Goal: Task Accomplishment & Management: Complete application form

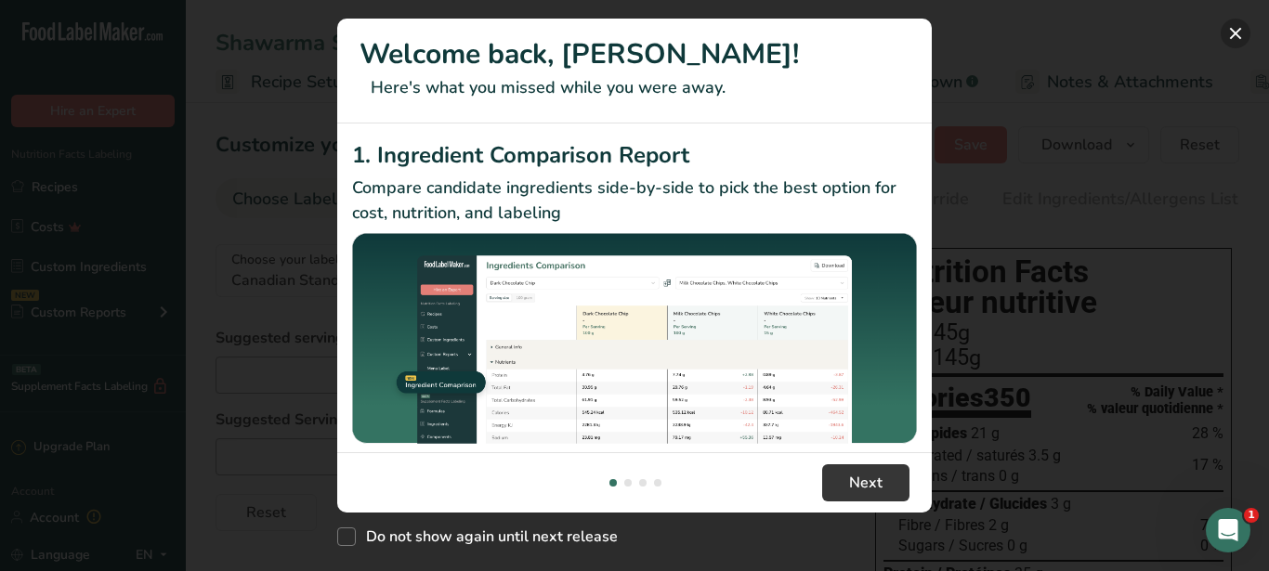
click at [1232, 28] on button "New Features" at bounding box center [1236, 34] width 30 height 30
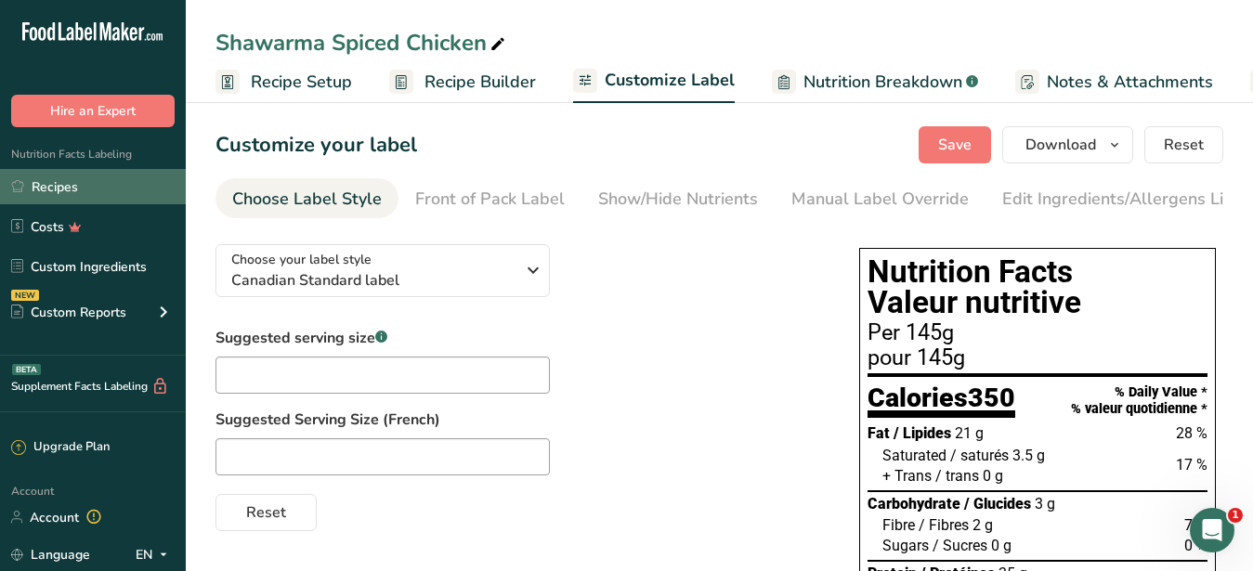
click at [32, 187] on link "Recipes" at bounding box center [93, 186] width 186 height 35
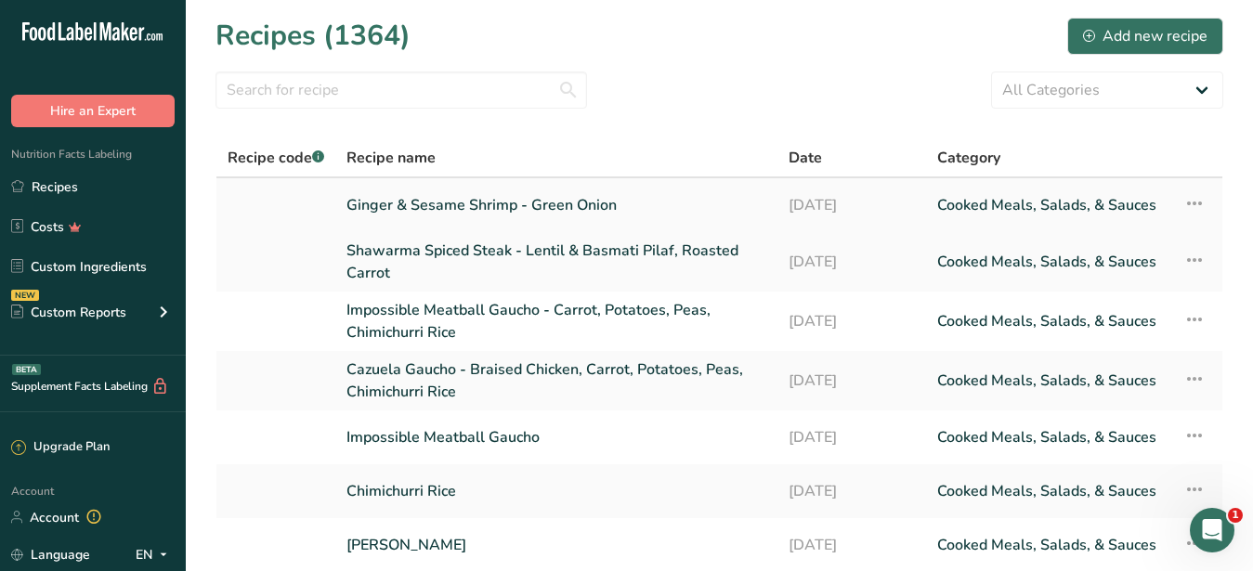
click at [552, 202] on link "Ginger & Sesame Shrimp - Green Onion" at bounding box center [557, 205] width 420 height 39
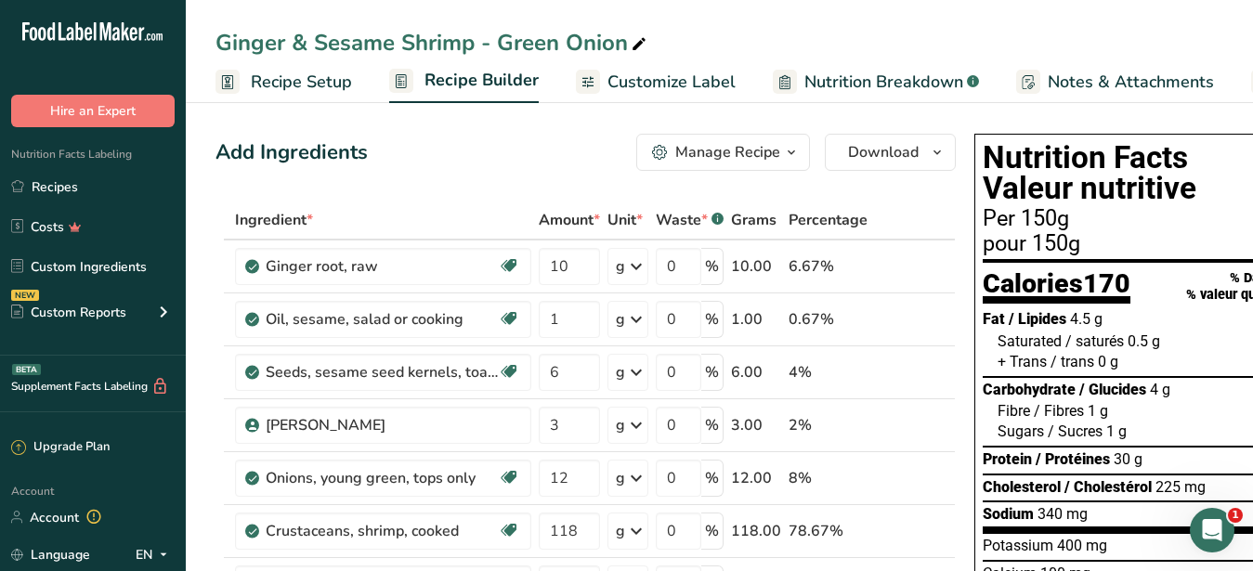
click at [761, 149] on div "Manage Recipe" at bounding box center [727, 152] width 105 height 22
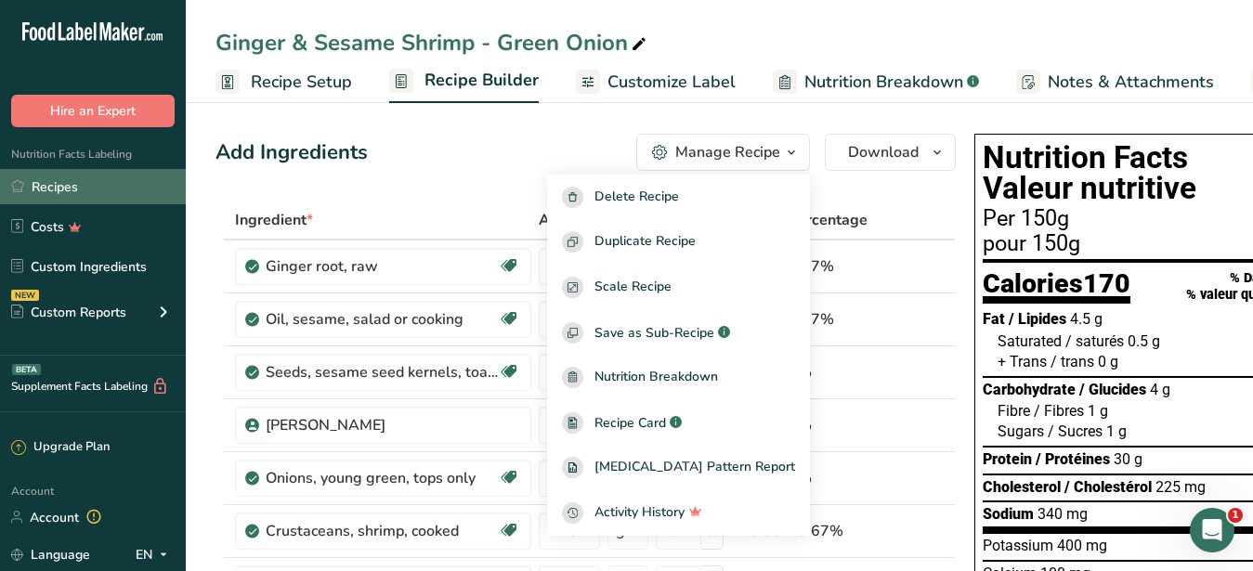
click at [54, 187] on link "Recipes" at bounding box center [93, 186] width 186 height 35
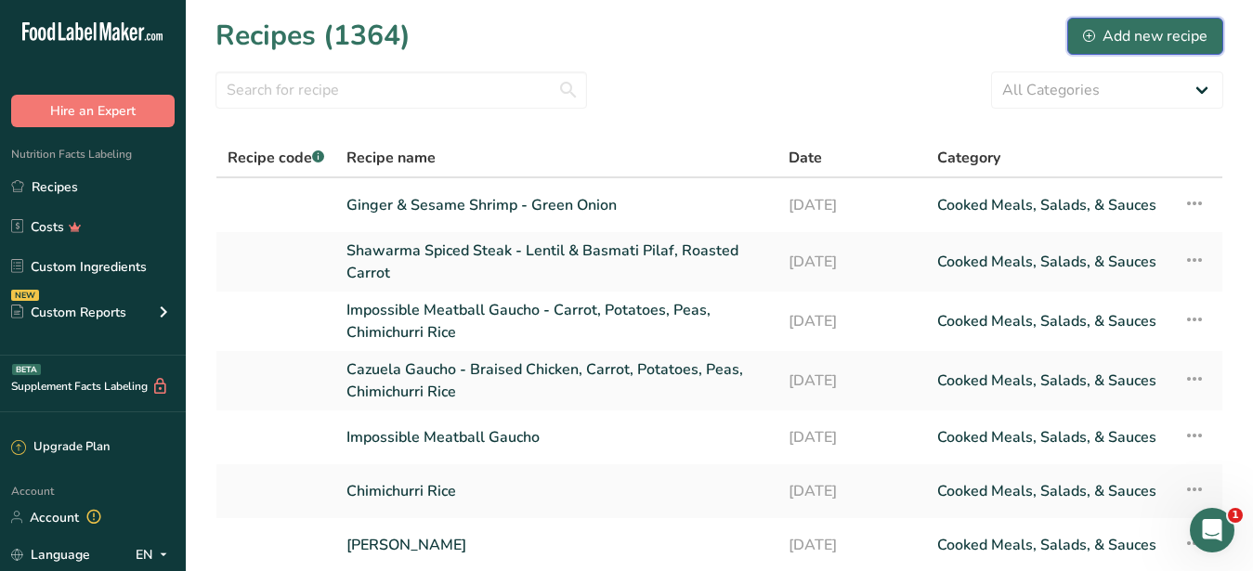
click at [1108, 34] on div "Add new recipe" at bounding box center [1145, 36] width 124 height 22
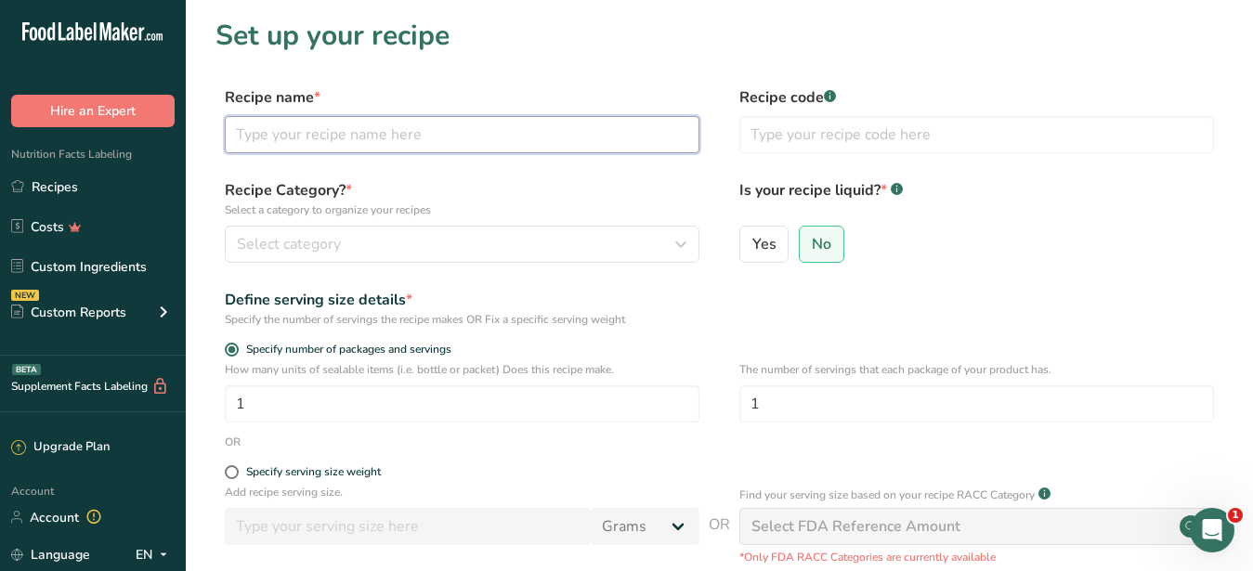
click at [248, 137] on input "text" at bounding box center [462, 134] width 475 height 37
paste input "Chili & Citrus Marinated Salmon Orange, Sambal, Cilantro Marinade"
drag, startPoint x: 447, startPoint y: 125, endPoint x: 495, endPoint y: 143, distance: 51.4
click at [456, 127] on input "Chili & Citrus Marinated Salmon Orange, Sambal, Cilantro Marinade" at bounding box center [462, 134] width 475 height 37
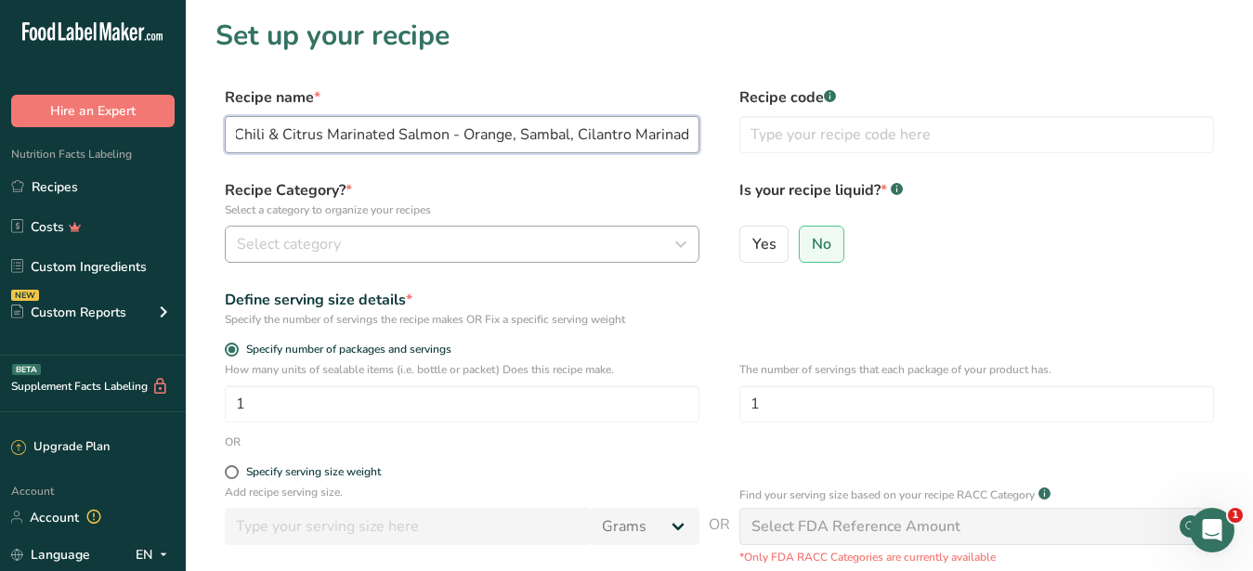
type input "Chili & Citrus Marinated Salmon - Orange, Sambal, Cilantro Marinade"
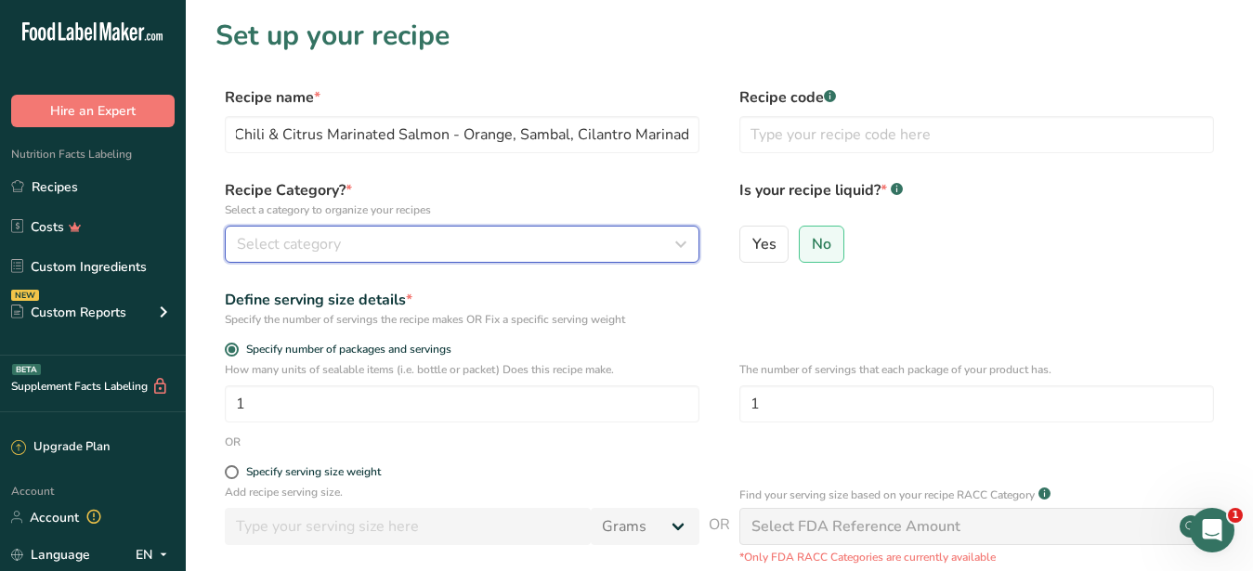
click at [438, 249] on div "Select category" at bounding box center [456, 244] width 439 height 22
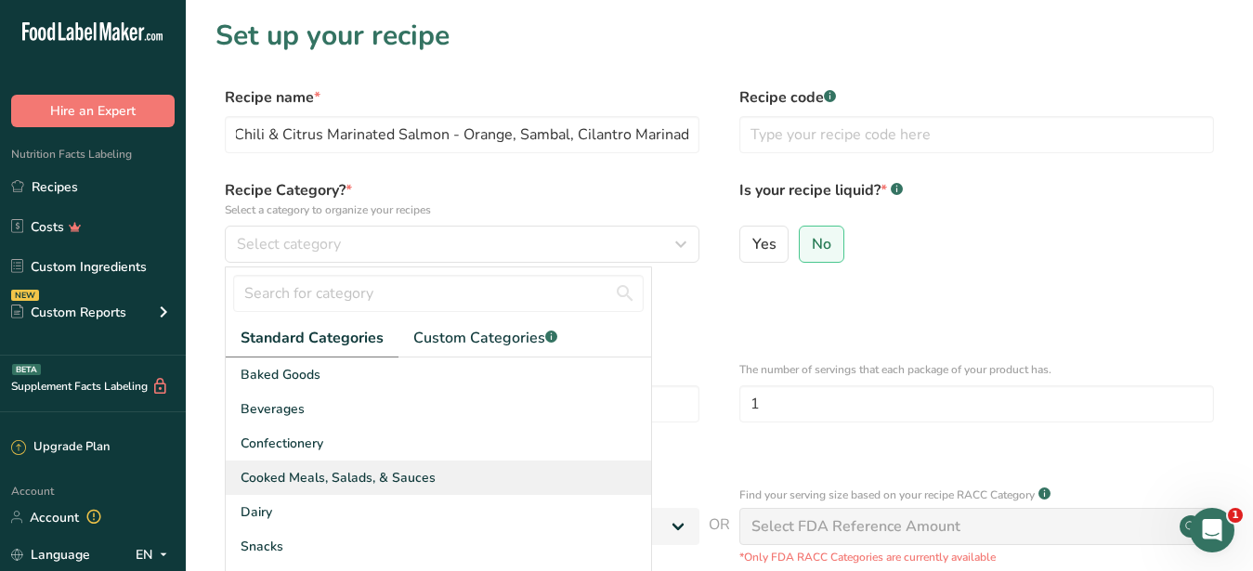
click at [447, 489] on div "Cooked Meals, Salads, & Sauces" at bounding box center [438, 478] width 425 height 34
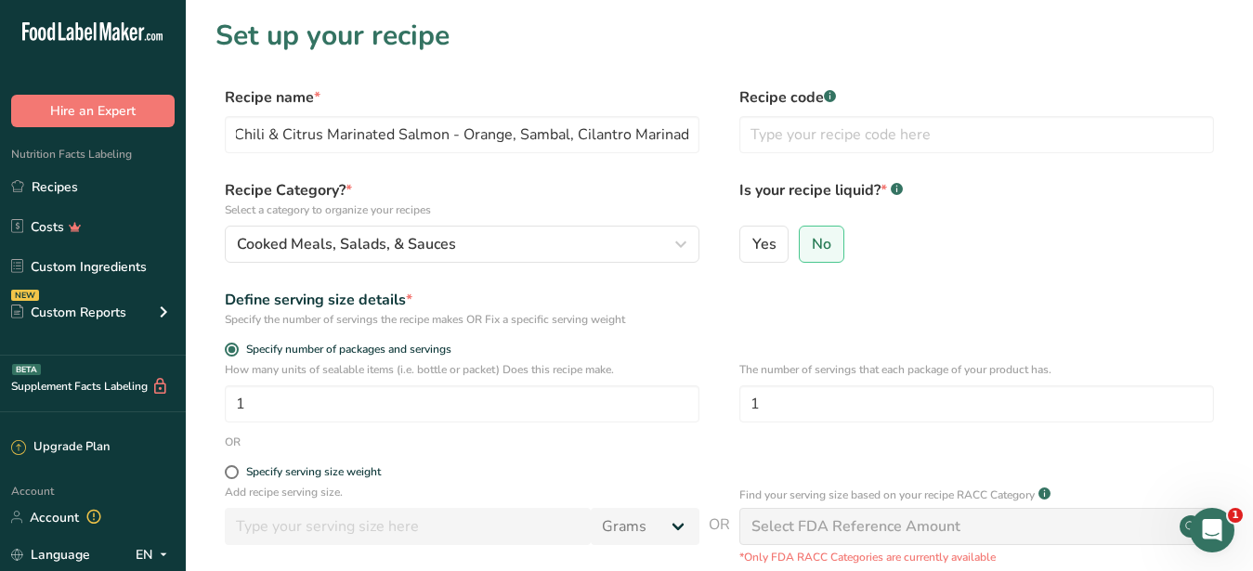
click at [707, 402] on div "How many units of sealable items (i.e. bottle or packet) Does this recipe make.…" at bounding box center [720, 397] width 1008 height 72
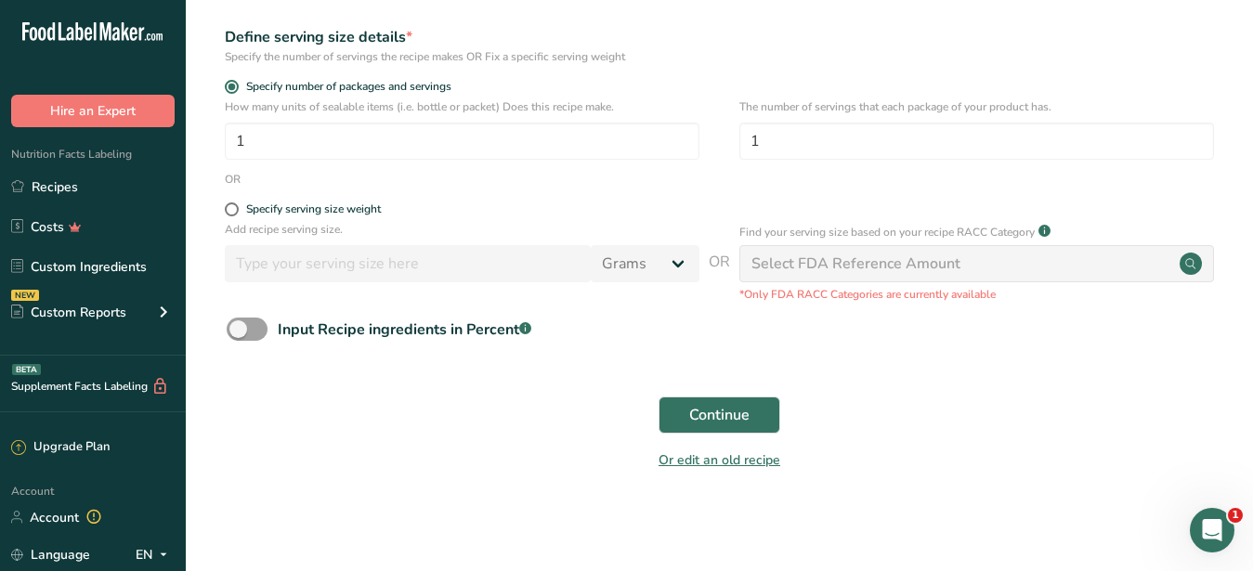
click at [1106, 269] on div "Select FDA Reference Amount" at bounding box center [976, 263] width 475 height 37
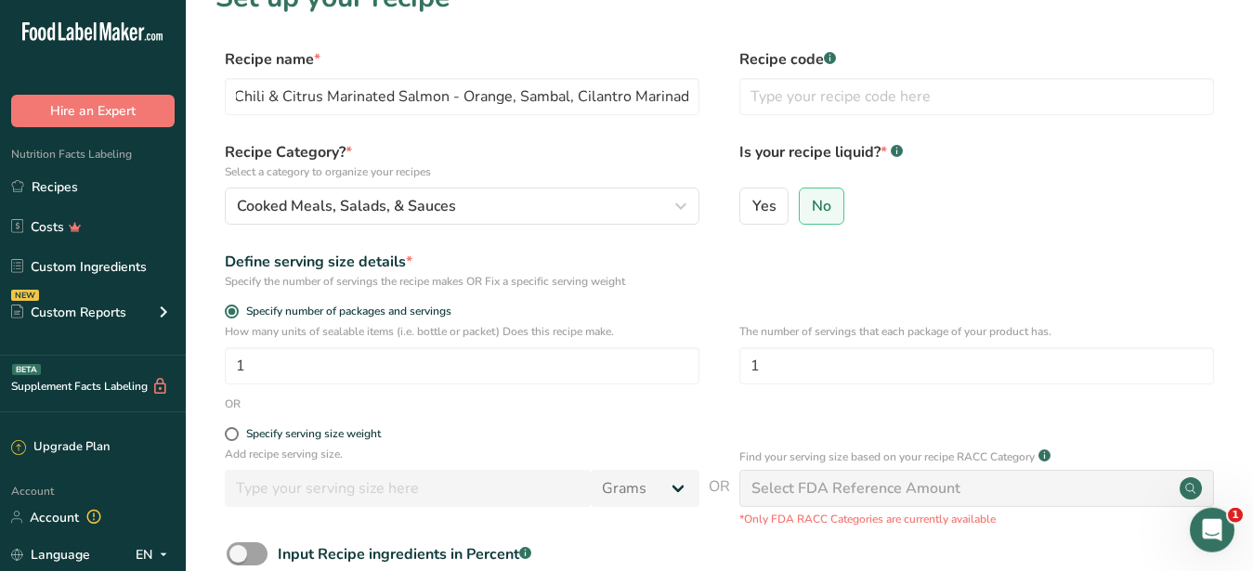
scroll to position [0, 0]
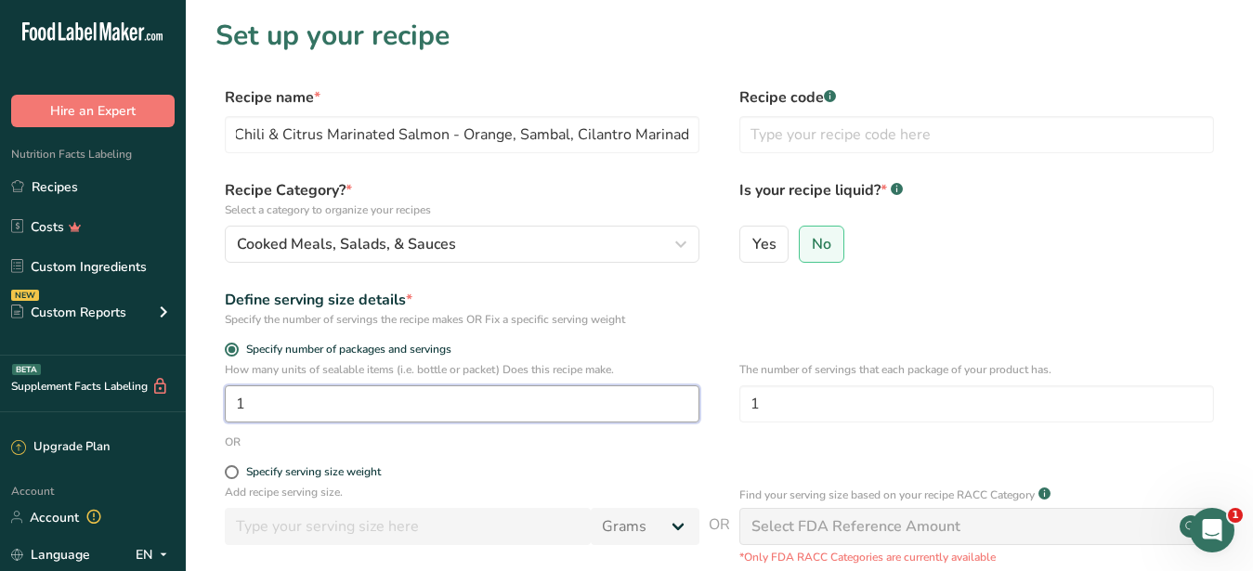
click at [451, 417] on input "1" at bounding box center [462, 404] width 475 height 37
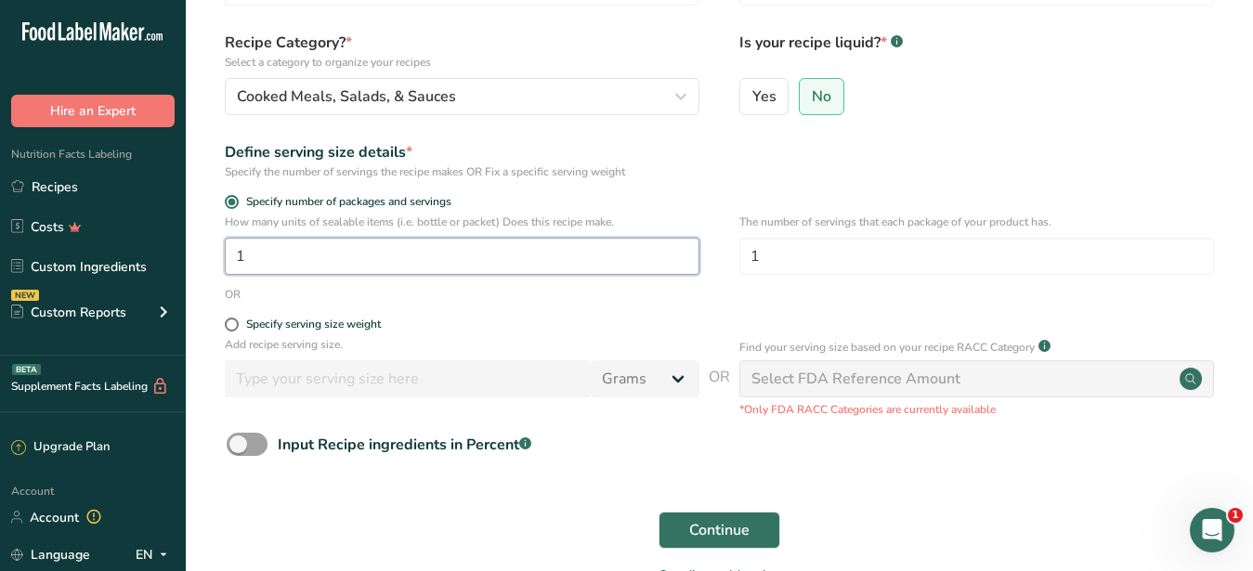
scroll to position [190, 0]
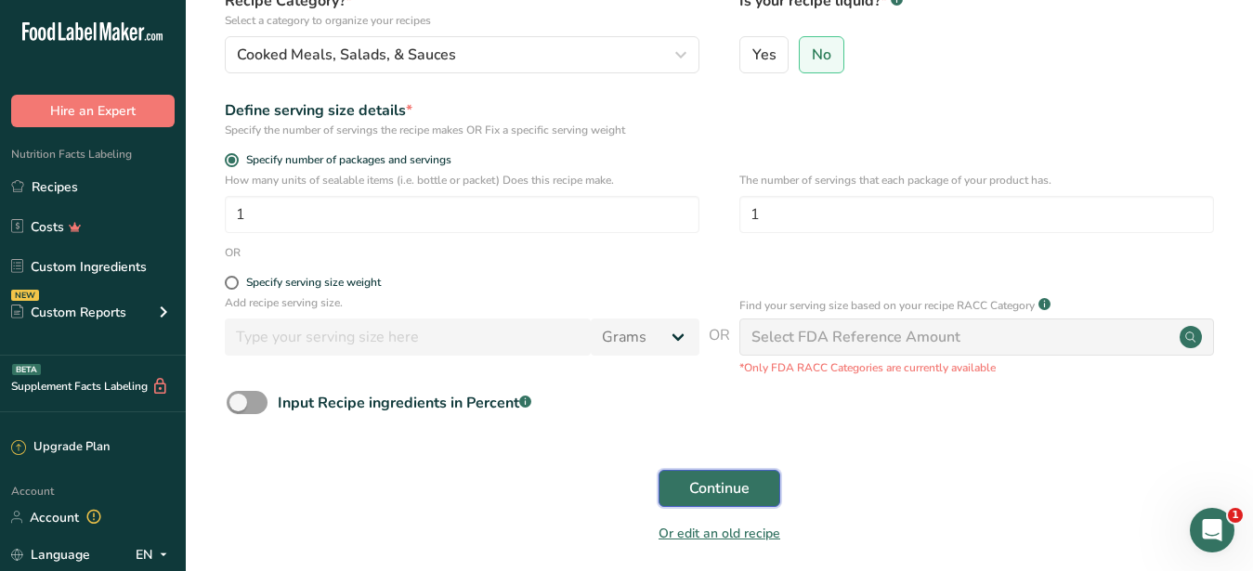
click at [729, 492] on span "Continue" at bounding box center [719, 488] width 60 height 22
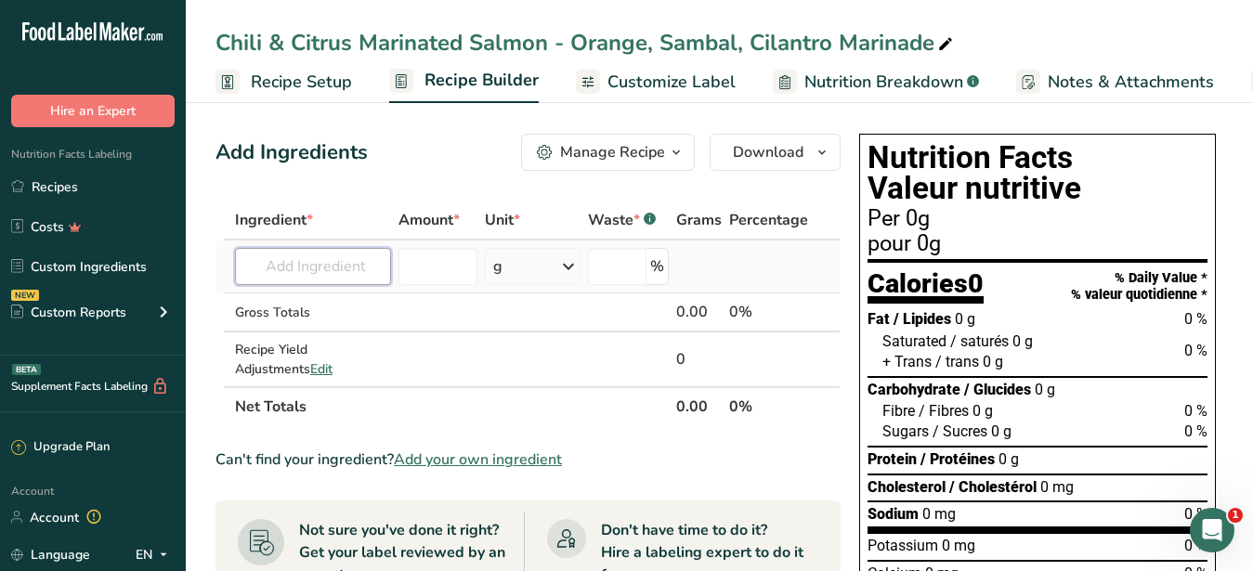
click at [288, 270] on input "text" at bounding box center [313, 266] width 156 height 37
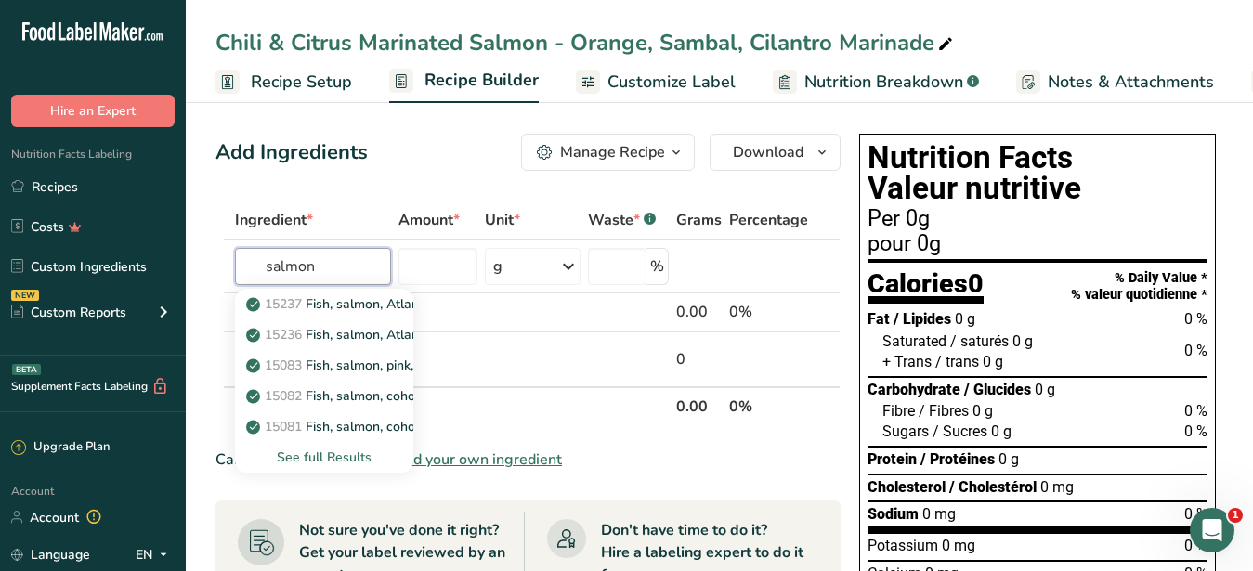
drag, startPoint x: 339, startPoint y: 268, endPoint x: 124, endPoint y: 249, distance: 215.4
click at [235, 250] on input "salmon" at bounding box center [313, 266] width 156 height 37
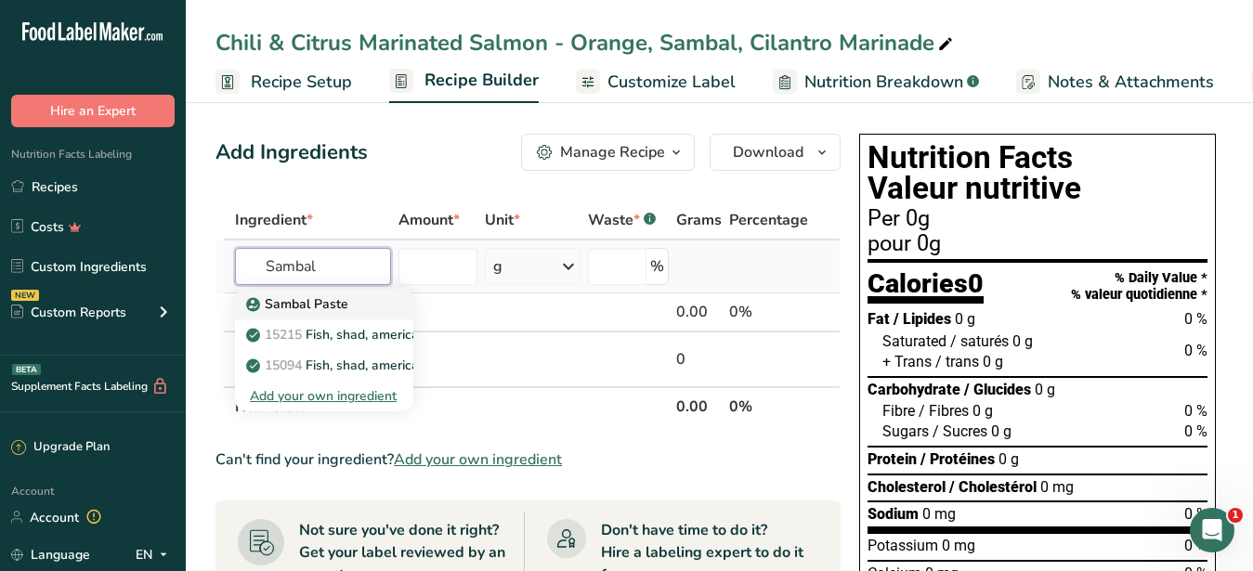
type input "Sambal"
click at [279, 301] on p "Sambal Paste" at bounding box center [299, 304] width 98 height 20
type input "Sambal Paste"
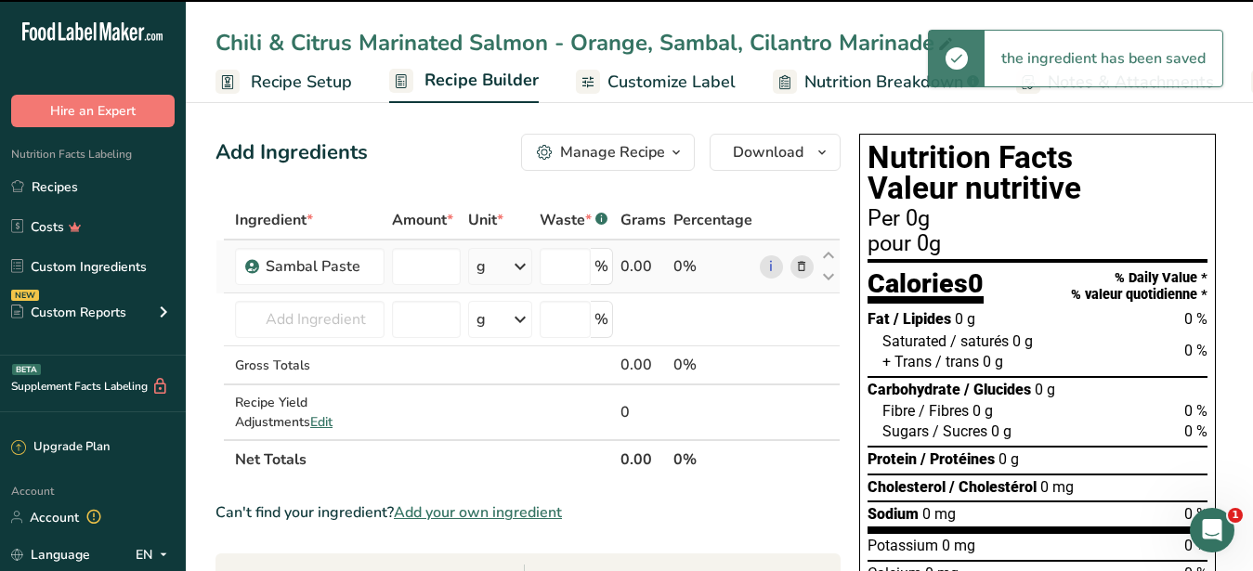
type input "0"
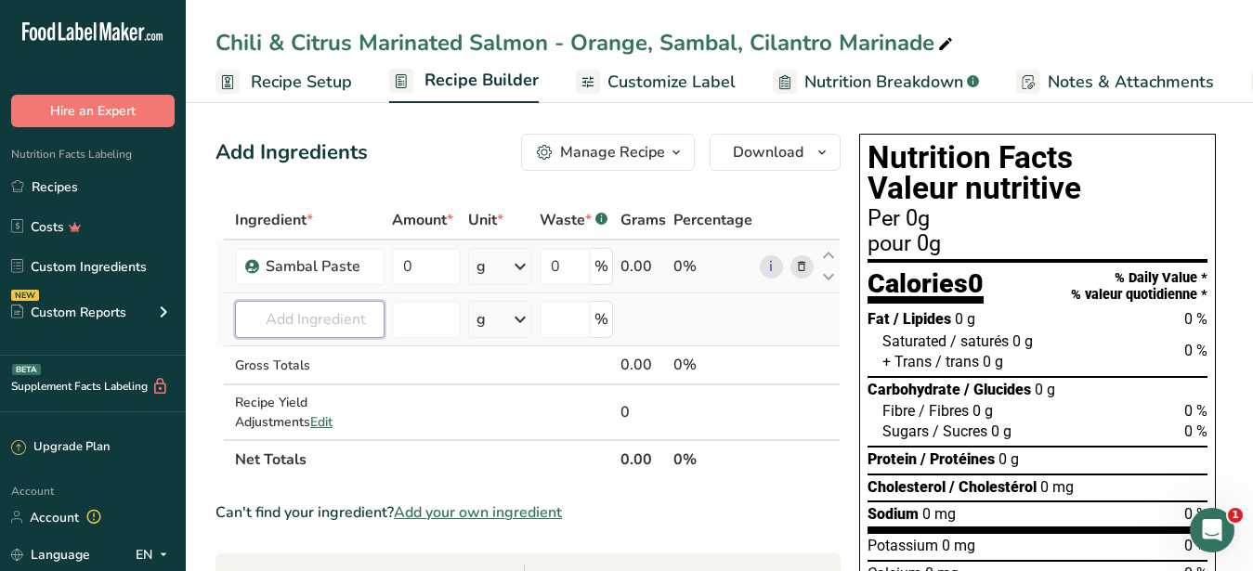
click at [299, 311] on input "text" at bounding box center [310, 319] width 150 height 37
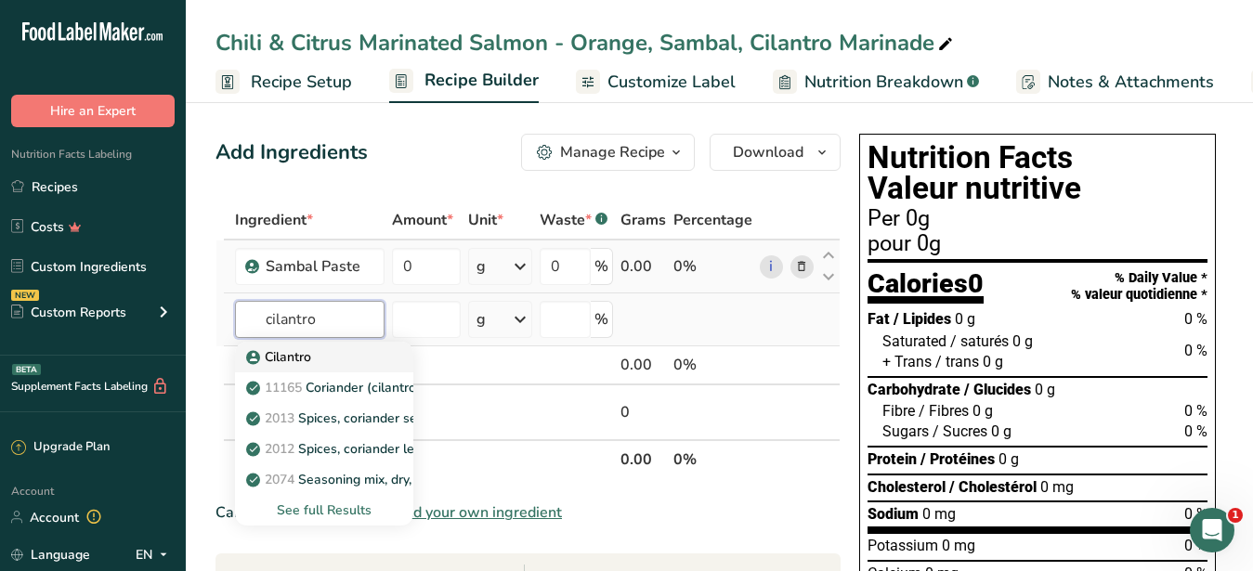
type input "cilantro"
click at [305, 356] on p "Cilantro" at bounding box center [280, 357] width 61 height 20
type input "Cilantro"
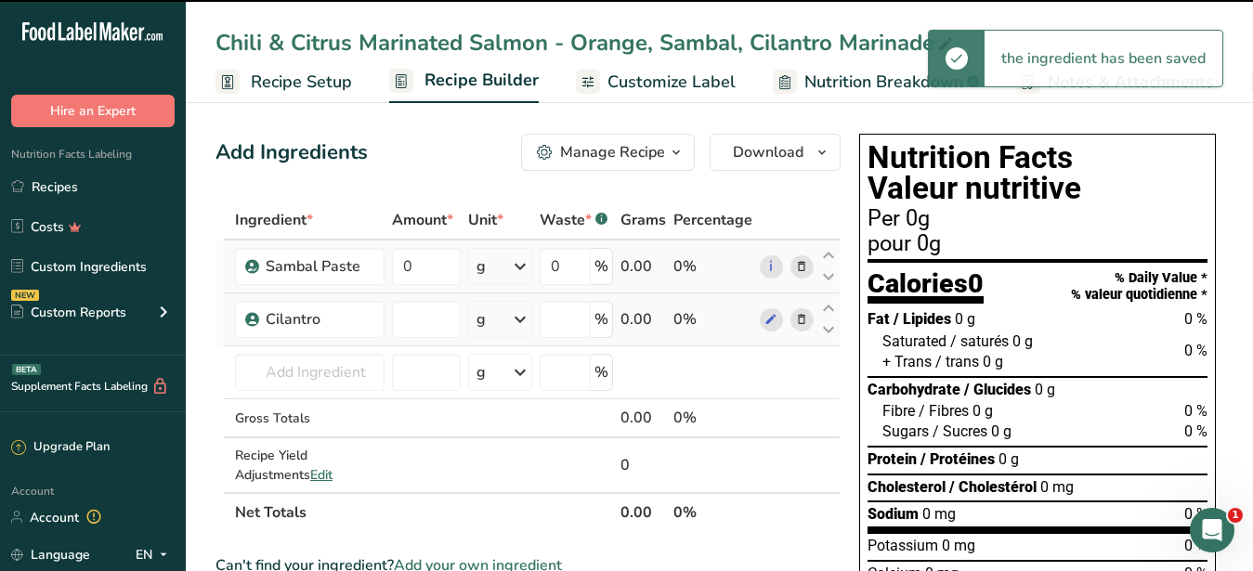
type input "0"
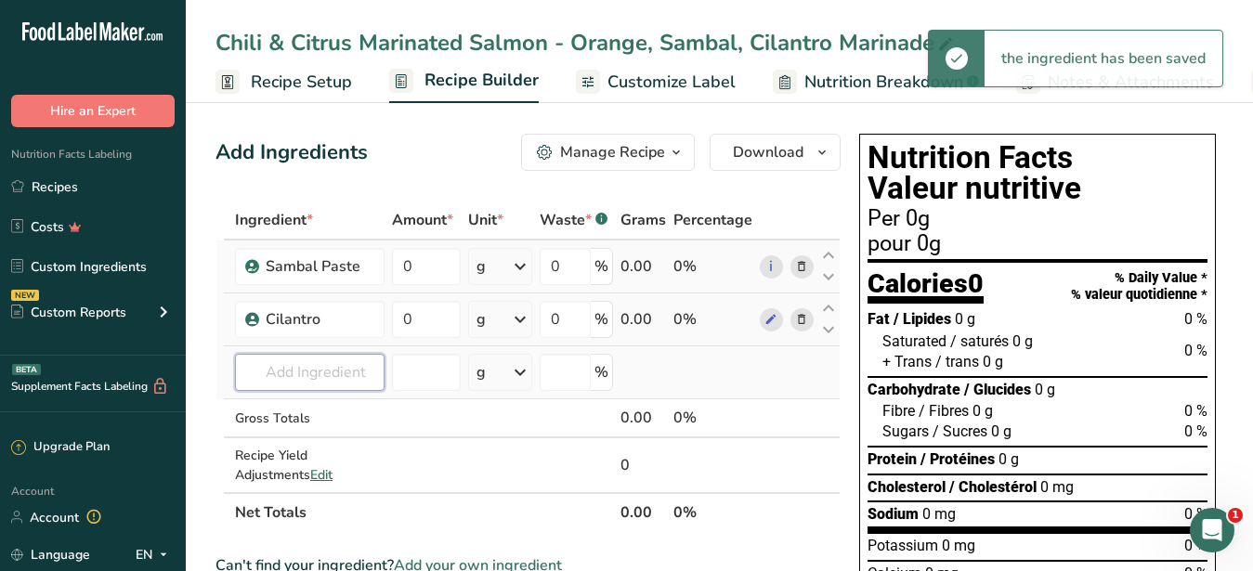
click at [283, 377] on input "text" at bounding box center [310, 372] width 150 height 37
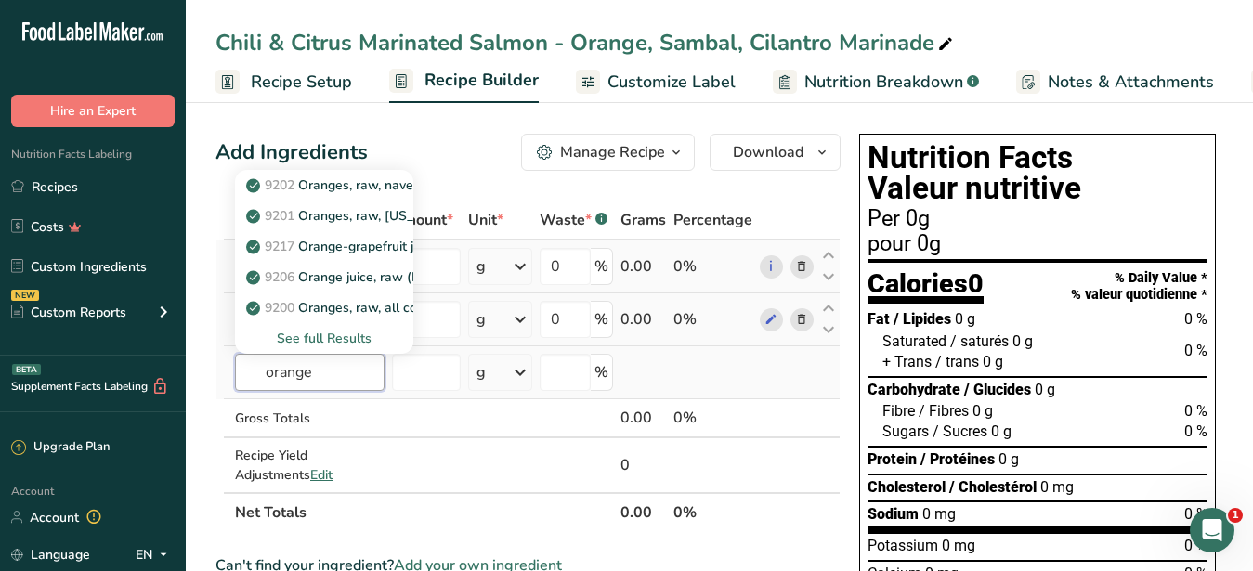
type input "orange"
click at [349, 330] on div "See full Results" at bounding box center [324, 339] width 149 height 20
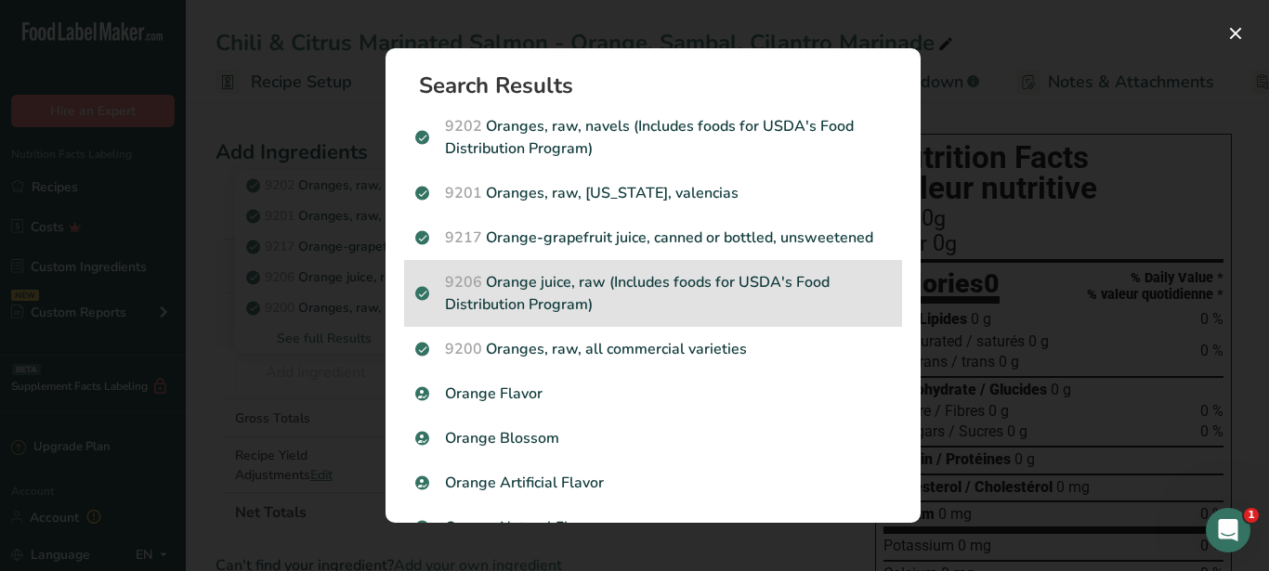
click at [545, 294] on p "9206 Orange juice, raw (Includes foods for USDA's Food Distribution Program)" at bounding box center [653, 293] width 476 height 45
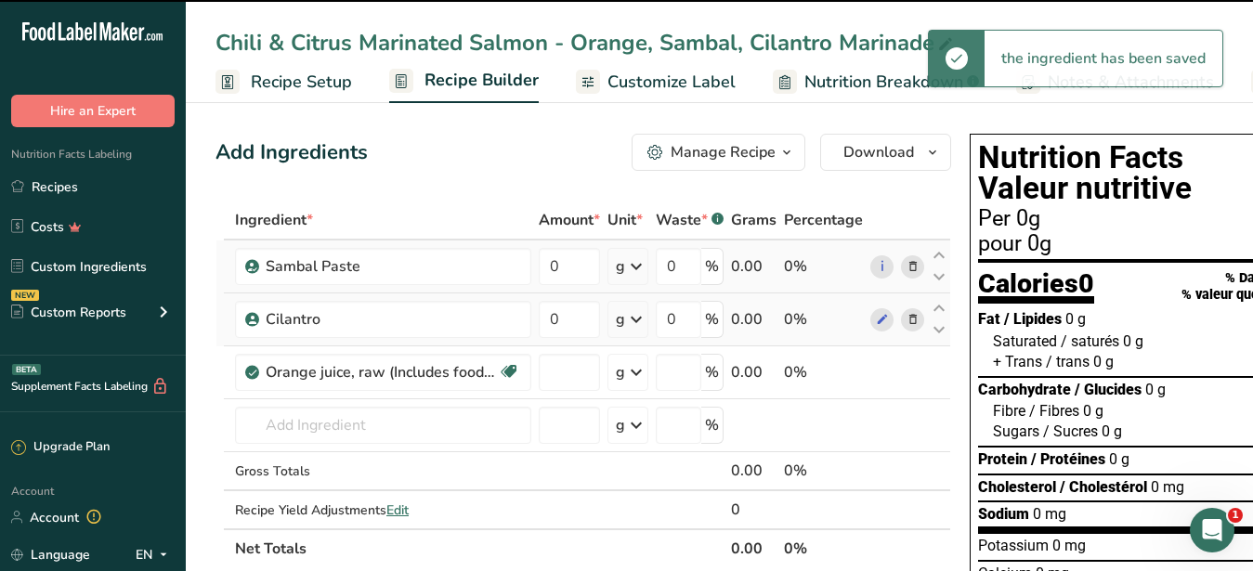
type input "0"
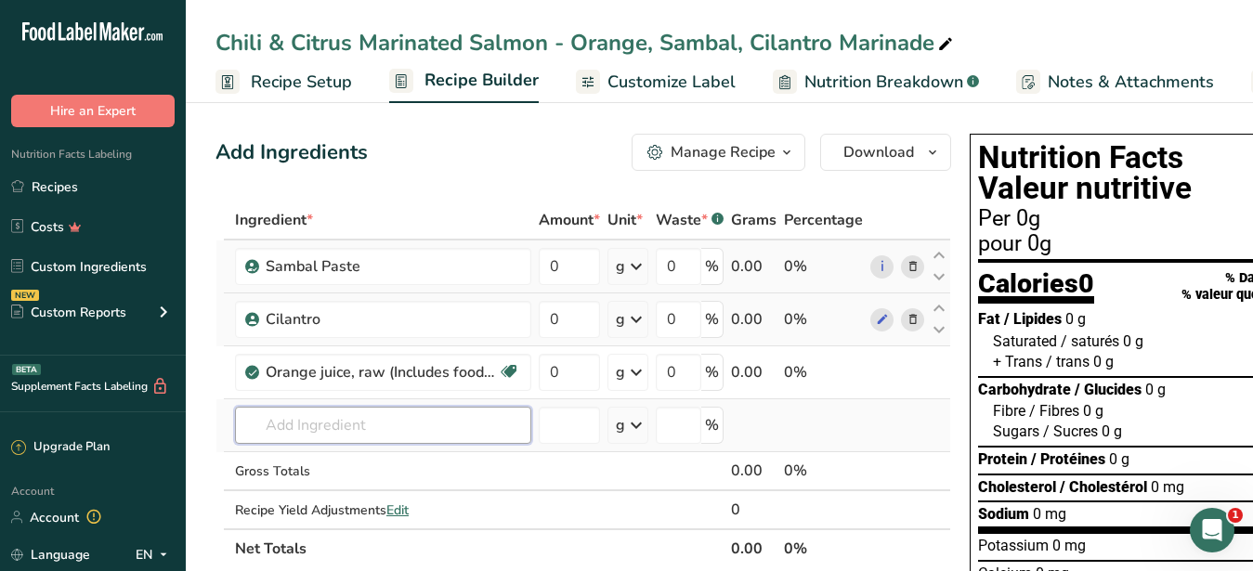
click at [280, 426] on input "text" at bounding box center [383, 425] width 296 height 37
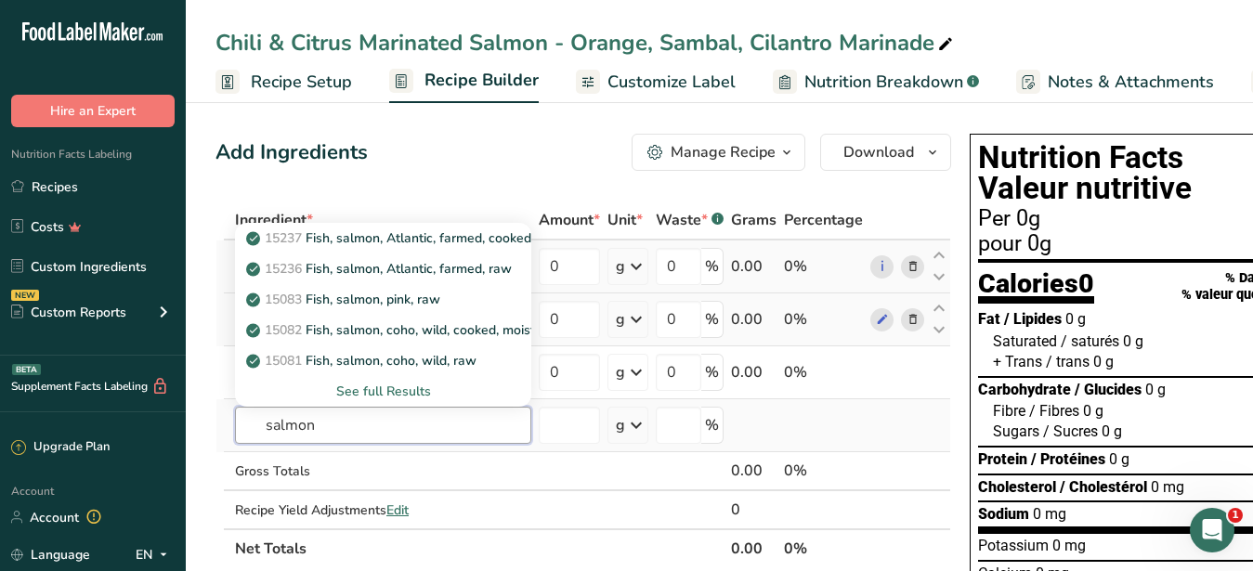
type input "salmon"
click at [400, 387] on div "See full Results" at bounding box center [383, 392] width 267 height 20
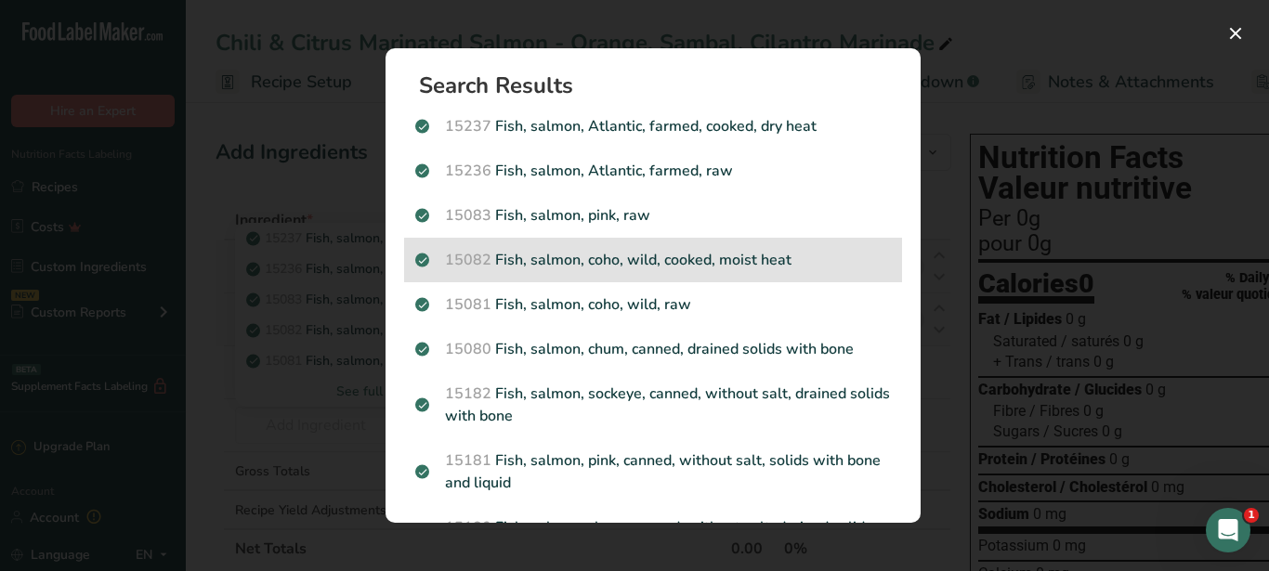
click at [608, 259] on p "15082 Fish, salmon, coho, wild, cooked, moist heat" at bounding box center [653, 260] width 476 height 22
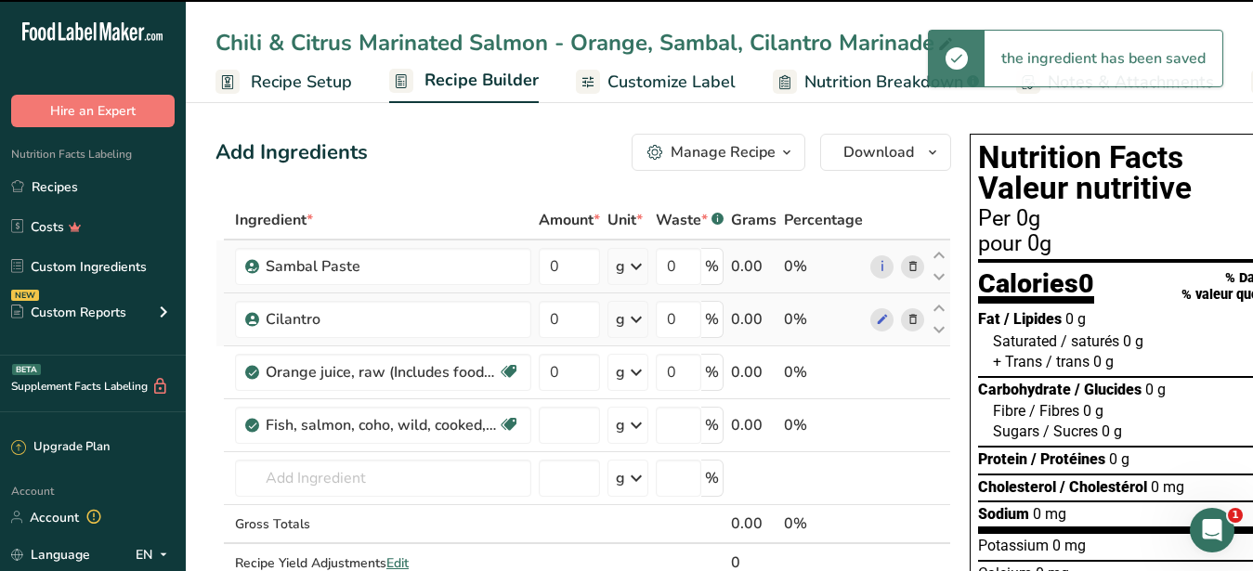
type input "0"
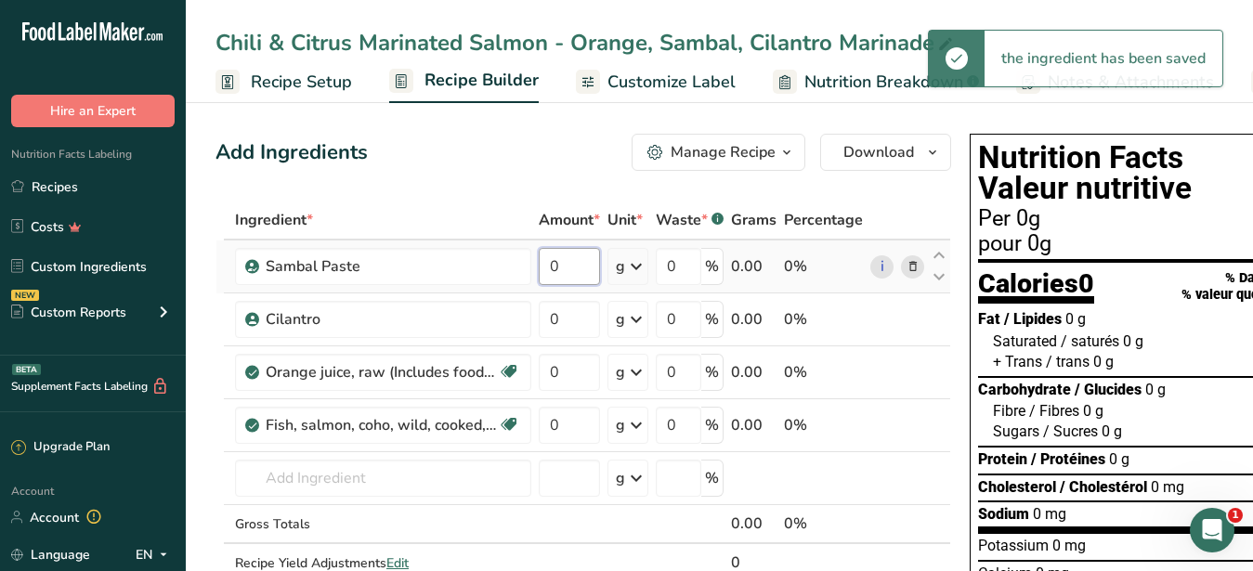
drag, startPoint x: 582, startPoint y: 266, endPoint x: 513, endPoint y: 269, distance: 68.8
click at [539, 269] on input "0" at bounding box center [569, 266] width 61 height 37
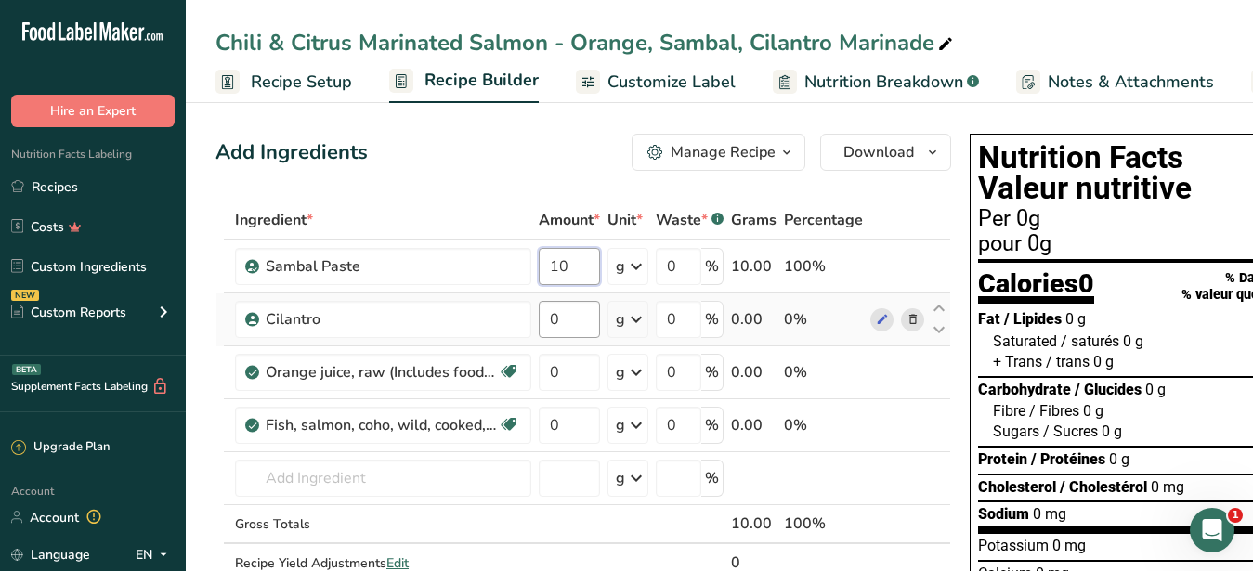
type input "10"
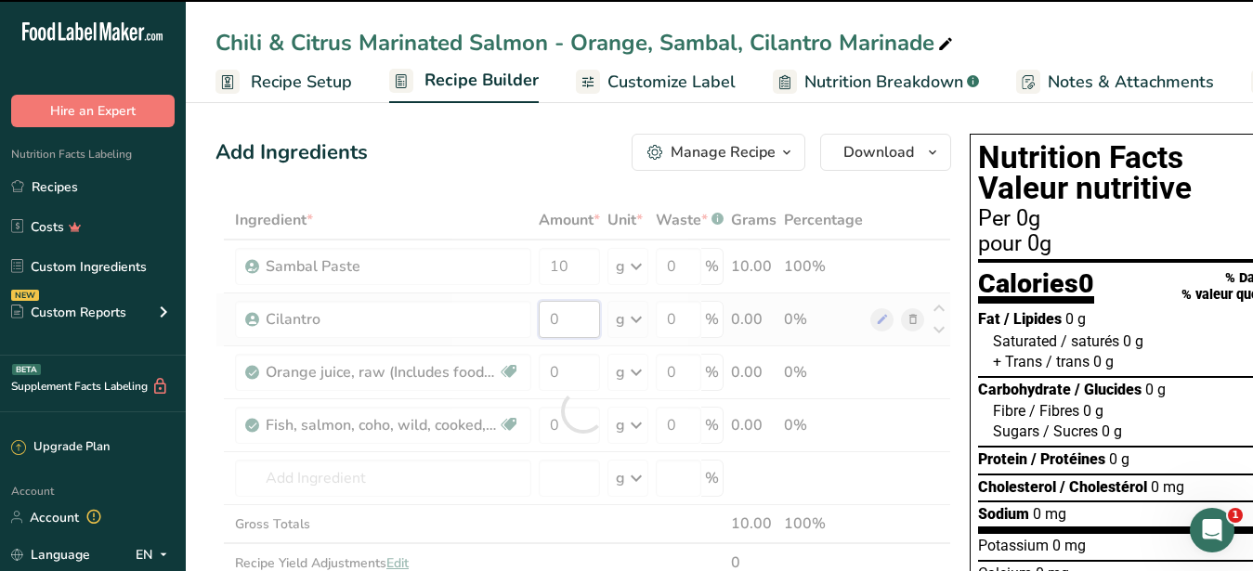
drag, startPoint x: 570, startPoint y: 318, endPoint x: 542, endPoint y: 320, distance: 28.9
click at [542, 320] on input "0" at bounding box center [569, 319] width 61 height 37
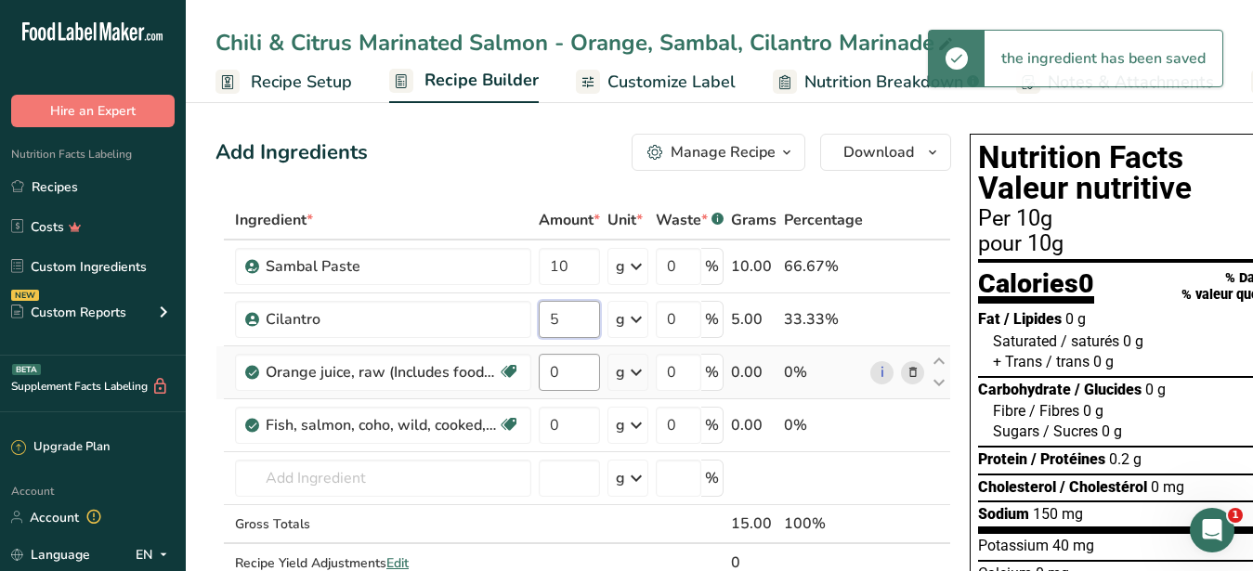
type input "5"
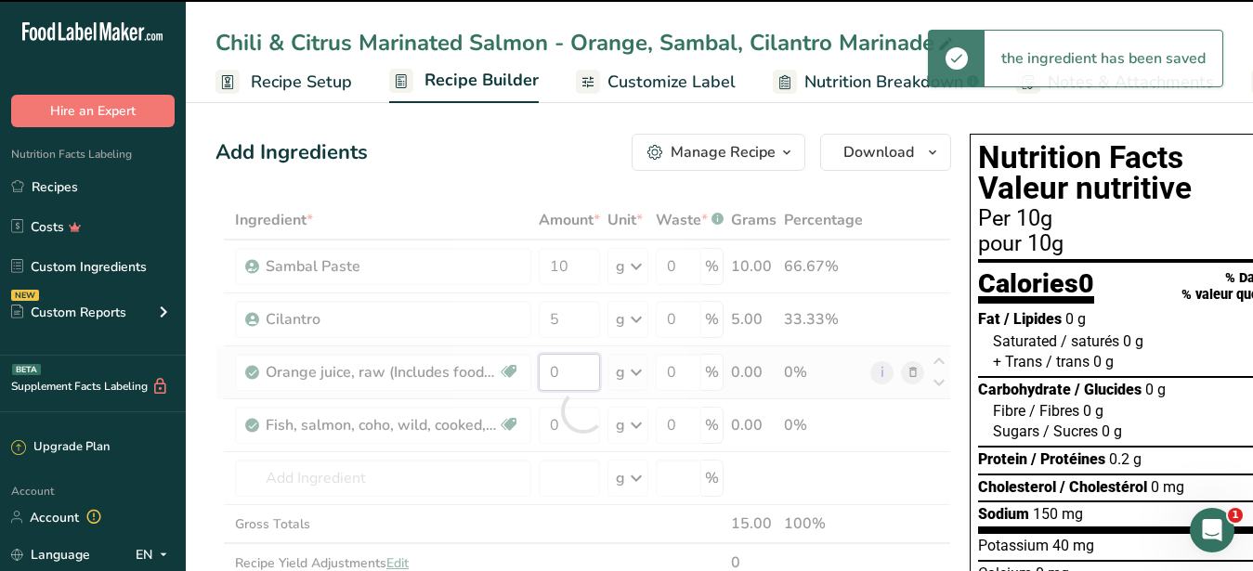
drag, startPoint x: 569, startPoint y: 373, endPoint x: 537, endPoint y: 373, distance: 32.5
click at [539, 373] on input "0" at bounding box center [569, 372] width 61 height 37
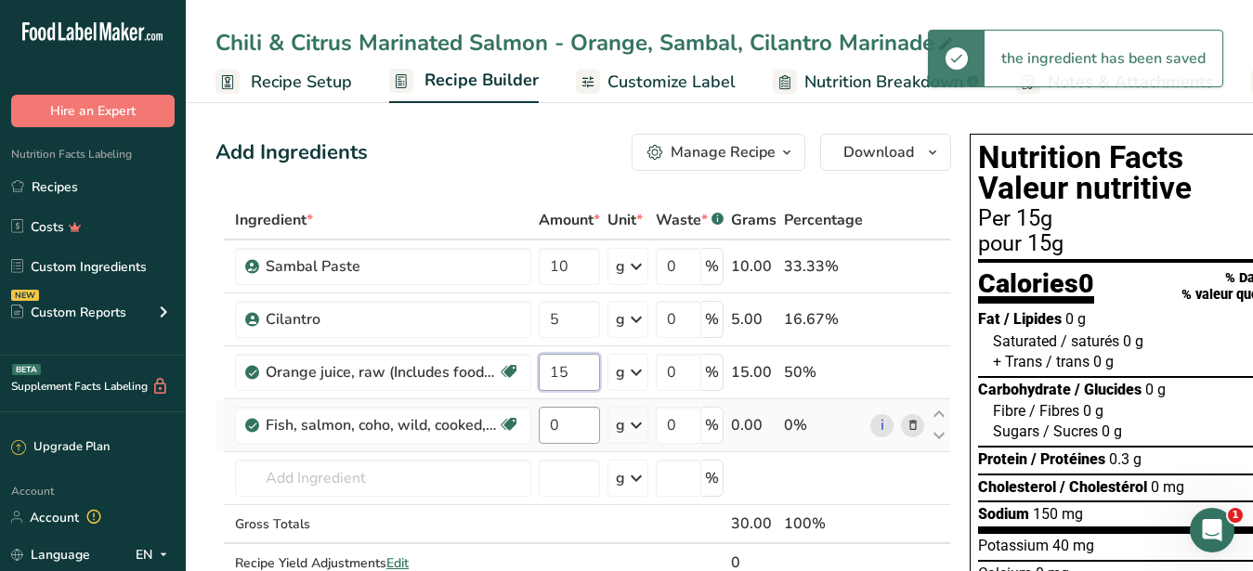
type input "15"
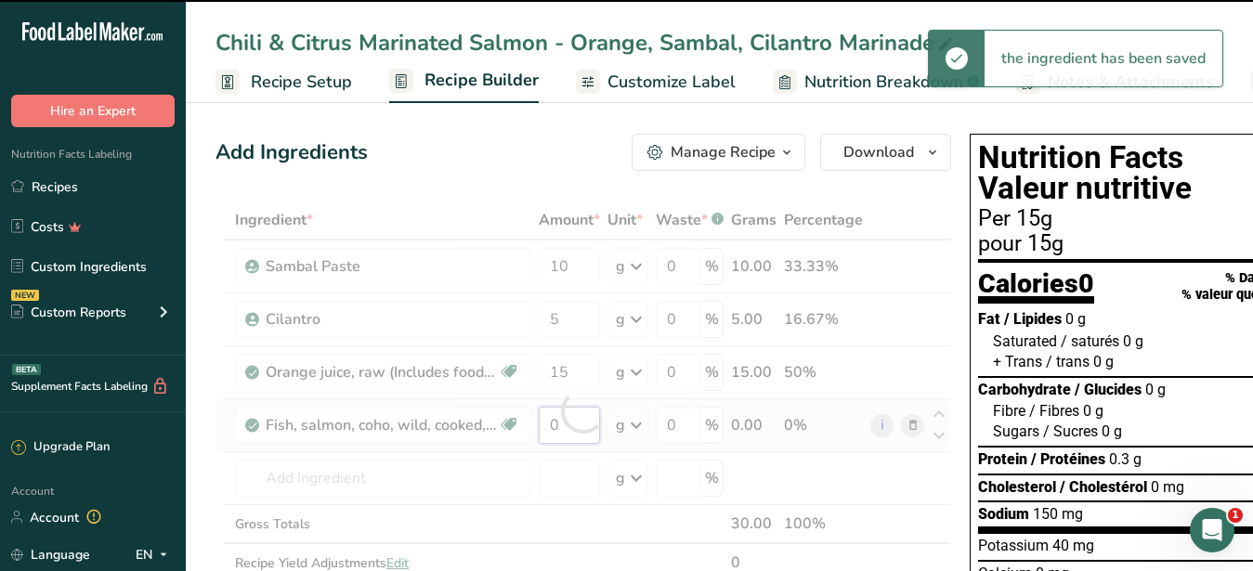
drag, startPoint x: 569, startPoint y: 423, endPoint x: 547, endPoint y: 426, distance: 22.6
click at [547, 426] on input "0" at bounding box center [569, 425] width 61 height 37
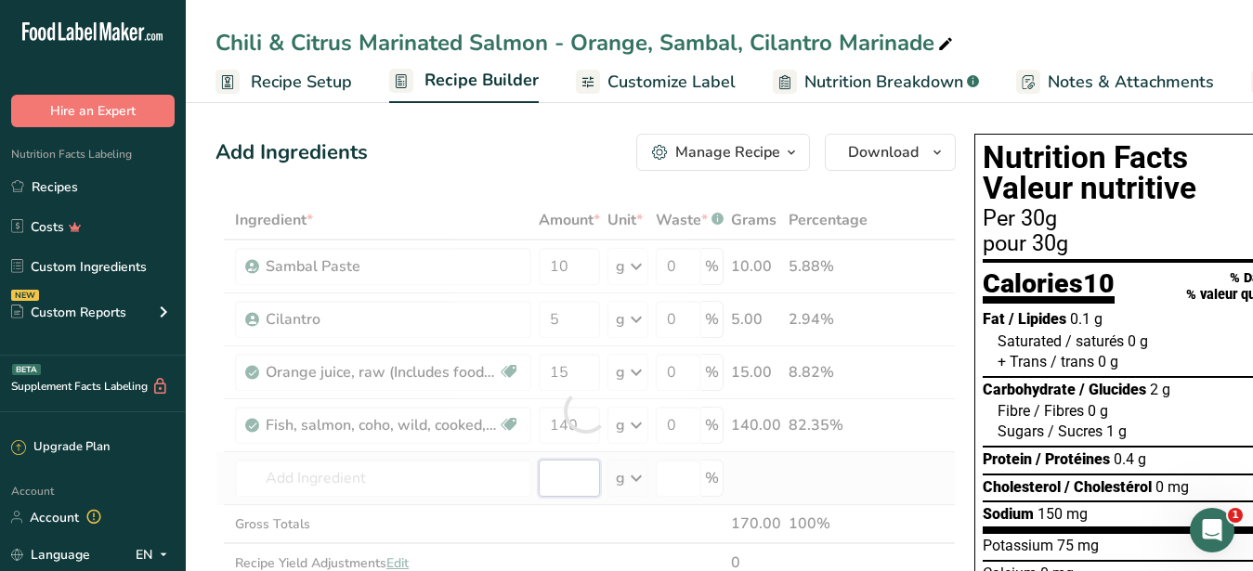
click at [571, 465] on input "number" at bounding box center [569, 478] width 61 height 37
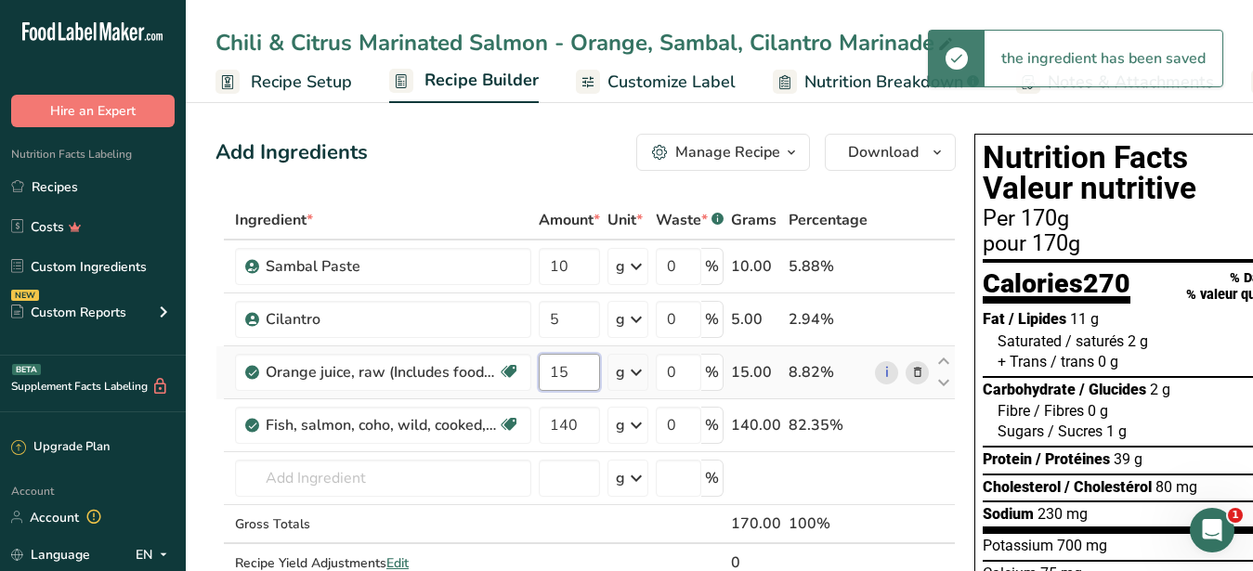
drag, startPoint x: 571, startPoint y: 372, endPoint x: 557, endPoint y: 373, distance: 14.1
click at [557, 373] on input "15" at bounding box center [569, 372] width 61 height 37
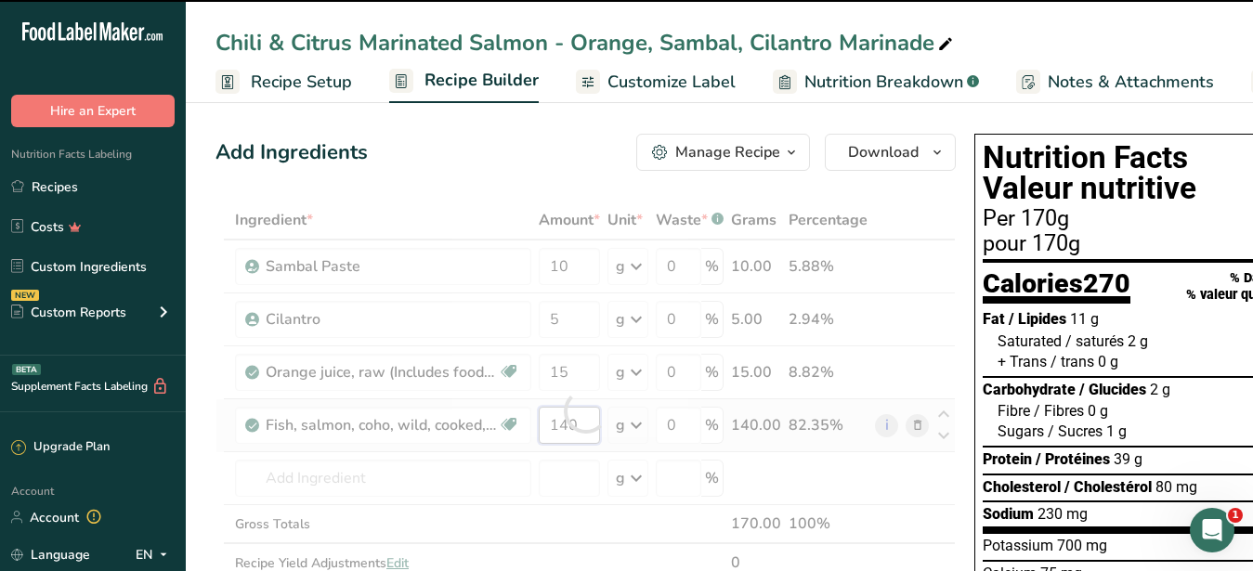
drag, startPoint x: 585, startPoint y: 434, endPoint x: 561, endPoint y: 429, distance: 24.6
click at [561, 429] on input "140" at bounding box center [569, 425] width 61 height 37
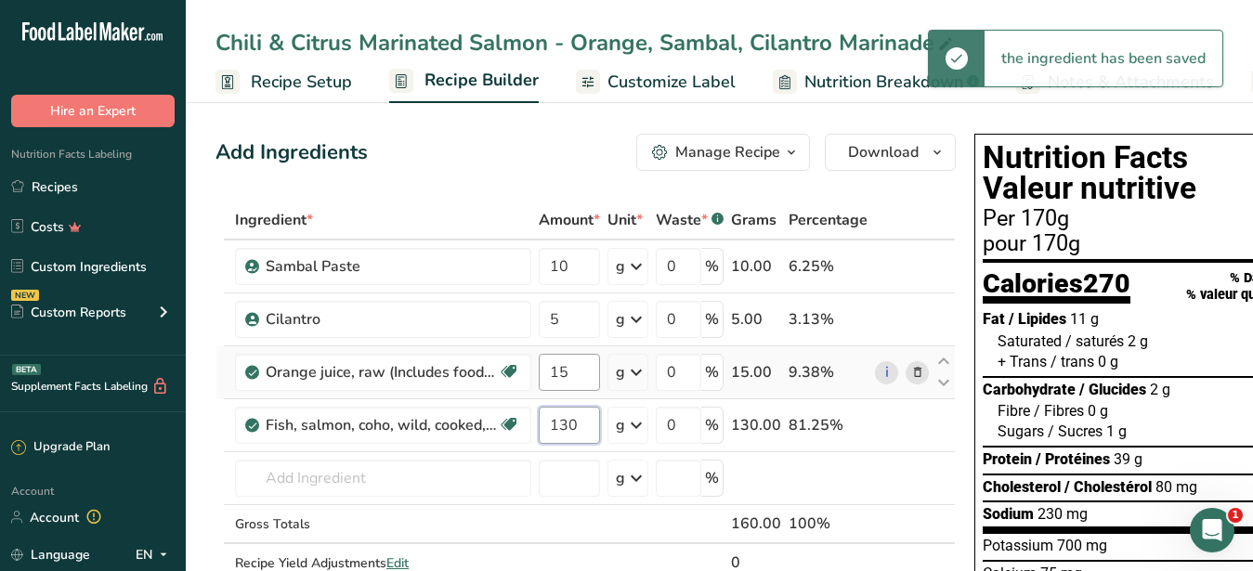
type input "130"
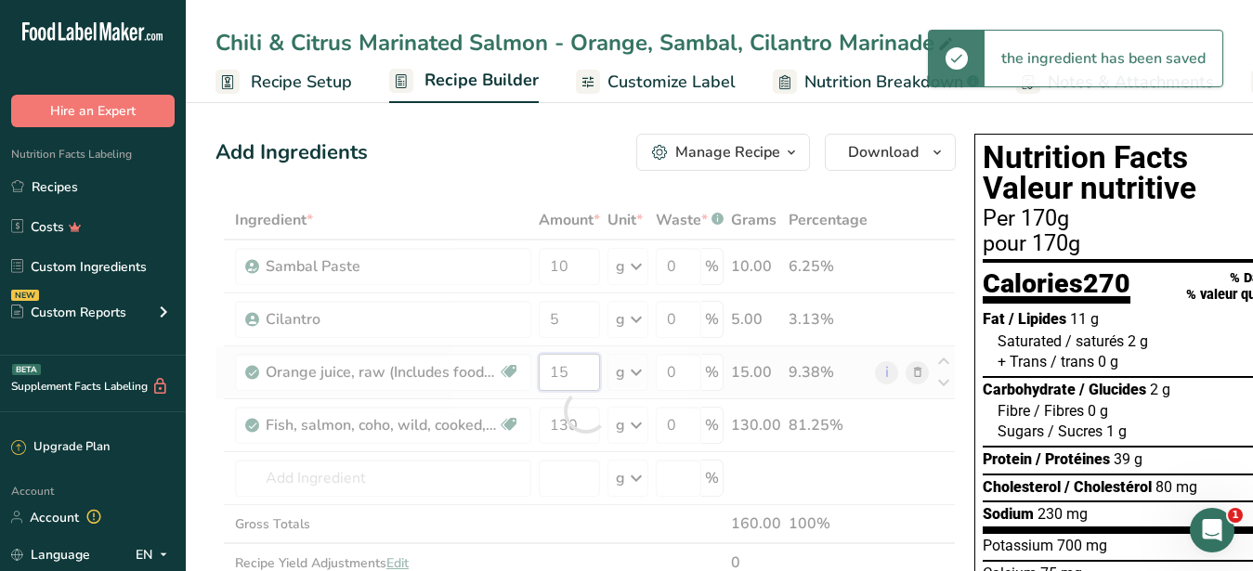
click at [585, 375] on input "15" at bounding box center [569, 372] width 61 height 37
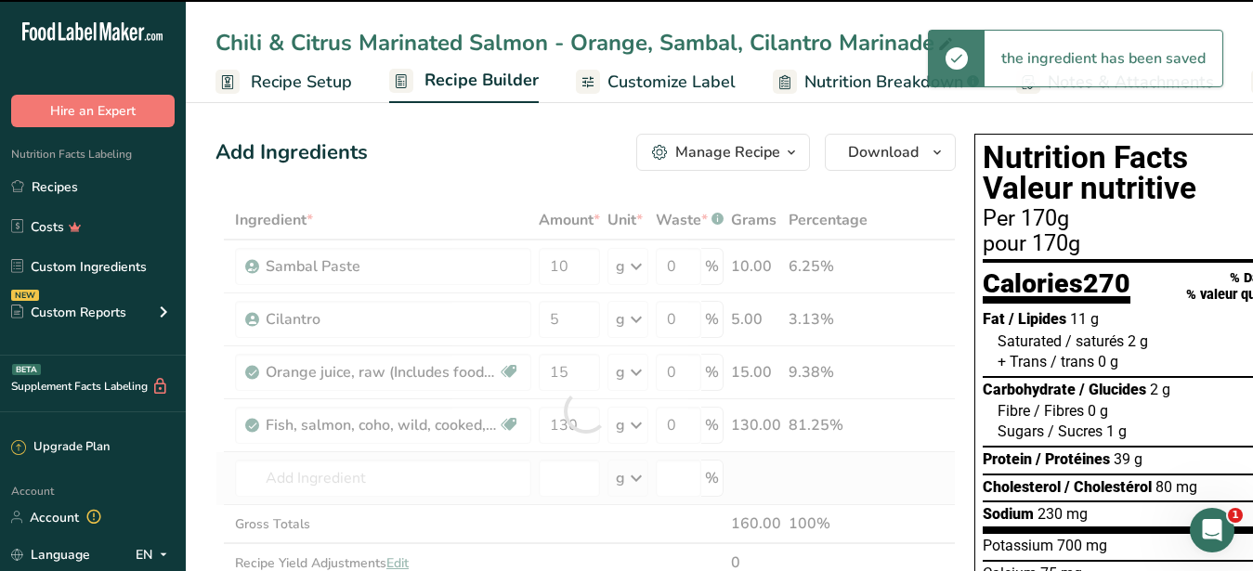
click at [410, 456] on div "Ingredient * Amount * Unit * Waste * .a-a{fill:#347362;}.b-a{fill:#fff;} Grams …" at bounding box center [586, 411] width 740 height 421
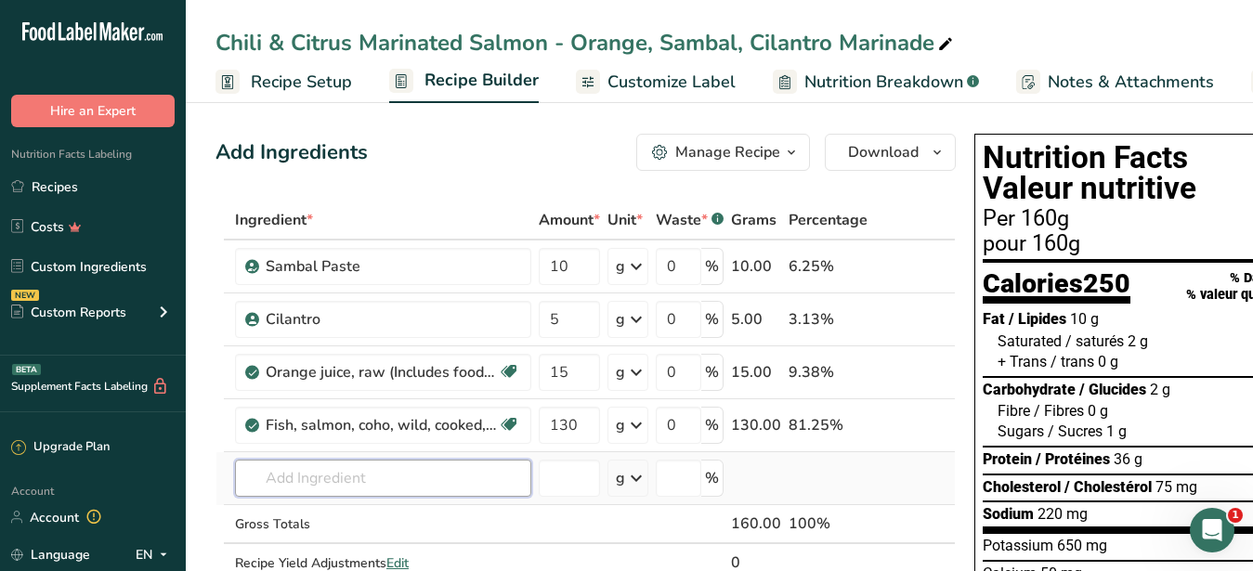
click at [307, 476] on input "text" at bounding box center [383, 478] width 296 height 37
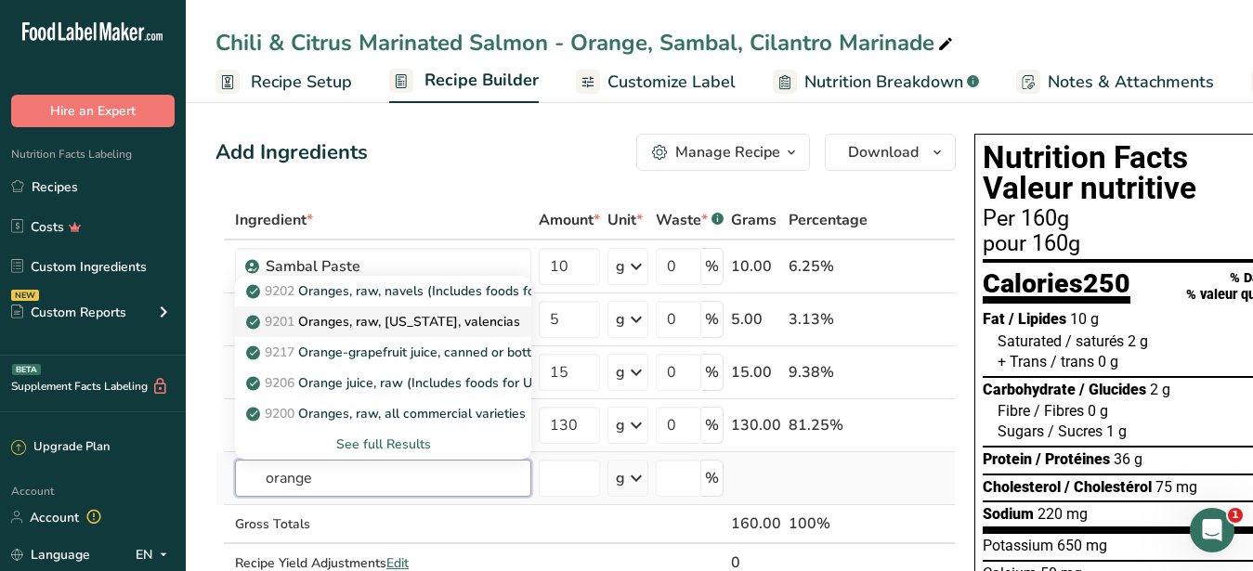
type input "orange"
click at [464, 318] on p "9201 Oranges, raw, California, valencias" at bounding box center [385, 322] width 270 height 20
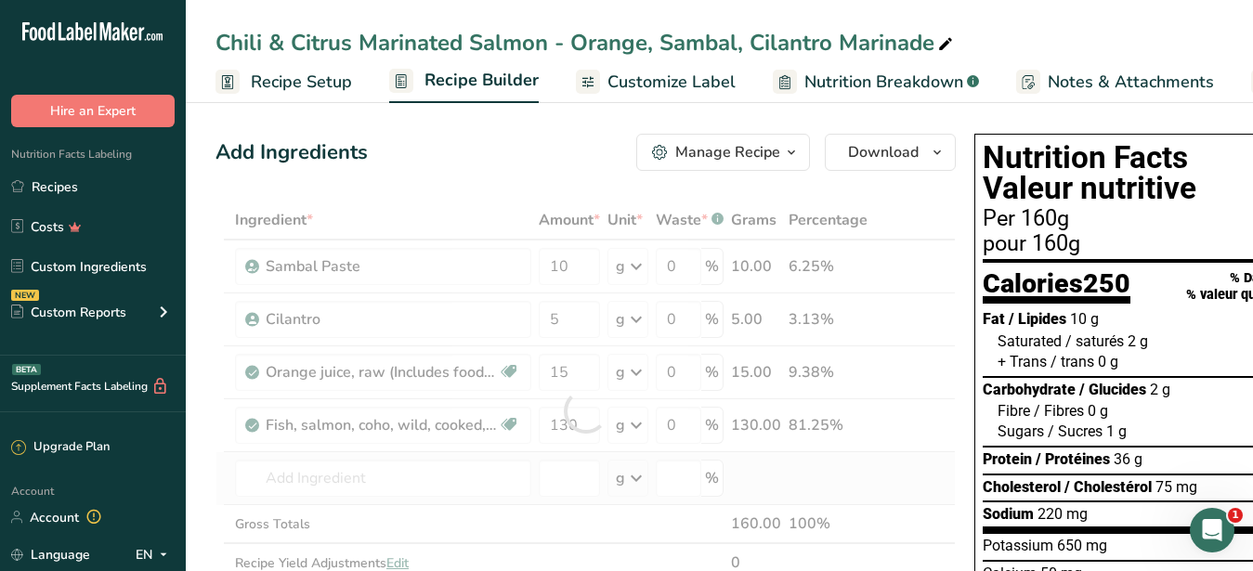
type input "Oranges, raw, California, valencias"
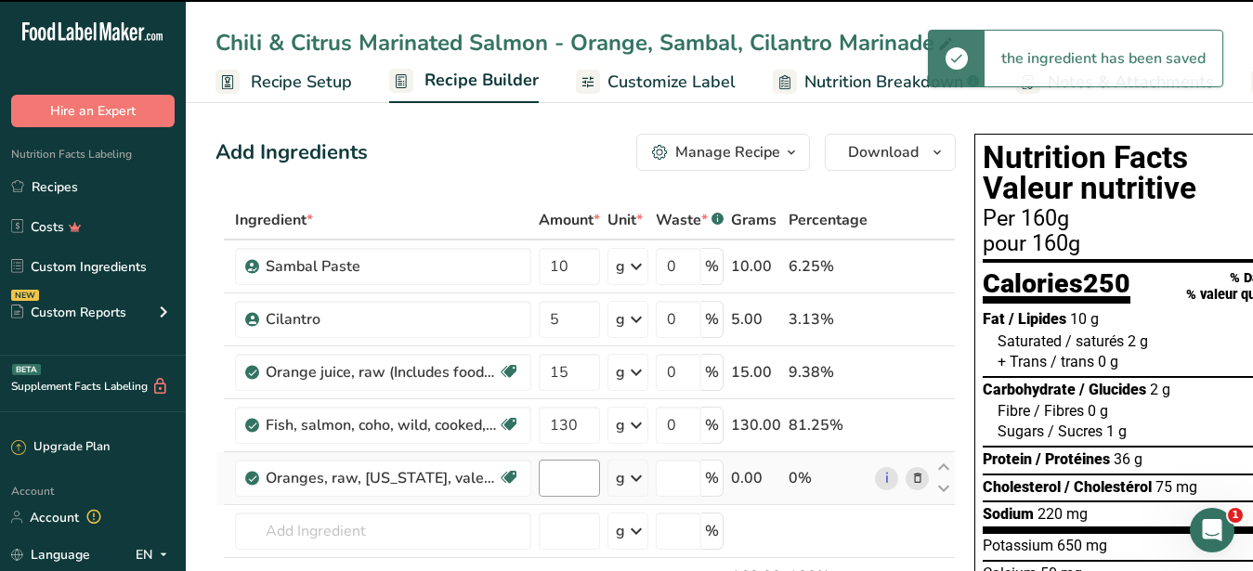
type input "0"
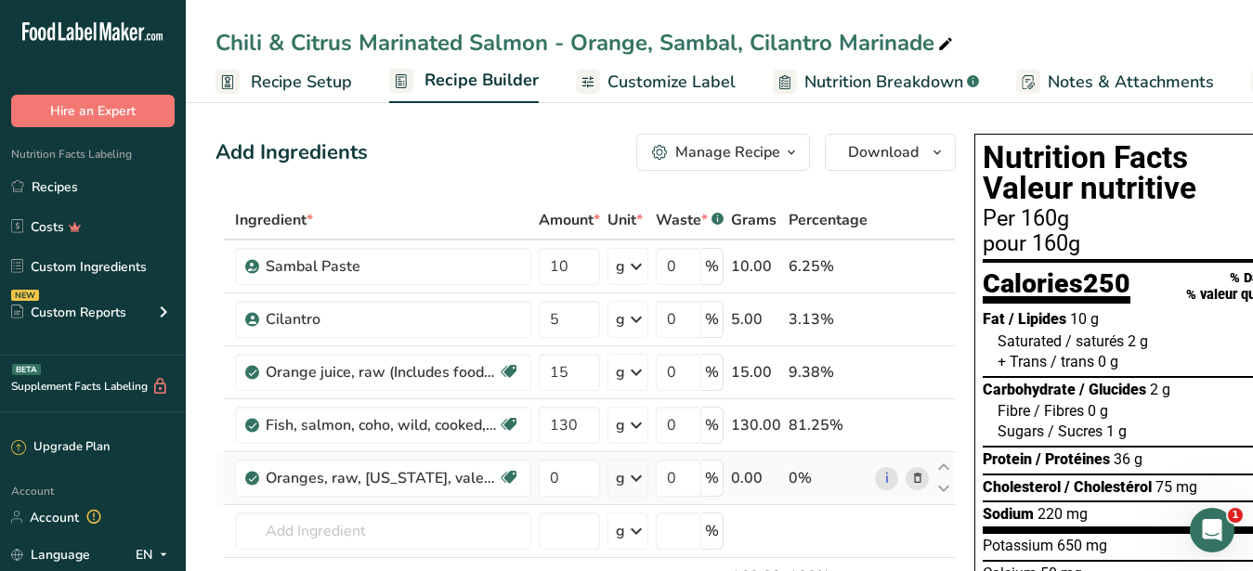
click at [911, 481] on icon at bounding box center [917, 479] width 13 height 20
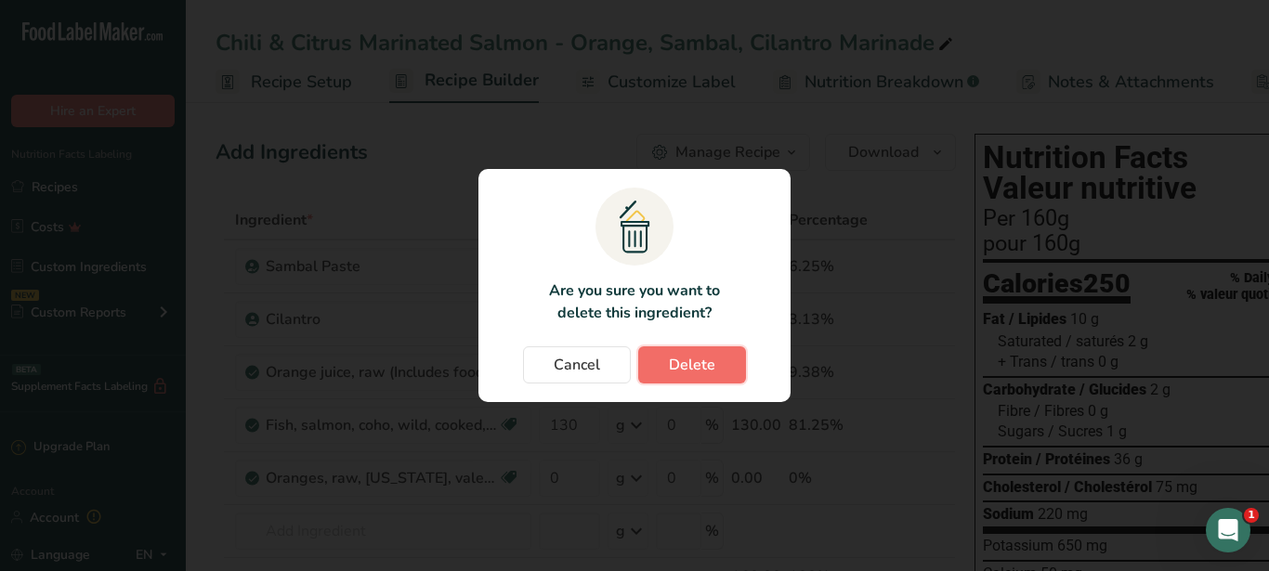
click at [692, 377] on button "Delete" at bounding box center [692, 365] width 108 height 37
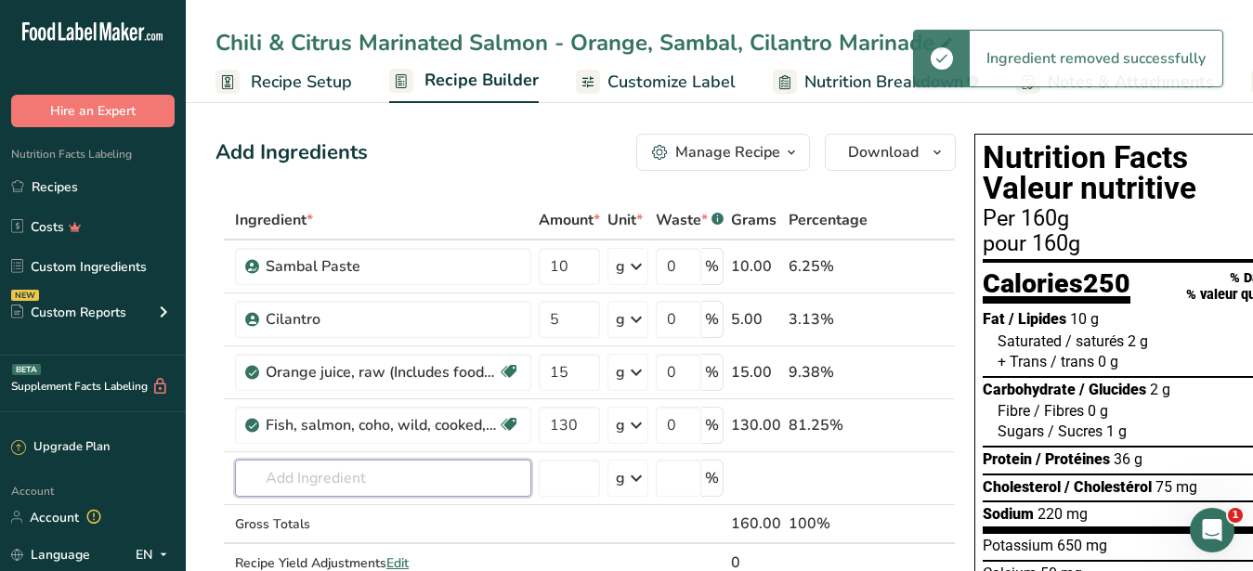
click at [434, 478] on input "text" at bounding box center [383, 478] width 296 height 37
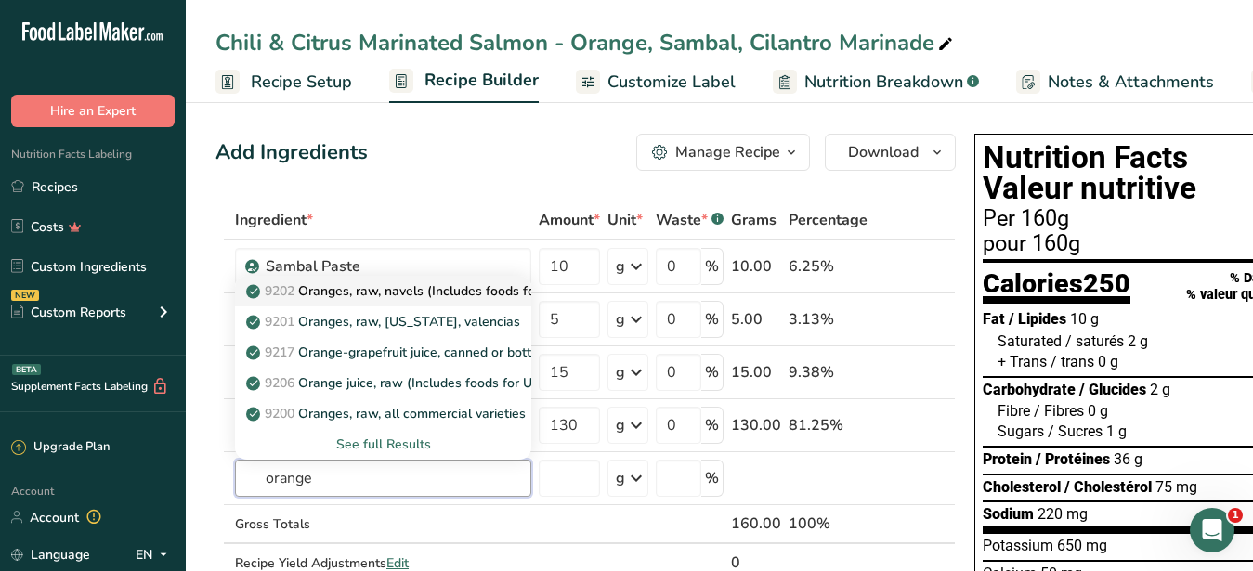
type input "orange"
click at [386, 294] on p "9202 Oranges, raw, navels (Includes foods for USDA's Food Distribution Program)" at bounding box center [502, 291] width 505 height 20
type input "Oranges, raw, navels (Includes foods for USDA's Food Distribution Program)"
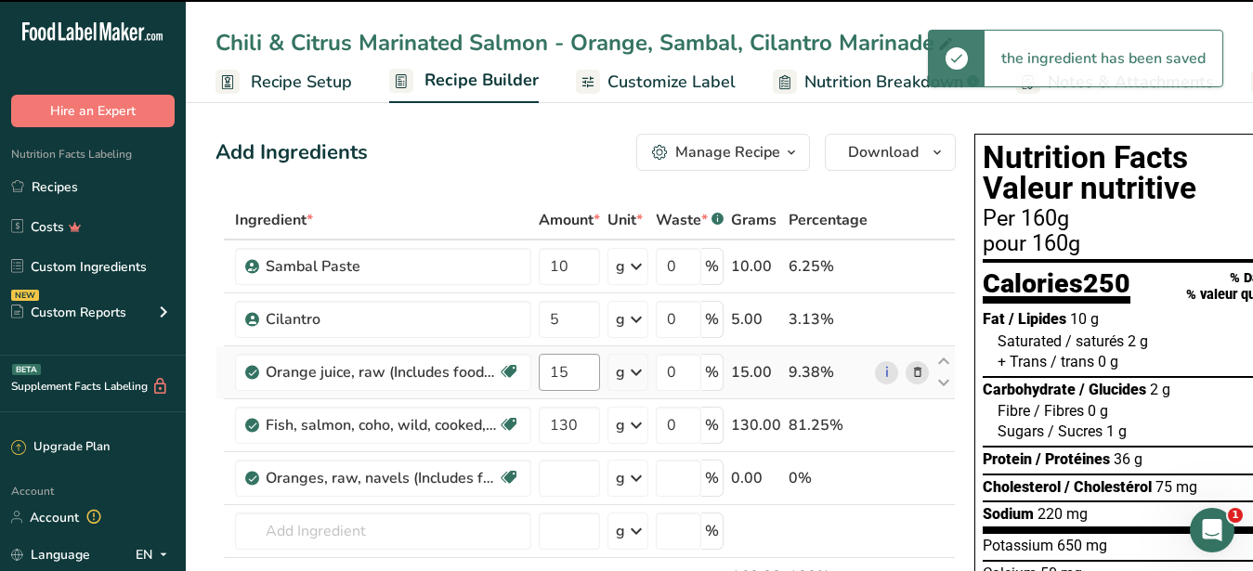
type input "0"
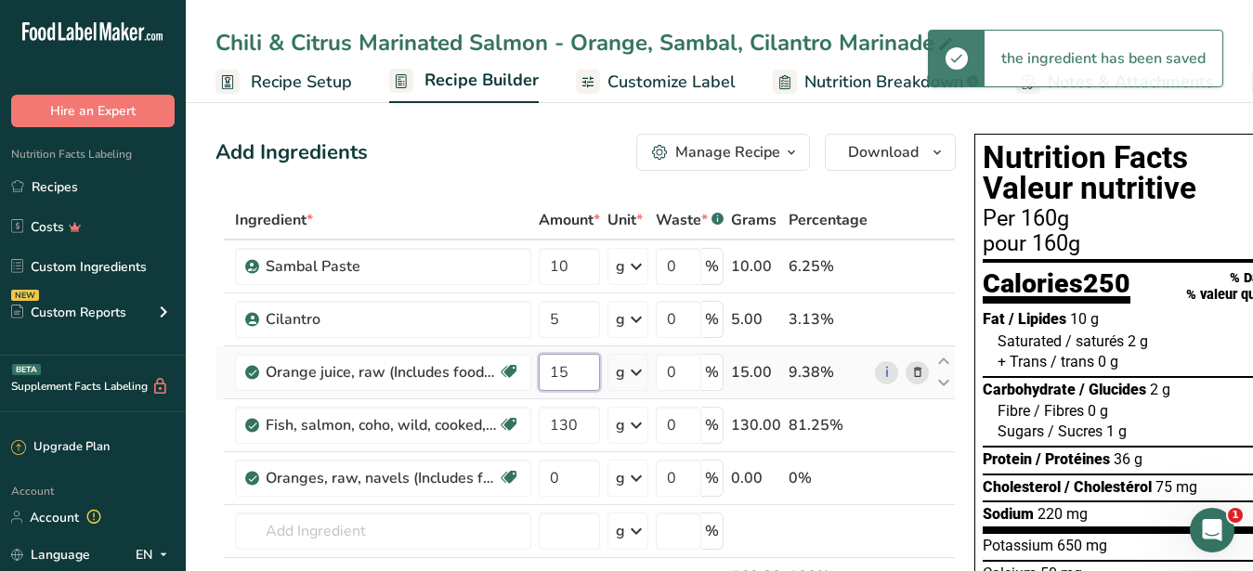
drag, startPoint x: 576, startPoint y: 379, endPoint x: 542, endPoint y: 379, distance: 34.4
click at [542, 379] on input "15" at bounding box center [569, 372] width 61 height 37
type input "5"
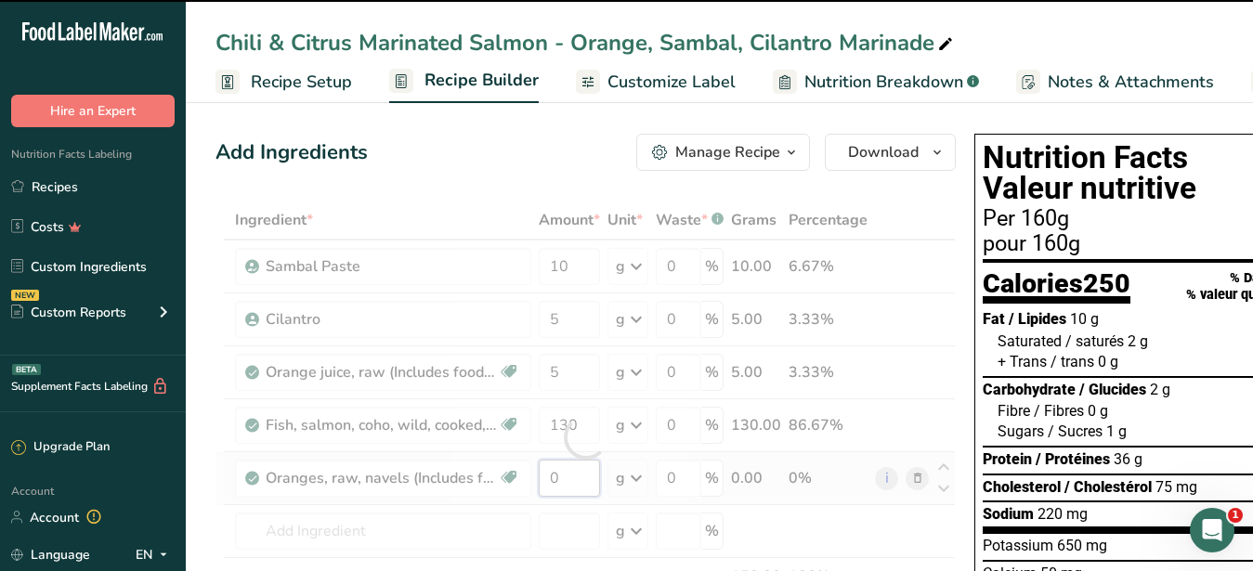
drag, startPoint x: 563, startPoint y: 473, endPoint x: 533, endPoint y: 473, distance: 29.7
click at [539, 473] on input "0" at bounding box center [569, 478] width 61 height 37
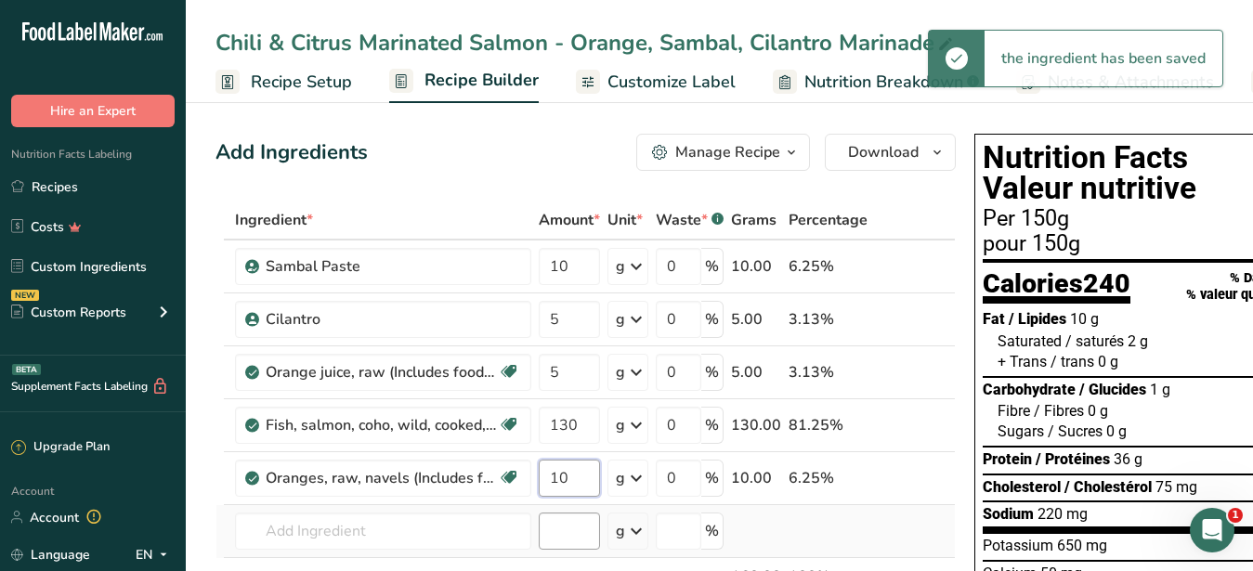
type input "10"
click at [573, 532] on input "number" at bounding box center [569, 531] width 61 height 37
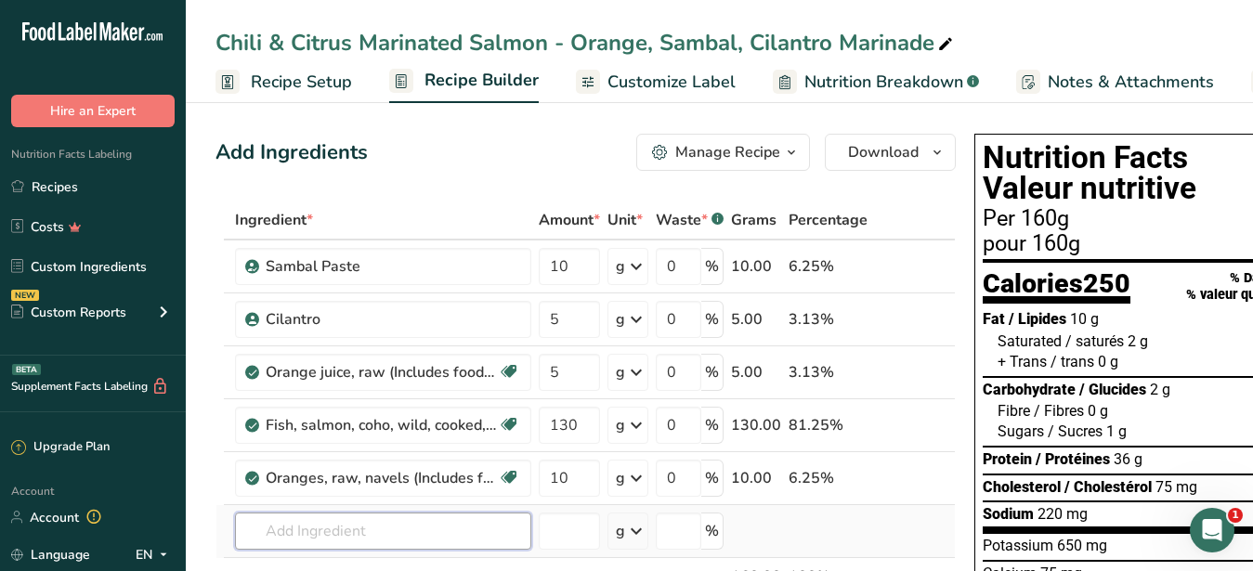
click at [397, 530] on input "text" at bounding box center [383, 531] width 296 height 37
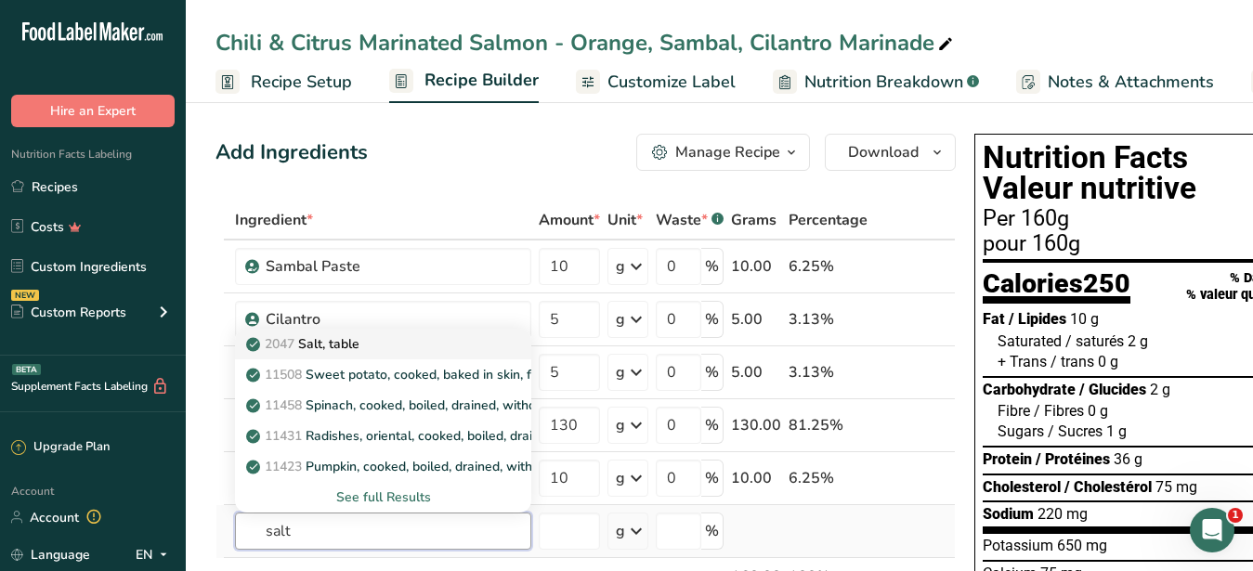
type input "salt"
click at [337, 337] on p "2047 Salt, table" at bounding box center [305, 344] width 110 height 20
type input "Salt, table"
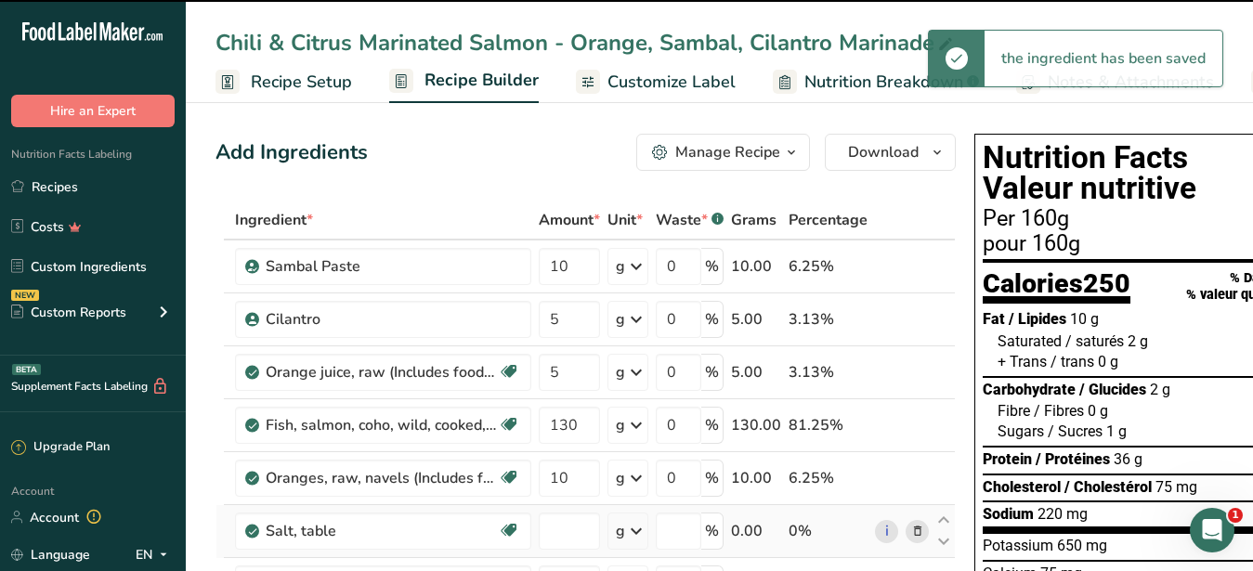
type input "0"
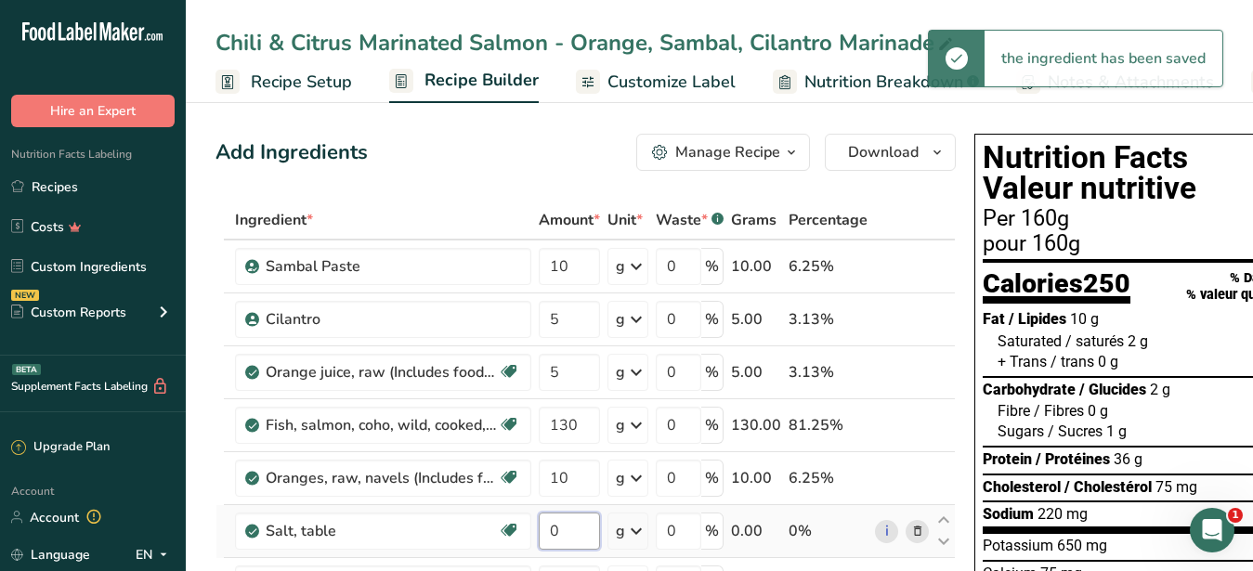
drag, startPoint x: 579, startPoint y: 531, endPoint x: 547, endPoint y: 533, distance: 31.6
click at [547, 533] on input "0" at bounding box center [569, 531] width 61 height 37
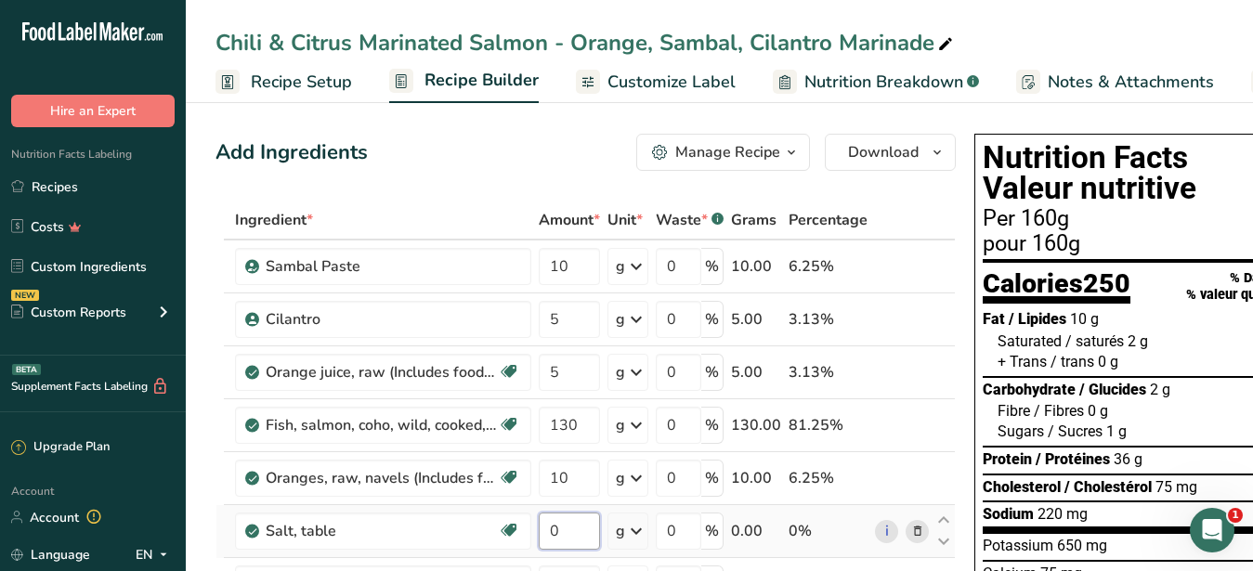
type input "1"
type input "0.3"
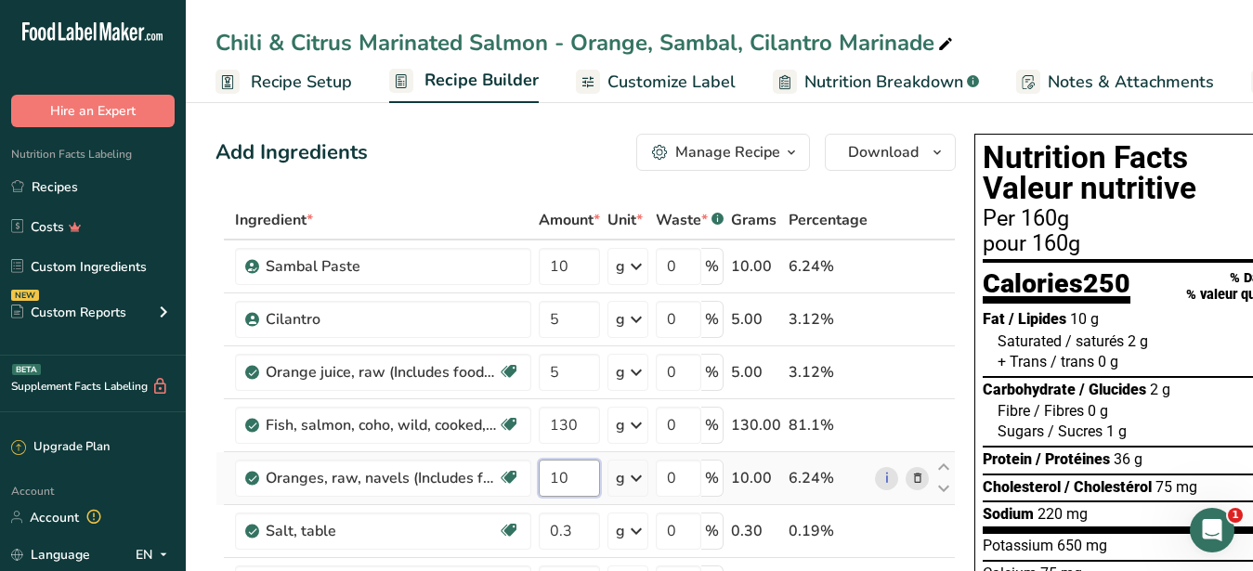
click at [574, 483] on input "10" at bounding box center [569, 478] width 61 height 37
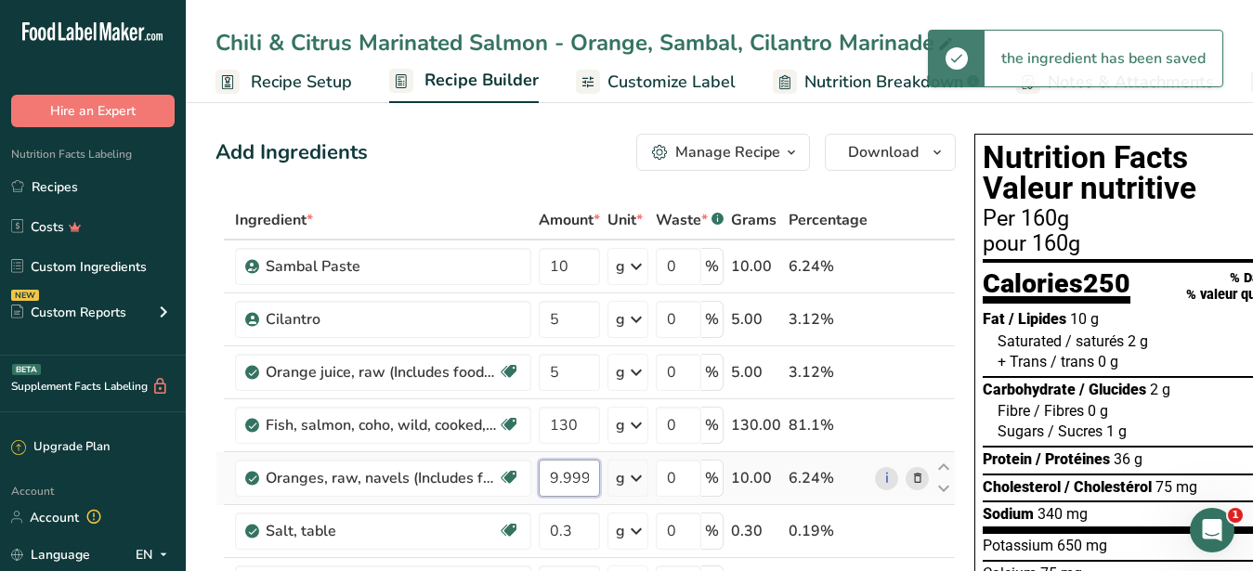
type input "9.999998"
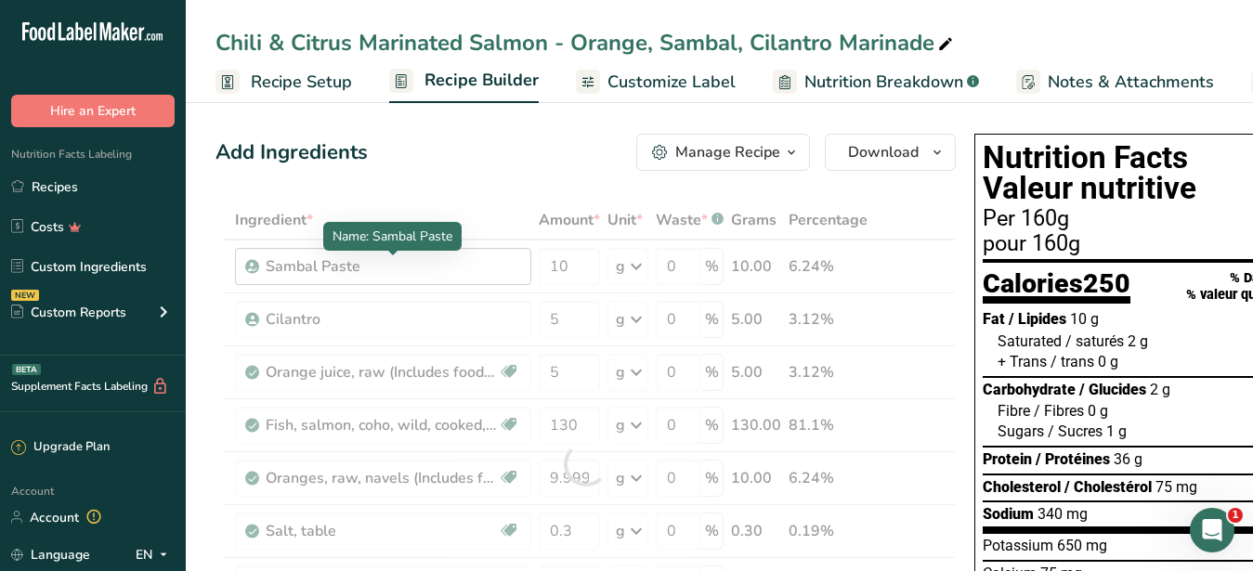
click at [333, 273] on div "Sambal Paste" at bounding box center [382, 266] width 232 height 22
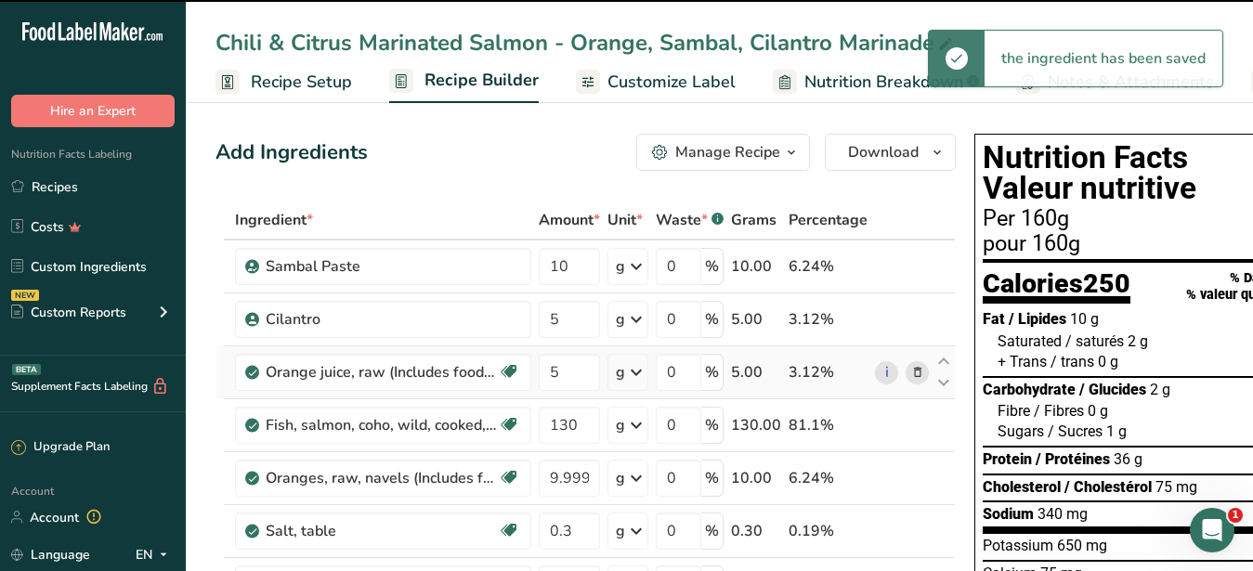
scroll to position [190, 0]
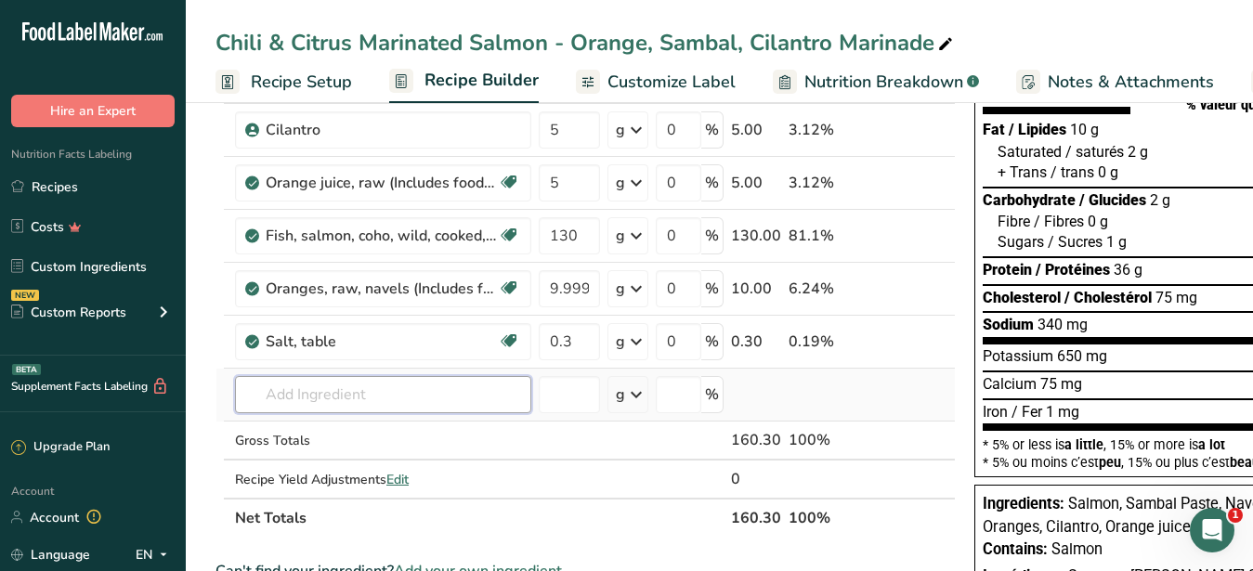
click at [283, 399] on input "text" at bounding box center [383, 394] width 296 height 37
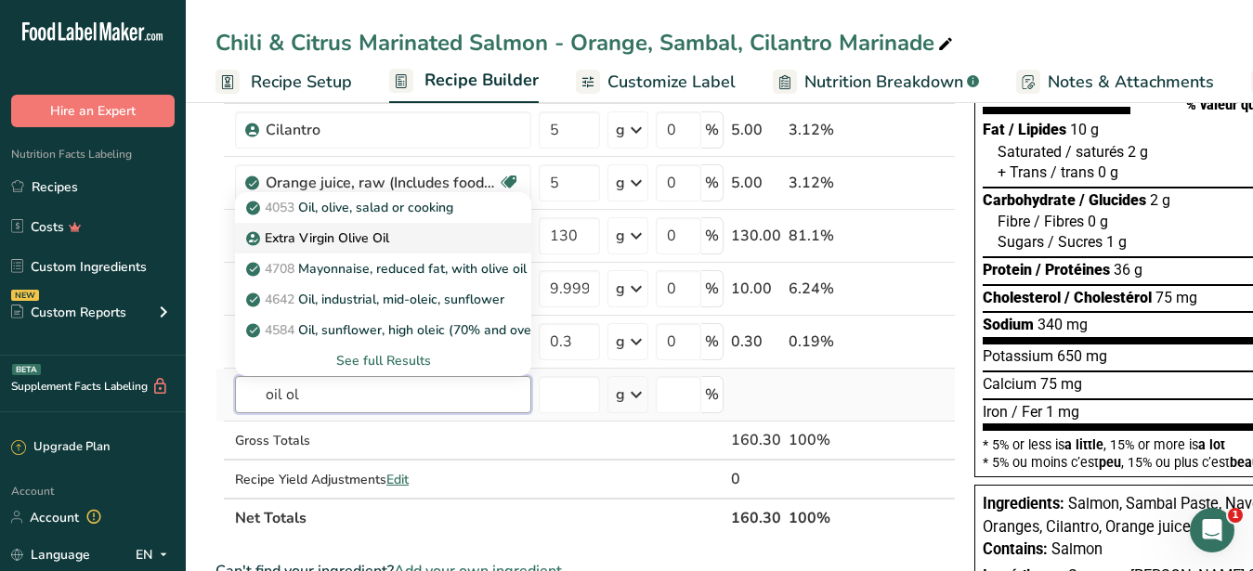
type input "oil ol"
click at [355, 230] on p "Extra Virgin Olive Oil" at bounding box center [319, 239] width 139 height 20
type input "Extra Virgin Olive Oil"
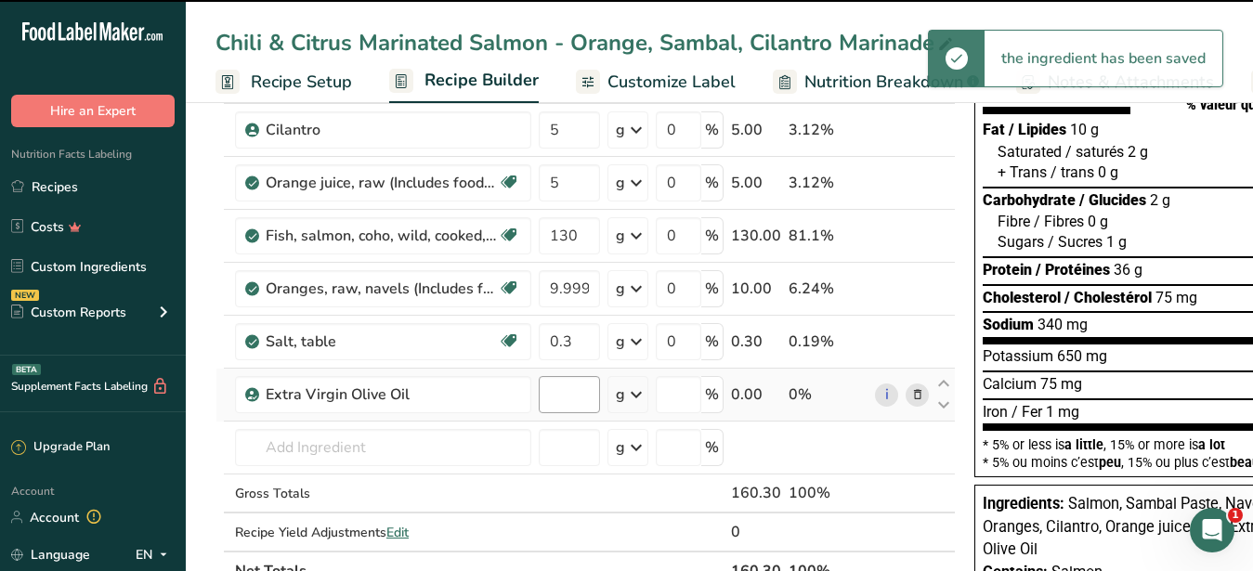
type input "0"
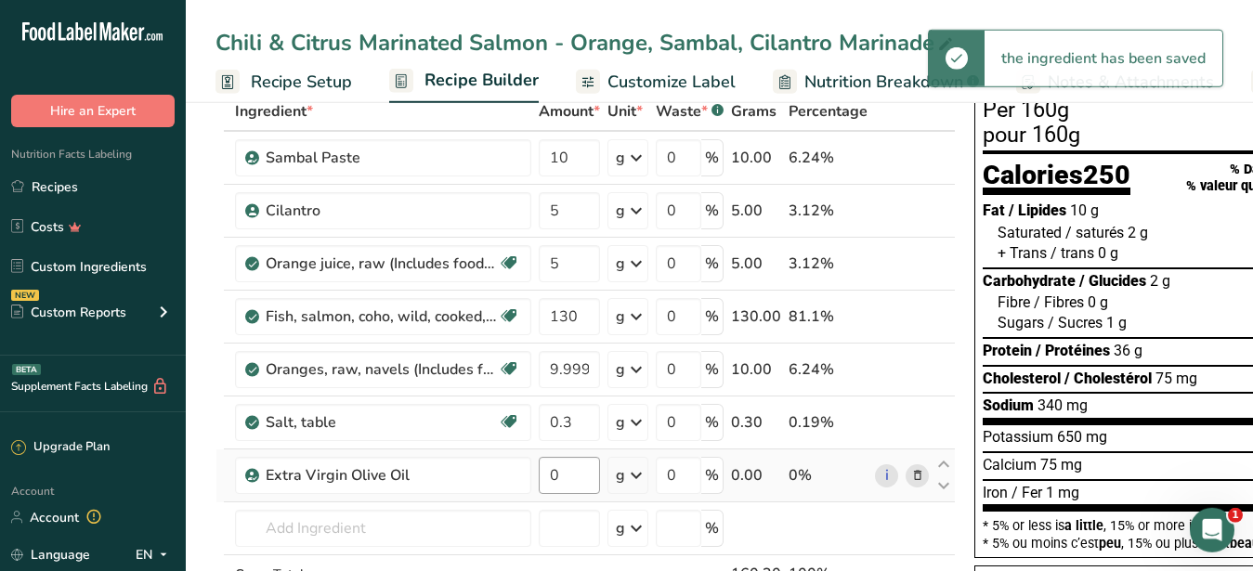
scroll to position [95, 0]
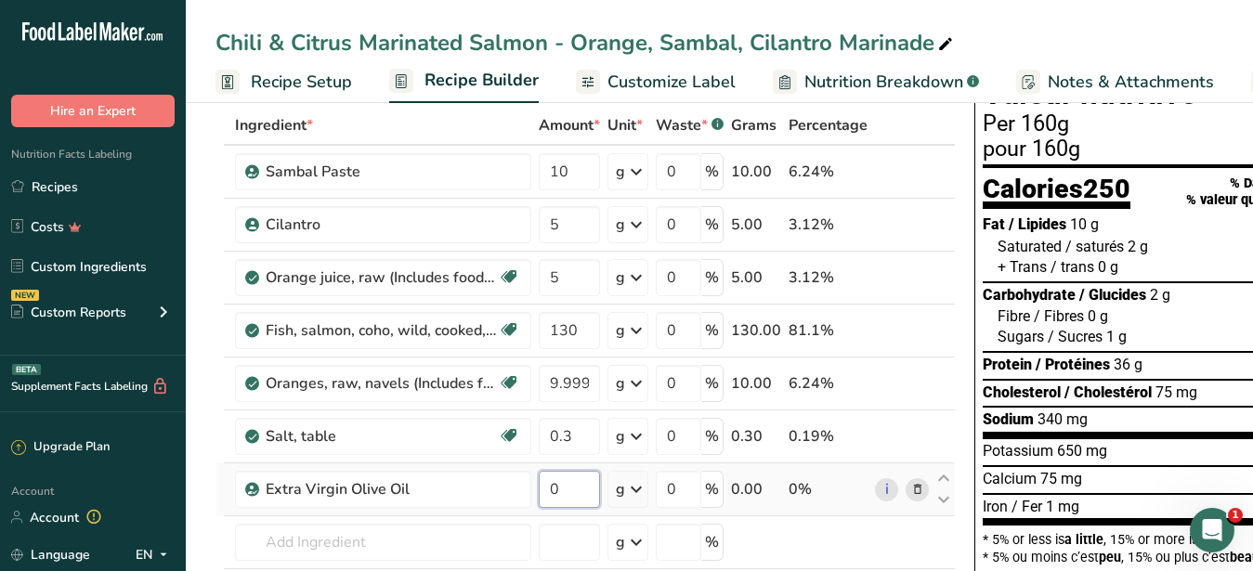
drag, startPoint x: 575, startPoint y: 481, endPoint x: 537, endPoint y: 492, distance: 39.7
click at [539, 492] on input "0" at bounding box center [569, 489] width 61 height 37
type input "2"
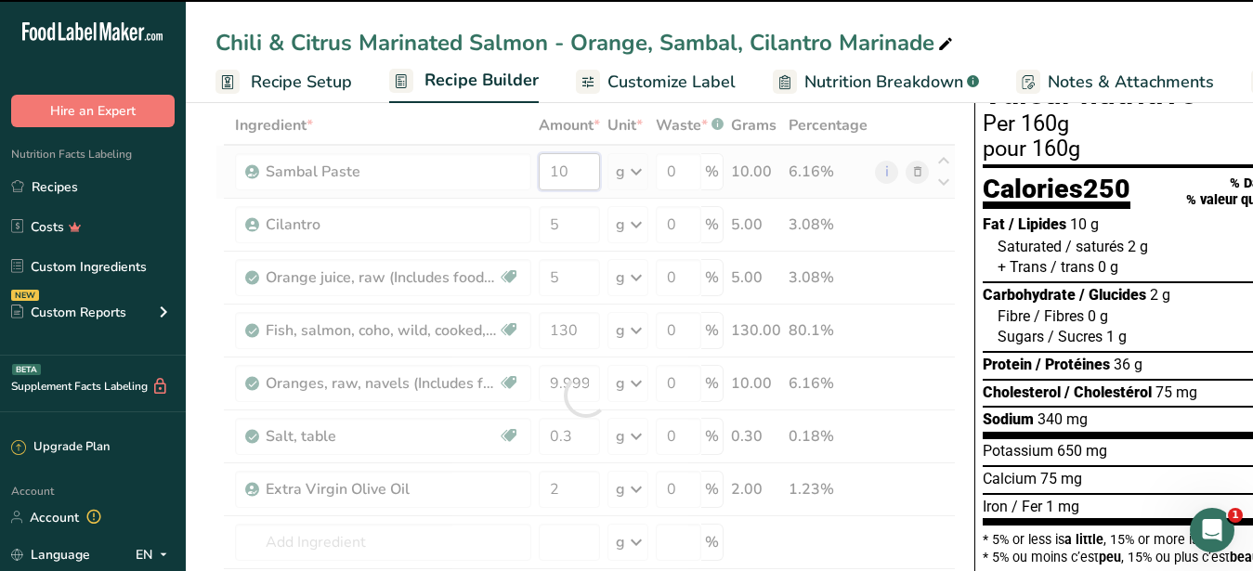
drag, startPoint x: 583, startPoint y: 177, endPoint x: 545, endPoint y: 193, distance: 41.6
click at [539, 177] on input "10" at bounding box center [569, 171] width 61 height 37
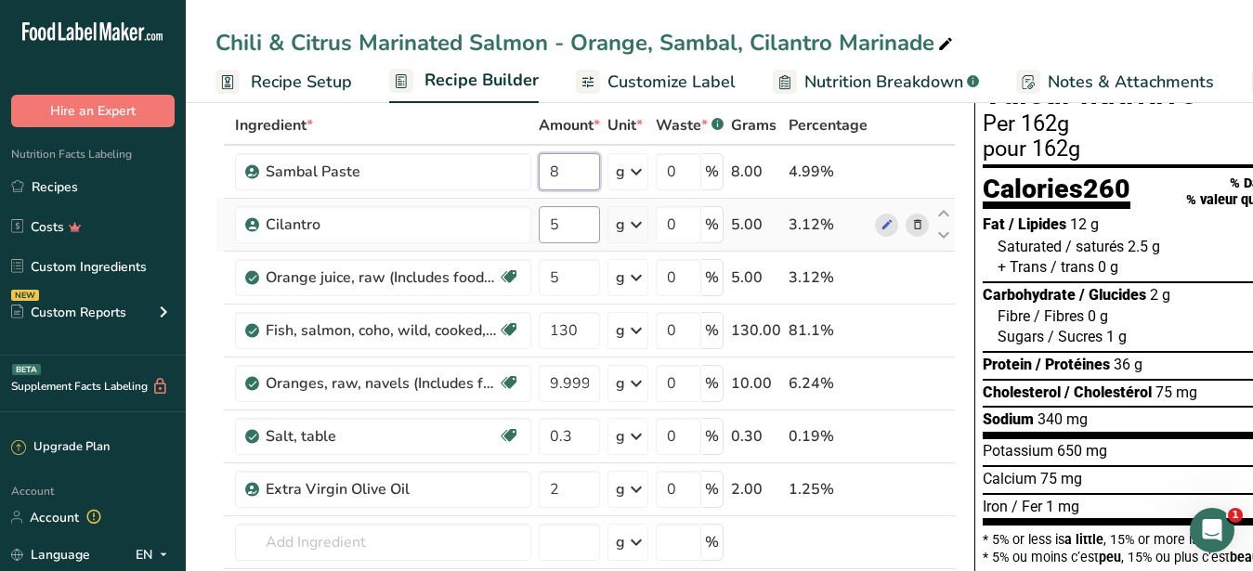
type input "8"
click at [571, 231] on input "5" at bounding box center [569, 224] width 61 height 37
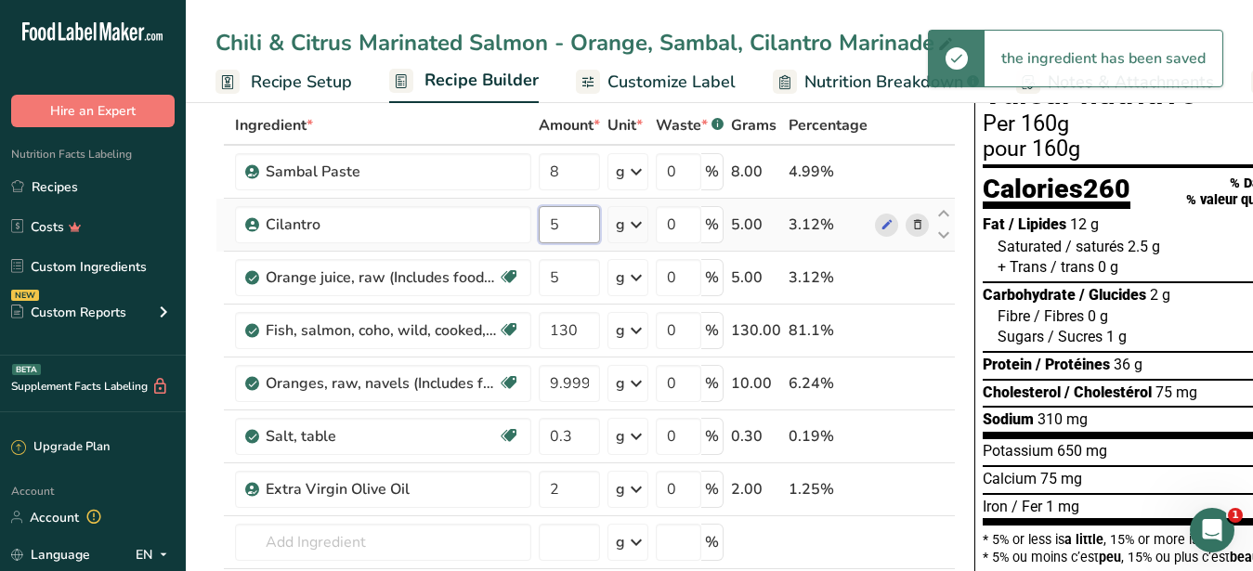
type input "5.000001"
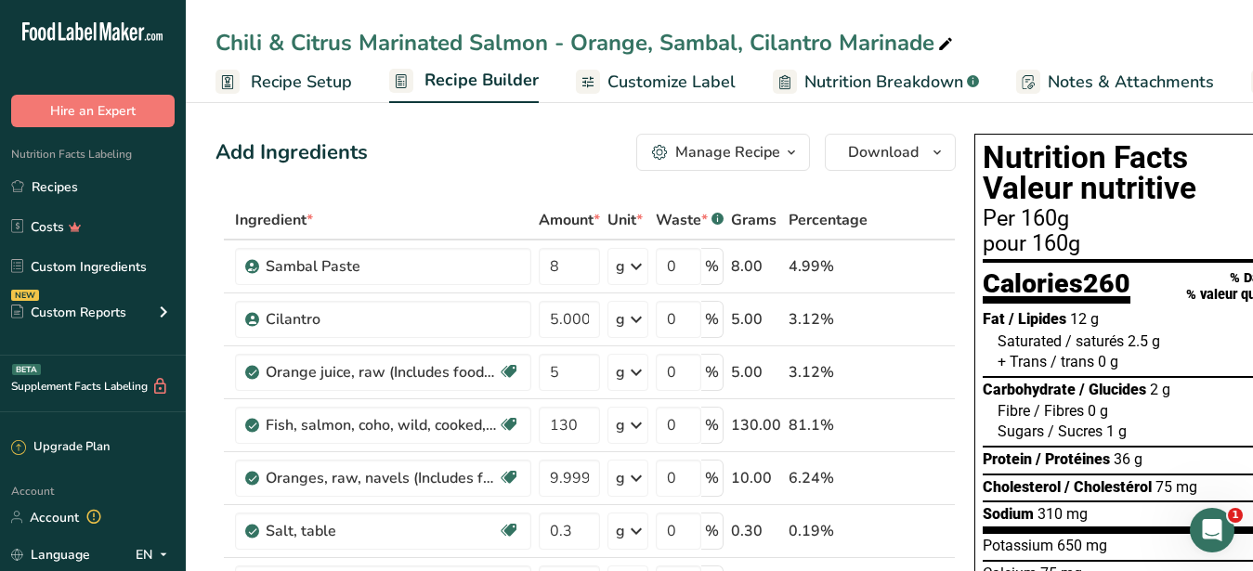
click at [647, 88] on span "Customize Label" at bounding box center [672, 82] width 128 height 25
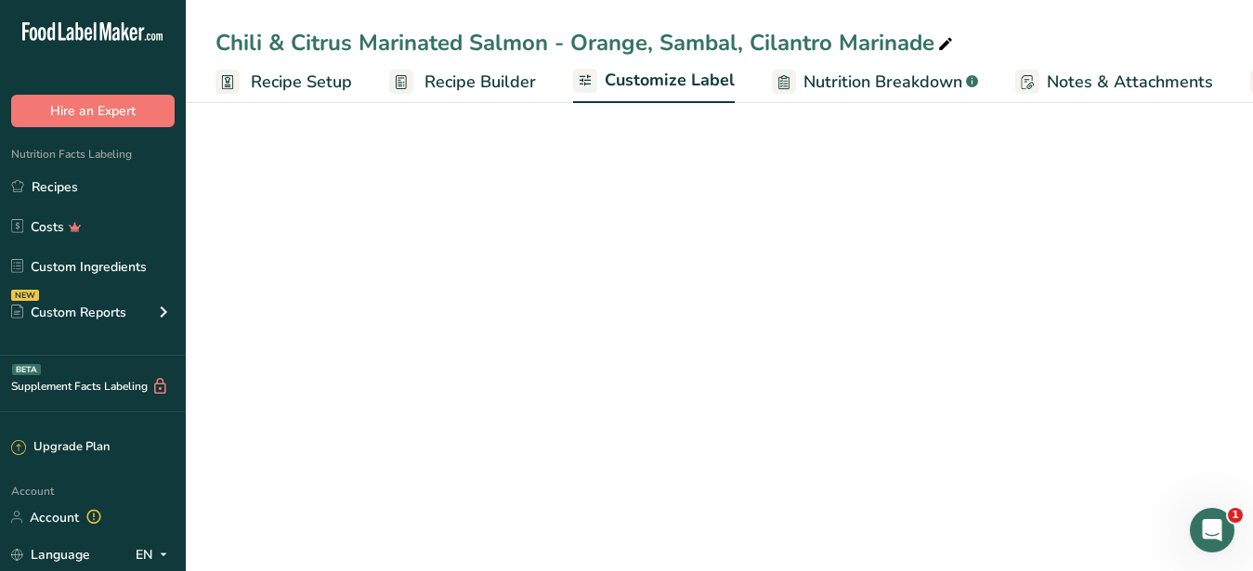
scroll to position [0, 138]
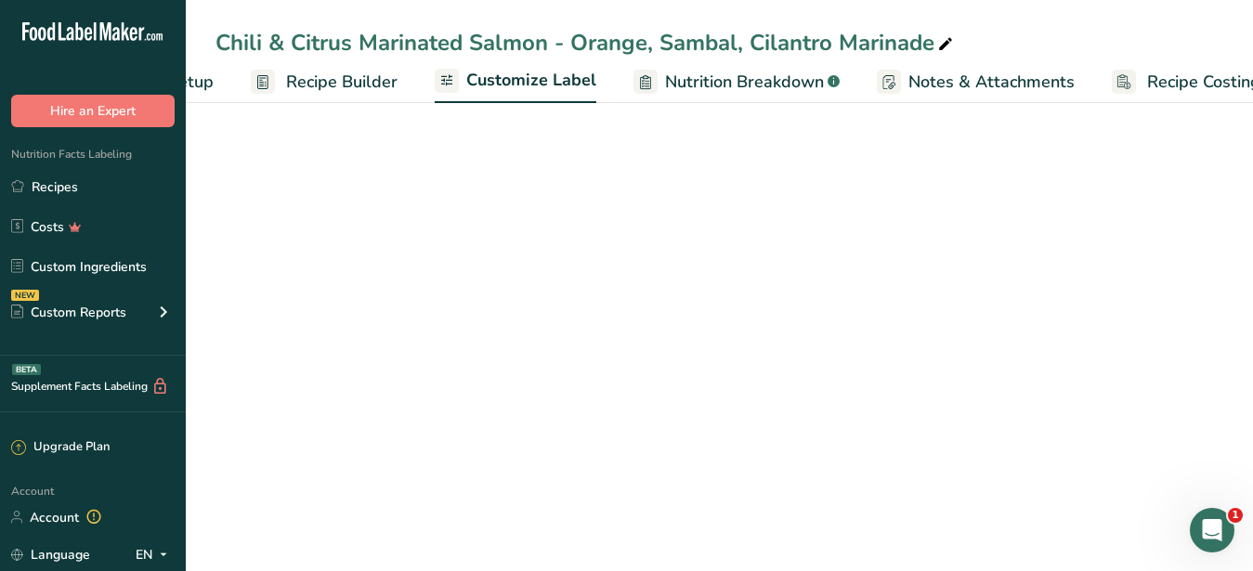
click at [1048, 201] on div "Edit Ingredients/Allergens List" at bounding box center [1120, 199] width 236 height 25
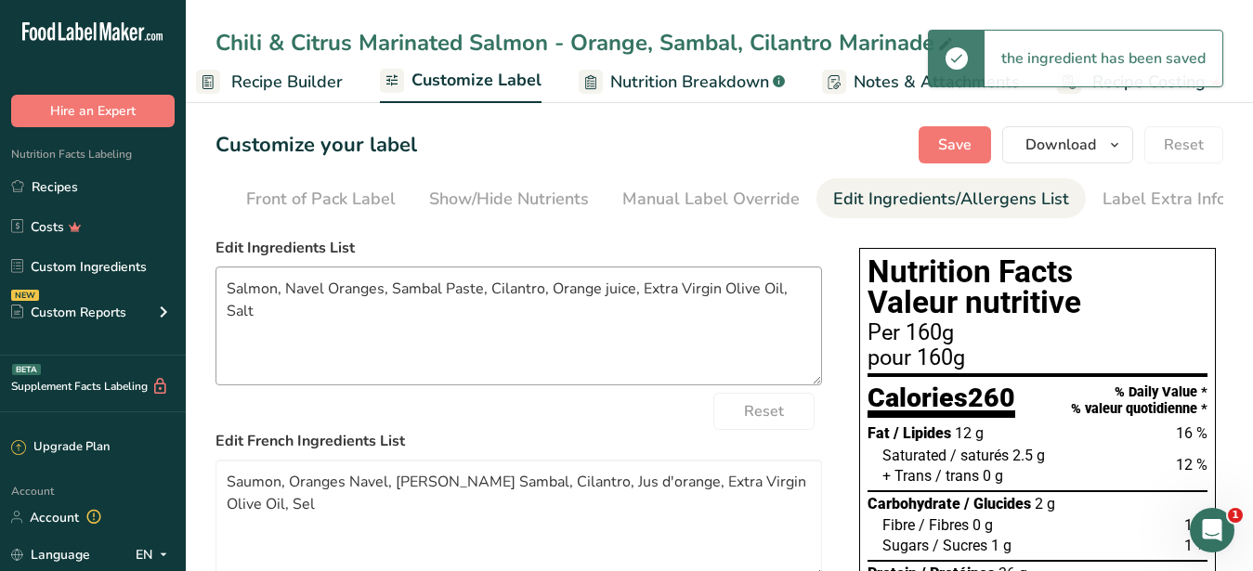
scroll to position [0, 170]
drag, startPoint x: 373, startPoint y: 358, endPoint x: 118, endPoint y: 287, distance: 265.0
click at [216, 287] on textarea "Salmon, Navel Oranges, Sambal Paste, Cilantro, Orange juice, Extra Virgin Olive…" at bounding box center [519, 326] width 607 height 119
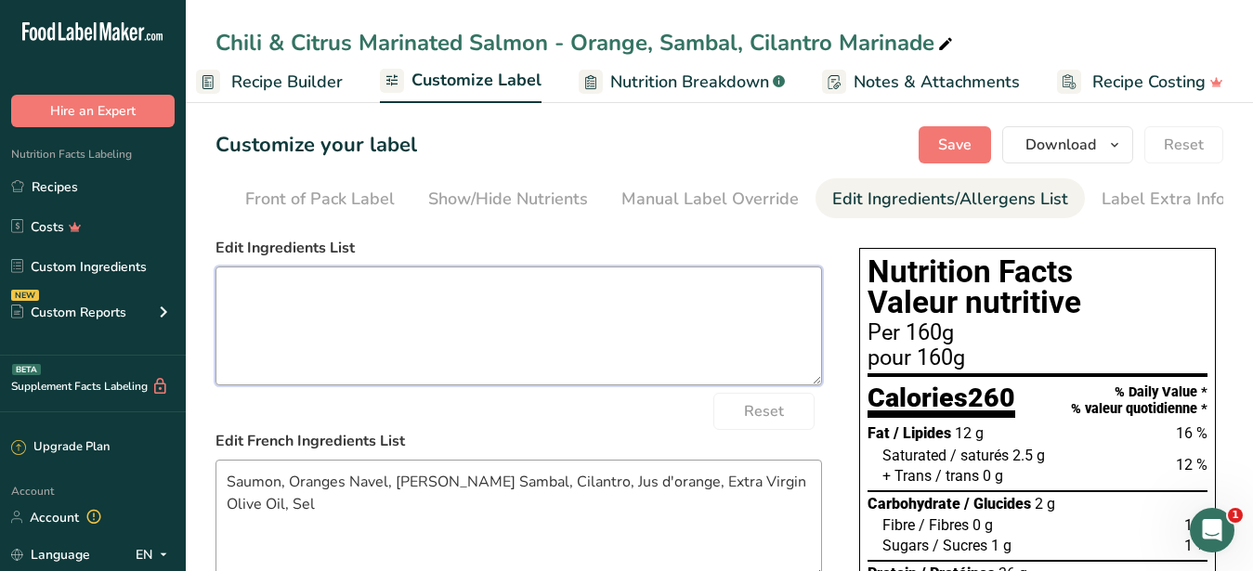
scroll to position [95, 0]
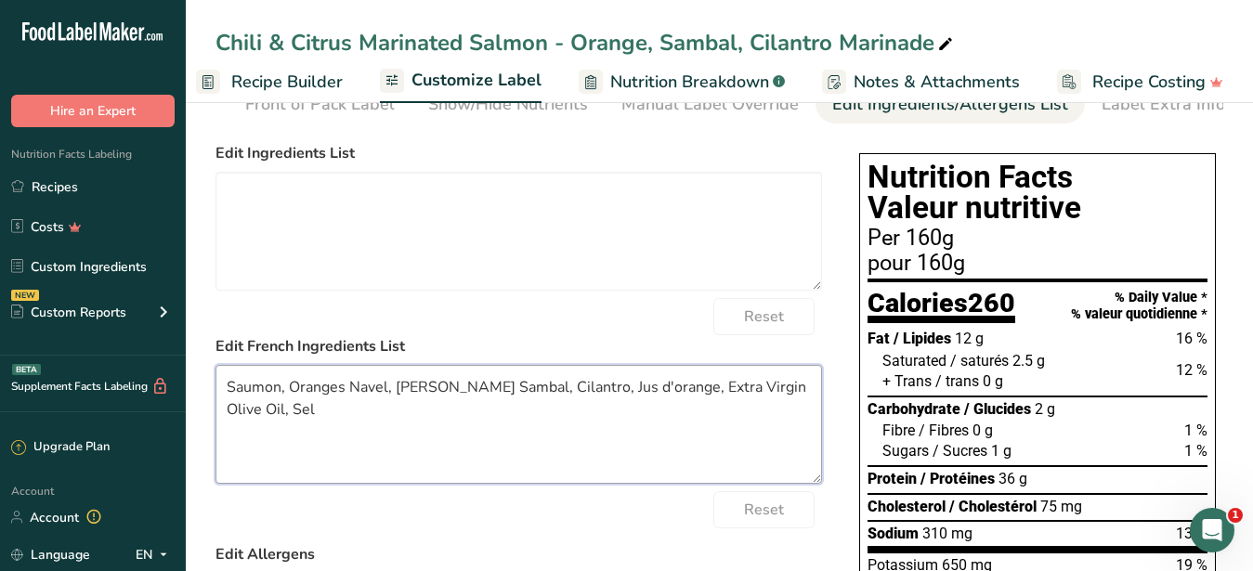
drag, startPoint x: 504, startPoint y: 433, endPoint x: 164, endPoint y: 390, distance: 341.8
click at [216, 390] on textarea "Saumon, Oranges Navel, Pâte Sambal, Cilantro, Jus d'orange, Extra Virgin Olive …" at bounding box center [519, 424] width 607 height 119
click at [495, 464] on textarea "Saumon, Oranges Navel, Pâte Sambal, Cilantro, Jus d'orange, Extra Virgin Olive …" at bounding box center [519, 424] width 607 height 119
drag, startPoint x: 809, startPoint y: 409, endPoint x: 2, endPoint y: 356, distance: 809.0
click at [216, 365] on textarea "Saumon, Oranges Navel, Pâte Sambal, Cilantro, Jus d'orange, Extra Virgin Olive …" at bounding box center [519, 424] width 607 height 119
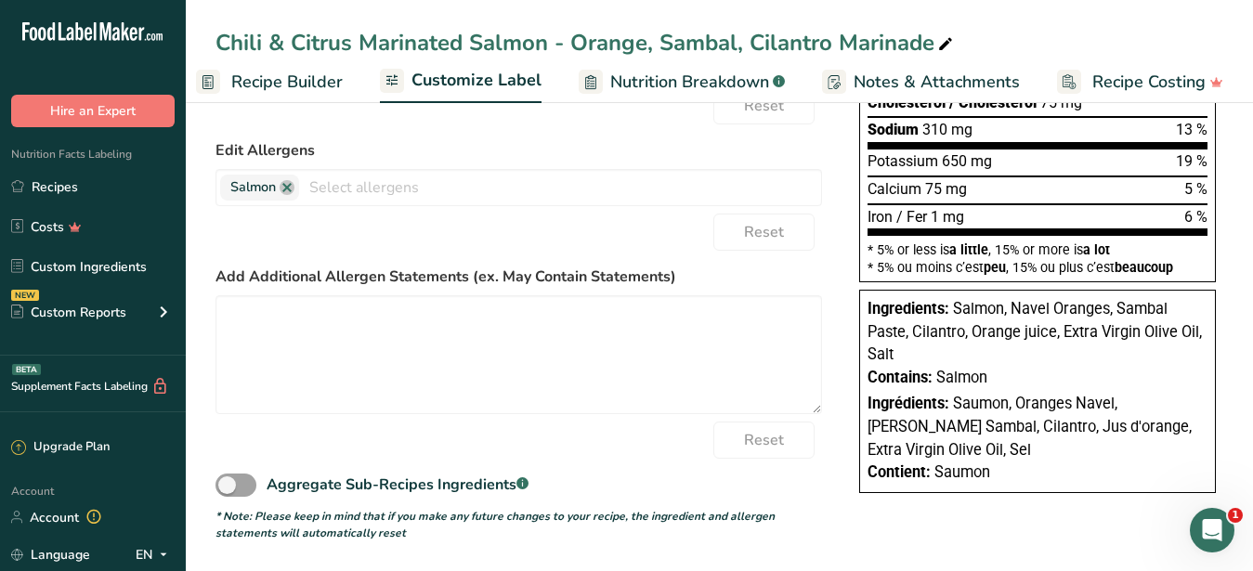
scroll to position [0, 0]
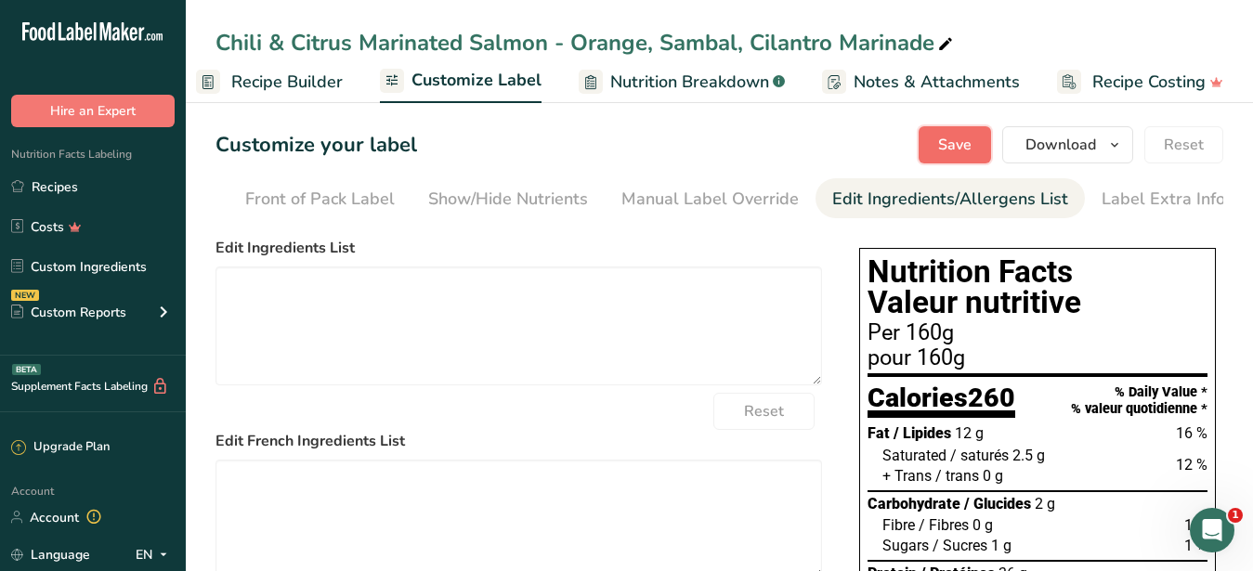
click at [964, 149] on span "Save" at bounding box center [954, 145] width 33 height 22
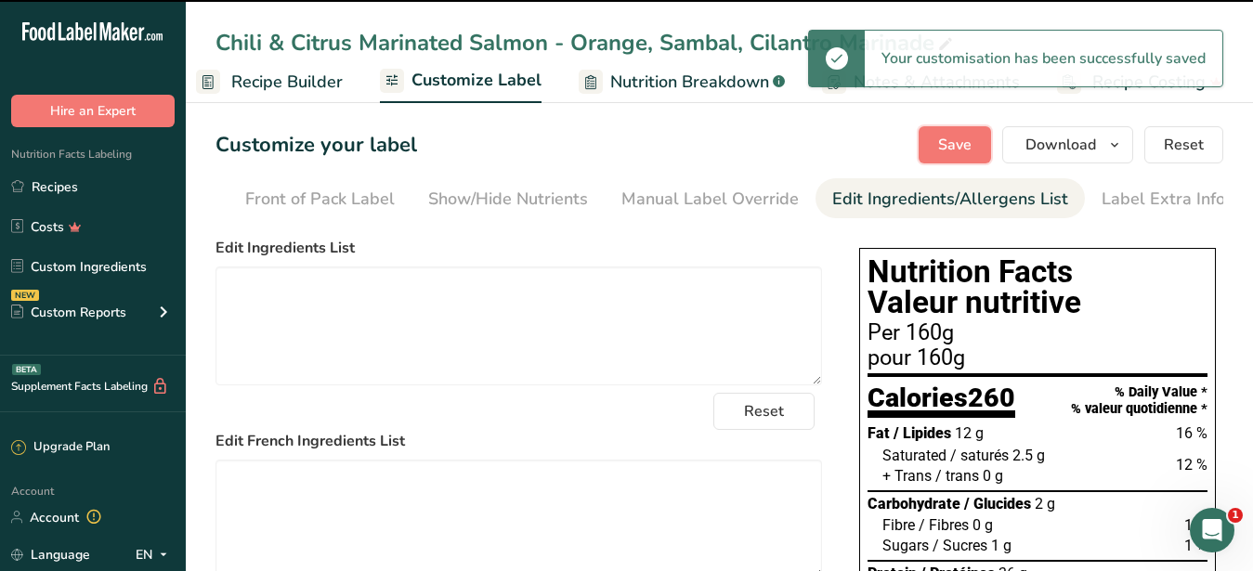
scroll to position [190, 0]
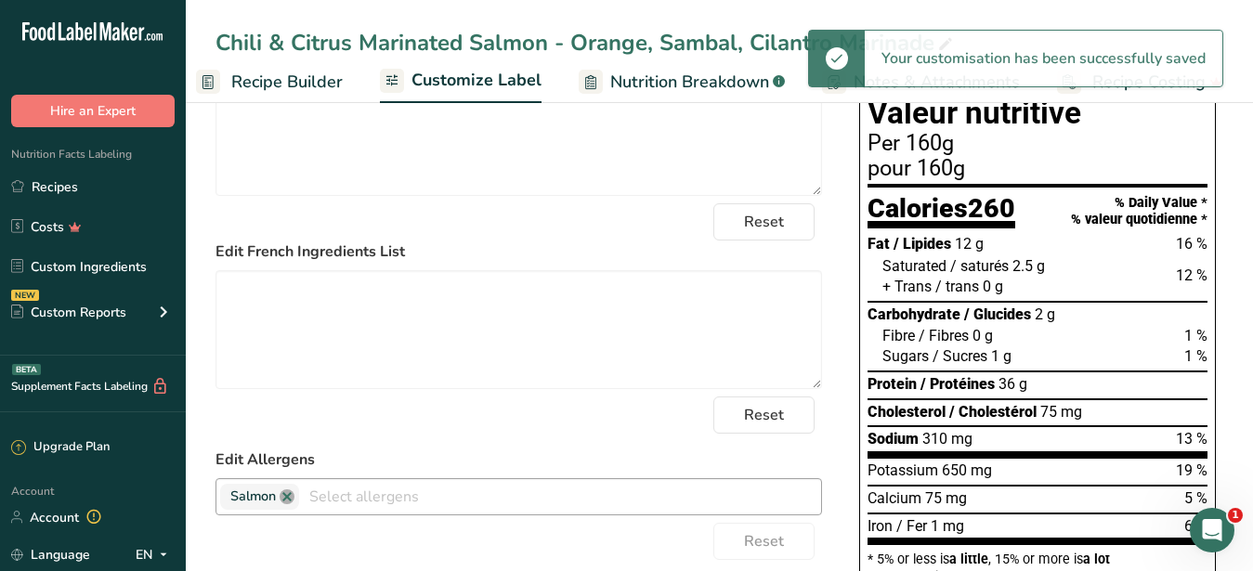
click at [285, 504] on link at bounding box center [287, 497] width 15 height 15
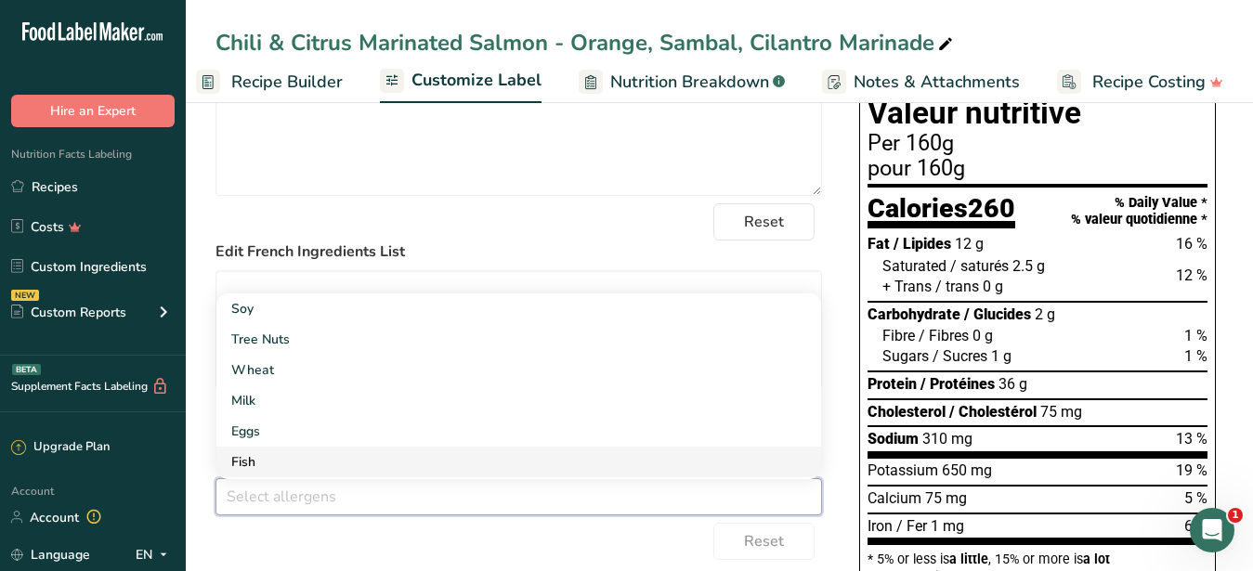
click at [263, 477] on link "Fish" at bounding box center [518, 462] width 605 height 31
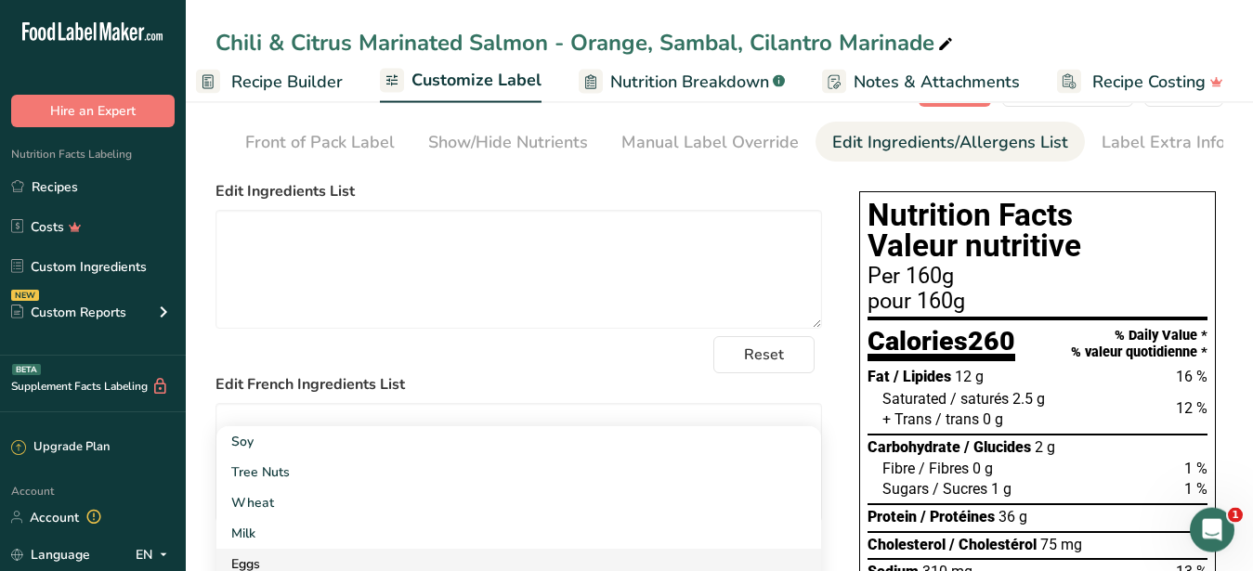
scroll to position [0, 0]
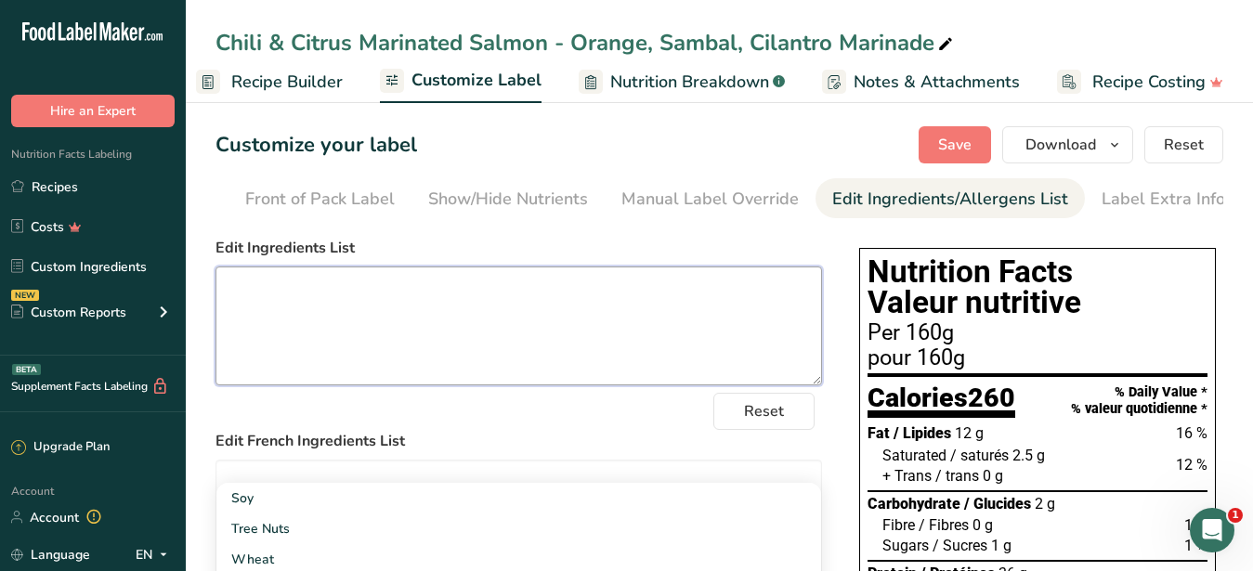
click at [531, 336] on textarea at bounding box center [519, 326] width 607 height 119
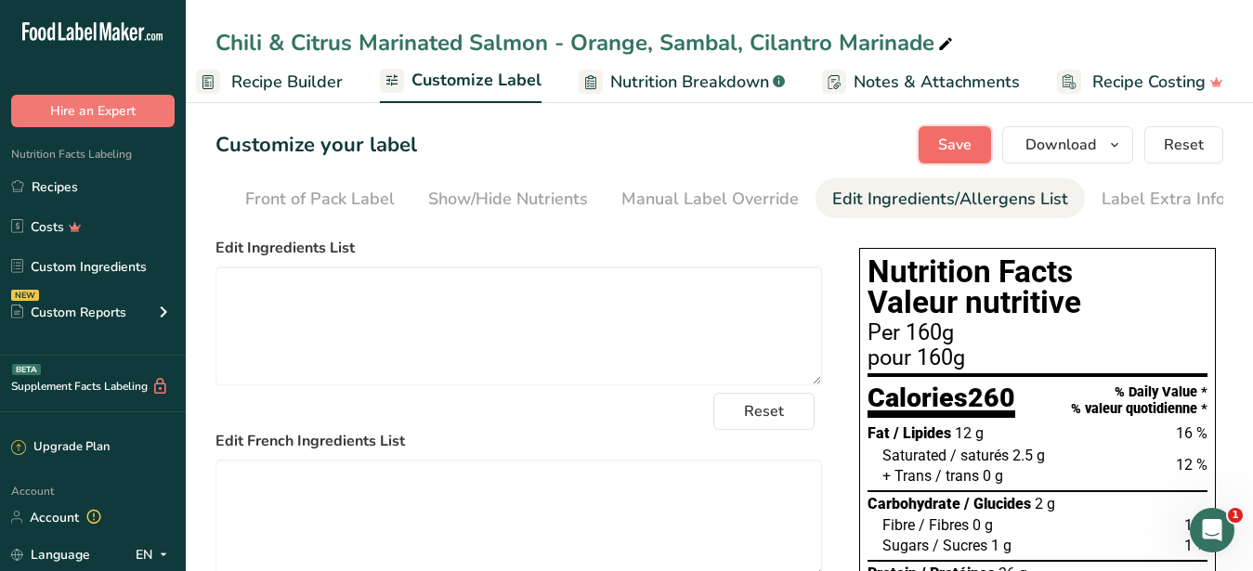
click at [945, 150] on span "Save" at bounding box center [954, 145] width 33 height 22
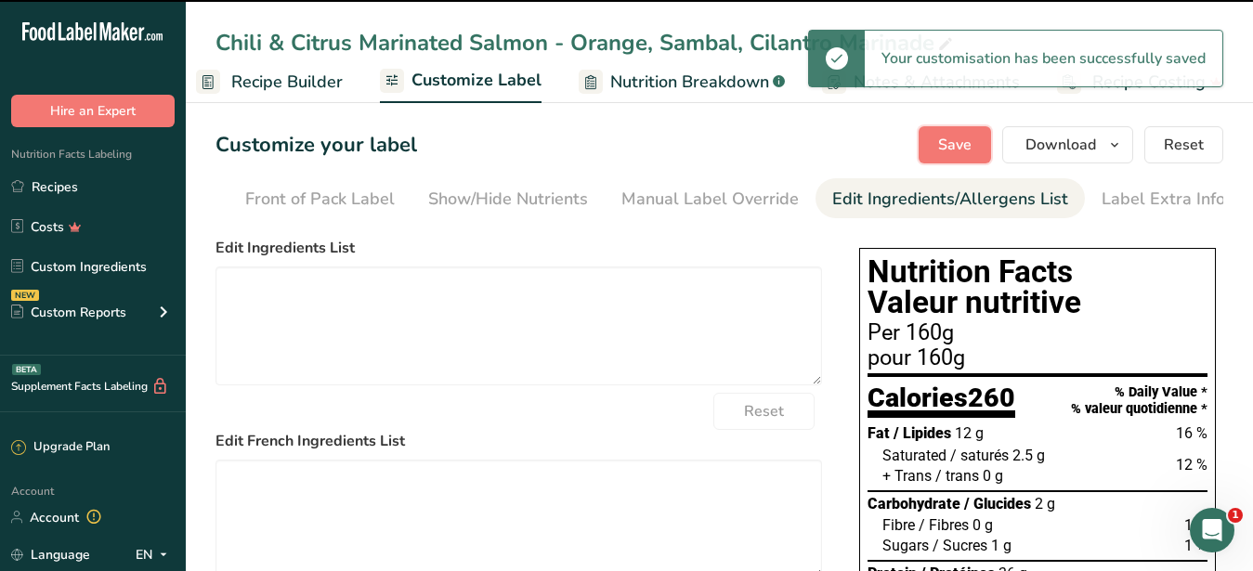
type textarea "Salmon, Navel Oranges, Sambal Paste, Cilantro, Orange juice, Extra Virgin Olive…"
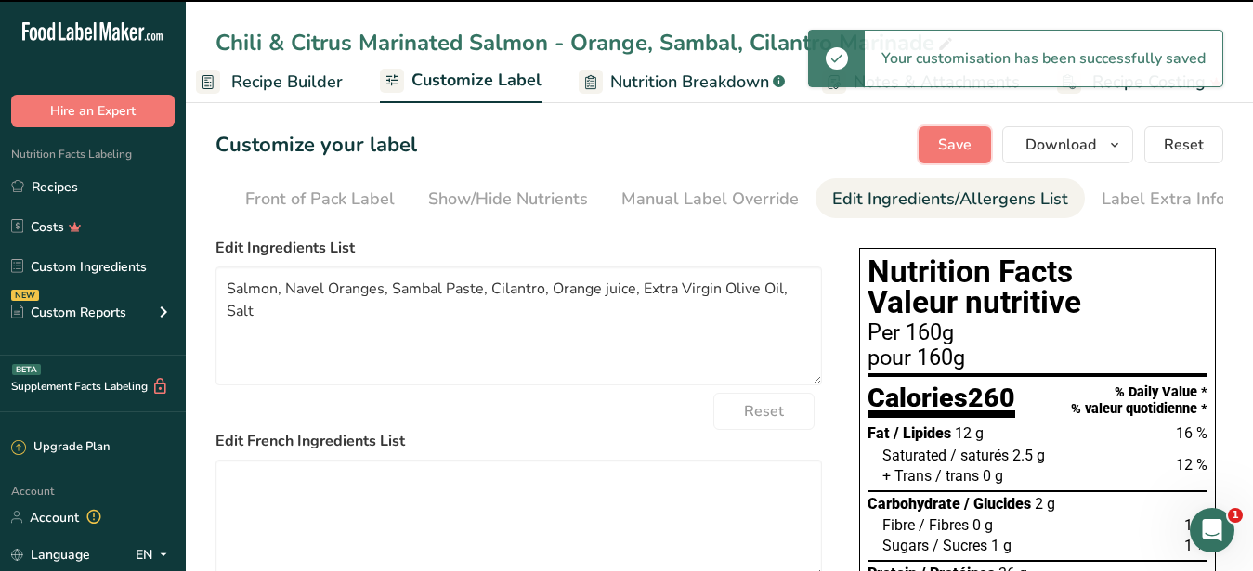
scroll to position [95, 0]
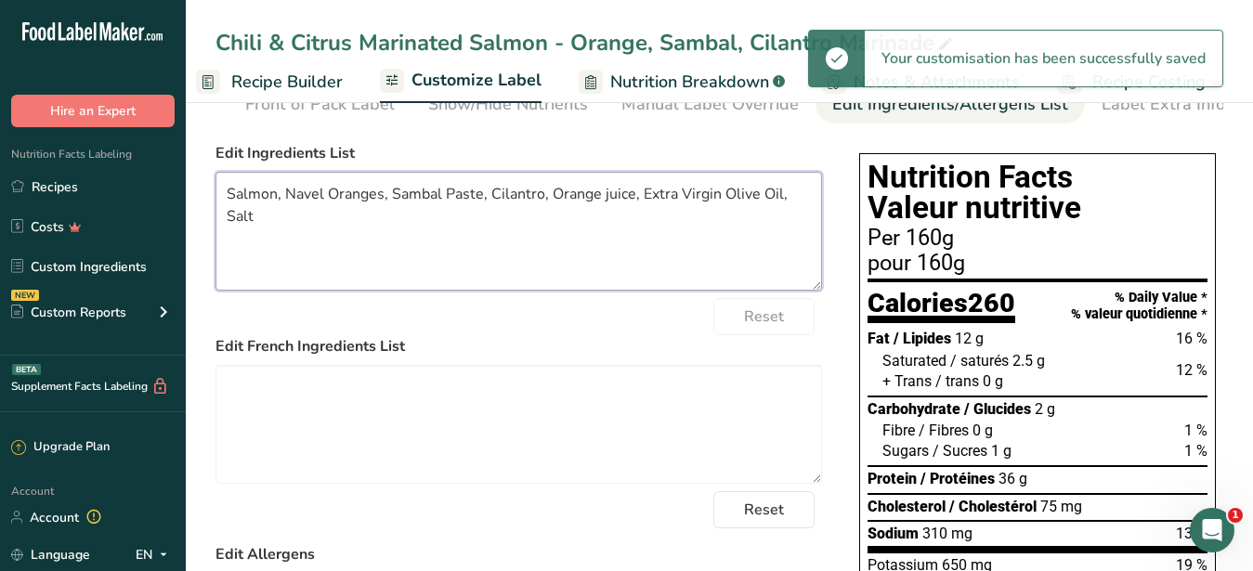
drag, startPoint x: 143, startPoint y: 204, endPoint x: 86, endPoint y: 181, distance: 61.2
click at [216, 181] on textarea "Salmon, Navel Oranges, Sambal Paste, Cilantro, Orange juice, Extra Virgin Olive…" at bounding box center [519, 231] width 607 height 119
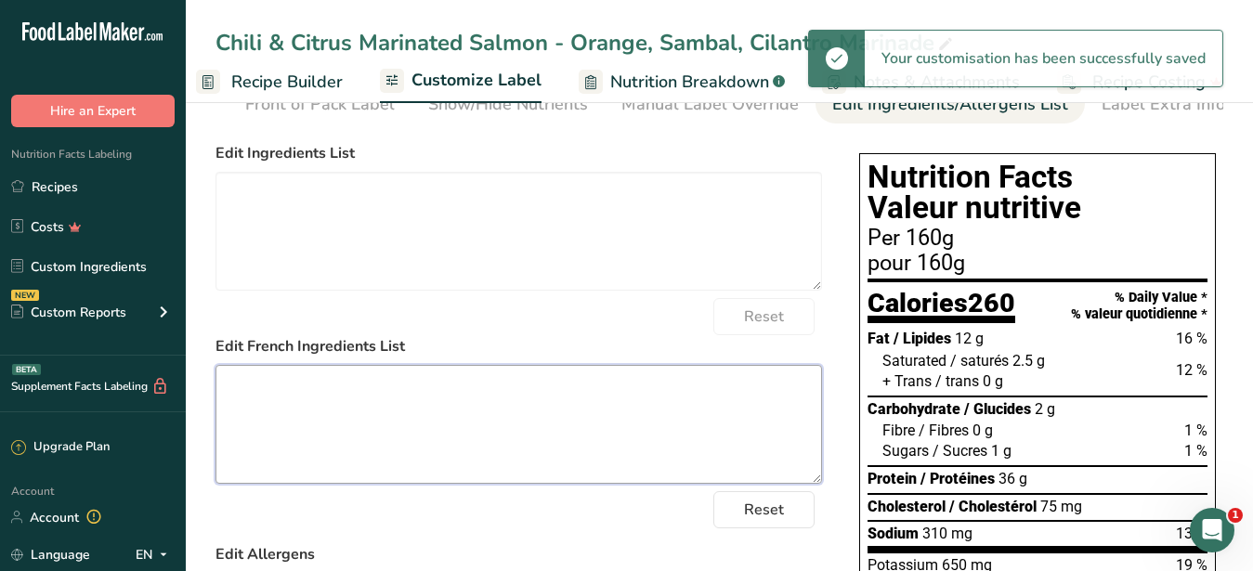
click at [360, 451] on textarea at bounding box center [519, 424] width 607 height 119
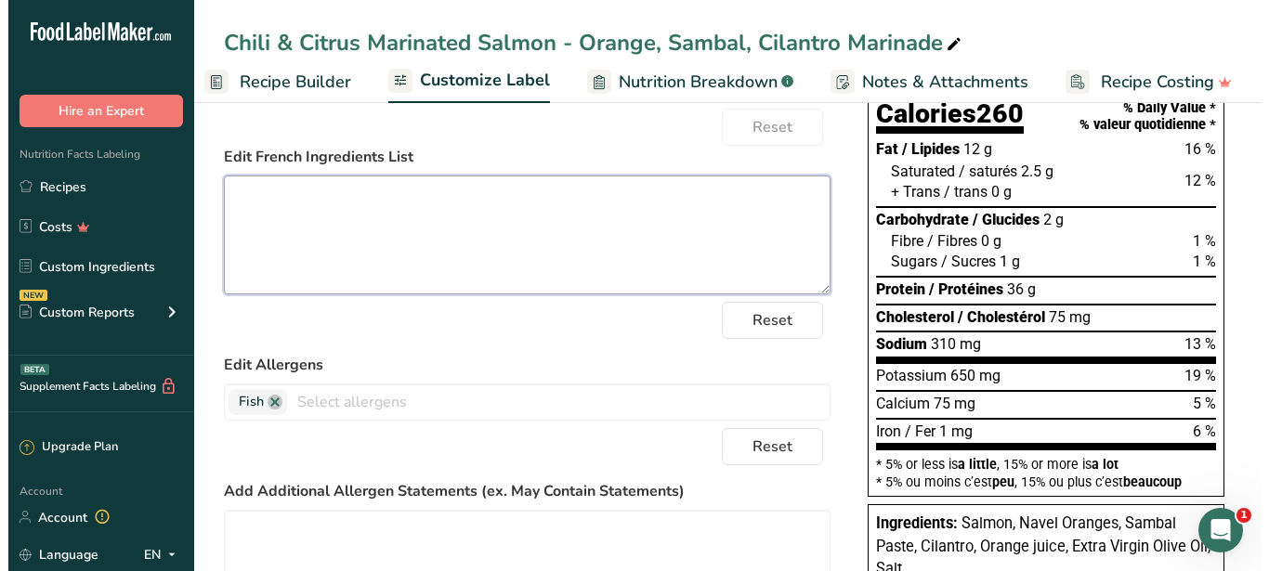
scroll to position [0, 0]
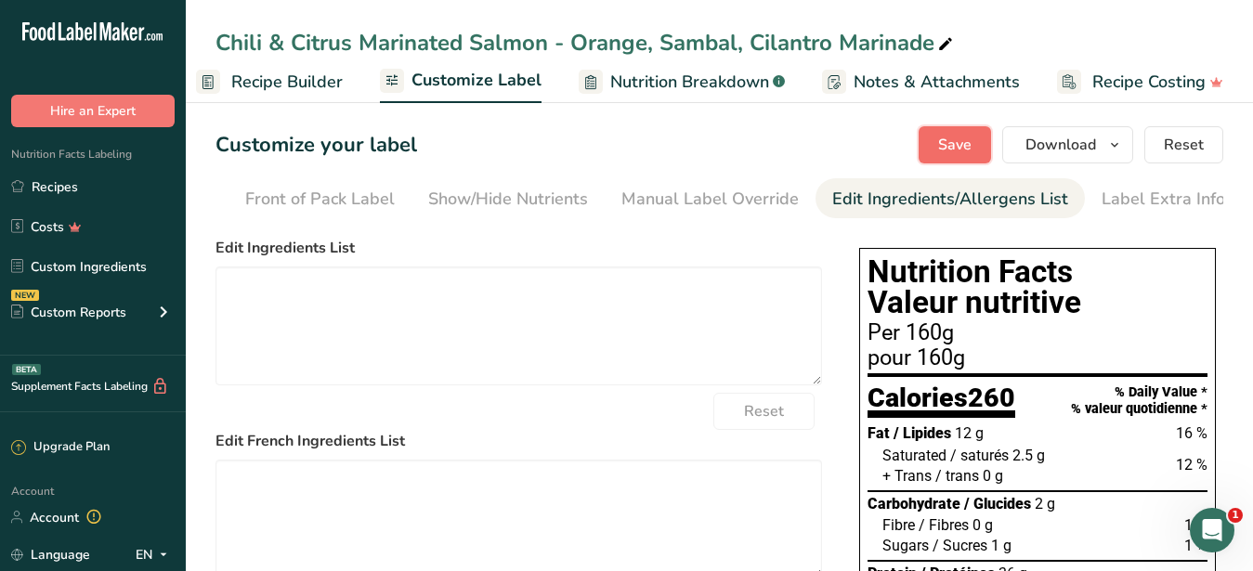
click at [951, 134] on span "Save" at bounding box center [954, 145] width 33 height 22
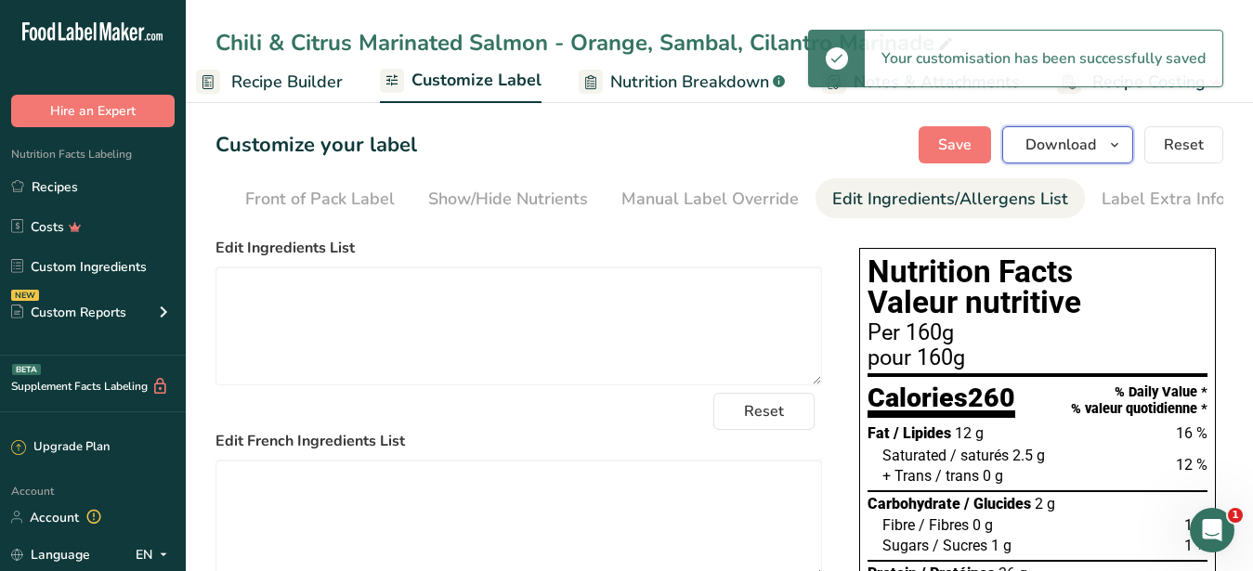
click at [1039, 151] on span "Download" at bounding box center [1061, 145] width 71 height 22
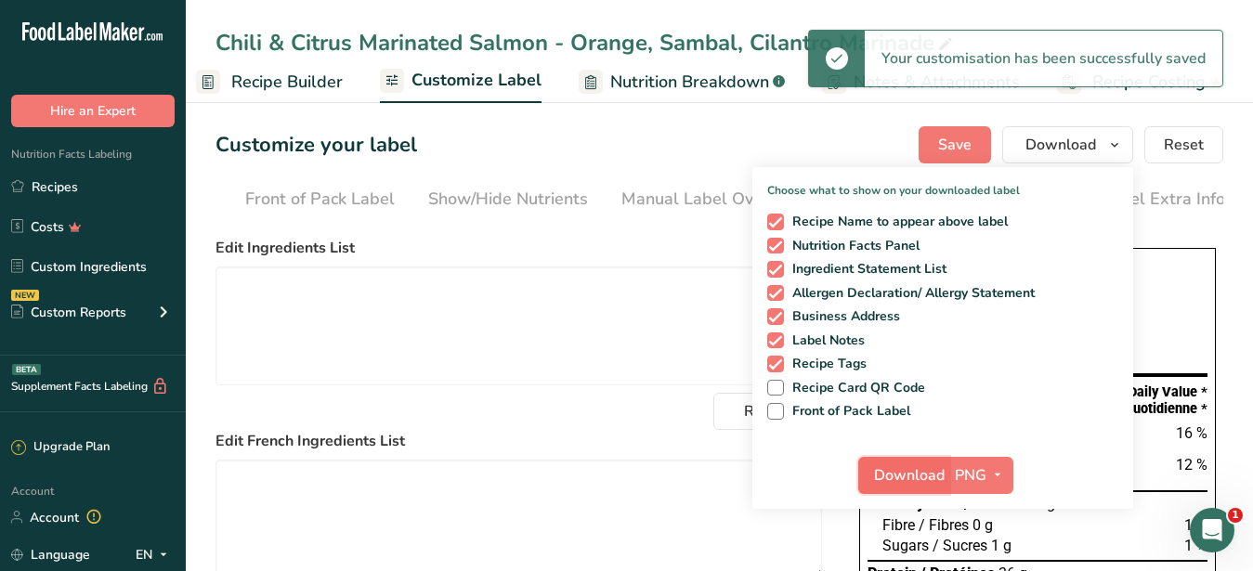
click at [912, 473] on span "Download" at bounding box center [909, 475] width 71 height 22
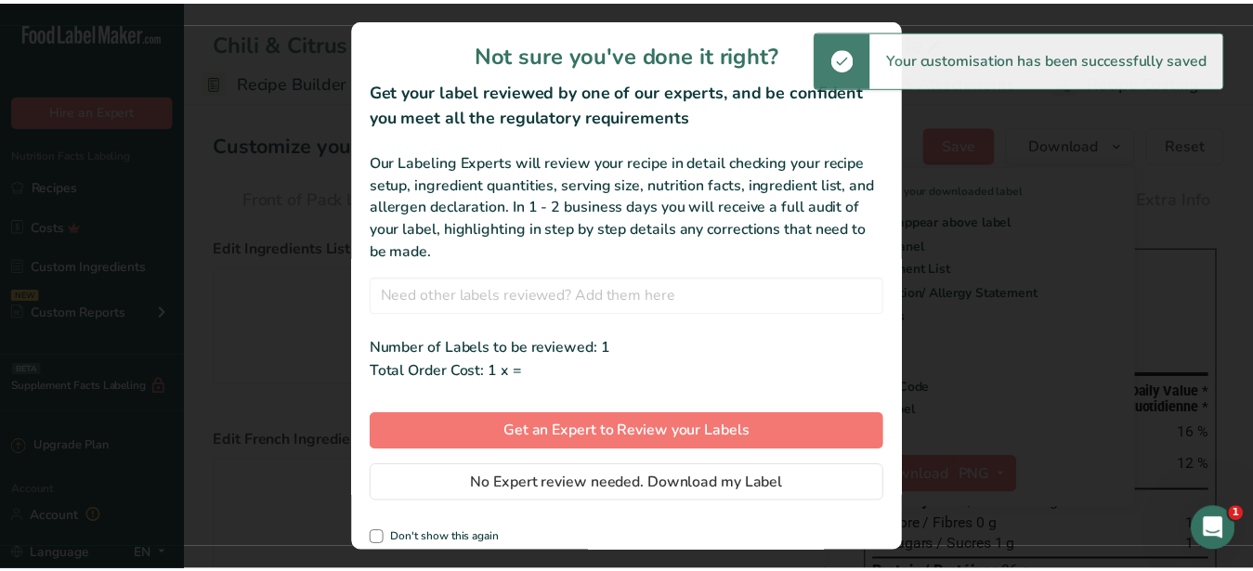
scroll to position [0, 177]
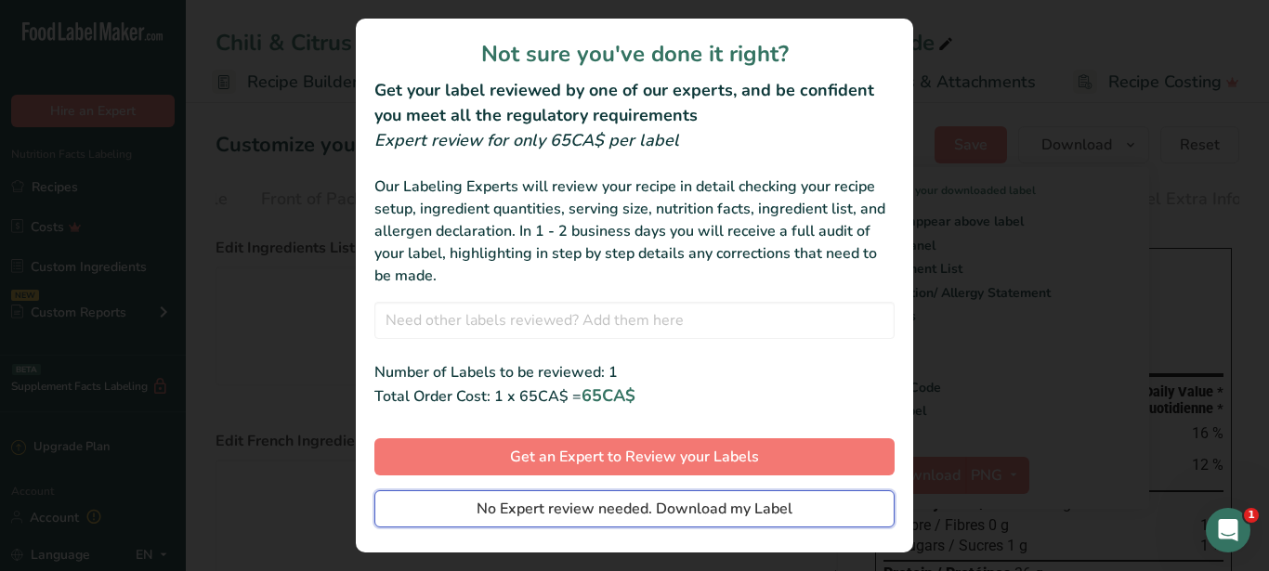
click at [711, 510] on span "No Expert review needed. Download my Label" at bounding box center [635, 509] width 316 height 22
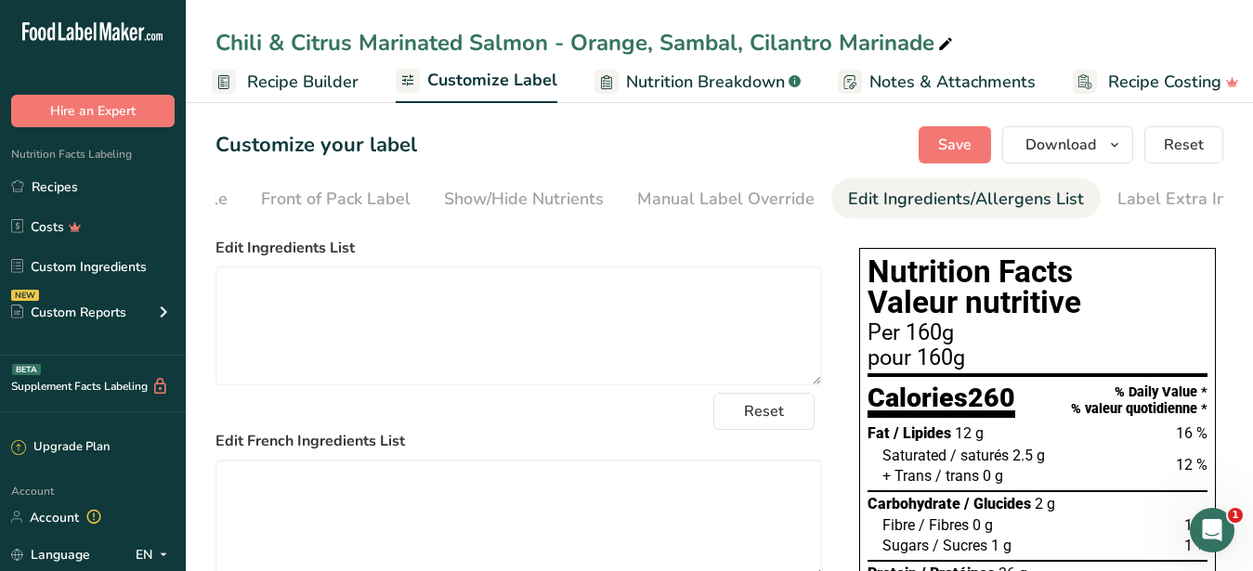
click at [946, 40] on icon at bounding box center [945, 45] width 17 height 26
click at [320, 80] on span "Recipe Builder" at bounding box center [302, 82] width 111 height 25
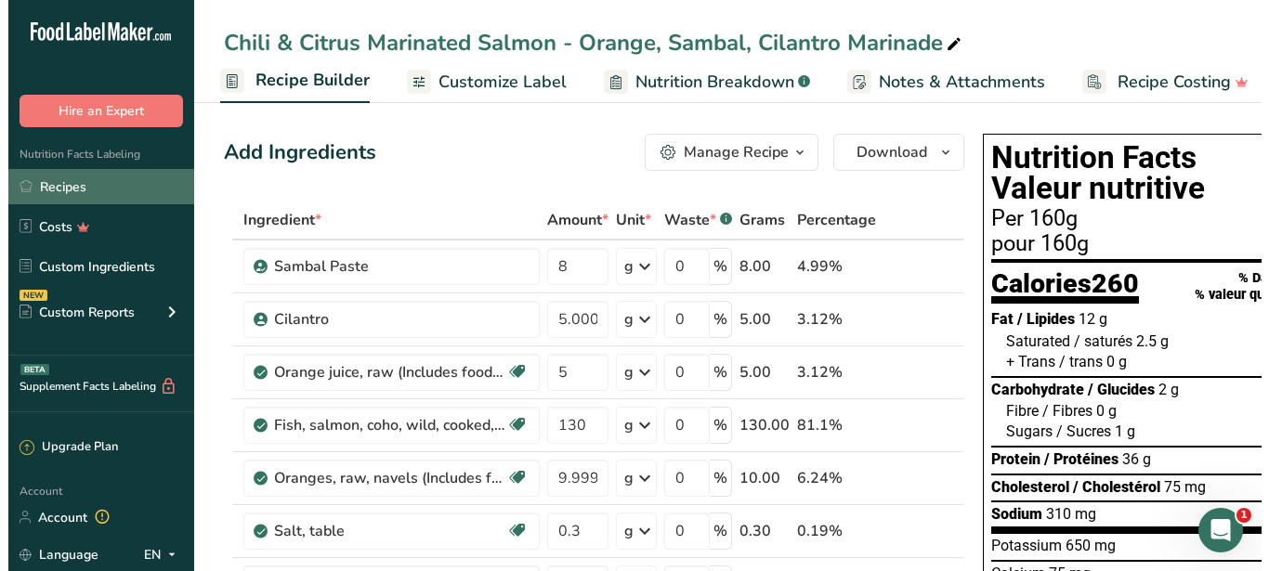
scroll to position [0, 179]
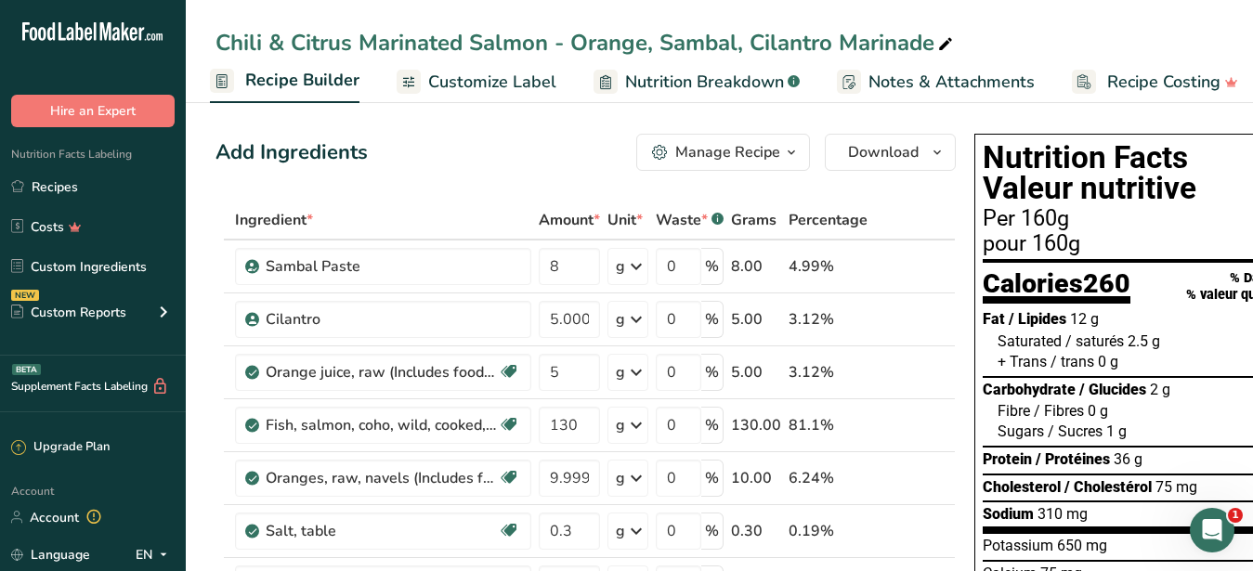
drag, startPoint x: 736, startPoint y: 172, endPoint x: 741, endPoint y: 161, distance: 12.5
click at [741, 160] on div "Manage Recipe" at bounding box center [727, 152] width 105 height 22
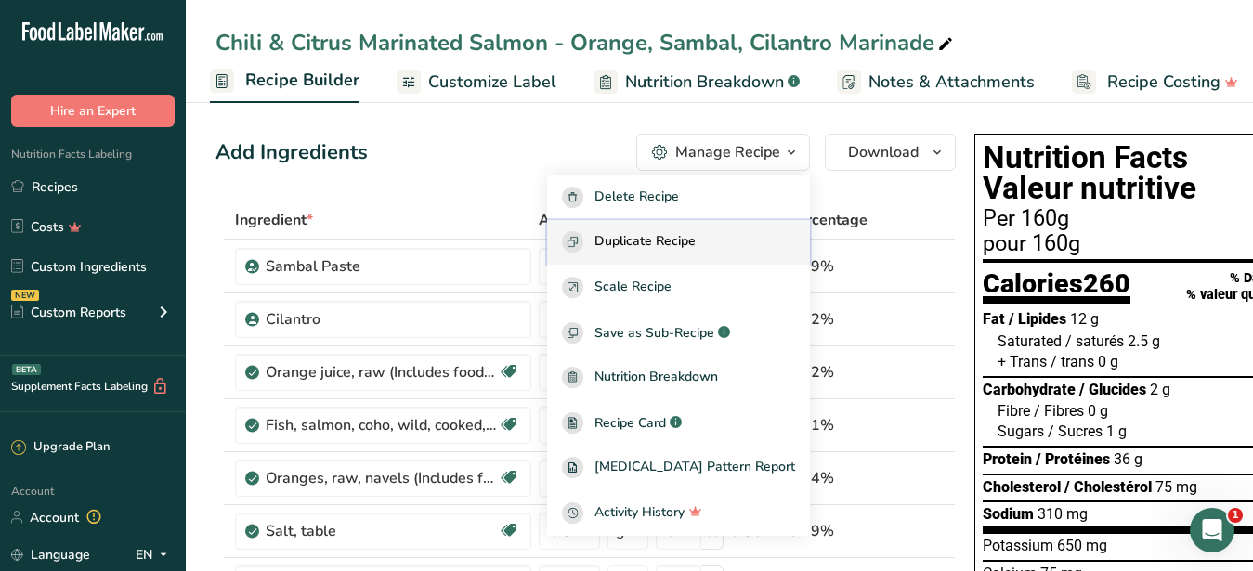
click at [680, 233] on span "Duplicate Recipe" at bounding box center [645, 241] width 101 height 21
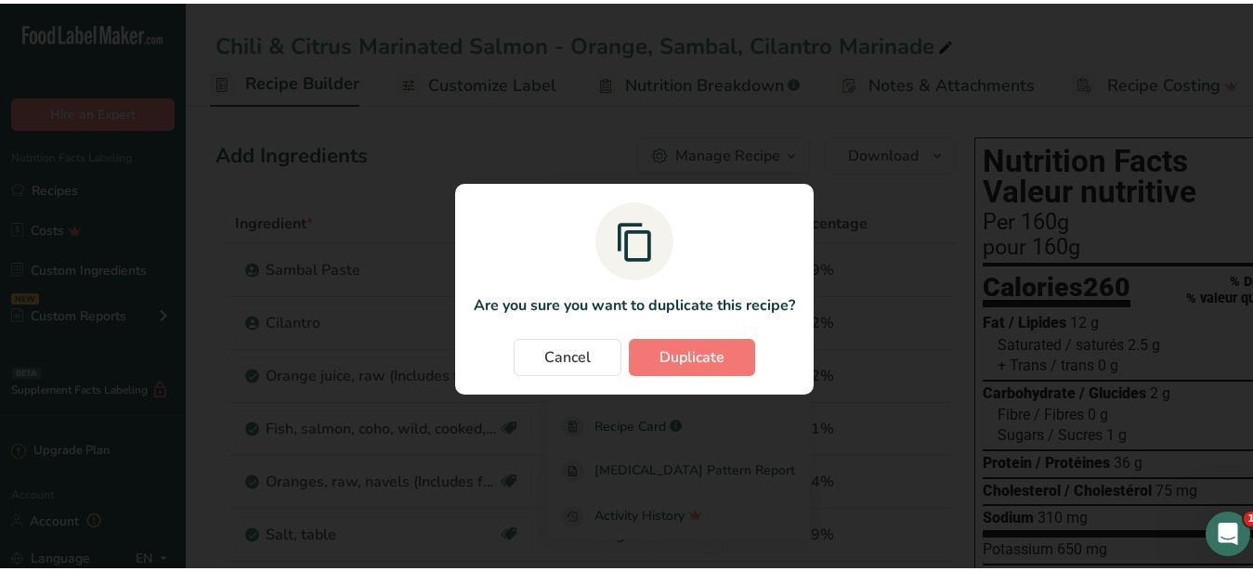
scroll to position [0, 177]
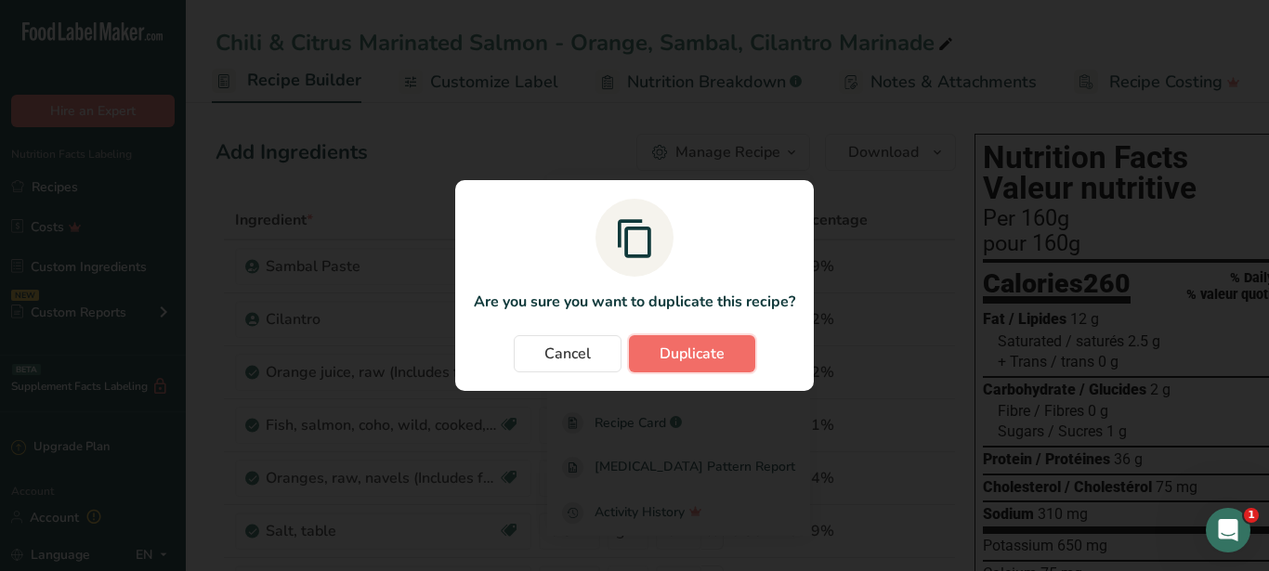
click at [697, 347] on span "Duplicate" at bounding box center [692, 354] width 65 height 22
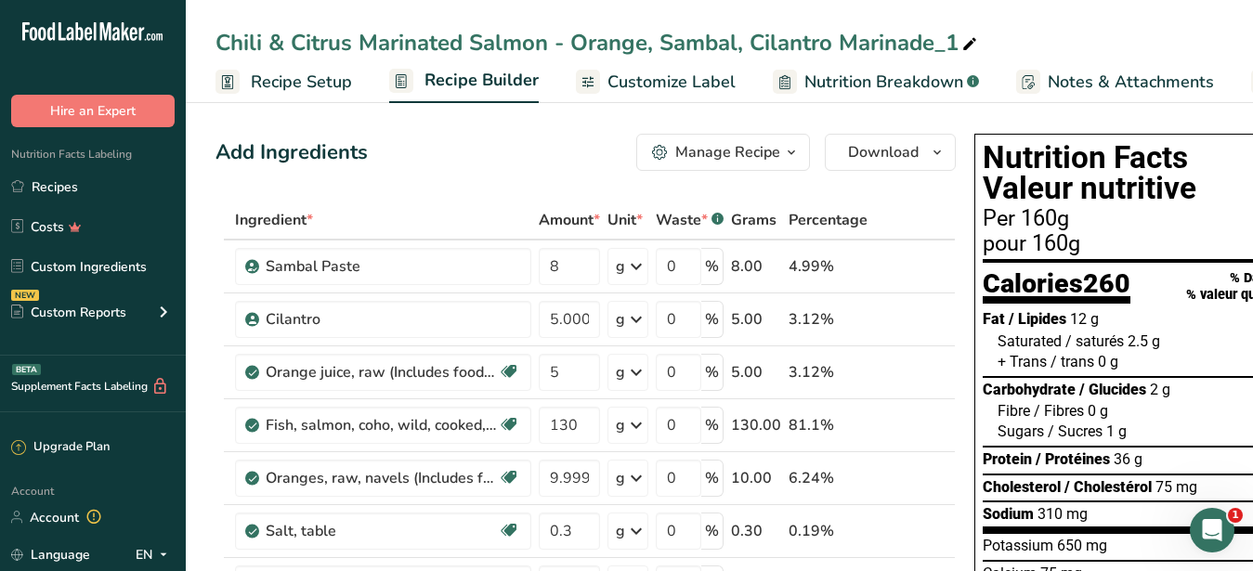
click at [967, 44] on icon at bounding box center [969, 45] width 17 height 26
drag, startPoint x: 471, startPoint y: 38, endPoint x: 550, endPoint y: 40, distance: 79.0
click at [550, 40] on input "Chili & Citrus Marinated Salmon - Orange, Sambal, Cilantro Marinade" at bounding box center [720, 42] width 1008 height 33
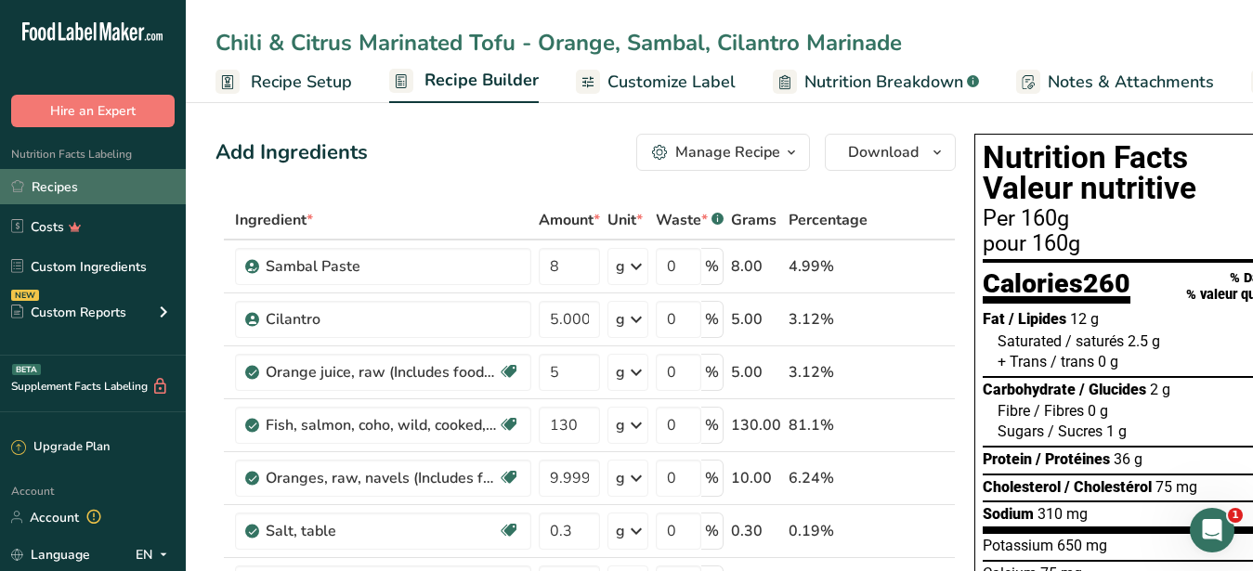
type input "Chili & Citrus Marinated Tofu - Orange, Sambal, Cilantro Marinade"
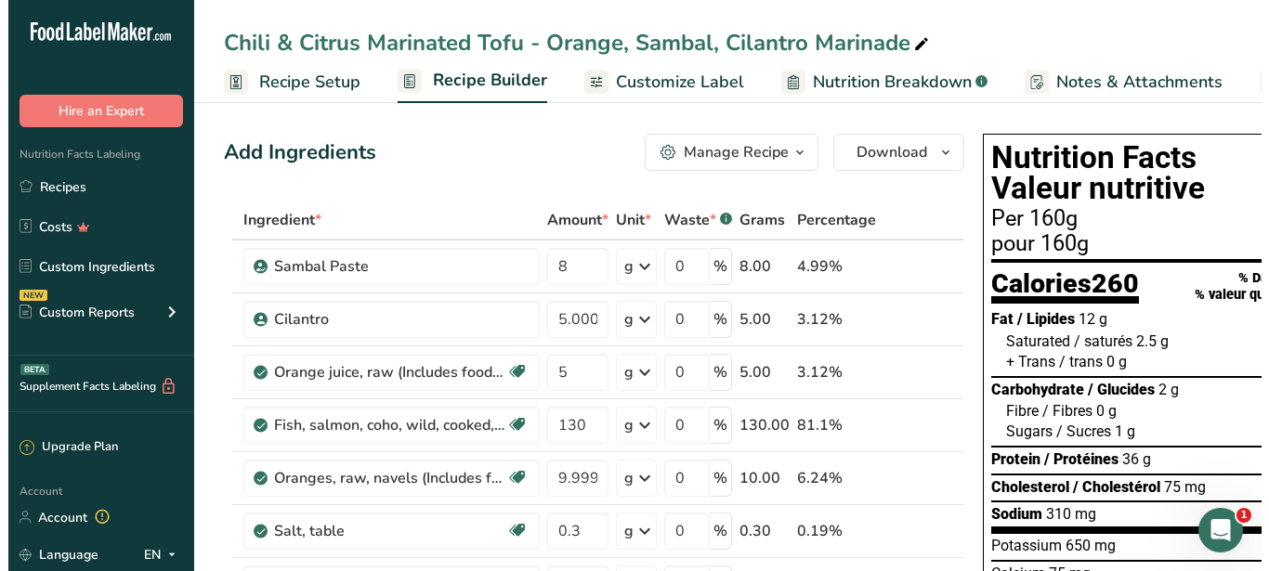
scroll to position [190, 0]
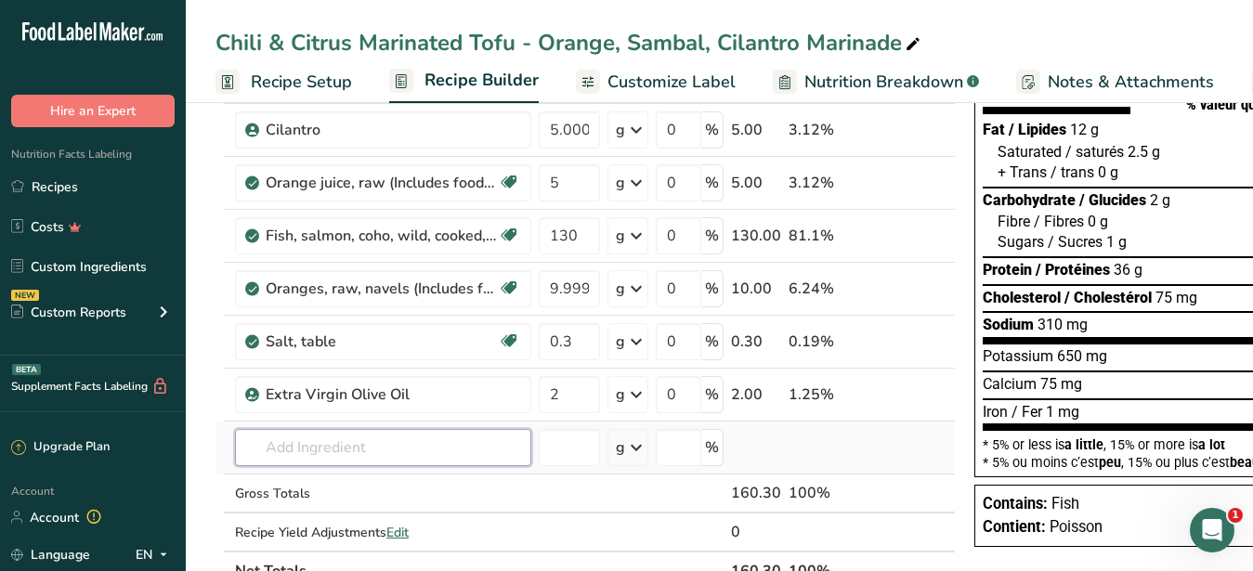
click at [335, 441] on input "text" at bounding box center [383, 447] width 296 height 37
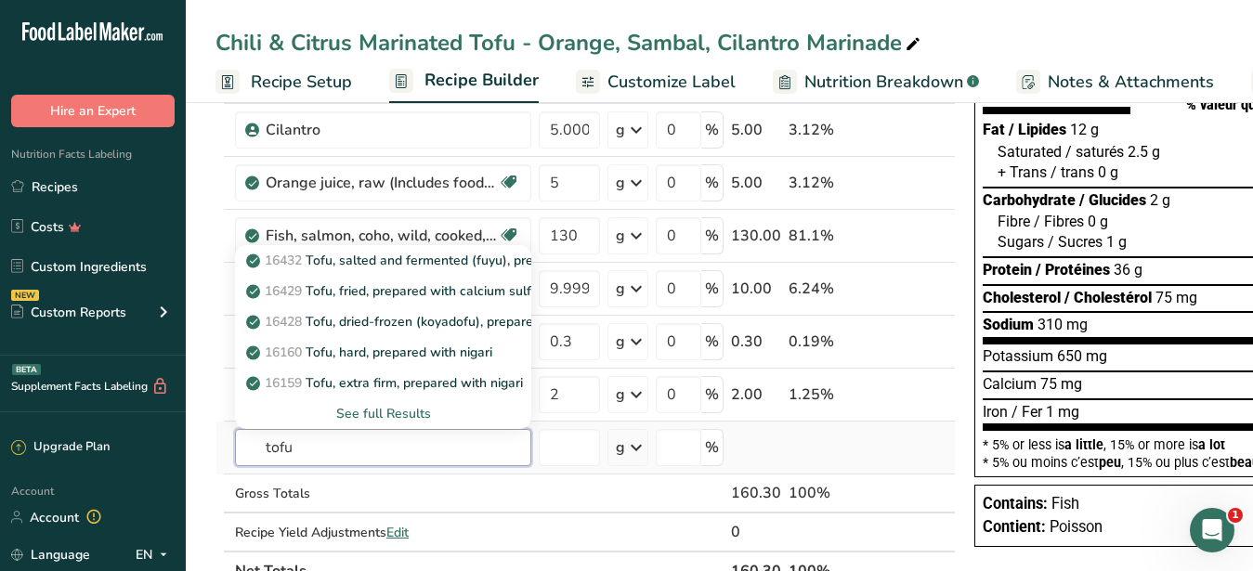
type input "tofu"
click at [394, 413] on div "See full Results" at bounding box center [383, 414] width 267 height 20
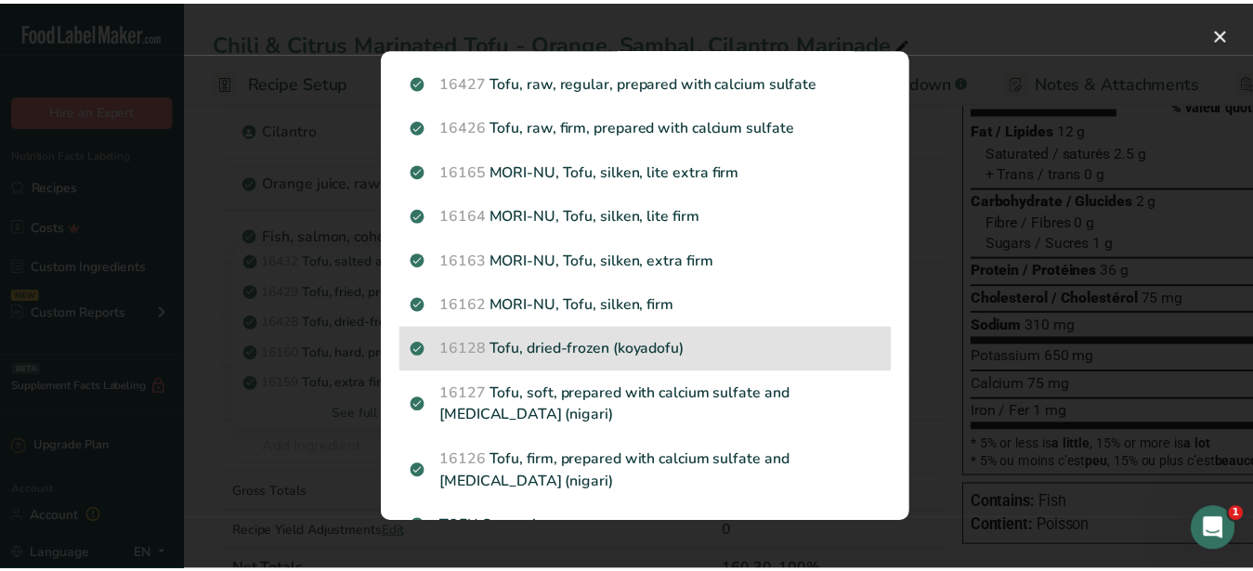
scroll to position [613, 0]
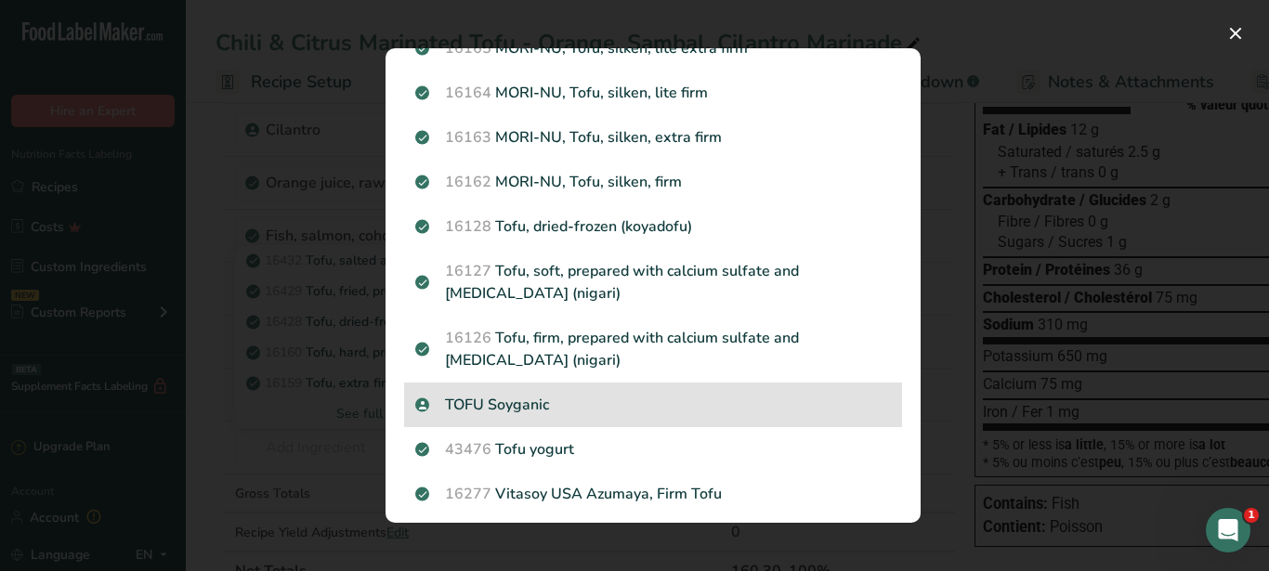
click at [525, 407] on p "TOFU Soyganic" at bounding box center [653, 405] width 476 height 22
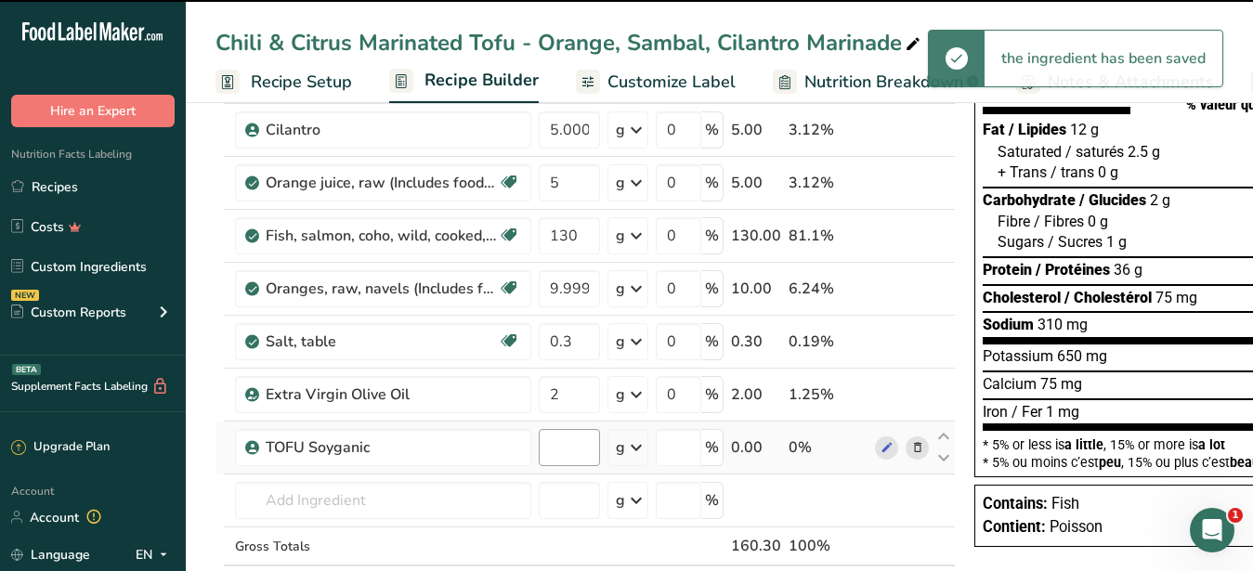
type input "0"
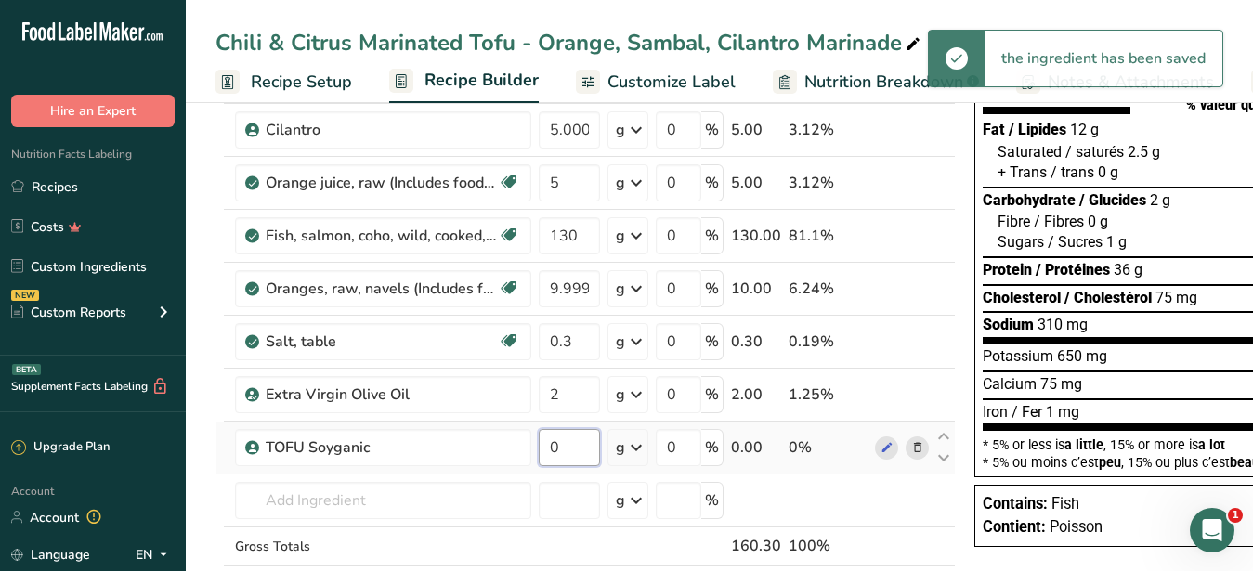
click at [570, 438] on input "0" at bounding box center [569, 447] width 61 height 37
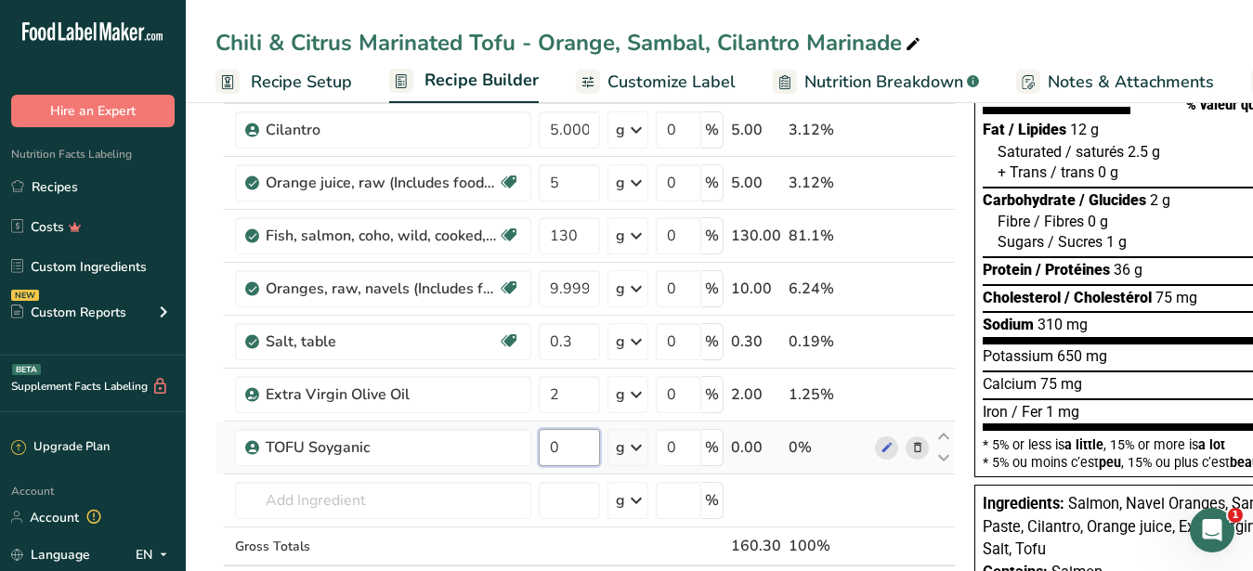
drag, startPoint x: 567, startPoint y: 451, endPoint x: 540, endPoint y: 449, distance: 27.1
click at [540, 449] on input "0" at bounding box center [569, 447] width 61 height 37
type input "135"
click at [585, 501] on input "number" at bounding box center [569, 500] width 61 height 37
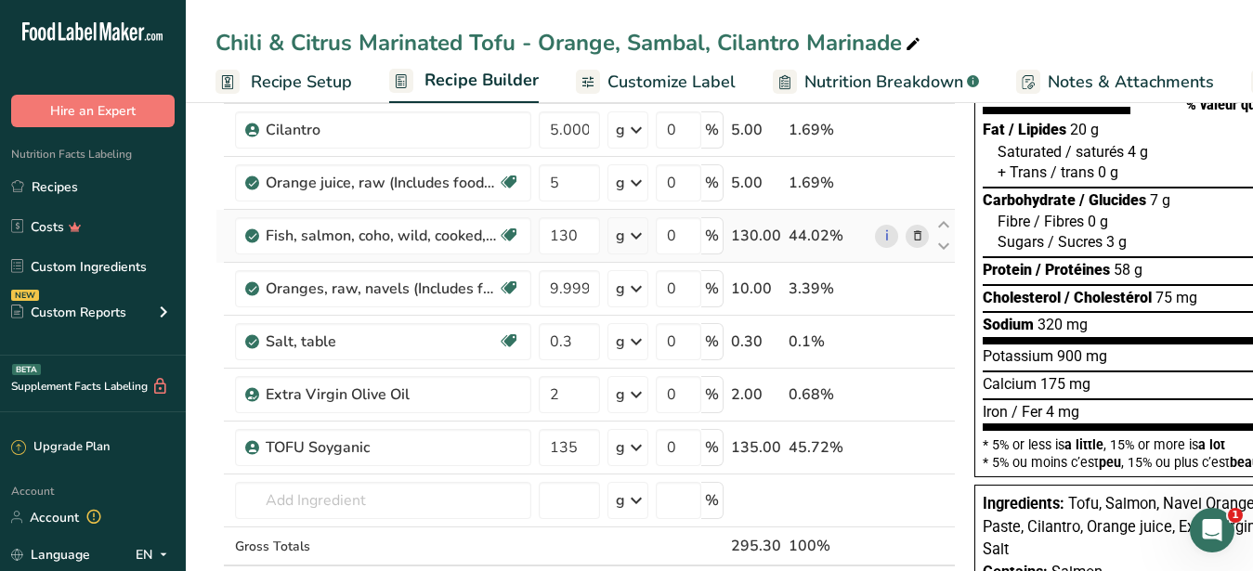
click at [911, 236] on icon at bounding box center [917, 237] width 13 height 20
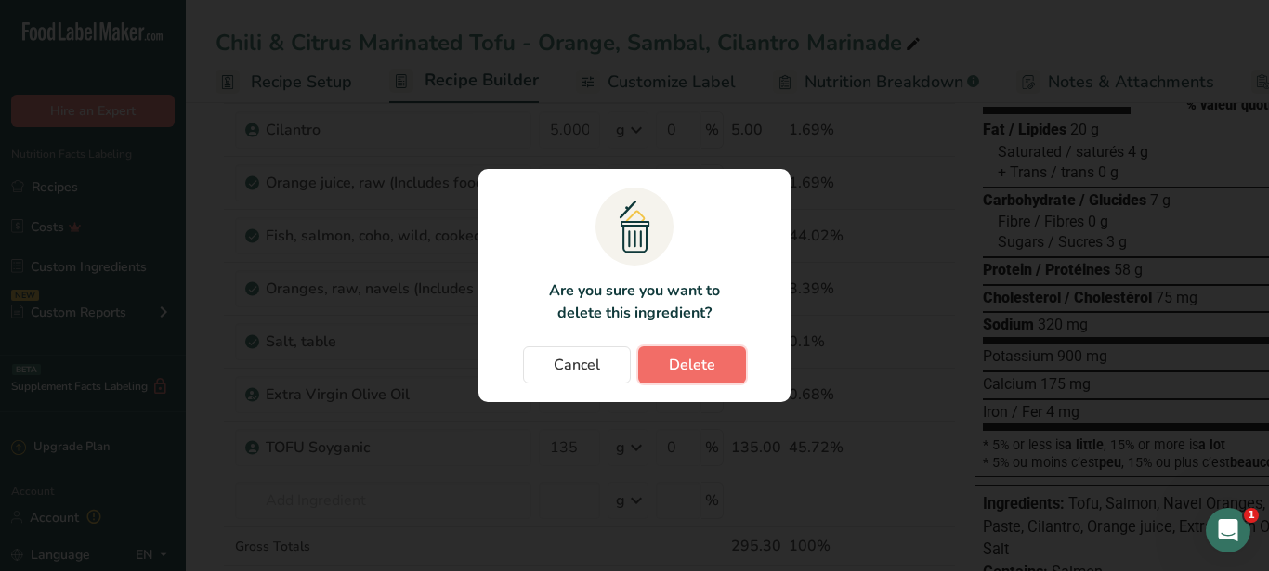
click at [716, 357] on button "Delete" at bounding box center [692, 365] width 108 height 37
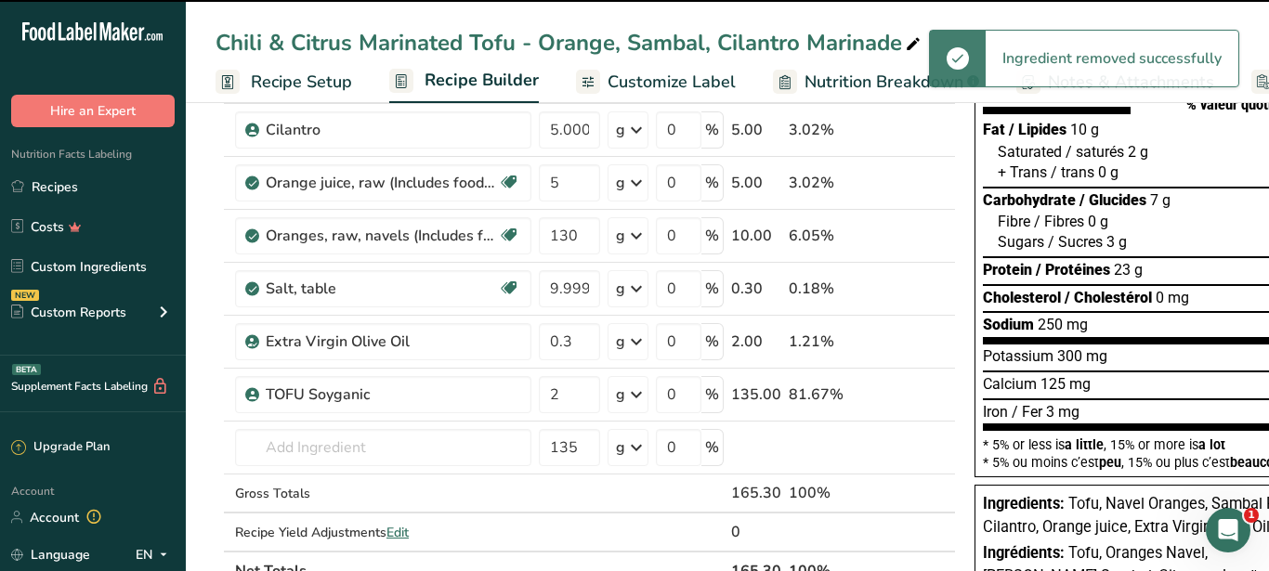
type input "9.999998"
type input "0.3"
type input "2"
type input "135"
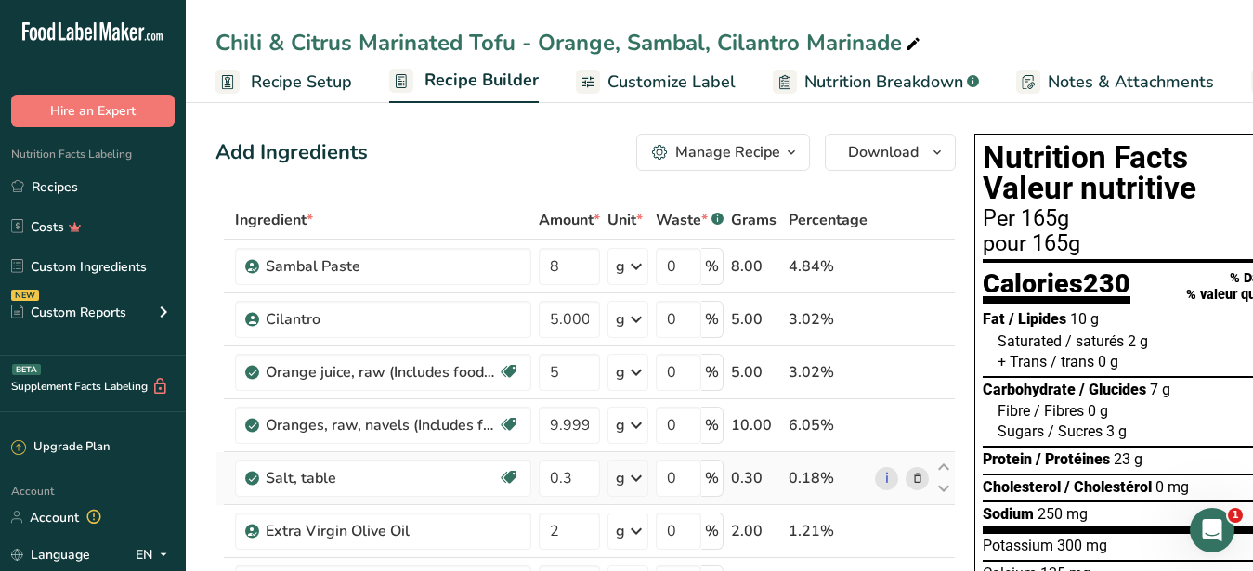
scroll to position [95, 0]
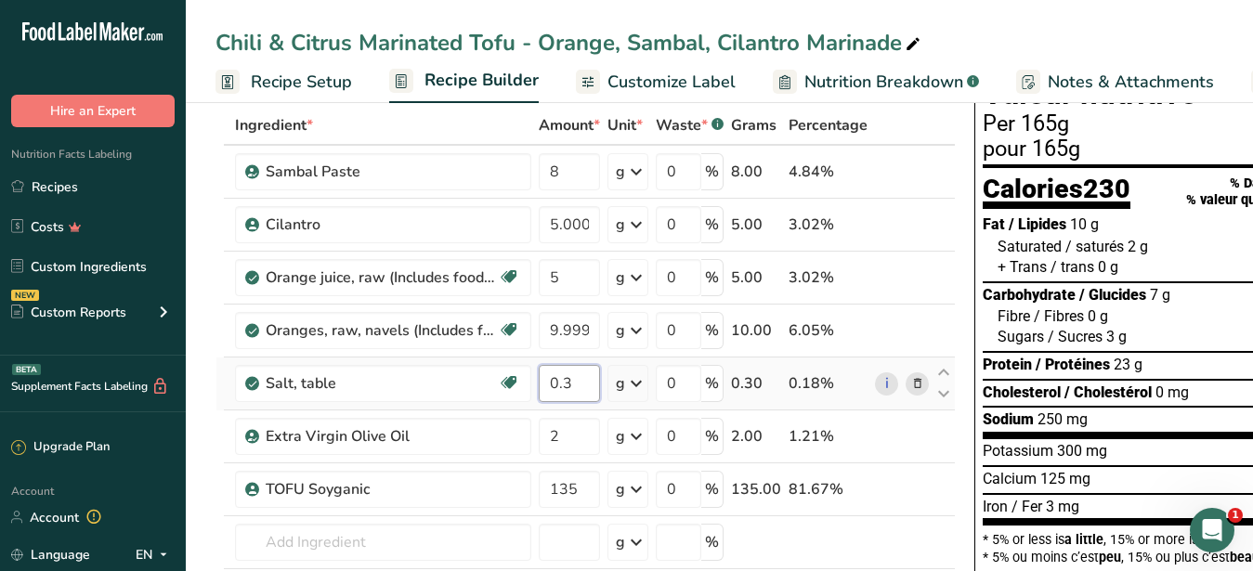
click at [583, 379] on input "0.3" at bounding box center [569, 383] width 61 height 37
type input "0.4"
click at [587, 425] on input "2" at bounding box center [569, 436] width 61 height 37
drag, startPoint x: 572, startPoint y: 433, endPoint x: 542, endPoint y: 436, distance: 30.8
click at [542, 436] on input "2" at bounding box center [569, 436] width 61 height 37
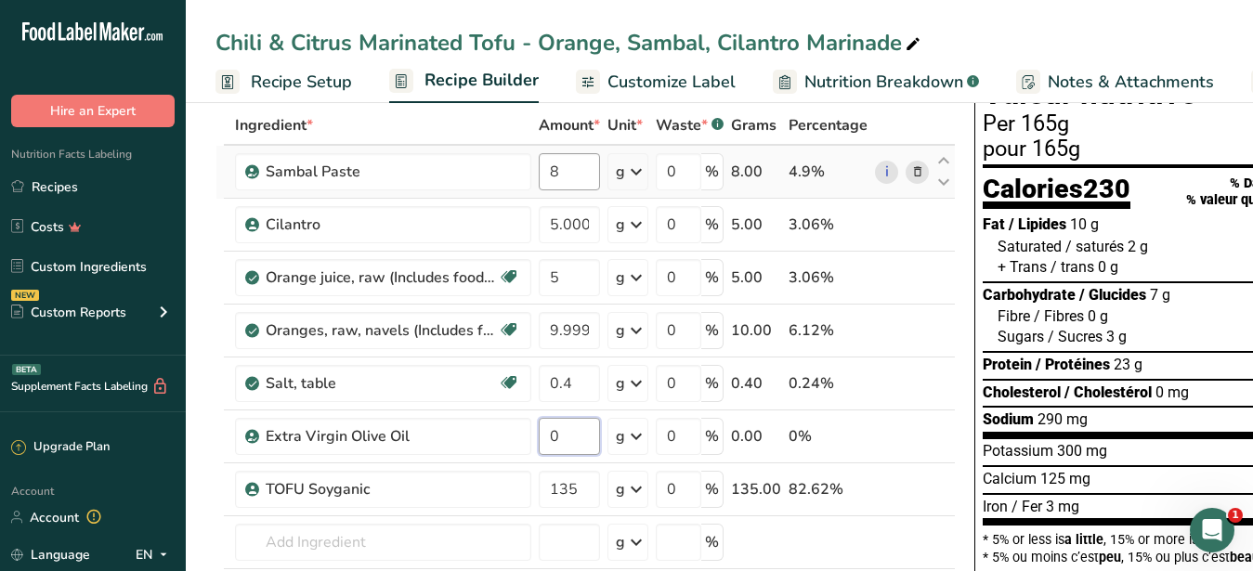
type input "0"
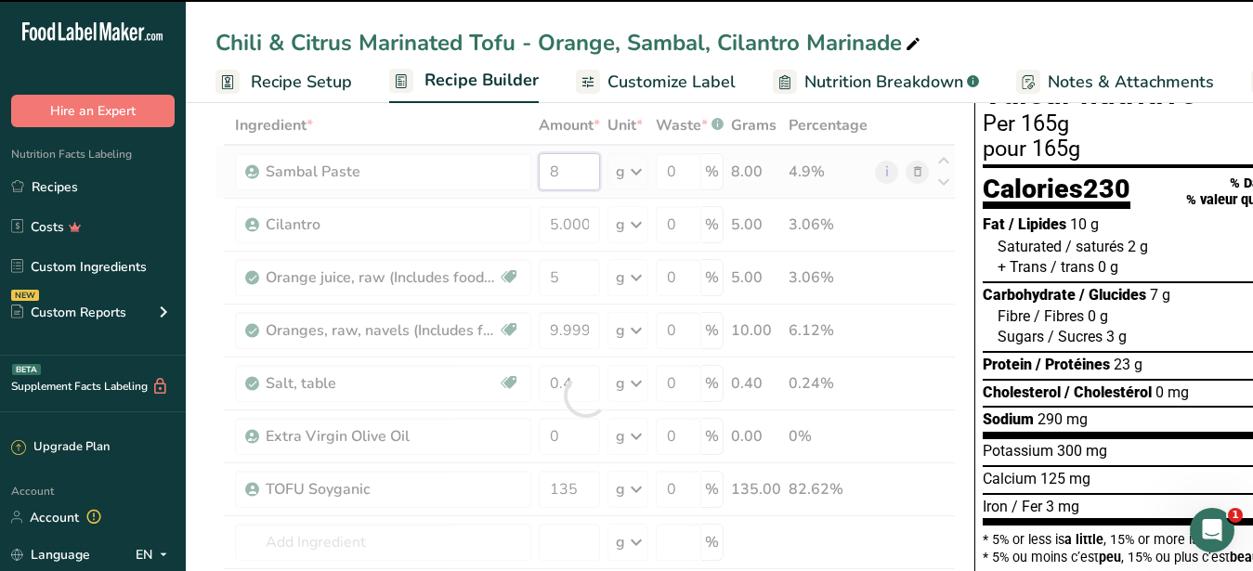
drag, startPoint x: 575, startPoint y: 177, endPoint x: 530, endPoint y: 169, distance: 45.2
click at [539, 169] on input "8" at bounding box center [569, 171] width 61 height 37
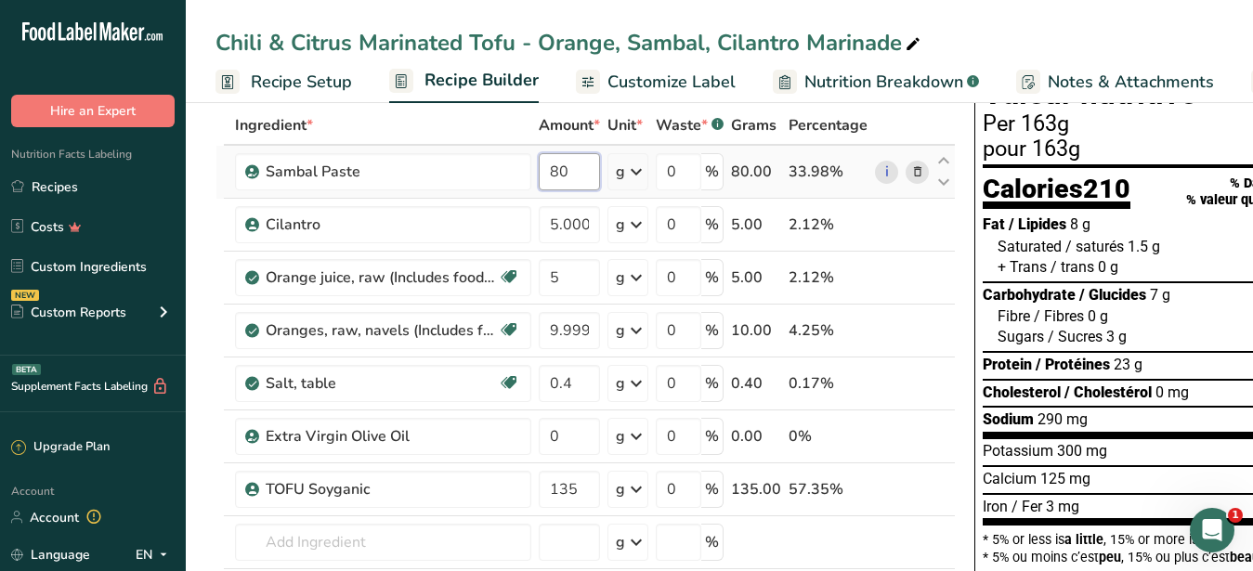
drag, startPoint x: 582, startPoint y: 171, endPoint x: 525, endPoint y: 167, distance: 57.7
click at [539, 167] on input "80" at bounding box center [569, 171] width 61 height 37
type input "10"
click at [564, 222] on input "5.000001" at bounding box center [569, 224] width 61 height 37
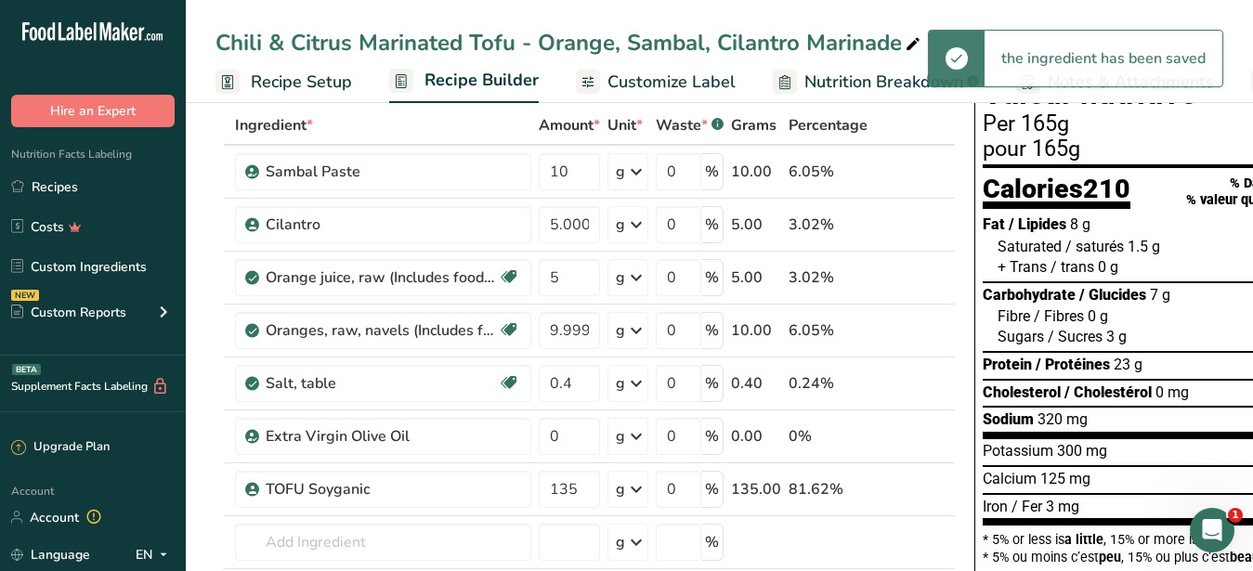
click at [682, 84] on span "Customize Label" at bounding box center [672, 82] width 128 height 25
click at [633, 70] on span "Customize Label" at bounding box center [672, 82] width 128 height 25
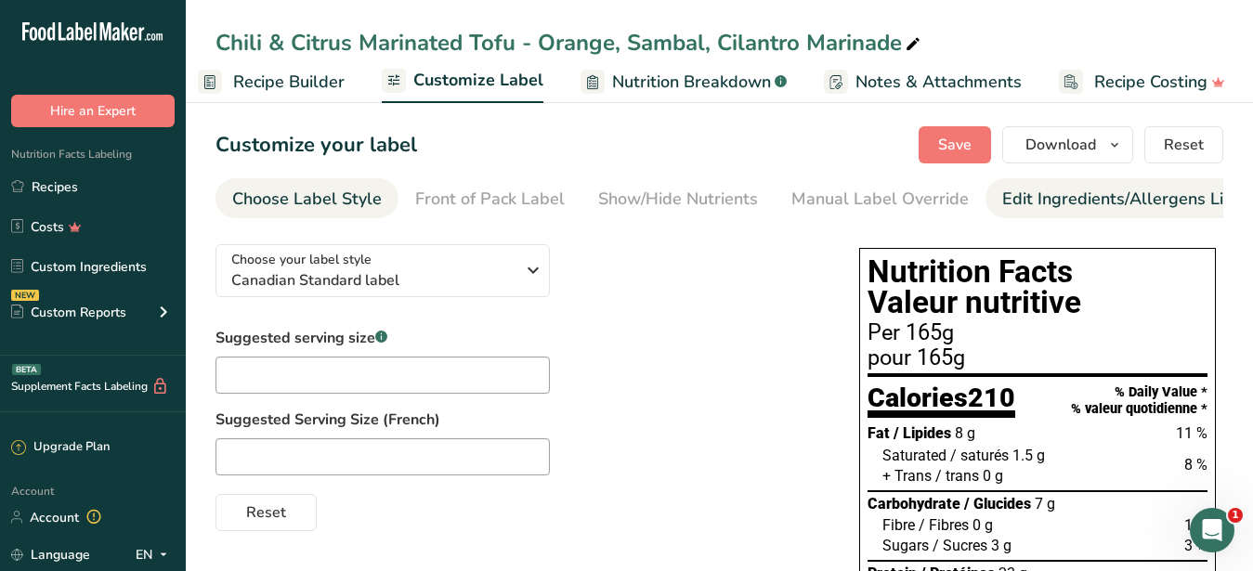
scroll to position [0, 193]
click at [1036, 199] on div "Edit Ingredients/Allergens List" at bounding box center [1120, 199] width 236 height 25
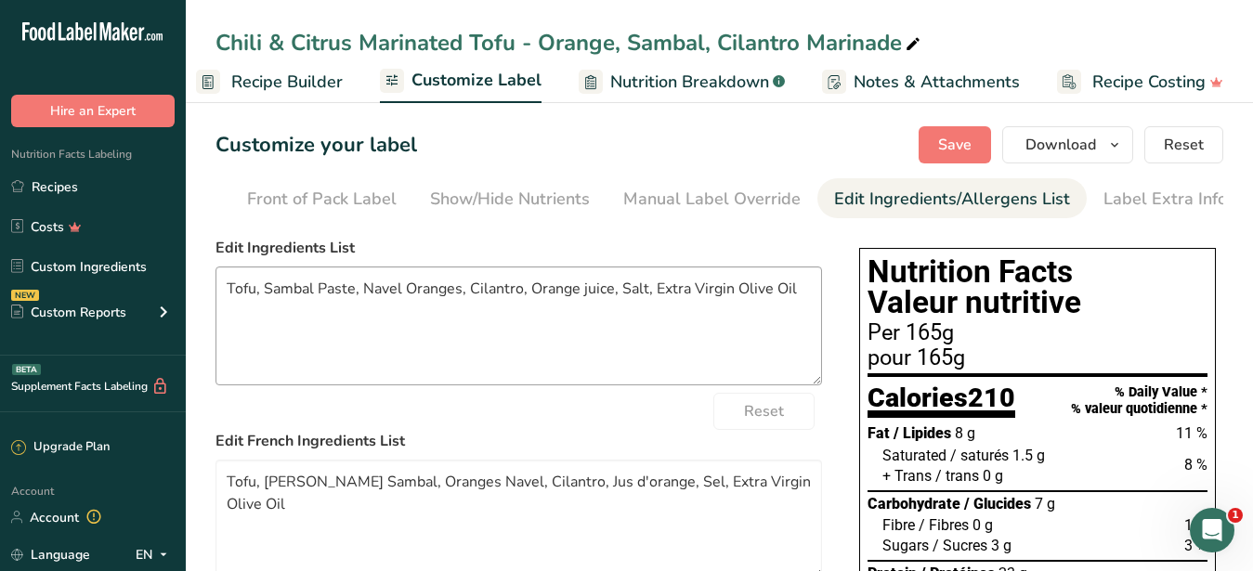
scroll to position [0, 170]
drag, startPoint x: 804, startPoint y: 302, endPoint x: -138, endPoint y: 286, distance: 942.1
click at [216, 286] on textarea "Tofu, Sambal Paste, Navel Oranges, Cilantro, Orange juice, Salt, Extra Virgin O…" at bounding box center [519, 326] width 607 height 119
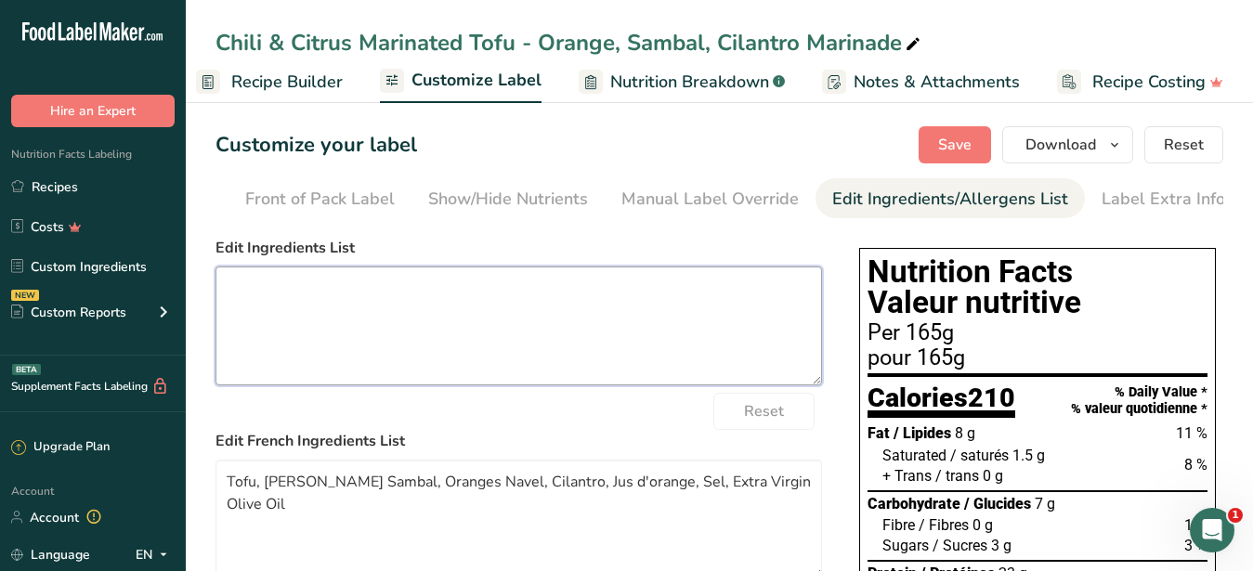
scroll to position [95, 0]
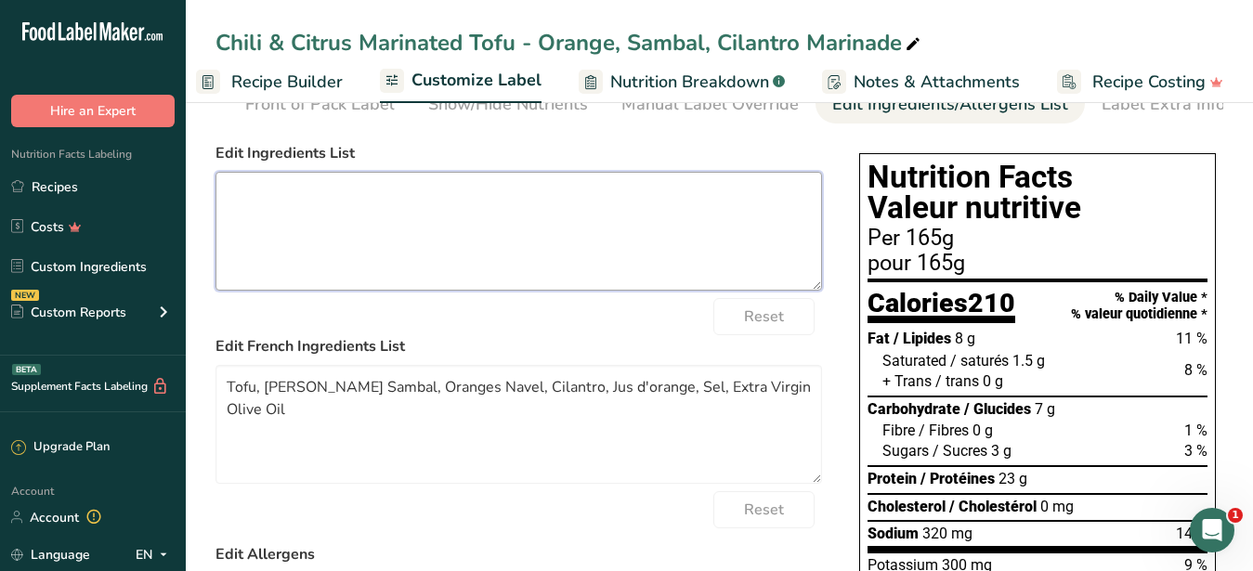
click at [216, 291] on textarea at bounding box center [519, 231] width 607 height 119
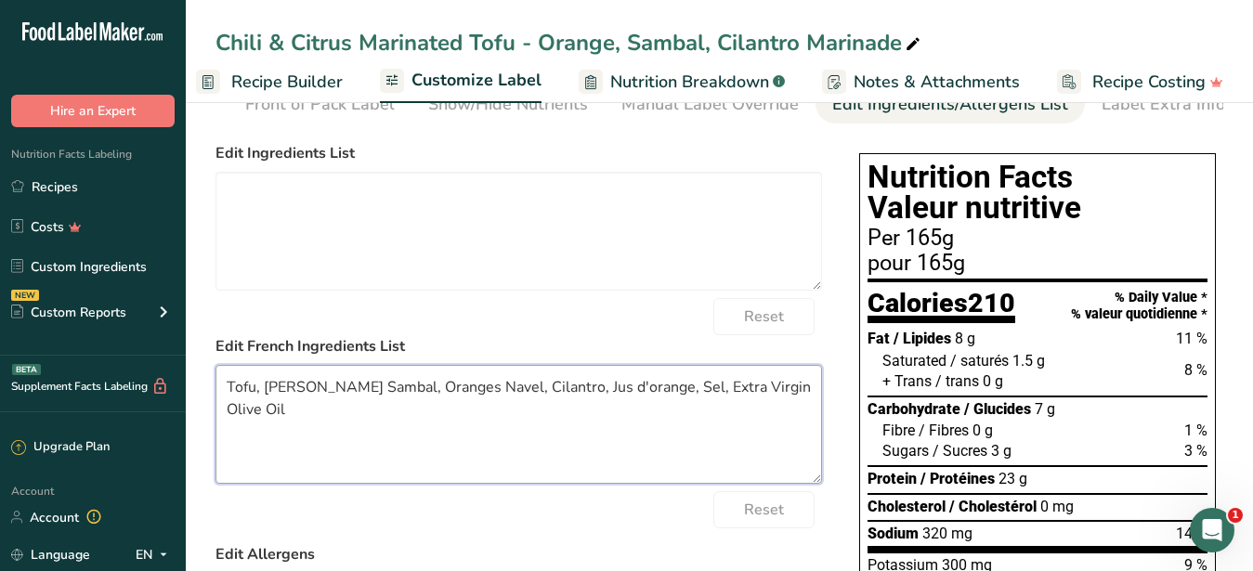
drag, startPoint x: 806, startPoint y: 408, endPoint x: 100, endPoint y: 382, distance: 706.5
click at [216, 382] on textarea "Tofu, Pâte Sambal, Oranges Navel, Cilantro, Jus d'orange, Sel, Extra Virgin Oli…" at bounding box center [519, 424] width 607 height 119
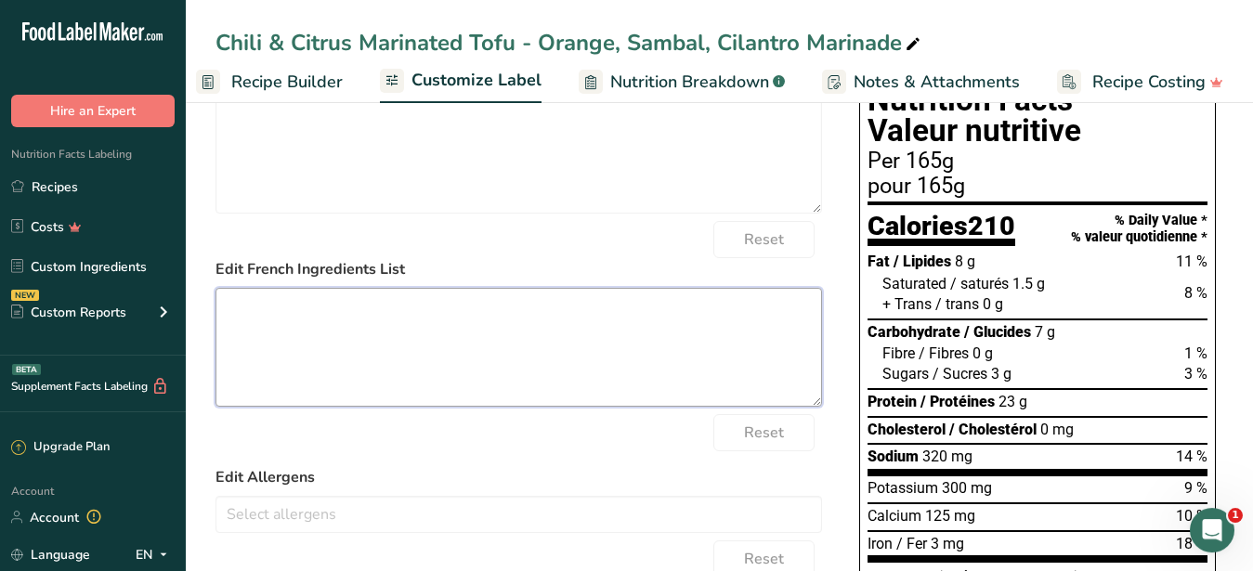
scroll to position [190, 0]
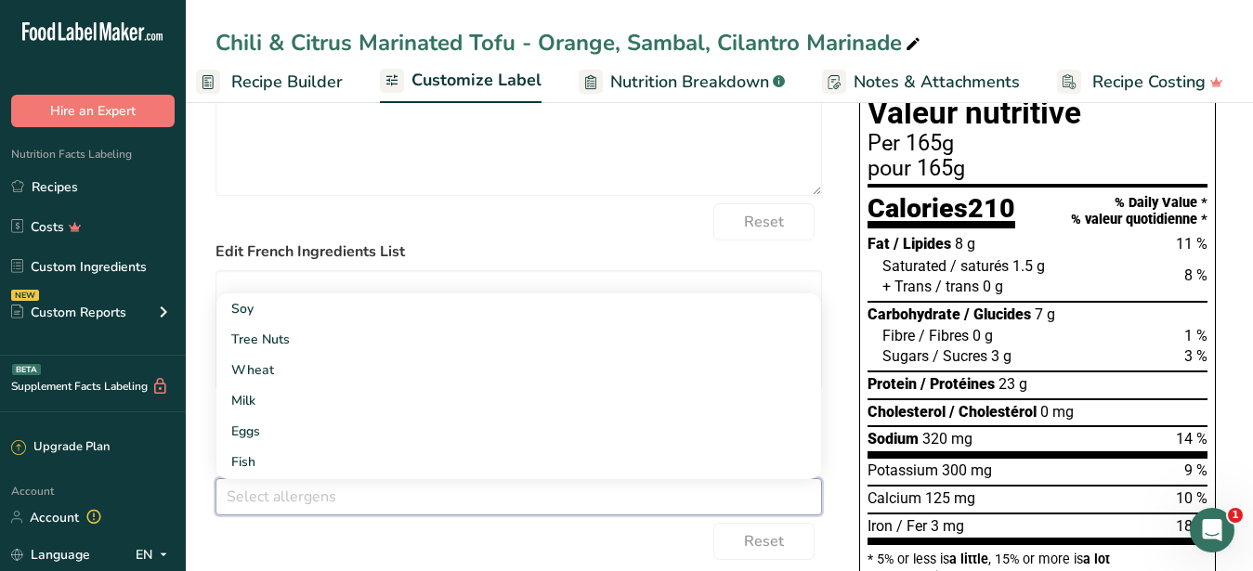
click at [397, 499] on input "text" at bounding box center [518, 496] width 605 height 29
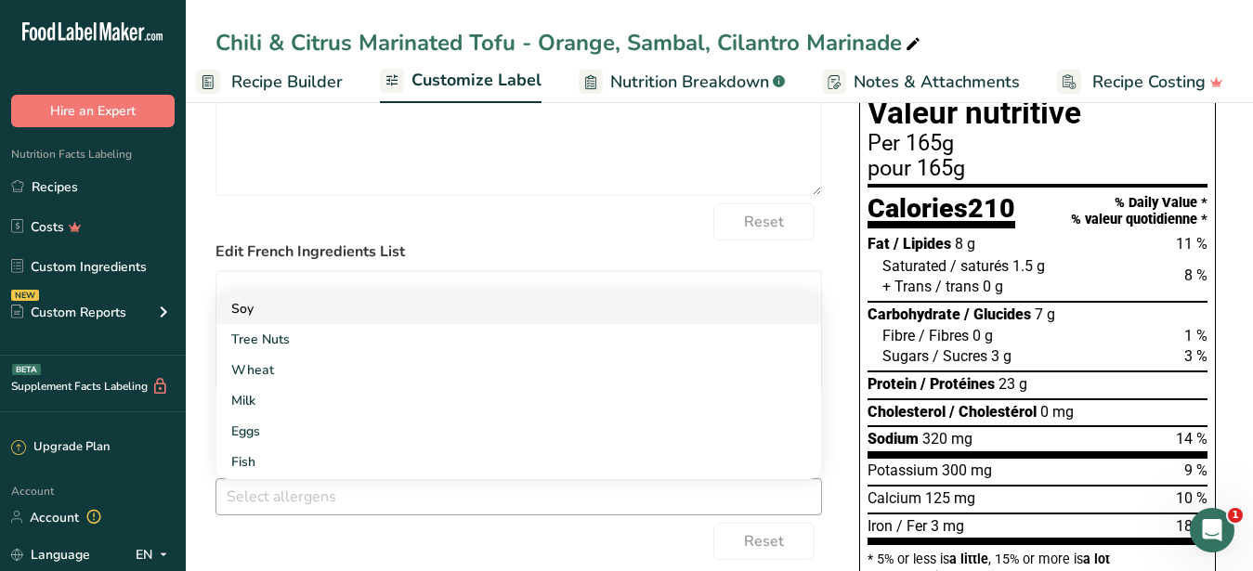
click at [276, 320] on link "Soy" at bounding box center [518, 309] width 605 height 31
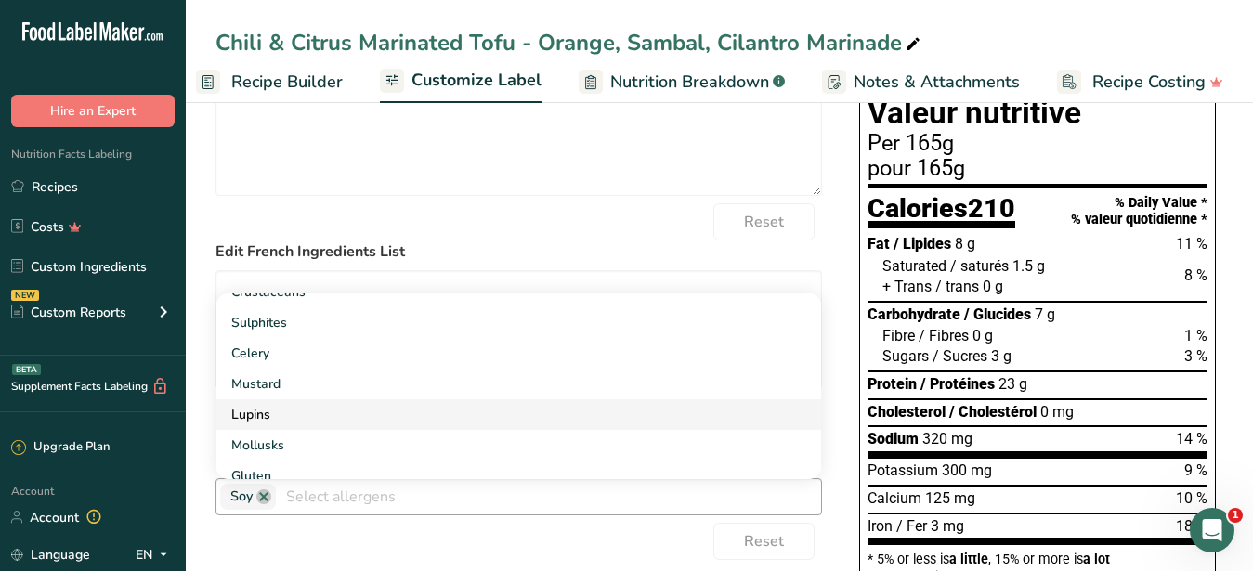
scroll to position [245, 0]
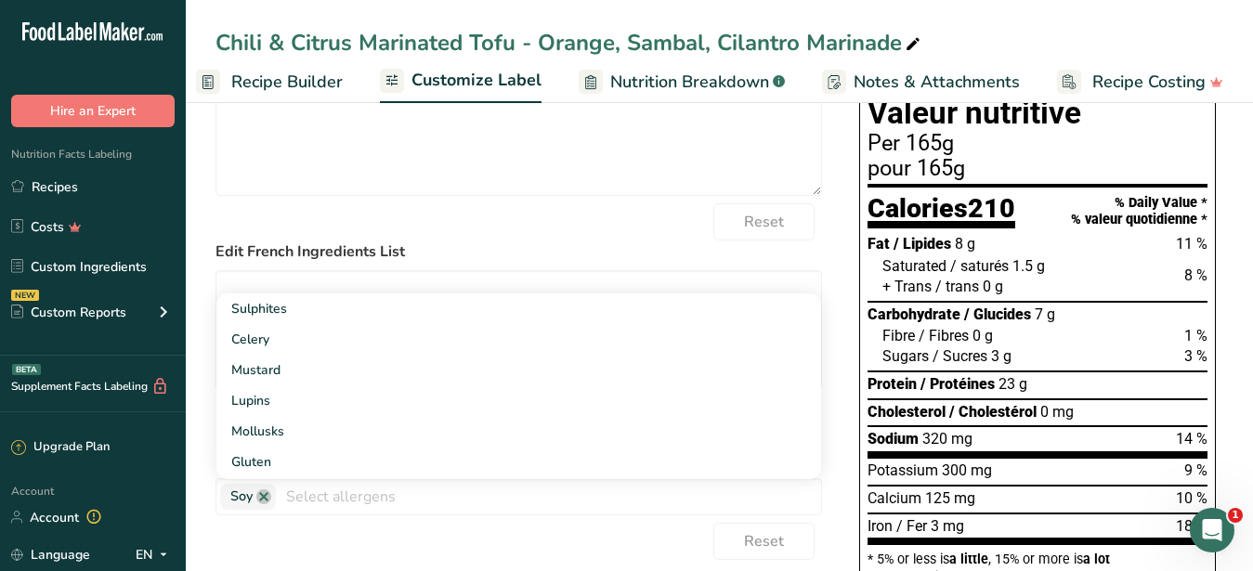
click at [442, 531] on form "Edit Ingredients List Reset Edit French Ingredients List Reset Edit Allergens S…" at bounding box center [519, 449] width 607 height 804
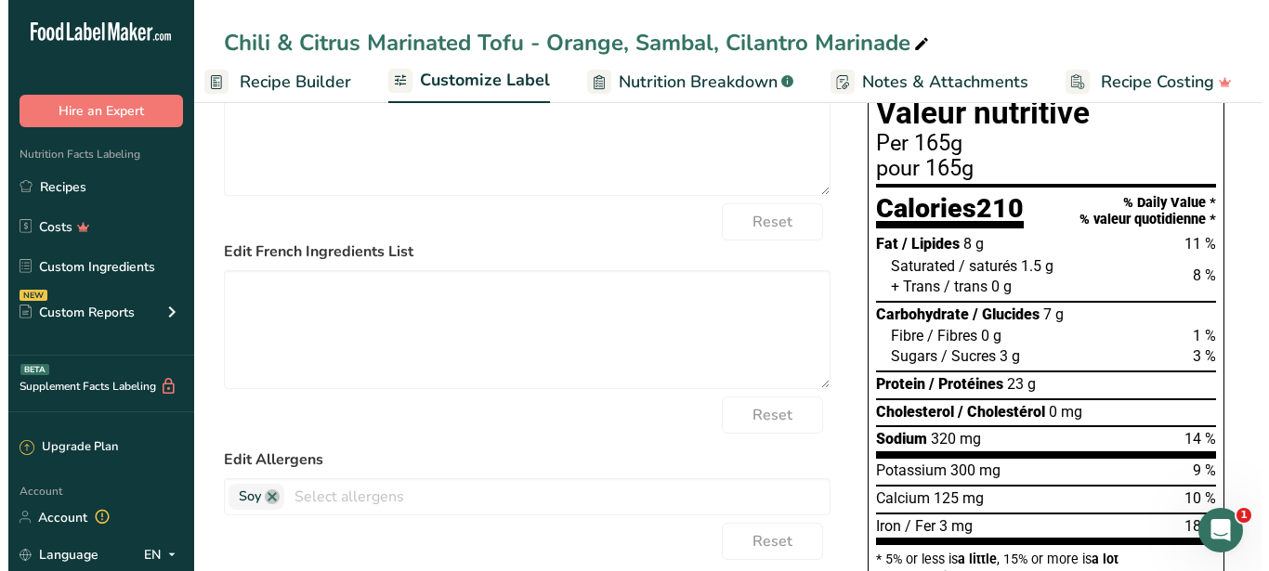
scroll to position [0, 0]
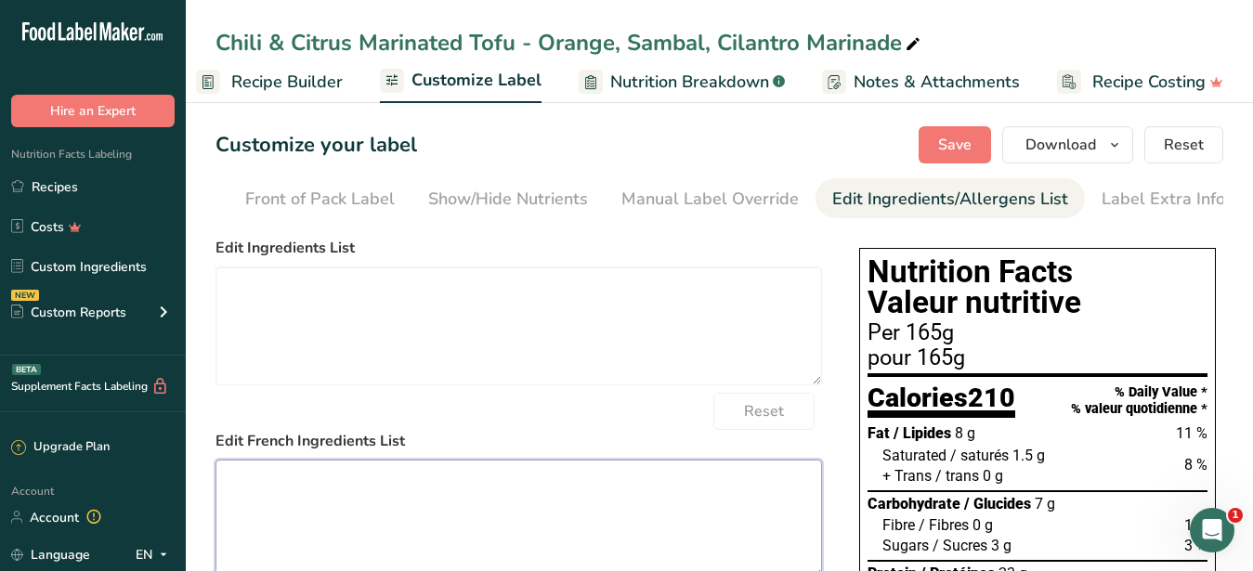
drag, startPoint x: 571, startPoint y: 493, endPoint x: 562, endPoint y: 471, distance: 24.2
click at [570, 493] on textarea at bounding box center [519, 519] width 607 height 119
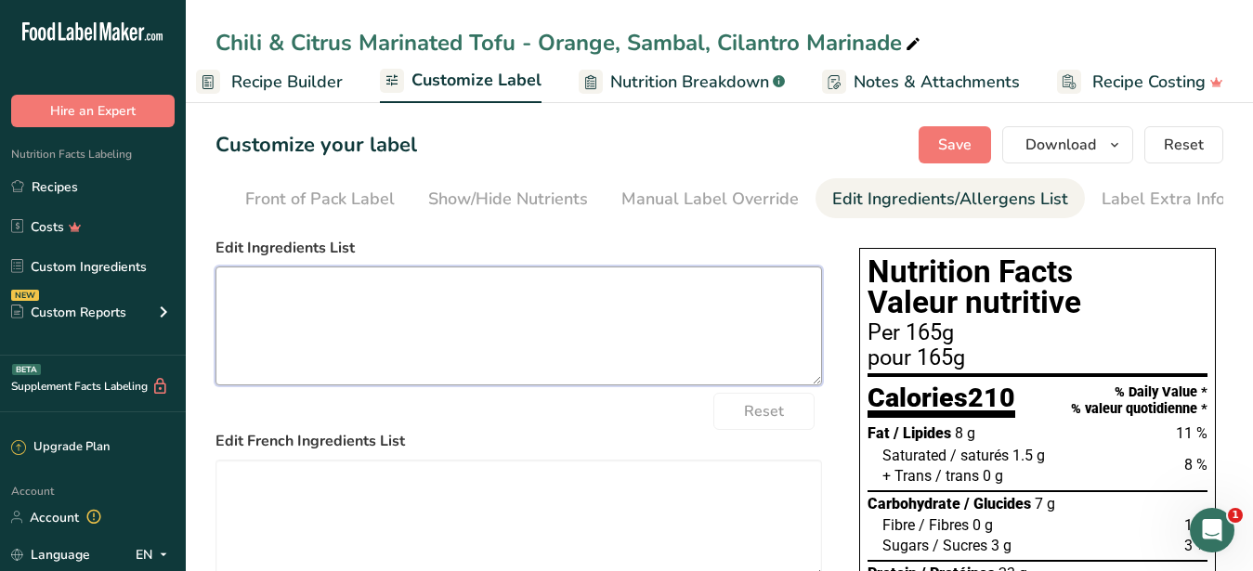
click at [492, 321] on textarea at bounding box center [519, 326] width 607 height 119
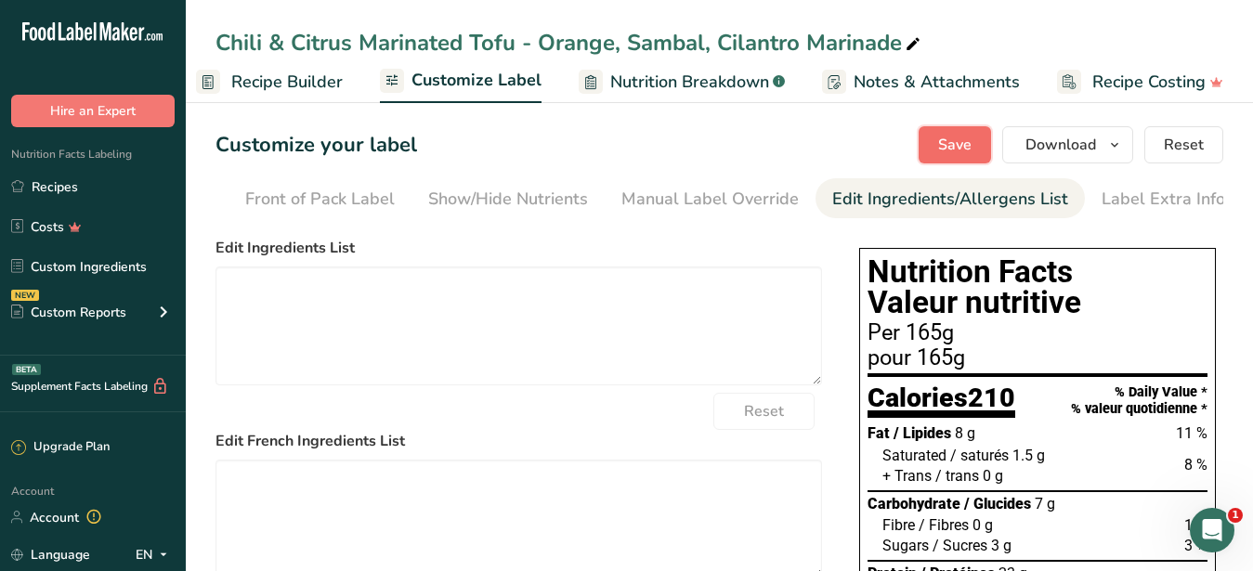
click at [922, 143] on button "Save" at bounding box center [955, 144] width 72 height 37
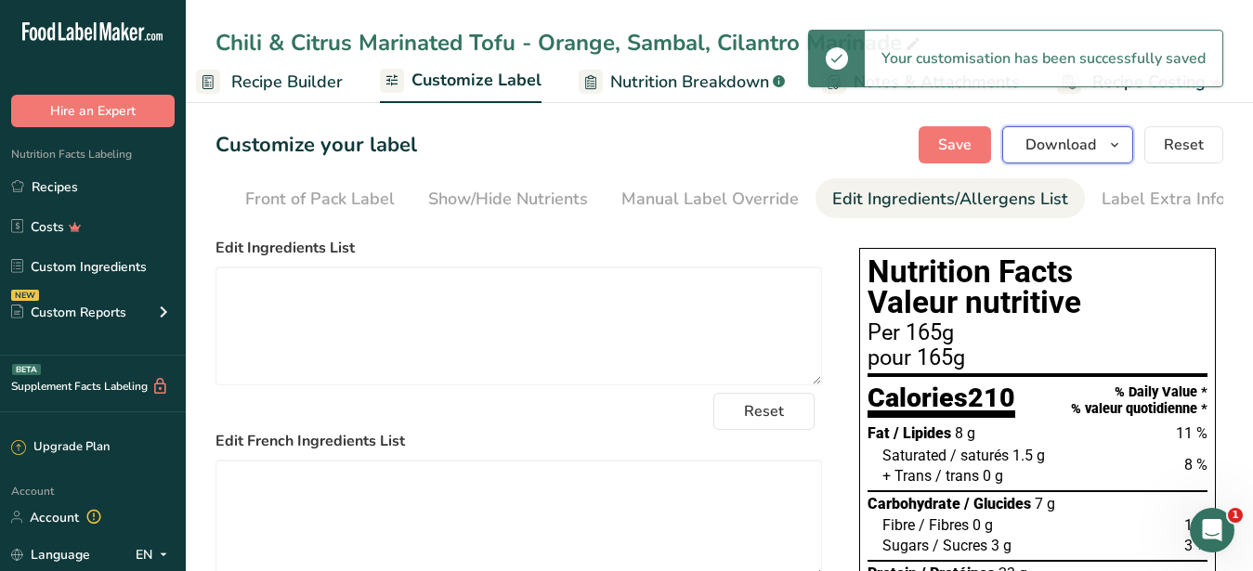
click at [1036, 142] on span "Download" at bounding box center [1061, 145] width 71 height 22
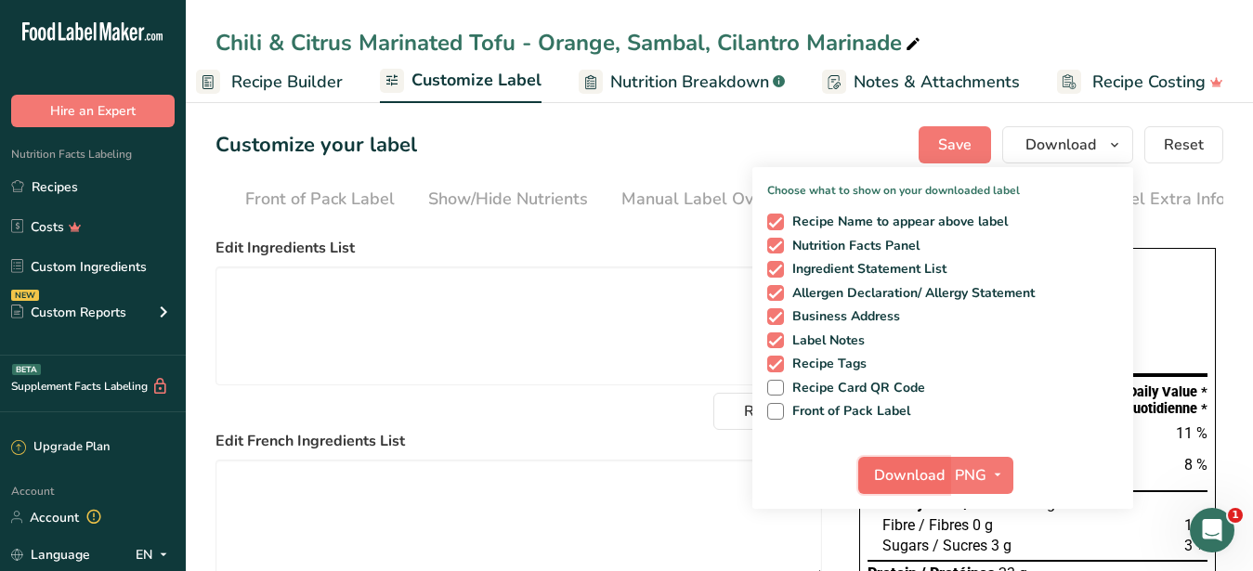
click at [909, 478] on span "Download" at bounding box center [909, 475] width 71 height 22
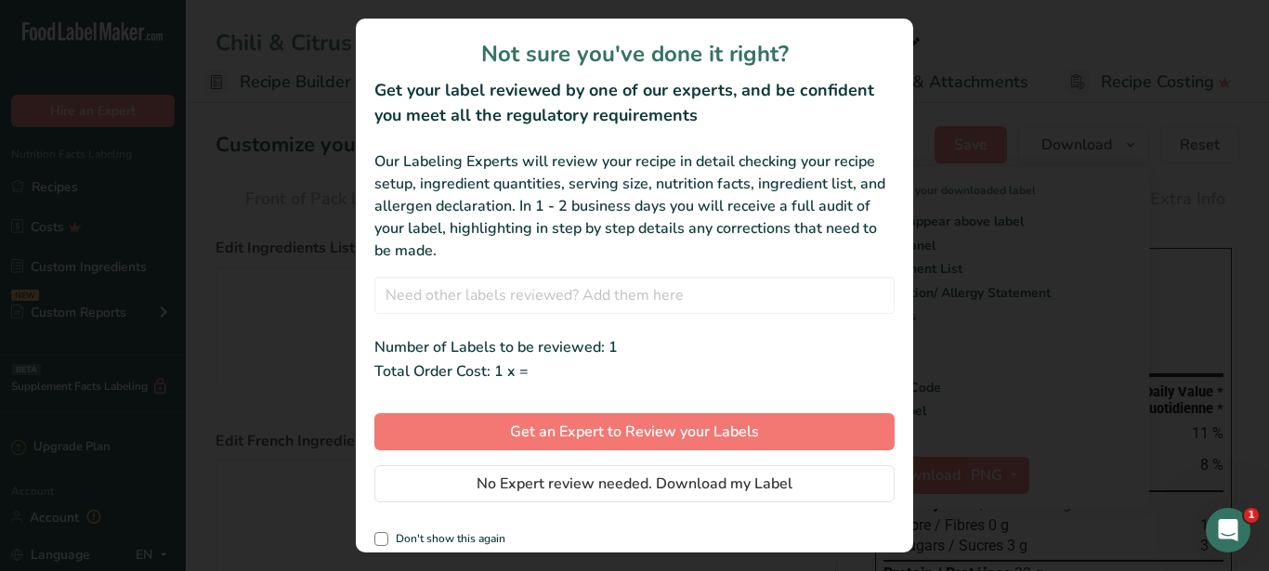
scroll to position [0, 177]
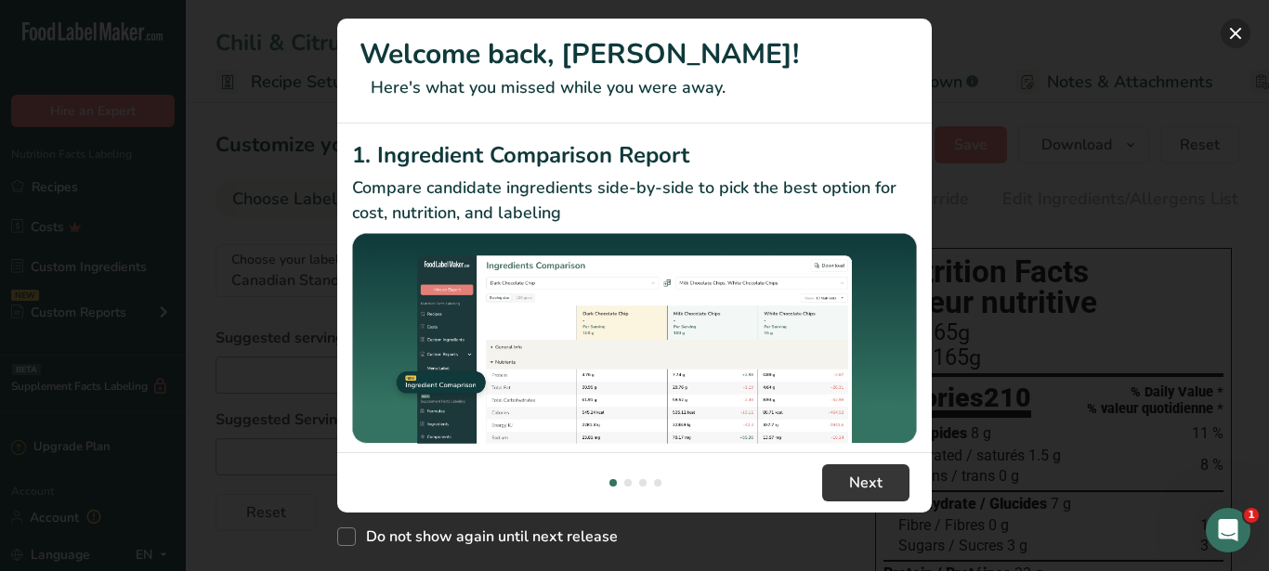
click at [1233, 28] on button "New Features" at bounding box center [1236, 34] width 30 height 30
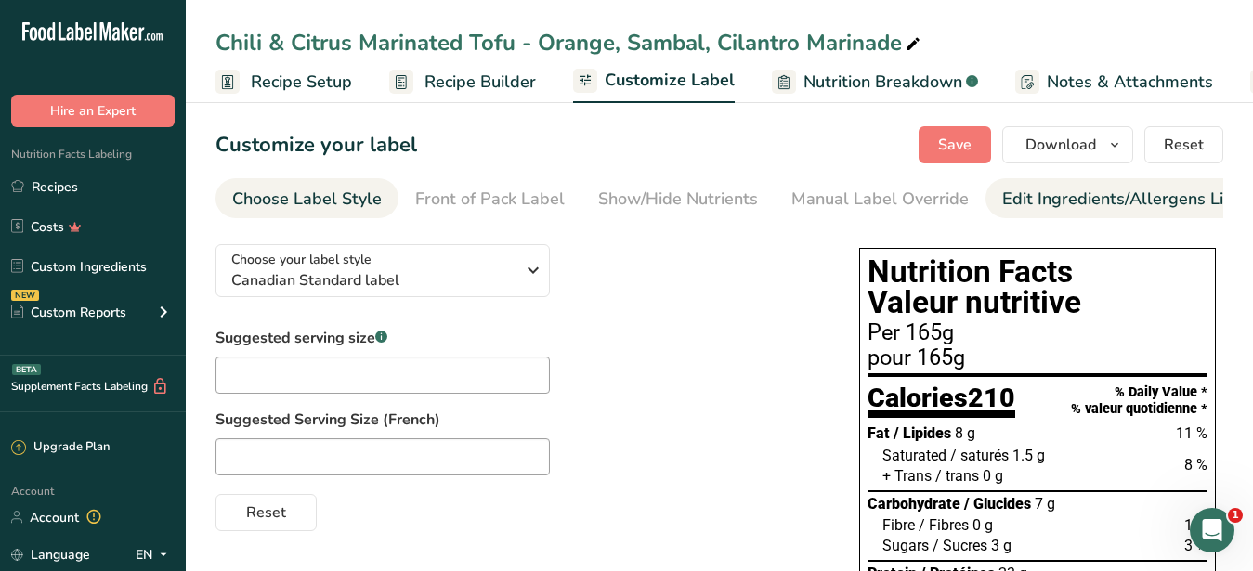
click at [1119, 197] on div "Edit Ingredients/Allergens List" at bounding box center [1120, 199] width 236 height 25
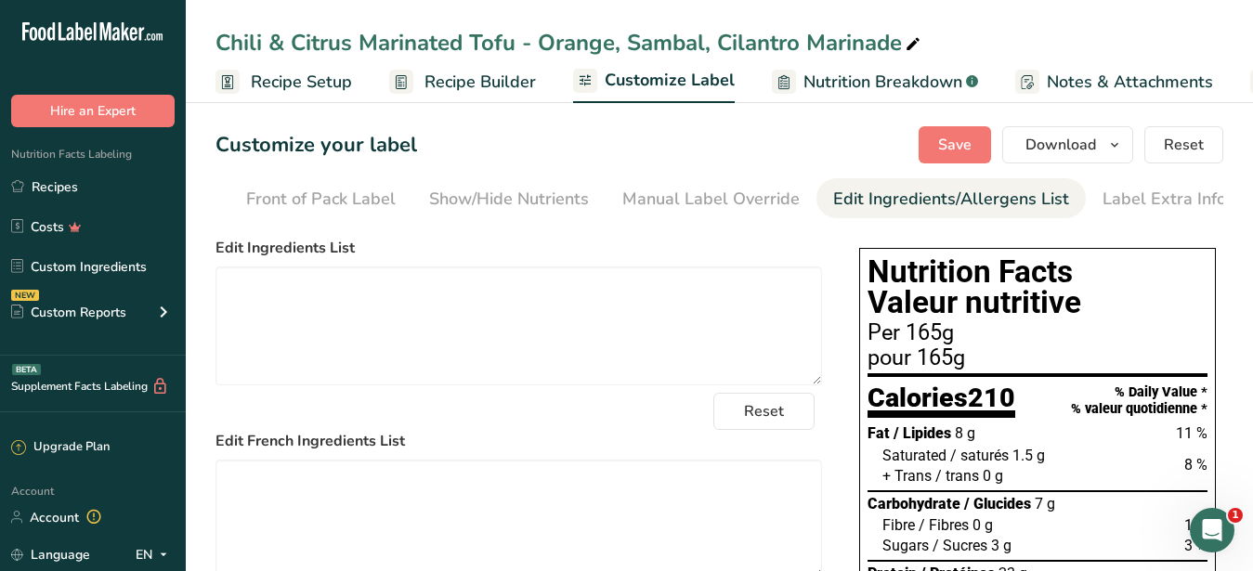
scroll to position [0, 170]
click at [510, 315] on textarea at bounding box center [519, 326] width 607 height 119
click at [423, 514] on textarea at bounding box center [519, 519] width 607 height 119
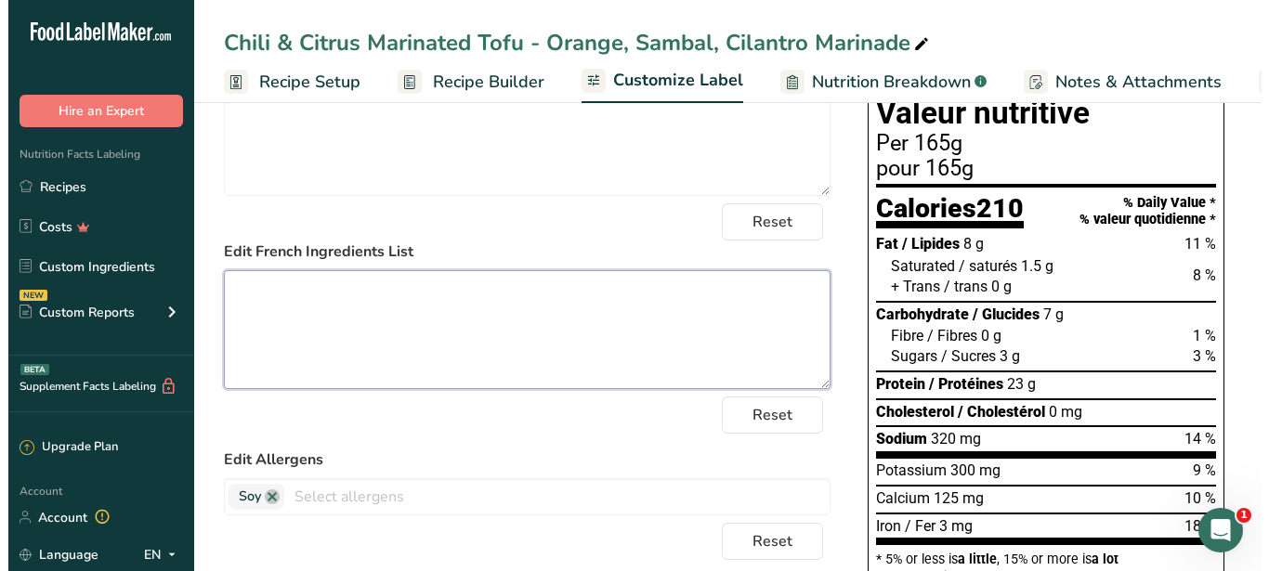
scroll to position [0, 0]
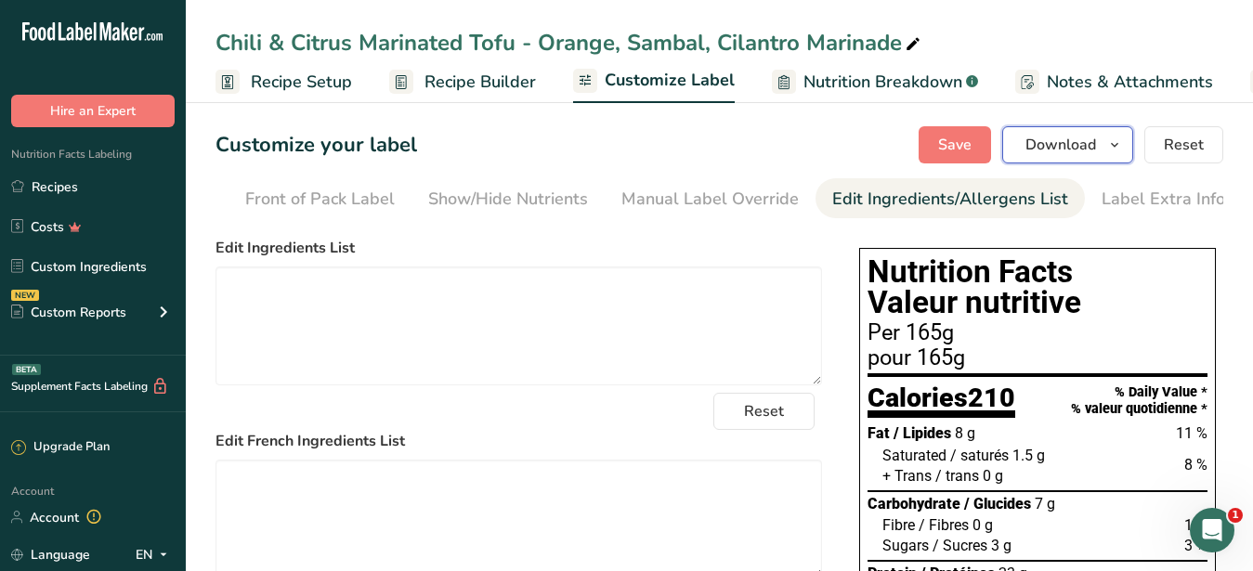
click at [1072, 157] on button "Download" at bounding box center [1067, 144] width 131 height 37
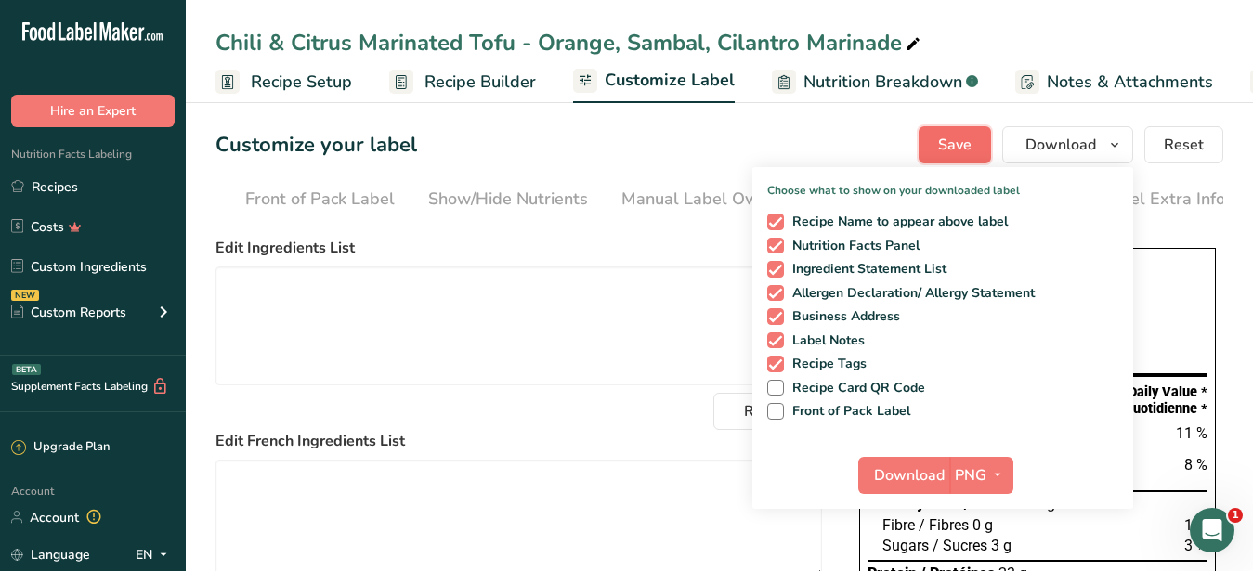
click at [979, 135] on button "Save" at bounding box center [955, 144] width 72 height 37
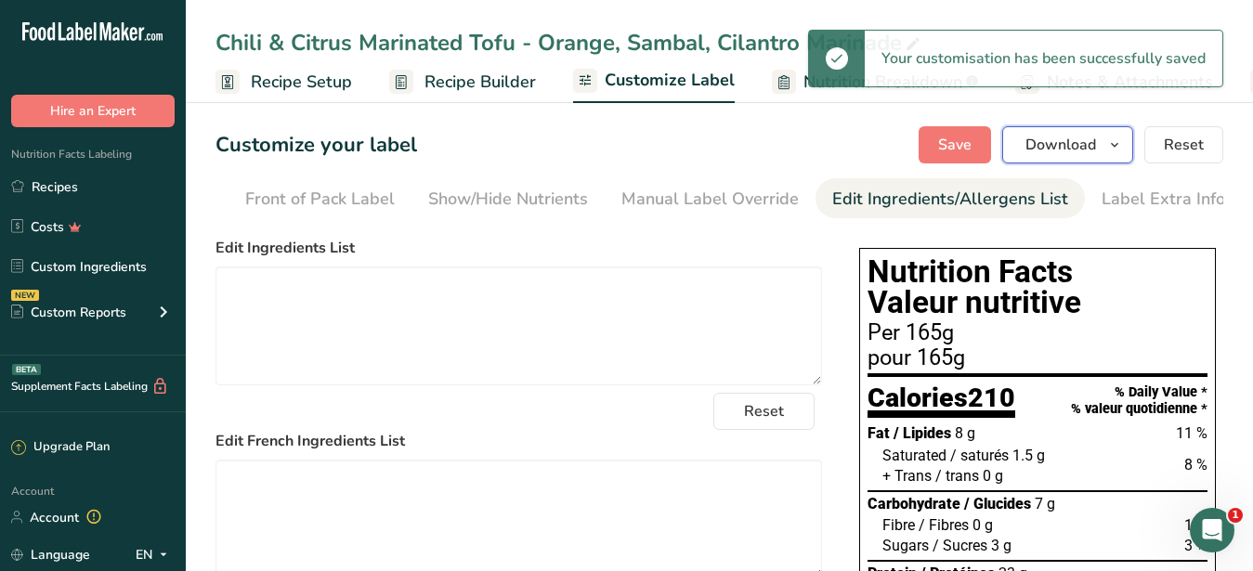
click at [1059, 153] on span "Download" at bounding box center [1061, 145] width 71 height 22
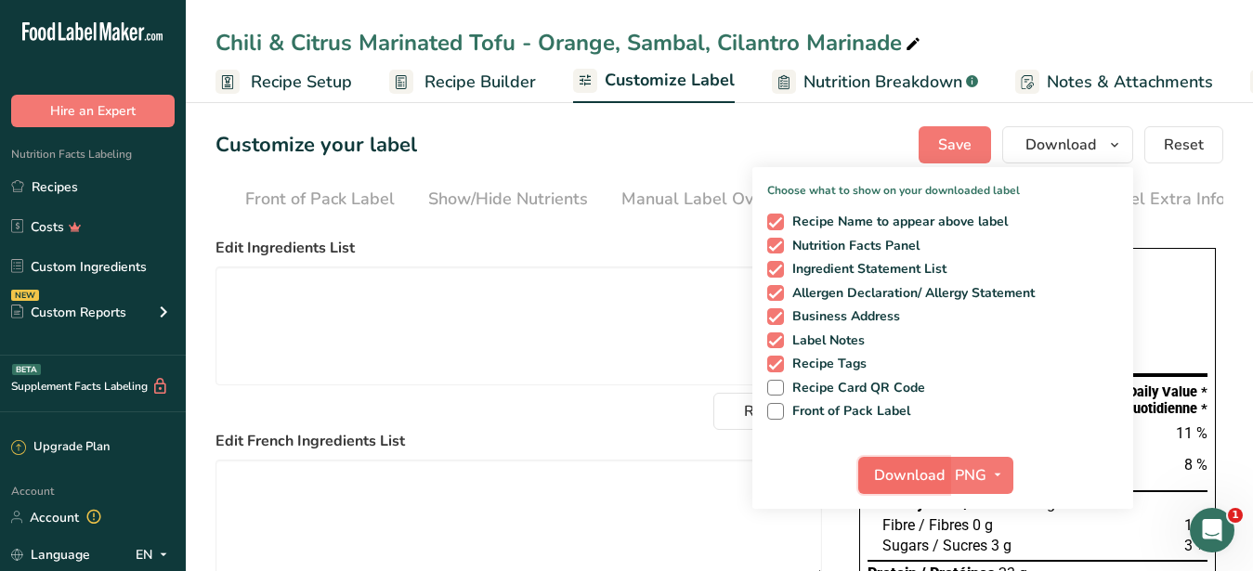
click at [894, 474] on span "Download" at bounding box center [909, 475] width 71 height 22
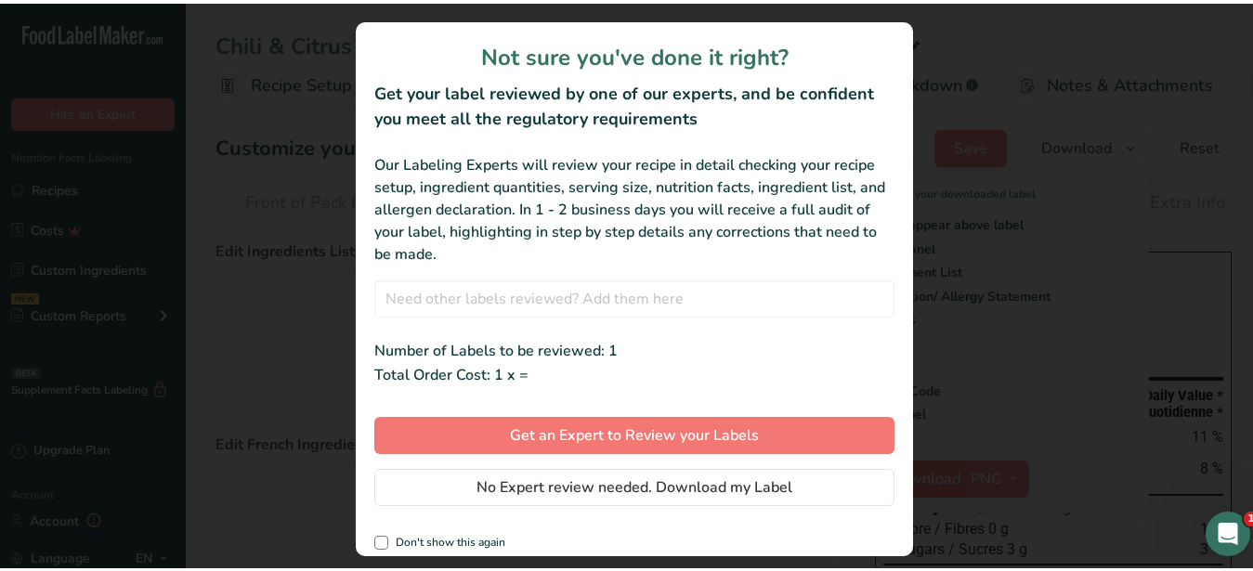
scroll to position [0, 154]
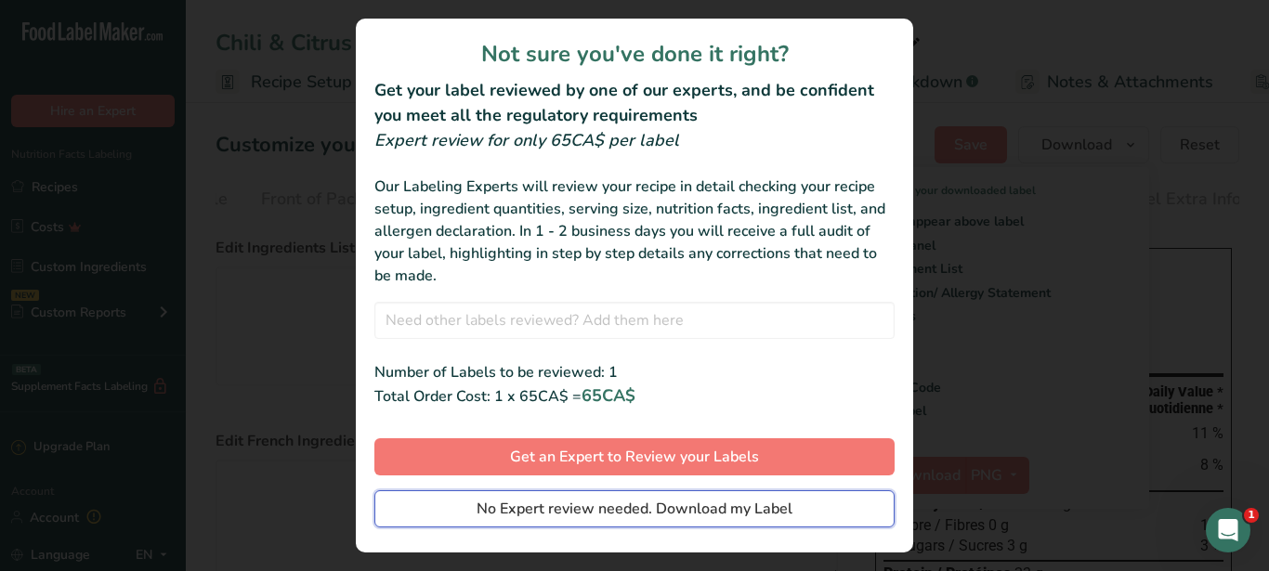
click at [759, 517] on span "No Expert review needed. Download my Label" at bounding box center [635, 509] width 316 height 22
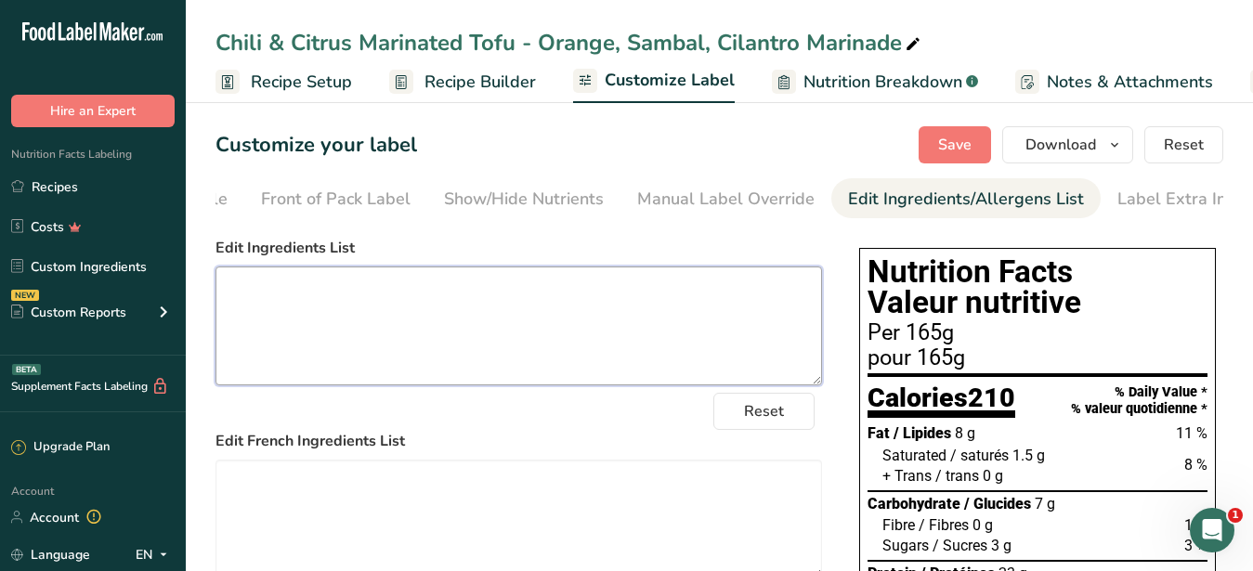
click at [671, 349] on textarea at bounding box center [519, 326] width 607 height 119
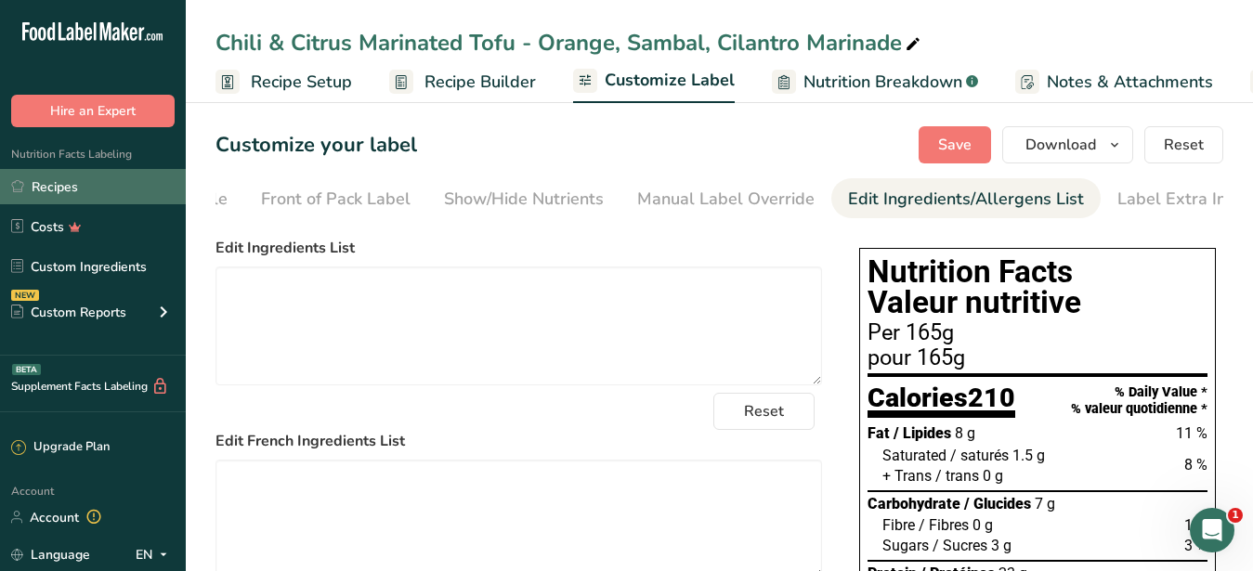
click at [87, 187] on link "Recipes" at bounding box center [93, 186] width 186 height 35
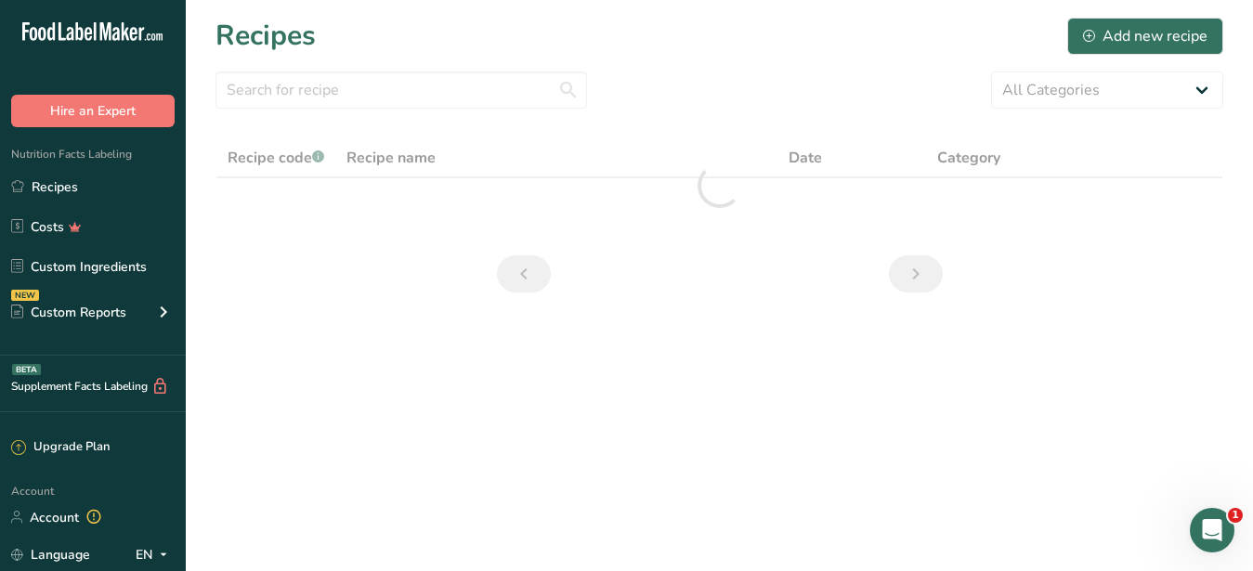
click at [1099, 58] on section "Recipes Add new recipe All Categories Baked Goods Beverages Confectionery Cooke…" at bounding box center [719, 161] width 1067 height 322
click at [1103, 36] on div "Add new recipe" at bounding box center [1145, 36] width 124 height 22
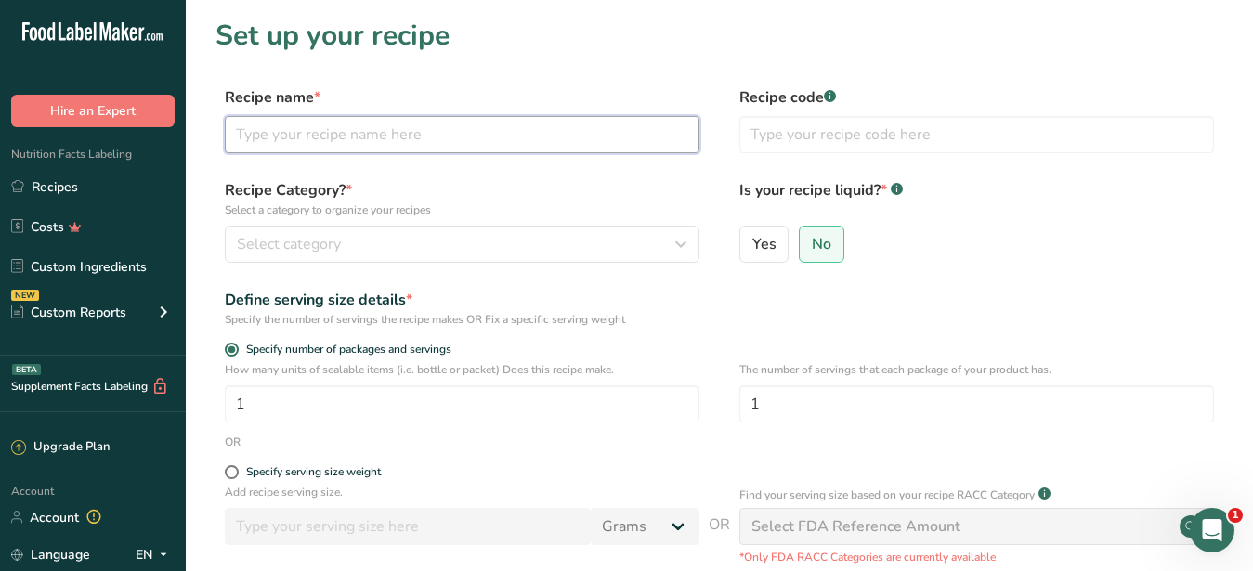
click at [284, 135] on input "text" at bounding box center [462, 134] width 475 height 37
paste input "New Potato & Salsa Verde Arugula"
type input "New Potato & Salsa Verde Arugula"
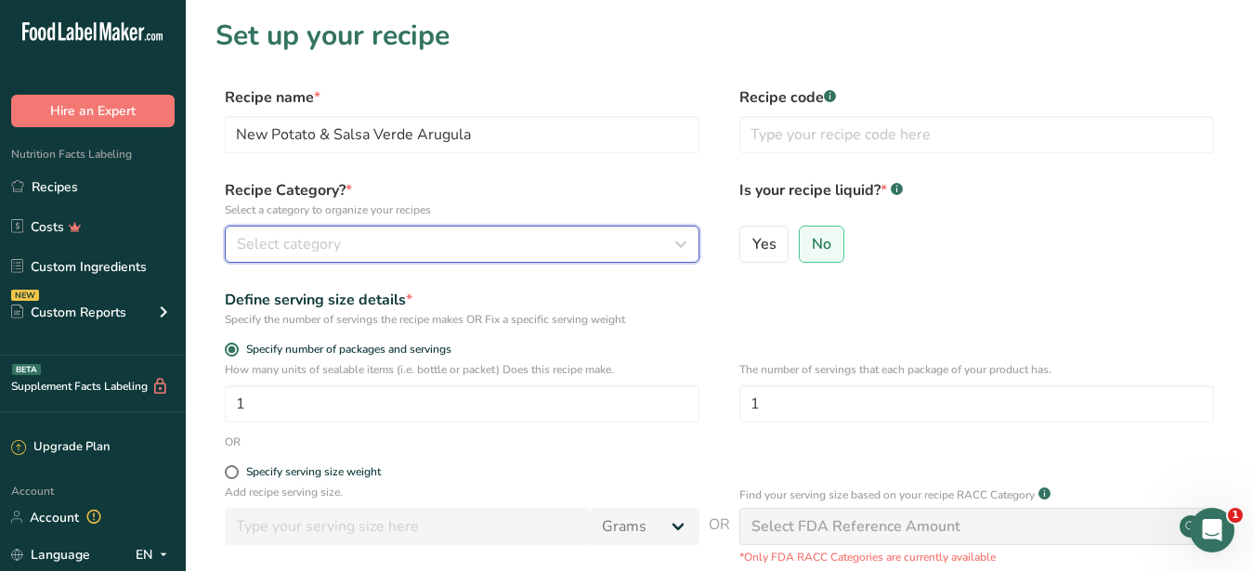
click at [344, 241] on div "Select category" at bounding box center [456, 244] width 439 height 22
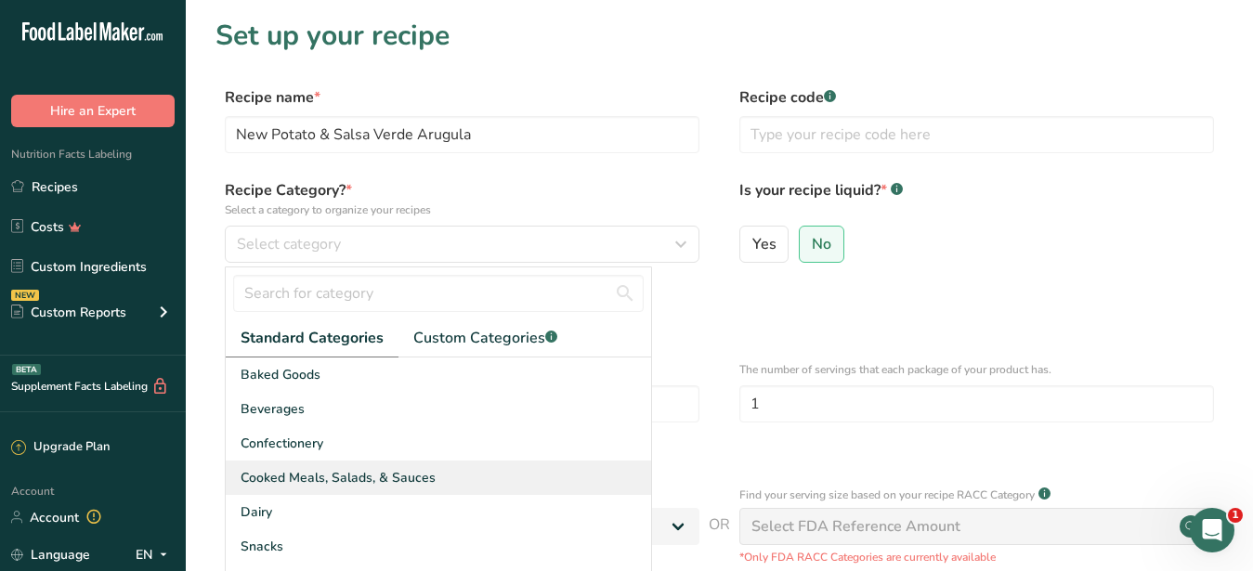
click at [302, 473] on span "Cooked Meals, Salads, & Sauces" at bounding box center [338, 478] width 195 height 20
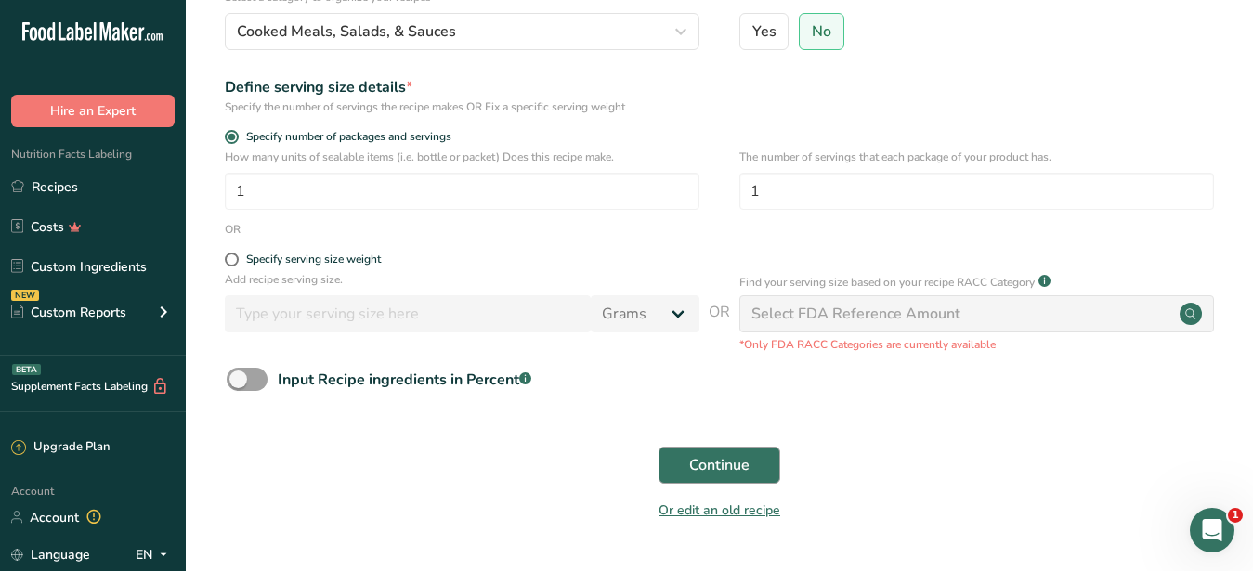
scroll to position [263, 0]
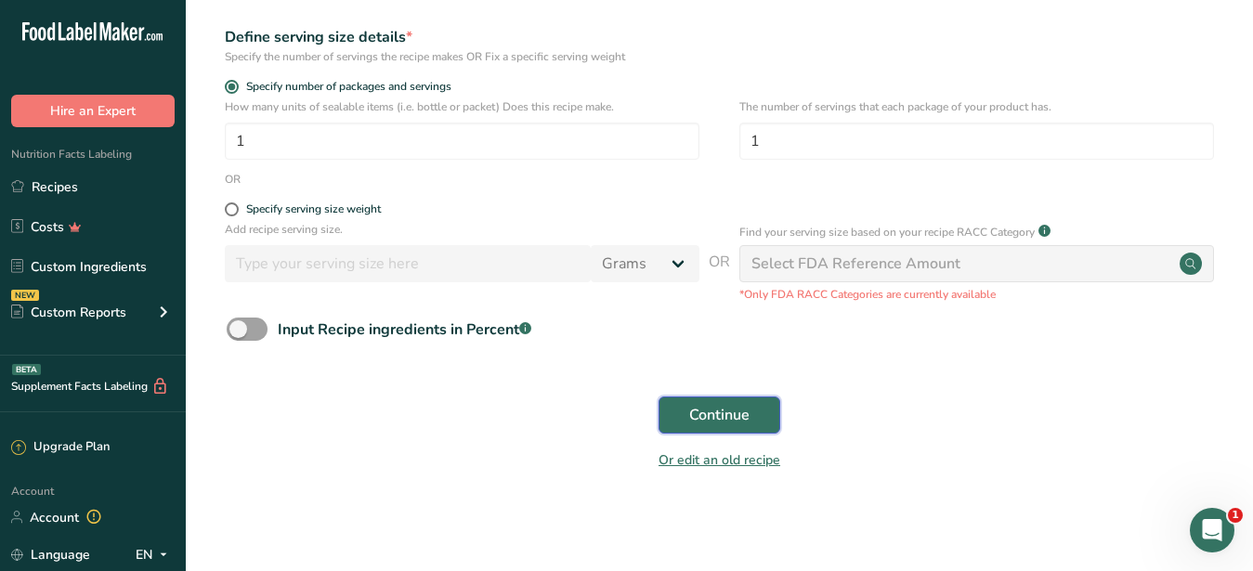
click at [740, 407] on span "Continue" at bounding box center [719, 415] width 60 height 22
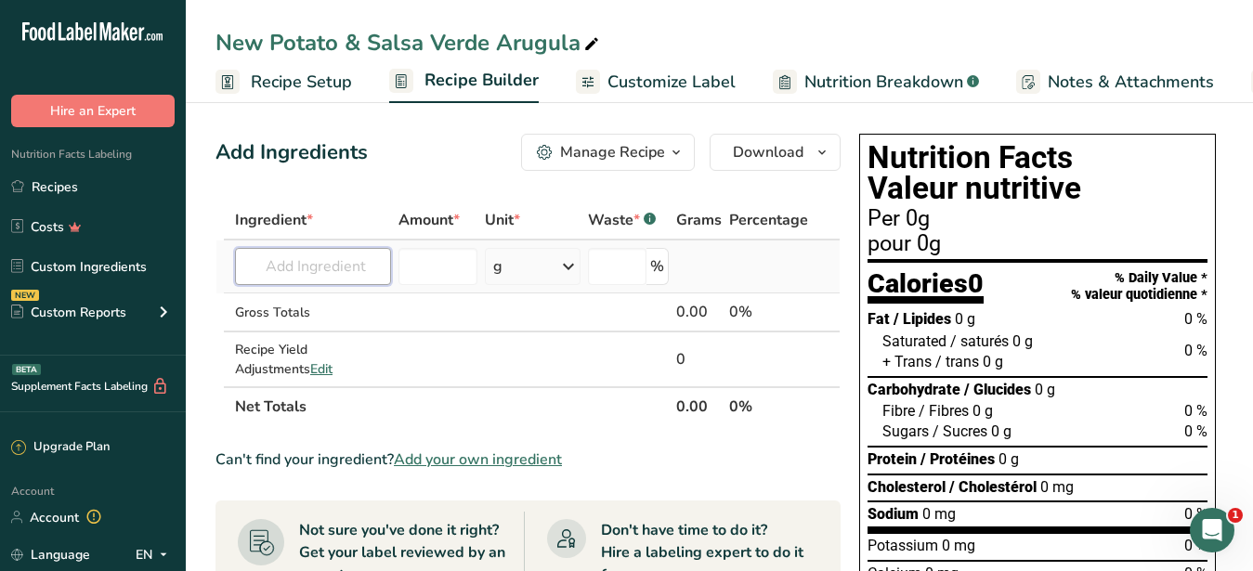
click at [320, 264] on input "text" at bounding box center [313, 266] width 156 height 37
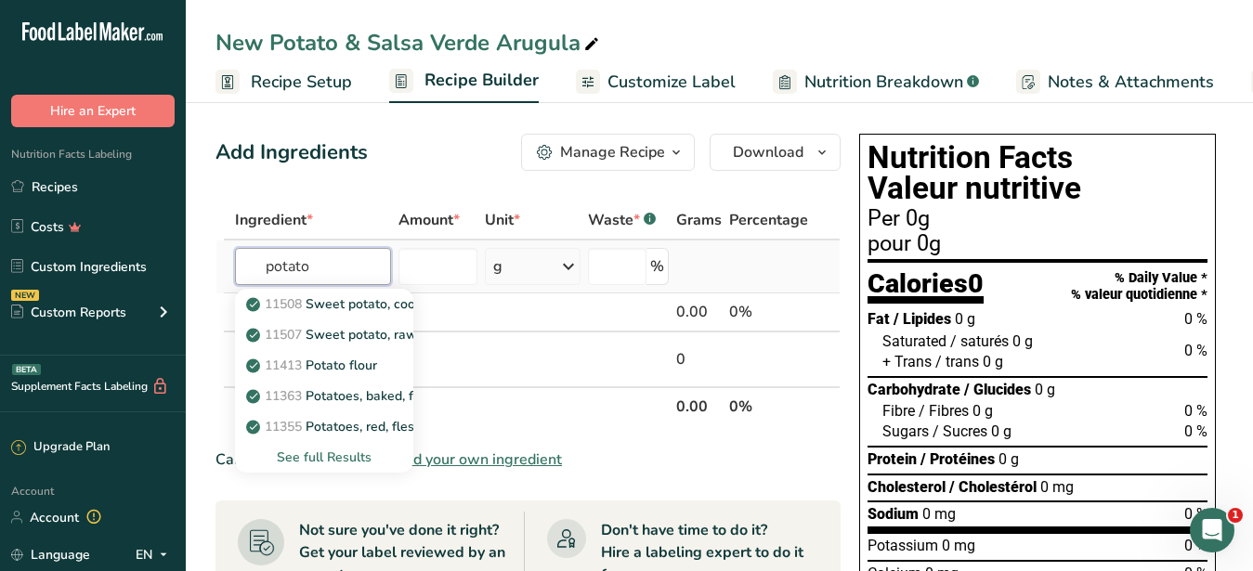
type input "potato"
click at [358, 456] on div "See full Results" at bounding box center [324, 458] width 149 height 20
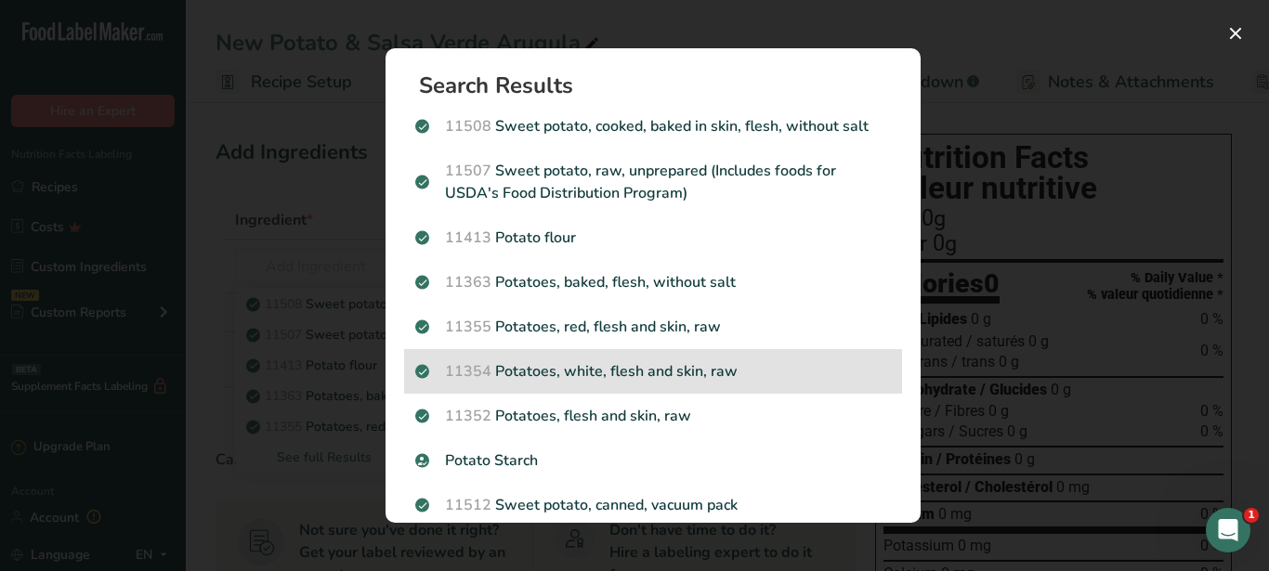
click at [680, 376] on p "11354 Potatoes, white, flesh and skin, raw" at bounding box center [653, 371] width 476 height 22
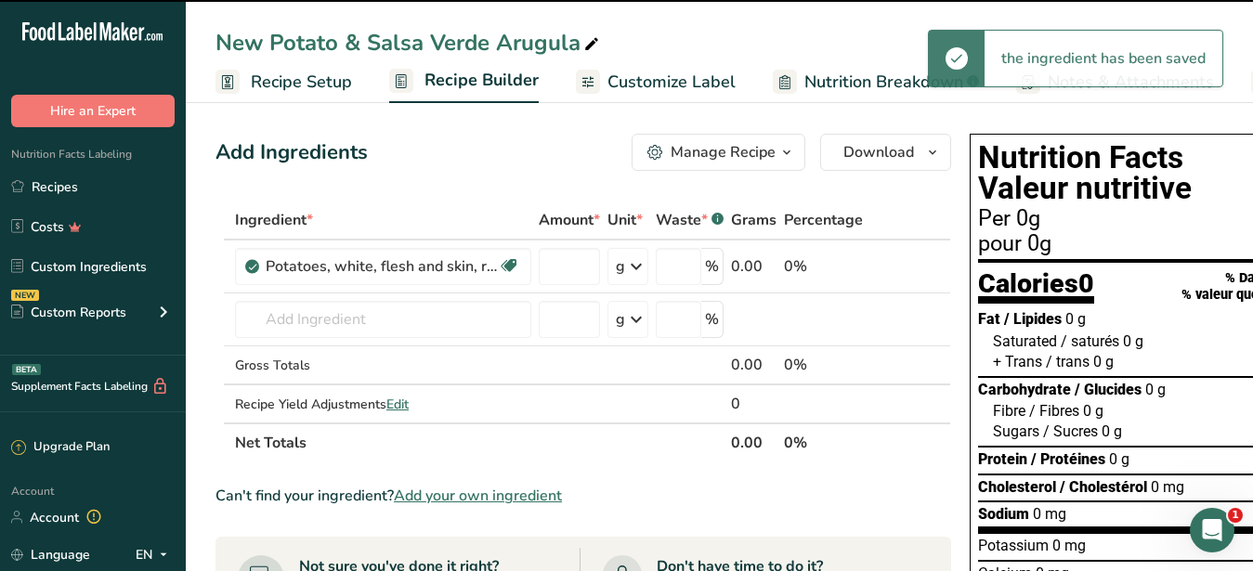
type input "0"
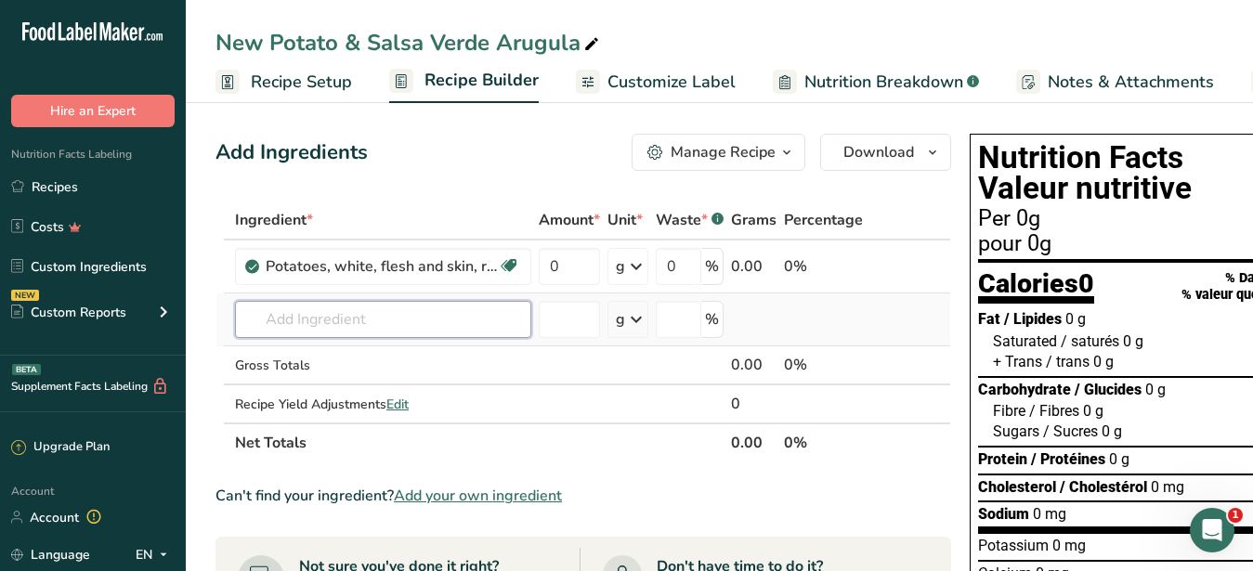
click at [363, 314] on input "text" at bounding box center [383, 319] width 296 height 37
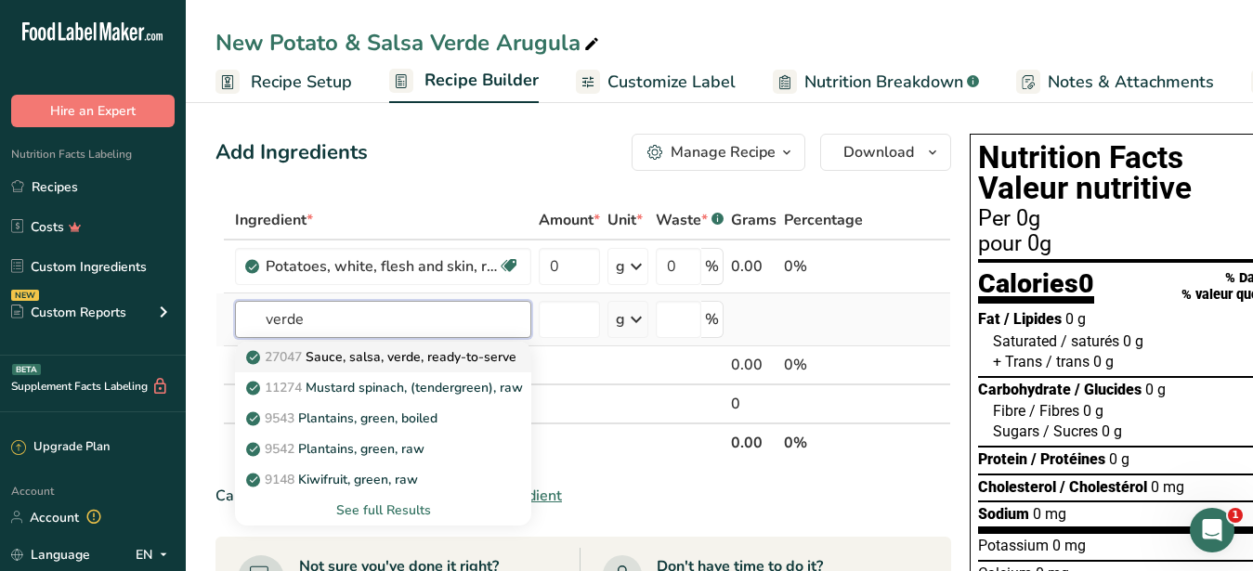
type input "verde"
click at [375, 364] on p "27047 Sauce, salsa, verde, ready-to-serve" at bounding box center [383, 357] width 267 height 20
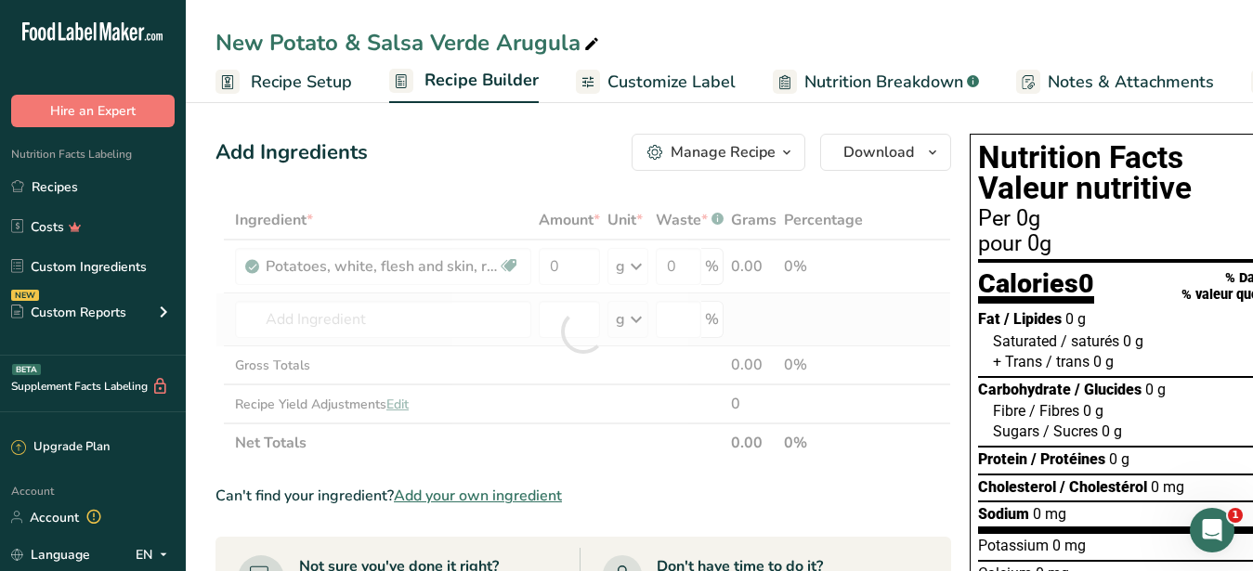
type input "Sauce, salsa, verde, ready-to-serve"
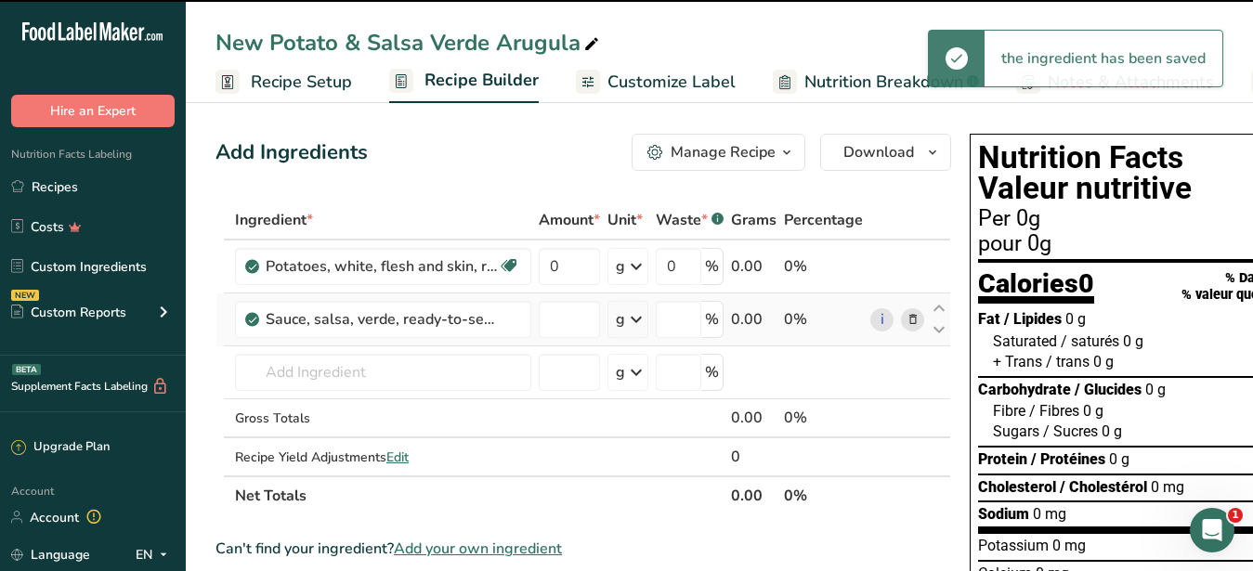
type input "0"
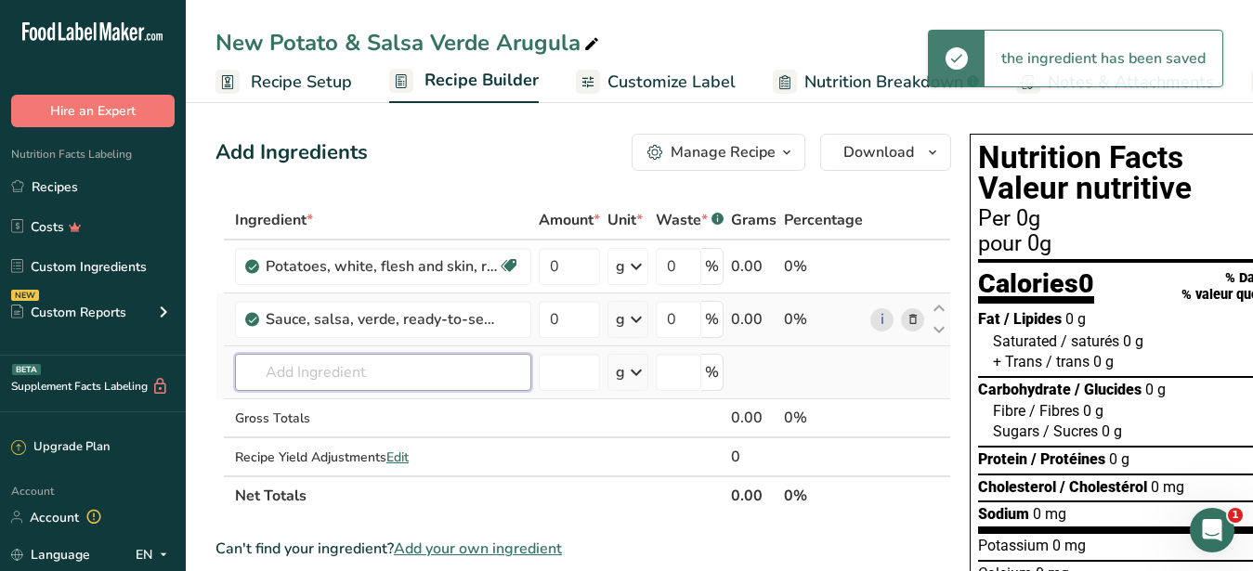
click at [474, 373] on input "text" at bounding box center [383, 372] width 296 height 37
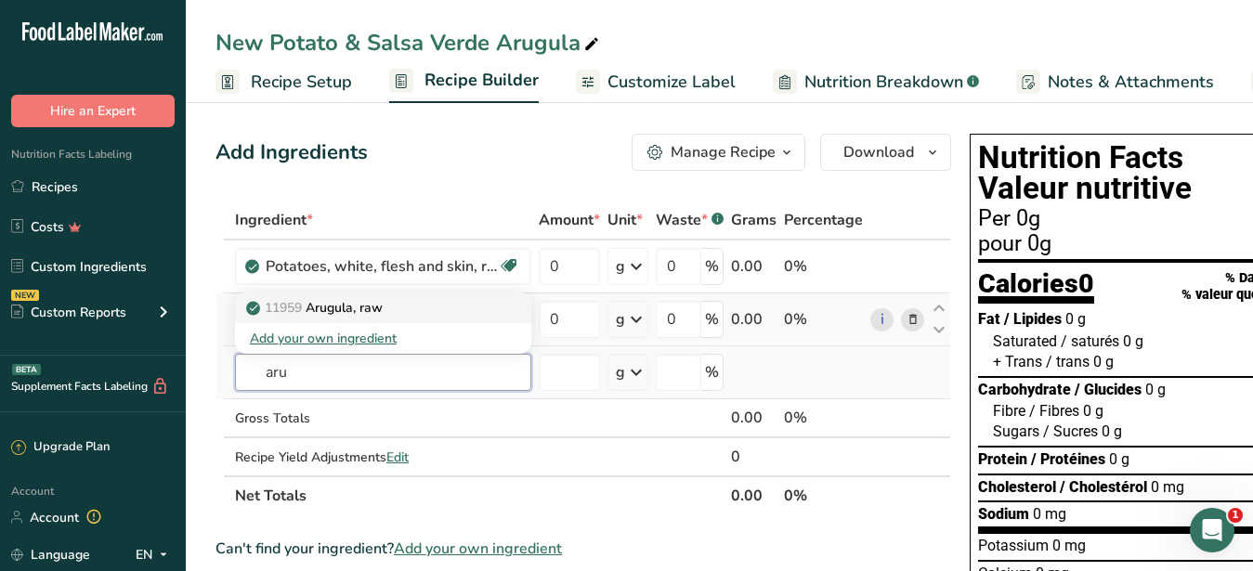
type input "aru"
click at [388, 307] on div "11959 Arugula, raw" at bounding box center [368, 308] width 237 height 20
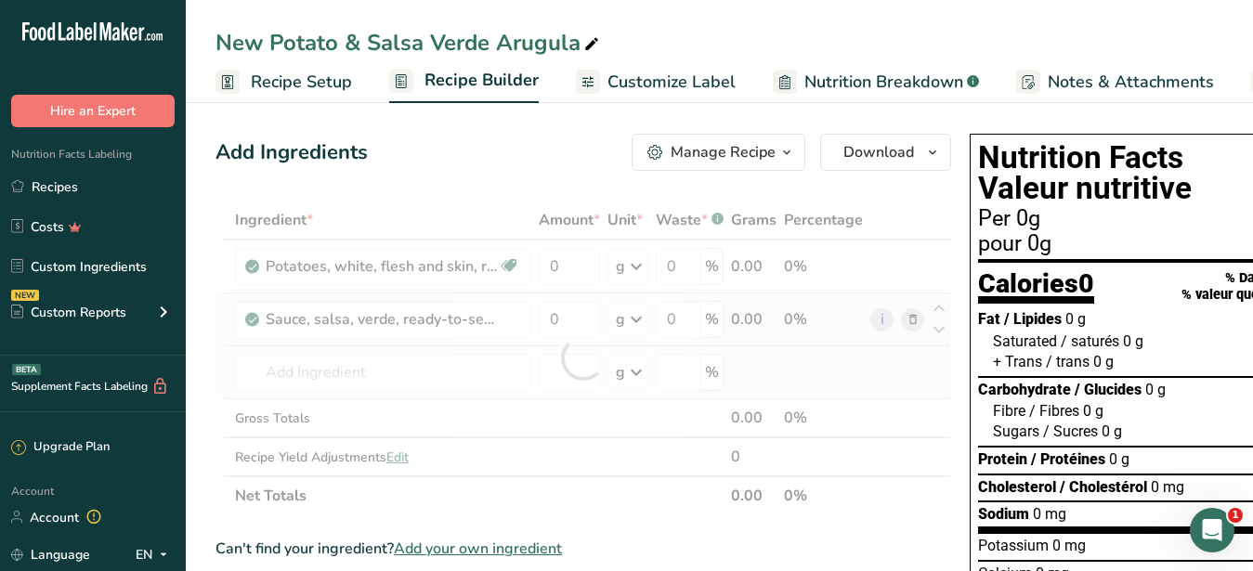
type input "Arugula, raw"
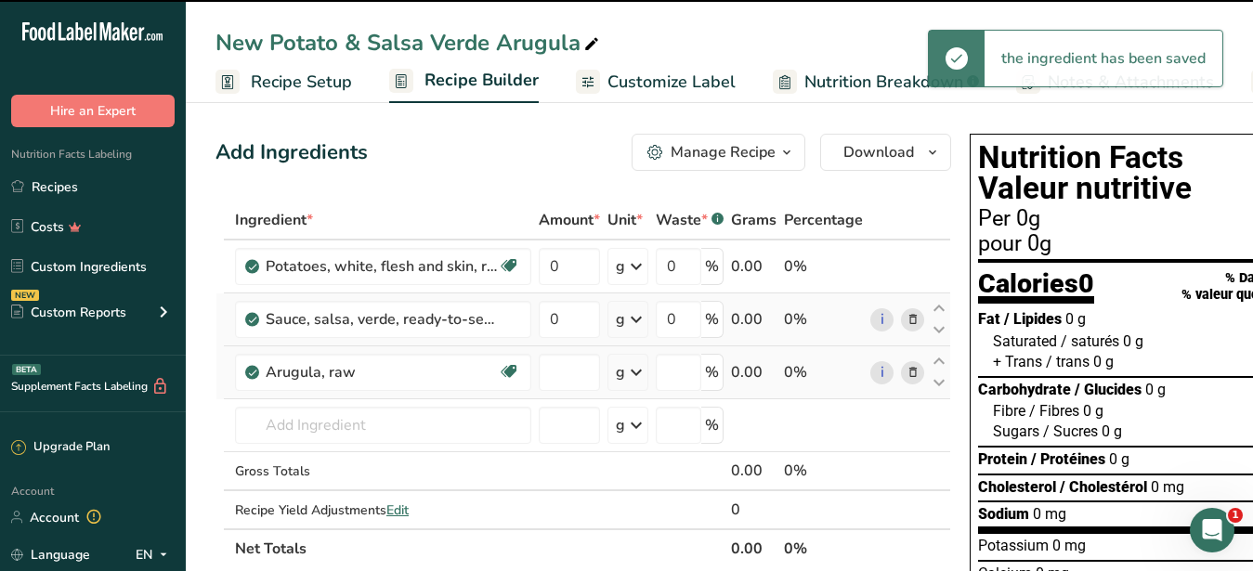
type input "0"
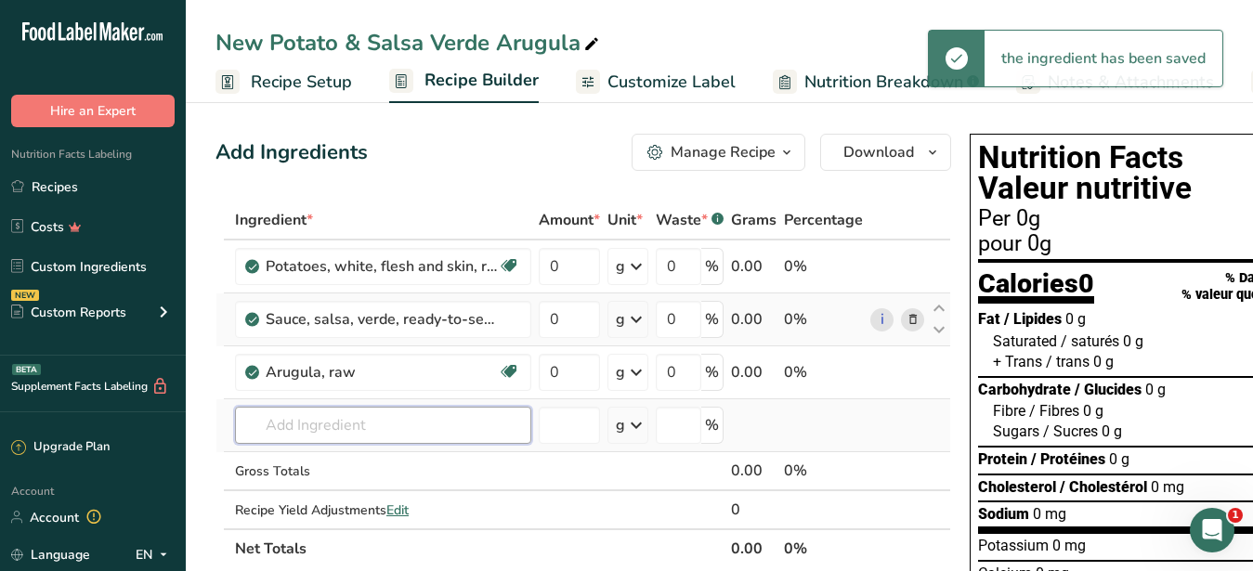
click at [369, 423] on input "text" at bounding box center [383, 425] width 296 height 37
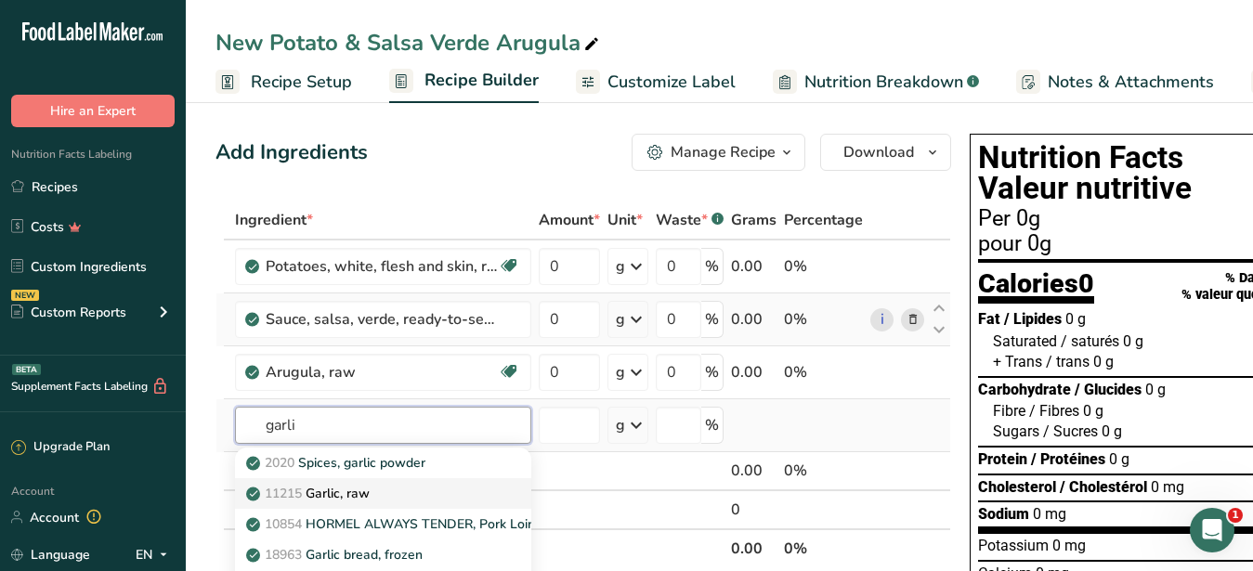
type input "garli"
click at [370, 488] on p "11215 Garlic, raw" at bounding box center [310, 494] width 120 height 20
type input "Garlic, raw"
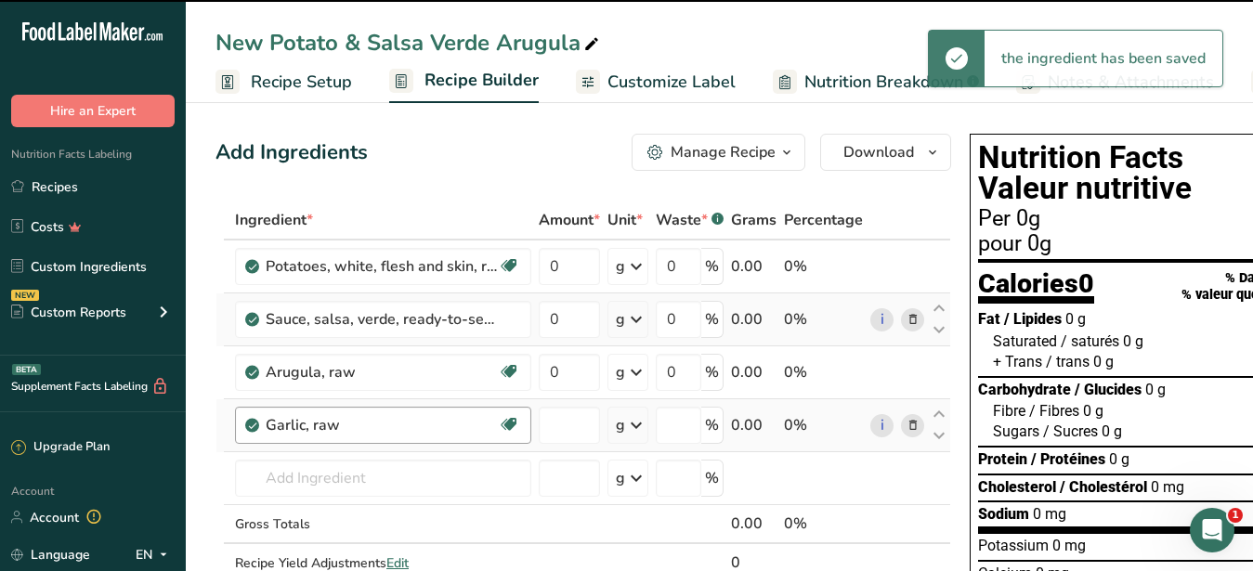
type input "0"
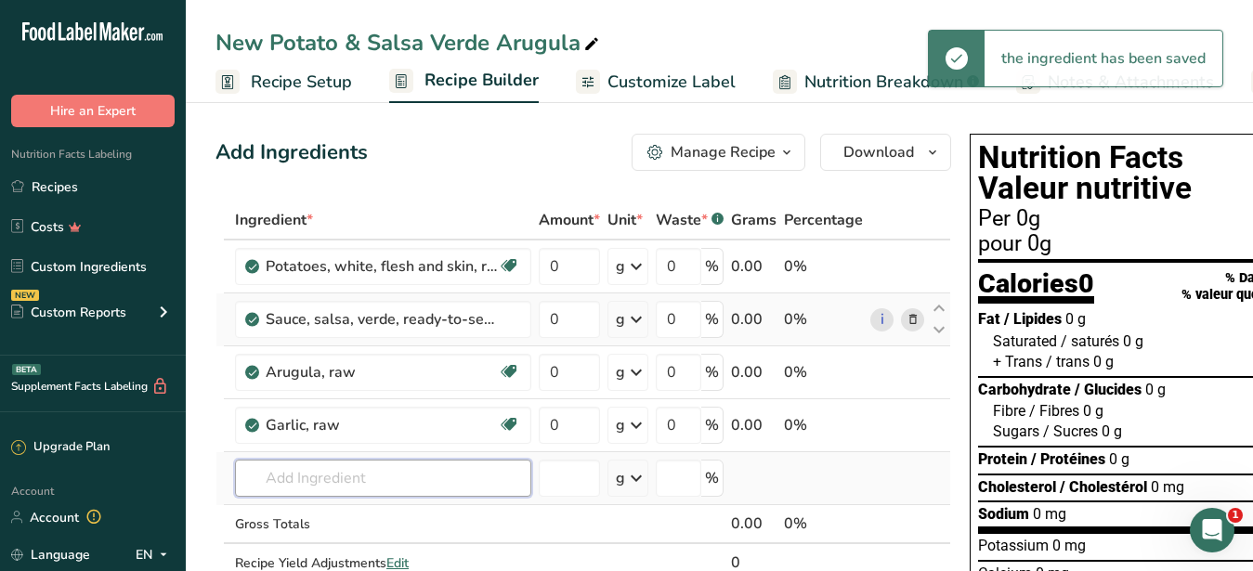
click at [350, 464] on input "text" at bounding box center [383, 478] width 296 height 37
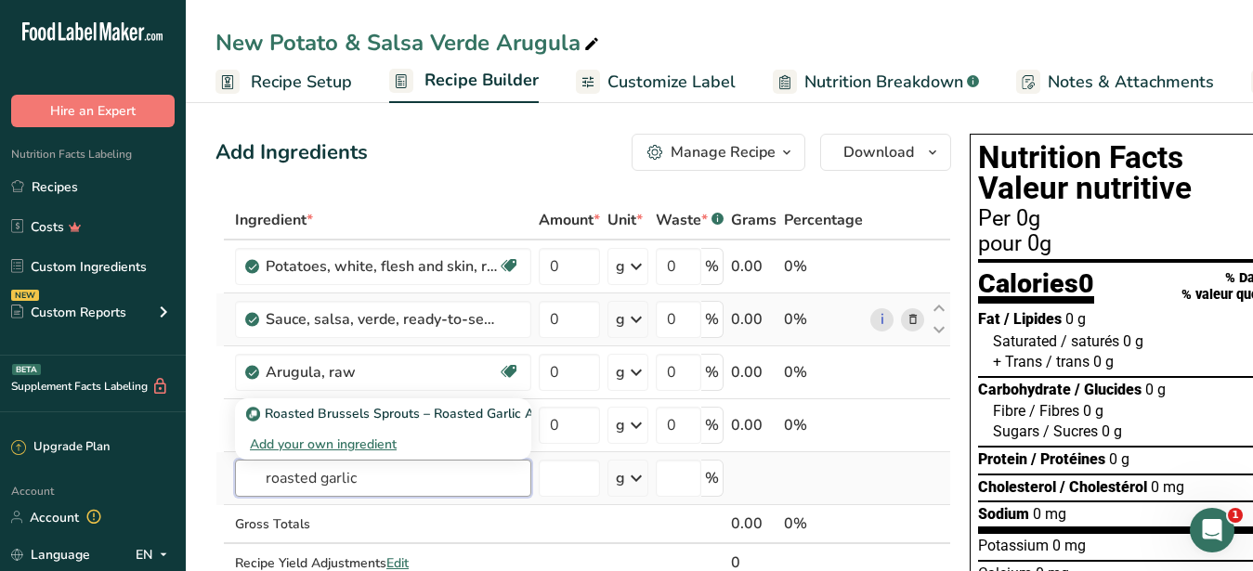
drag, startPoint x: 371, startPoint y: 476, endPoint x: 95, endPoint y: 468, distance: 276.0
click at [235, 468] on input "roasted garlic" at bounding box center [383, 478] width 296 height 37
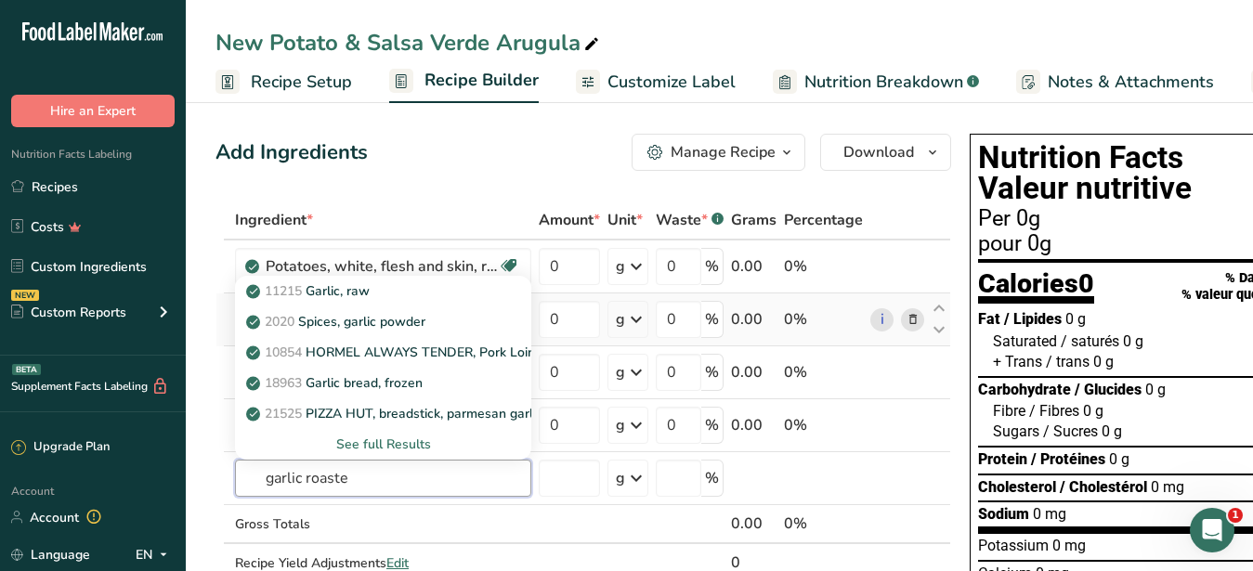
type input "garlic roasted"
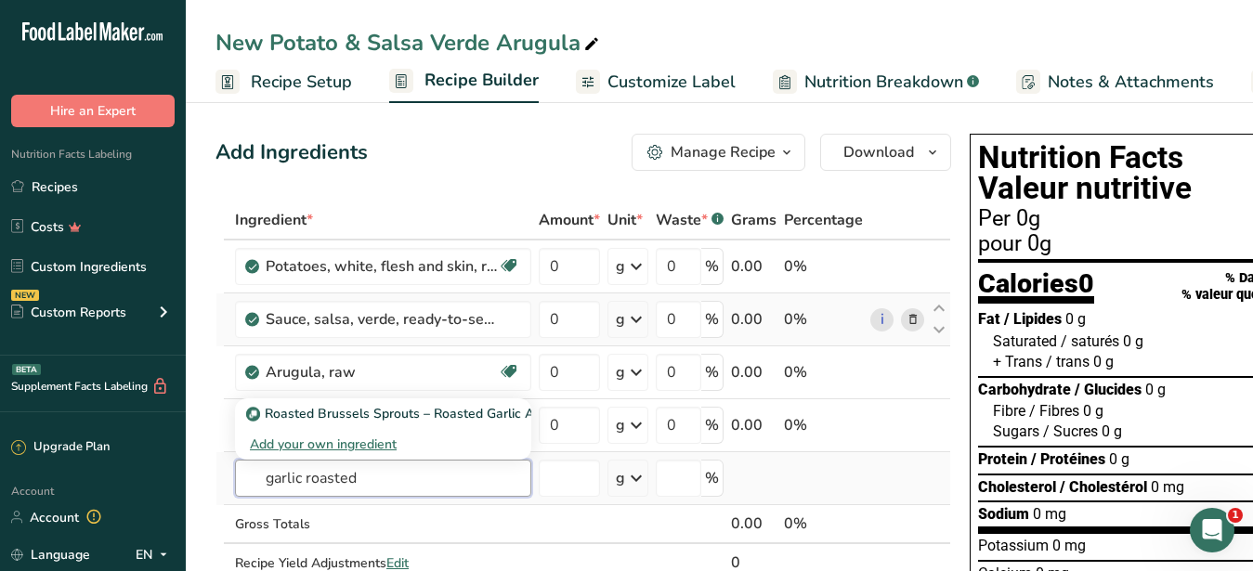
drag, startPoint x: 380, startPoint y: 487, endPoint x: 154, endPoint y: 475, distance: 226.1
click at [235, 475] on input "garlic roasted" at bounding box center [383, 478] width 296 height 37
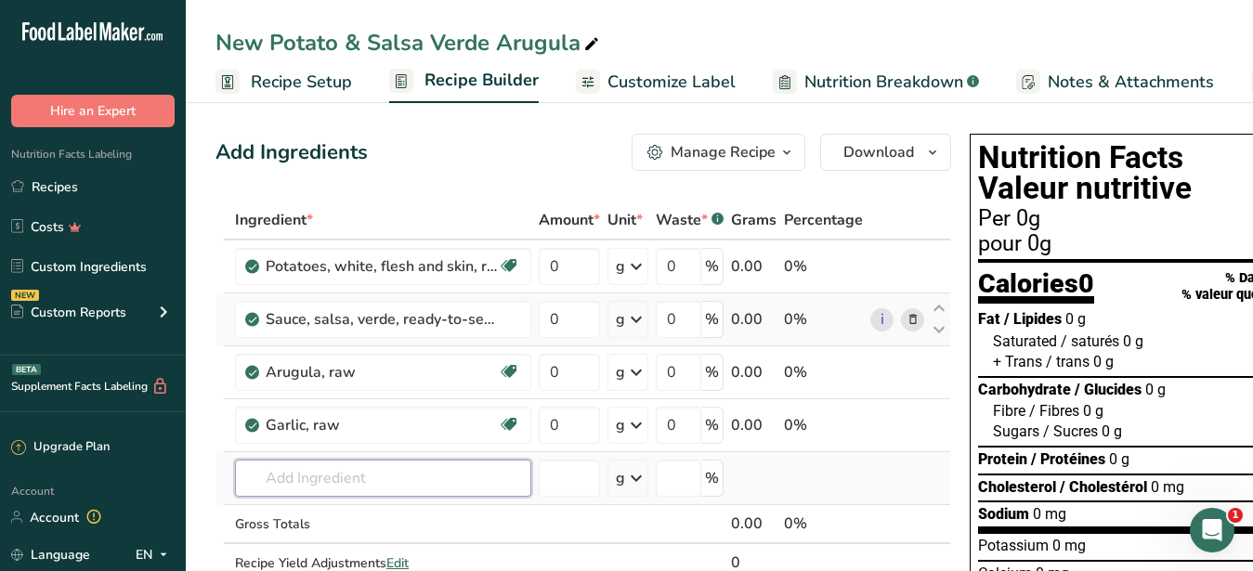
click at [412, 483] on input "text" at bounding box center [383, 478] width 296 height 37
drag, startPoint x: 391, startPoint y: 479, endPoint x: 310, endPoint y: 483, distance: 80.9
click at [310, 483] on input "lemon preserved" at bounding box center [383, 478] width 296 height 37
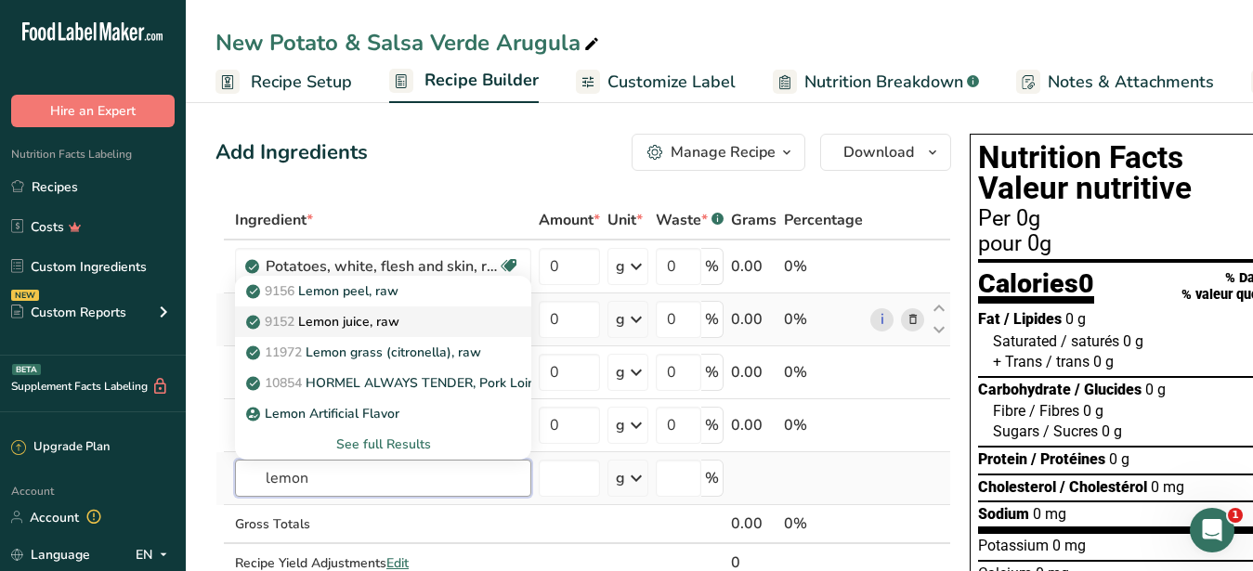
type input "lemon"
click at [369, 321] on p "9152 Lemon juice, raw" at bounding box center [325, 322] width 150 height 20
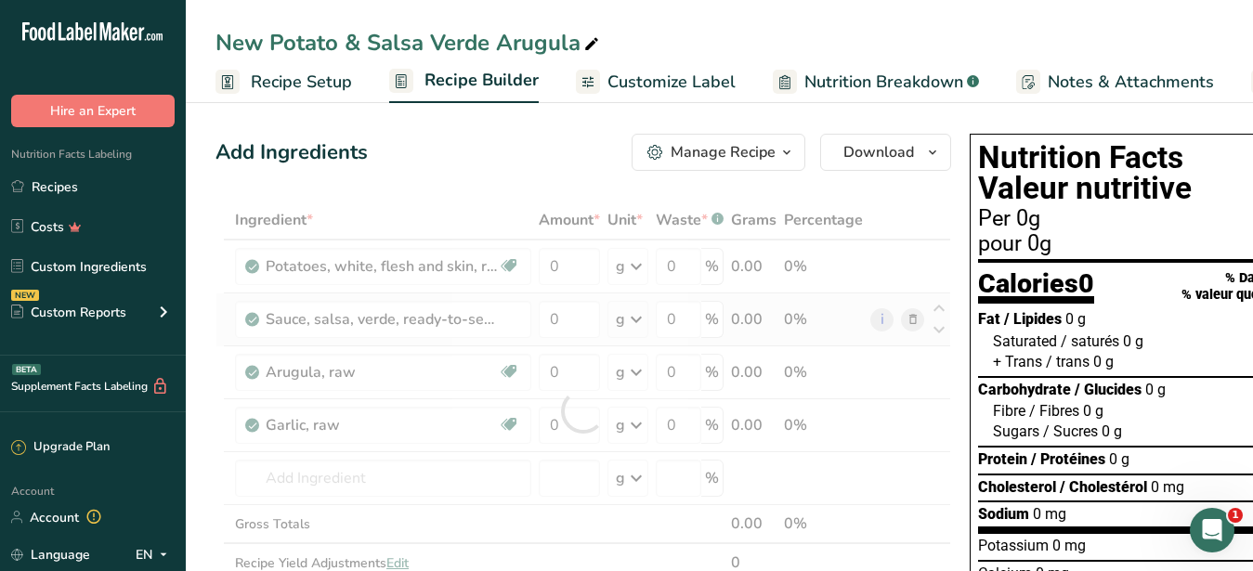
type input "Lemon juice, raw"
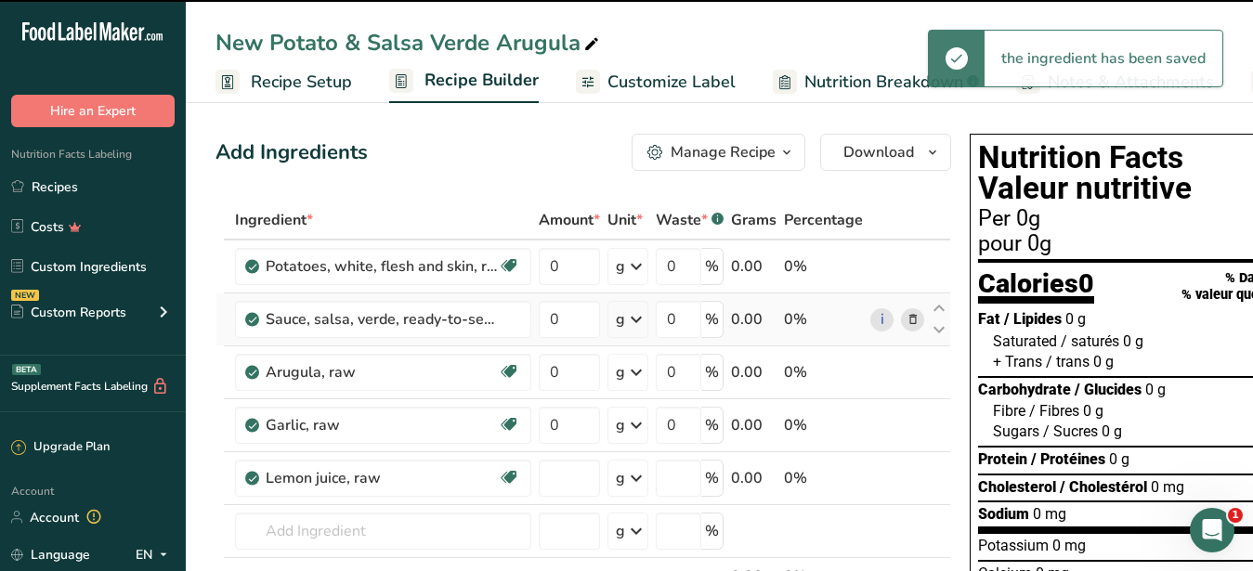
type input "0"
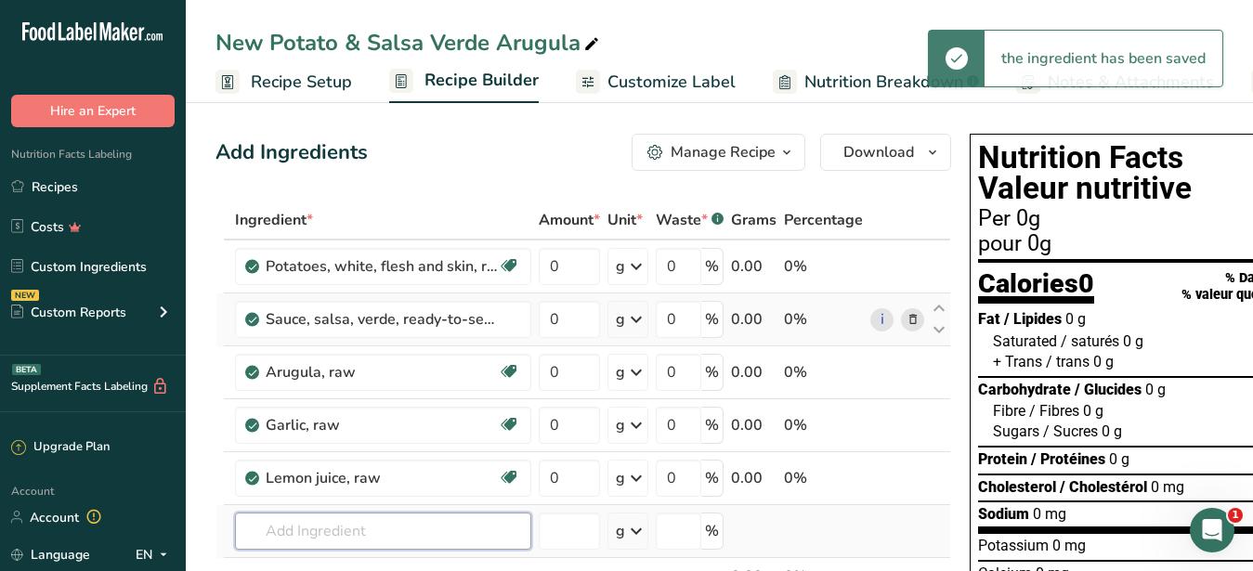
click at [336, 521] on input "text" at bounding box center [383, 531] width 296 height 37
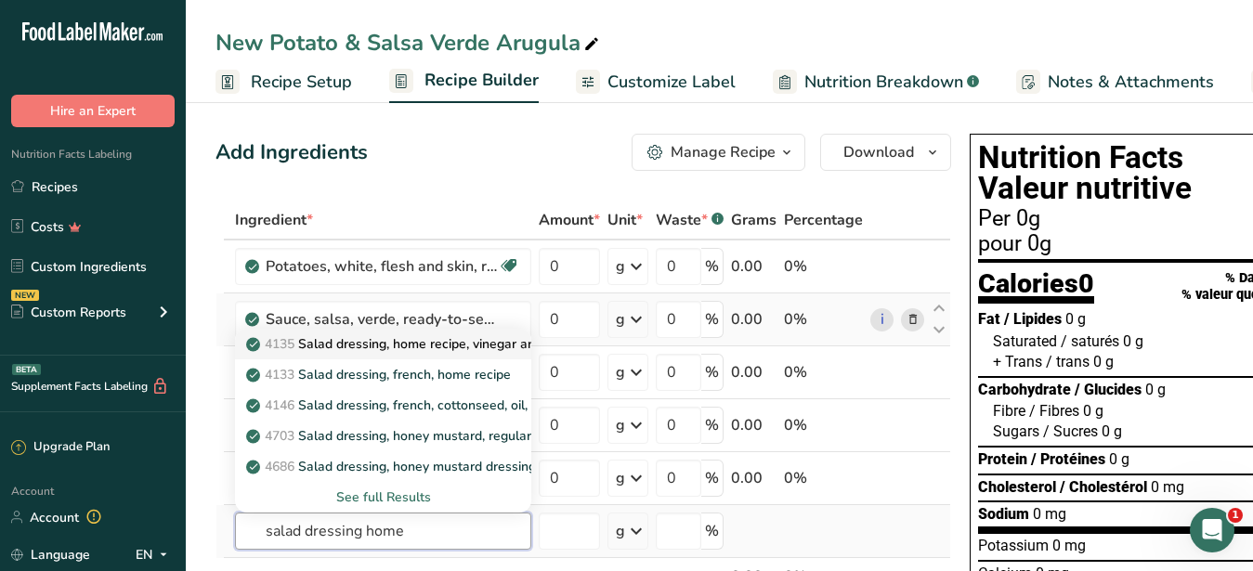
type input "salad dressing home"
click at [422, 344] on p "4135 Salad dressing, home recipe, vinegar and oil" at bounding box center [405, 344] width 310 height 20
type input "Salad dressing, home recipe, vinegar and oil"
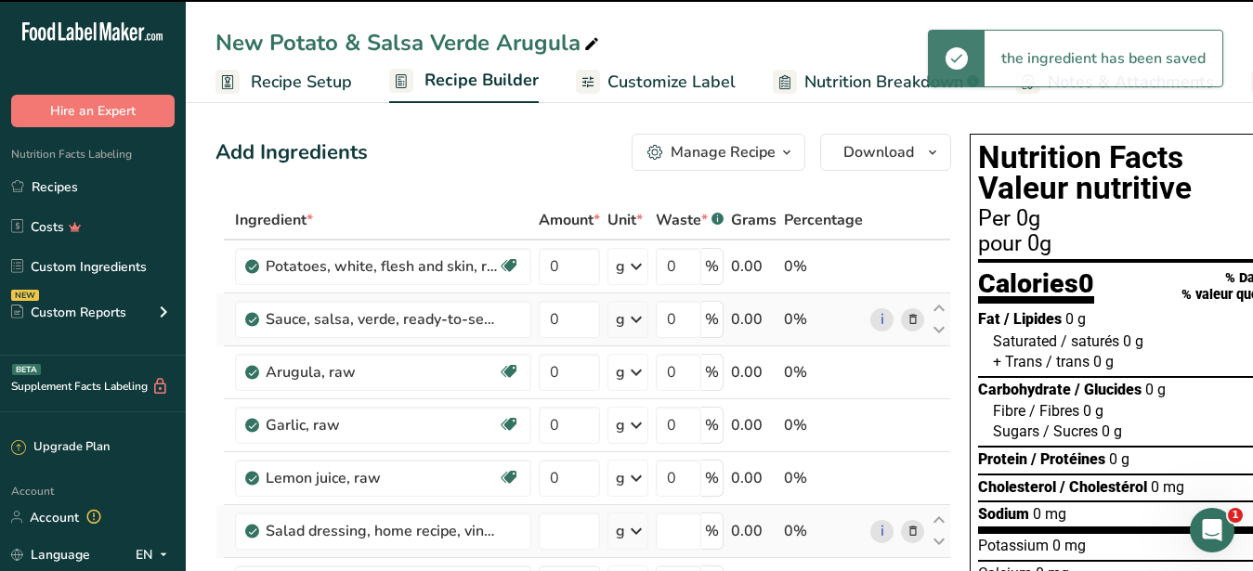
type input "0"
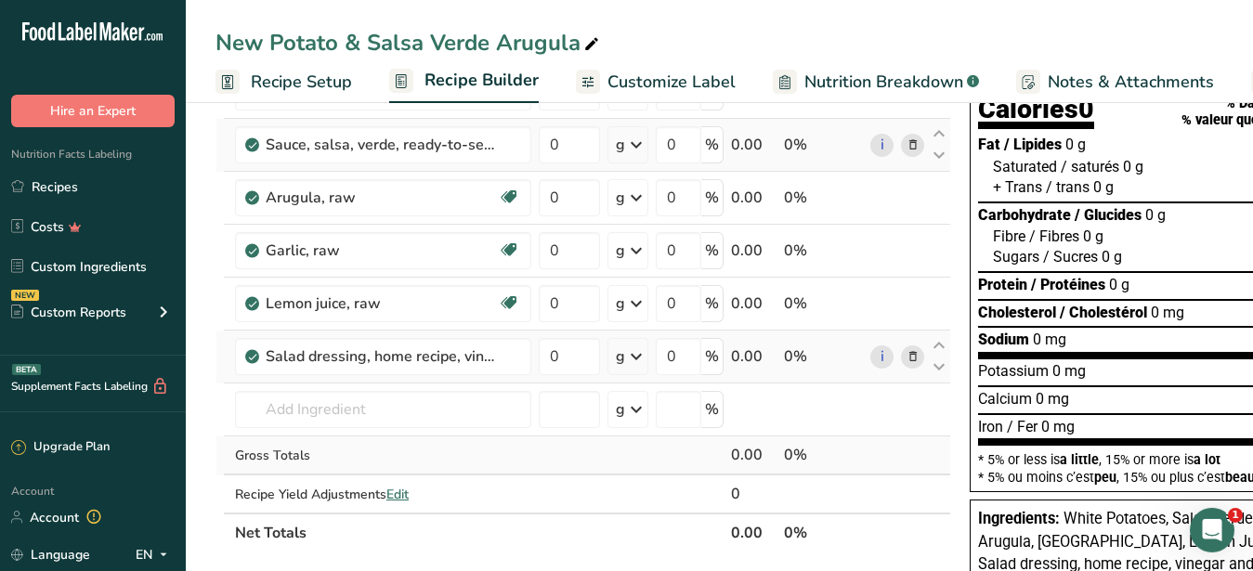
scroll to position [190, 0]
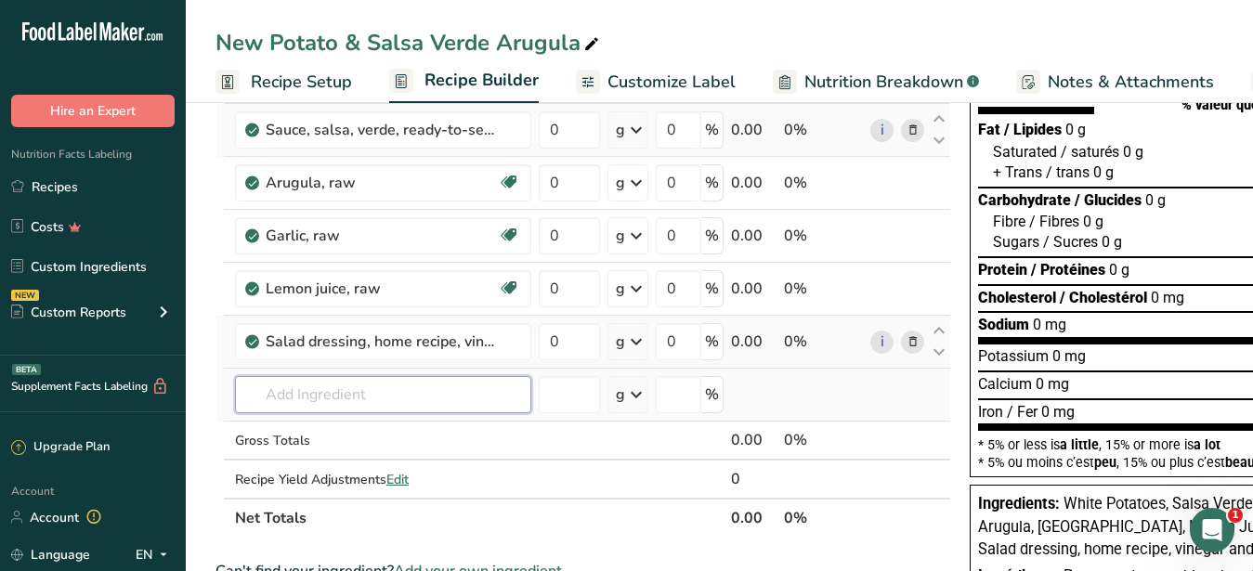
click at [349, 401] on input "text" at bounding box center [383, 394] width 296 height 37
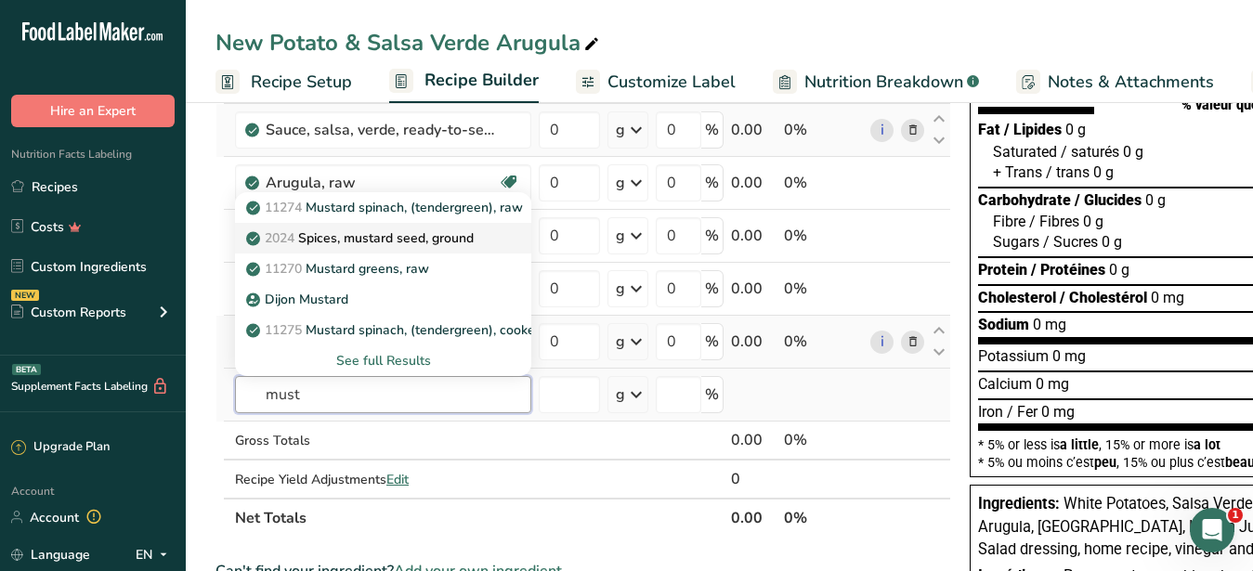
type input "must"
click at [455, 232] on p "2024 Spices, mustard seed, ground" at bounding box center [362, 239] width 224 height 20
type input "Spices, mustard seed, ground"
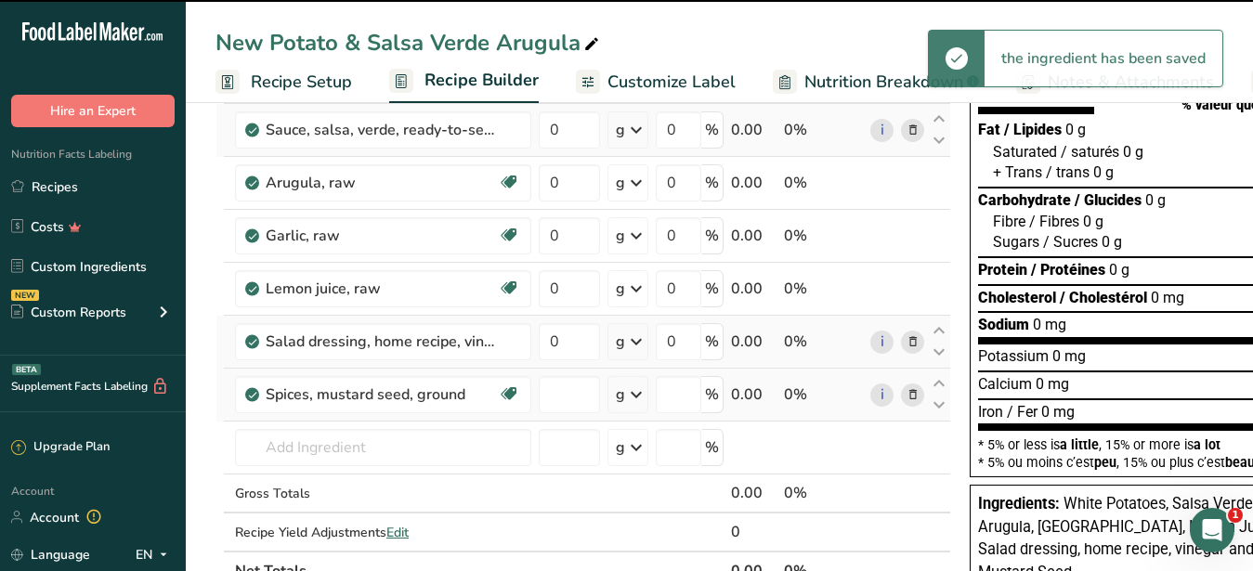
type input "0"
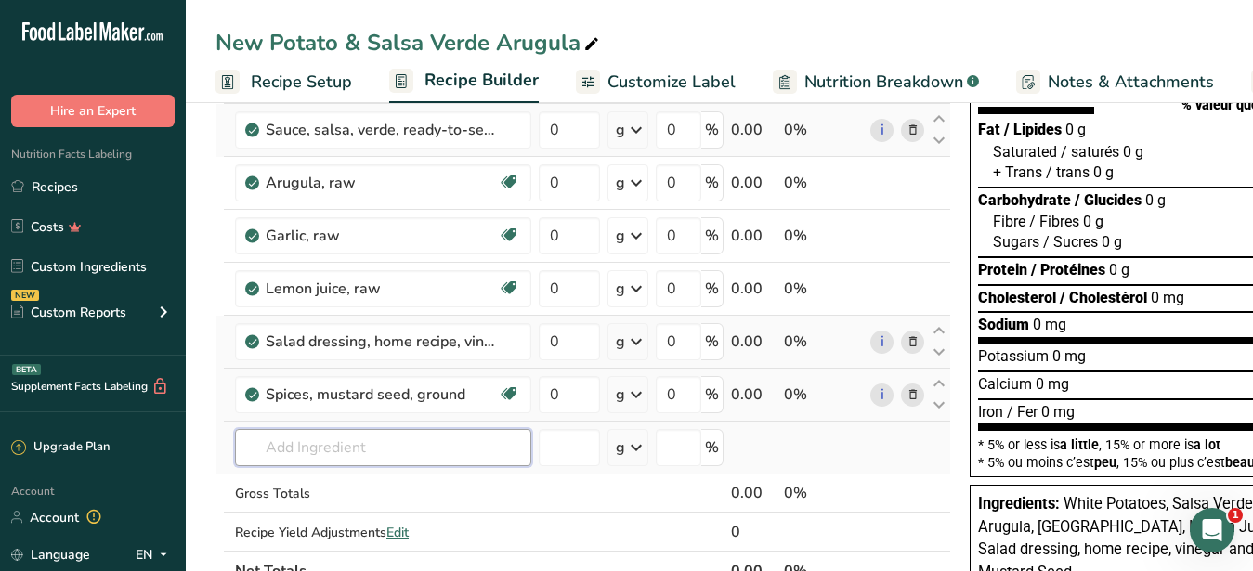
click at [421, 445] on input "text" at bounding box center [383, 447] width 296 height 37
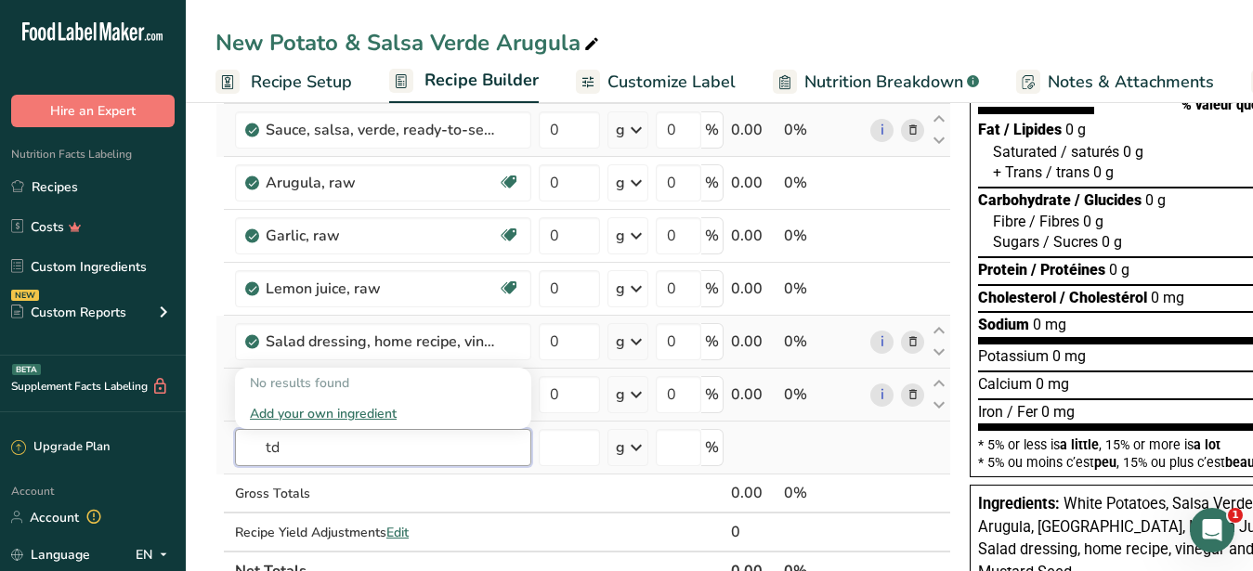
type input "t"
type input "dij"
click at [328, 386] on p "Dijon Mustard" at bounding box center [299, 383] width 98 height 20
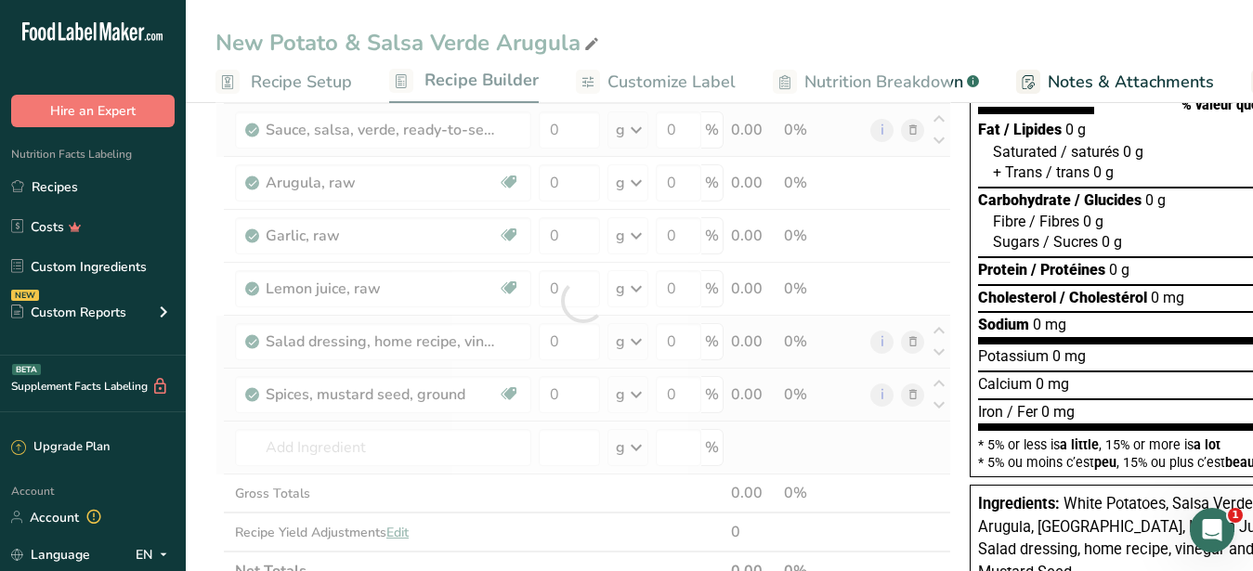
type input "Dijon Mustard"
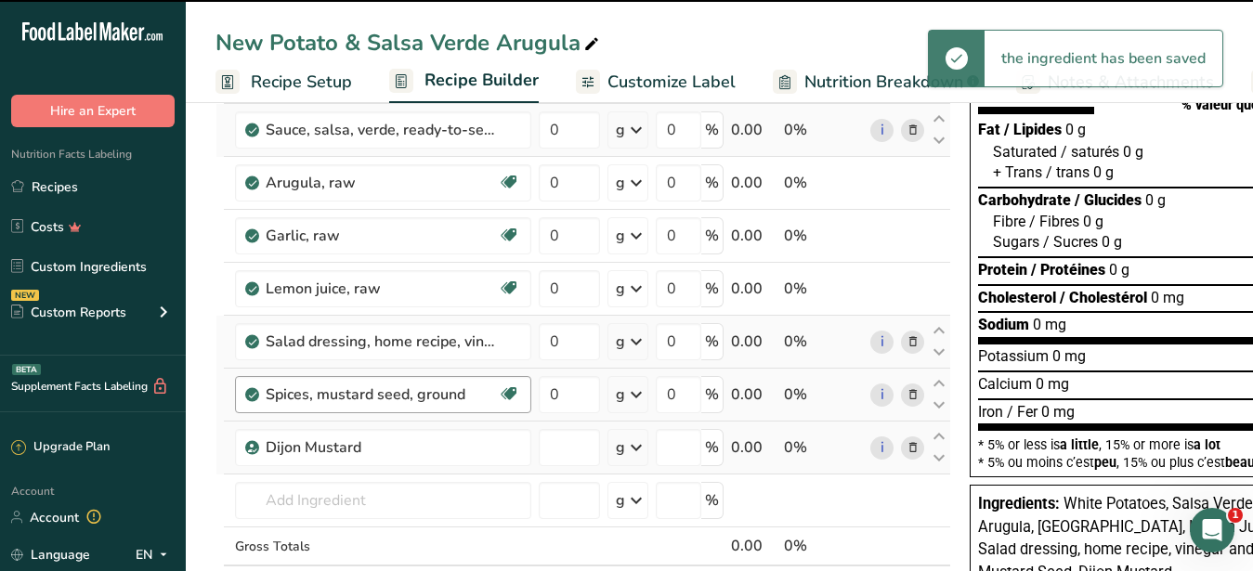
type input "0"
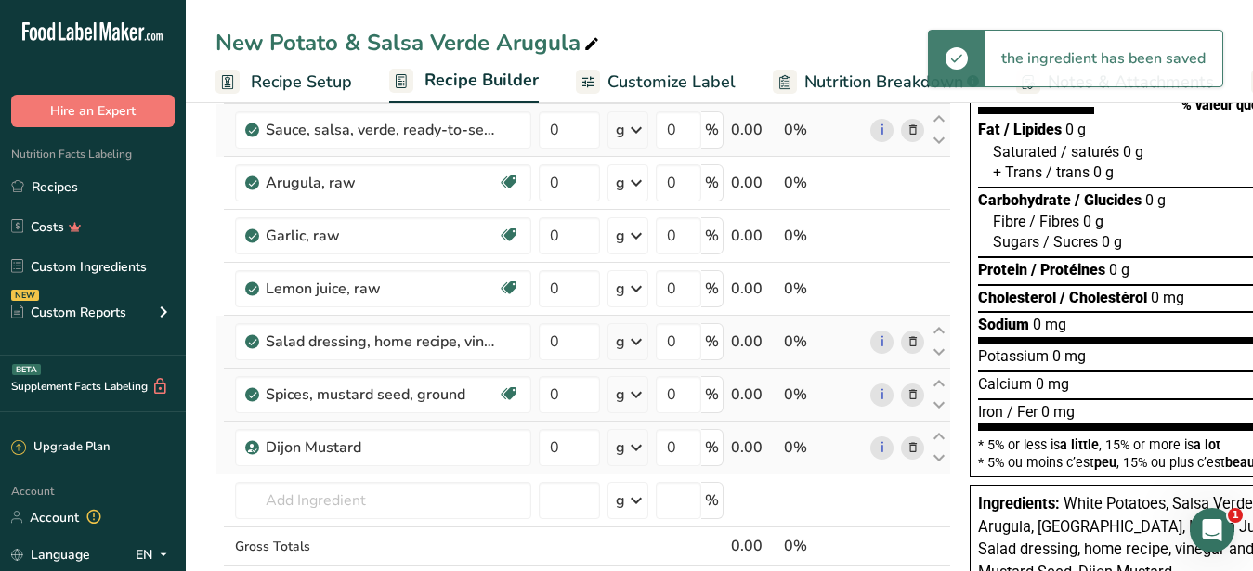
click at [907, 399] on icon at bounding box center [913, 396] width 13 height 20
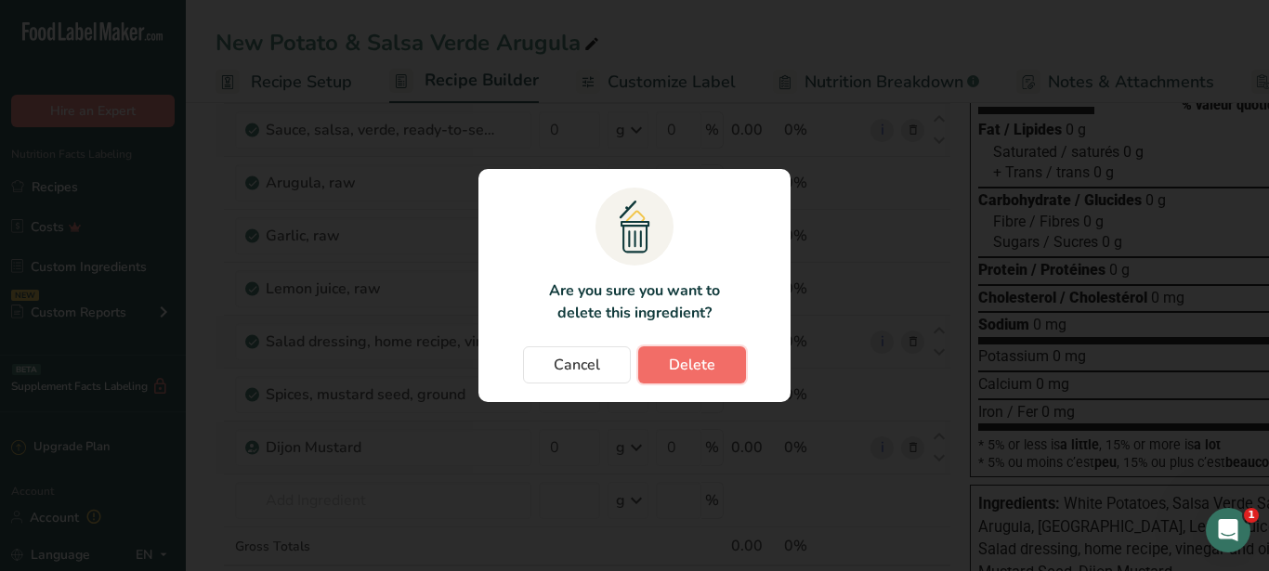
click at [713, 374] on span "Delete" at bounding box center [692, 365] width 46 height 22
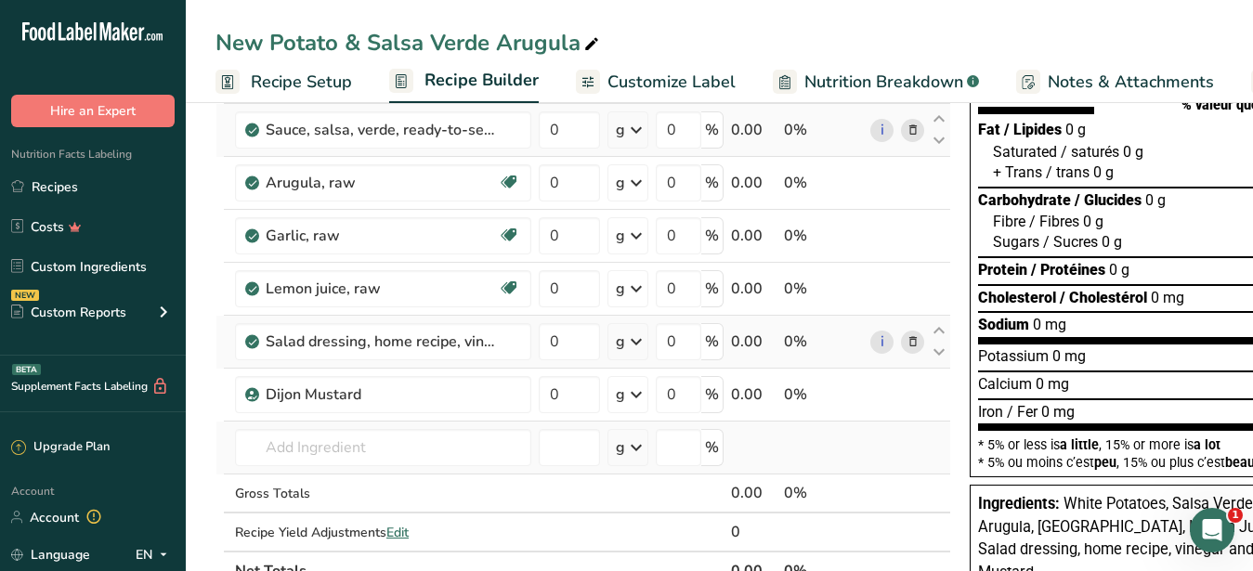
click at [468, 467] on td "Dijon Mustard Add your own ingredient" at bounding box center [383, 448] width 304 height 53
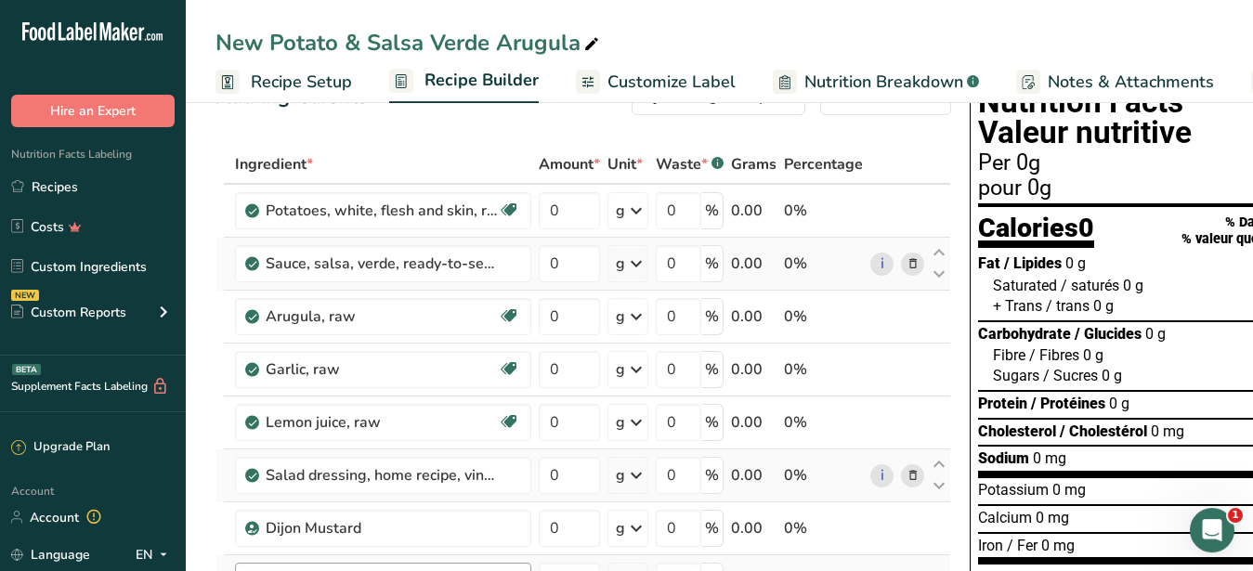
scroll to position [0, 0]
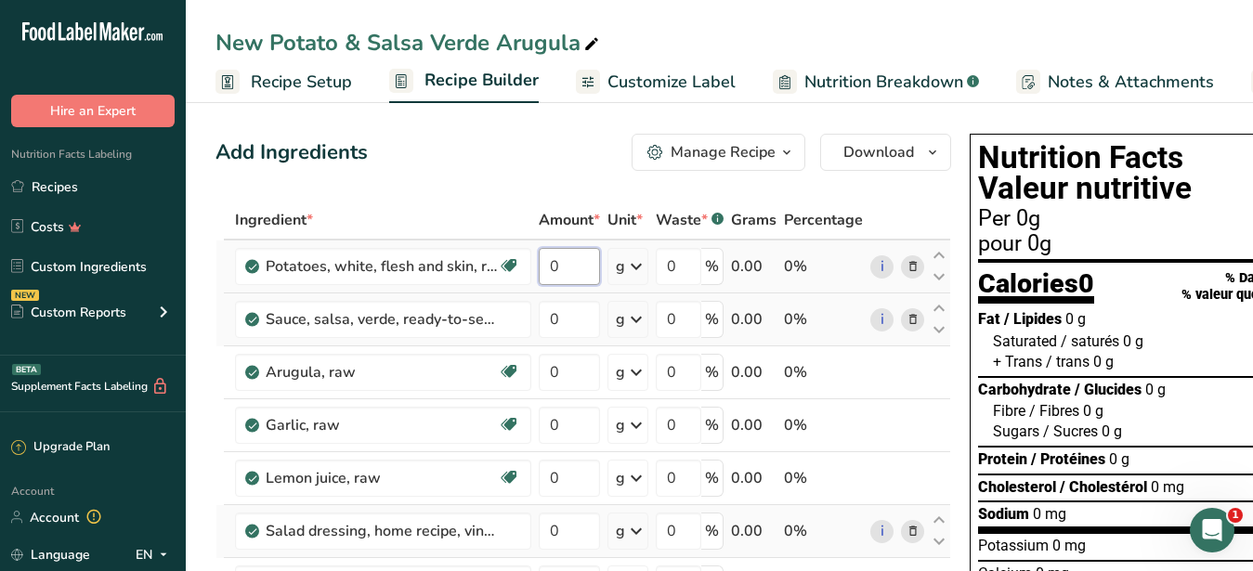
drag, startPoint x: 583, startPoint y: 262, endPoint x: 543, endPoint y: 255, distance: 40.6
click at [543, 255] on input "0" at bounding box center [569, 266] width 61 height 37
type input "2"
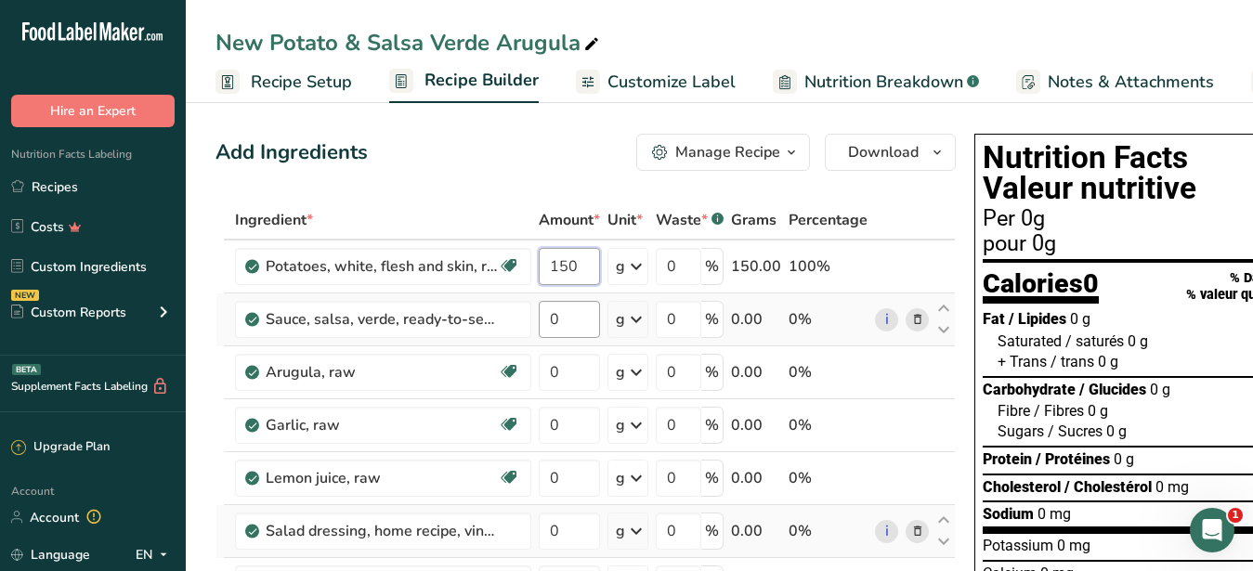
type input "150"
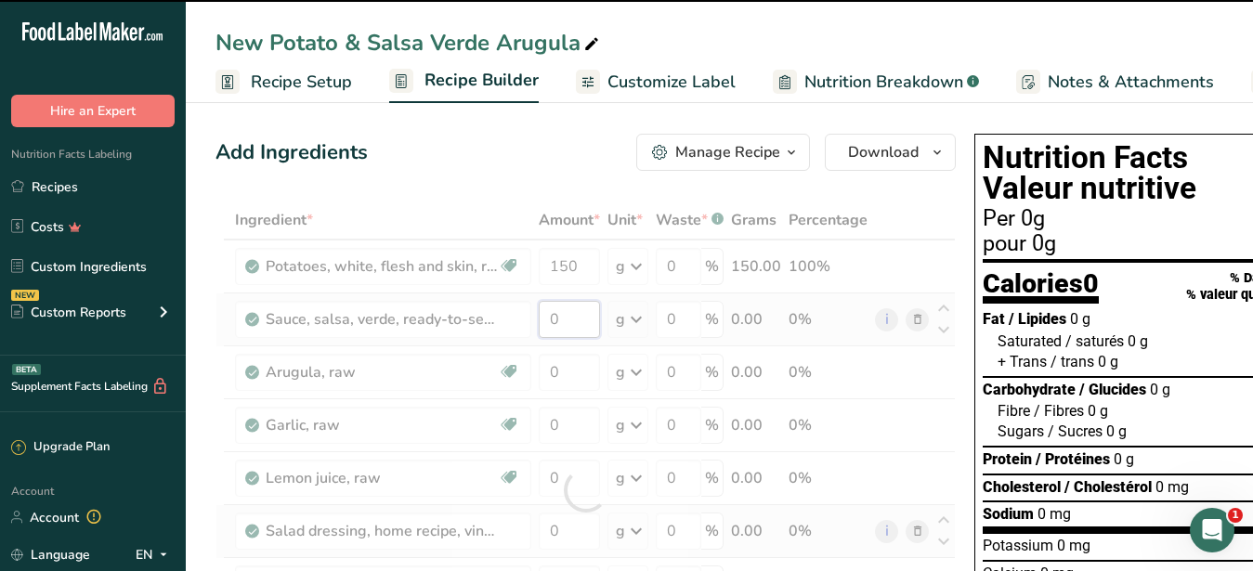
drag, startPoint x: 588, startPoint y: 316, endPoint x: 530, endPoint y: 316, distance: 57.6
click at [539, 316] on input "0" at bounding box center [569, 319] width 61 height 37
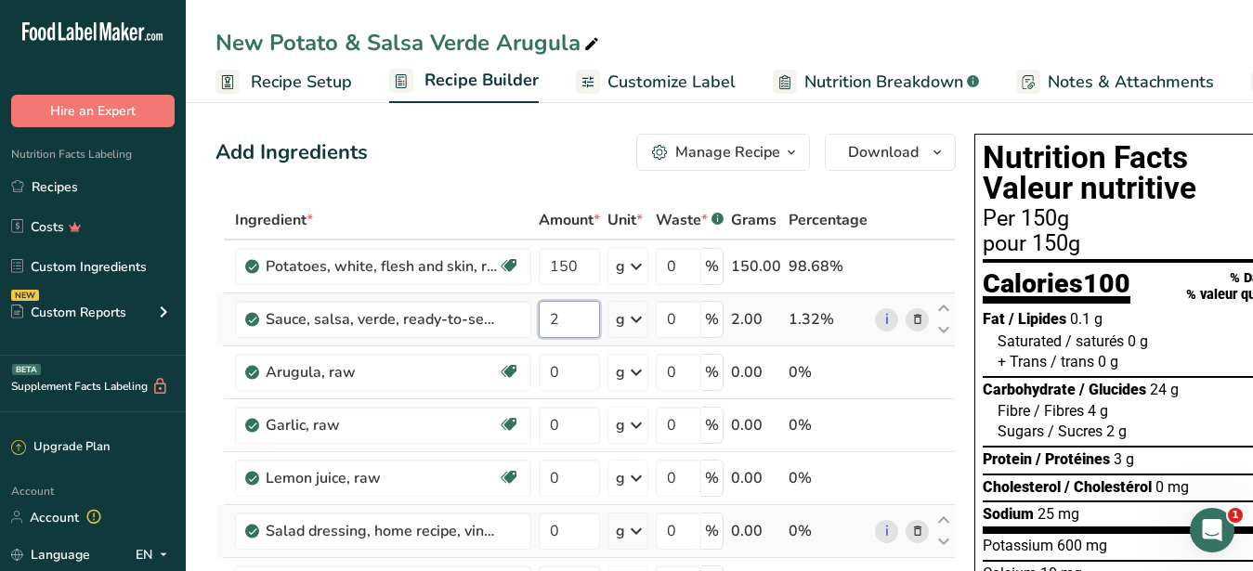
drag, startPoint x: 567, startPoint y: 312, endPoint x: 543, endPoint y: 320, distance: 24.7
click at [543, 320] on input "2" at bounding box center [569, 319] width 61 height 37
type input "15"
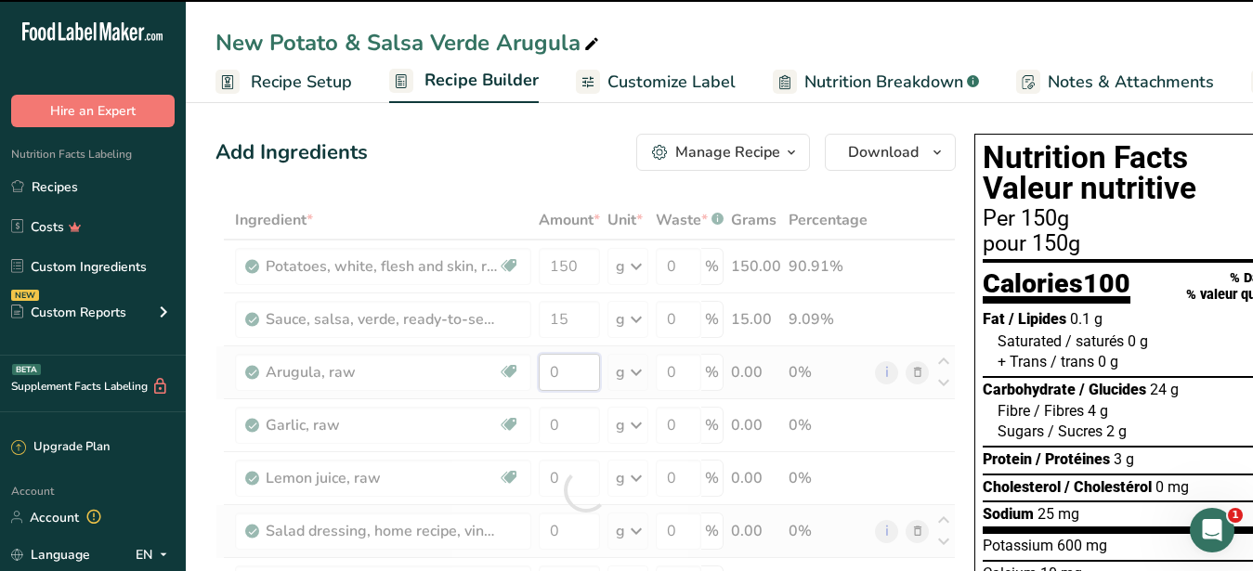
drag, startPoint x: 578, startPoint y: 371, endPoint x: 534, endPoint y: 374, distance: 43.8
click at [539, 374] on input "0" at bounding box center [569, 372] width 61 height 37
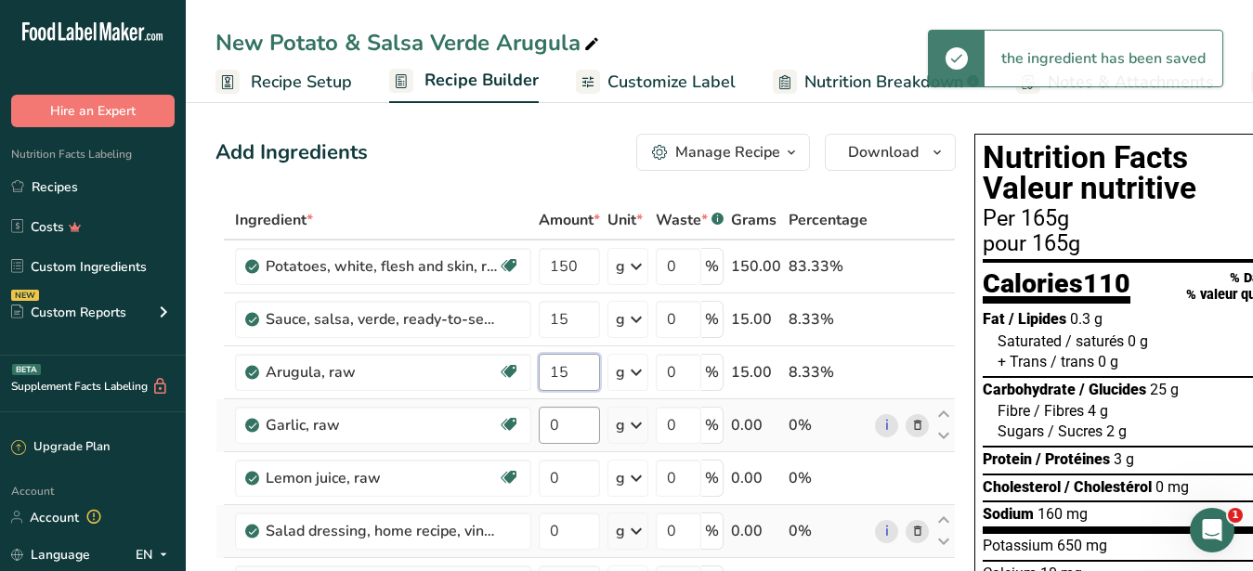
type input "15"
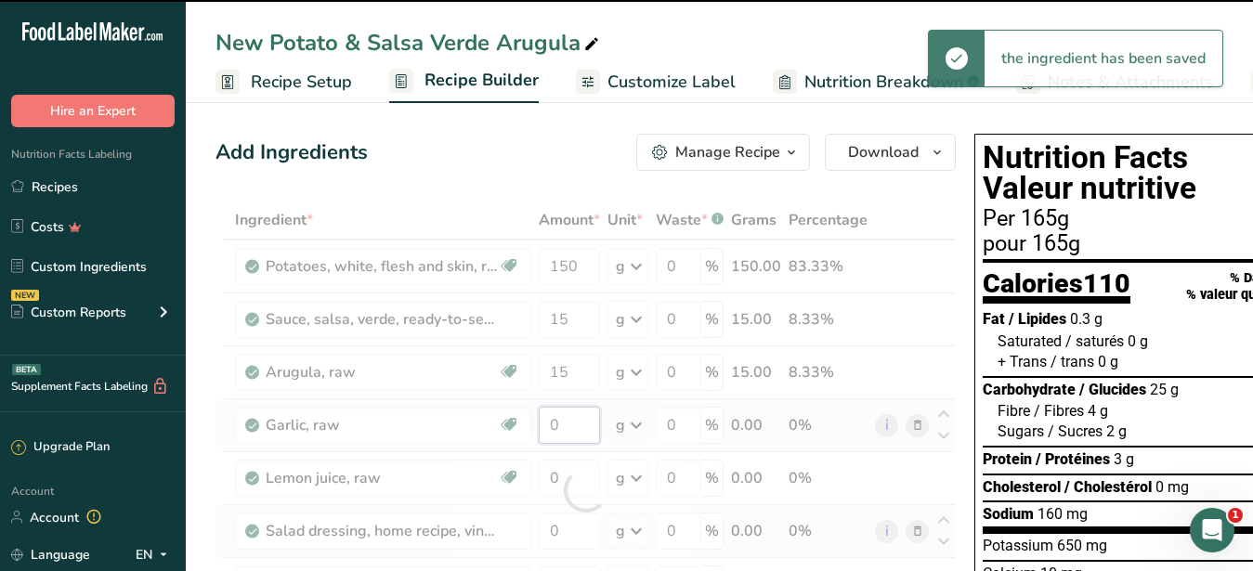
drag, startPoint x: 574, startPoint y: 426, endPoint x: 537, endPoint y: 425, distance: 37.2
click at [539, 425] on input "0" at bounding box center [569, 425] width 61 height 37
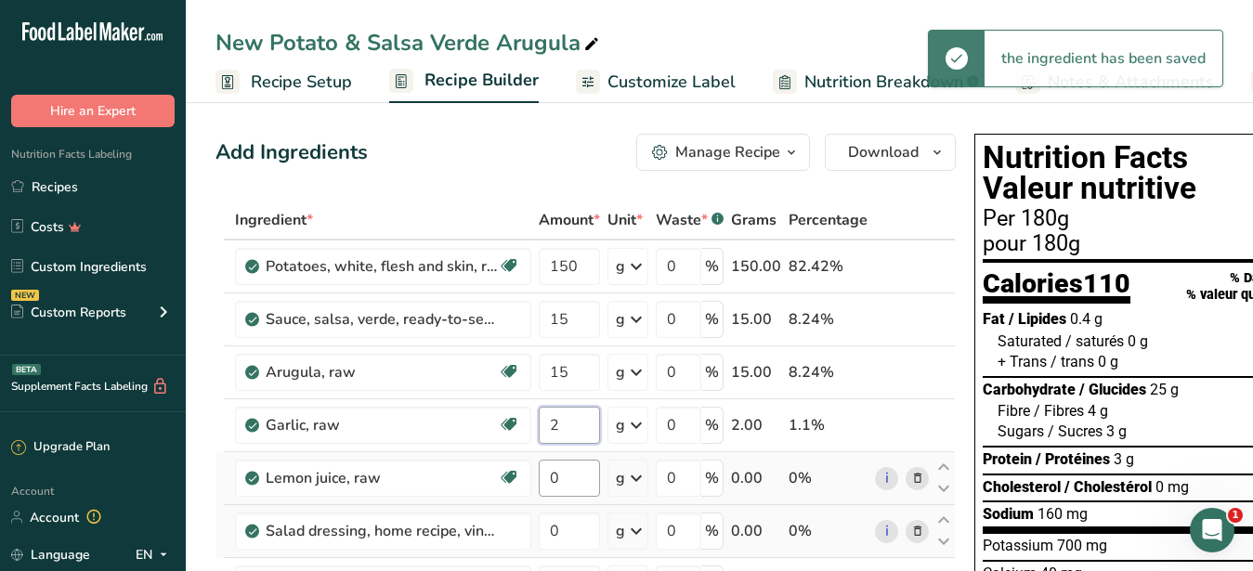
type input "2"
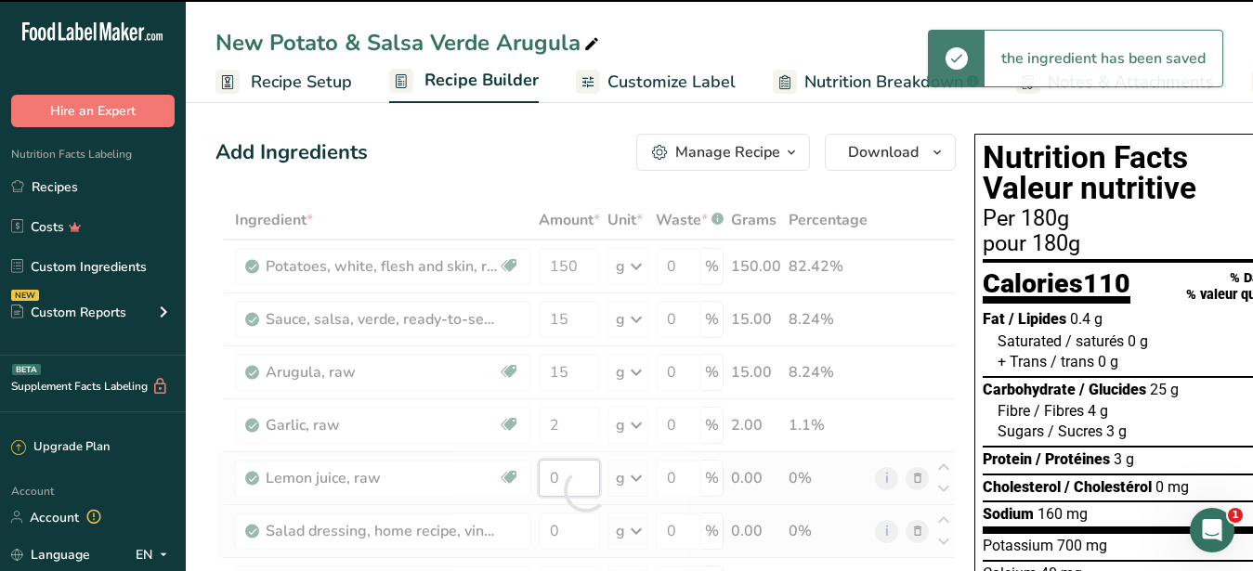
drag, startPoint x: 565, startPoint y: 476, endPoint x: 524, endPoint y: 473, distance: 41.0
click at [539, 473] on input "0" at bounding box center [569, 478] width 61 height 37
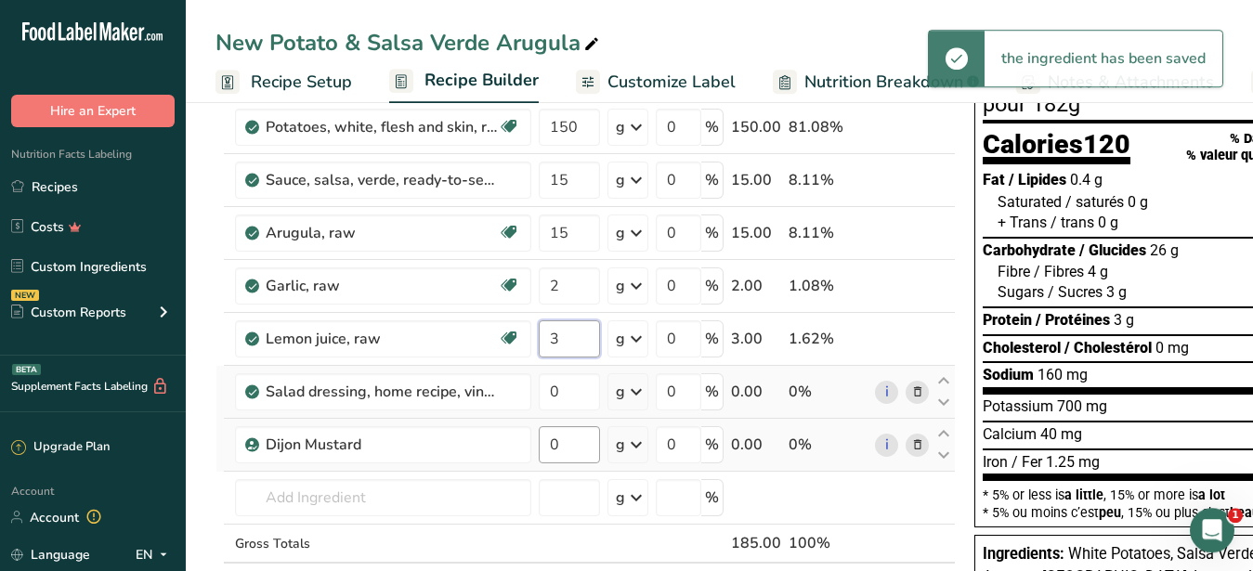
scroll to position [190, 0]
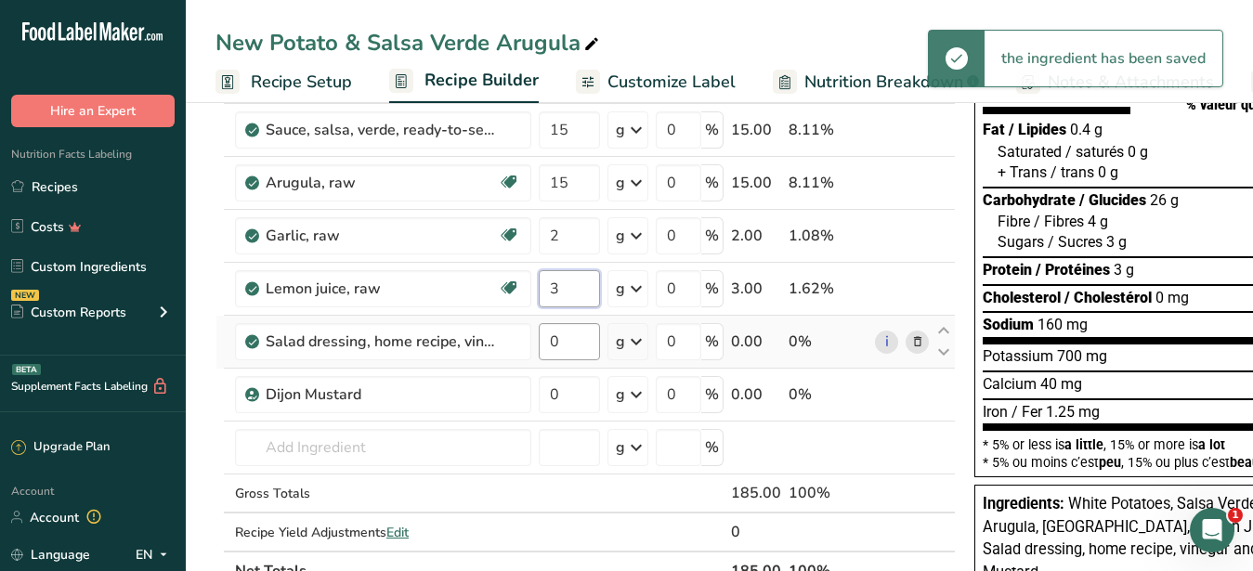
type input "3"
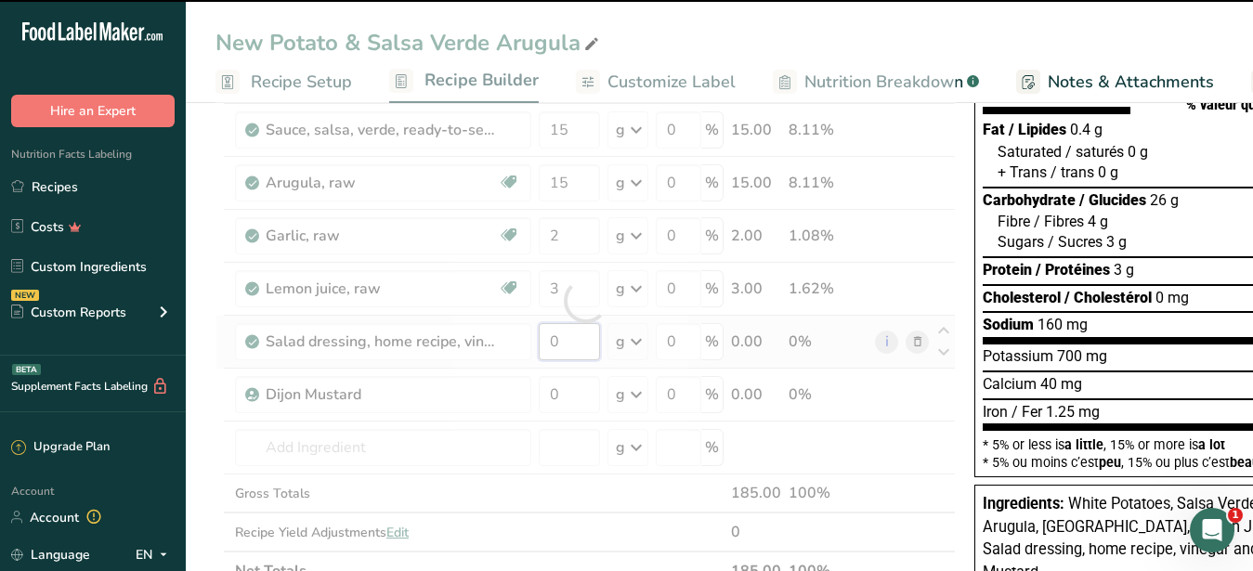
drag, startPoint x: 566, startPoint y: 346, endPoint x: 534, endPoint y: 343, distance: 31.7
click at [539, 343] on input "0" at bounding box center [569, 341] width 61 height 37
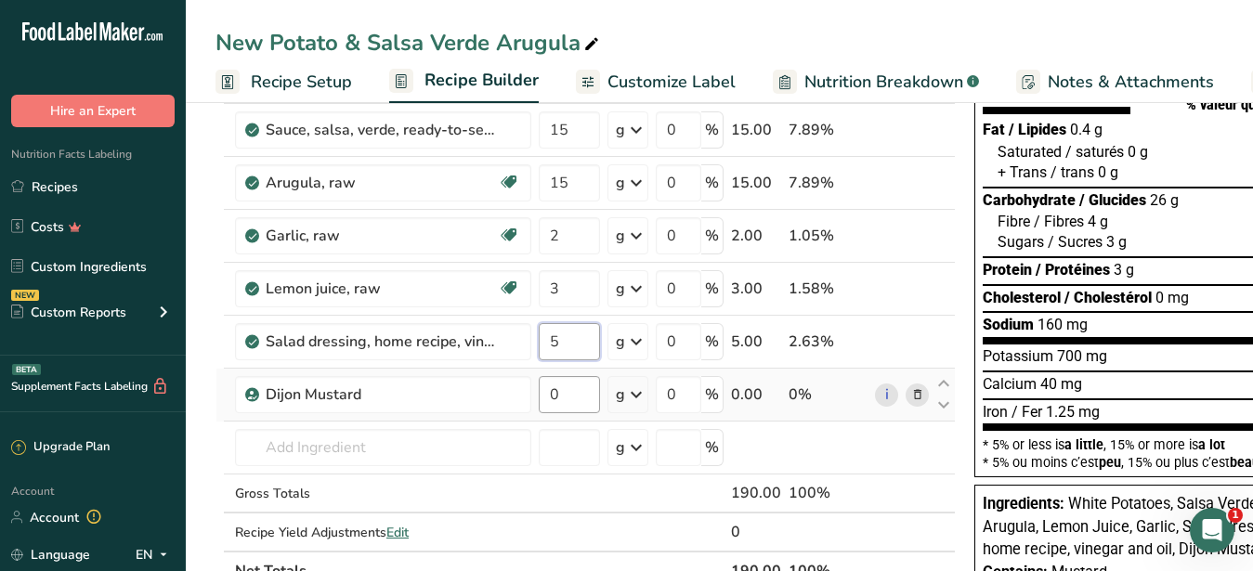
type input "5"
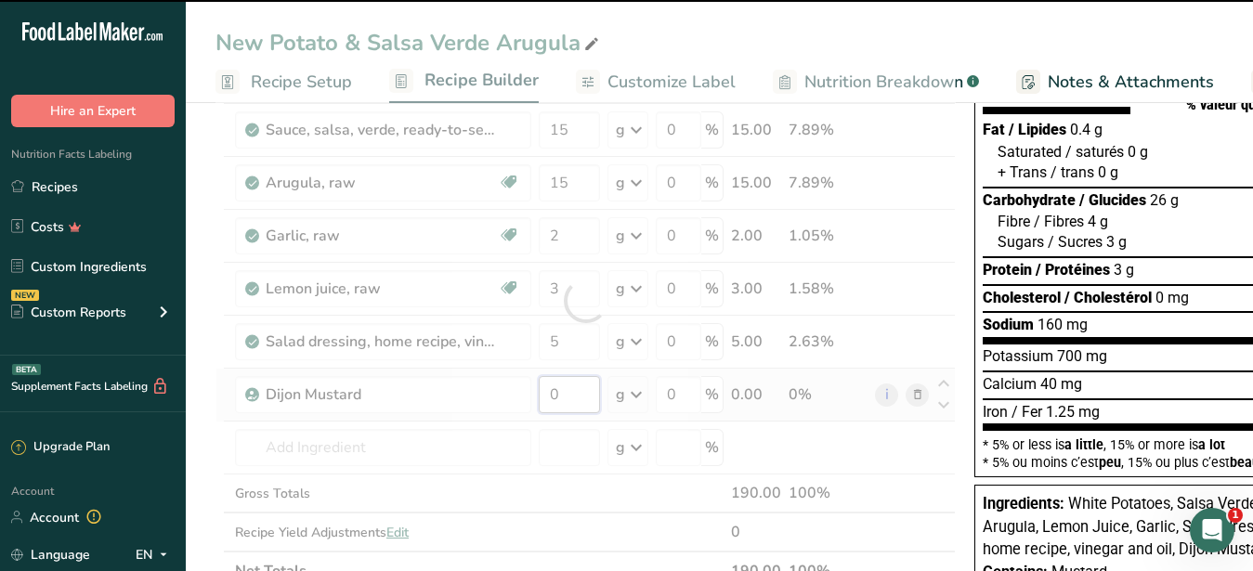
drag, startPoint x: 572, startPoint y: 394, endPoint x: 540, endPoint y: 388, distance: 33.0
click at [540, 388] on input "0" at bounding box center [569, 394] width 61 height 37
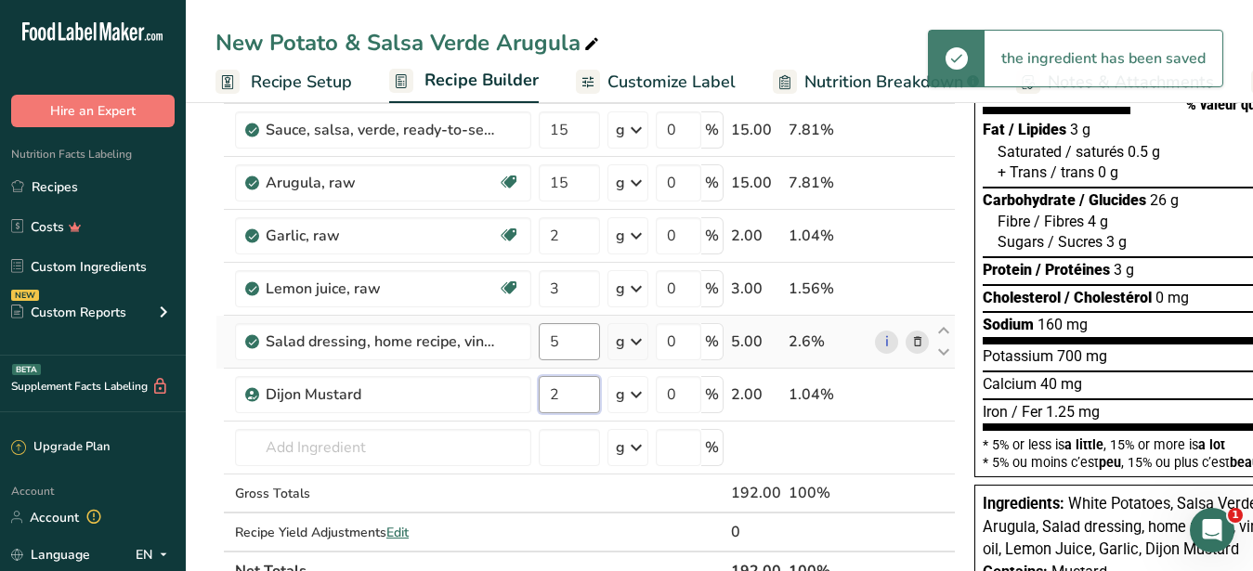
type input "2"
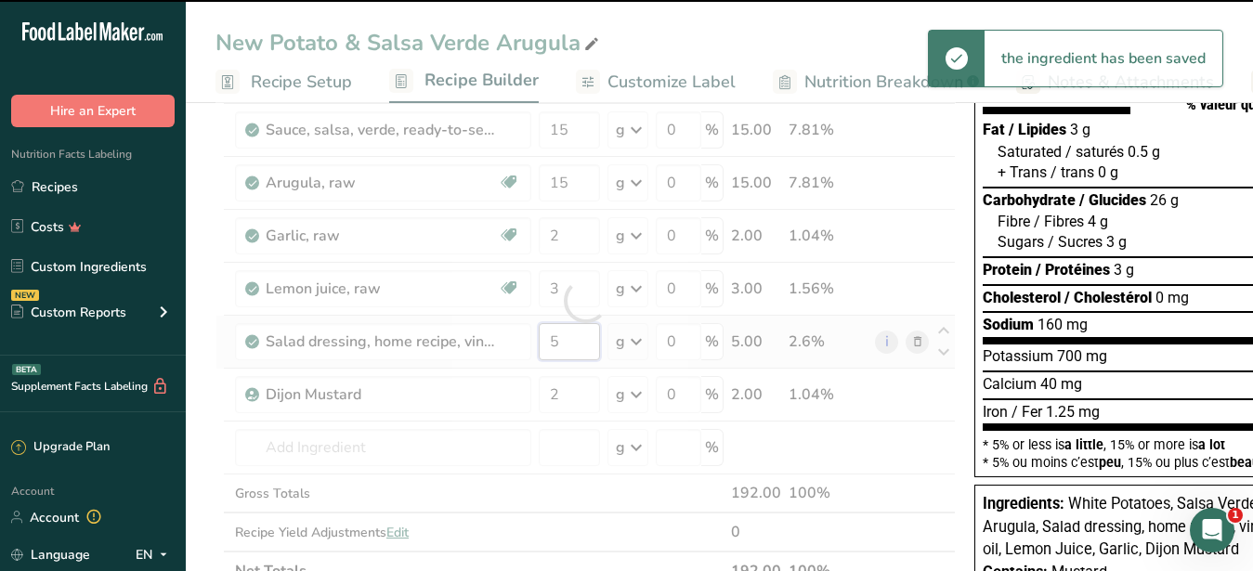
drag, startPoint x: 573, startPoint y: 342, endPoint x: 544, endPoint y: 339, distance: 28.9
click at [544, 339] on input "5" at bounding box center [569, 341] width 61 height 37
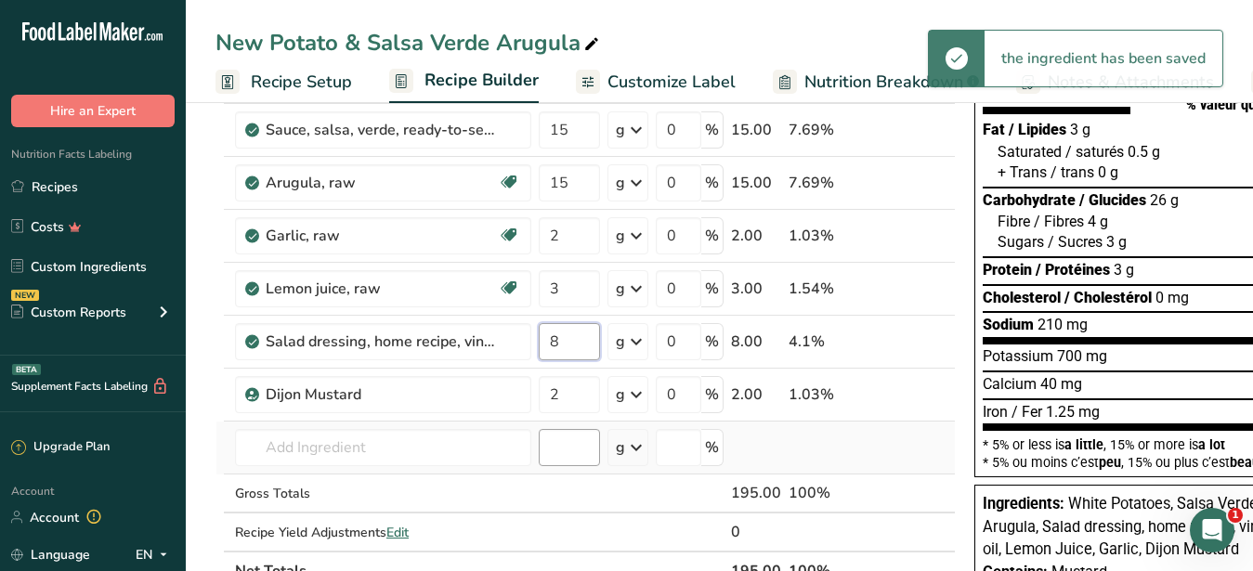
type input "8"
click at [565, 458] on input "number" at bounding box center [569, 447] width 61 height 37
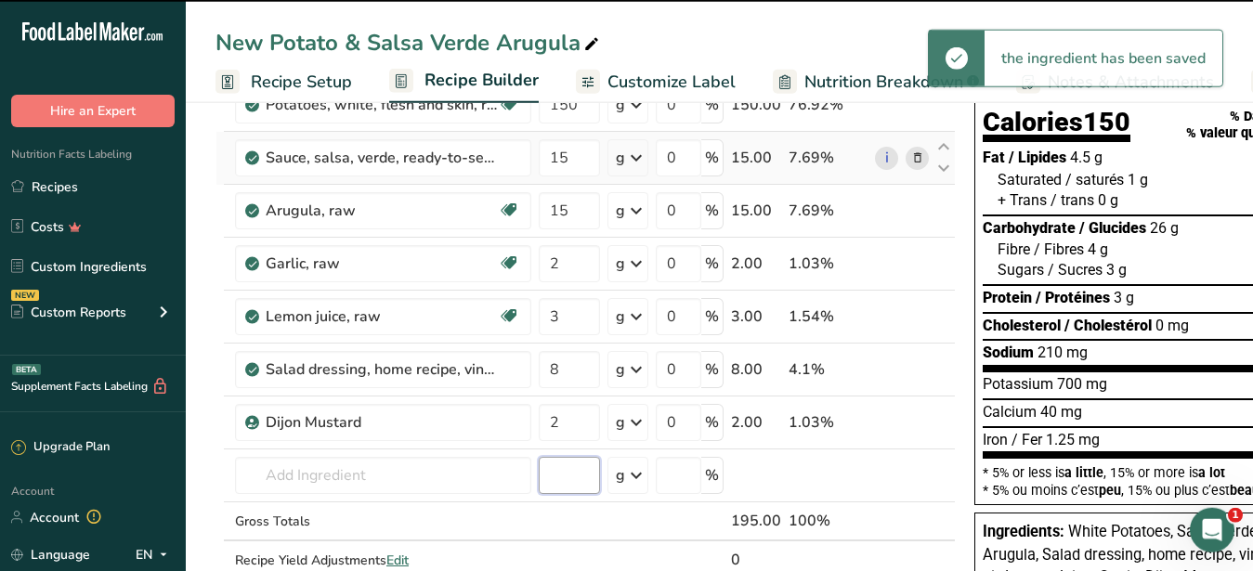
scroll to position [0, 0]
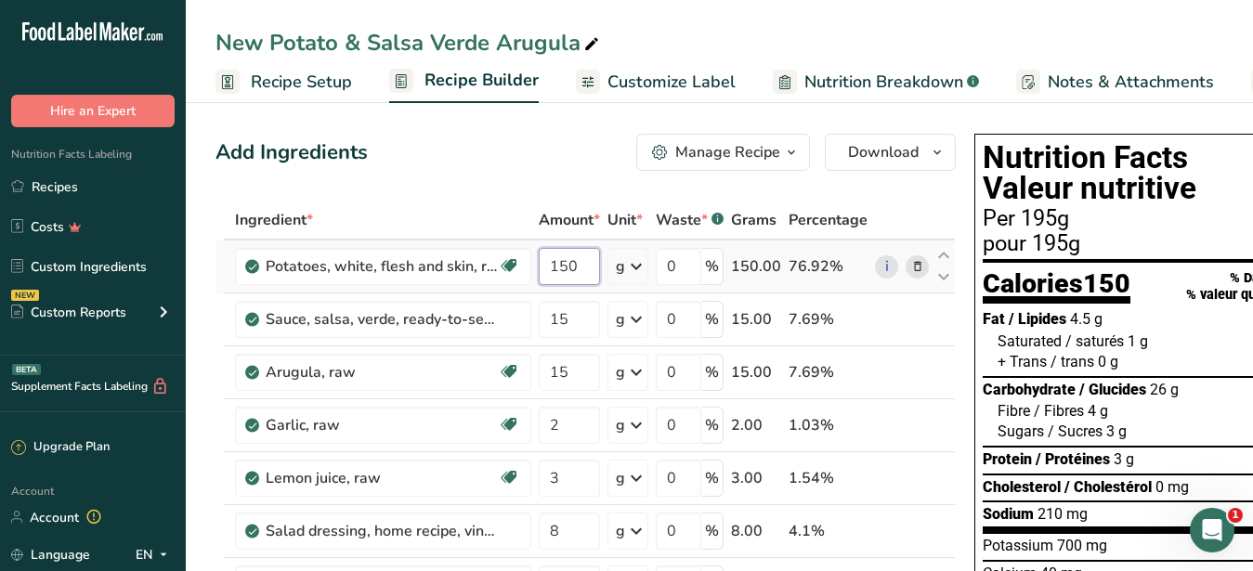
drag, startPoint x: 591, startPoint y: 272, endPoint x: 556, endPoint y: 270, distance: 34.4
click at [556, 270] on input "150" at bounding box center [569, 266] width 61 height 37
type input "145"
click at [561, 334] on input "15" at bounding box center [569, 319] width 61 height 37
click at [707, 88] on span "Customize Label" at bounding box center [672, 82] width 128 height 25
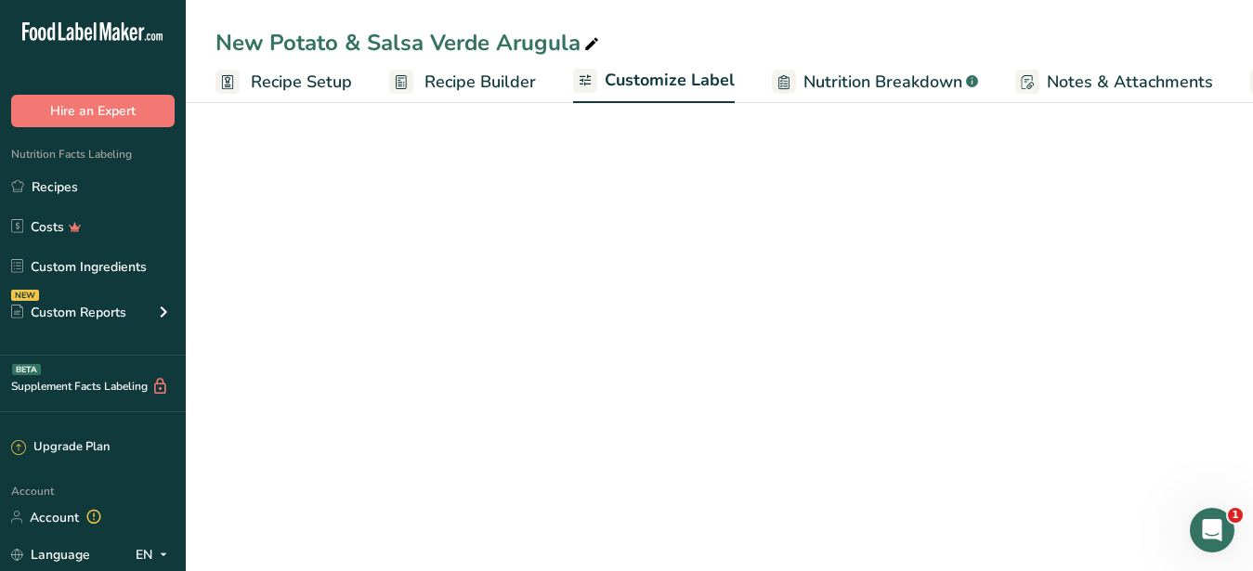
click at [1017, 194] on div "Edit Ingredients/Allergens List" at bounding box center [1120, 199] width 236 height 25
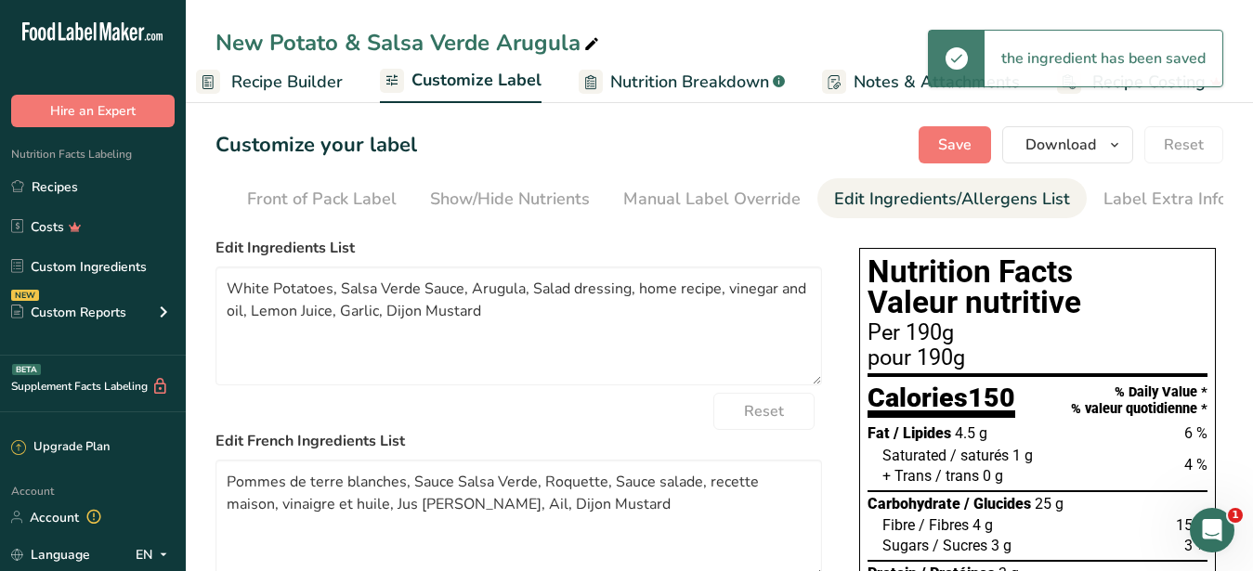
scroll to position [0, 170]
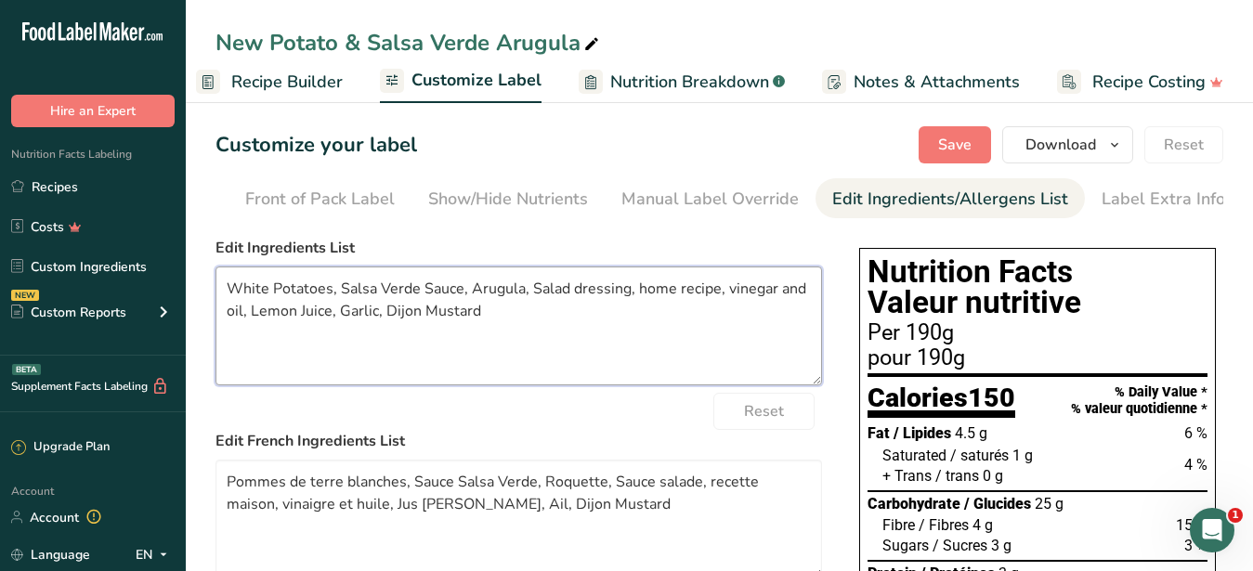
drag, startPoint x: 530, startPoint y: 337, endPoint x: 117, endPoint y: 252, distance: 422.1
click at [216, 267] on textarea "White Potatoes, Salsa Verde Sauce, Arugula, Salad dressing, home recipe, vinega…" at bounding box center [519, 326] width 607 height 119
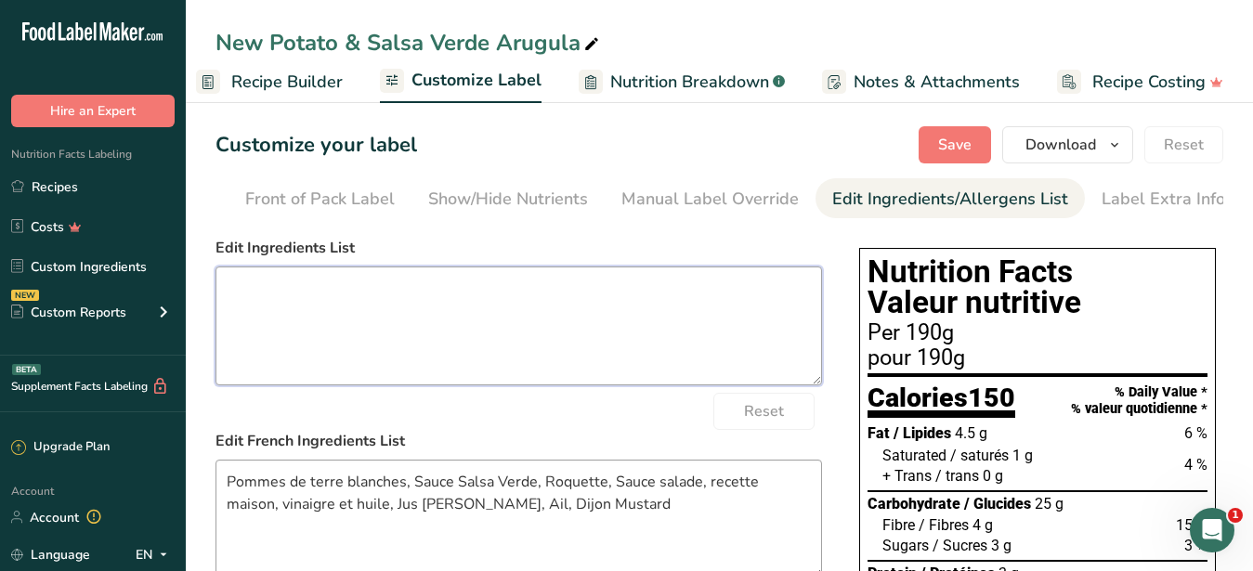
scroll to position [95, 0]
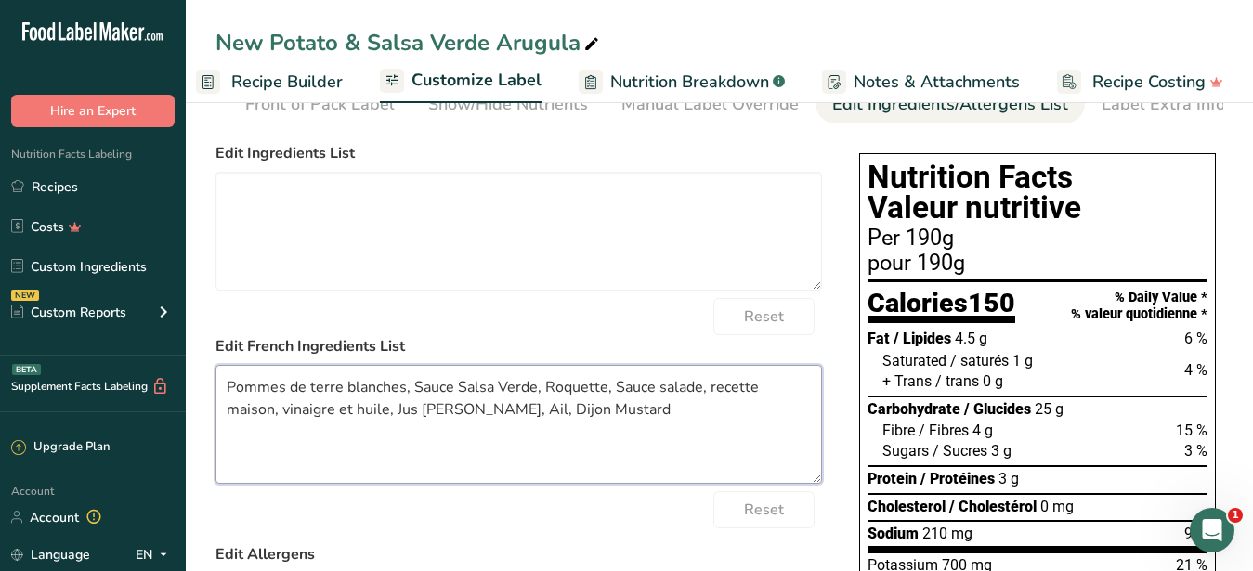
drag, startPoint x: 571, startPoint y: 437, endPoint x: 138, endPoint y: 345, distance: 442.6
click at [216, 365] on textarea "Pommes de terre blanches, Sauce Salsa Verde, Roquette, Sauce salade, recette ma…" at bounding box center [519, 424] width 607 height 119
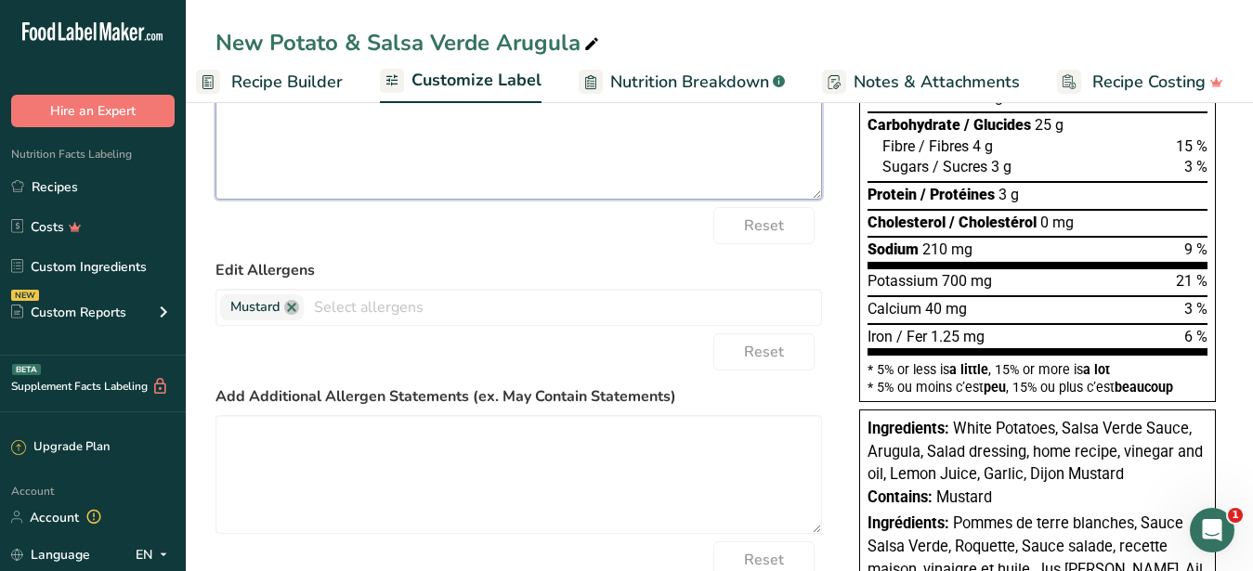
scroll to position [0, 0]
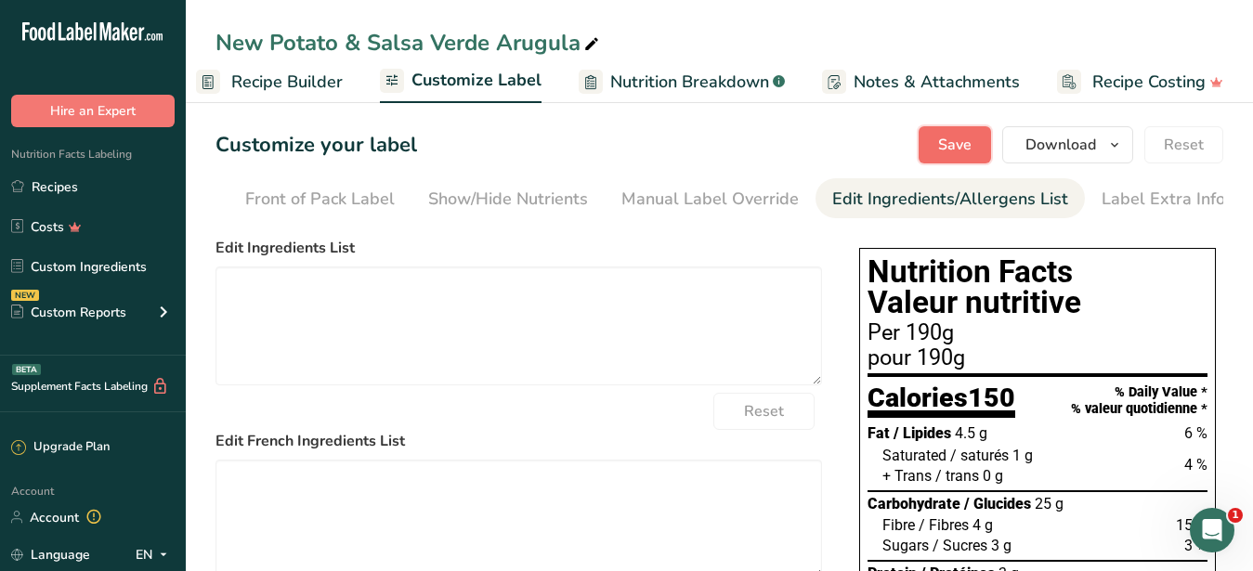
click at [954, 150] on span "Save" at bounding box center [954, 145] width 33 height 22
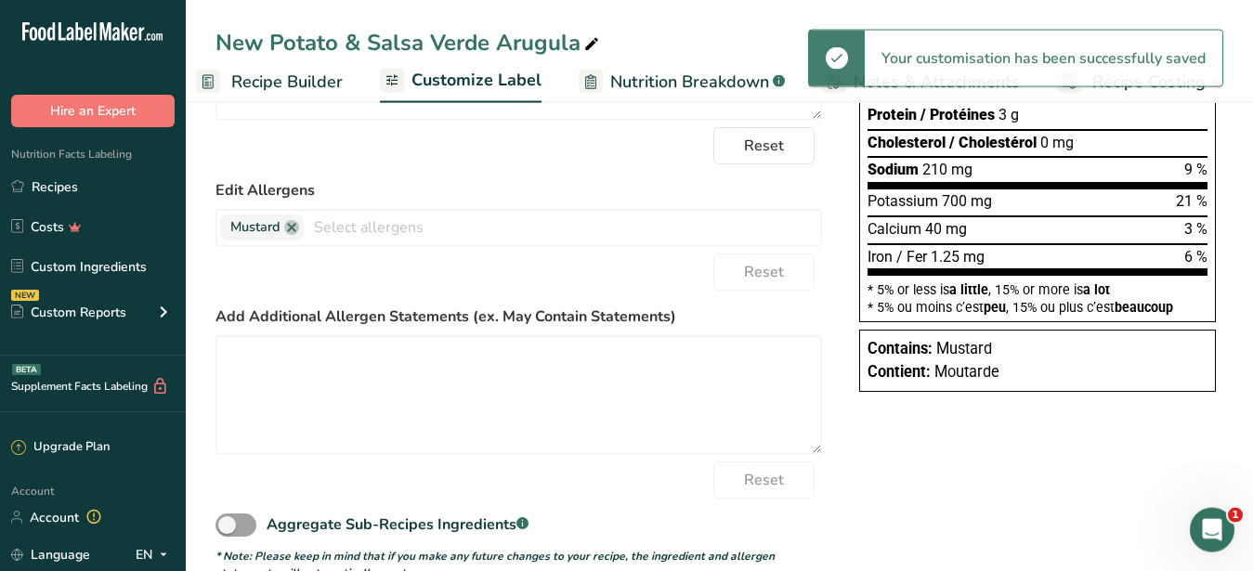
scroll to position [474, 0]
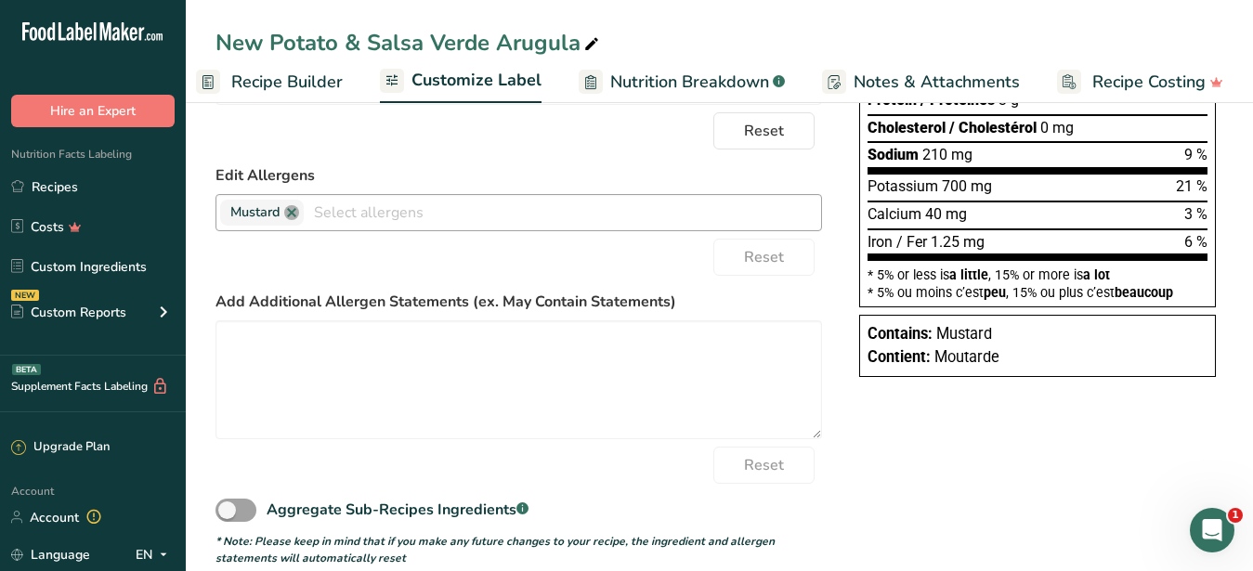
click at [291, 220] on link at bounding box center [291, 212] width 15 height 15
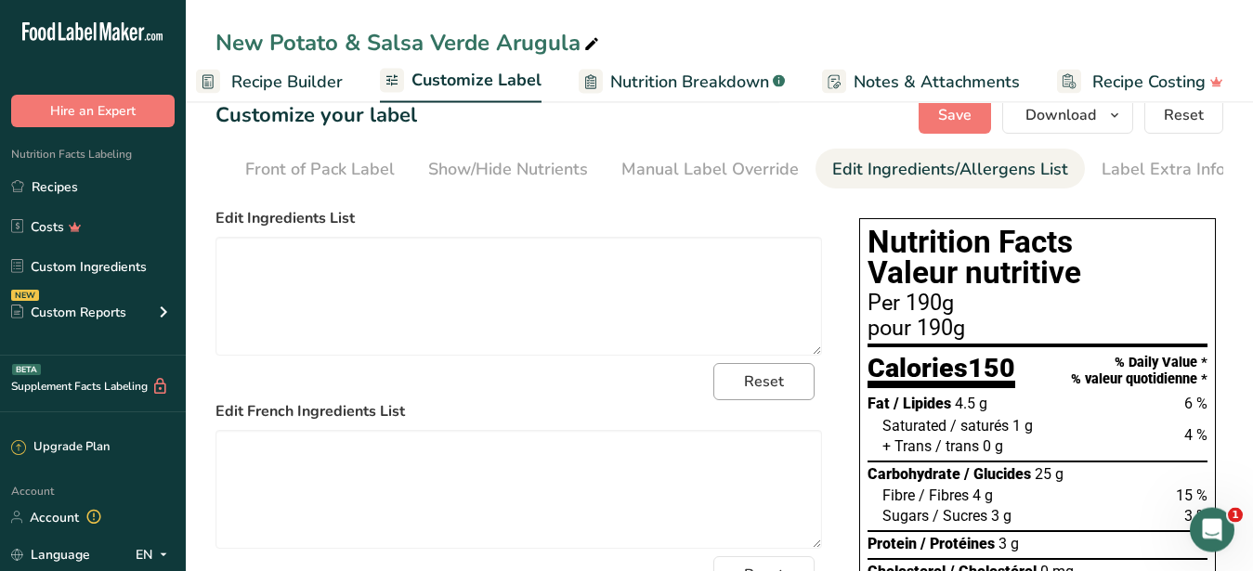
scroll to position [0, 0]
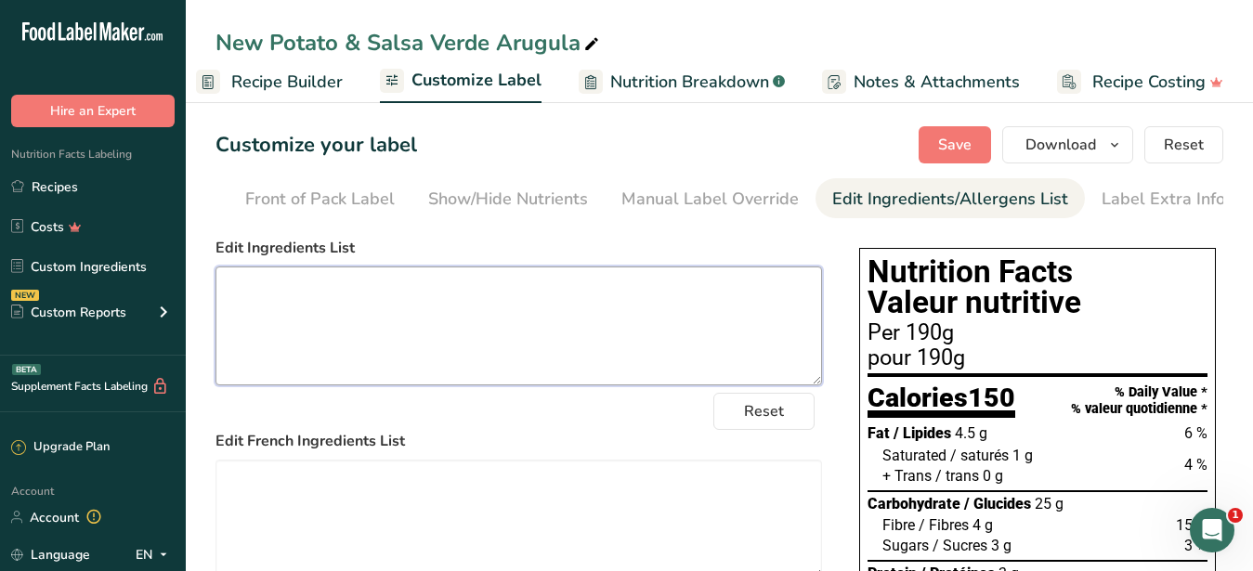
click at [641, 350] on textarea at bounding box center [519, 326] width 607 height 119
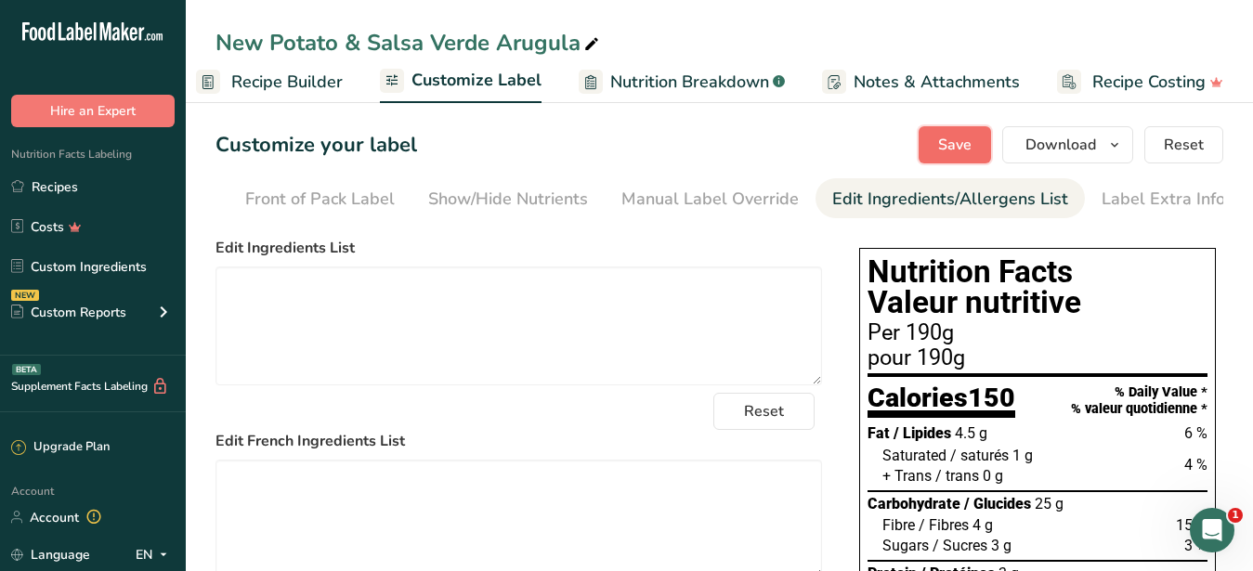
click at [968, 152] on span "Save" at bounding box center [954, 145] width 33 height 22
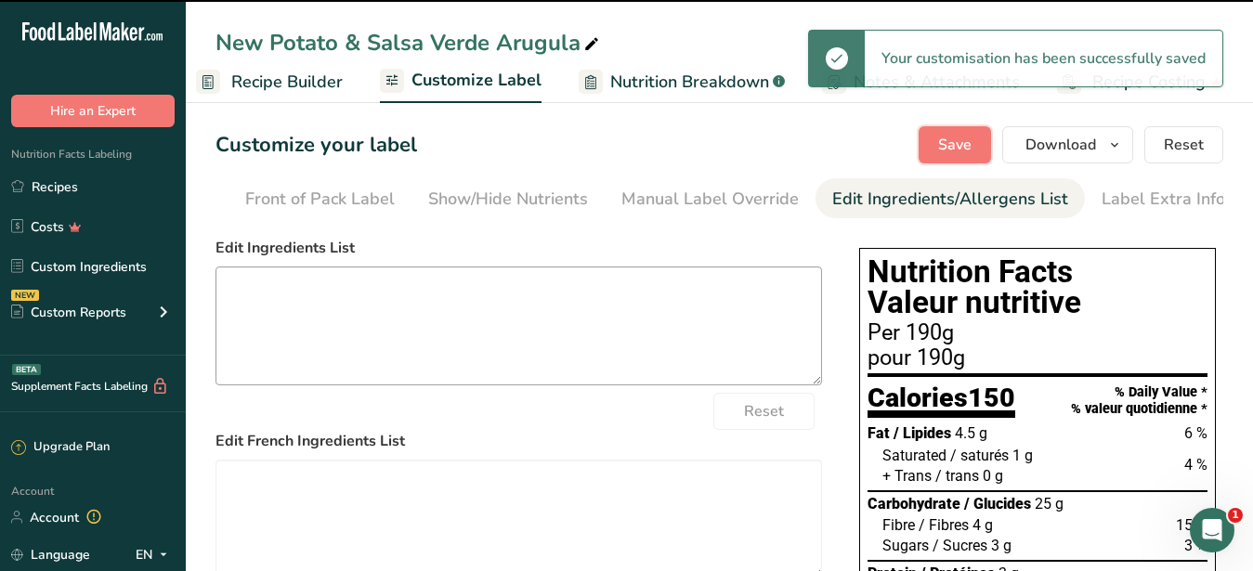
type textarea "White Potatoes, Salsa Verde Sauce, Arugula, Salad dressing, home recipe, vinega…"
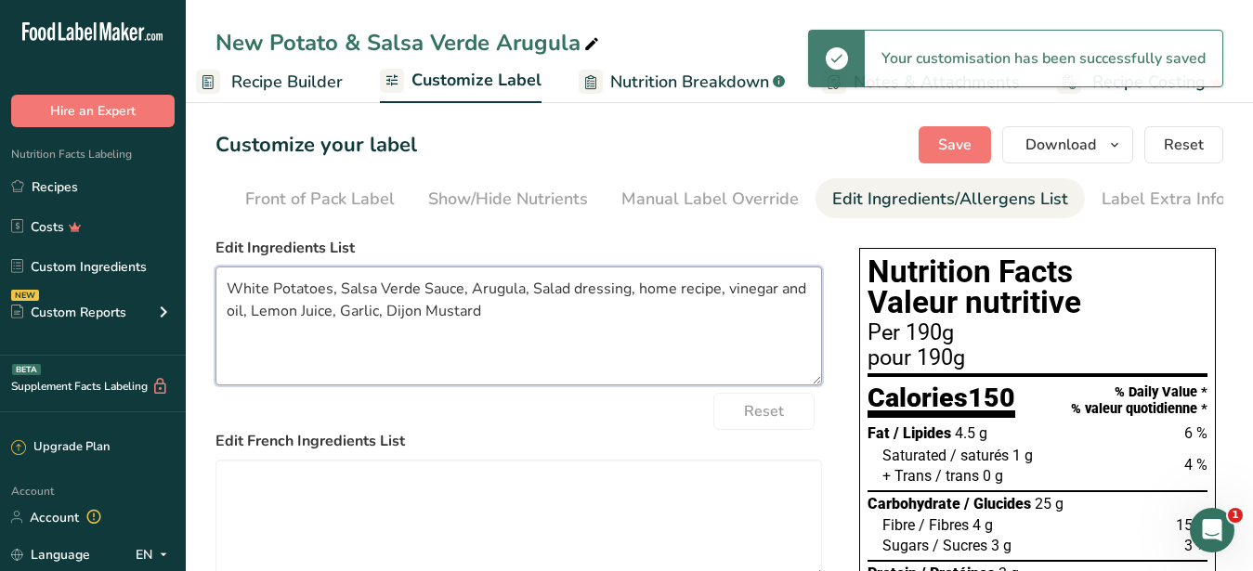
drag, startPoint x: 689, startPoint y: 333, endPoint x: 53, endPoint y: 277, distance: 638.8
click at [216, 277] on textarea "White Potatoes, Salsa Verde Sauce, Arugula, Salad dressing, home recipe, vinega…" at bounding box center [519, 326] width 607 height 119
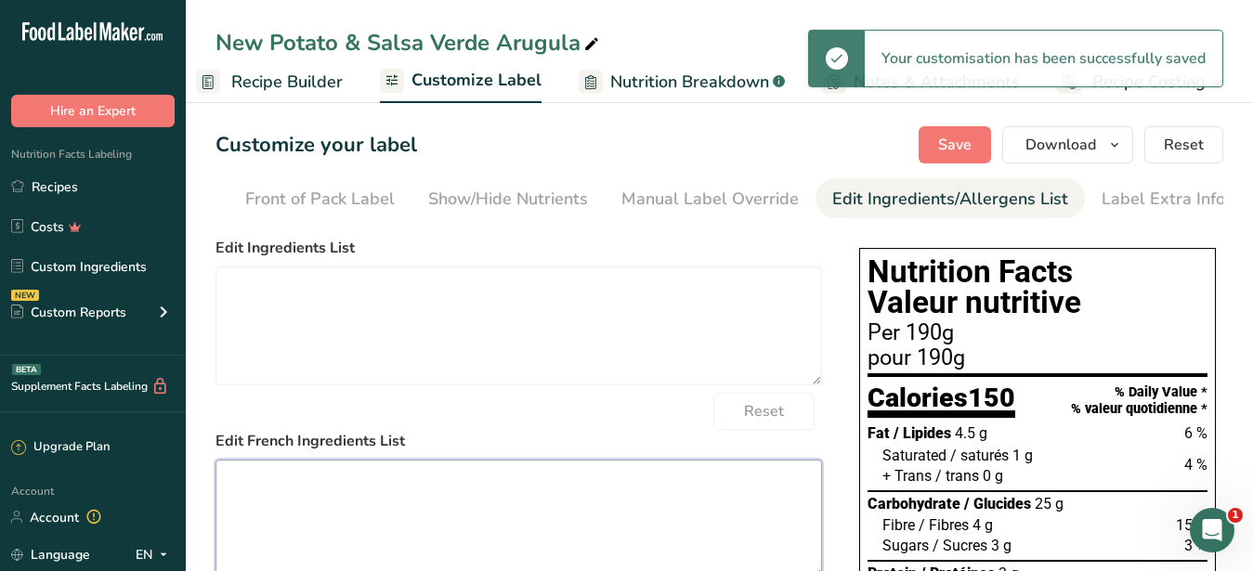
click at [412, 484] on textarea at bounding box center [519, 519] width 607 height 119
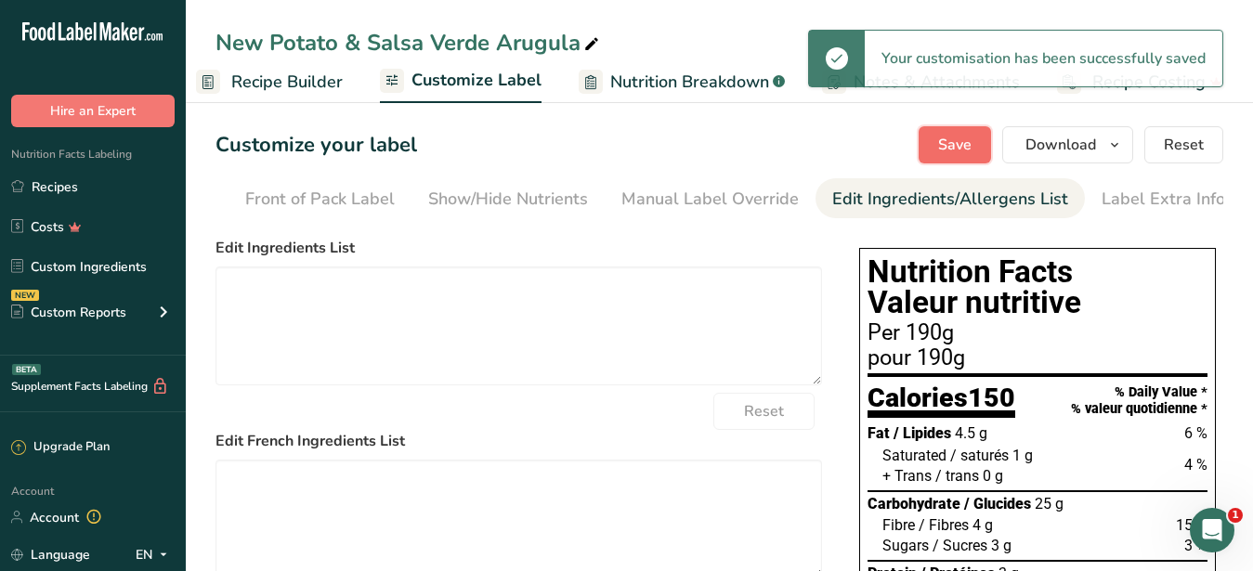
click at [961, 137] on span "Save" at bounding box center [954, 145] width 33 height 22
click at [1054, 150] on span "Download" at bounding box center [1061, 145] width 71 height 22
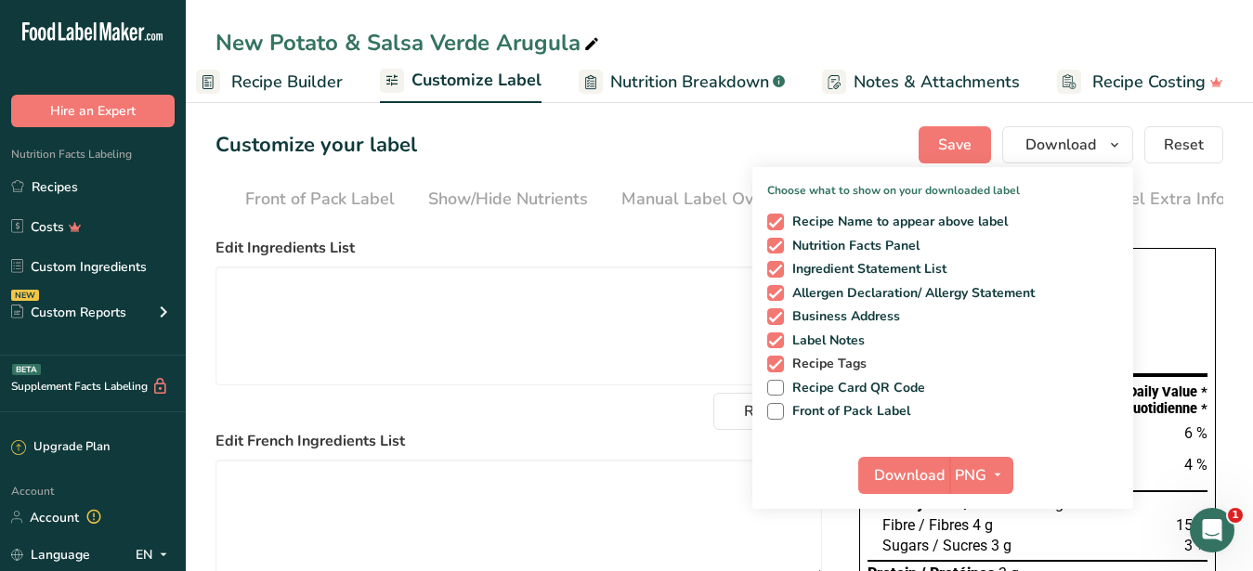
click at [776, 366] on span at bounding box center [775, 364] width 17 height 17
click at [776, 366] on input "Recipe Tags" at bounding box center [773, 364] width 12 height 12
checkbox input "false"
click at [905, 479] on span "Download" at bounding box center [909, 475] width 71 height 22
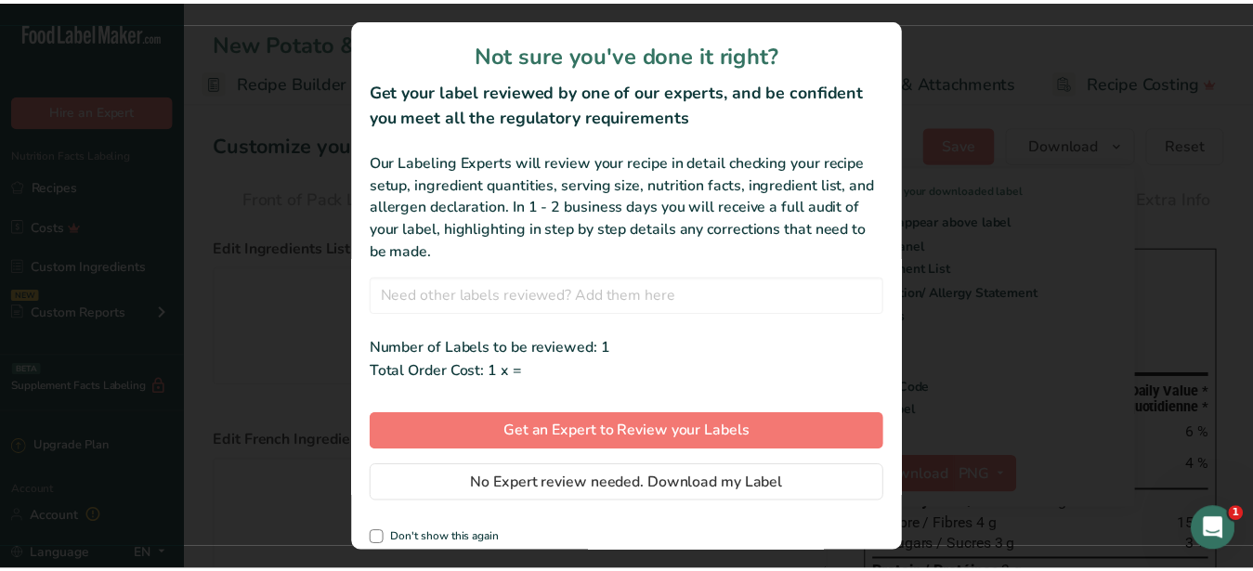
scroll to position [0, 177]
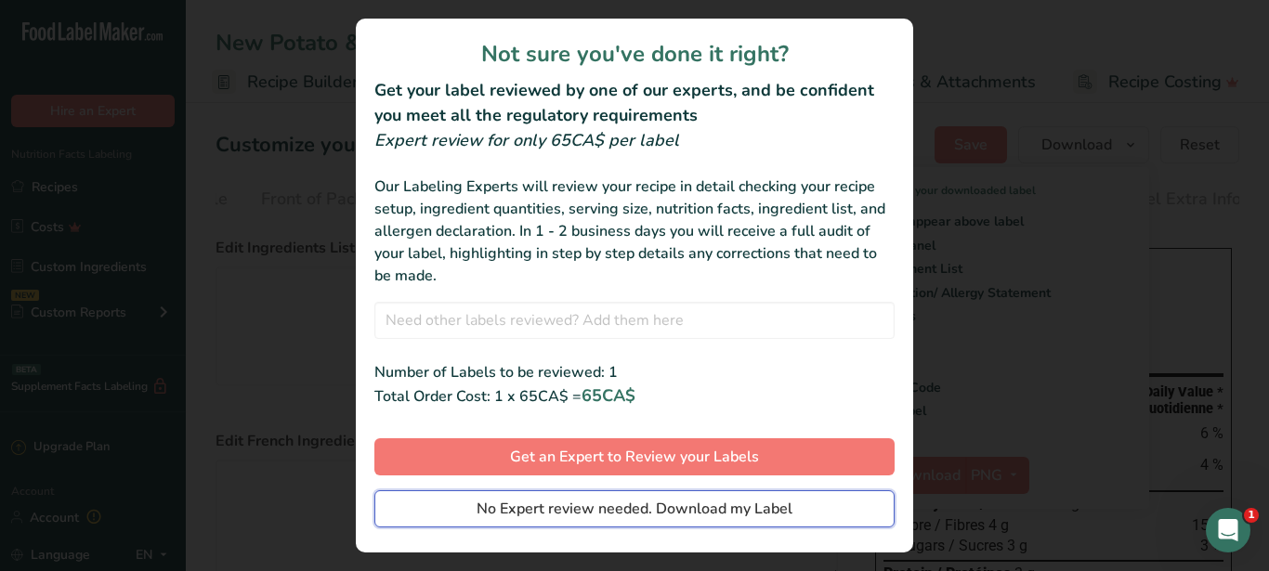
click at [694, 503] on span "No Expert review needed. Download my Label" at bounding box center [635, 509] width 316 height 22
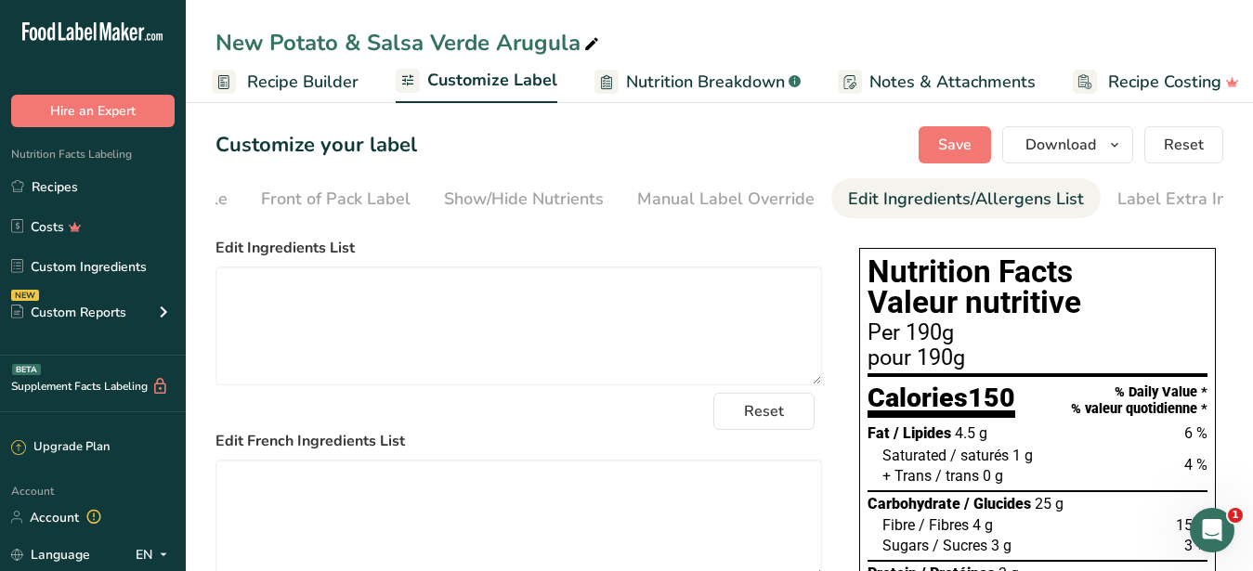
click at [590, 42] on icon at bounding box center [591, 45] width 17 height 26
drag, startPoint x: 588, startPoint y: 42, endPoint x: 196, endPoint y: 23, distance: 392.5
click at [216, 26] on input "New Potato & Salsa Verde Arugula" at bounding box center [720, 42] width 1008 height 33
click at [698, 333] on textarea at bounding box center [519, 326] width 607 height 119
click at [68, 188] on link "Recipes" at bounding box center [93, 186] width 186 height 35
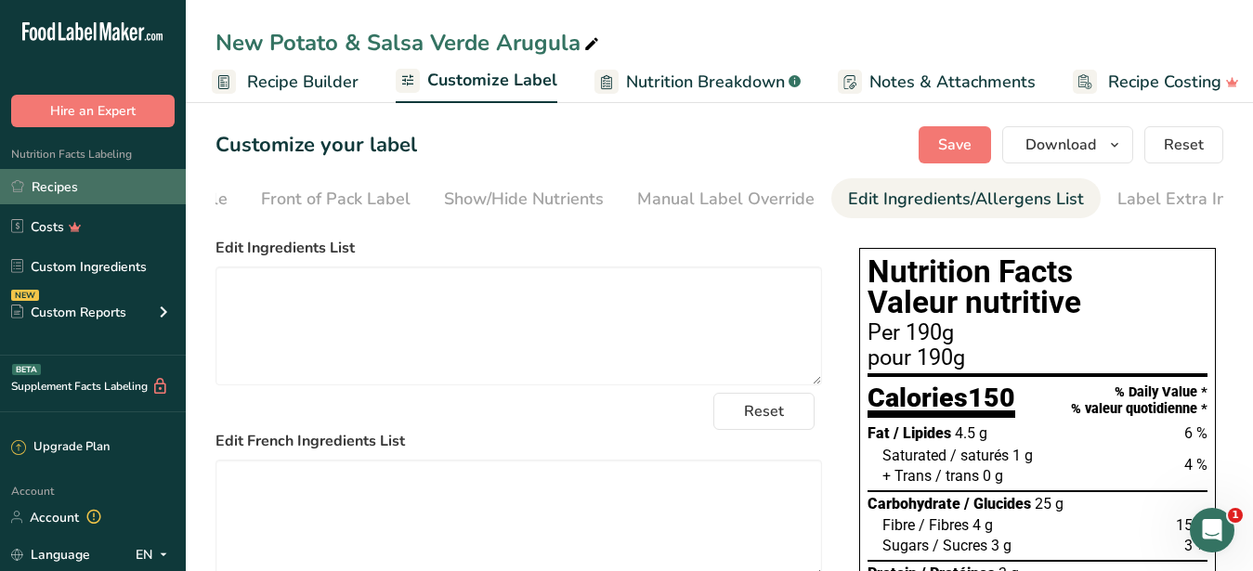
click at [63, 186] on link "Recipes" at bounding box center [93, 186] width 186 height 35
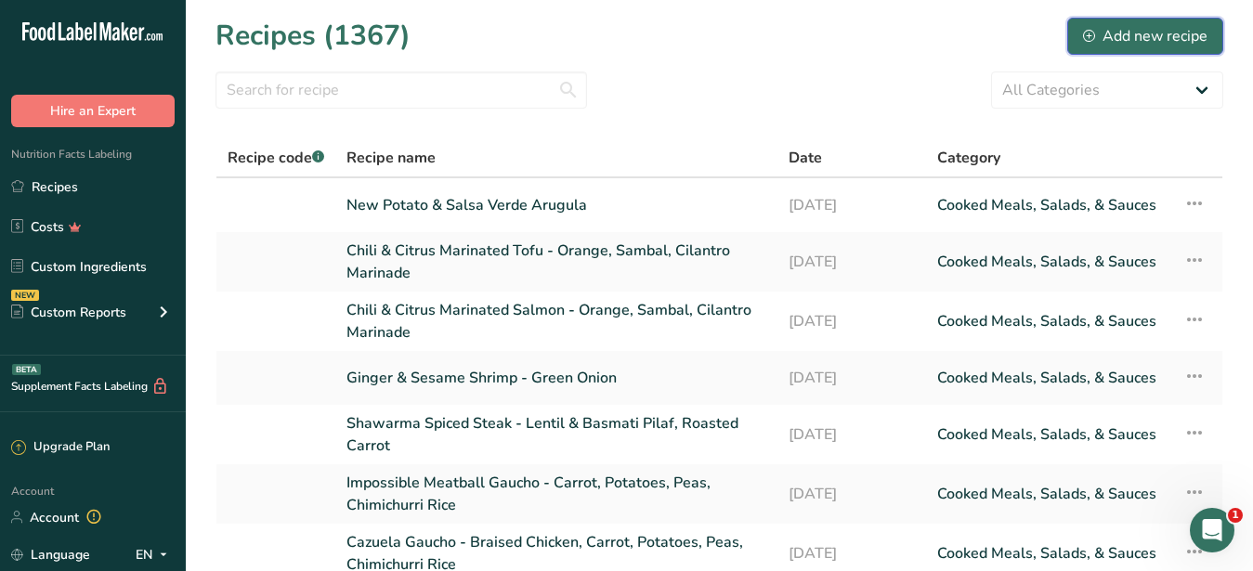
click at [1092, 33] on icon at bounding box center [1089, 36] width 12 height 12
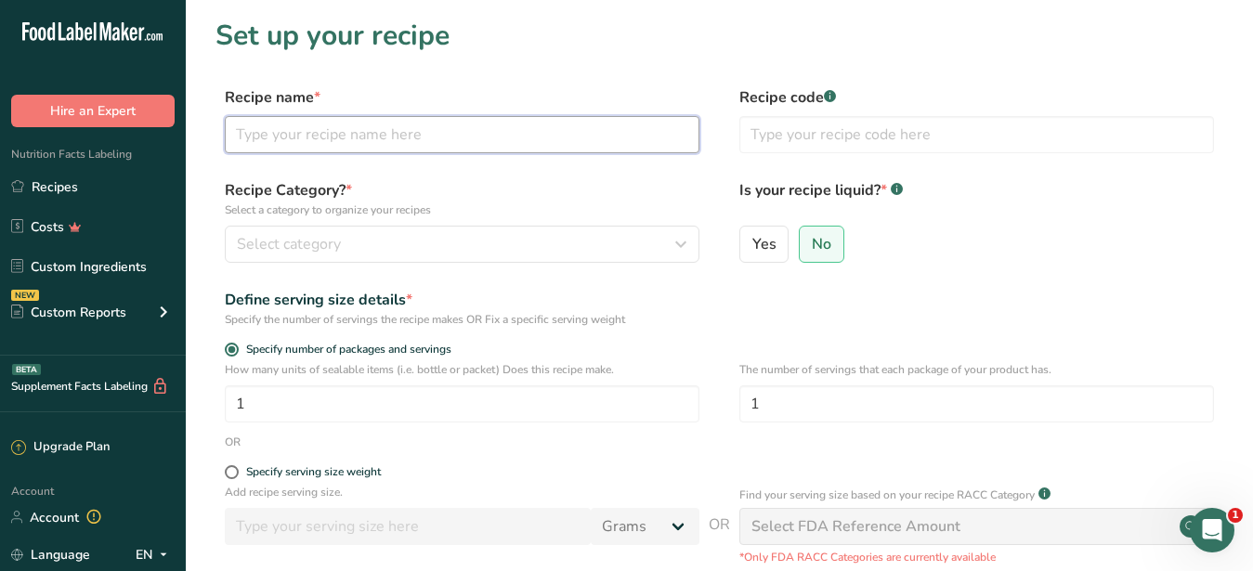
click at [347, 134] on input "text" at bounding box center [462, 134] width 475 height 37
paste input "Shaved Cucumber & Snap Pea Salad"
type input "Shaved Cucumber & Snap Pea Salad"
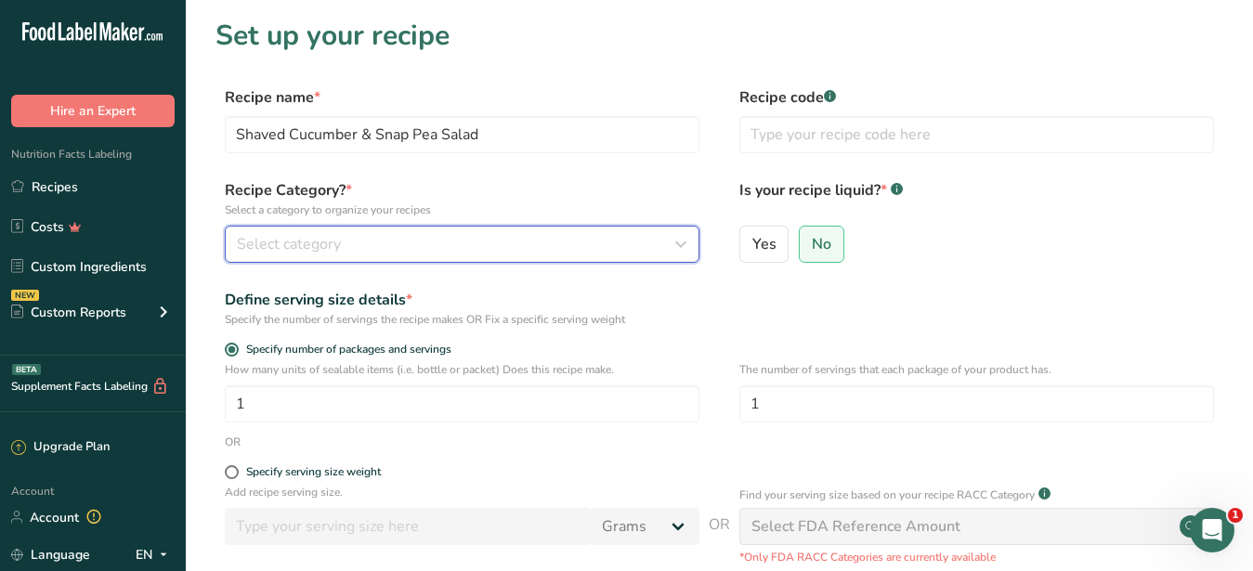
click at [433, 255] on div "Select category" at bounding box center [456, 244] width 439 height 22
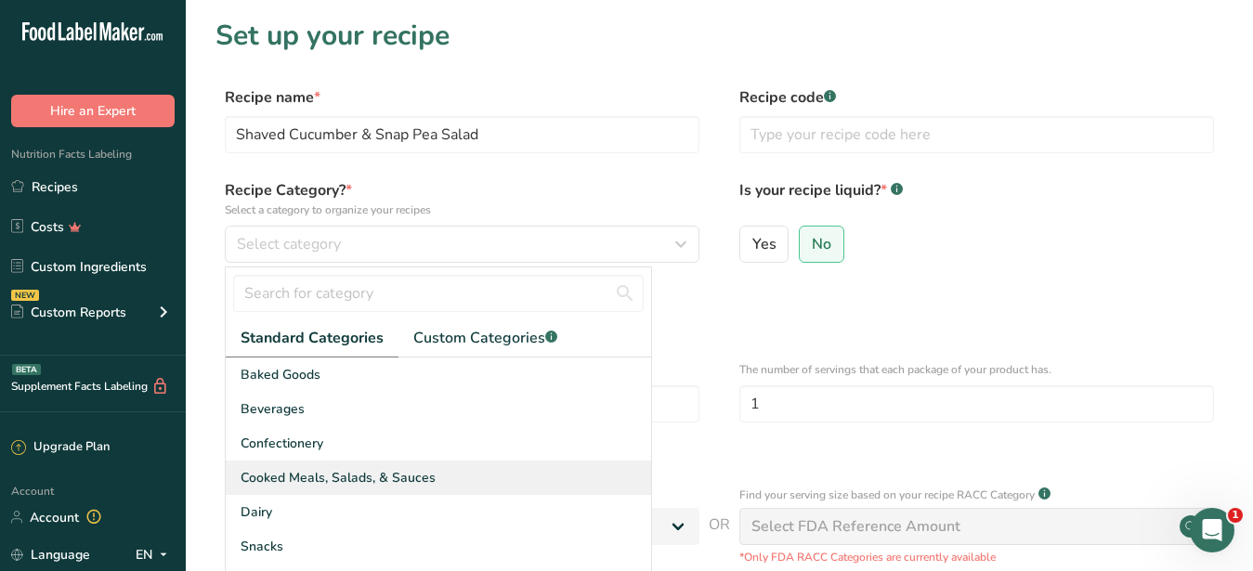
click at [369, 472] on span "Cooked Meals, Salads, & Sauces" at bounding box center [338, 478] width 195 height 20
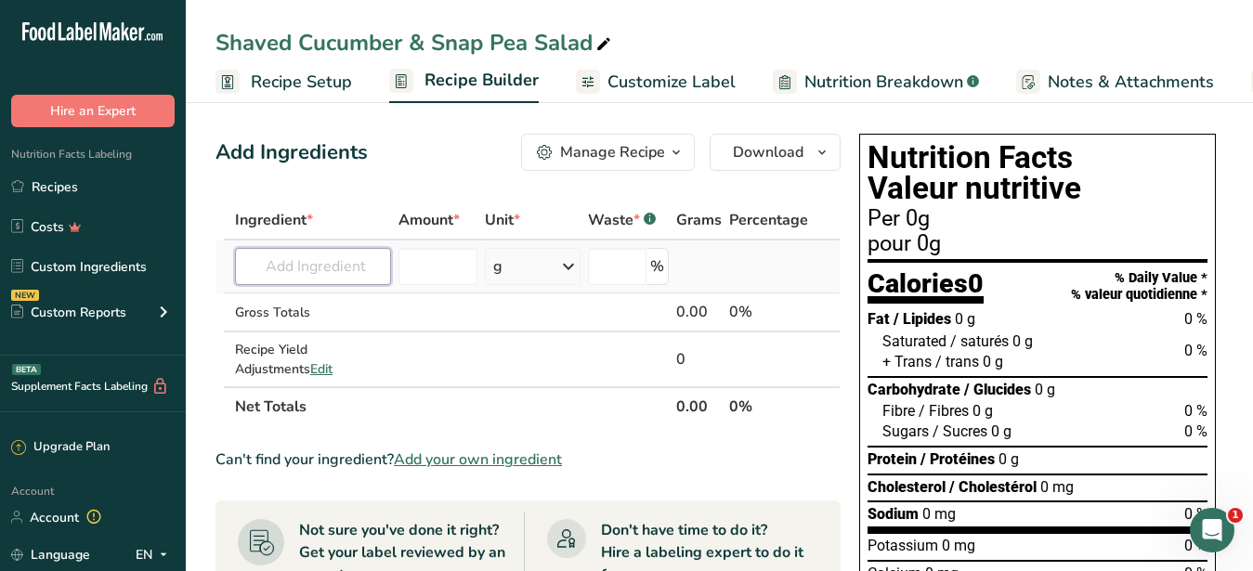
click at [320, 257] on input "text" at bounding box center [313, 266] width 156 height 37
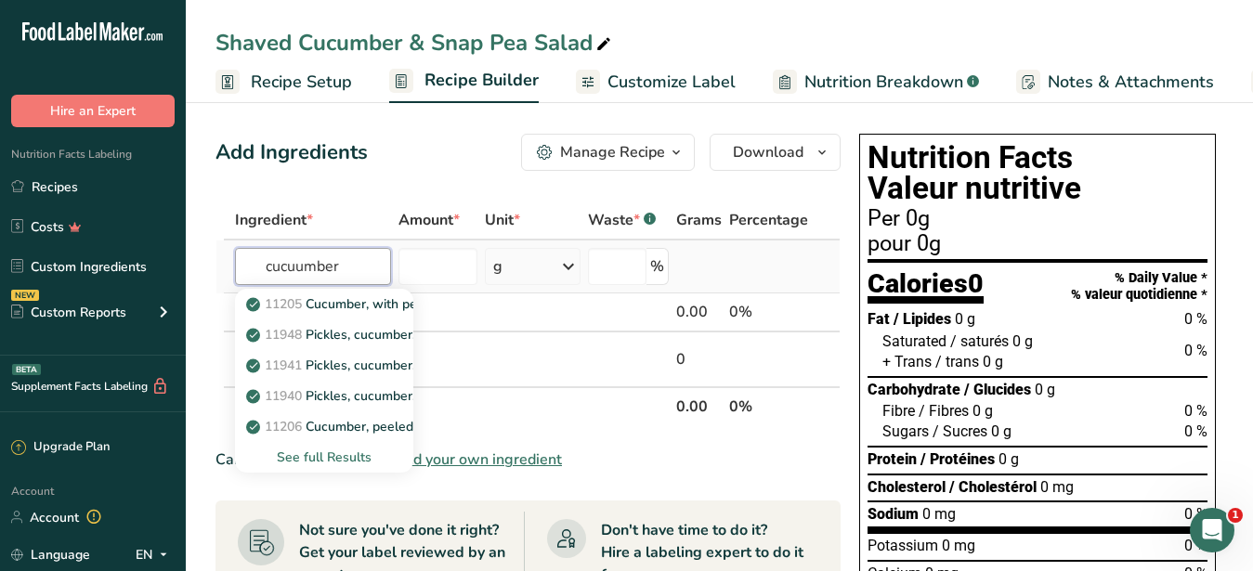
type input "cucuumber"
click at [342, 452] on div "See full Results" at bounding box center [324, 458] width 149 height 20
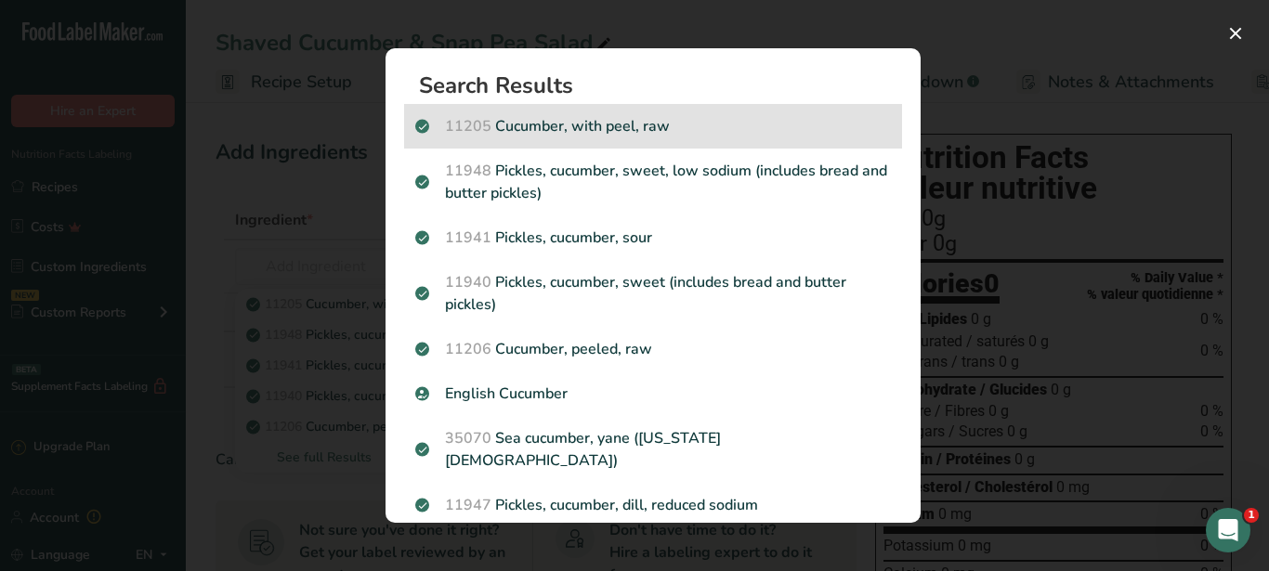
click at [541, 130] on p "11205 Cucumber, with peel, raw" at bounding box center [653, 126] width 476 height 22
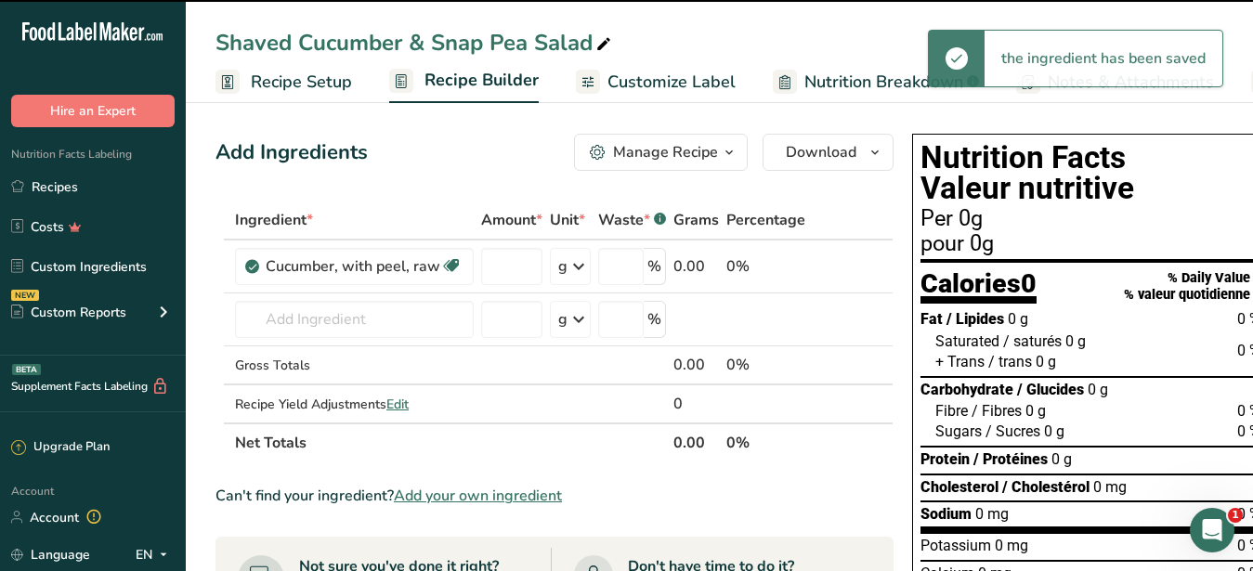
type input "0"
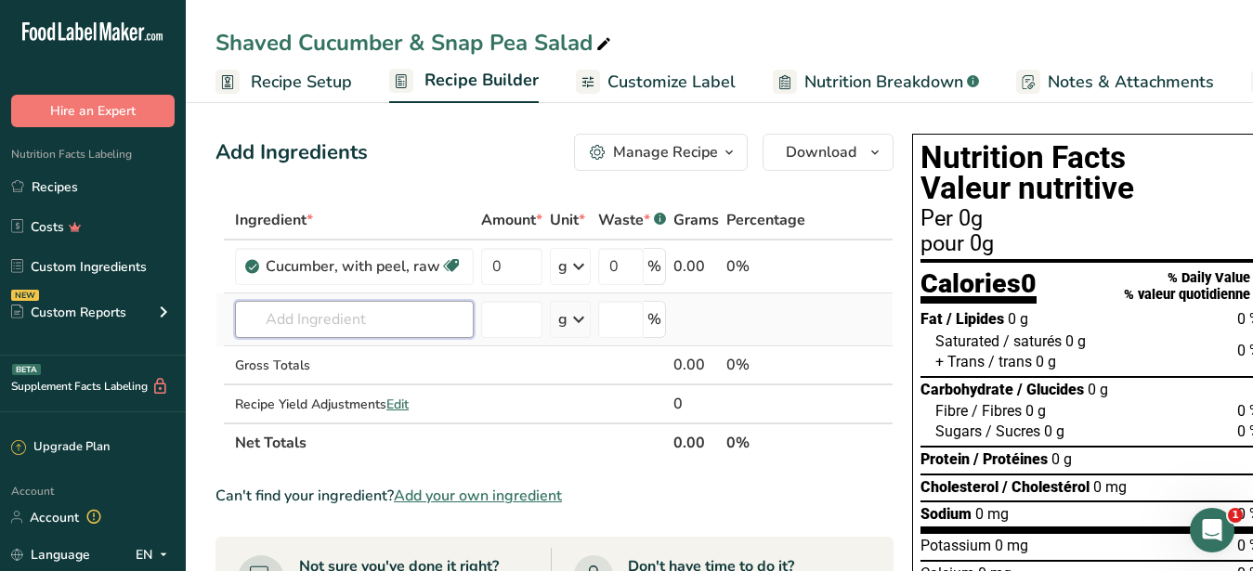
click at [320, 318] on input "text" at bounding box center [354, 319] width 239 height 37
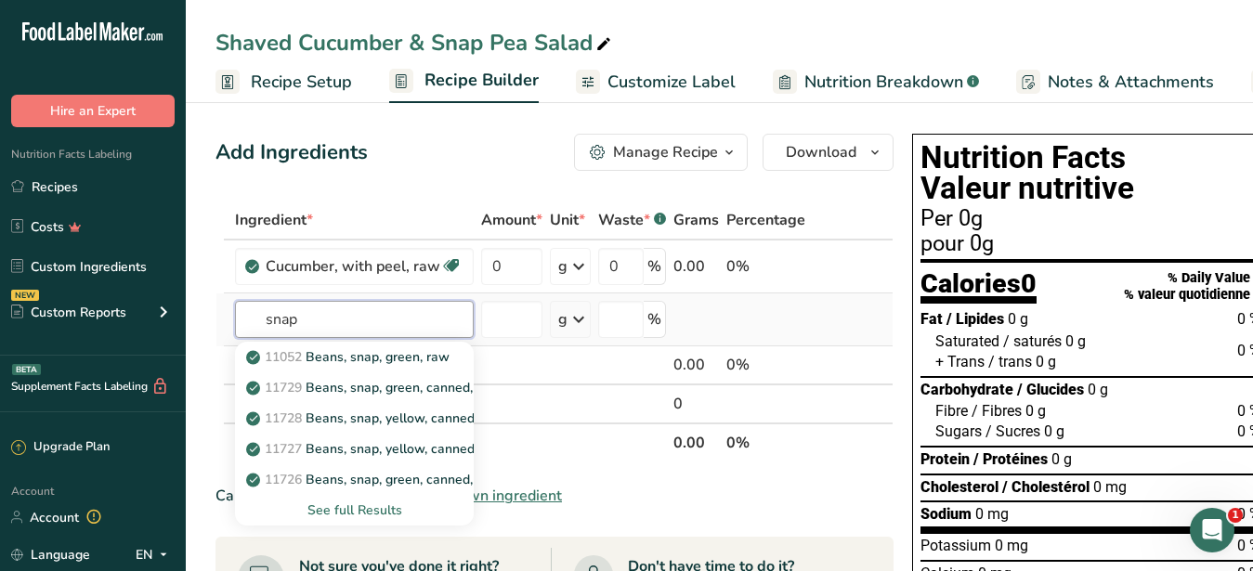
type input "snap"
click at [333, 512] on div "See full Results" at bounding box center [354, 511] width 209 height 20
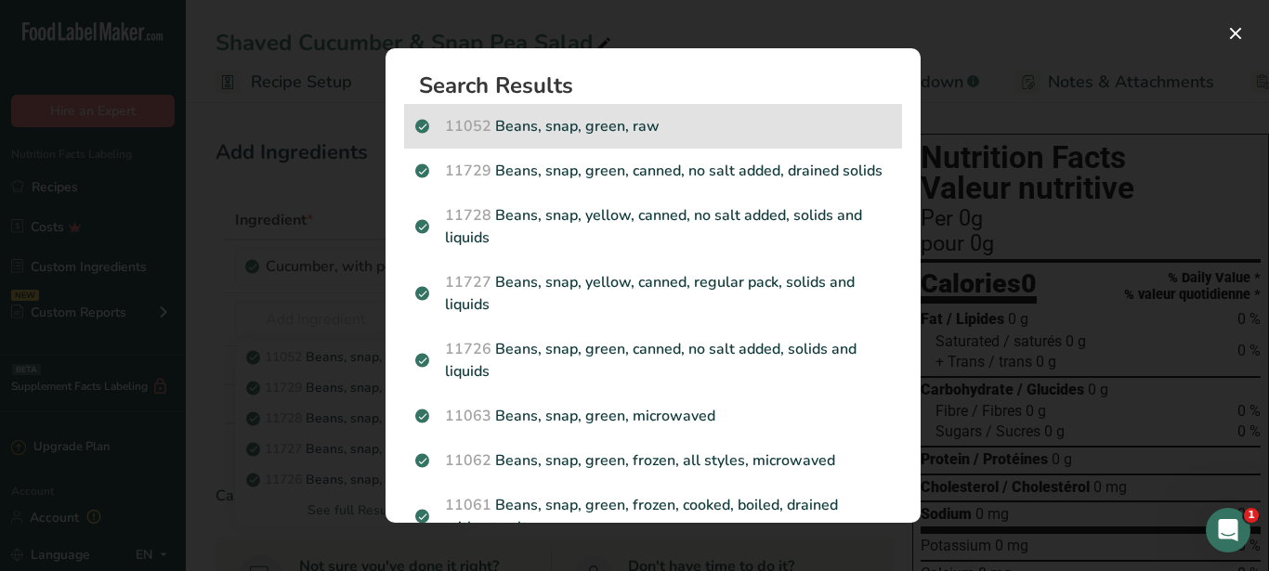
click at [600, 128] on p "11052 Beans, snap, green, raw" at bounding box center [653, 126] width 476 height 22
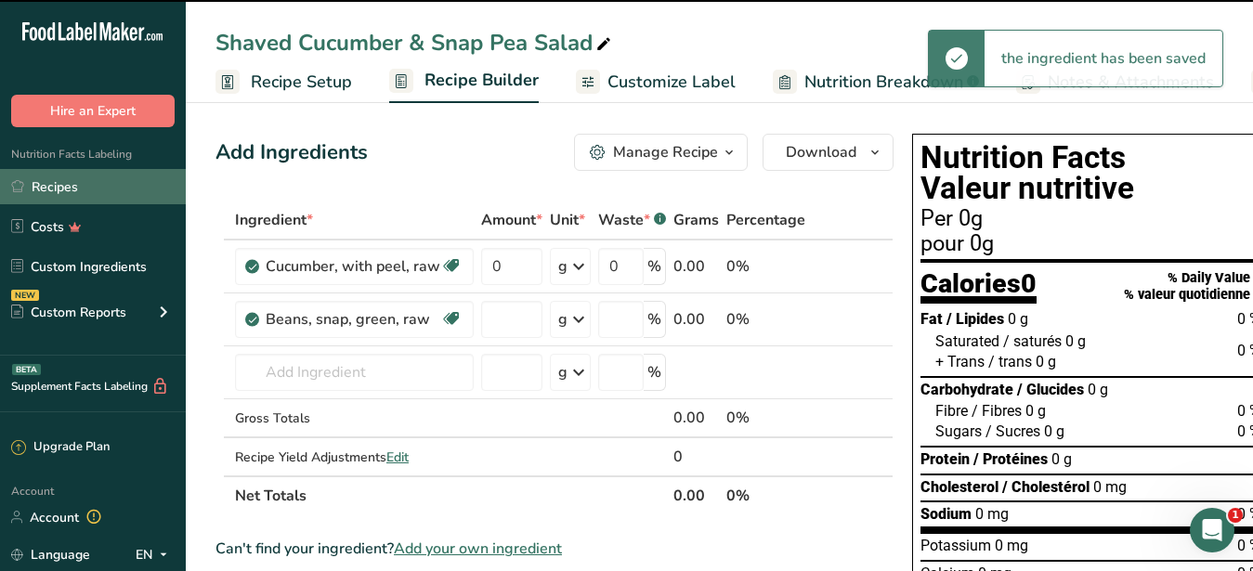
type input "0"
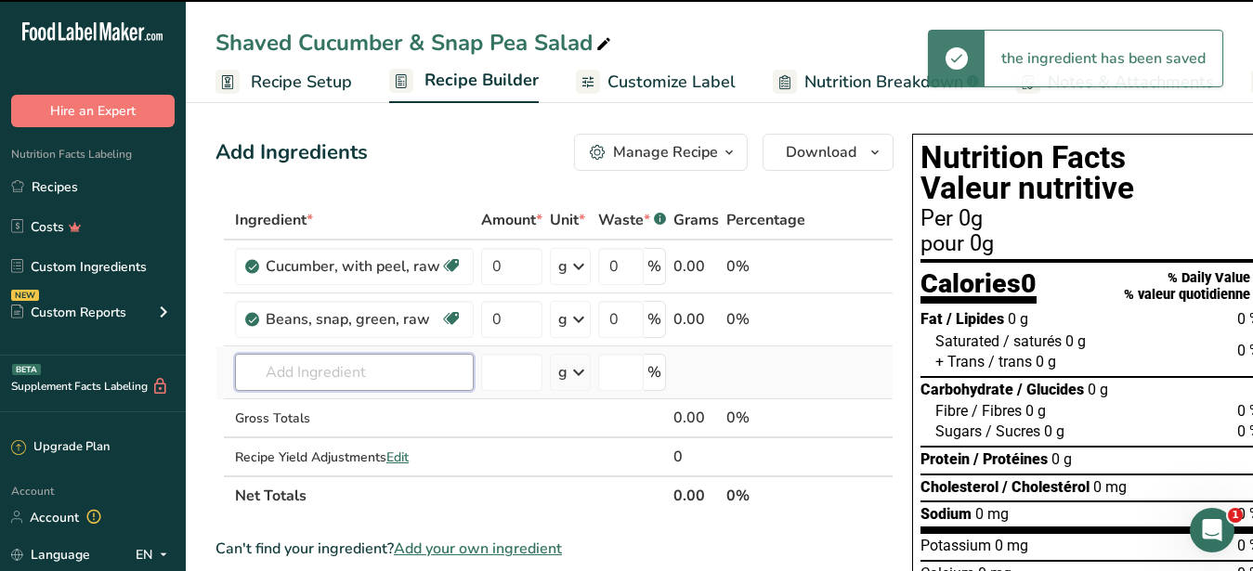
click at [335, 374] on input "text" at bounding box center [354, 372] width 239 height 37
click at [329, 368] on input "pea" at bounding box center [354, 372] width 239 height 37
type input "pea"
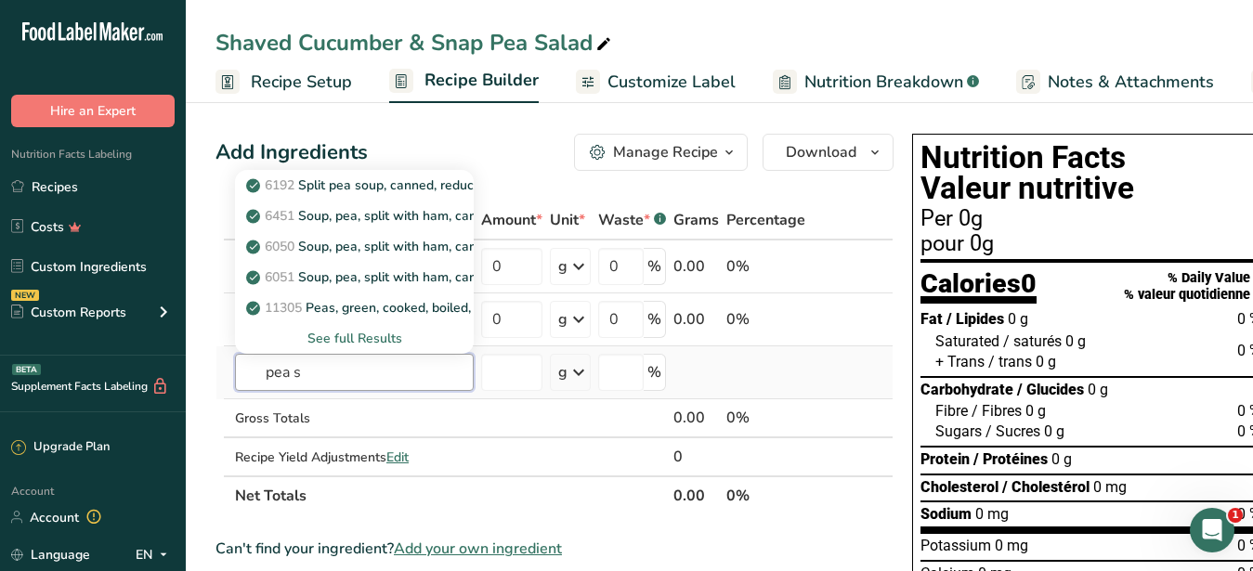
type input "pea s"
click at [350, 332] on div "See full Results" at bounding box center [354, 339] width 209 height 20
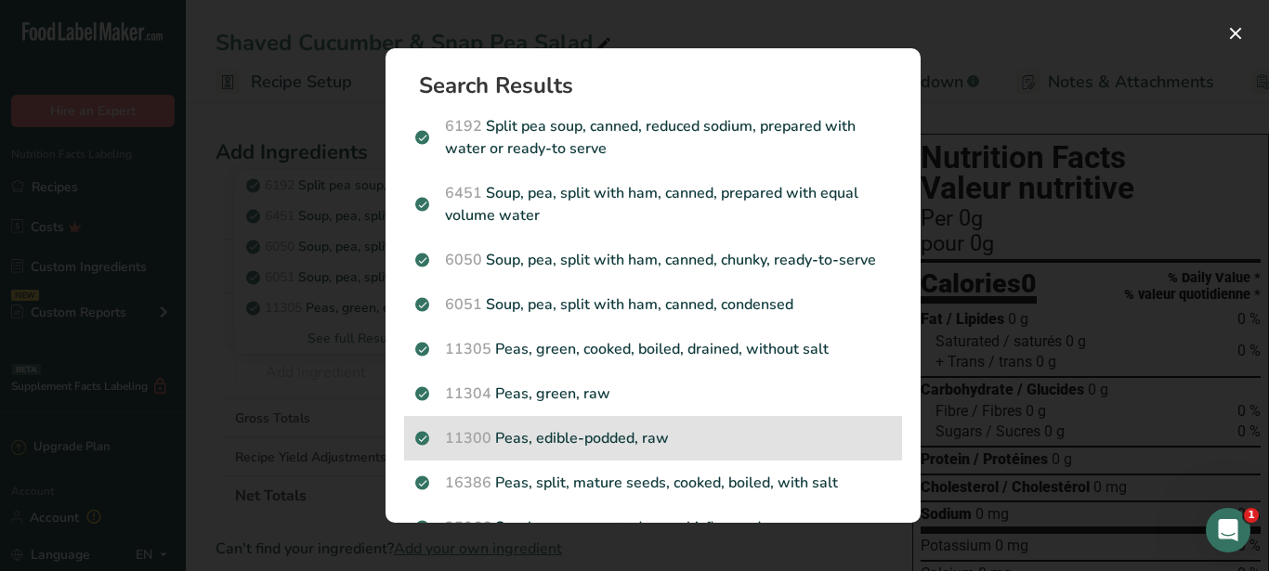
click at [565, 450] on p "11300 Peas, edible-podded, raw" at bounding box center [653, 438] width 476 height 22
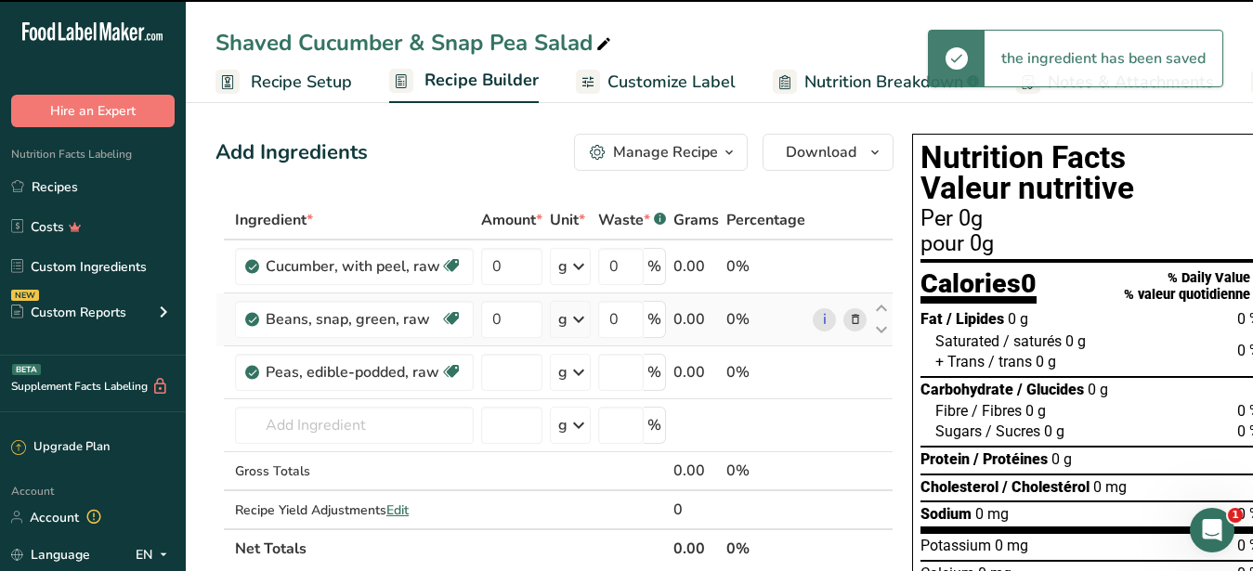
type input "0"
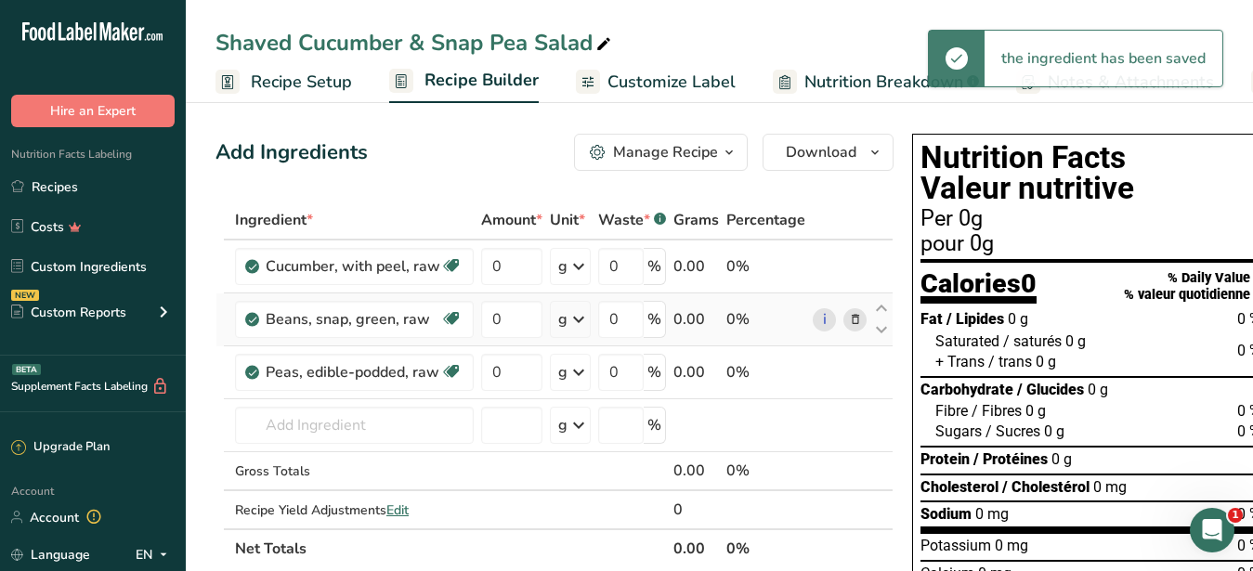
click at [857, 318] on icon at bounding box center [855, 320] width 13 height 20
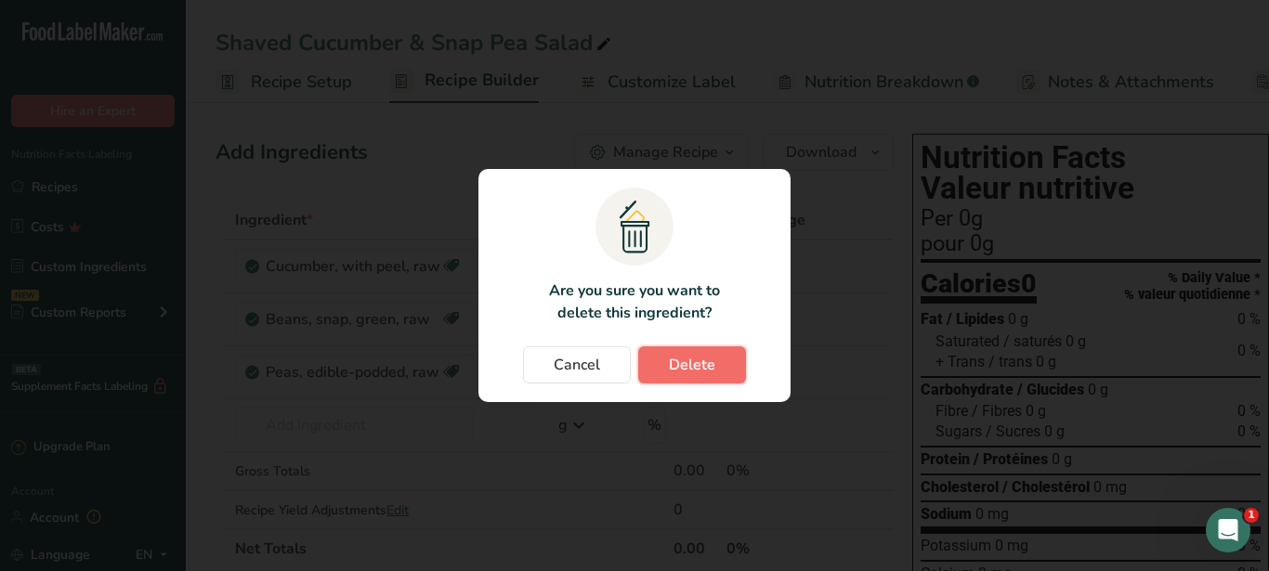
click at [715, 364] on button "Delete" at bounding box center [692, 365] width 108 height 37
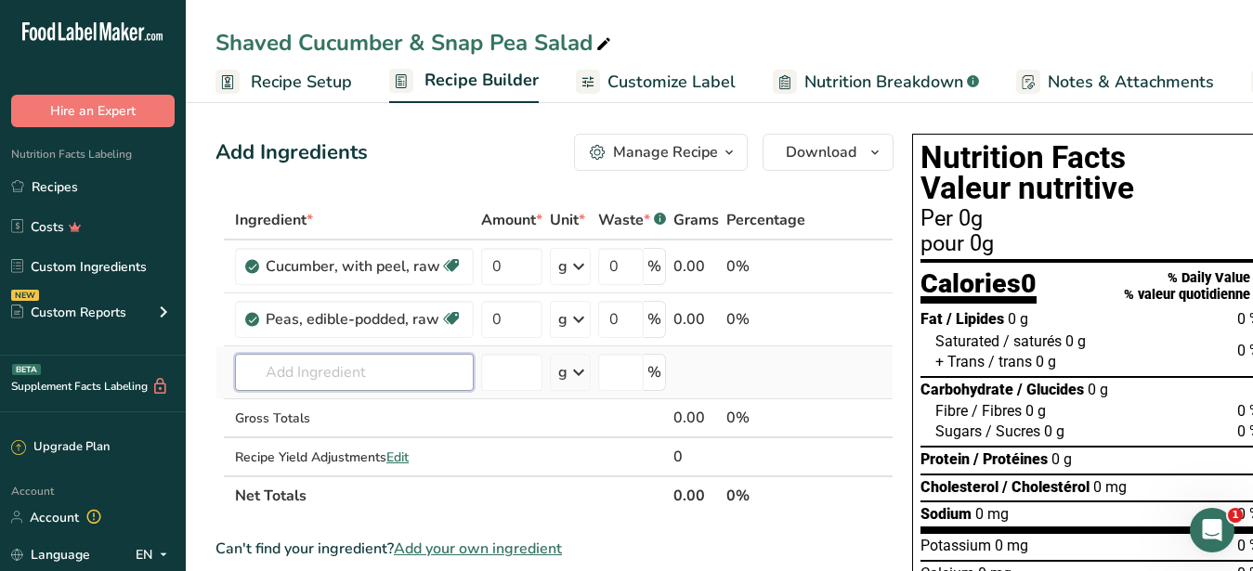
click at [417, 364] on input "text" at bounding box center [354, 372] width 239 height 37
drag, startPoint x: 294, startPoint y: 372, endPoint x: 109, endPoint y: 374, distance: 184.9
click at [235, 374] on input "red onion" at bounding box center [354, 372] width 239 height 37
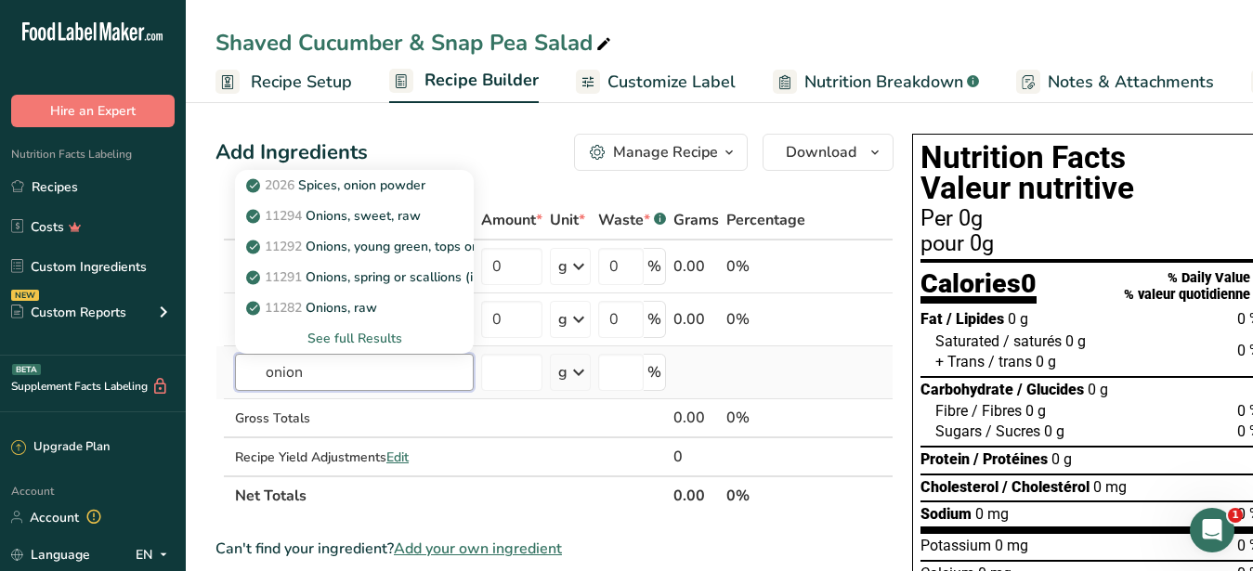
type input "onion"
click at [359, 336] on div "See full Results" at bounding box center [354, 339] width 209 height 20
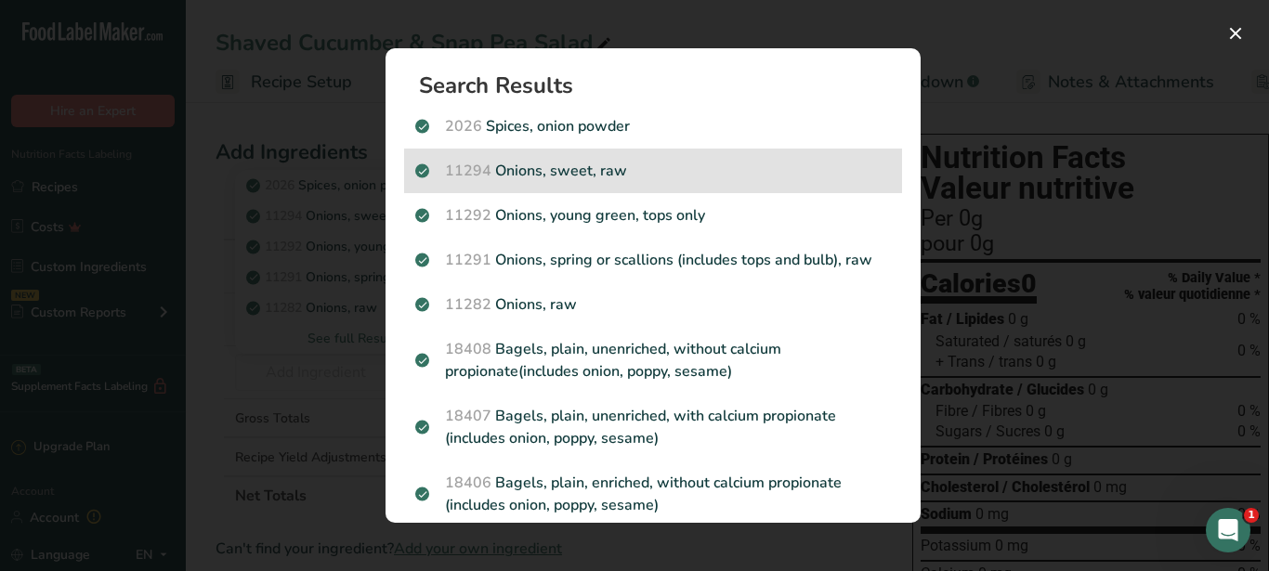
click at [553, 170] on p "11294 Onions, sweet, raw" at bounding box center [653, 171] width 476 height 22
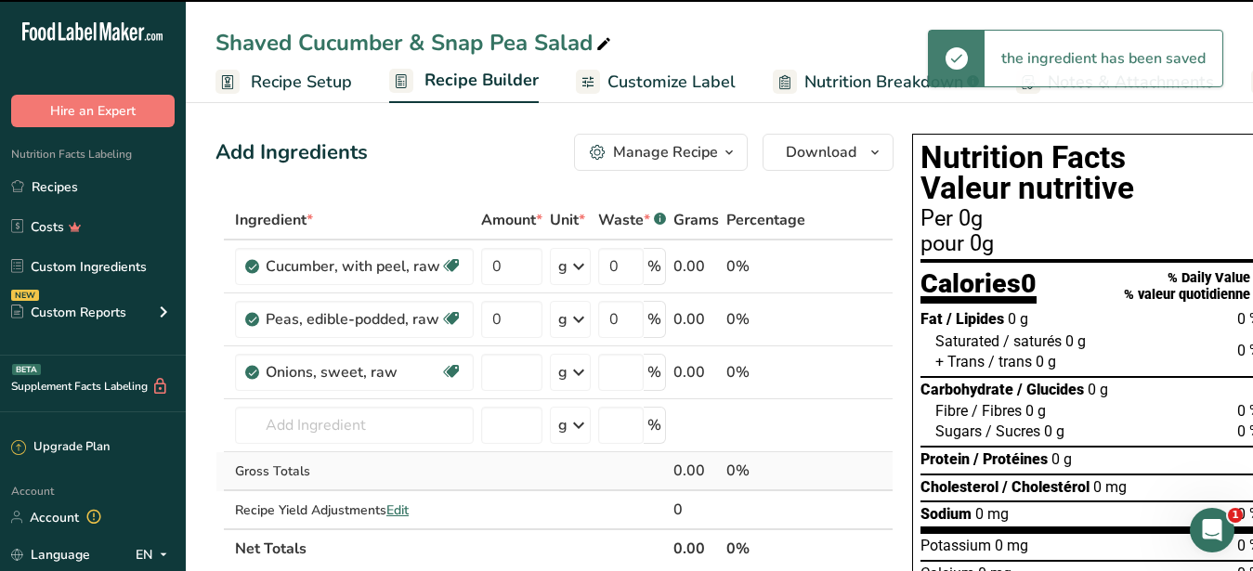
type input "0"
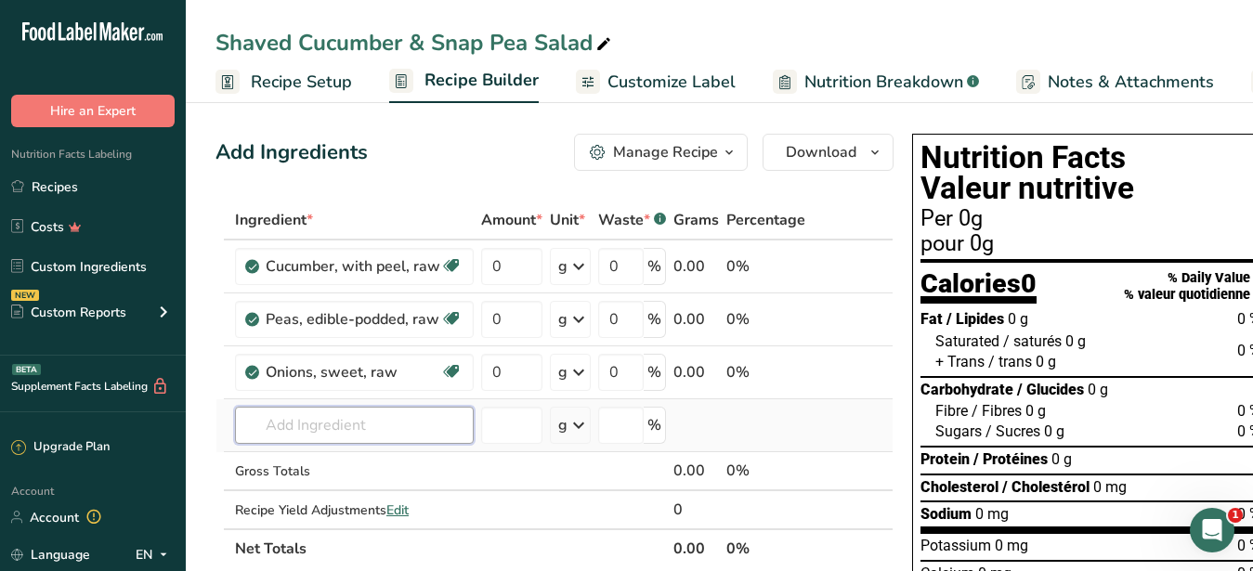
click at [351, 428] on input "text" at bounding box center [354, 425] width 239 height 37
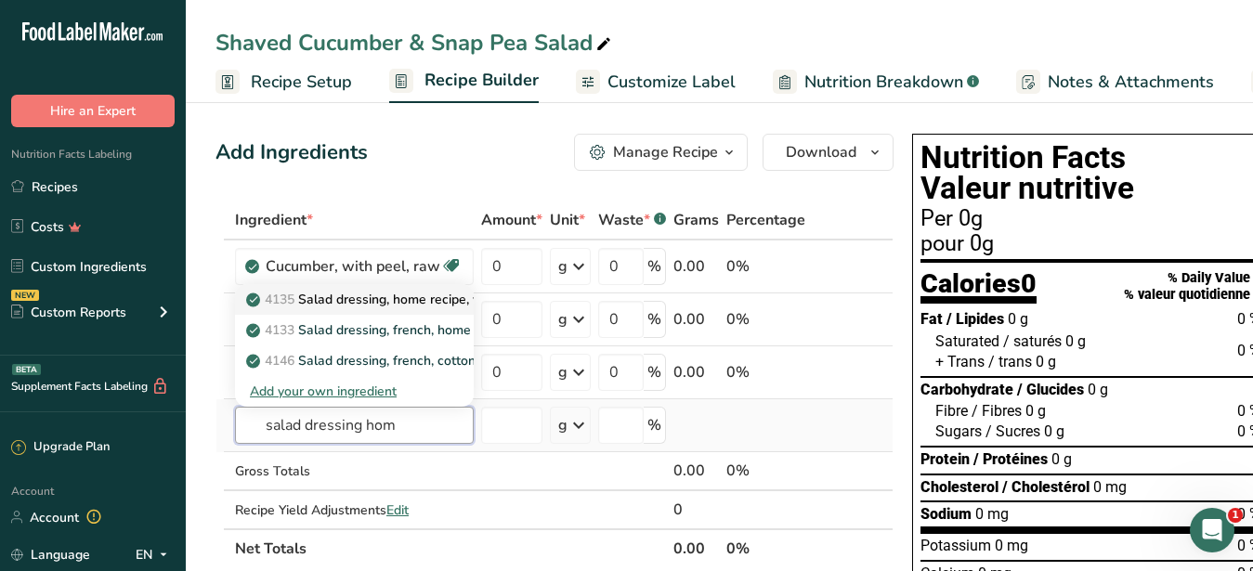
type input "salad dressing hom"
click at [385, 302] on p "4135 Salad dressing, home recipe, vinegar and oil" at bounding box center [405, 300] width 310 height 20
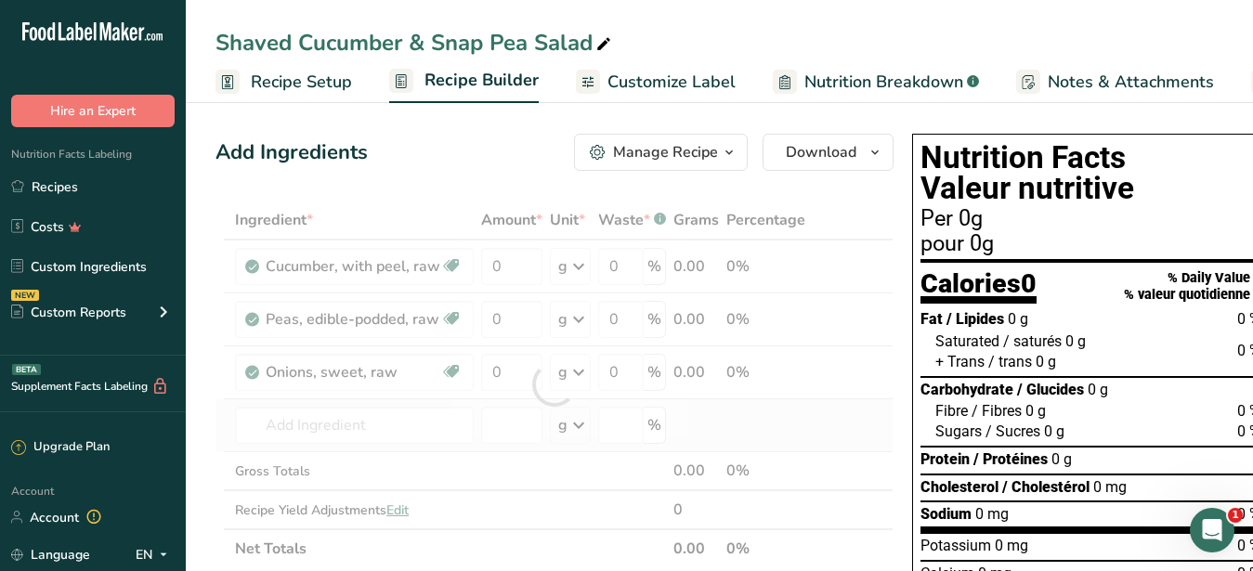
type input "Salad dressing, home recipe, vinegar and oil"
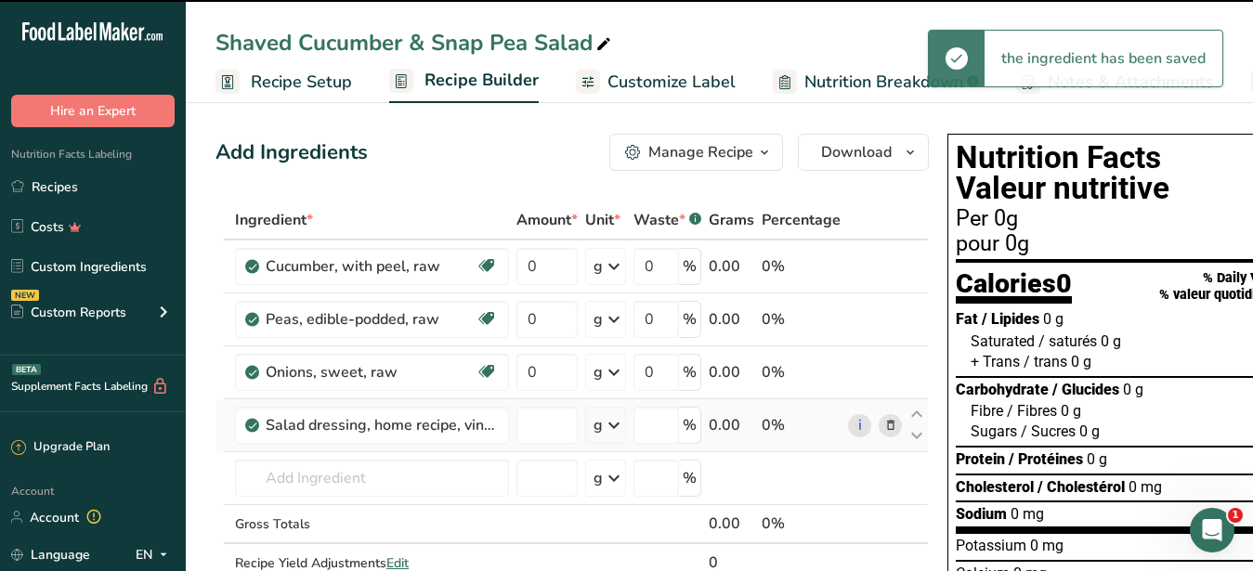
type input "0"
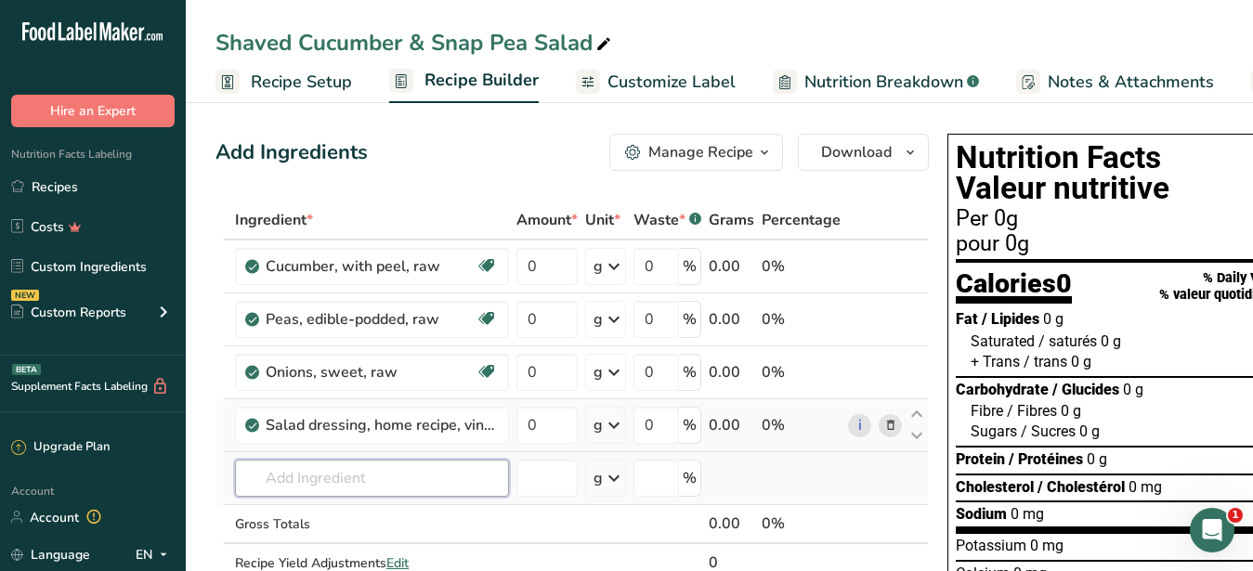
click at [333, 476] on input "text" at bounding box center [372, 478] width 274 height 37
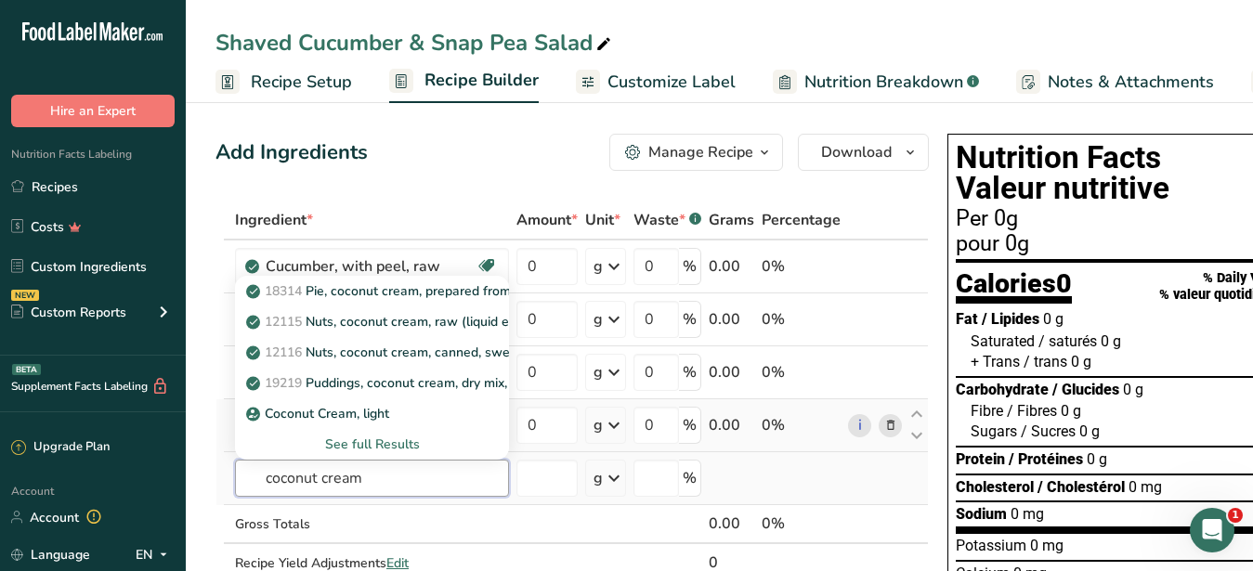
type input "coconut cream"
click at [359, 442] on div "See full Results" at bounding box center [372, 445] width 244 height 20
click at [345, 414] on div "Search Results 18314 Pie, coconut cream, prepared from mix, no-bake type 12115 …" at bounding box center [646, 286] width 624 height 561
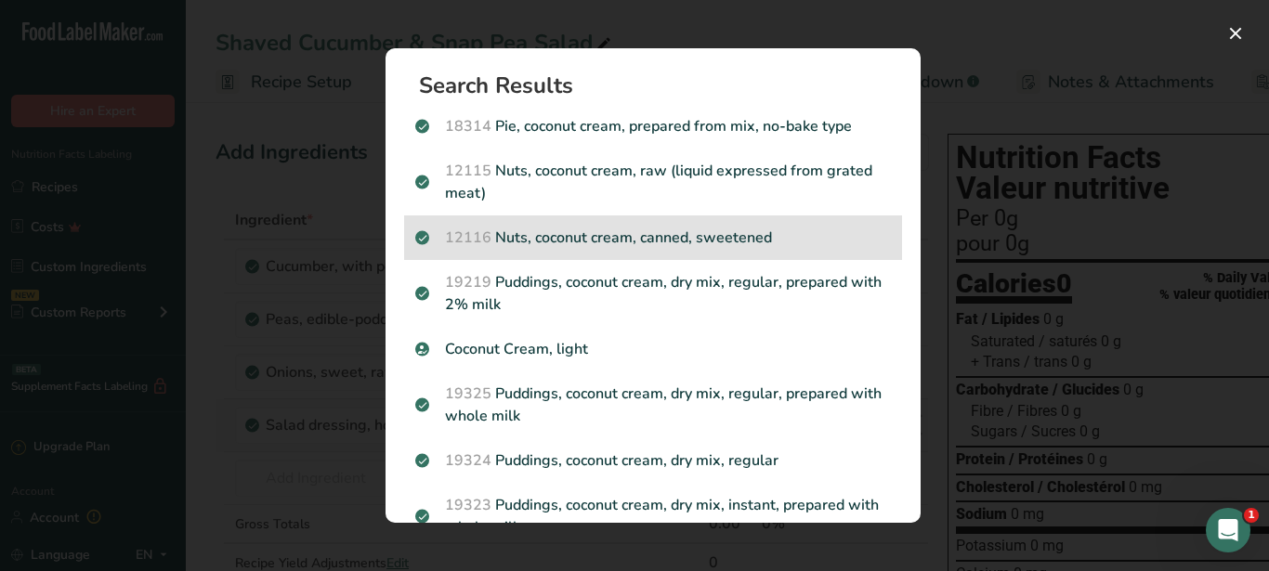
click at [613, 240] on p "12116 Nuts, coconut cream, canned, sweetened" at bounding box center [653, 238] width 476 height 22
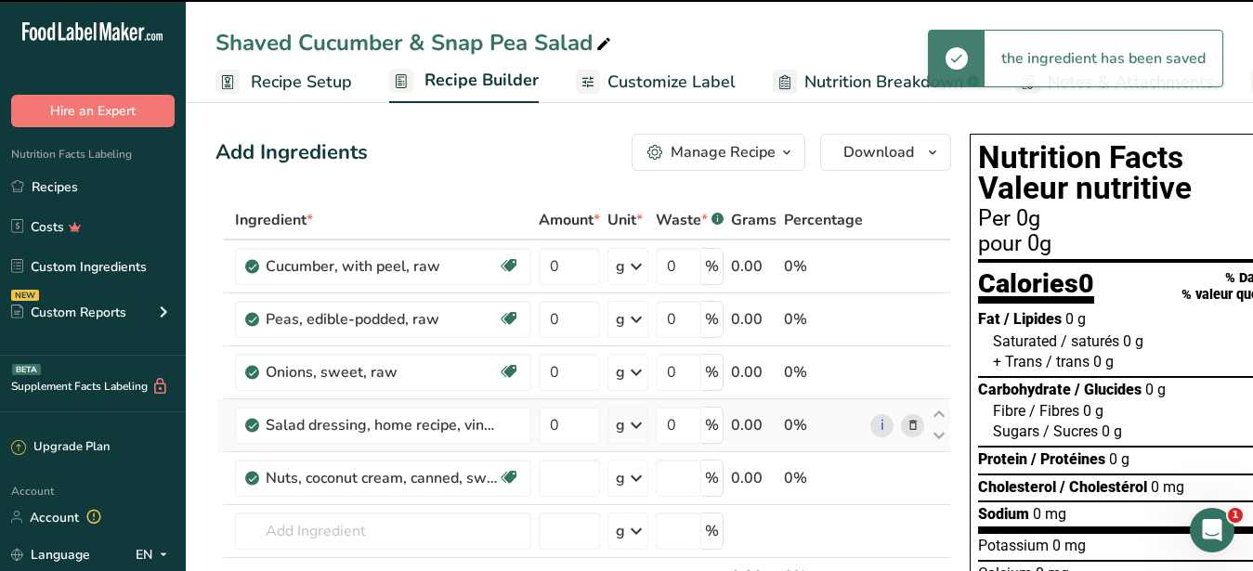
type input "0"
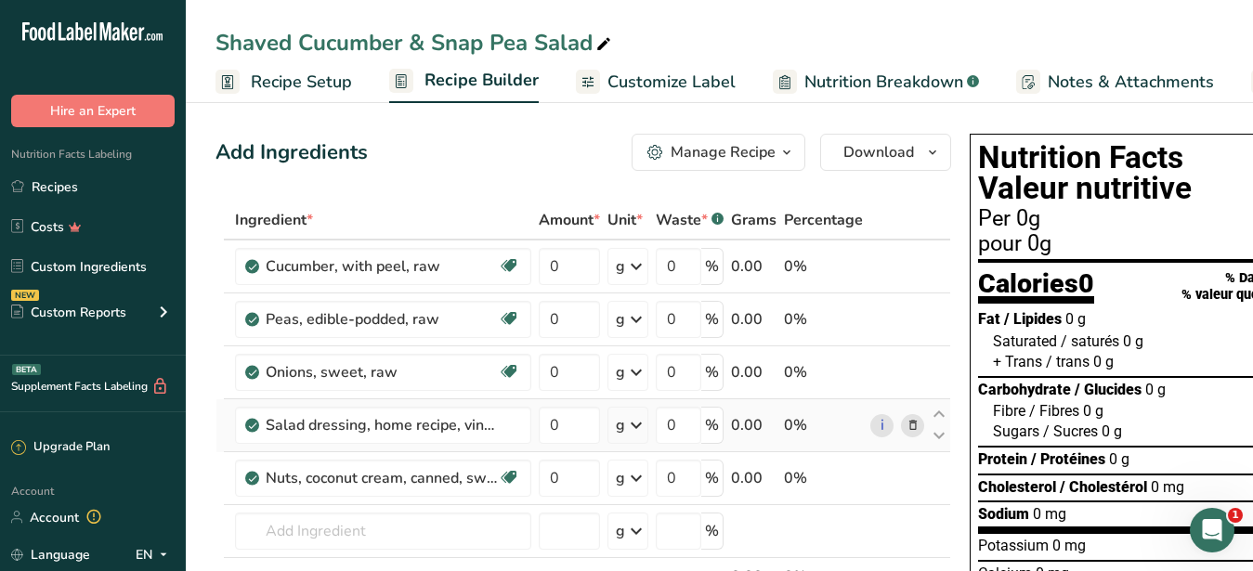
click at [913, 424] on icon at bounding box center [913, 426] width 13 height 20
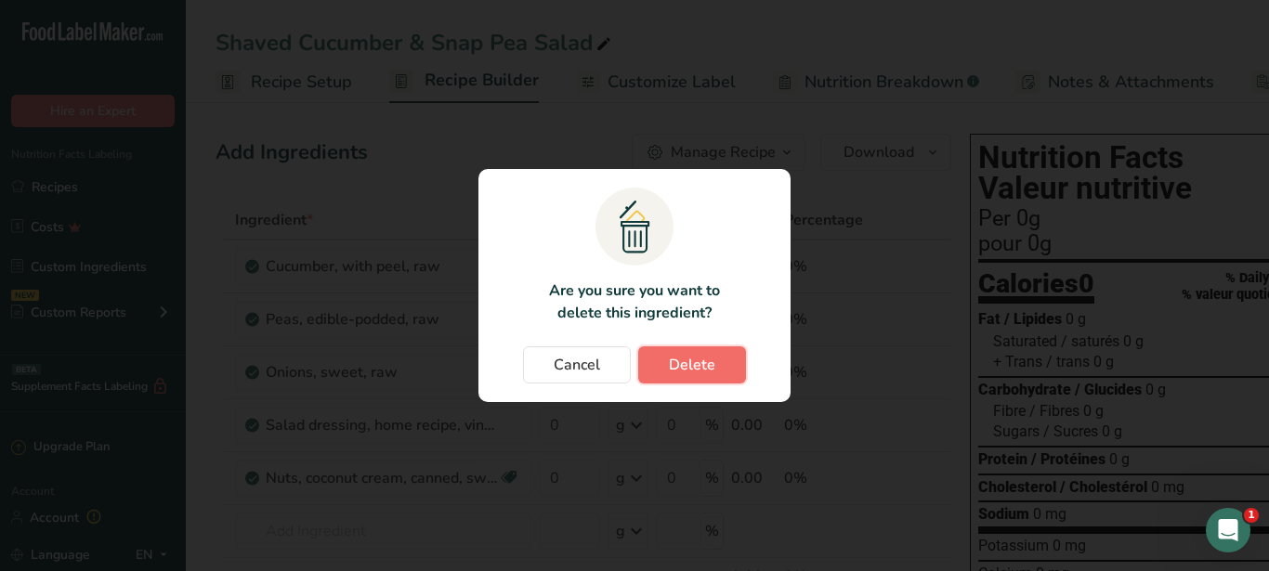
click at [728, 369] on button "Delete" at bounding box center [692, 365] width 108 height 37
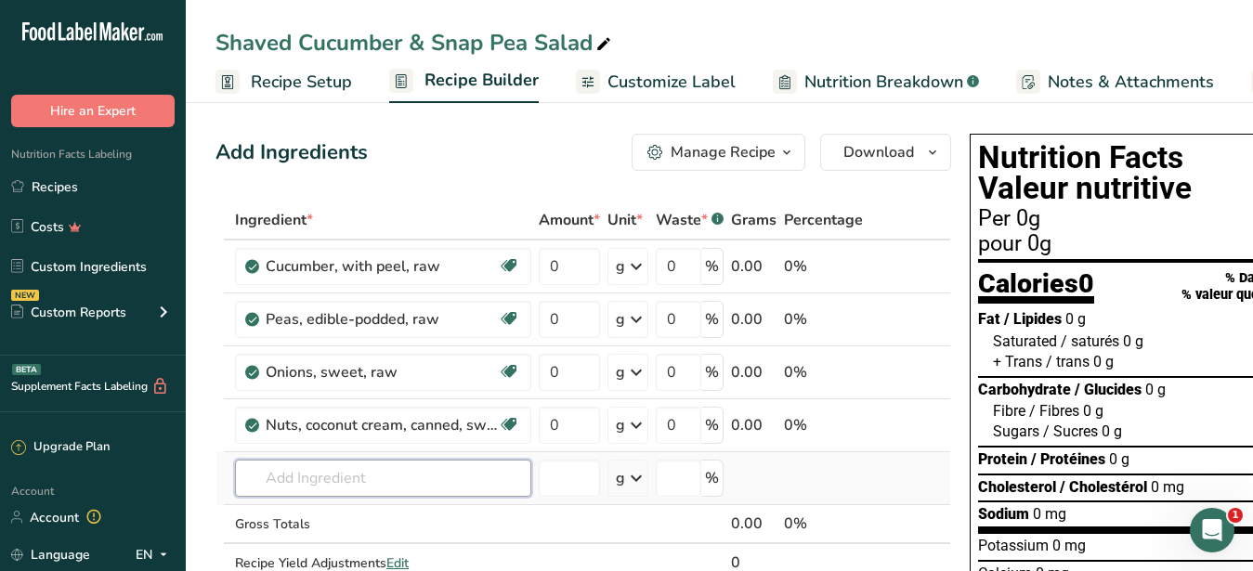
click at [352, 478] on input "text" at bounding box center [383, 478] width 296 height 37
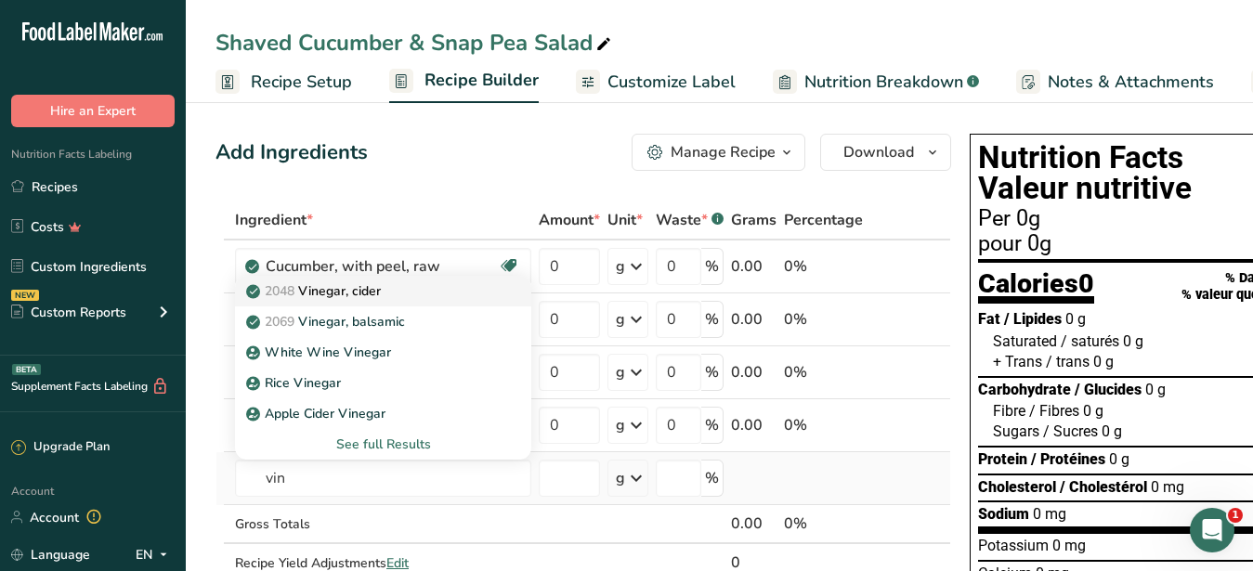
click at [339, 290] on p "2048 Vinegar, cider" at bounding box center [315, 291] width 131 height 20
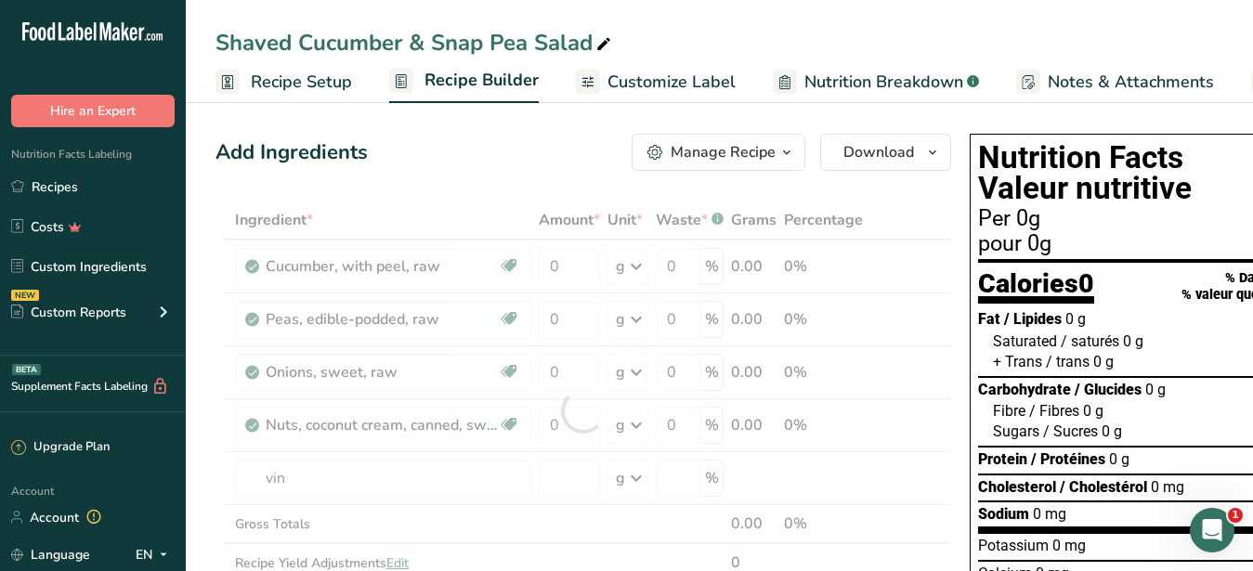
type input "Vinegar, cider"
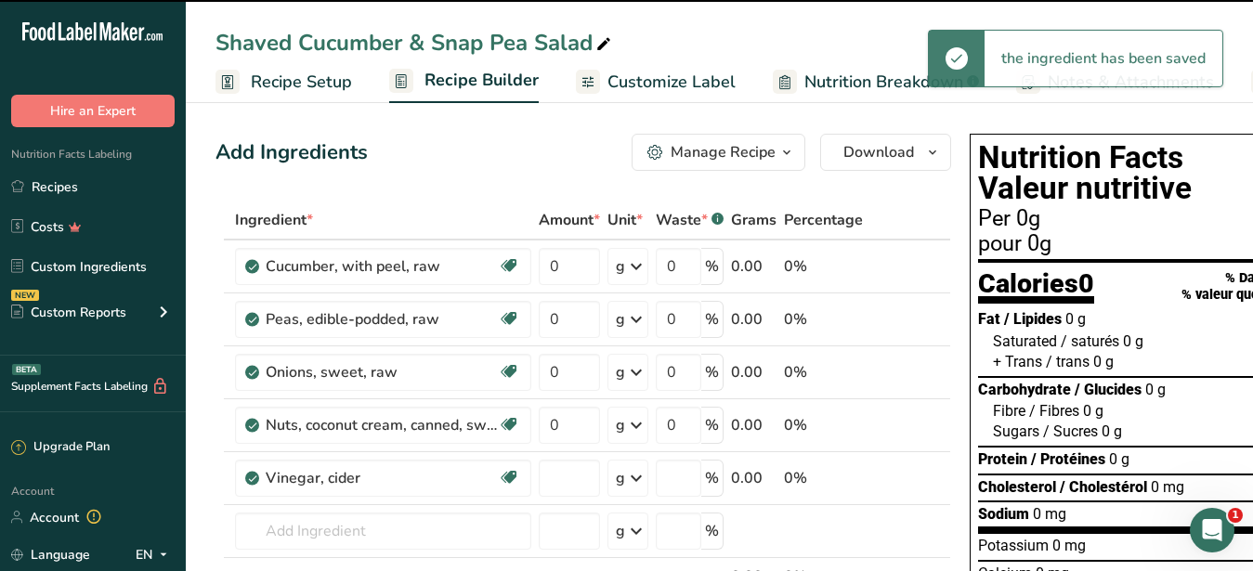
type input "0"
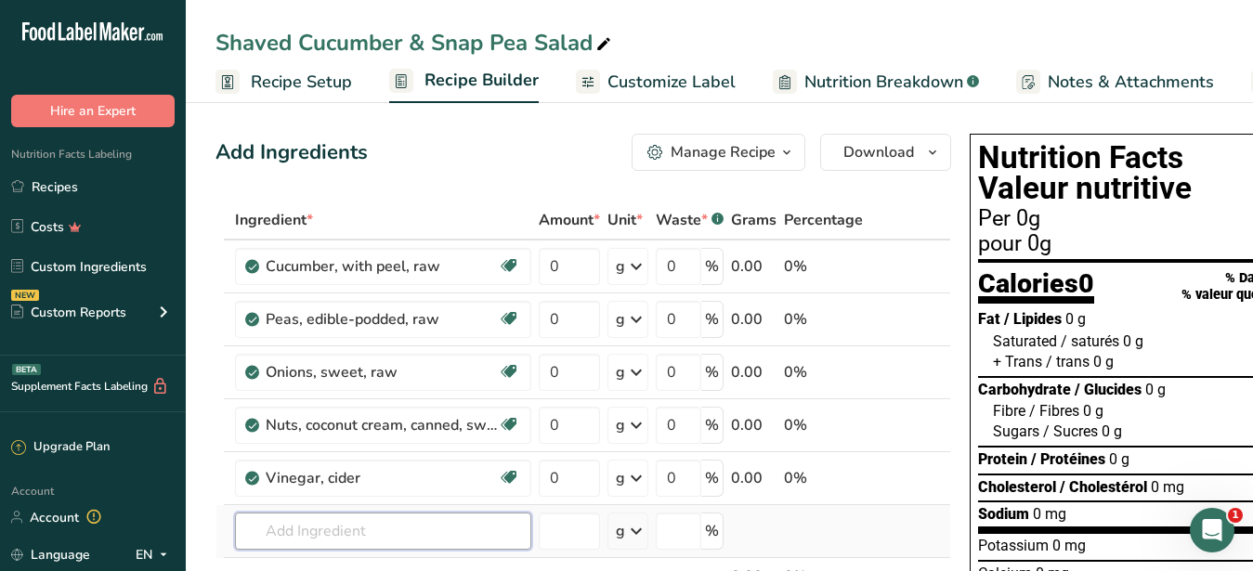
click at [338, 516] on input "text" at bounding box center [383, 531] width 296 height 37
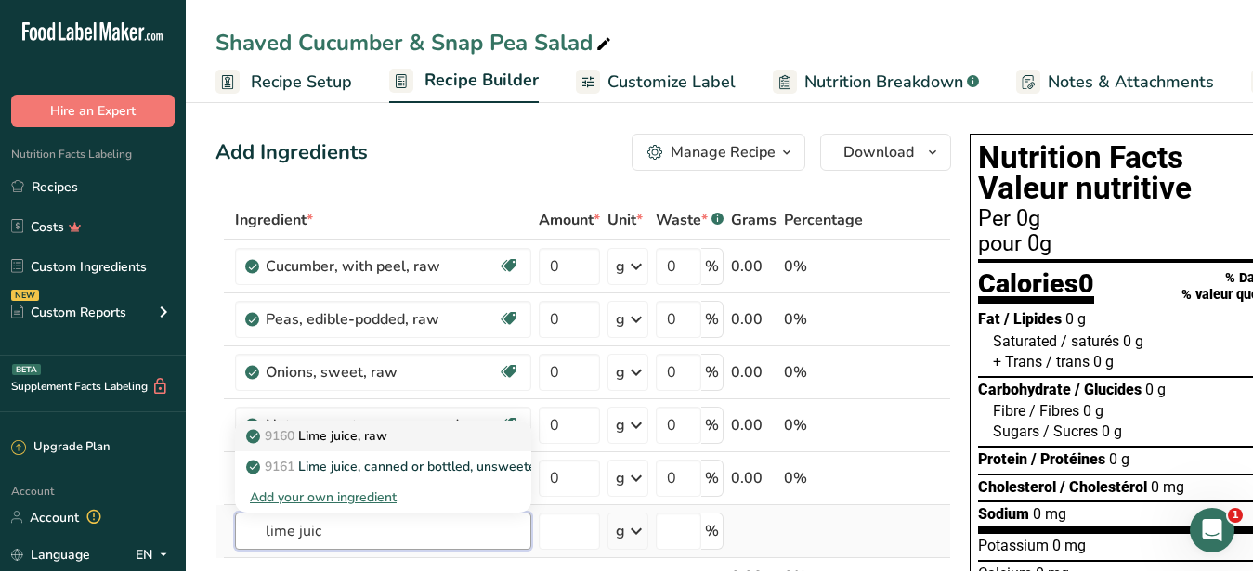
type input "lime juic"
click at [354, 433] on p "9160 Lime juice, raw" at bounding box center [318, 436] width 137 height 20
type input "Lime juice, raw"
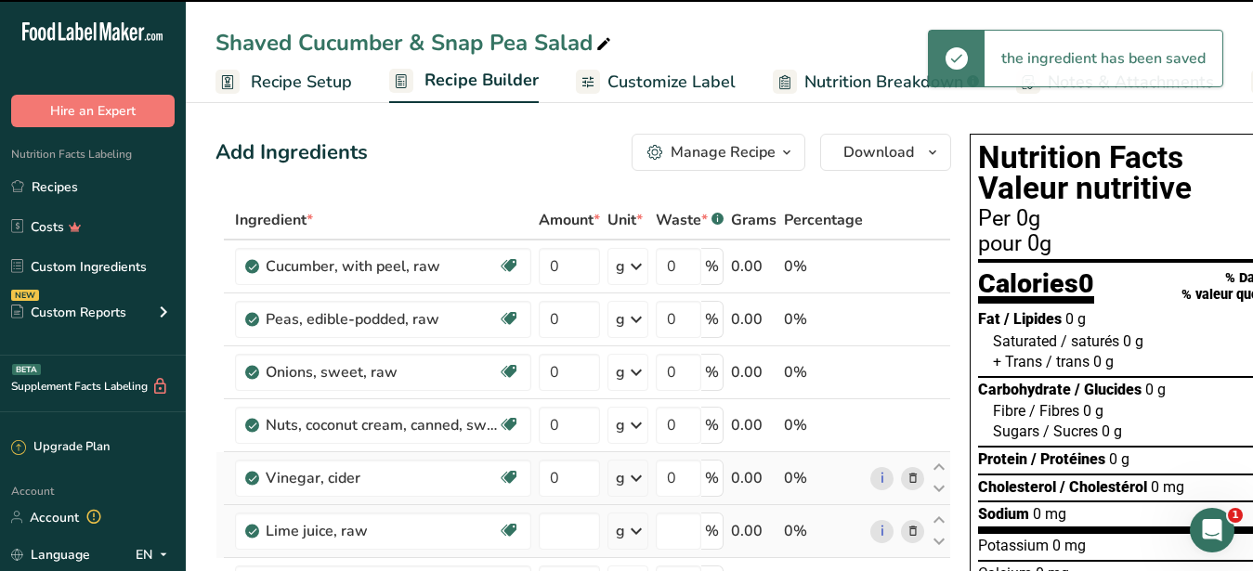
type input "0"
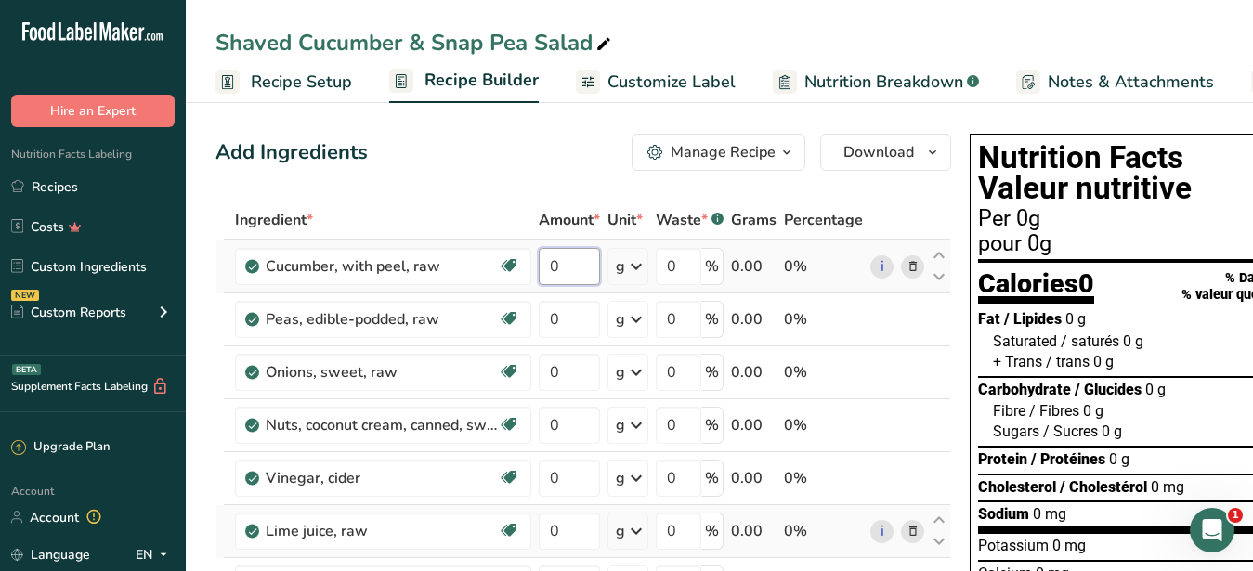
drag, startPoint x: 581, startPoint y: 266, endPoint x: 538, endPoint y: 266, distance: 42.7
click at [539, 266] on input "0" at bounding box center [569, 266] width 61 height 37
type input "60"
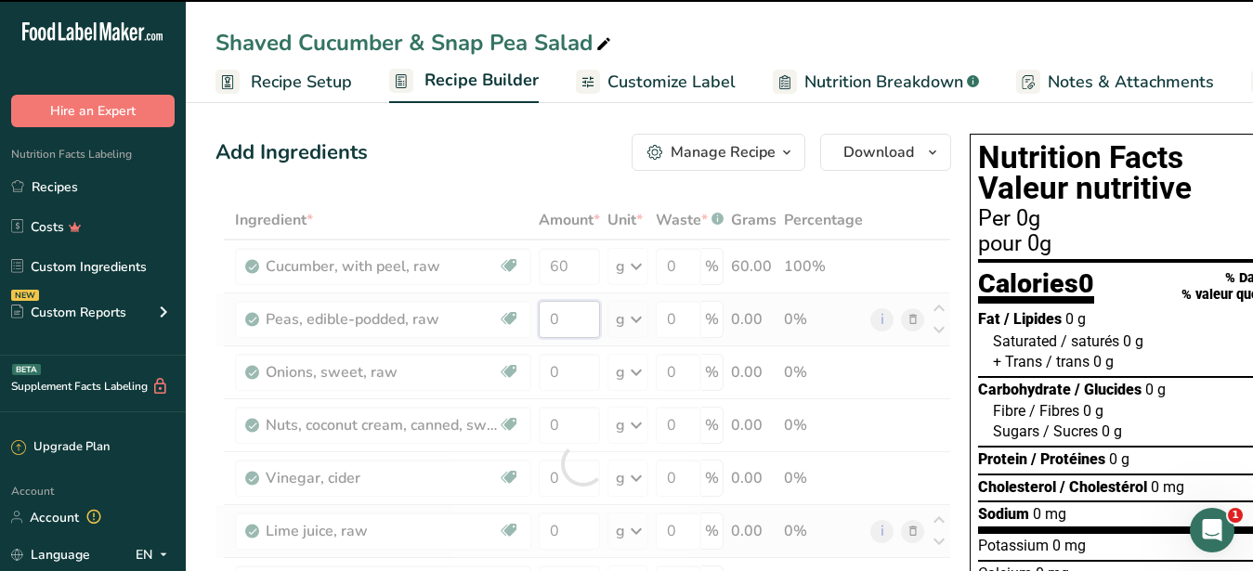
drag, startPoint x: 577, startPoint y: 326, endPoint x: 527, endPoint y: 319, distance: 50.7
click at [539, 319] on input "0" at bounding box center [569, 319] width 61 height 37
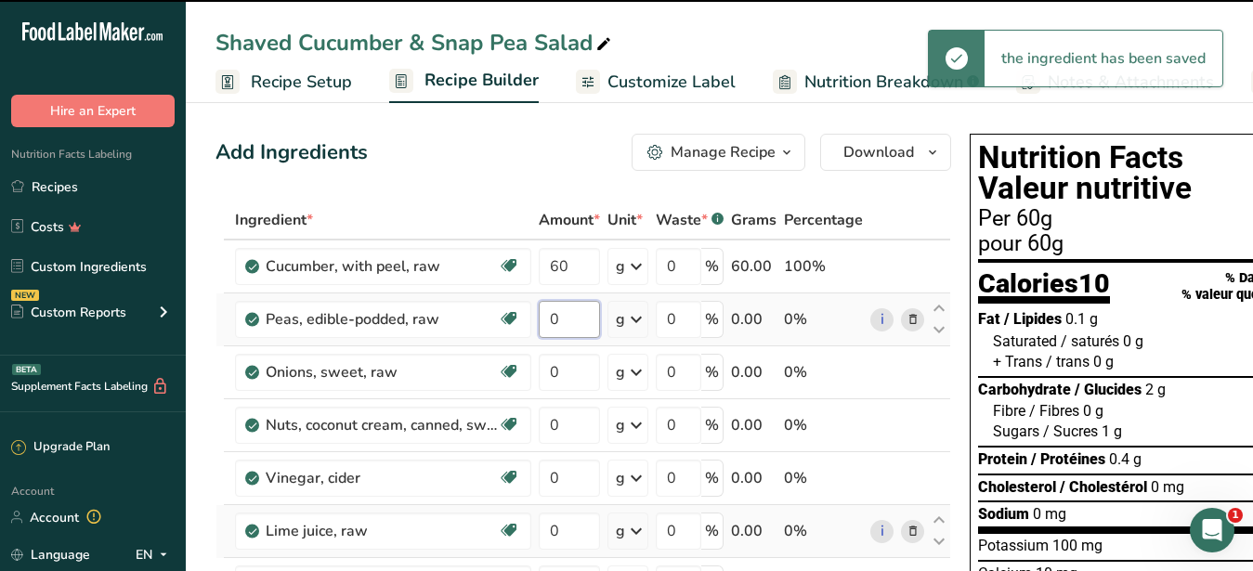
type input "5"
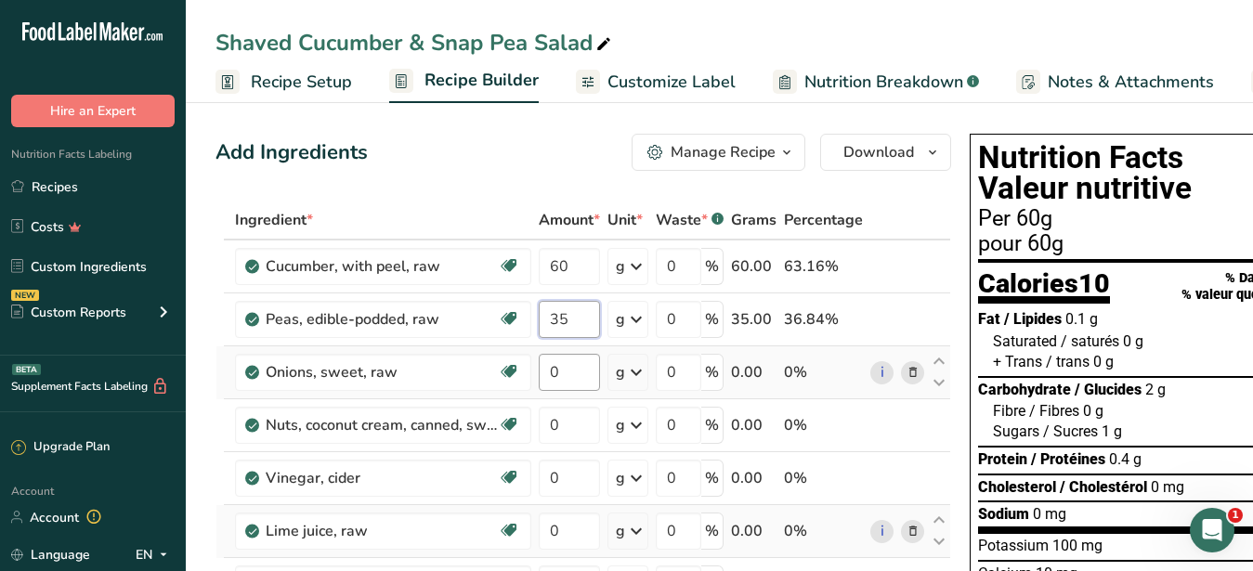
type input "35"
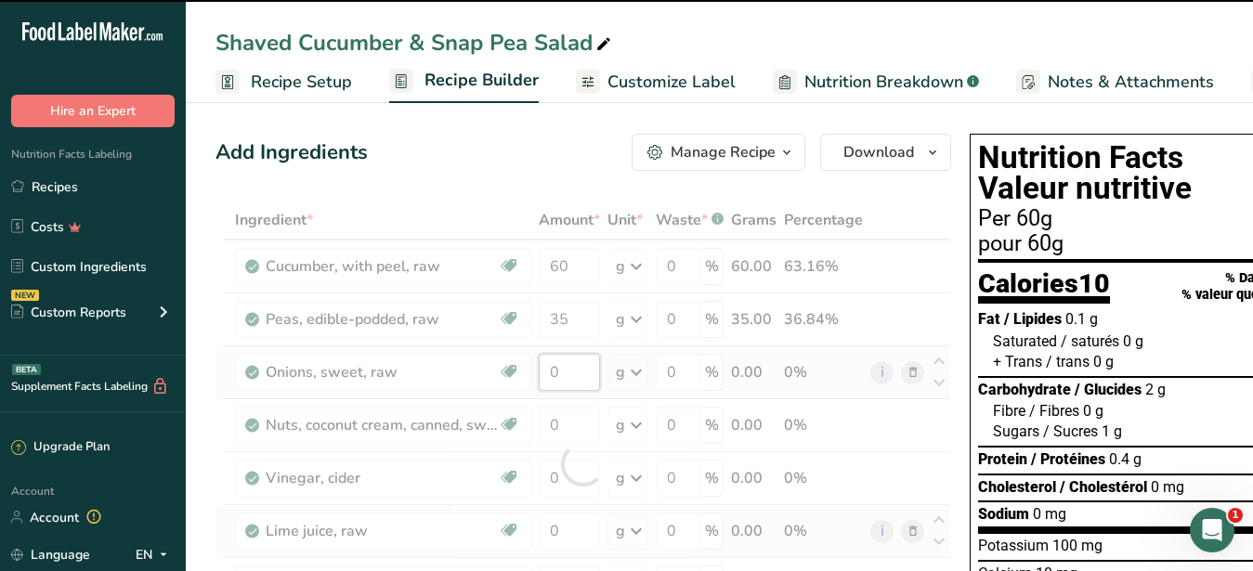
drag, startPoint x: 576, startPoint y: 370, endPoint x: 545, endPoint y: 365, distance: 31.0
click at [545, 365] on input "0" at bounding box center [569, 372] width 61 height 37
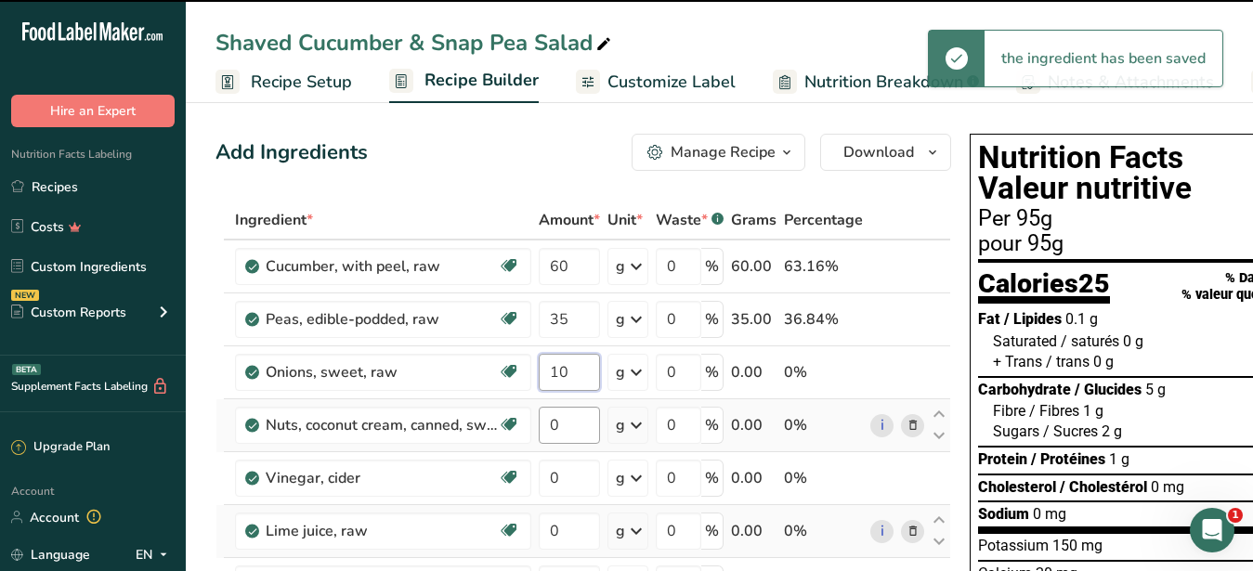
type input "10"
click at [539, 425] on input "0" at bounding box center [569, 425] width 61 height 37
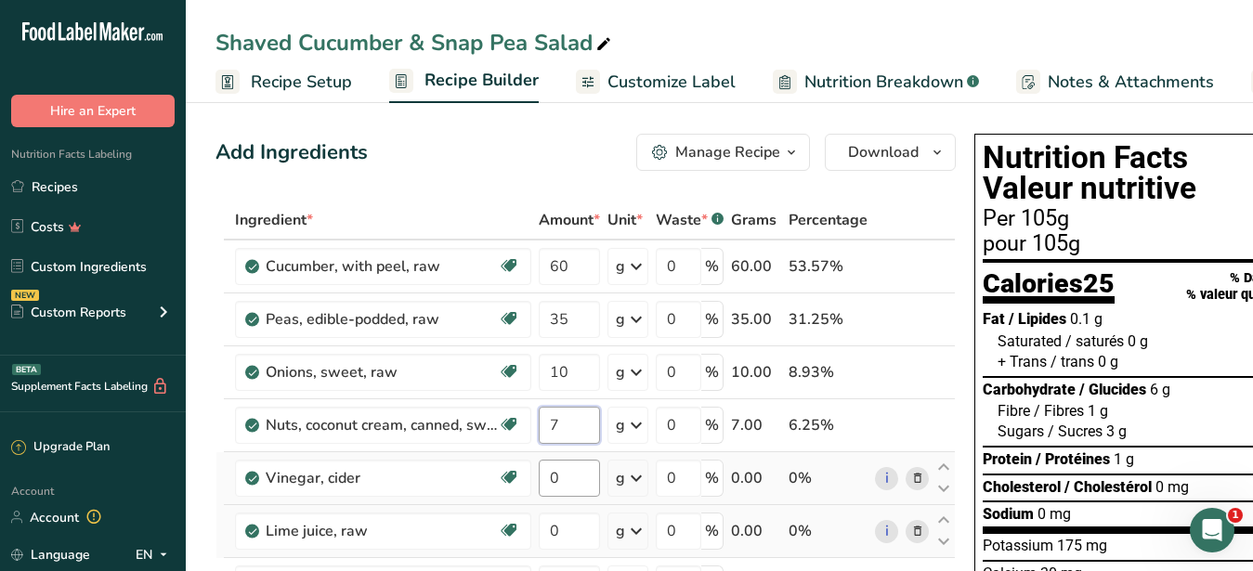
type input "7"
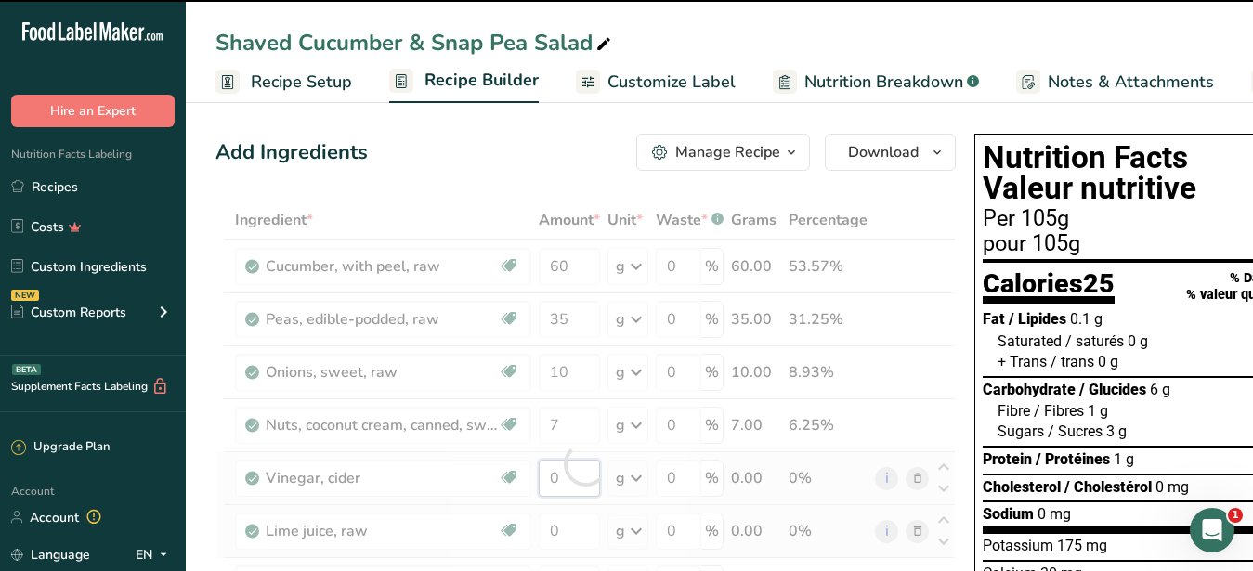
drag, startPoint x: 551, startPoint y: 480, endPoint x: 541, endPoint y: 481, distance: 10.3
click at [541, 481] on input "0" at bounding box center [569, 478] width 61 height 37
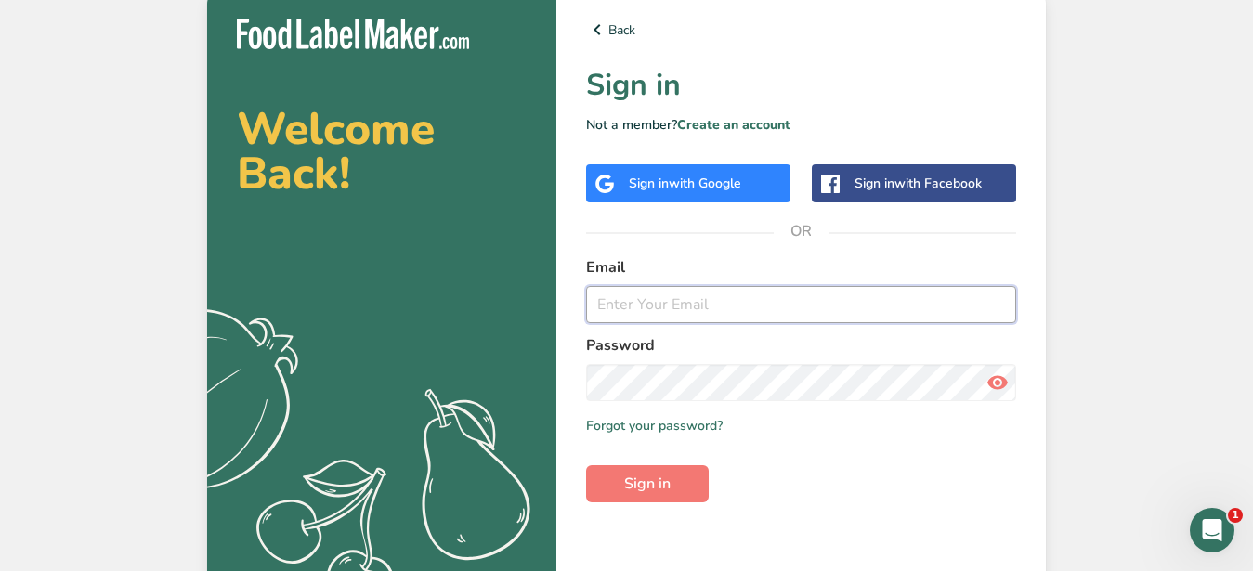
click at [678, 310] on input "email" at bounding box center [801, 304] width 430 height 37
type input "[PERSON_NAME][EMAIL_ADDRESS][DOMAIN_NAME]"
click at [654, 474] on span "Sign in" at bounding box center [647, 484] width 46 height 22
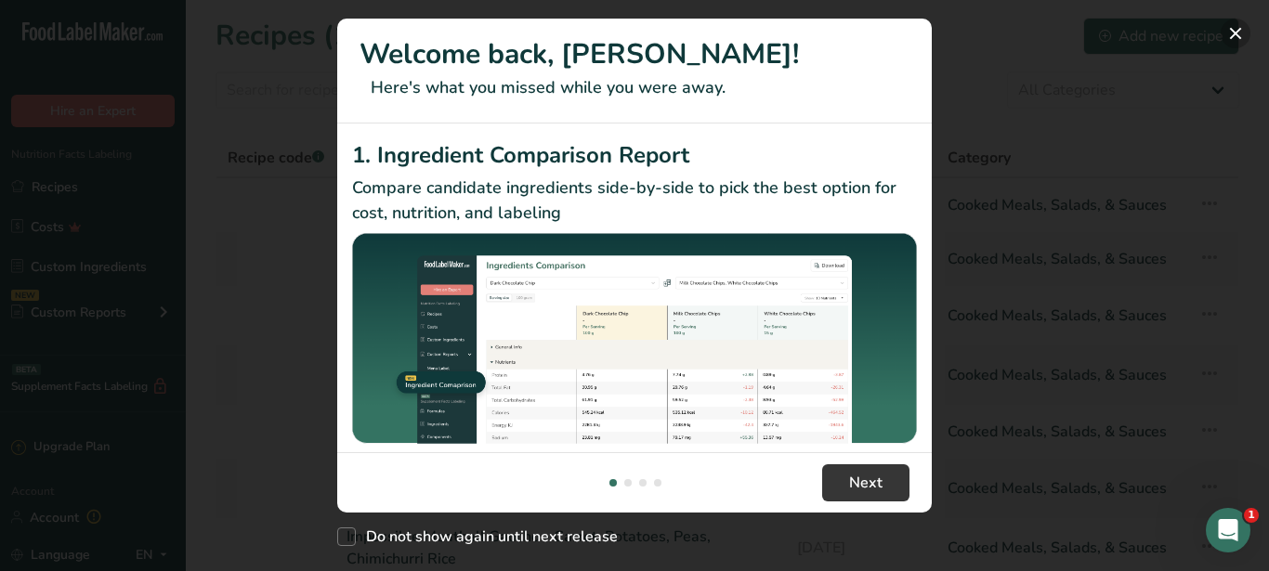
click at [1235, 31] on button "New Features" at bounding box center [1236, 34] width 30 height 30
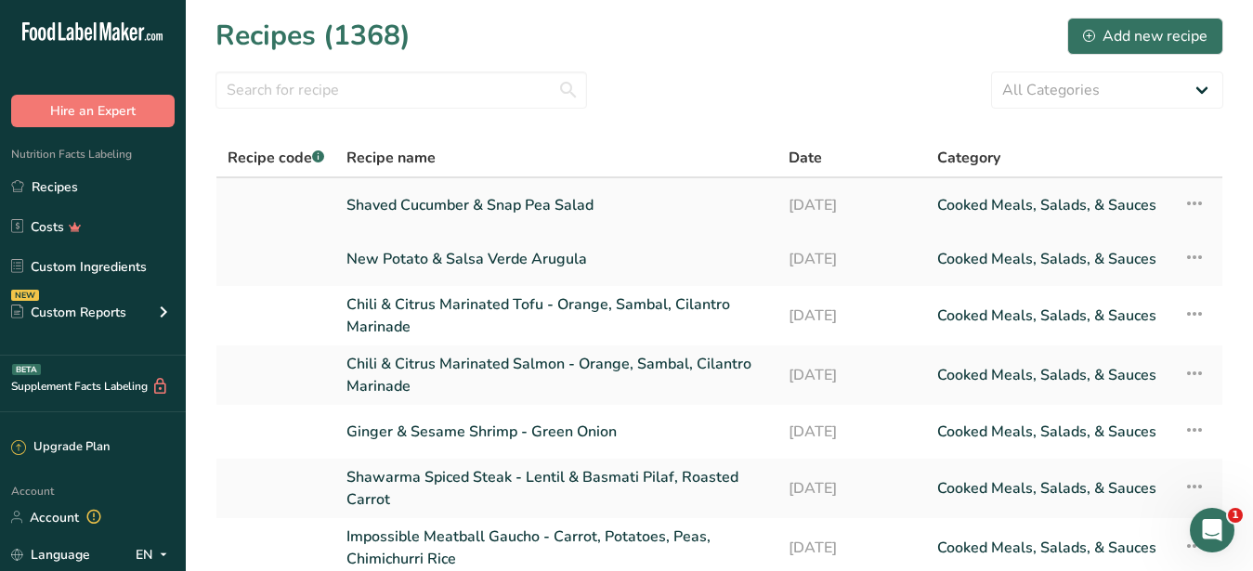
click at [480, 201] on link "Shaved Cucumber & Snap Pea Salad" at bounding box center [557, 205] width 420 height 39
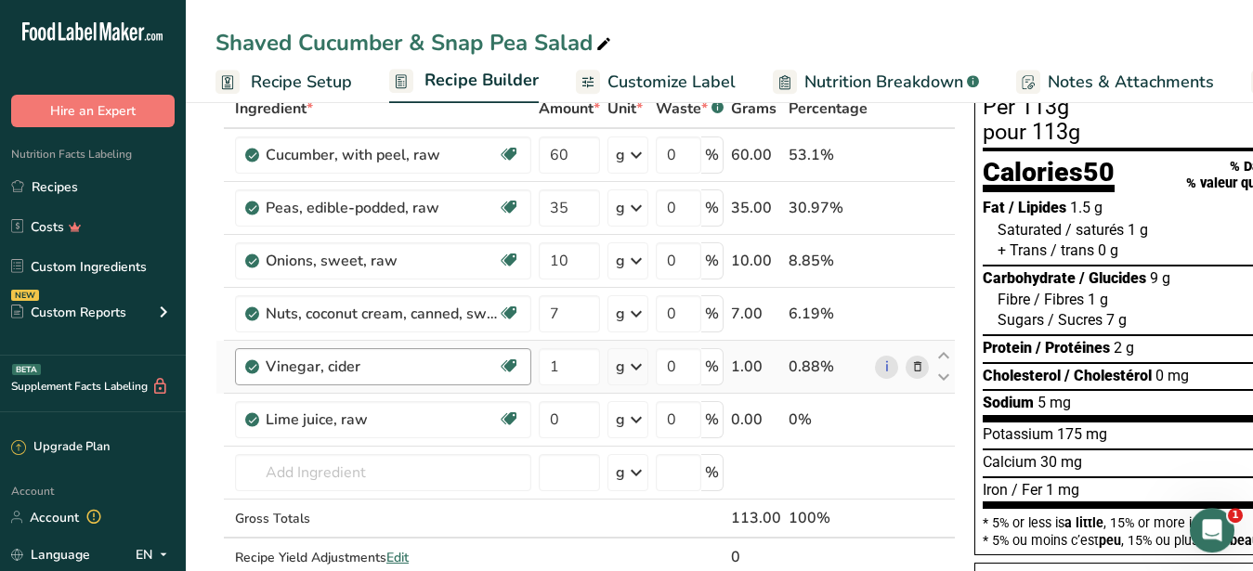
scroll to position [190, 0]
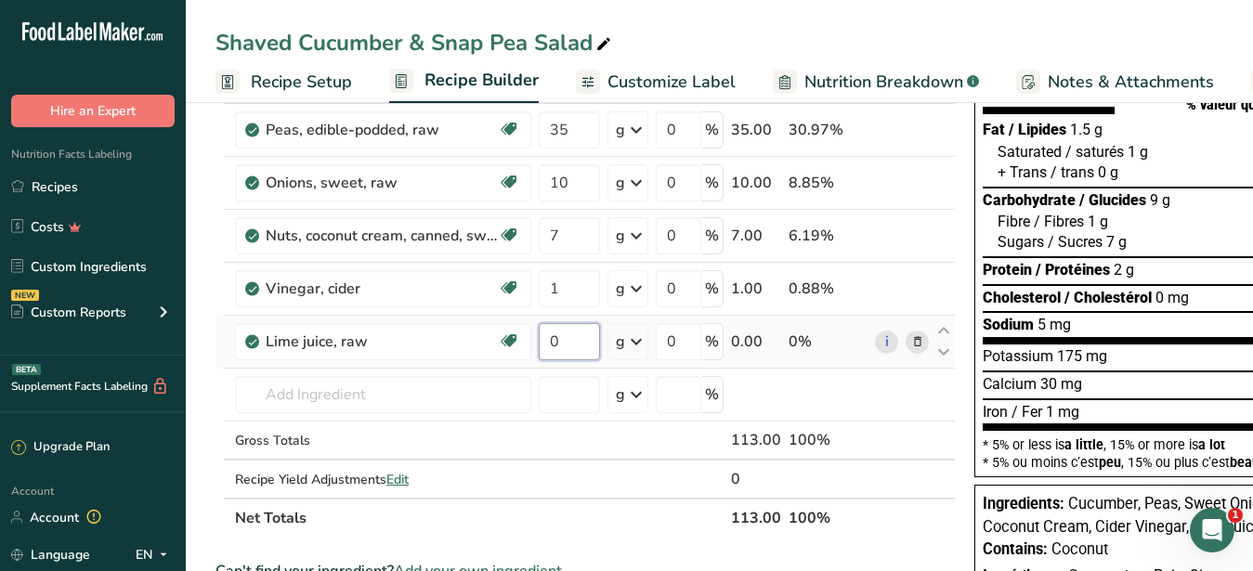
drag, startPoint x: 585, startPoint y: 350, endPoint x: 537, endPoint y: 336, distance: 50.3
click at [539, 336] on input "0" at bounding box center [569, 341] width 61 height 37
drag, startPoint x: 569, startPoint y: 347, endPoint x: 539, endPoint y: 339, distance: 31.5
click at [539, 339] on input "2" at bounding box center [569, 341] width 61 height 37
type input "5"
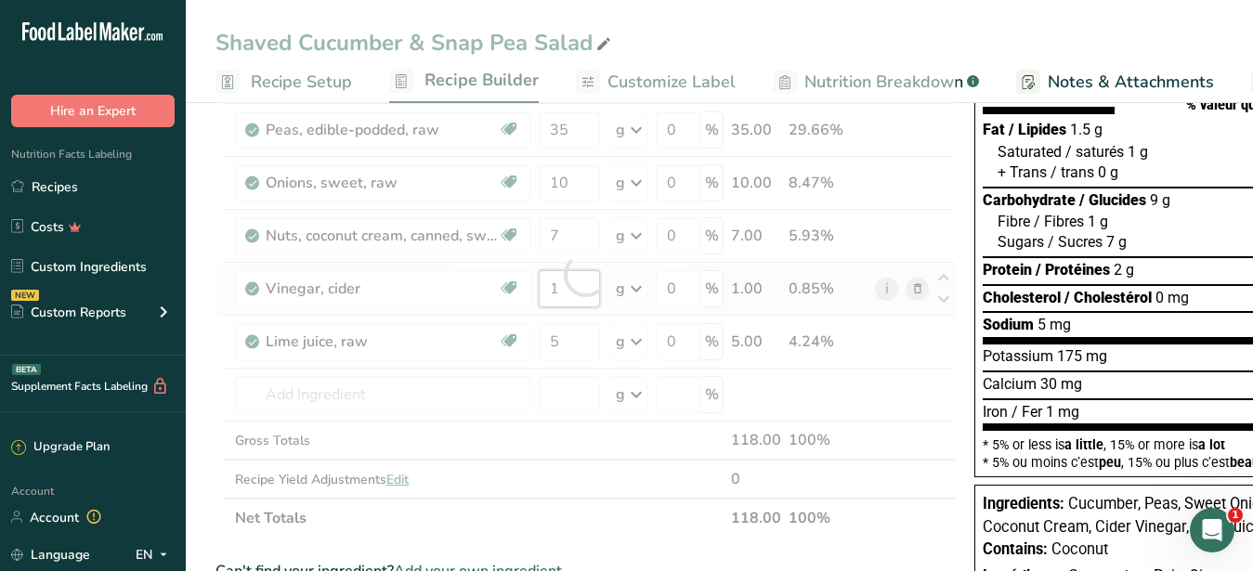
click at [582, 276] on input "1" at bounding box center [569, 288] width 61 height 37
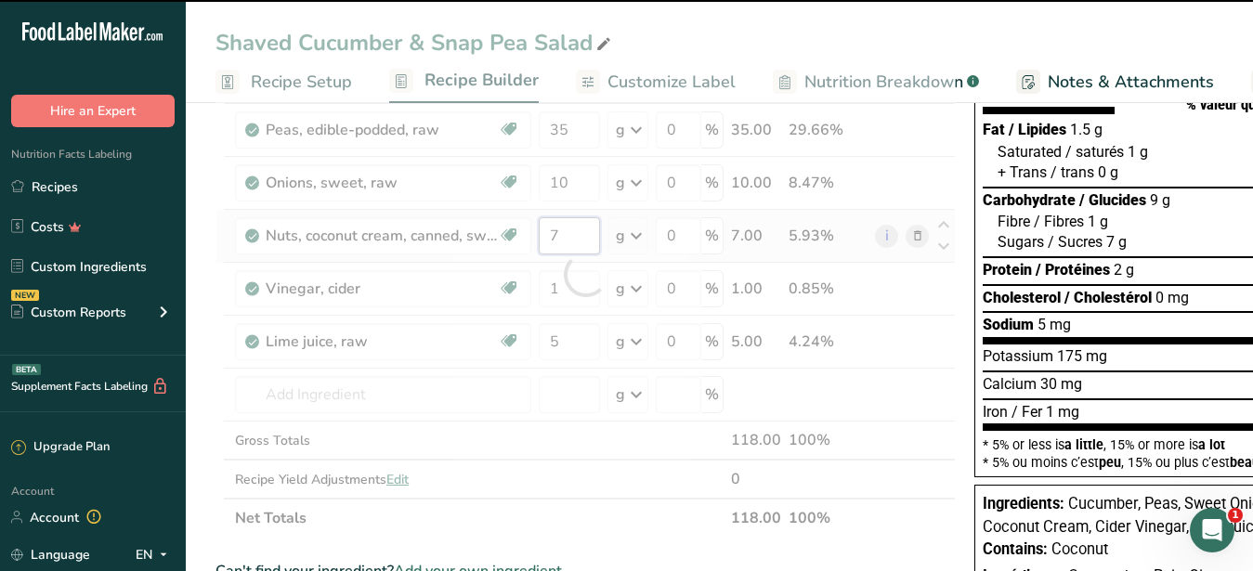
click at [568, 240] on input "7" at bounding box center [569, 235] width 61 height 37
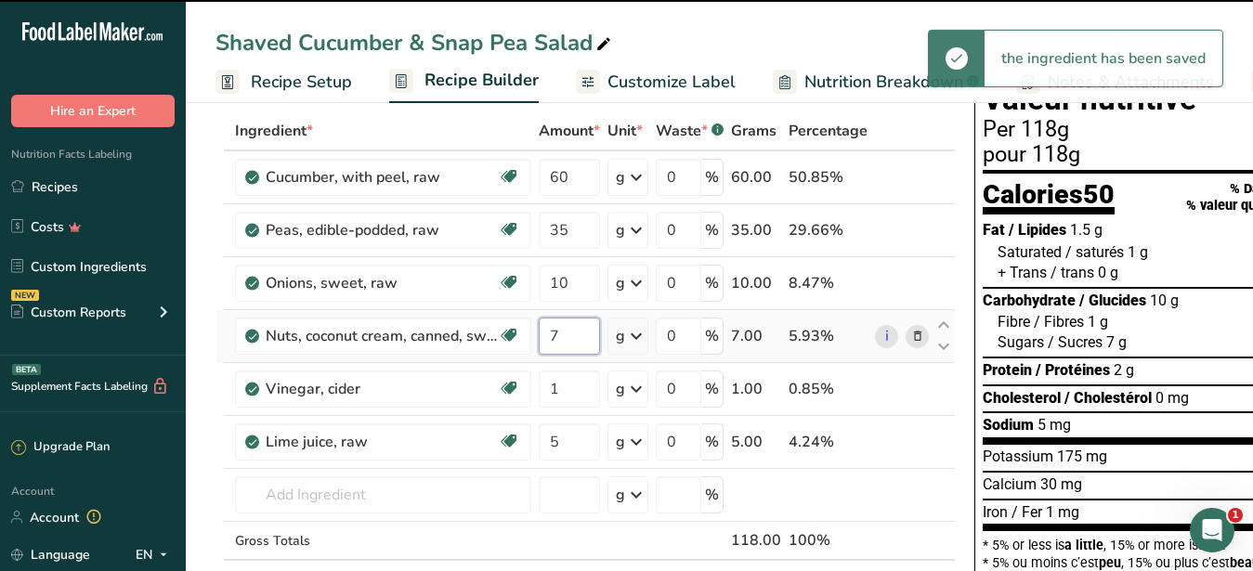
scroll to position [0, 0]
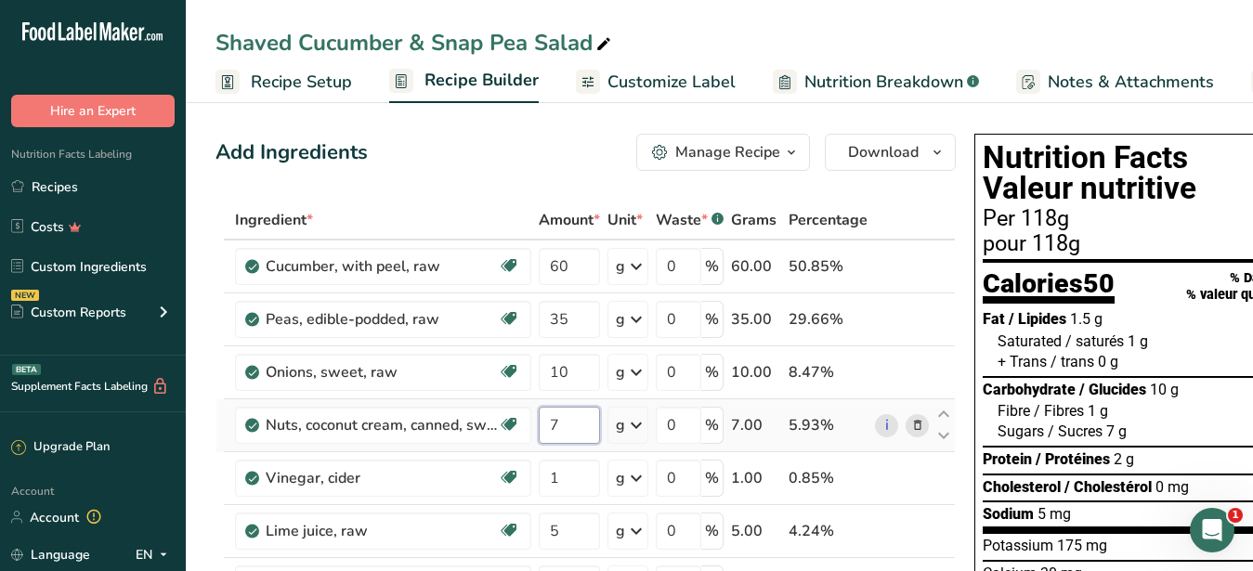
drag, startPoint x: 579, startPoint y: 426, endPoint x: 539, endPoint y: 423, distance: 40.1
click at [539, 423] on input "7" at bounding box center [569, 425] width 61 height 37
type input "10"
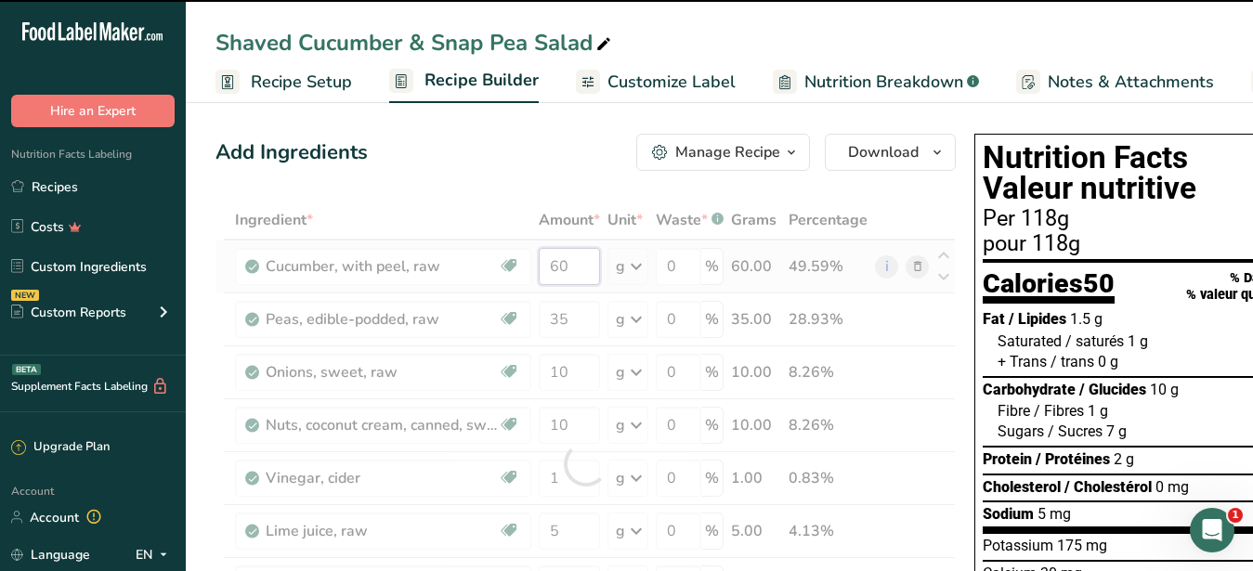
click at [539, 268] on input "60" at bounding box center [569, 266] width 61 height 37
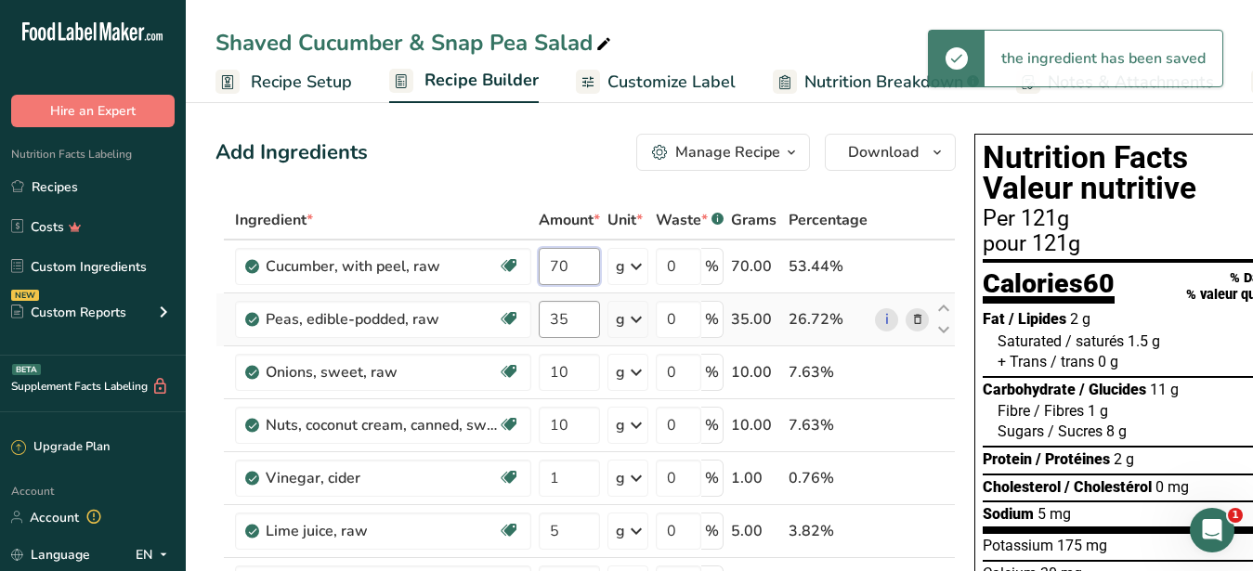
type input "70"
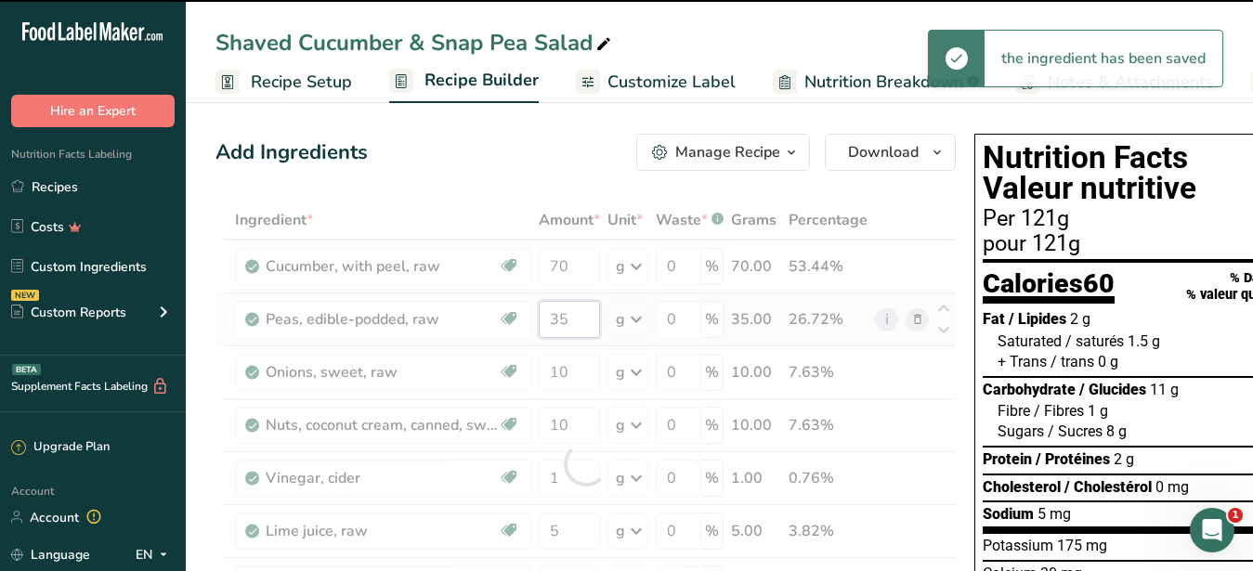
drag, startPoint x: 581, startPoint y: 318, endPoint x: 530, endPoint y: 319, distance: 50.2
click at [539, 319] on input "35" at bounding box center [569, 319] width 61 height 37
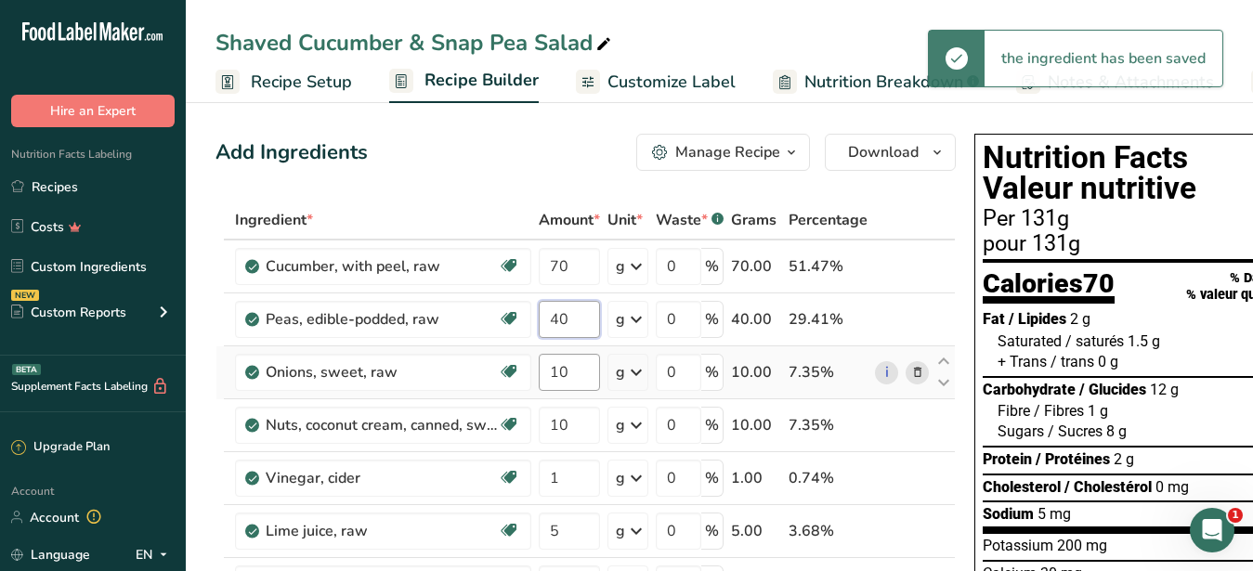
type input "40"
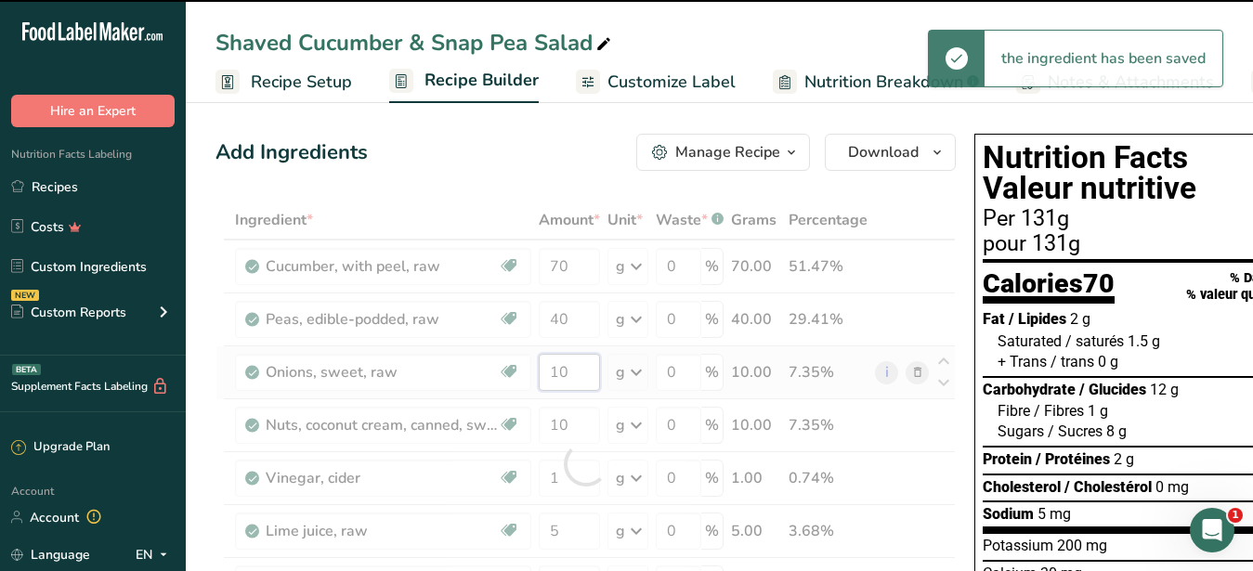
click at [582, 373] on input "10" at bounding box center [569, 372] width 61 height 37
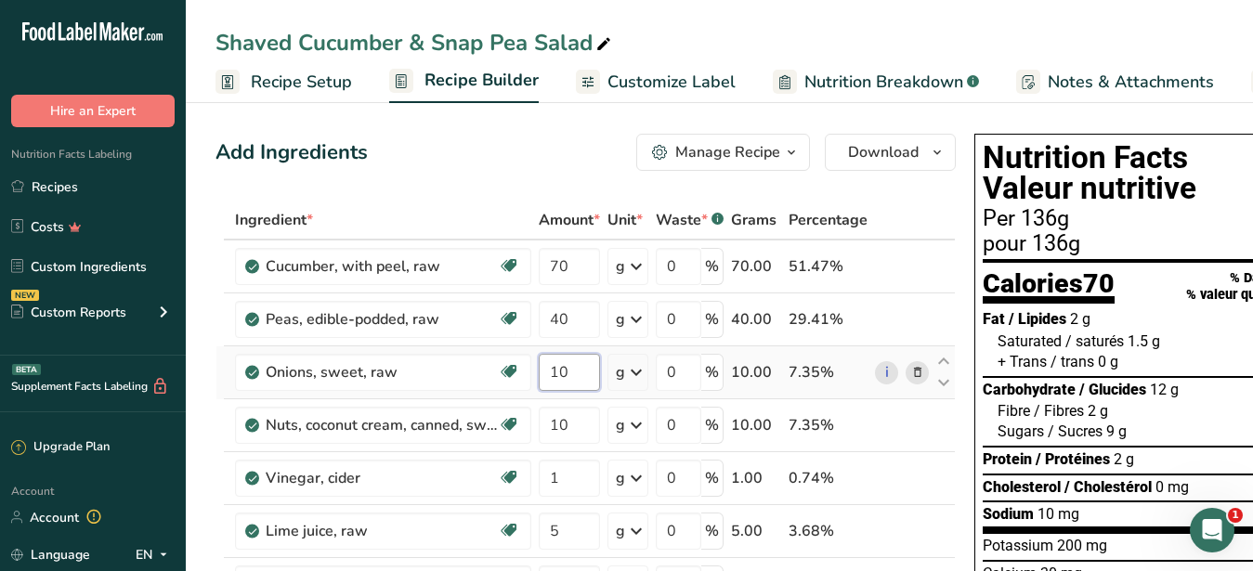
drag, startPoint x: 582, startPoint y: 373, endPoint x: 560, endPoint y: 378, distance: 23.0
click at [560, 378] on input "10" at bounding box center [569, 372] width 61 height 37
type input "14"
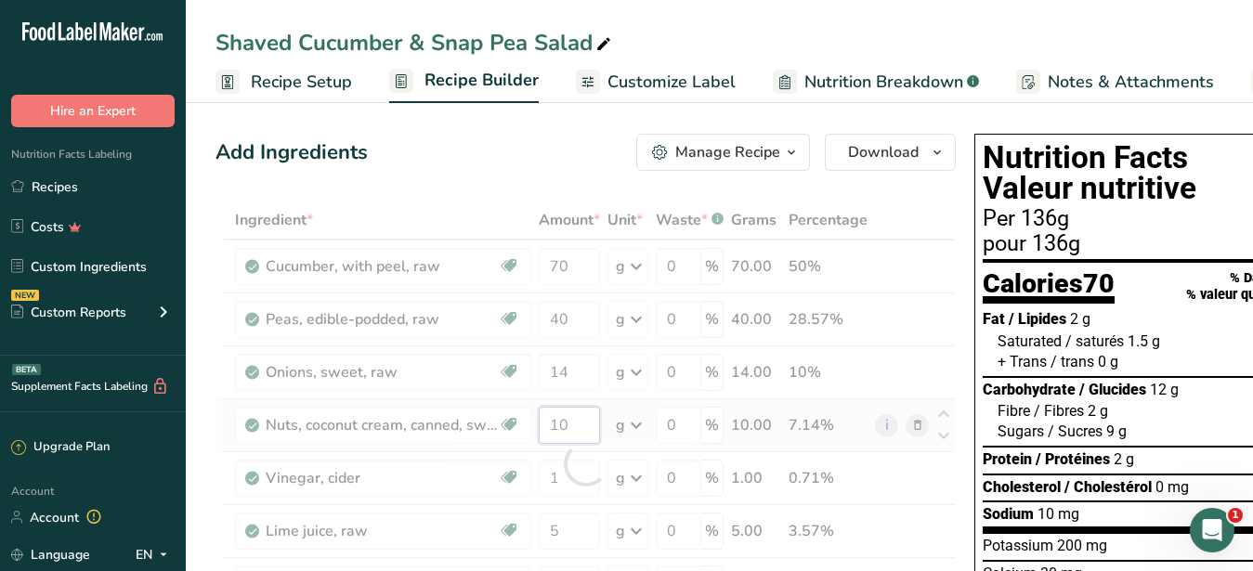
click at [577, 434] on input "10" at bounding box center [569, 425] width 61 height 37
click at [577, 271] on input "70" at bounding box center [569, 266] width 61 height 37
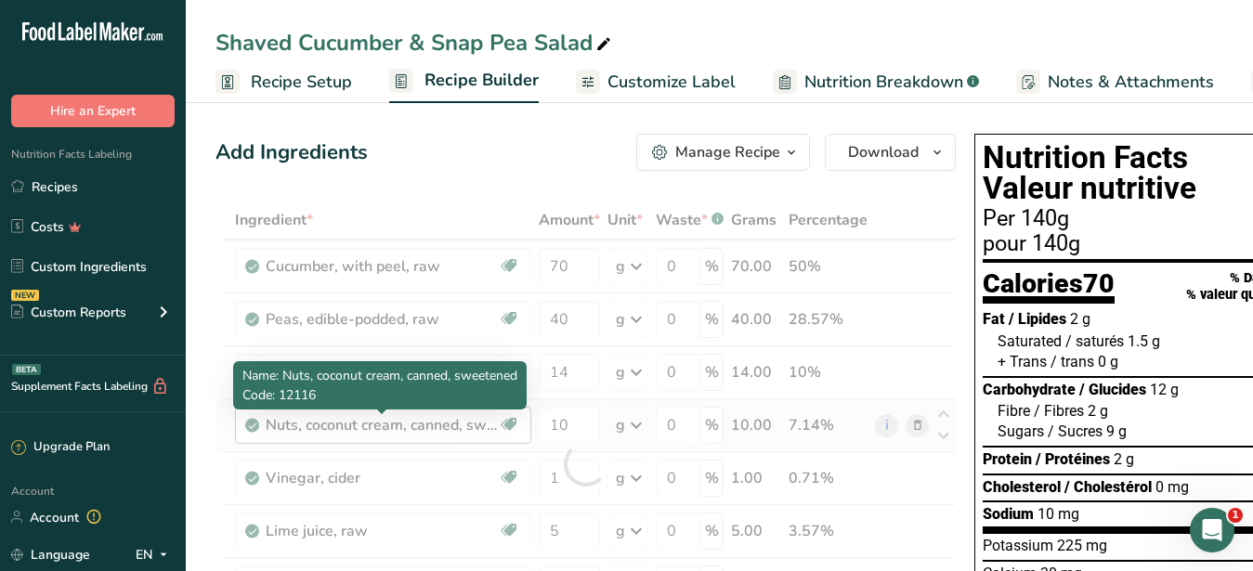
click at [395, 423] on div "Nuts, coconut cream, canned, sweetened" at bounding box center [382, 425] width 232 height 22
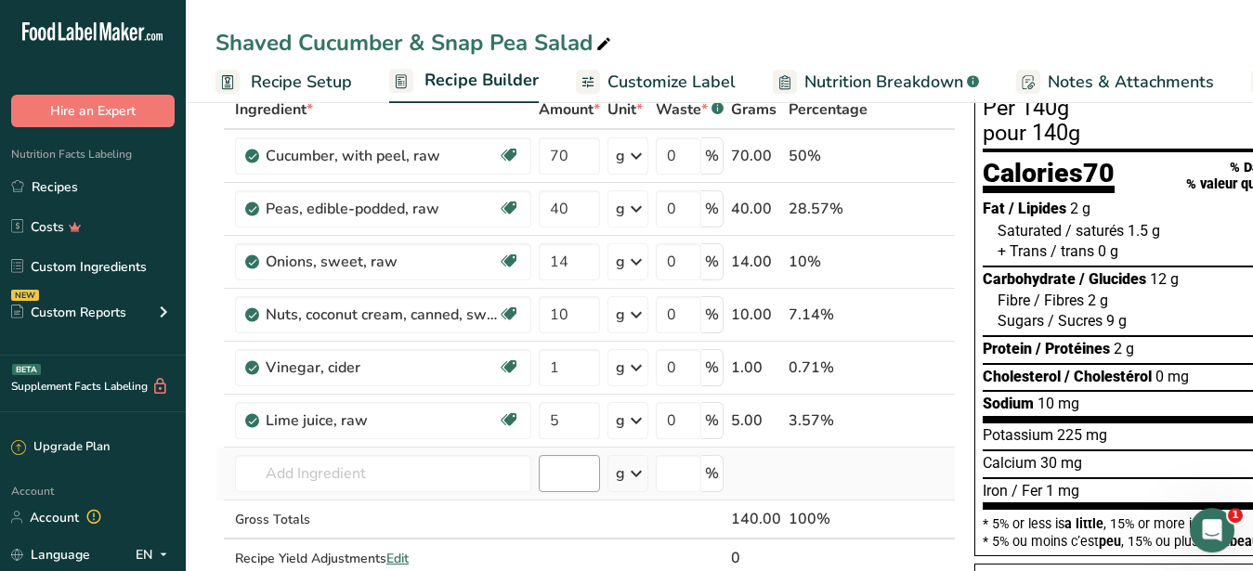
scroll to position [190, 0]
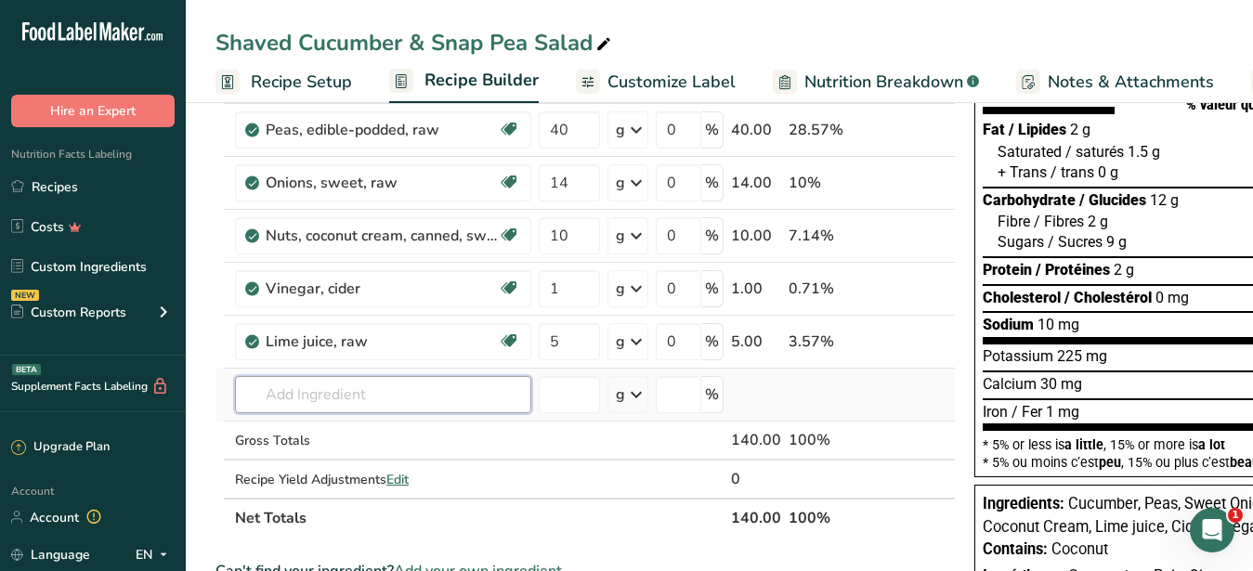
click at [376, 402] on input "text" at bounding box center [383, 394] width 296 height 37
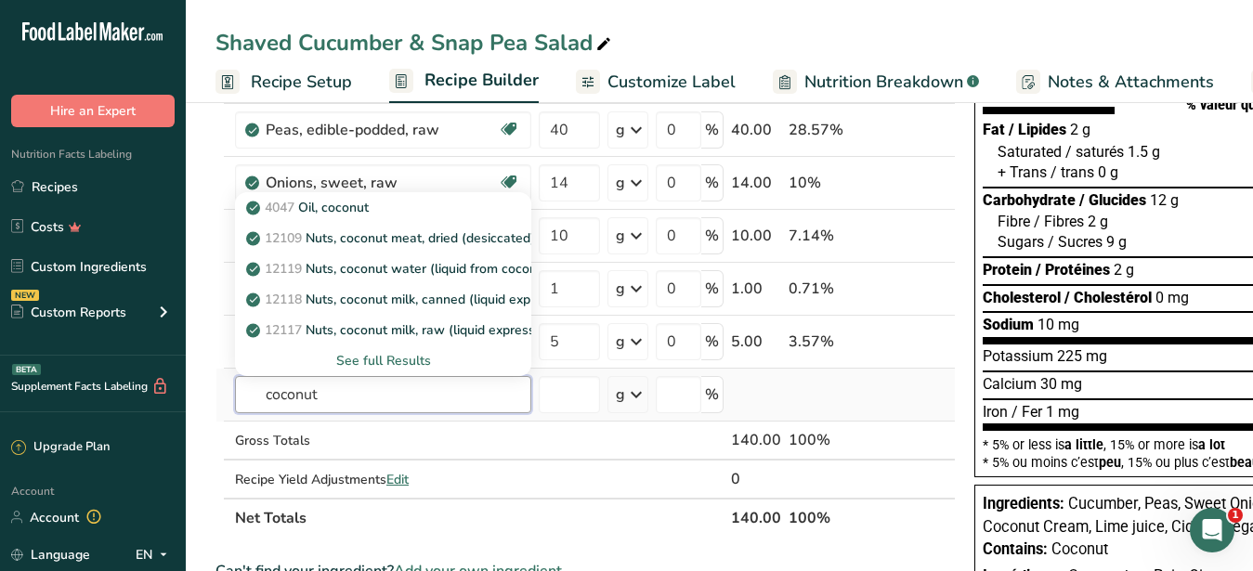
type input "coconut"
click at [389, 360] on div "See full Results" at bounding box center [383, 361] width 267 height 20
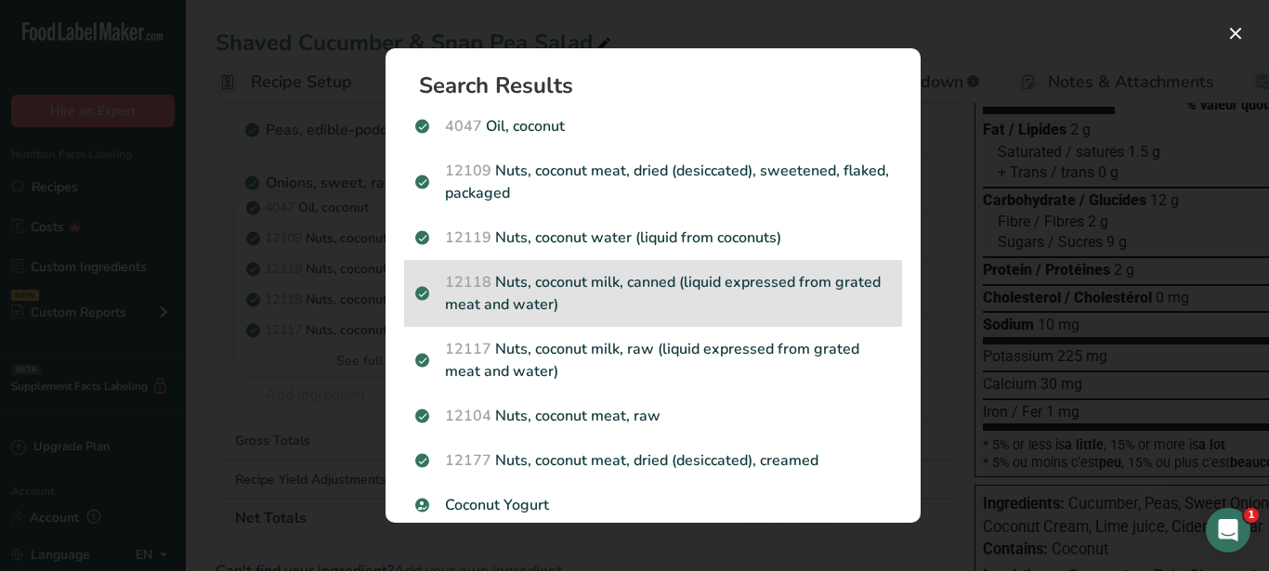
click at [553, 288] on p "12118 Nuts, coconut milk, canned (liquid expressed from grated meat and water)" at bounding box center [653, 293] width 476 height 45
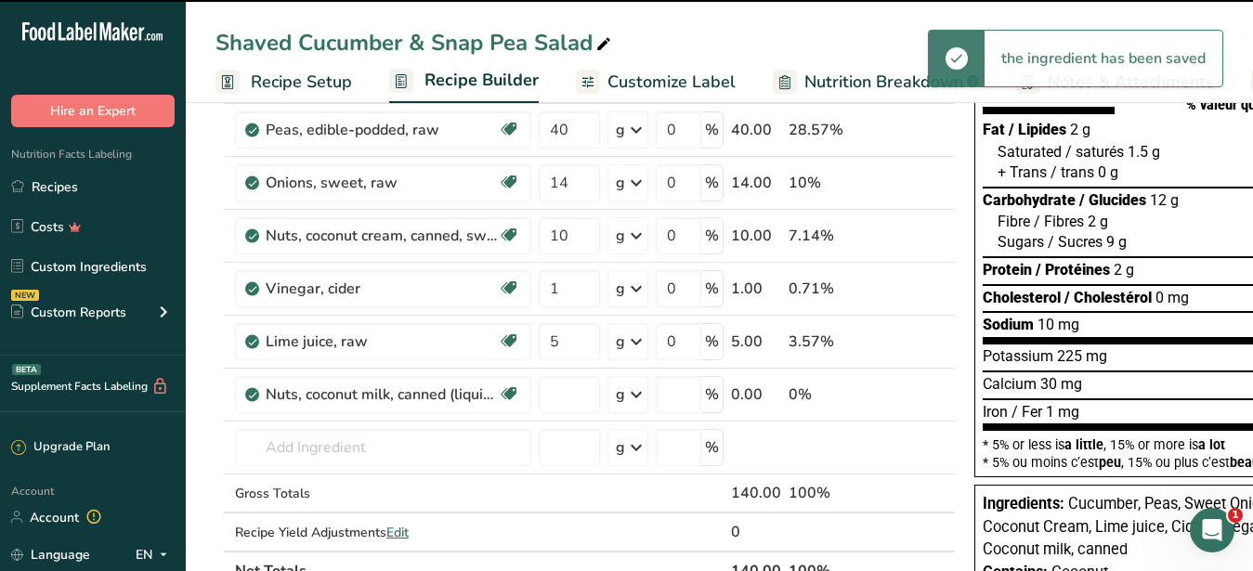
type input "0"
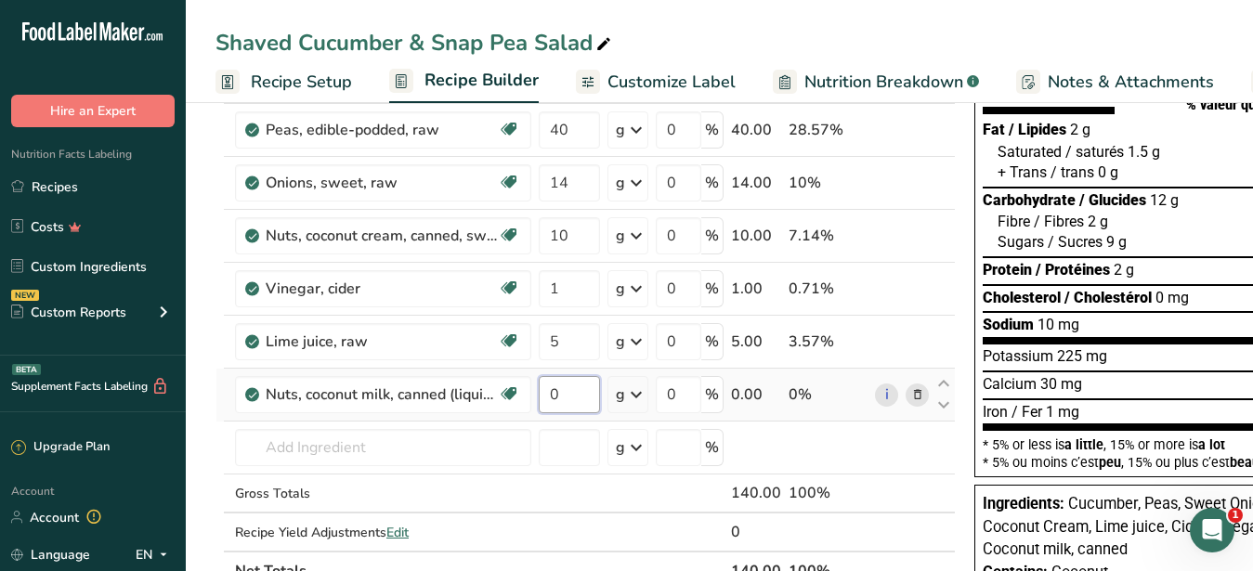
drag, startPoint x: 571, startPoint y: 402, endPoint x: 537, endPoint y: 400, distance: 34.4
click at [539, 400] on input "0" at bounding box center [569, 394] width 61 height 37
type input "10"
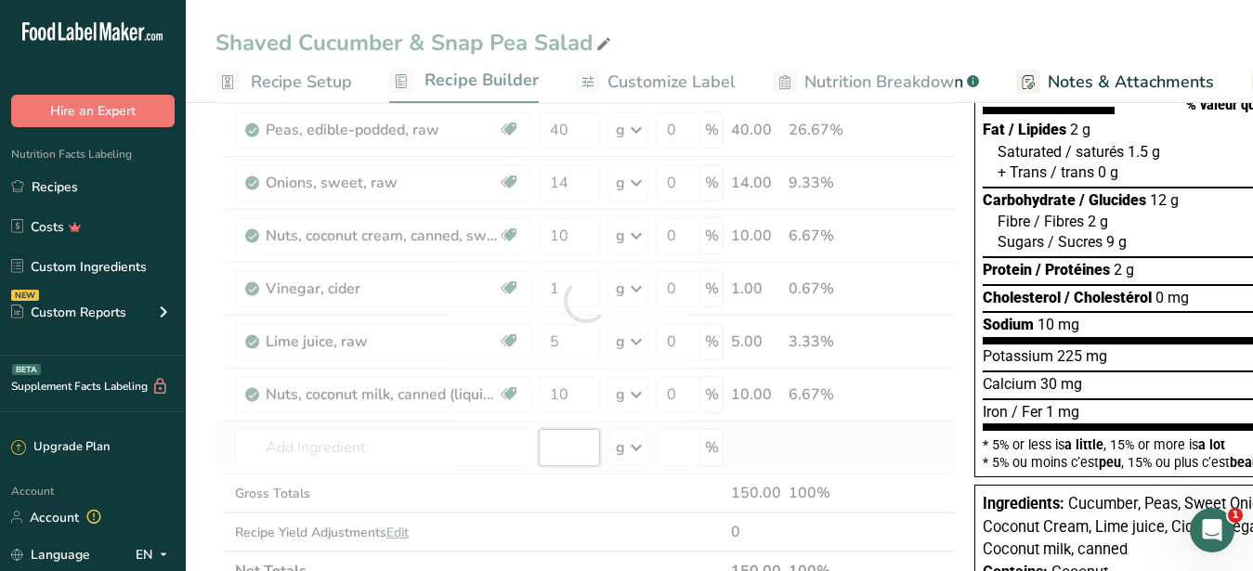
click at [581, 450] on input "number" at bounding box center [569, 447] width 61 height 37
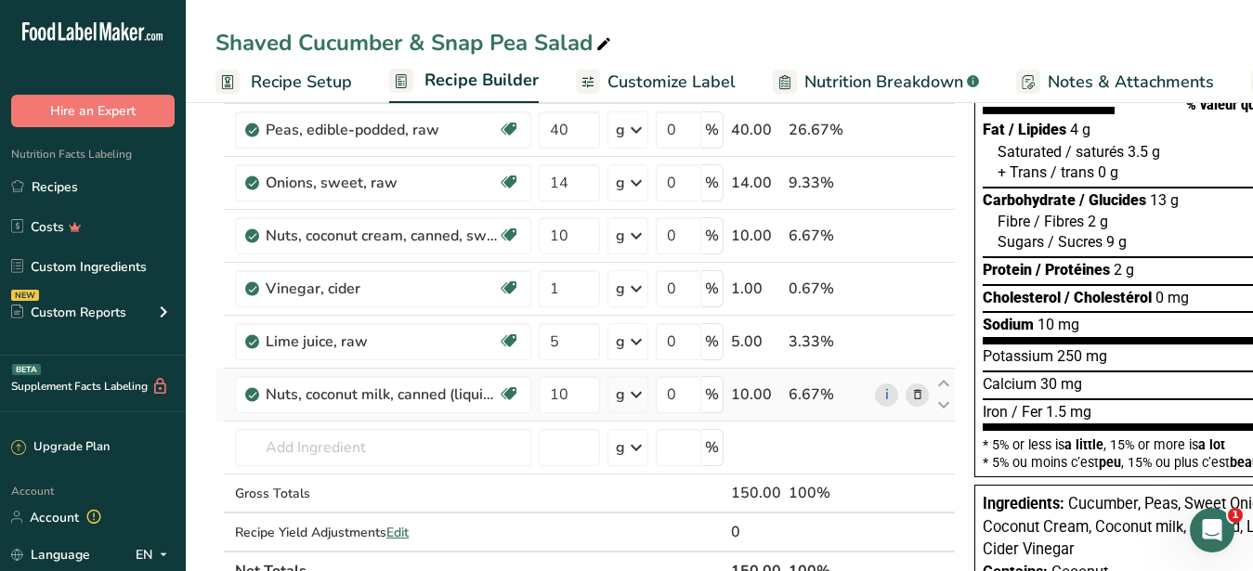
click at [908, 391] on span at bounding box center [918, 395] width 22 height 22
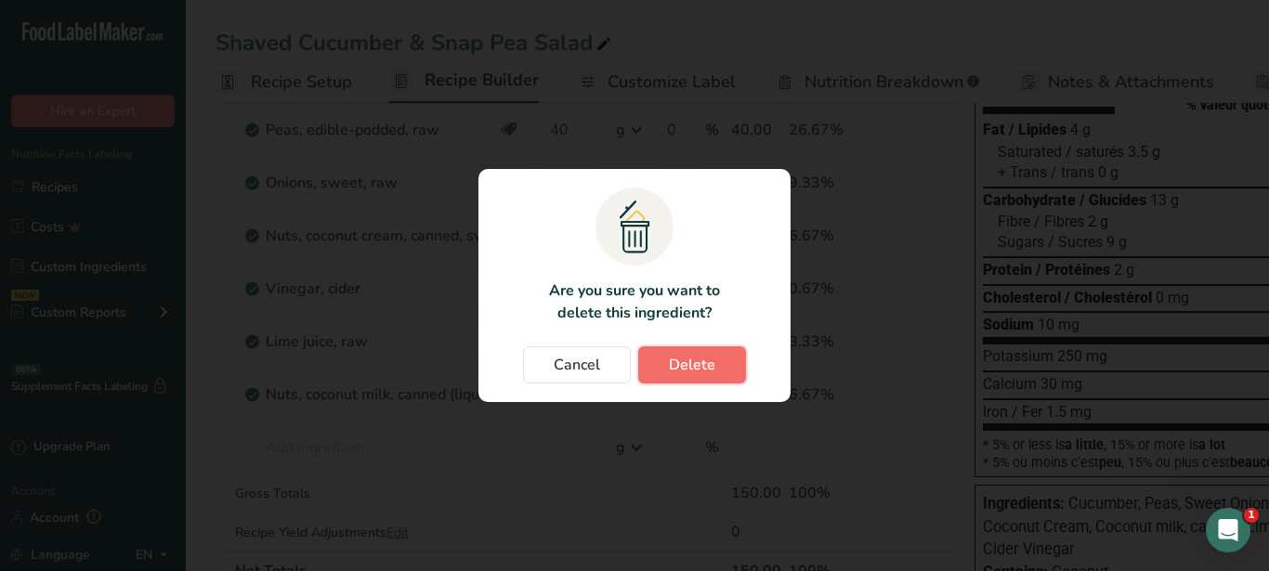
click at [728, 364] on button "Delete" at bounding box center [692, 365] width 108 height 37
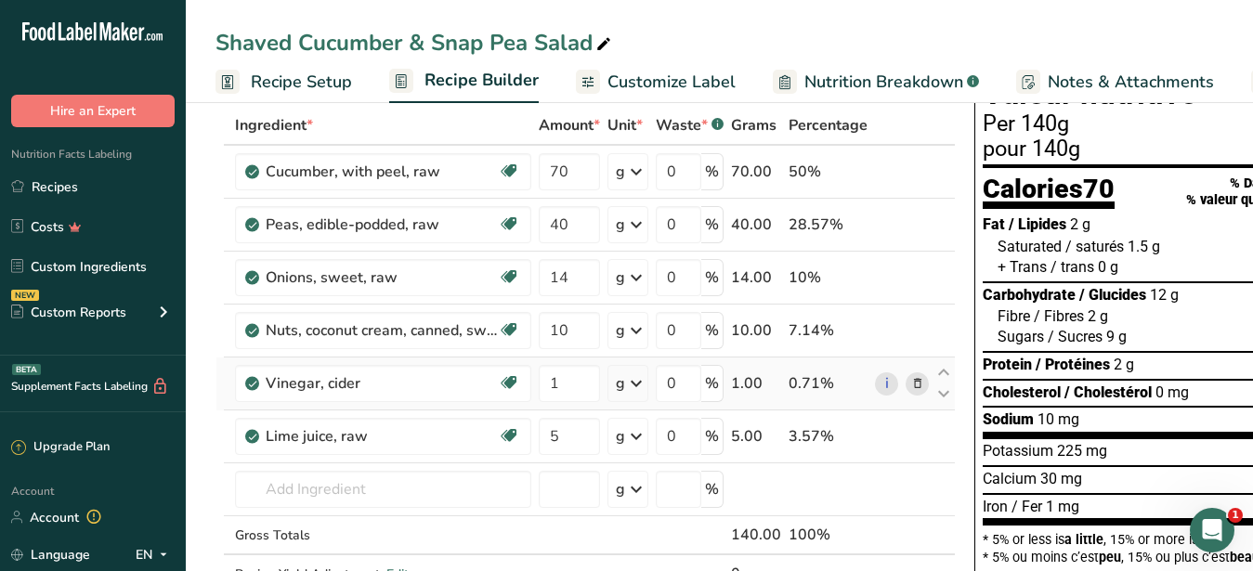
scroll to position [0, 0]
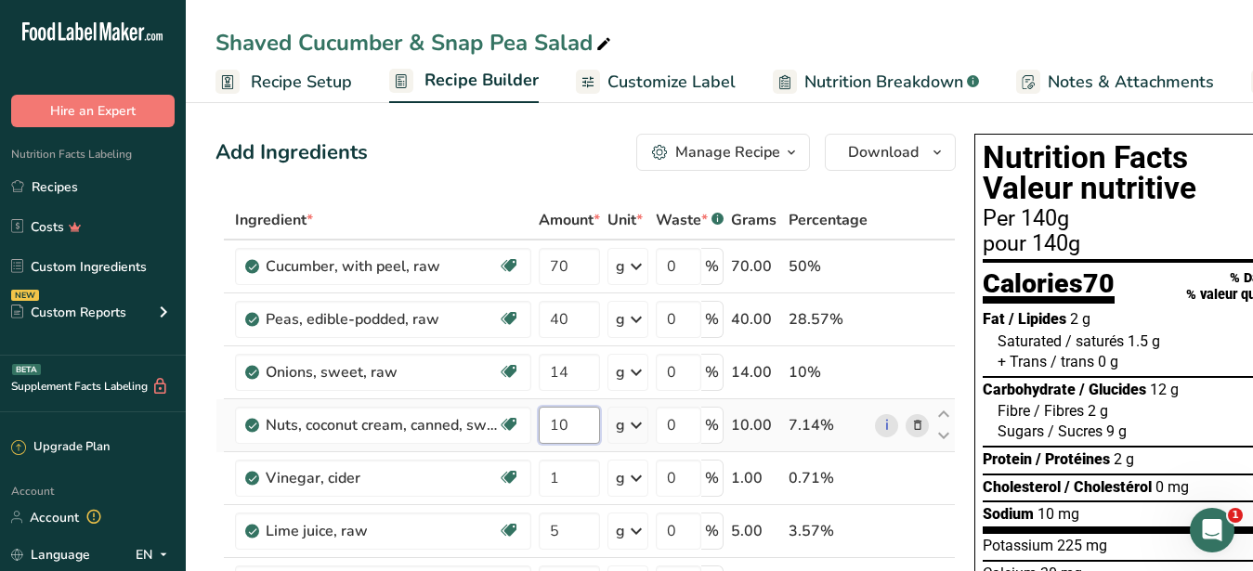
drag, startPoint x: 582, startPoint y: 425, endPoint x: 556, endPoint y: 431, distance: 25.7
click at [556, 431] on input "10" at bounding box center [569, 425] width 61 height 37
type input "15"
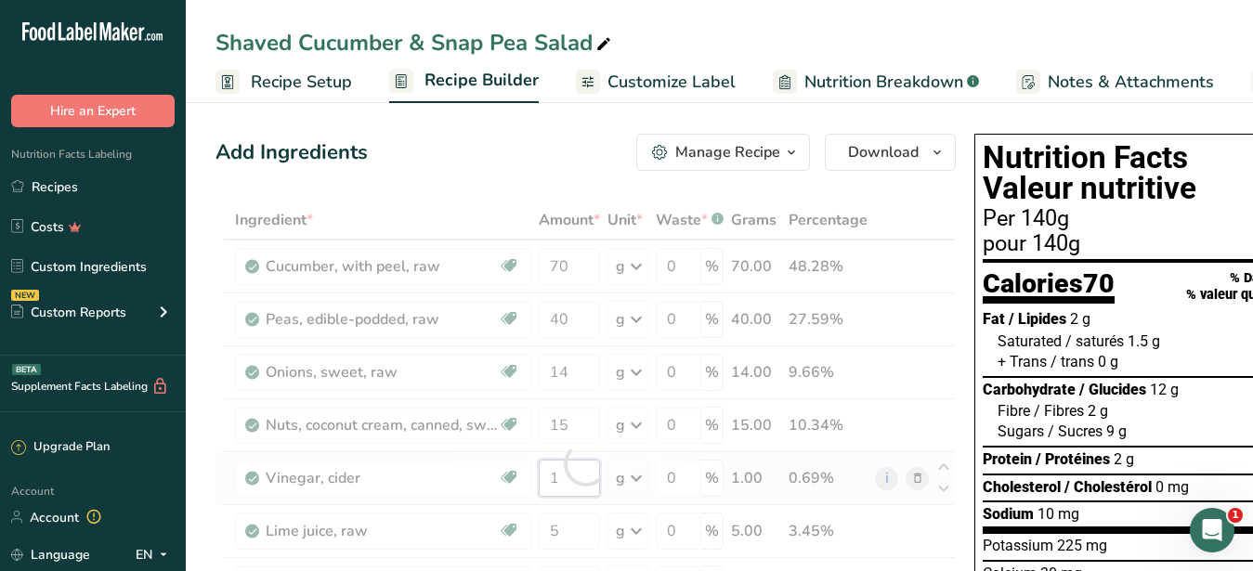
click at [569, 464] on input "1" at bounding box center [569, 478] width 61 height 37
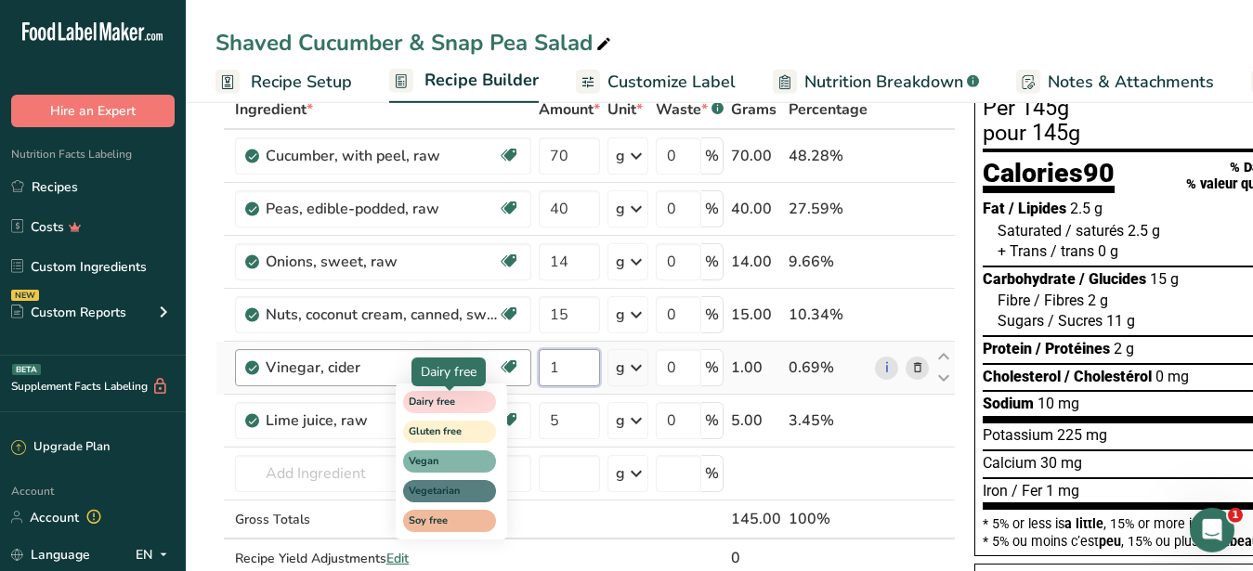
scroll to position [190, 0]
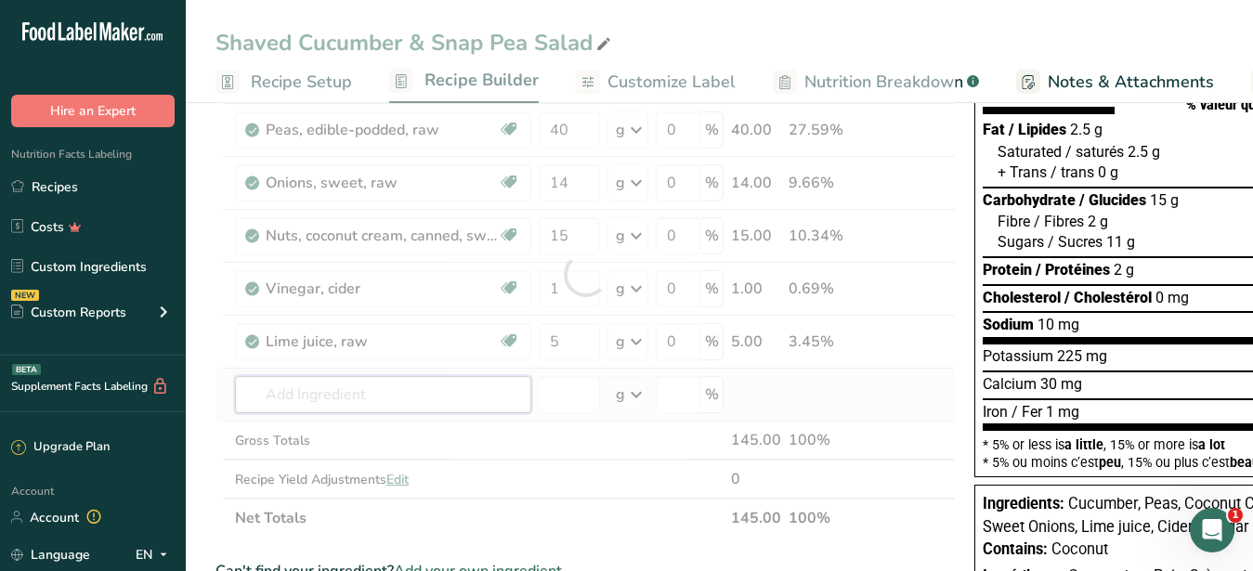
click at [340, 401] on input "text" at bounding box center [383, 394] width 296 height 37
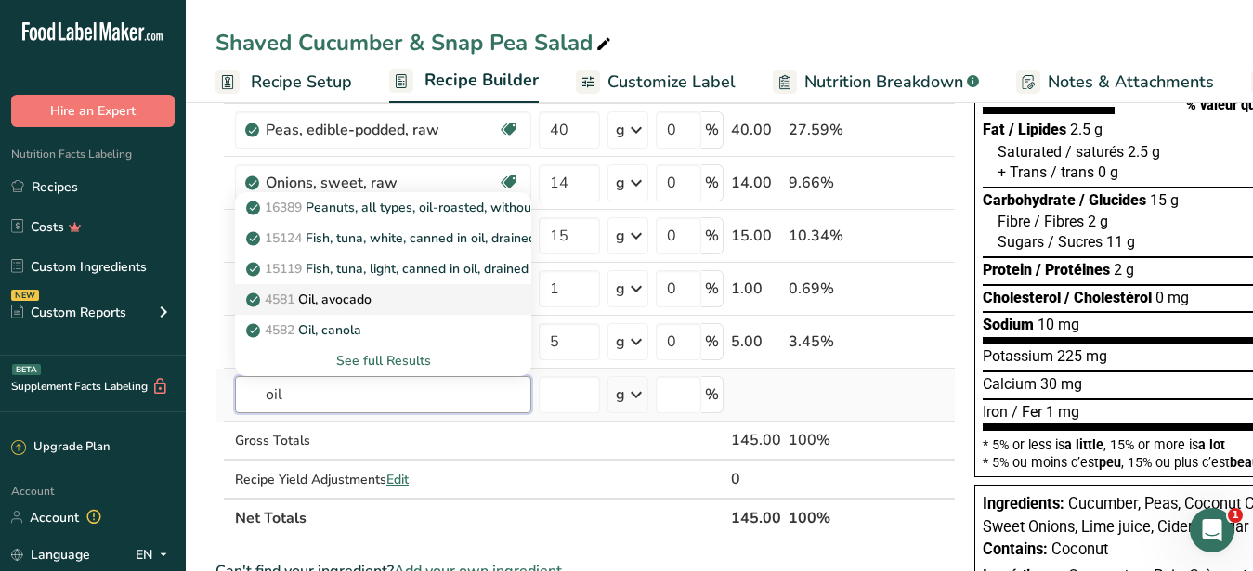
type input "oil"
click at [357, 297] on p "4581 Oil, avocado" at bounding box center [311, 300] width 122 height 20
type input "Oil, avocado"
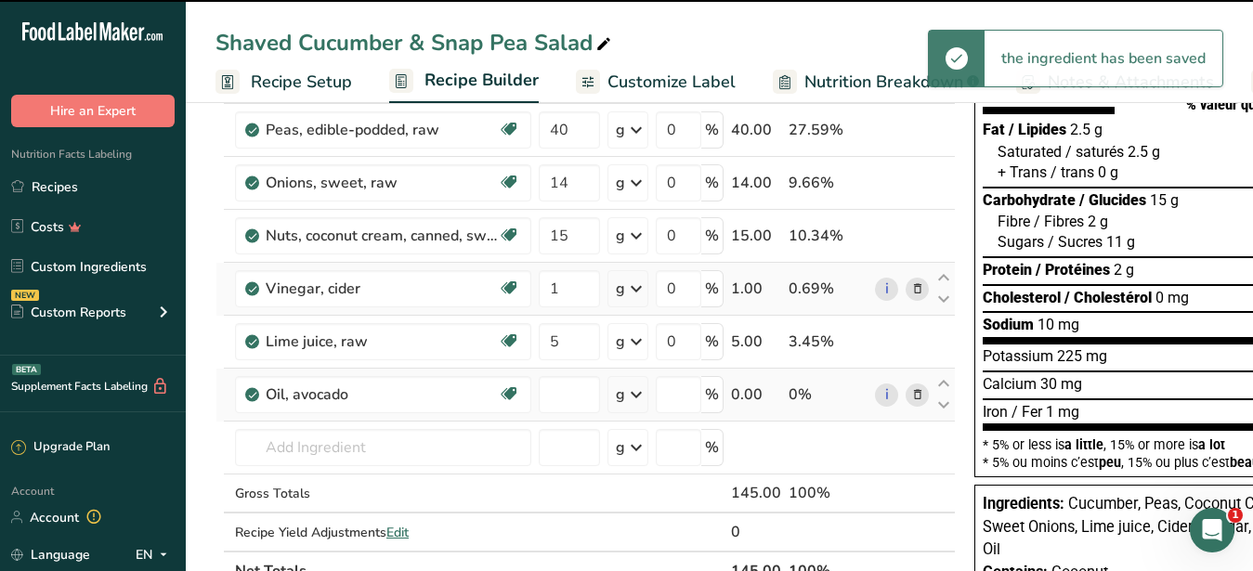
type input "0"
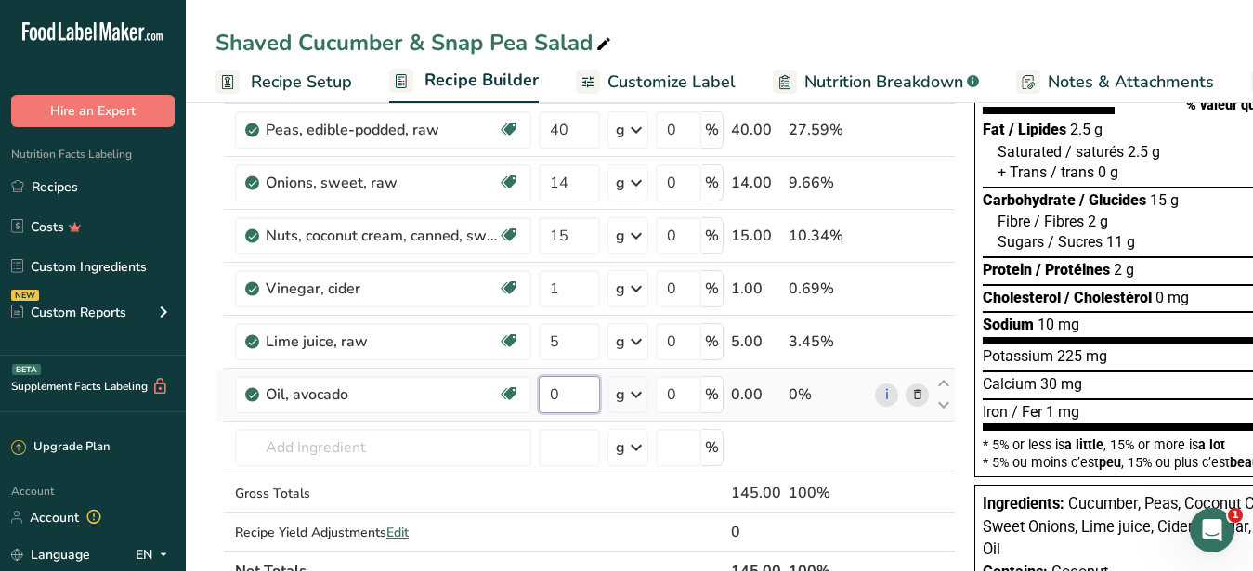
drag, startPoint x: 564, startPoint y: 399, endPoint x: 541, endPoint y: 398, distance: 23.2
click at [541, 398] on input "0" at bounding box center [569, 394] width 61 height 37
type input "3"
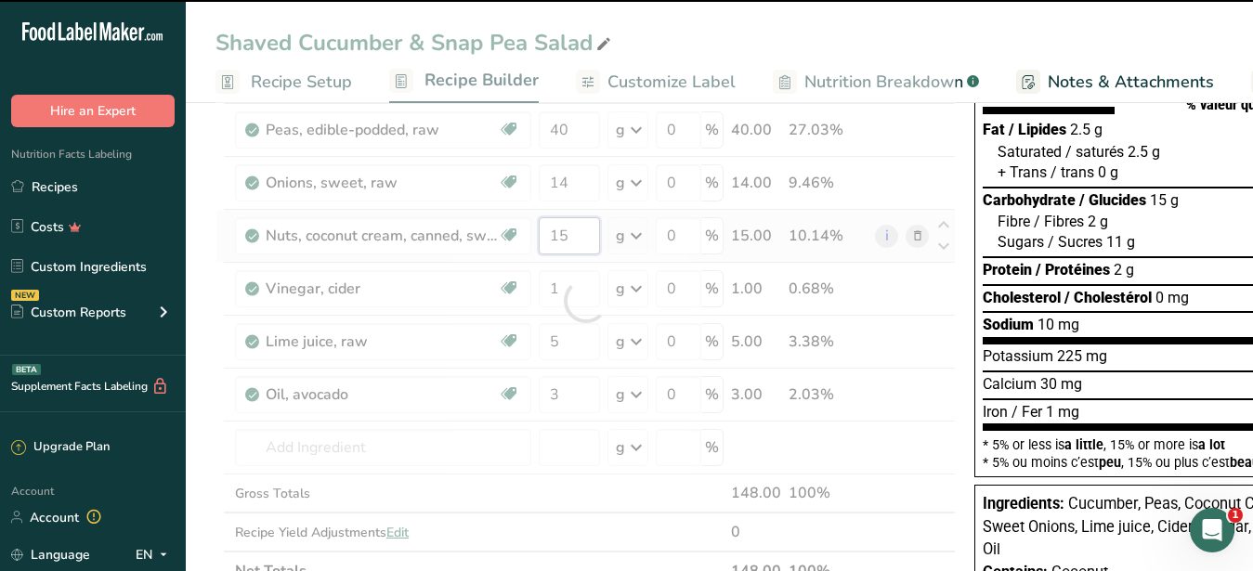
drag, startPoint x: 578, startPoint y: 234, endPoint x: 562, endPoint y: 234, distance: 15.8
click at [562, 234] on input "15" at bounding box center [569, 235] width 61 height 37
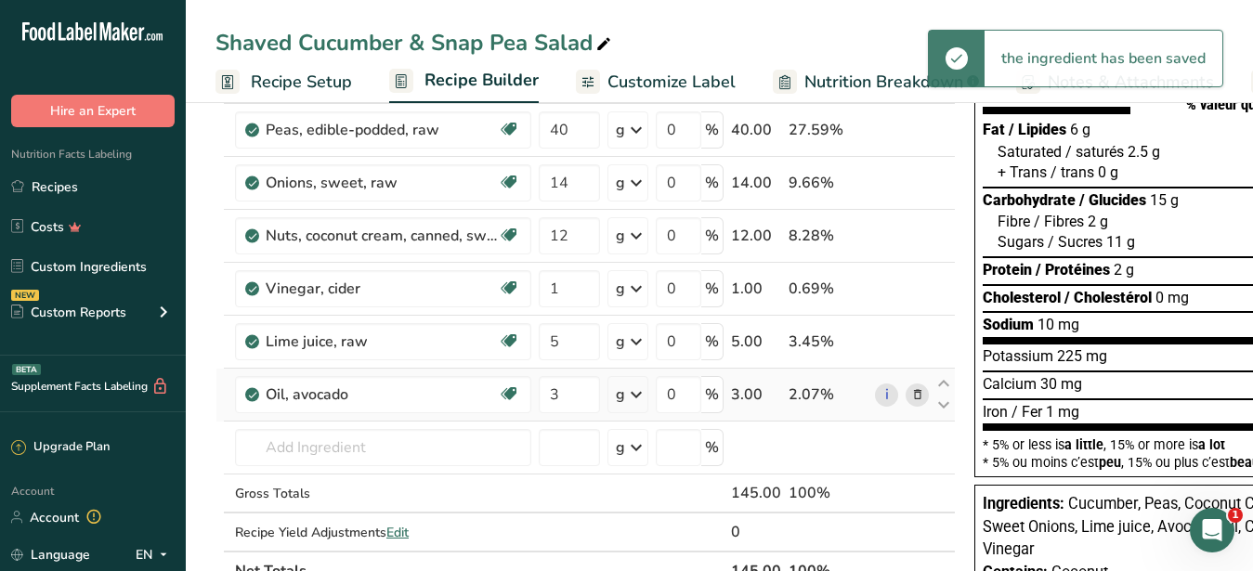
click at [584, 373] on div "Ingredient * Amount * Unit * Waste * .a-a{fill:#347362;}.b-a{fill:#fff;} Grams …" at bounding box center [586, 301] width 740 height 580
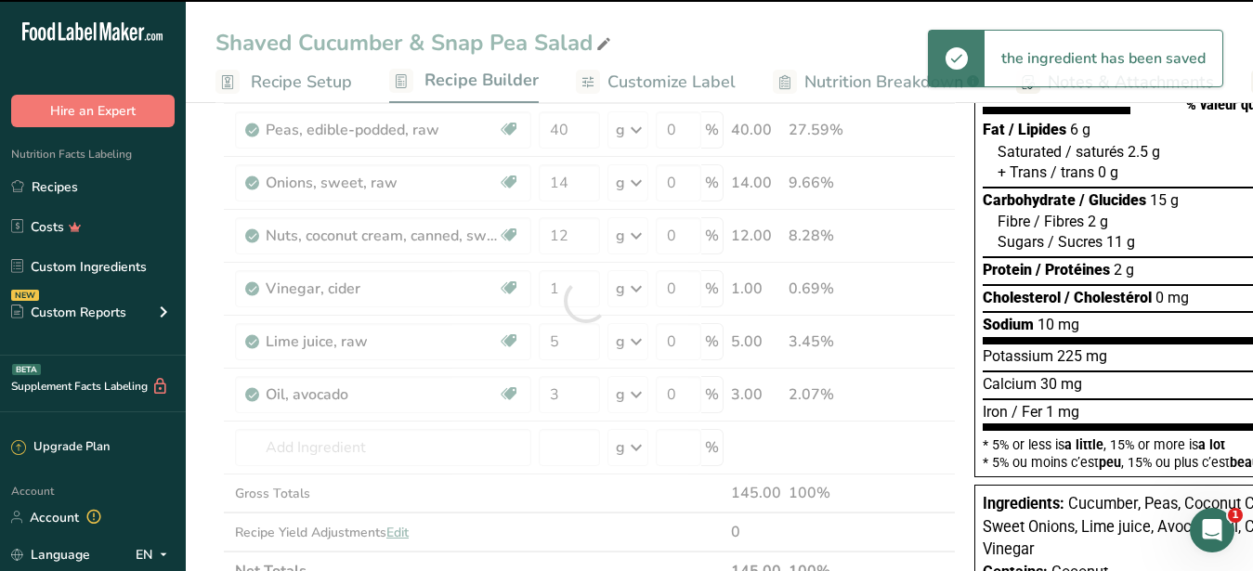
scroll to position [0, 0]
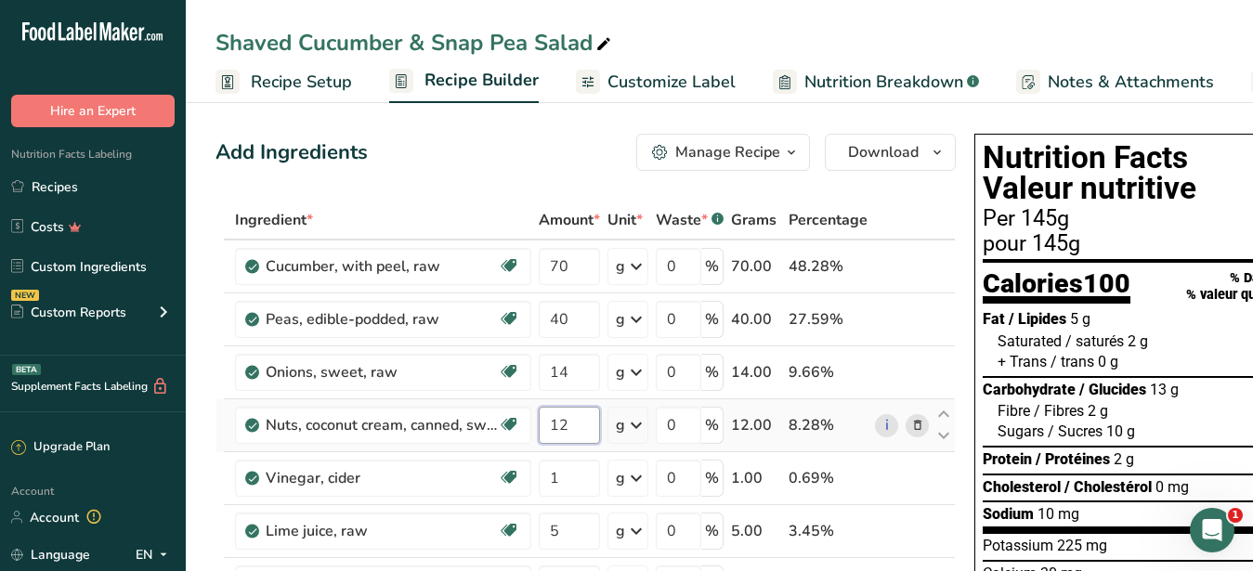
drag, startPoint x: 573, startPoint y: 424, endPoint x: 556, endPoint y: 425, distance: 16.8
click at [556, 425] on input "12" at bounding box center [569, 425] width 61 height 37
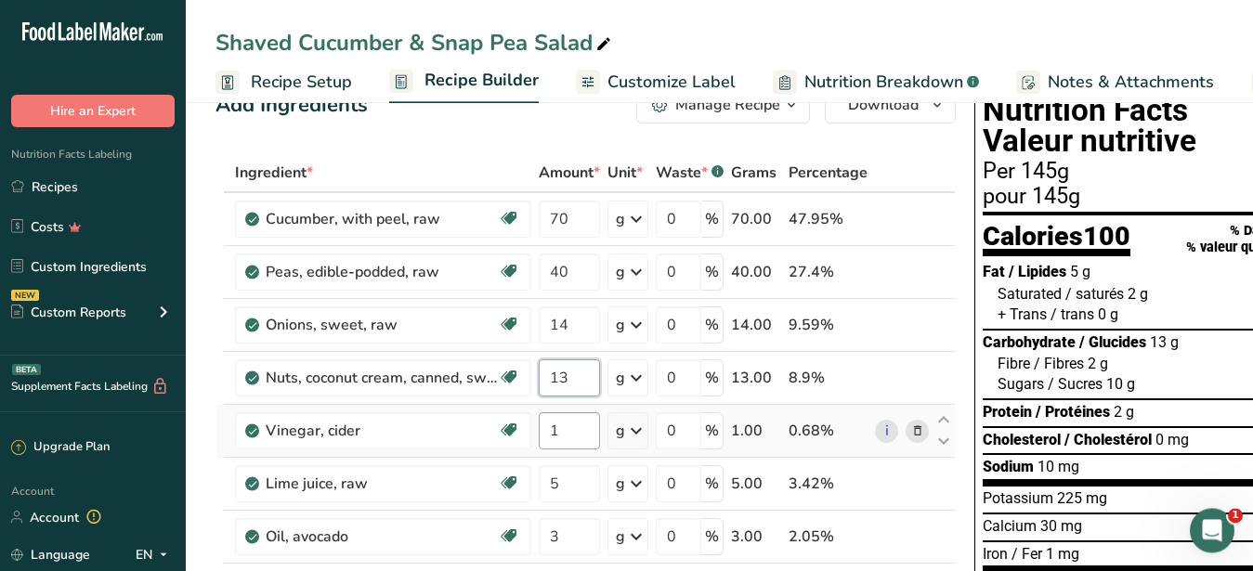
scroll to position [95, 0]
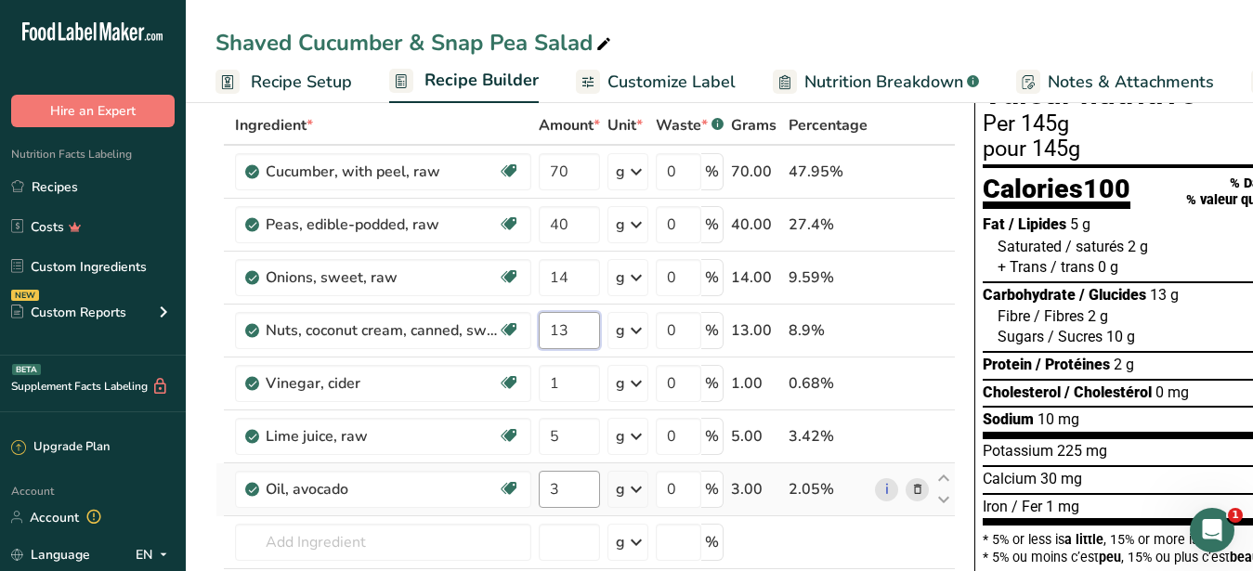
type input "13"
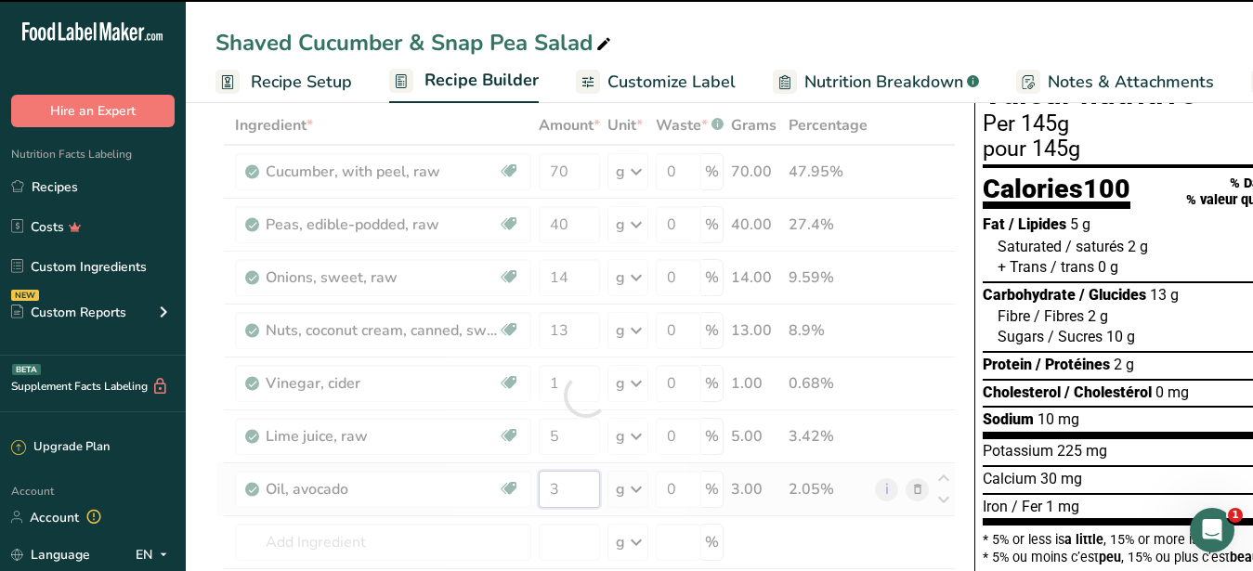
drag, startPoint x: 566, startPoint y: 481, endPoint x: 533, endPoint y: 492, distance: 34.4
click at [539, 492] on input "3" at bounding box center [569, 489] width 61 height 37
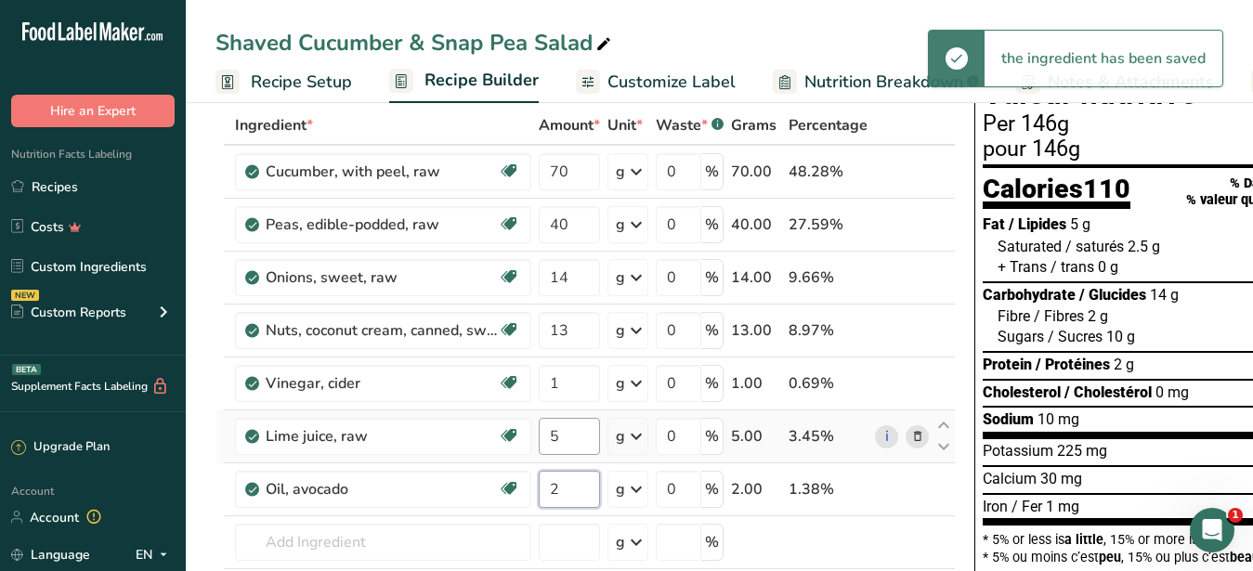
type input "2"
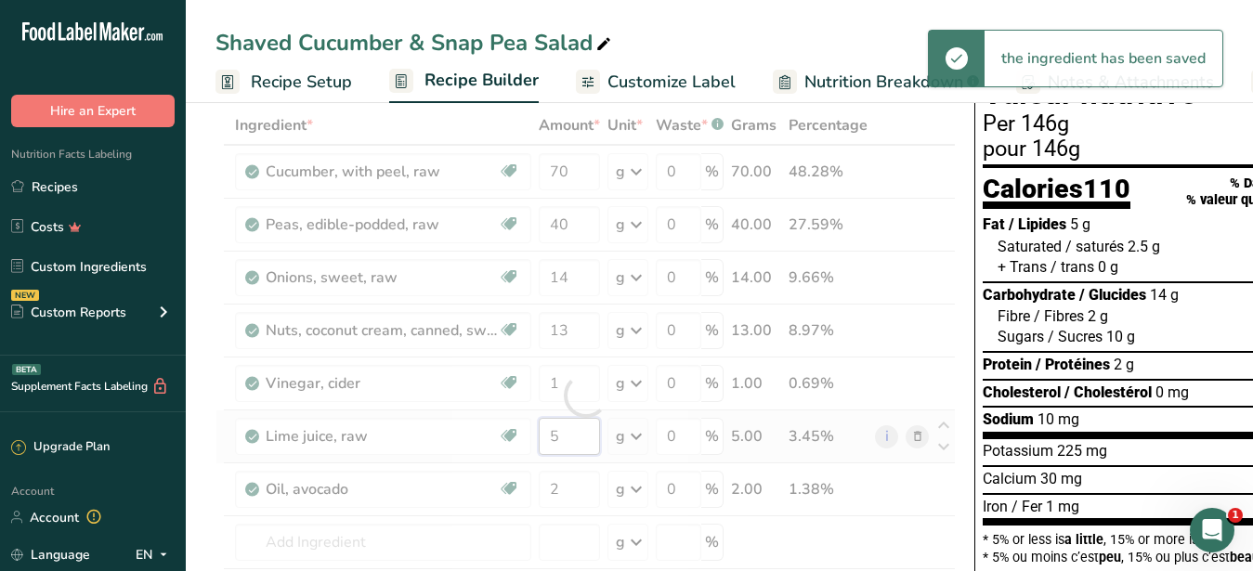
click at [572, 449] on input "5" at bounding box center [569, 436] width 61 height 37
click at [578, 481] on input "2" at bounding box center [569, 489] width 61 height 37
click at [575, 284] on input "14" at bounding box center [569, 277] width 61 height 37
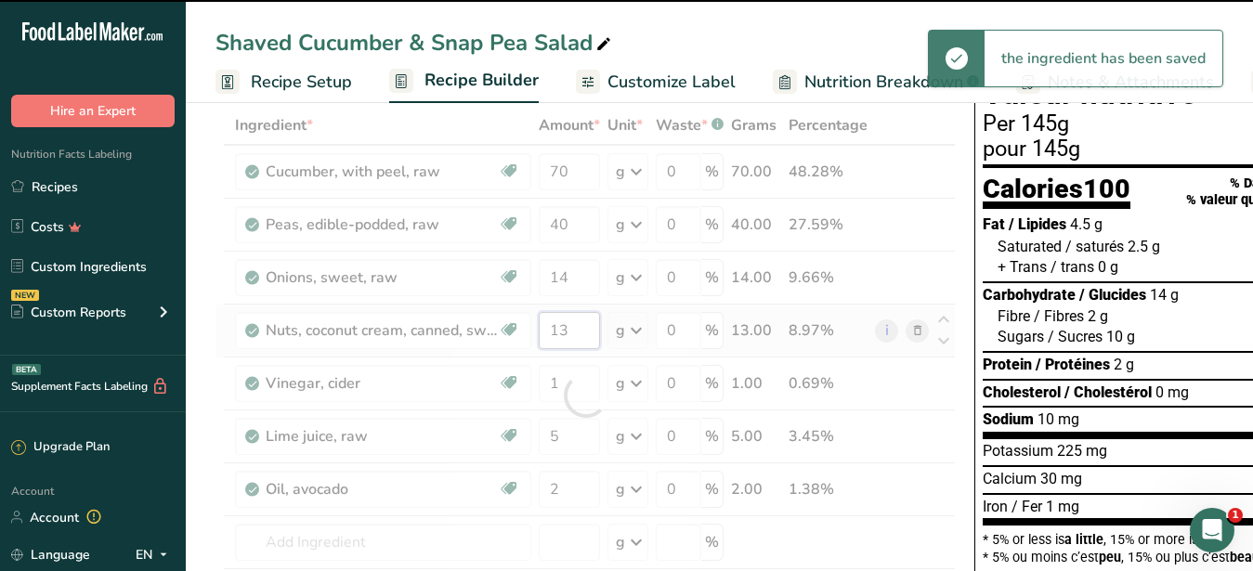
click at [562, 326] on input "13" at bounding box center [569, 330] width 61 height 37
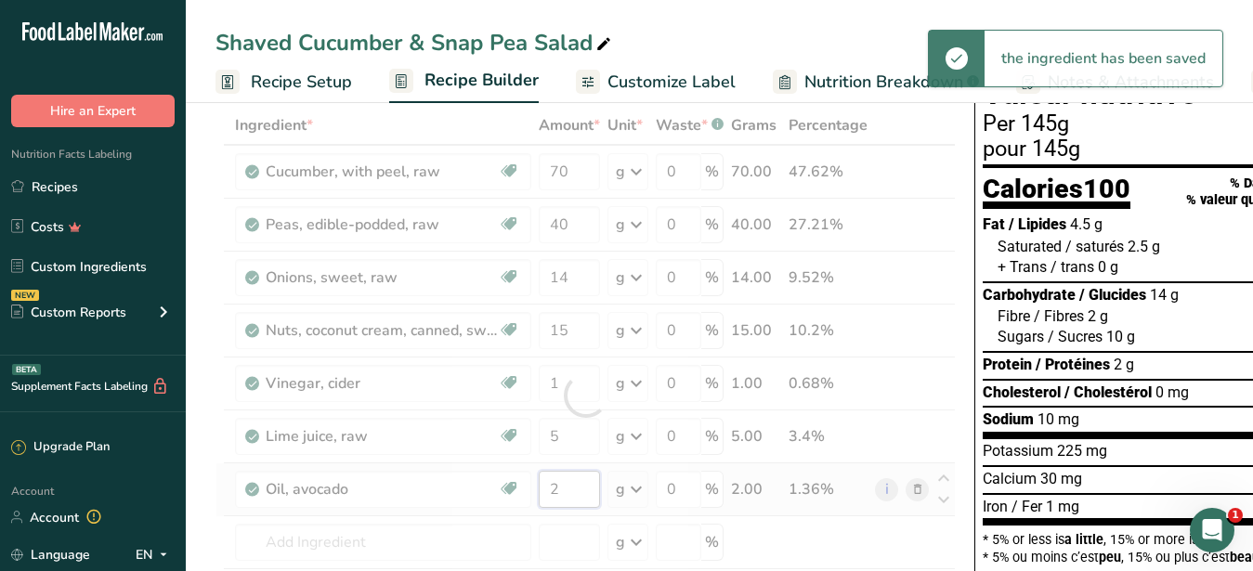
click at [580, 493] on input "2" at bounding box center [569, 489] width 61 height 37
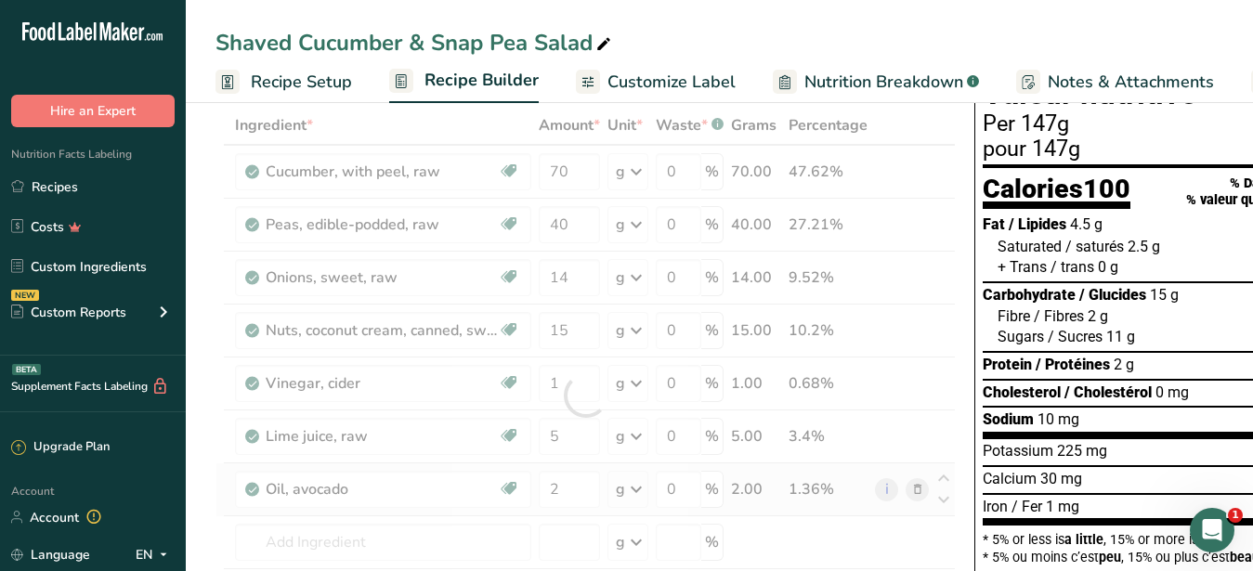
click at [914, 488] on div "Ingredient * Amount * Unit * Waste * .a-a{fill:#347362;}.b-a{fill:#fff;} Grams …" at bounding box center [586, 396] width 740 height 580
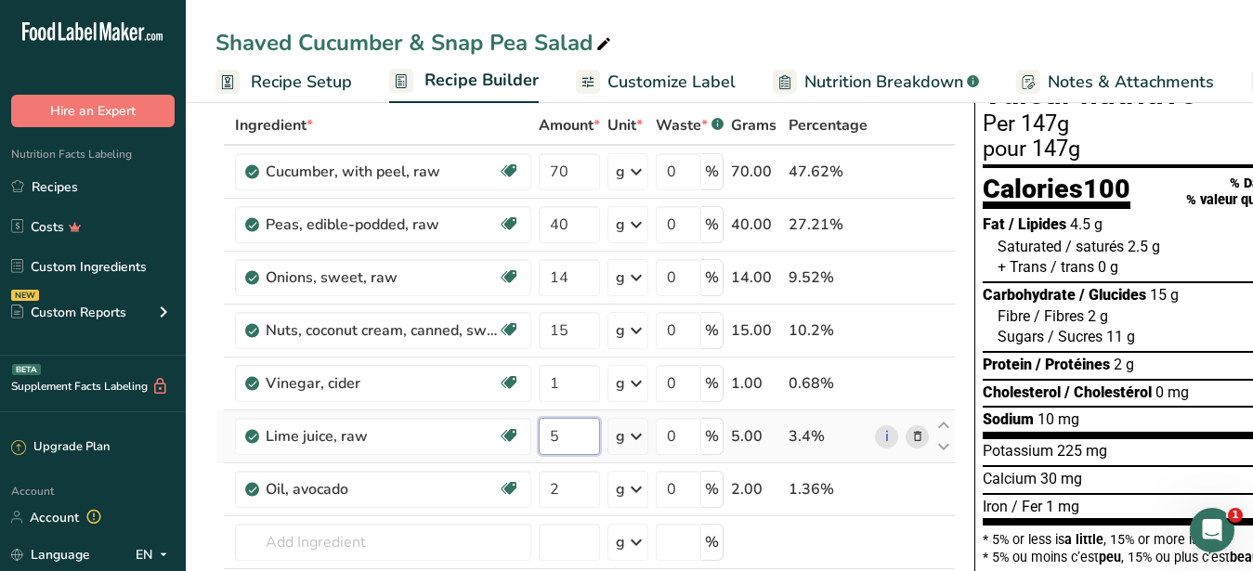
click at [569, 431] on input "5" at bounding box center [569, 436] width 61 height 37
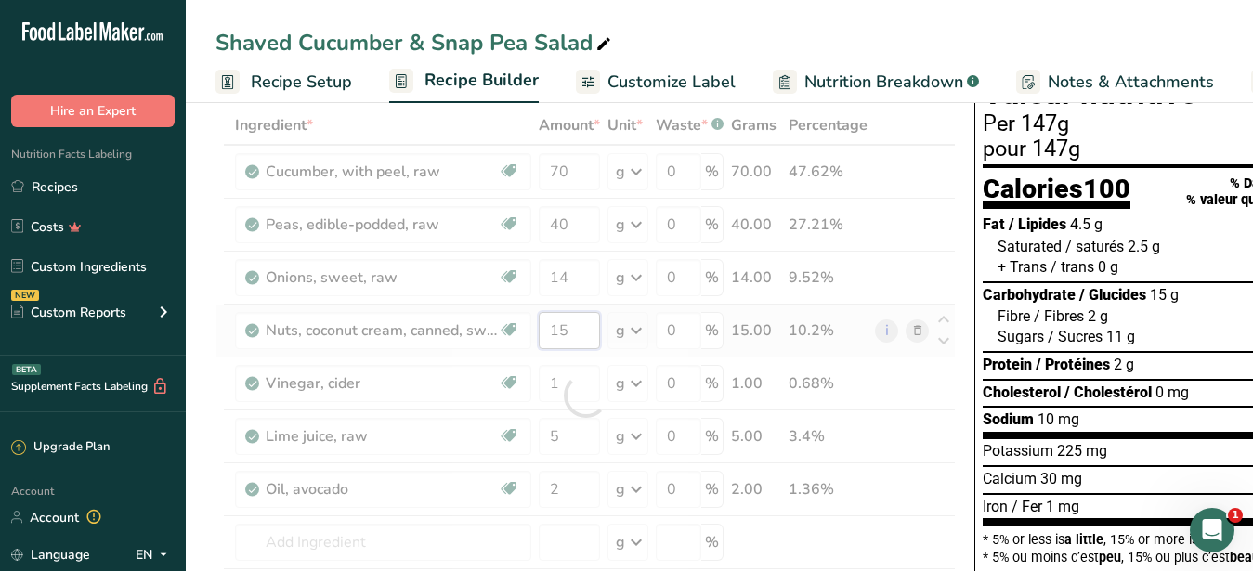
click at [576, 332] on input "15" at bounding box center [569, 330] width 61 height 37
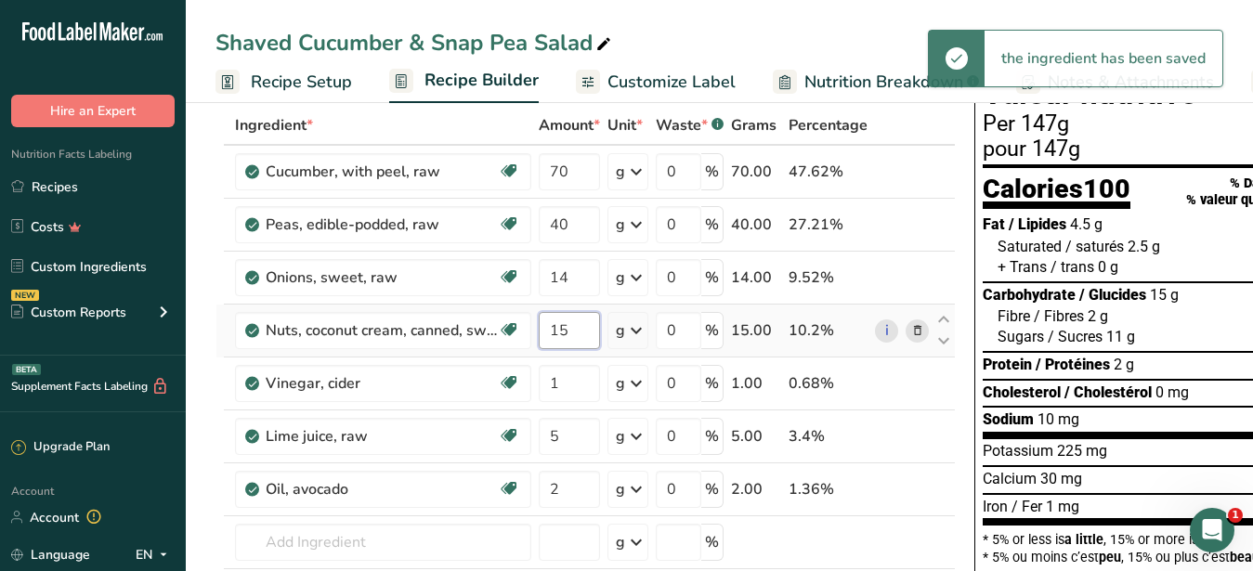
drag, startPoint x: 569, startPoint y: 333, endPoint x: 560, endPoint y: 332, distance: 9.5
click at [560, 332] on input "15" at bounding box center [569, 330] width 61 height 37
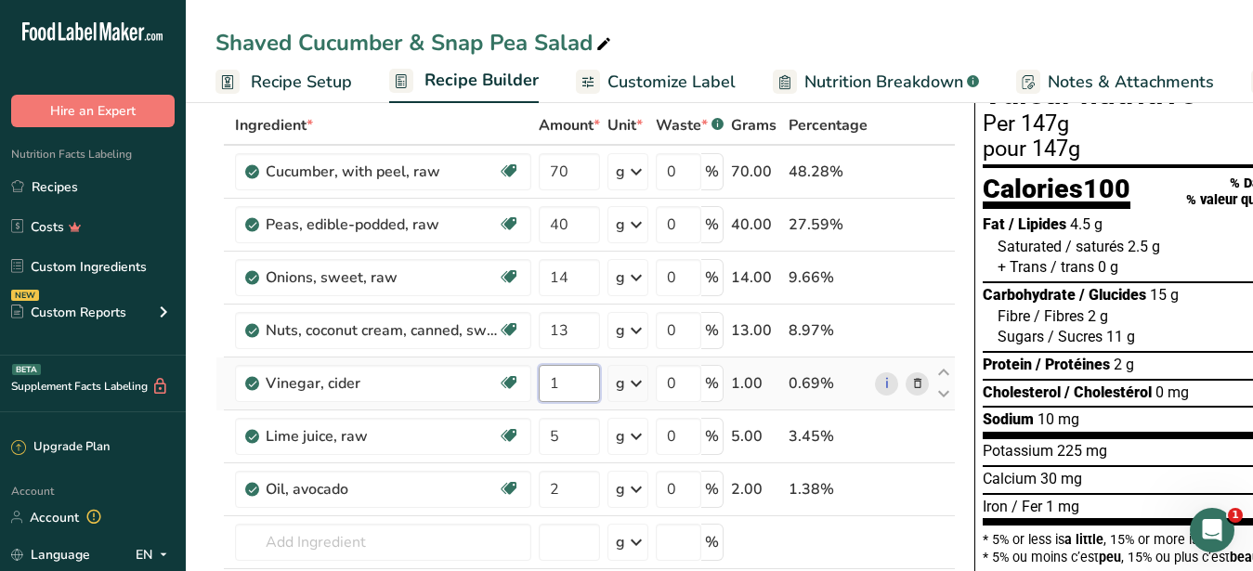
click at [583, 384] on input "1" at bounding box center [569, 383] width 61 height 37
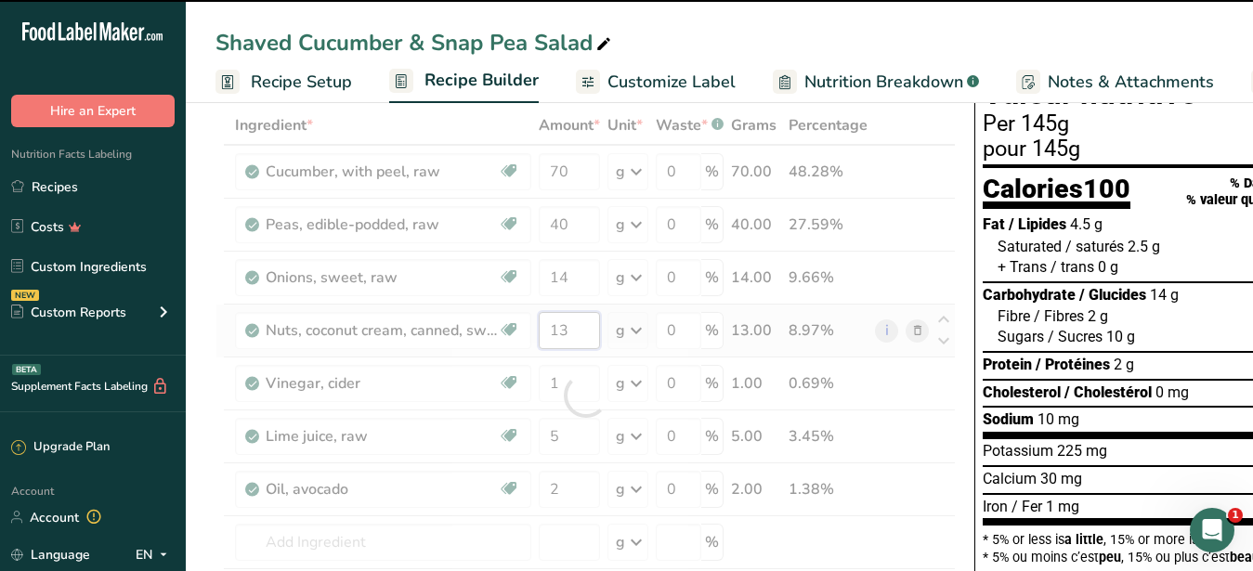
drag, startPoint x: 582, startPoint y: 329, endPoint x: 561, endPoint y: 333, distance: 21.0
click at [561, 333] on input "13" at bounding box center [569, 330] width 61 height 37
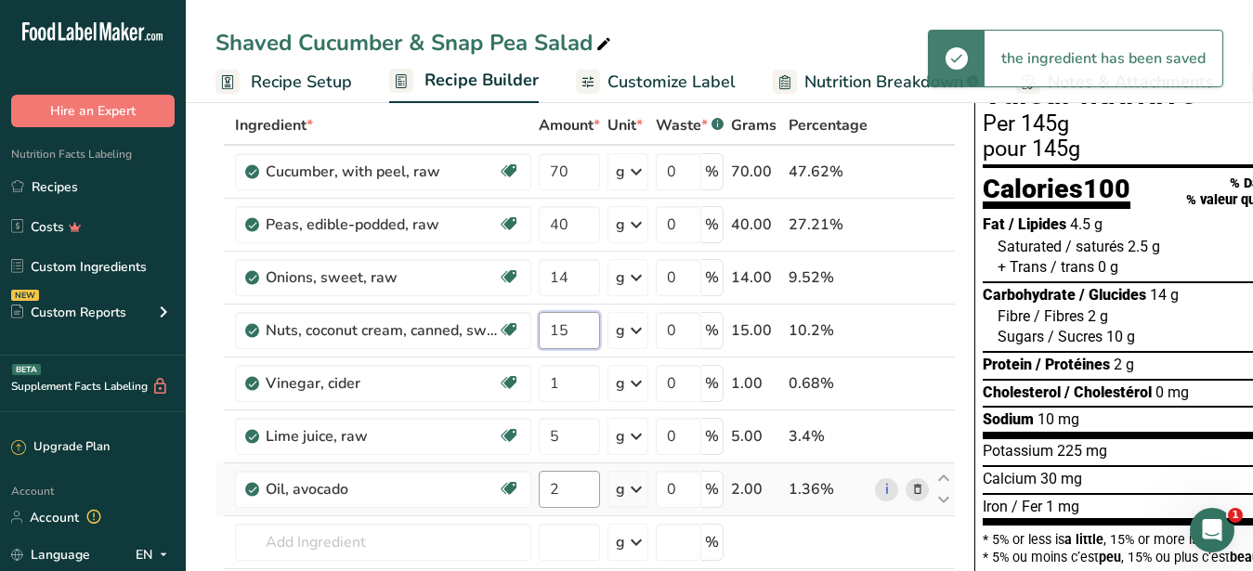
type input "15"
click at [563, 487] on input "2" at bounding box center [569, 489] width 61 height 37
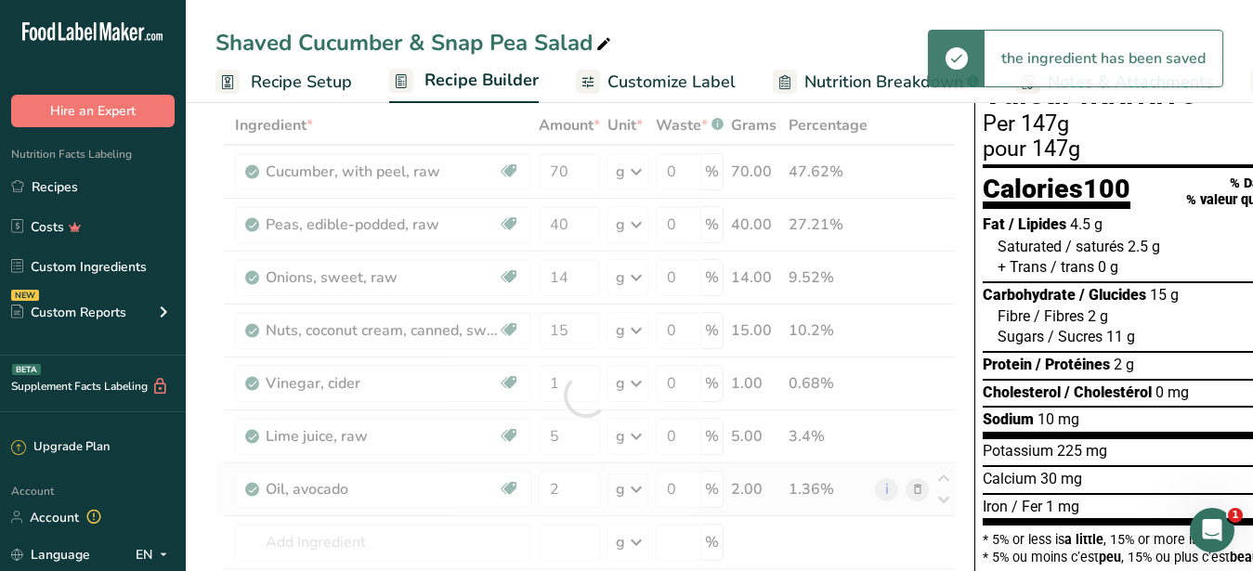
click at [909, 489] on div "Ingredient * Amount * Unit * Waste * .a-a{fill:#347362;}.b-a{fill:#fff;} Grams …" at bounding box center [586, 396] width 740 height 580
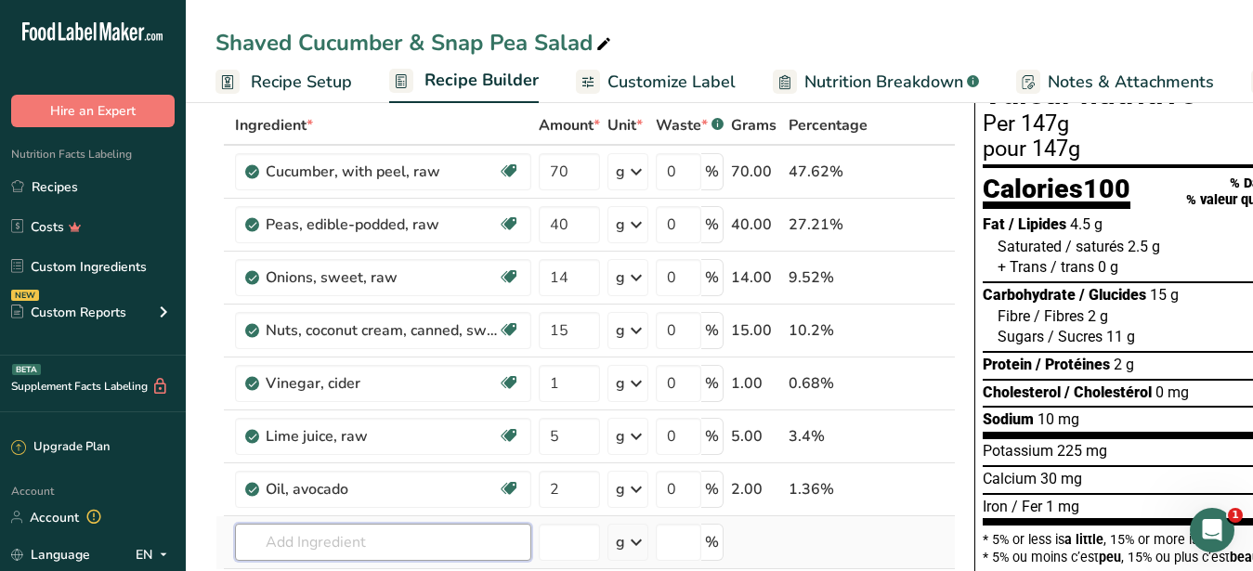
click at [340, 543] on input "text" at bounding box center [383, 542] width 296 height 37
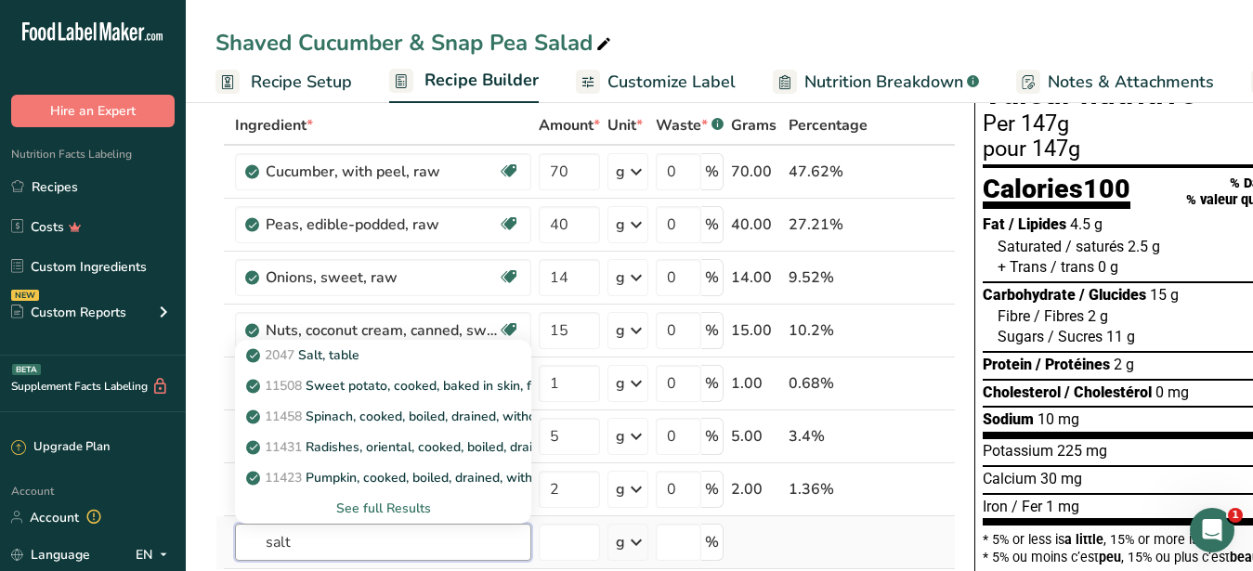
type input "salt"
drag, startPoint x: 367, startPoint y: 507, endPoint x: 328, endPoint y: 362, distance: 150.1
click at [328, 493] on div "See full Results" at bounding box center [383, 508] width 296 height 31
click at [322, 355] on p "2047 Salt, table" at bounding box center [305, 356] width 110 height 20
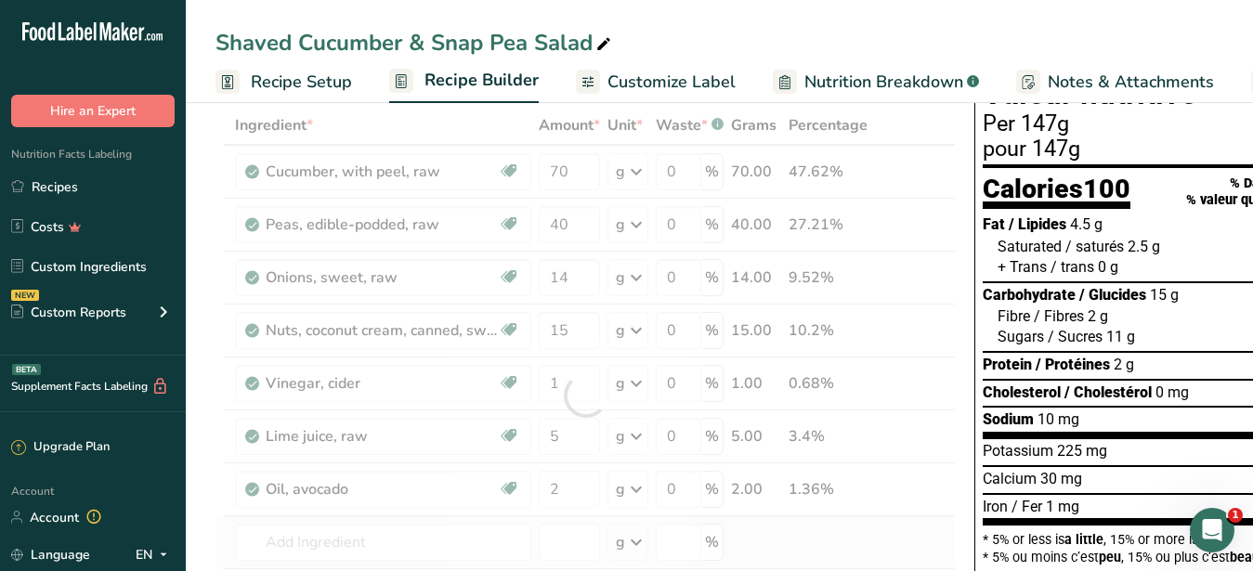
type input "Salt, table"
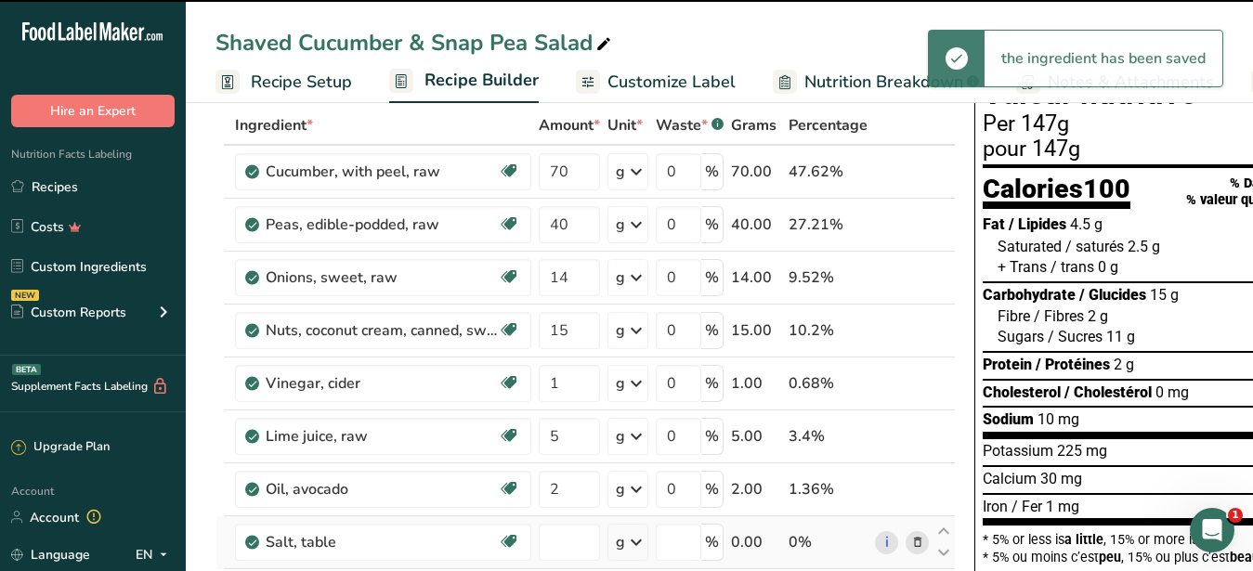
type input "0"
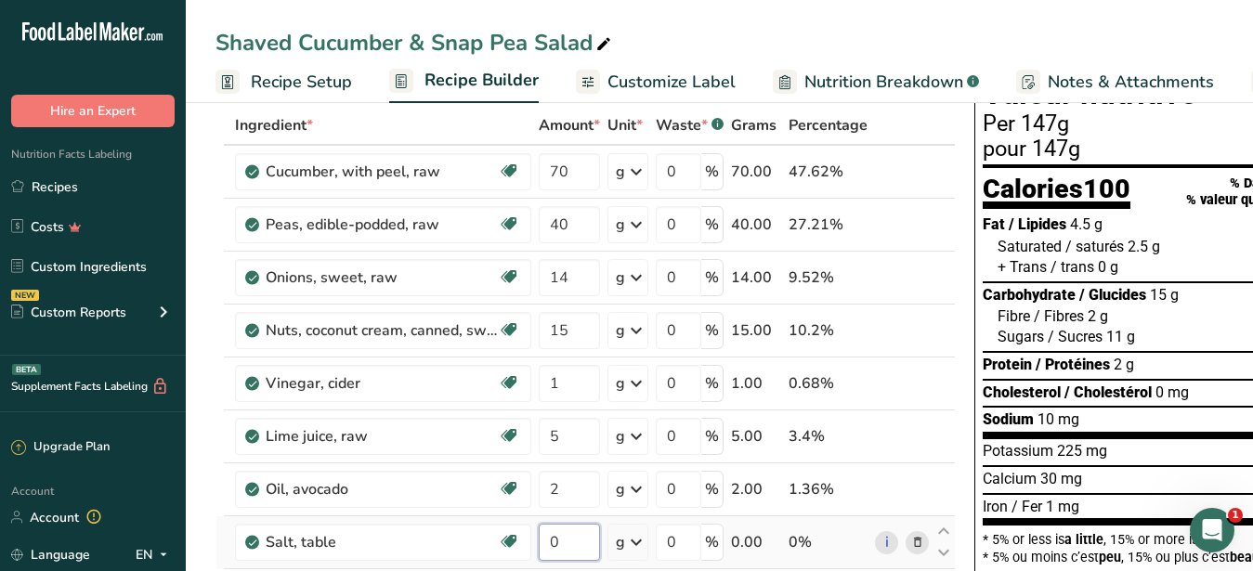
drag, startPoint x: 574, startPoint y: 557, endPoint x: 541, endPoint y: 532, distance: 41.8
click at [541, 532] on input "0" at bounding box center [569, 542] width 61 height 37
click at [595, 487] on input "2" at bounding box center [569, 489] width 61 height 37
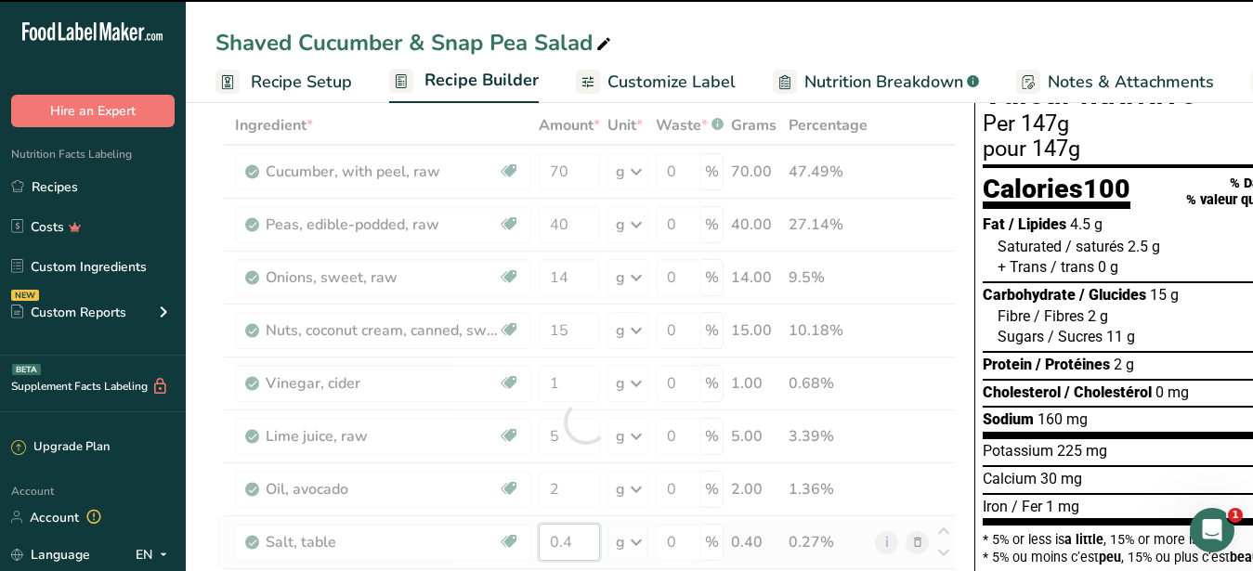
drag, startPoint x: 578, startPoint y: 548, endPoint x: 561, endPoint y: 549, distance: 16.7
click at [561, 549] on input "0.4" at bounding box center [569, 542] width 61 height 37
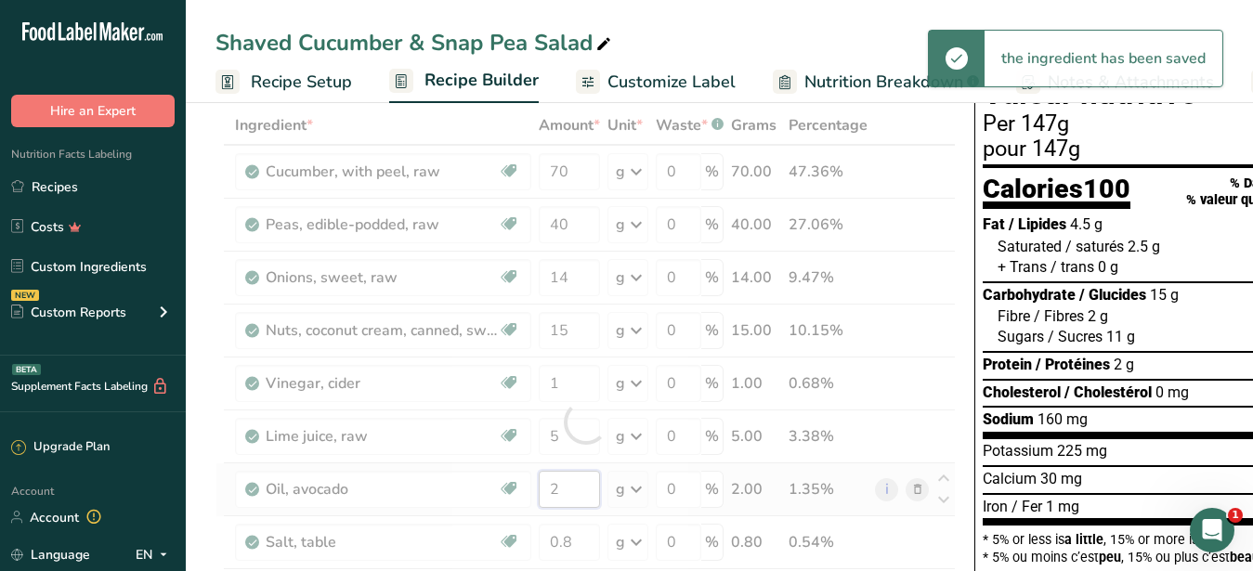
click at [585, 496] on input "2" at bounding box center [569, 489] width 61 height 37
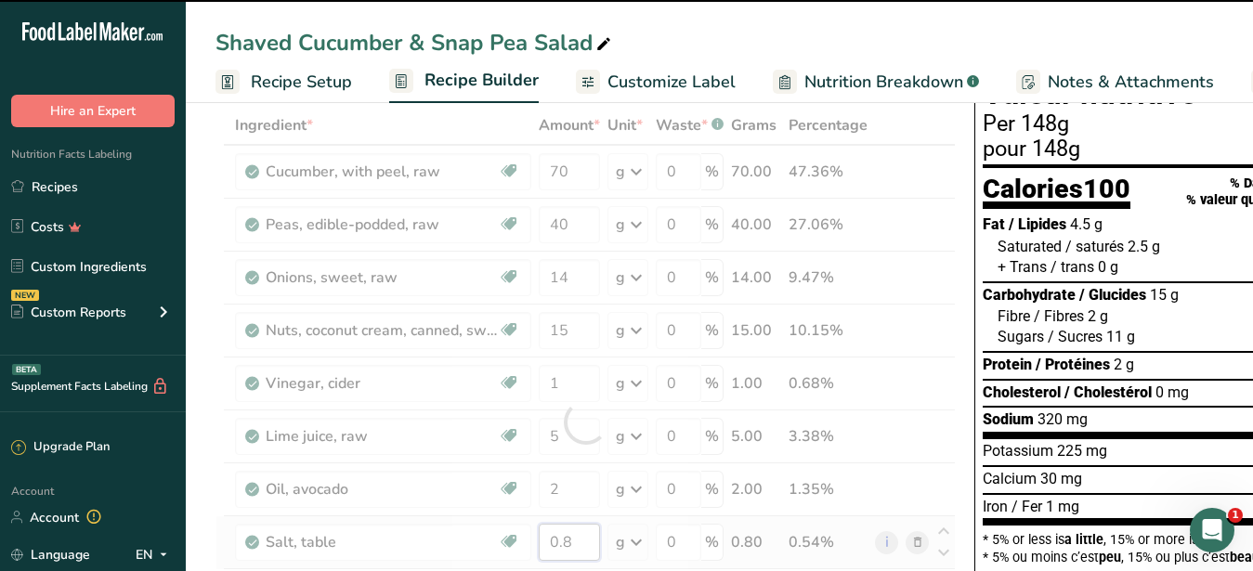
drag, startPoint x: 595, startPoint y: 545, endPoint x: 563, endPoint y: 548, distance: 32.6
click at [563, 548] on input "0.8" at bounding box center [569, 542] width 61 height 37
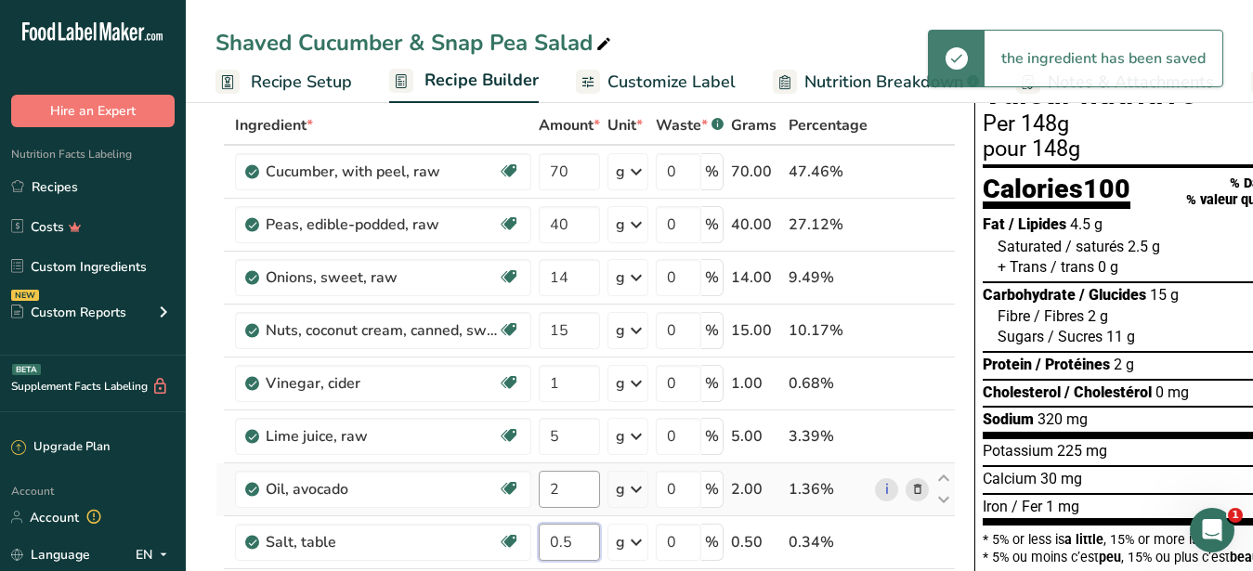
type input "0.5"
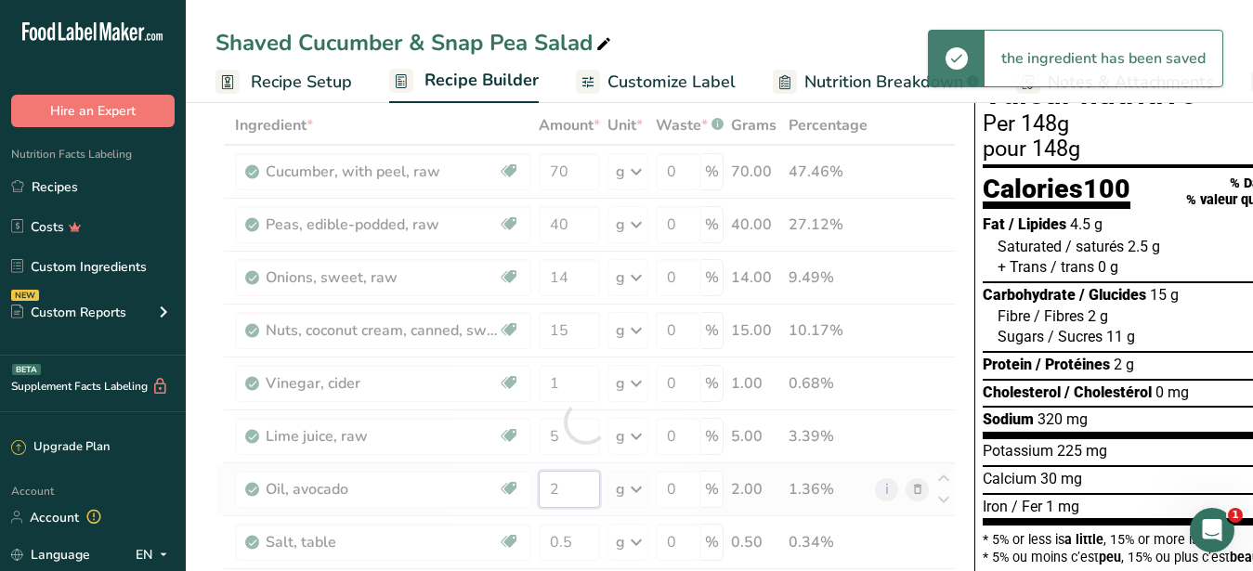
click at [576, 483] on input "2" at bounding box center [569, 489] width 61 height 37
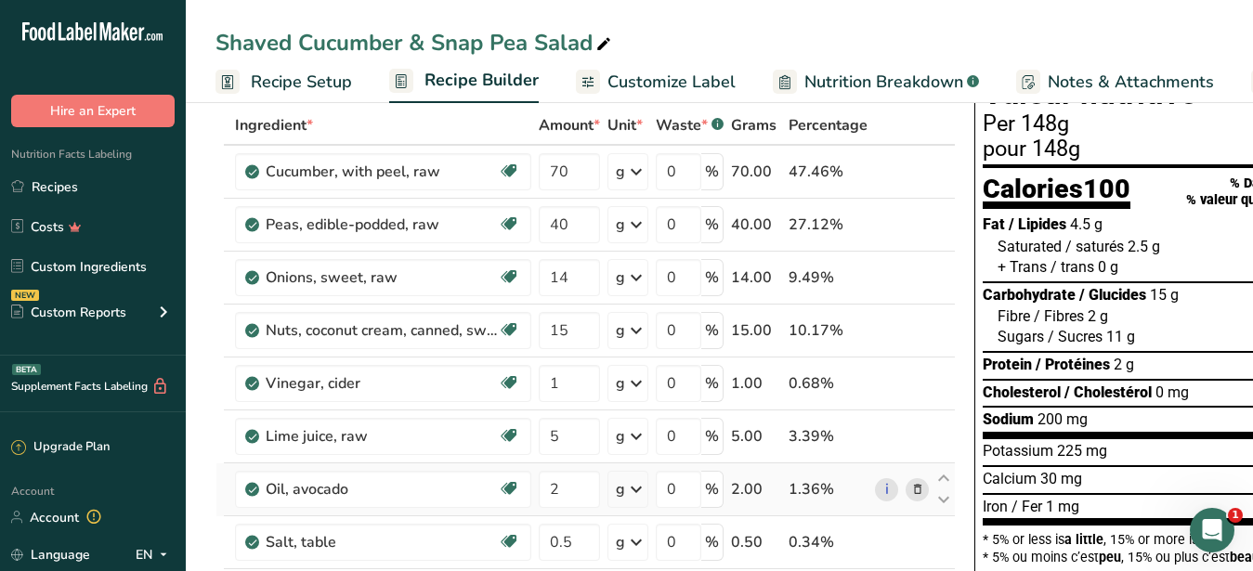
click at [913, 489] on div "Ingredient * Amount * Unit * Waste * .a-a{fill:#347362;}.b-a{fill:#fff;} Grams …" at bounding box center [586, 422] width 740 height 633
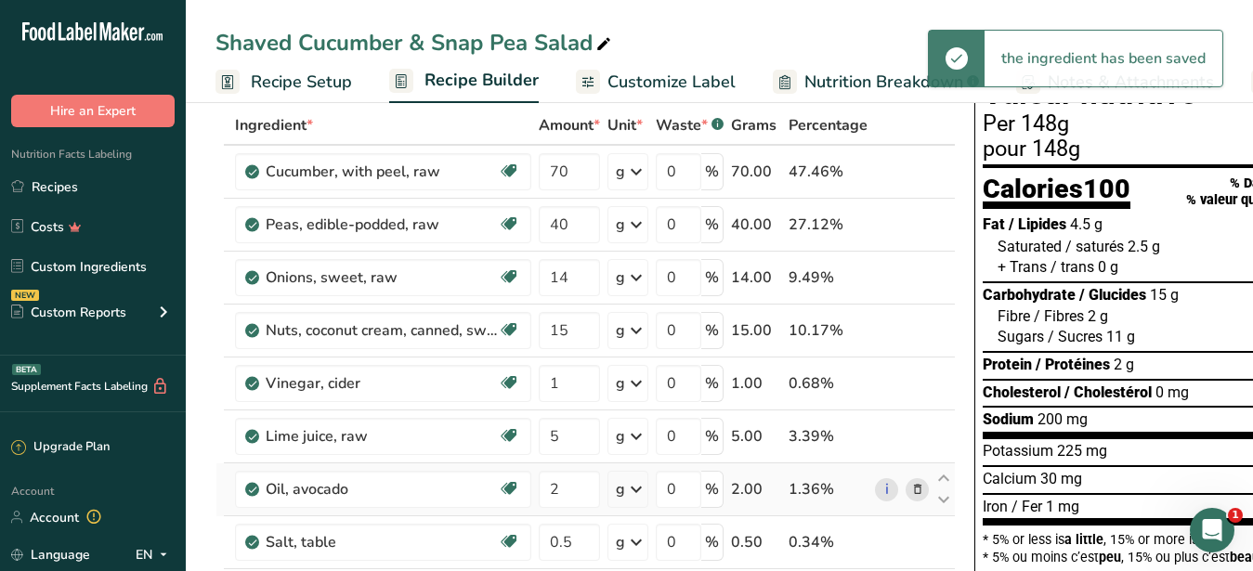
click at [913, 489] on icon at bounding box center [917, 490] width 13 height 20
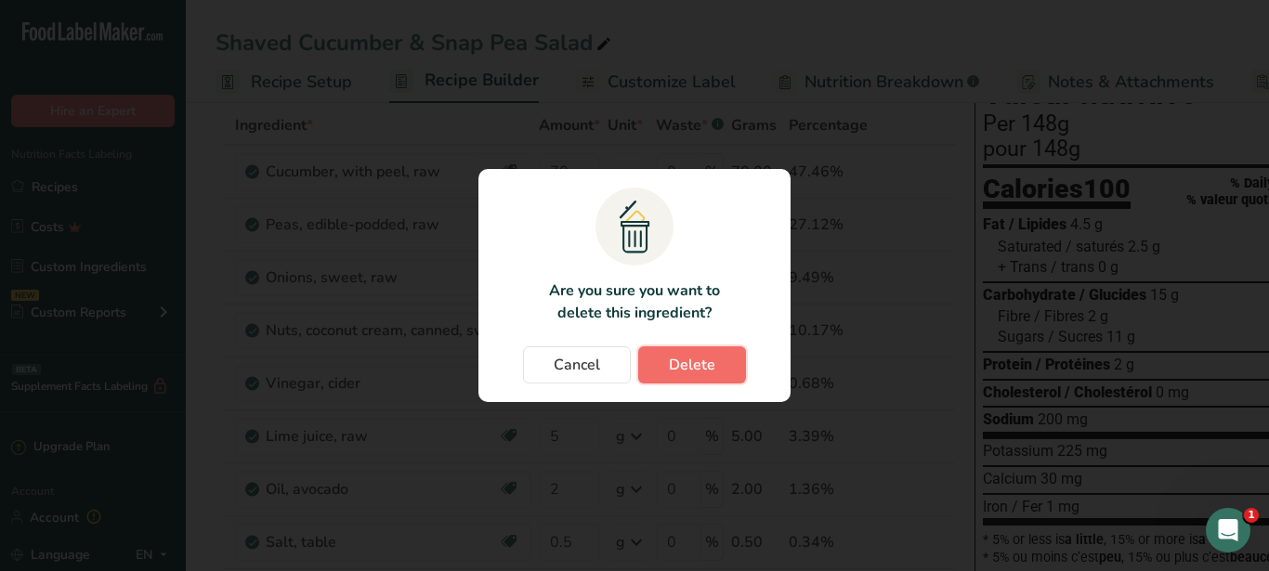
click at [687, 366] on span "Delete" at bounding box center [692, 365] width 46 height 22
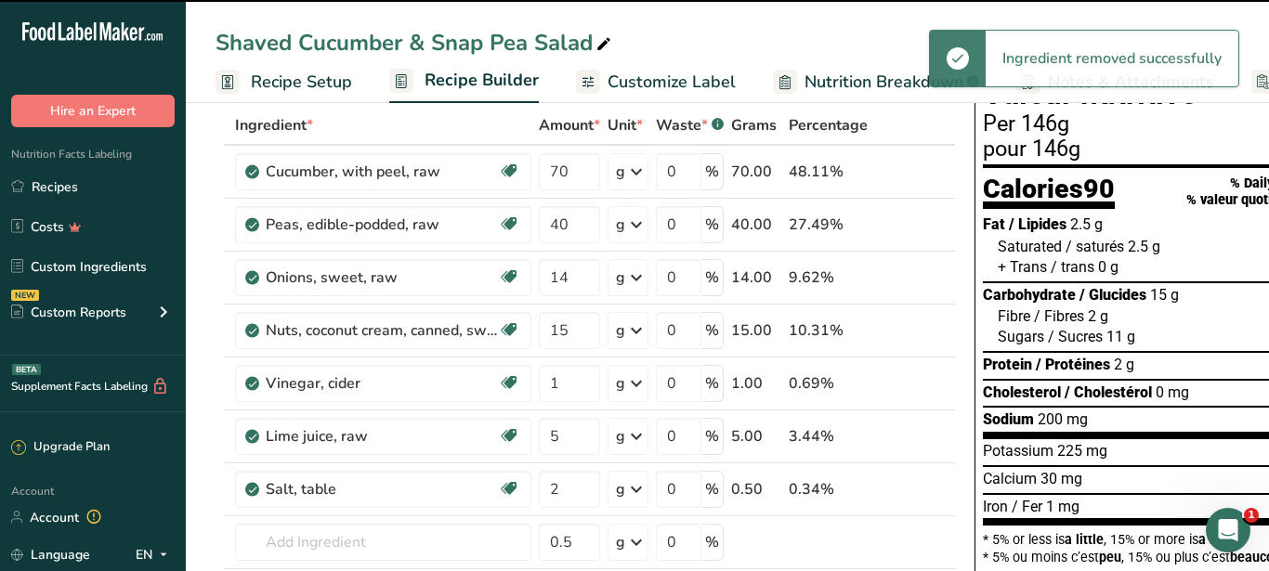
type input "0.5"
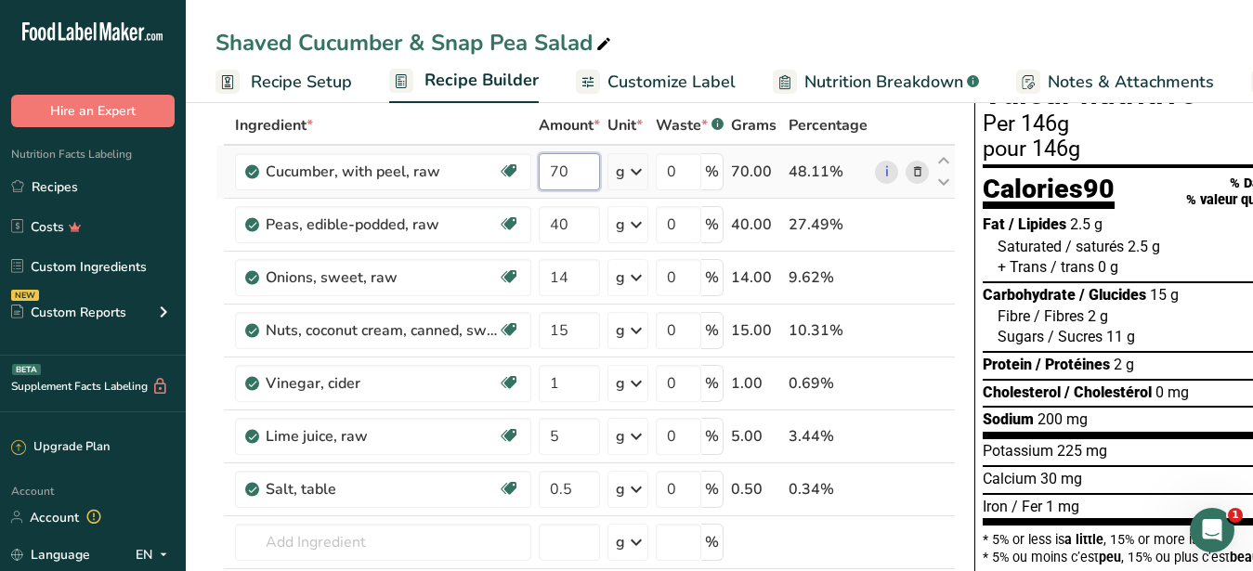
drag, startPoint x: 575, startPoint y: 177, endPoint x: 537, endPoint y: 164, distance: 40.0
click at [539, 164] on input "70" at bounding box center [569, 171] width 61 height 37
type input "69"
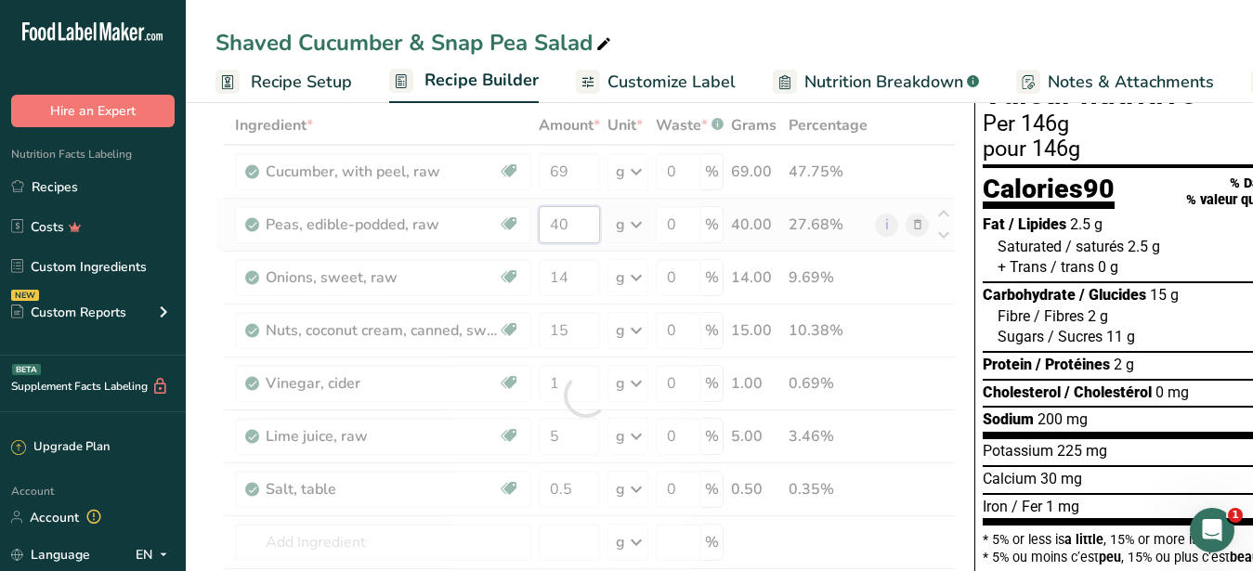
click at [581, 225] on input "40" at bounding box center [569, 224] width 61 height 37
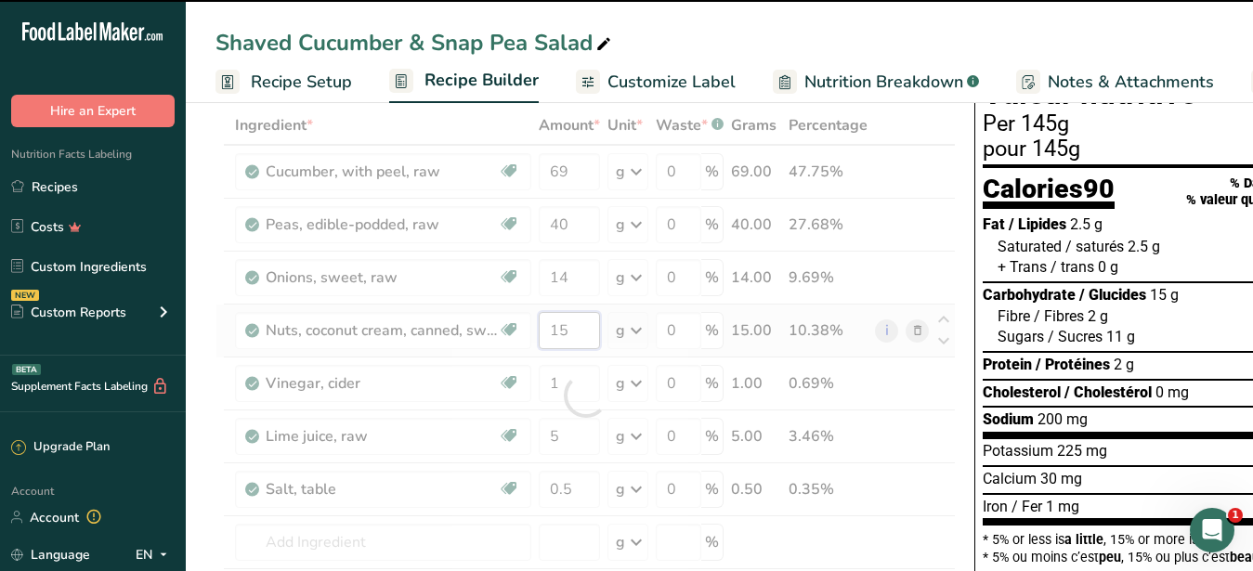
drag, startPoint x: 575, startPoint y: 324, endPoint x: 545, endPoint y: 333, distance: 31.1
click at [545, 333] on input "15" at bounding box center [569, 330] width 61 height 37
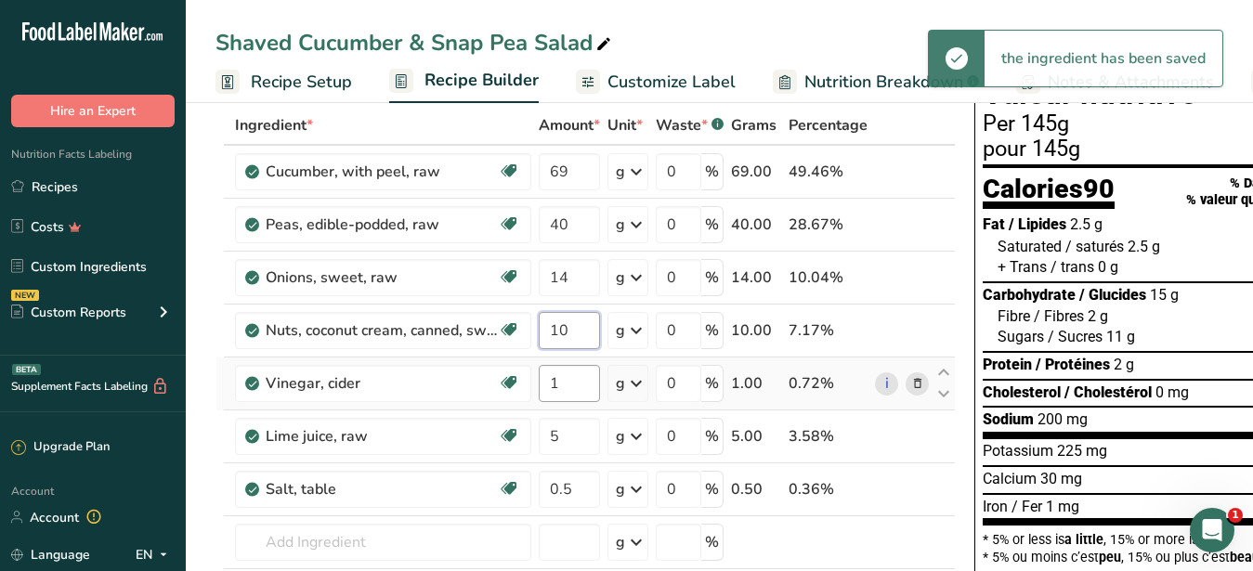
type input "10"
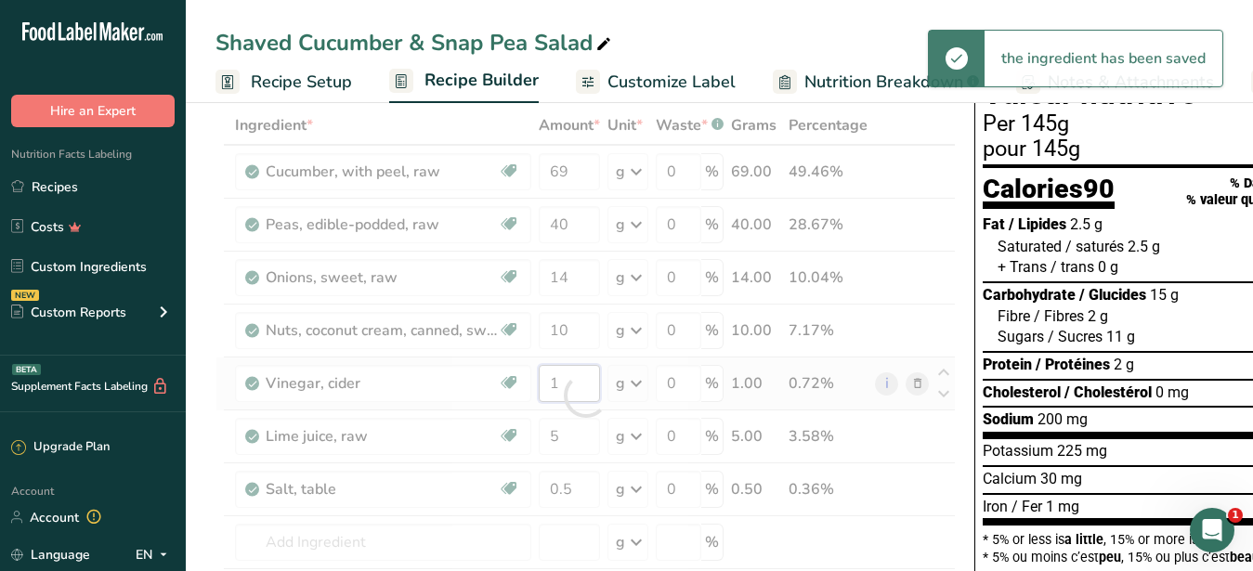
click at [573, 383] on input "1" at bounding box center [569, 383] width 61 height 37
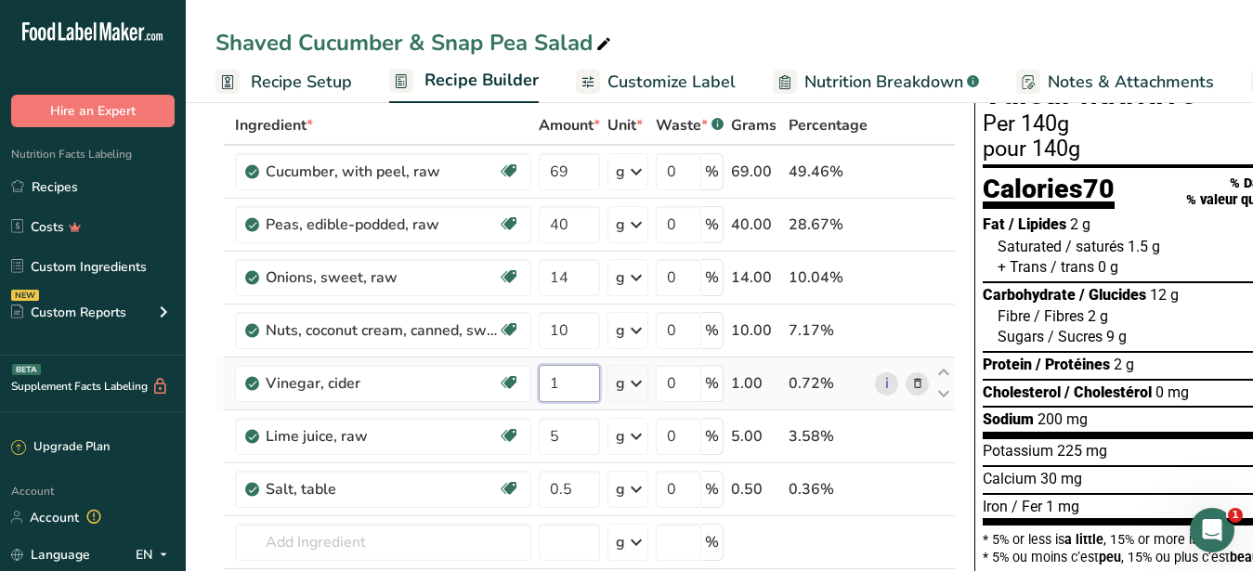
drag, startPoint x: 567, startPoint y: 386, endPoint x: 534, endPoint y: 383, distance: 32.7
click at [539, 383] on input "1" at bounding box center [569, 383] width 61 height 37
click at [569, 431] on input "5" at bounding box center [569, 436] width 61 height 37
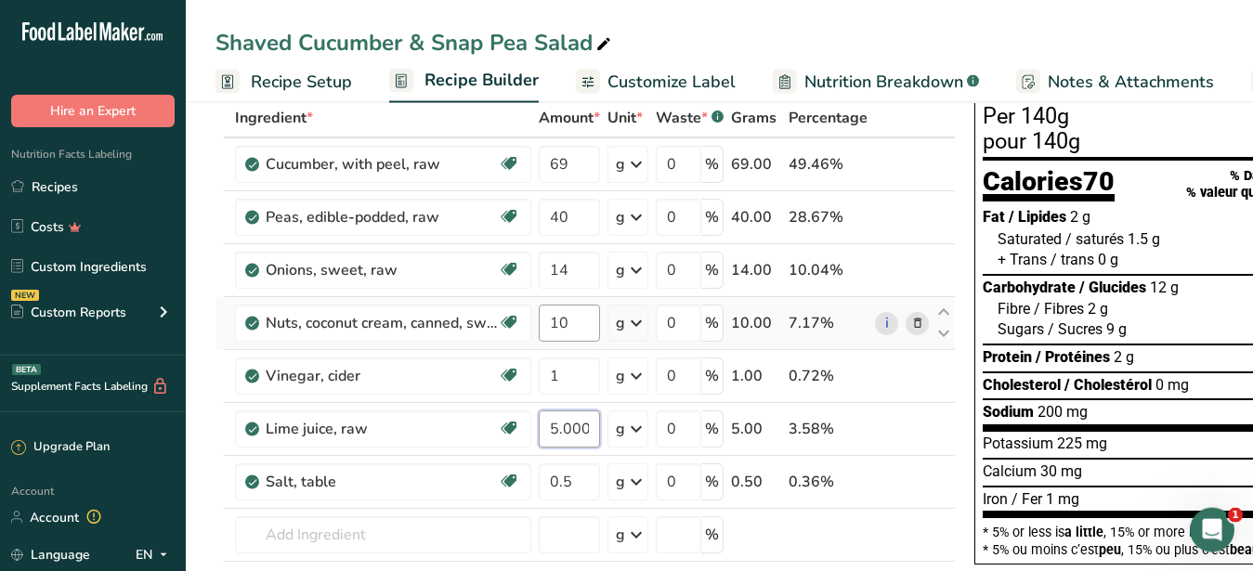
scroll to position [190, 0]
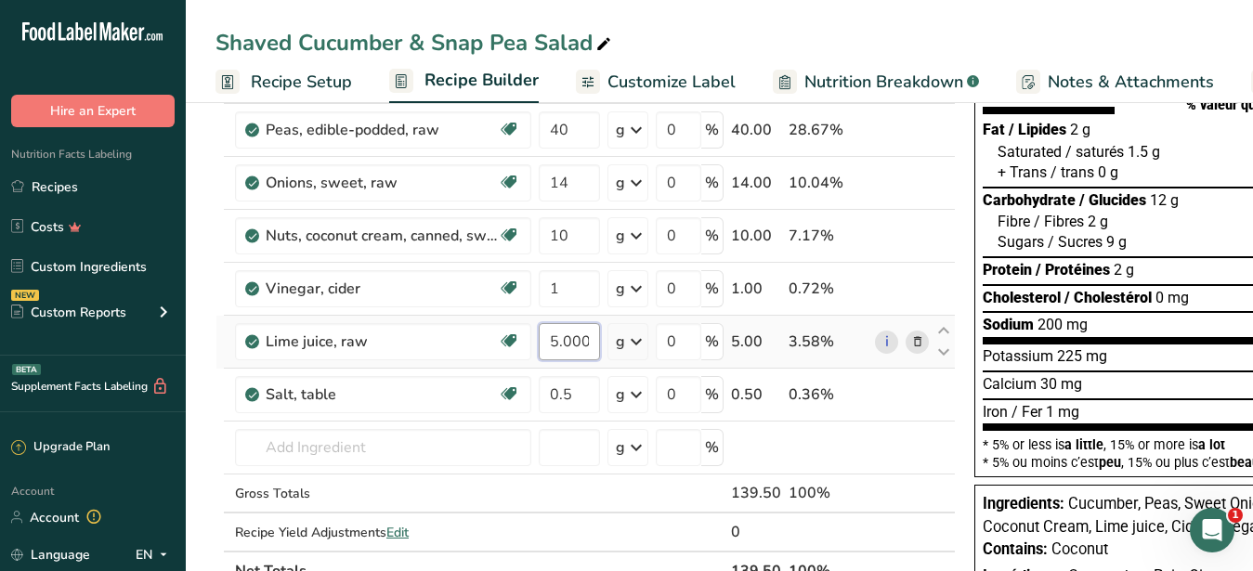
type input "5.000005"
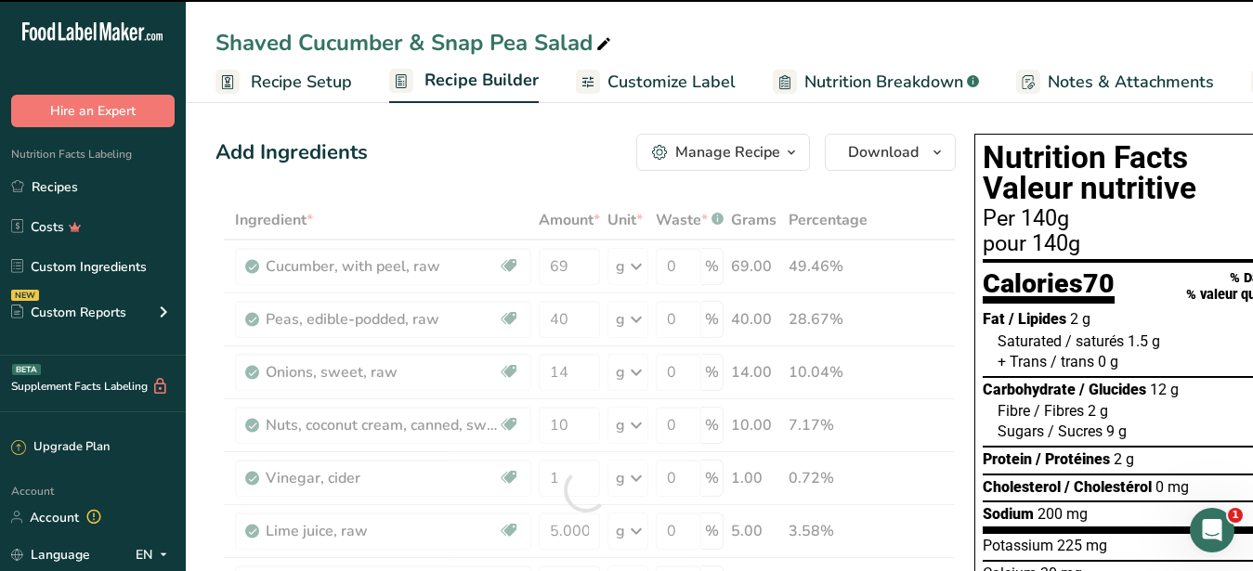
drag, startPoint x: 716, startPoint y: 86, endPoint x: 489, endPoint y: 85, distance: 227.6
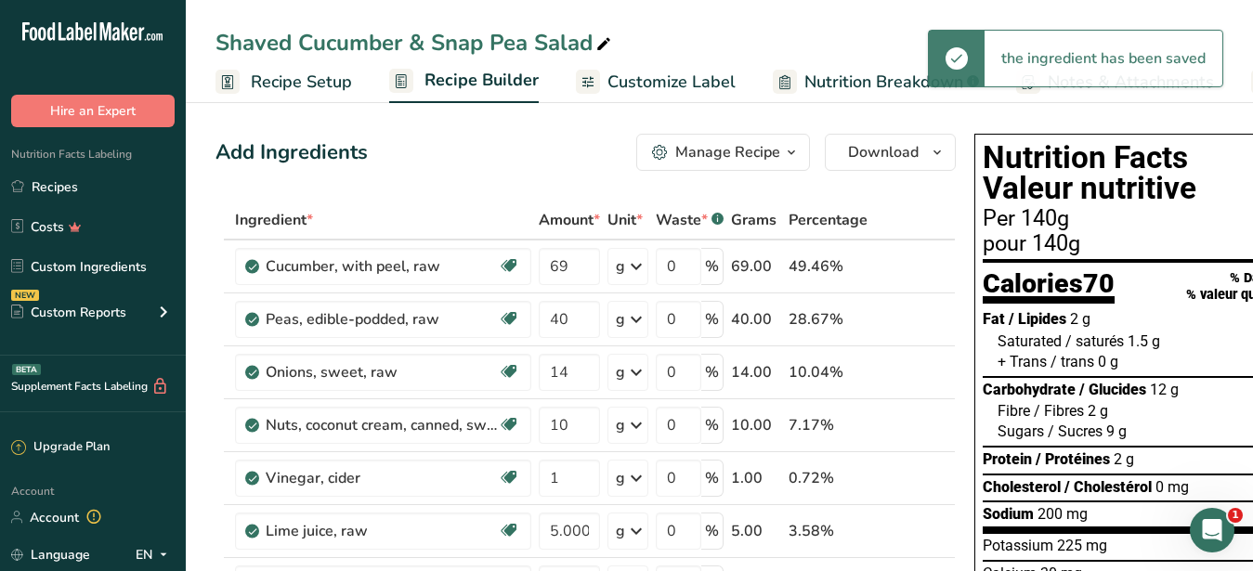
click at [667, 77] on span "Customize Label" at bounding box center [672, 82] width 128 height 25
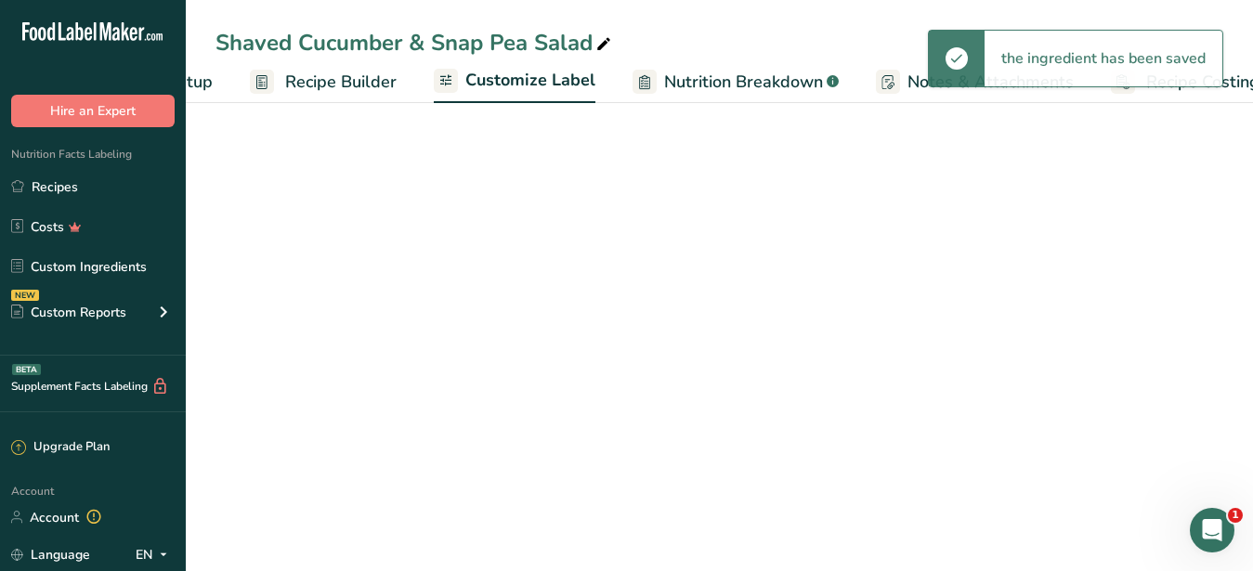
scroll to position [0, 193]
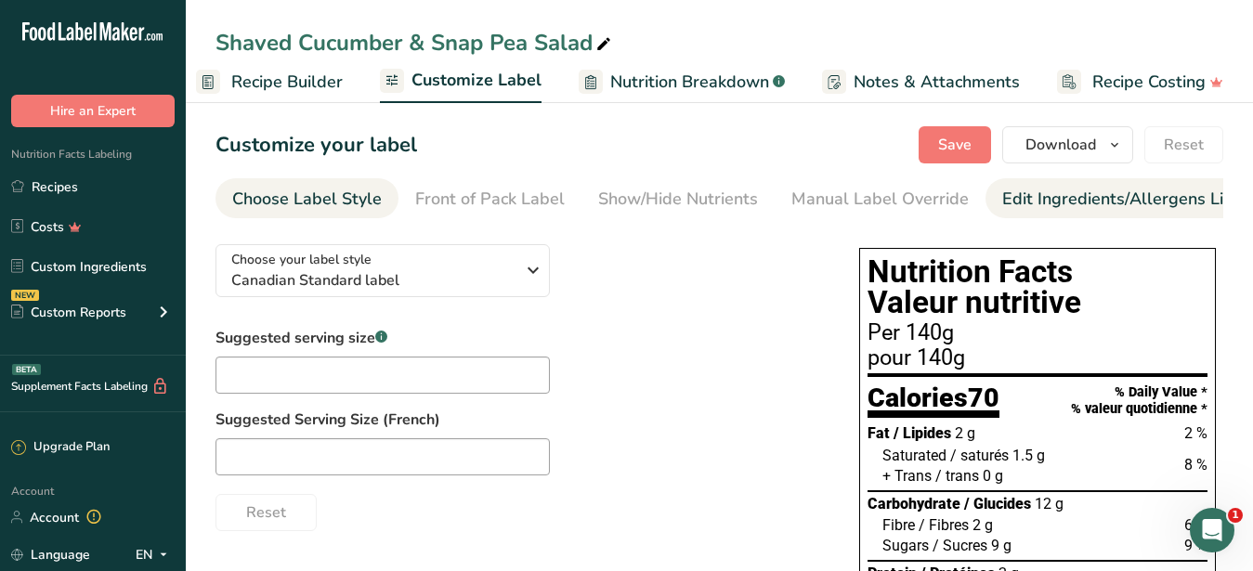
click at [1065, 194] on div "Edit Ingredients/Allergens List" at bounding box center [1120, 199] width 236 height 25
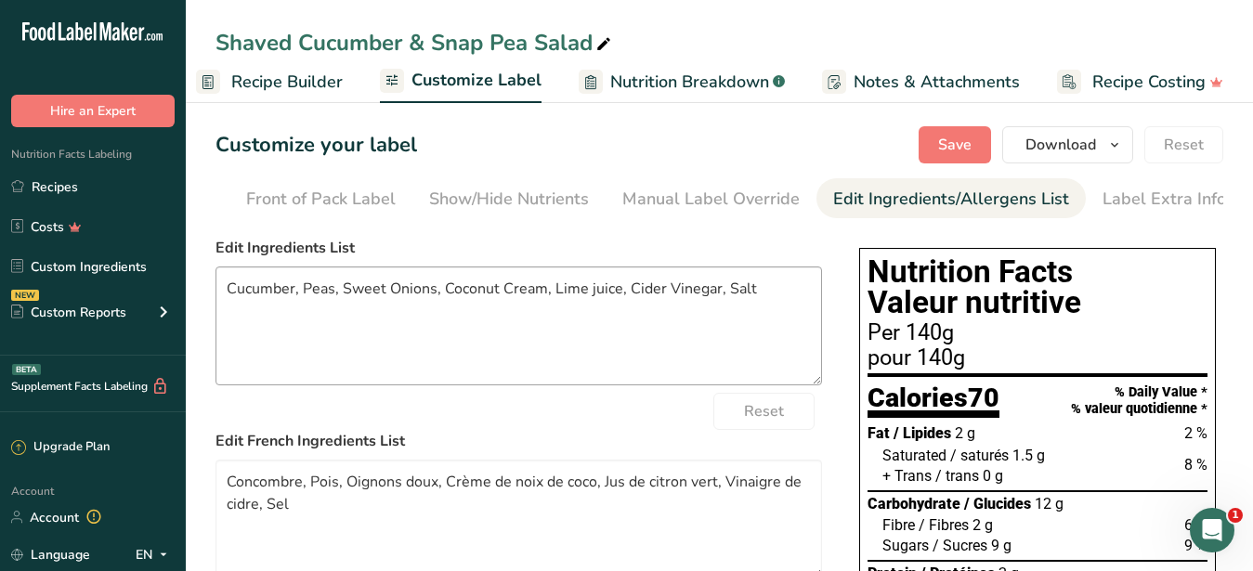
scroll to position [0, 170]
drag, startPoint x: 773, startPoint y: 310, endPoint x: -92, endPoint y: 348, distance: 865.7
click at [216, 348] on textarea "Cucumber, Peas, Sweet Onions, Coconut Cream, Lime juice, Cider Vinegar, Salt" at bounding box center [519, 326] width 607 height 119
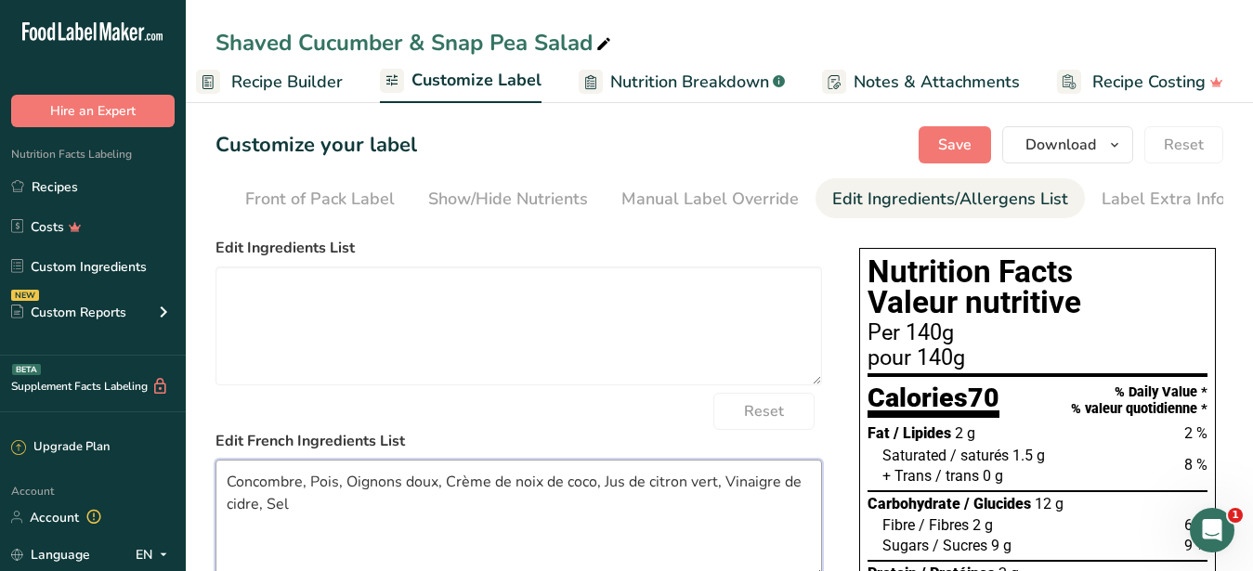
drag, startPoint x: 426, startPoint y: 545, endPoint x: 101, endPoint y: 469, distance: 333.9
click at [216, 471] on textarea "Concombre, Pois, Oignons doux, Crème de noix de coco, Jus de citron vert, Vinai…" at bounding box center [519, 519] width 607 height 119
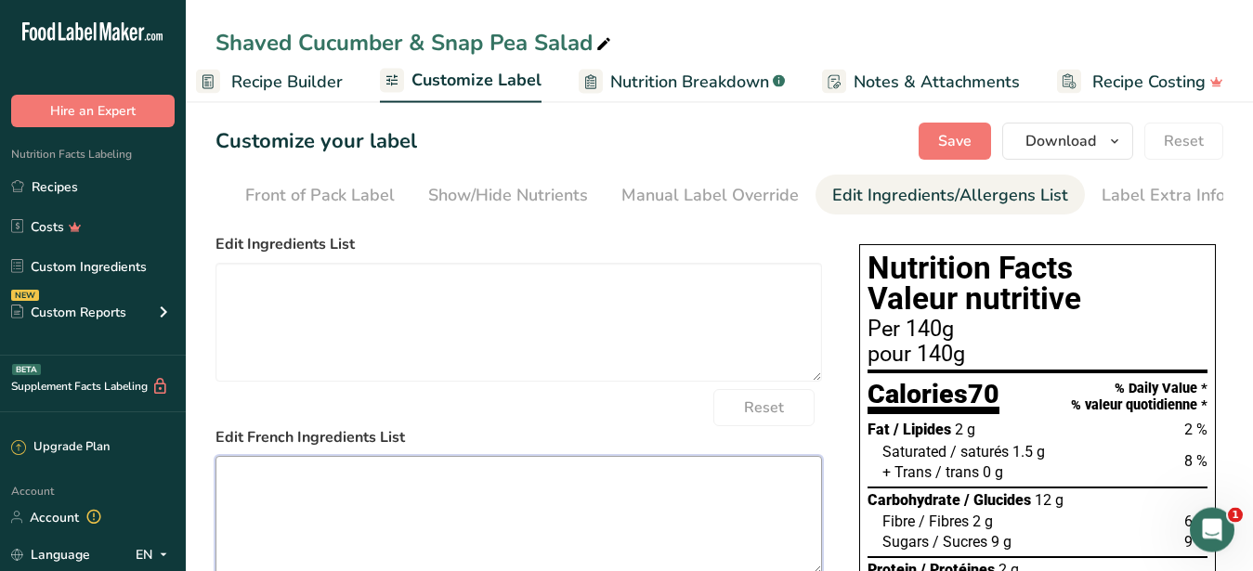
scroll to position [284, 0]
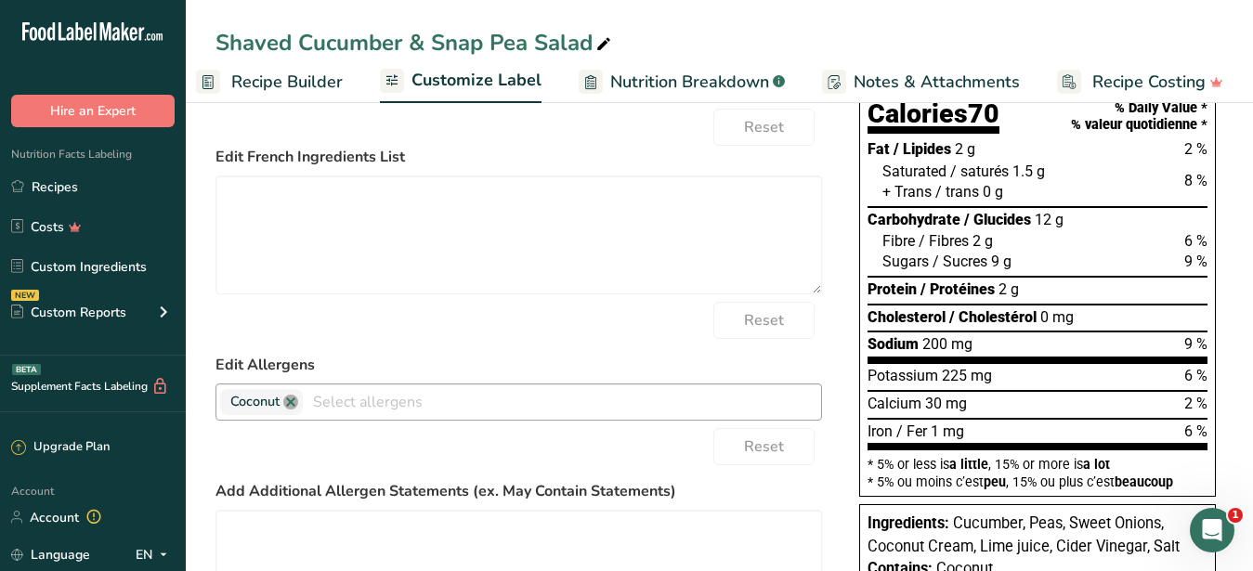
click at [294, 410] on link at bounding box center [290, 402] width 15 height 15
click at [519, 465] on div "Reset" at bounding box center [519, 446] width 607 height 37
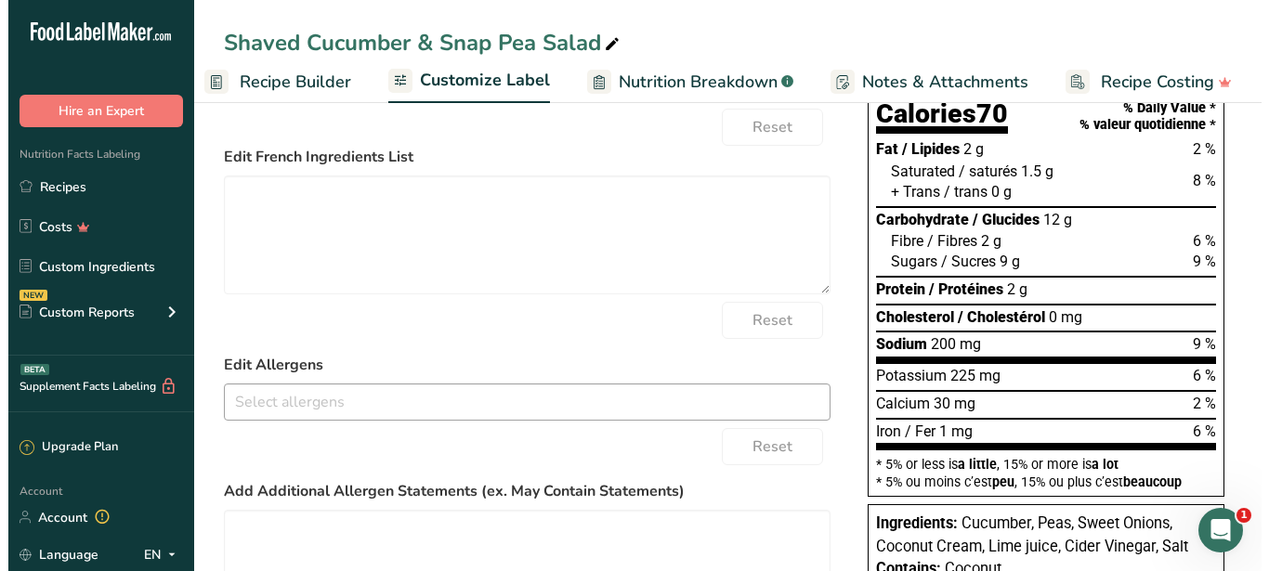
scroll to position [0, 0]
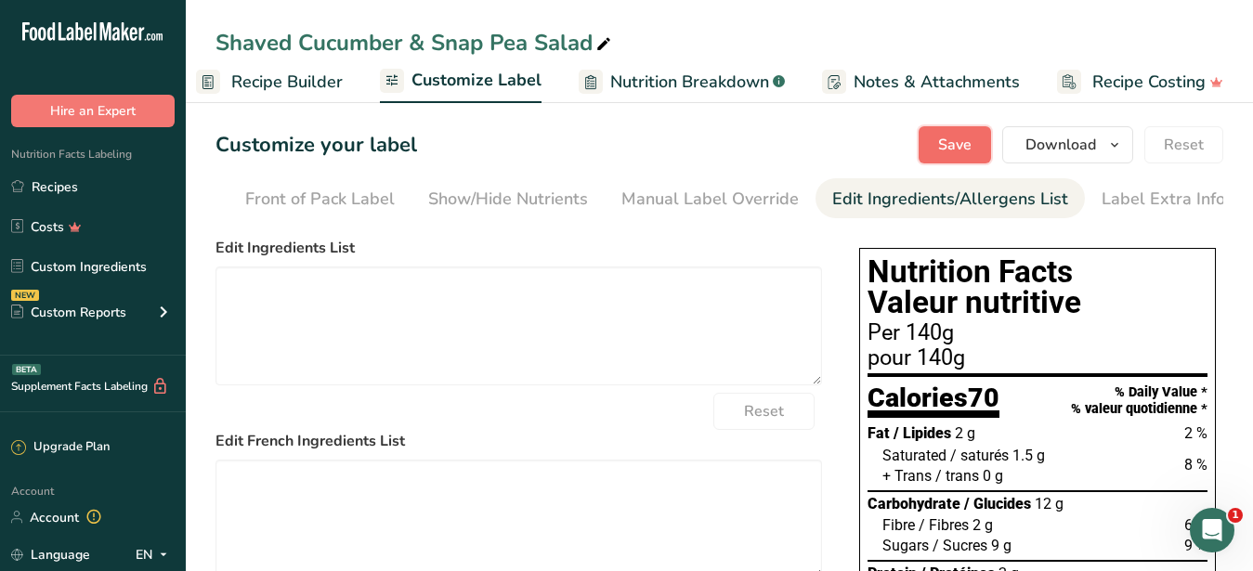
click at [957, 141] on span "Save" at bounding box center [954, 145] width 33 height 22
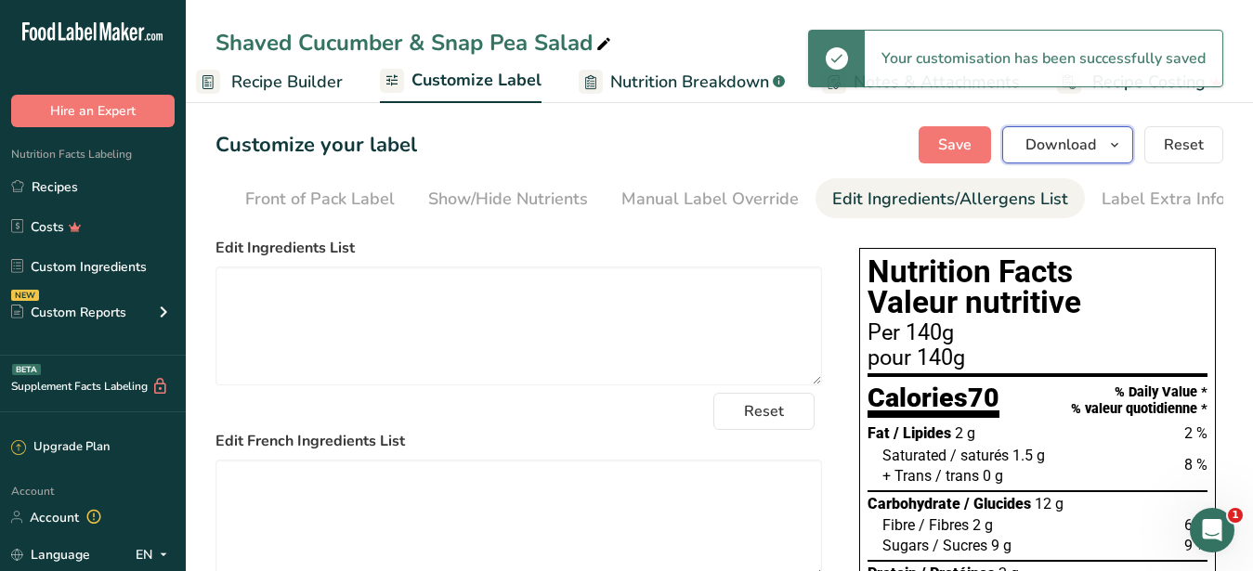
click at [1057, 151] on span "Download" at bounding box center [1061, 145] width 71 height 22
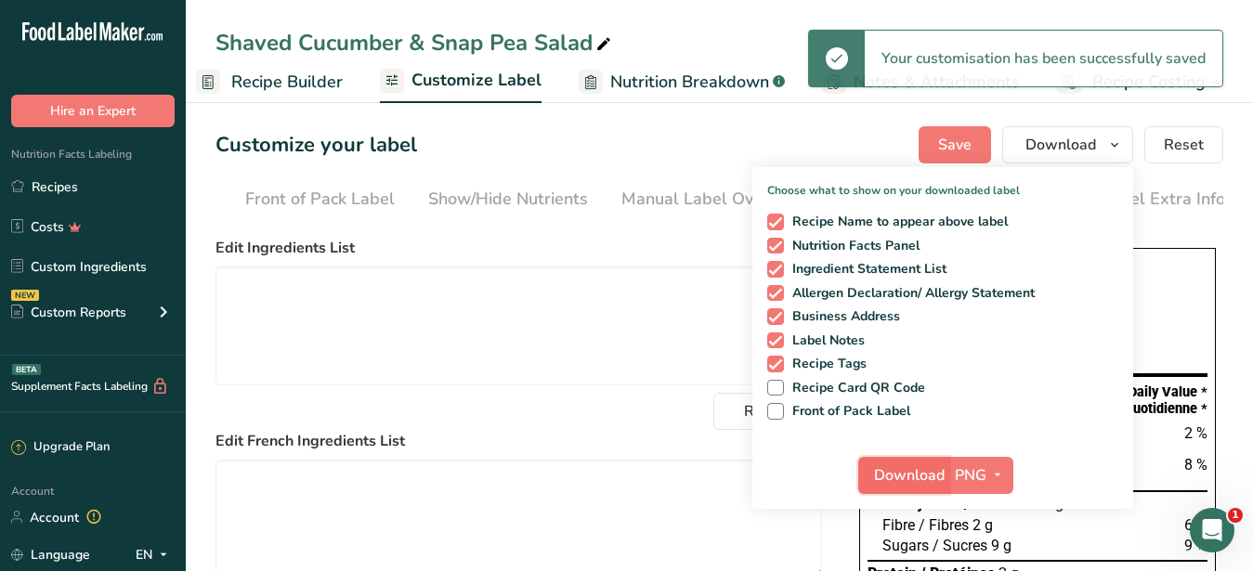
click at [918, 475] on span "Download" at bounding box center [909, 475] width 71 height 22
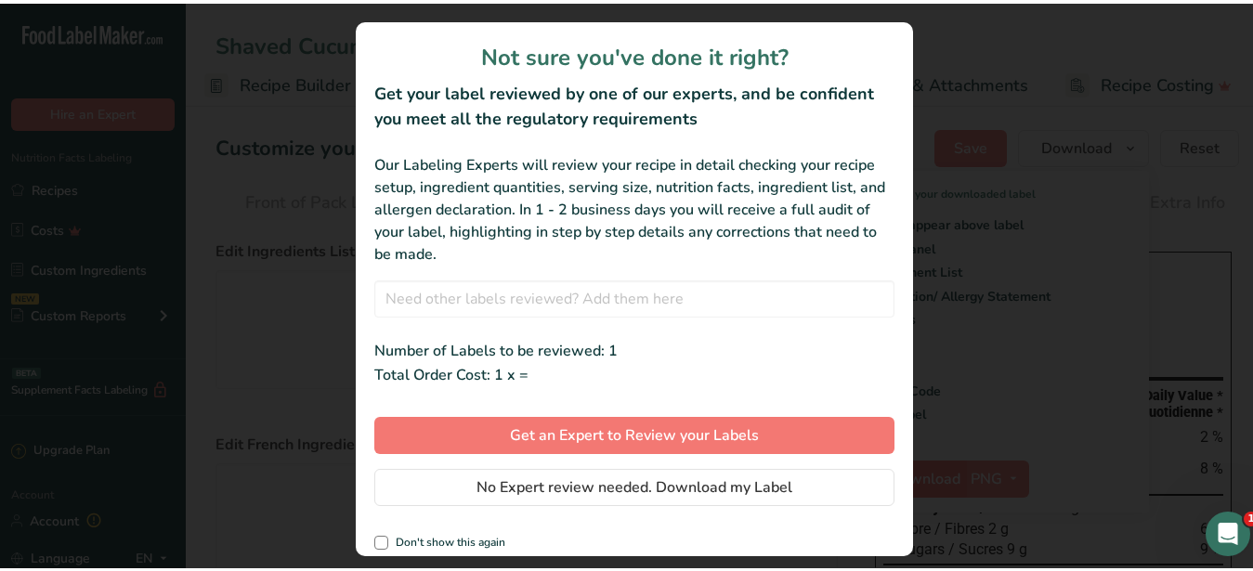
scroll to position [0, 177]
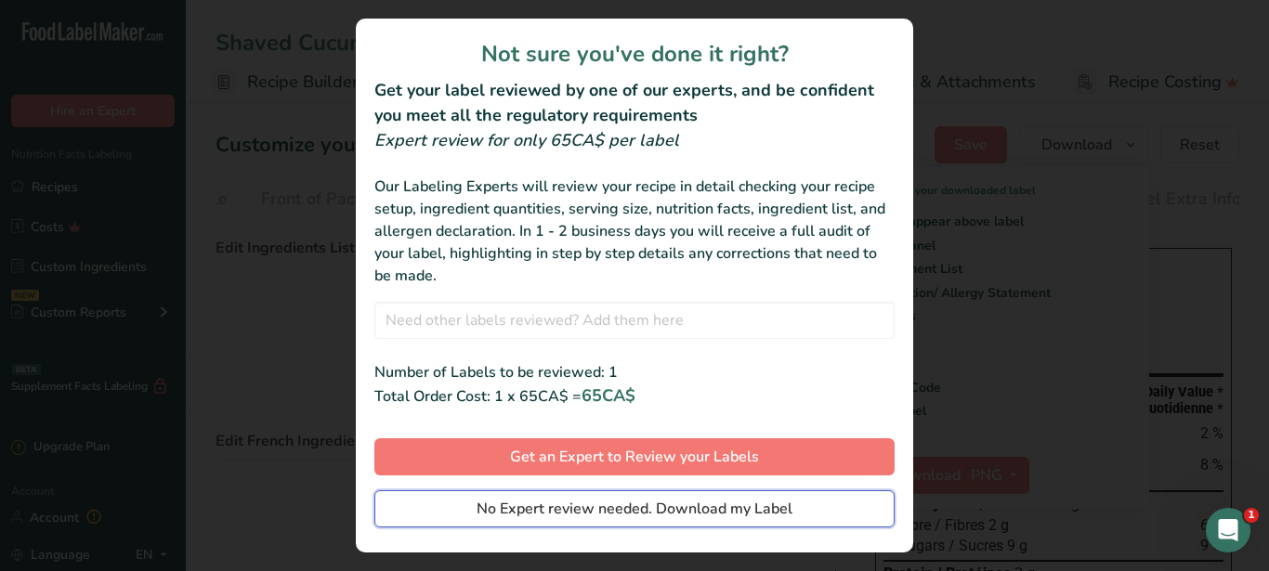
click at [684, 508] on span "No Expert review needed. Download my Label" at bounding box center [635, 509] width 316 height 22
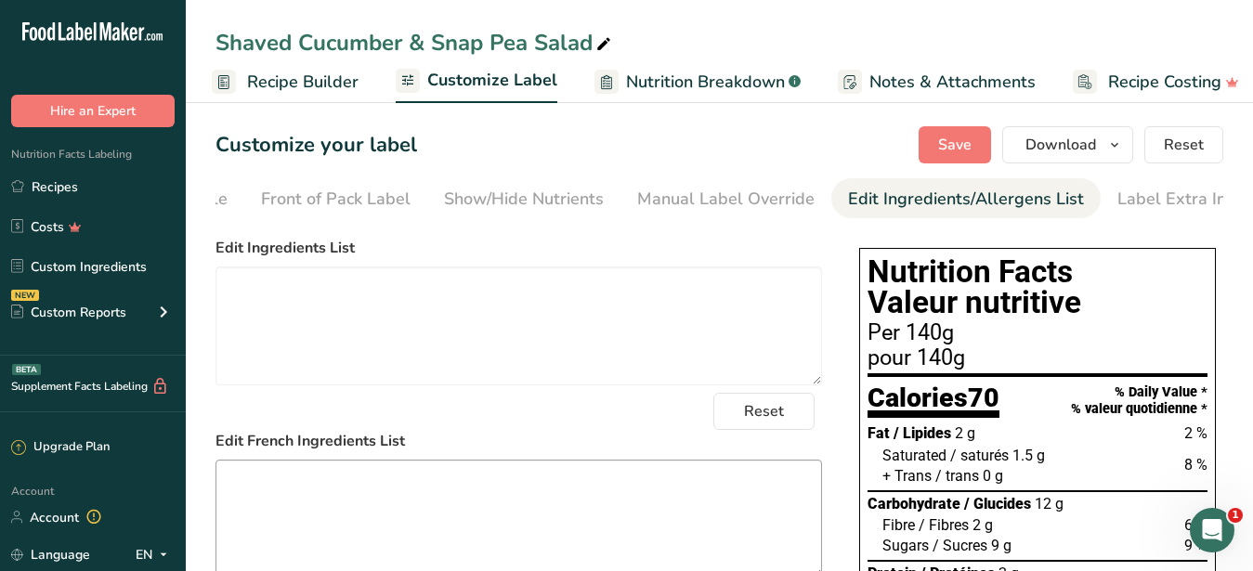
click at [444, 355] on textarea at bounding box center [519, 326] width 607 height 119
click at [413, 525] on textarea at bounding box center [519, 519] width 607 height 119
click at [1056, 149] on span "Download" at bounding box center [1061, 145] width 71 height 22
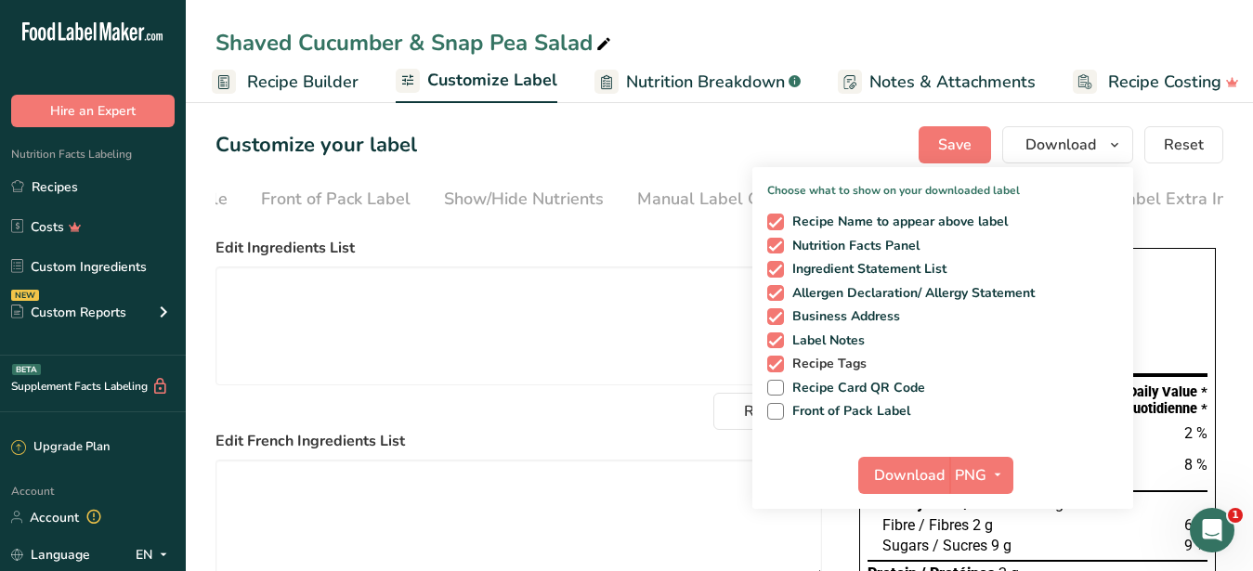
click at [786, 360] on span "Recipe Tags" at bounding box center [826, 364] width 84 height 17
click at [779, 360] on input "Recipe Tags" at bounding box center [773, 364] width 12 height 12
checkbox input "false"
click at [890, 473] on span "Download" at bounding box center [909, 475] width 71 height 22
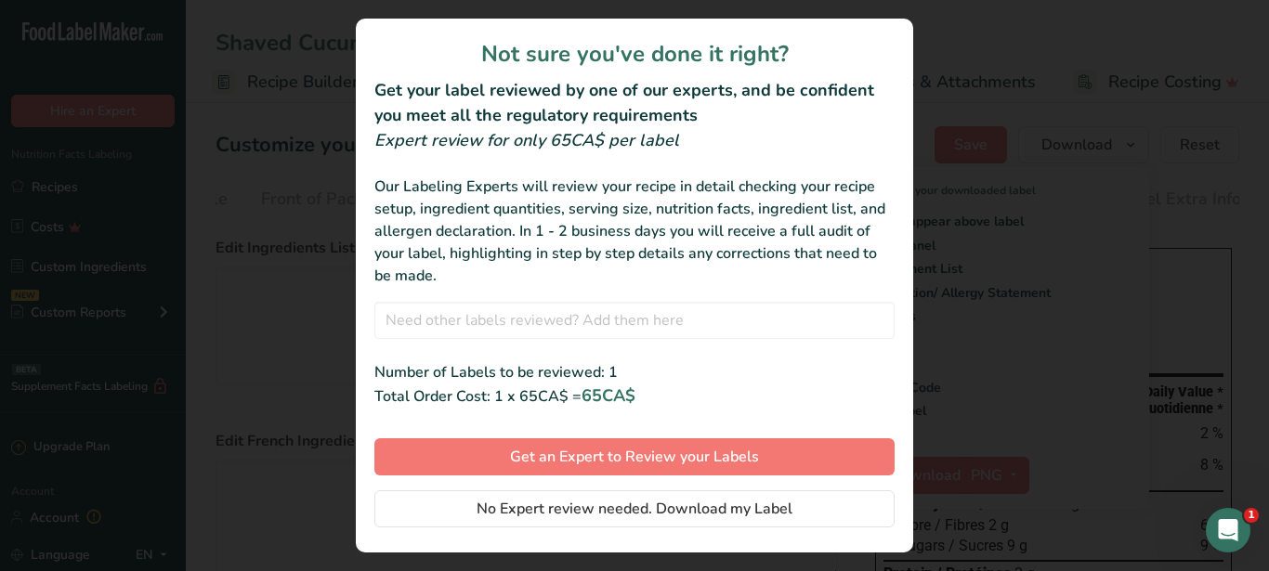
click at [416, 512] on button "No Expert review needed. Download my Label" at bounding box center [634, 508] width 520 height 37
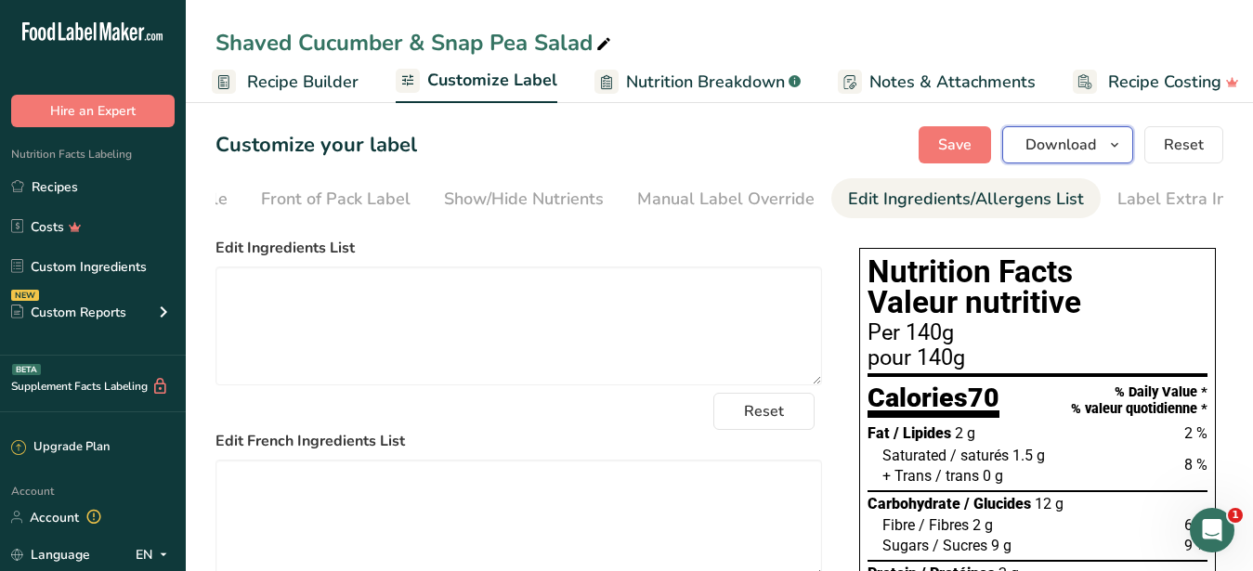
click at [1028, 147] on span "Download" at bounding box center [1061, 145] width 71 height 22
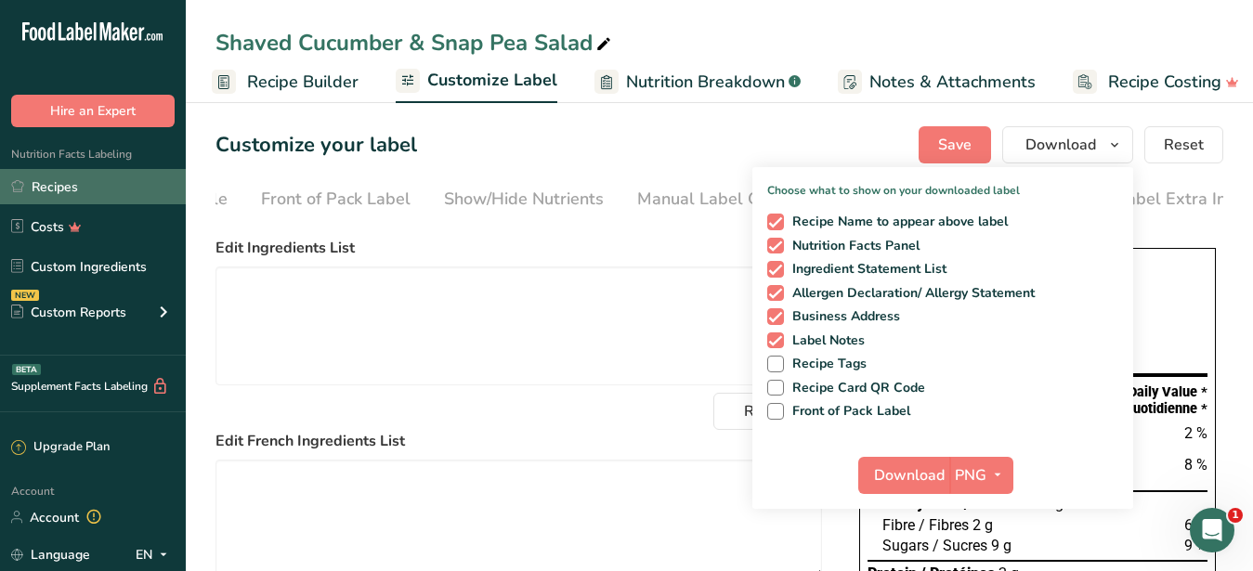
click at [61, 191] on link "Recipes" at bounding box center [93, 186] width 186 height 35
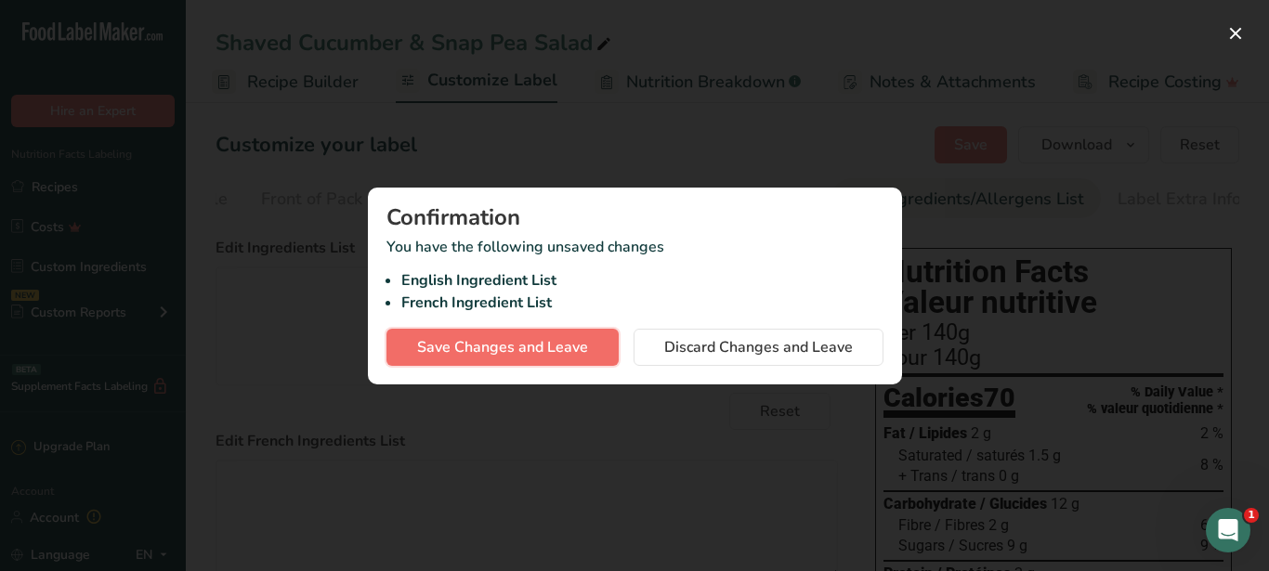
click at [518, 343] on span "Save Changes and Leave" at bounding box center [502, 347] width 171 height 22
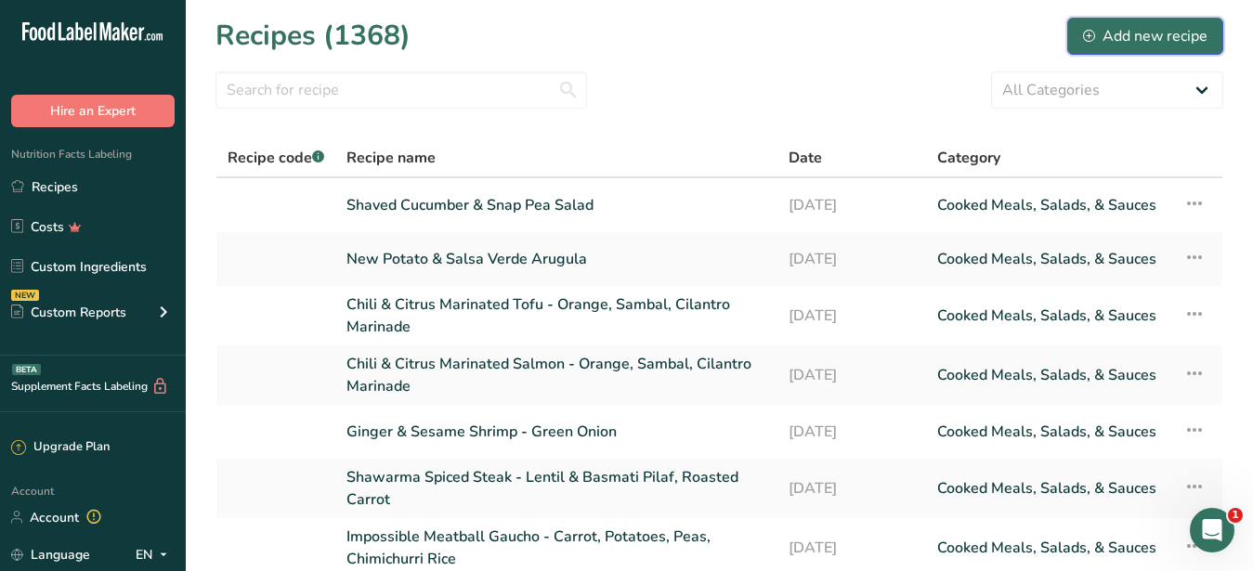
click at [1135, 44] on div "Add new recipe" at bounding box center [1145, 36] width 124 height 22
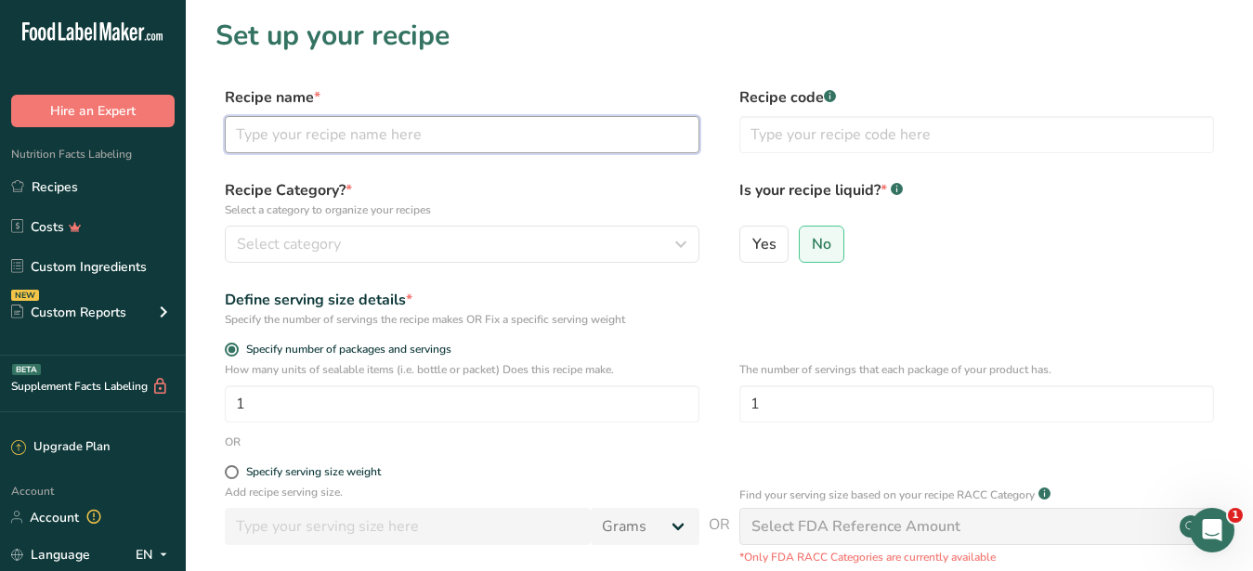
click at [338, 128] on input "text" at bounding box center [462, 134] width 475 height 37
paste input "Feijoada"
click at [234, 130] on input "Feijoada" at bounding box center [462, 134] width 475 height 37
type input "Black Bean Feijoada"
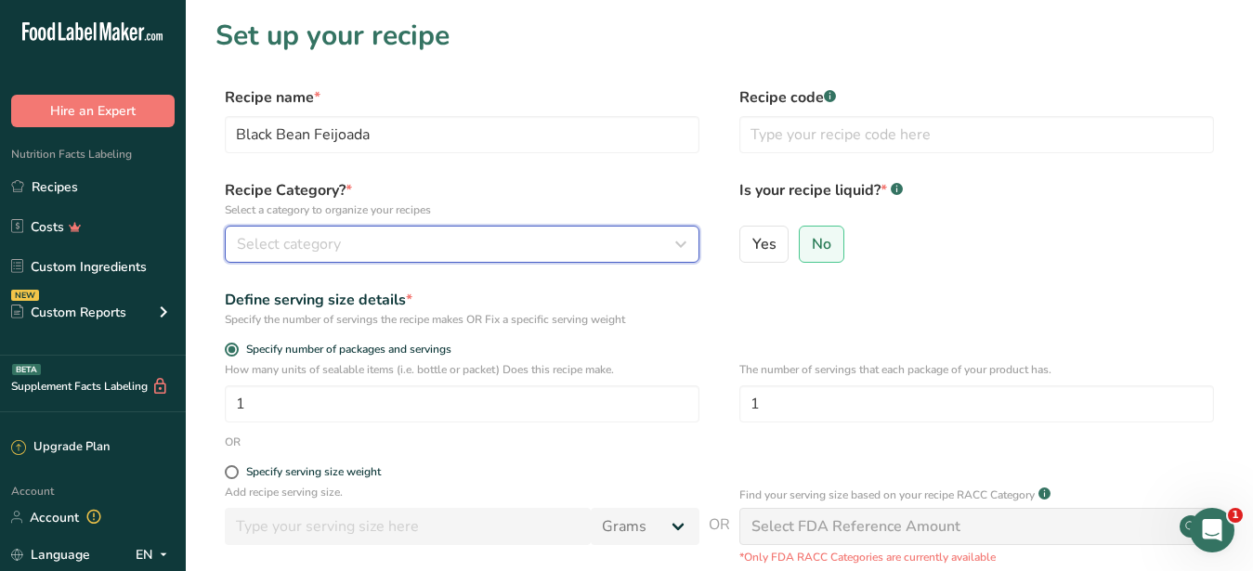
click at [384, 254] on div "Select category" at bounding box center [456, 244] width 439 height 22
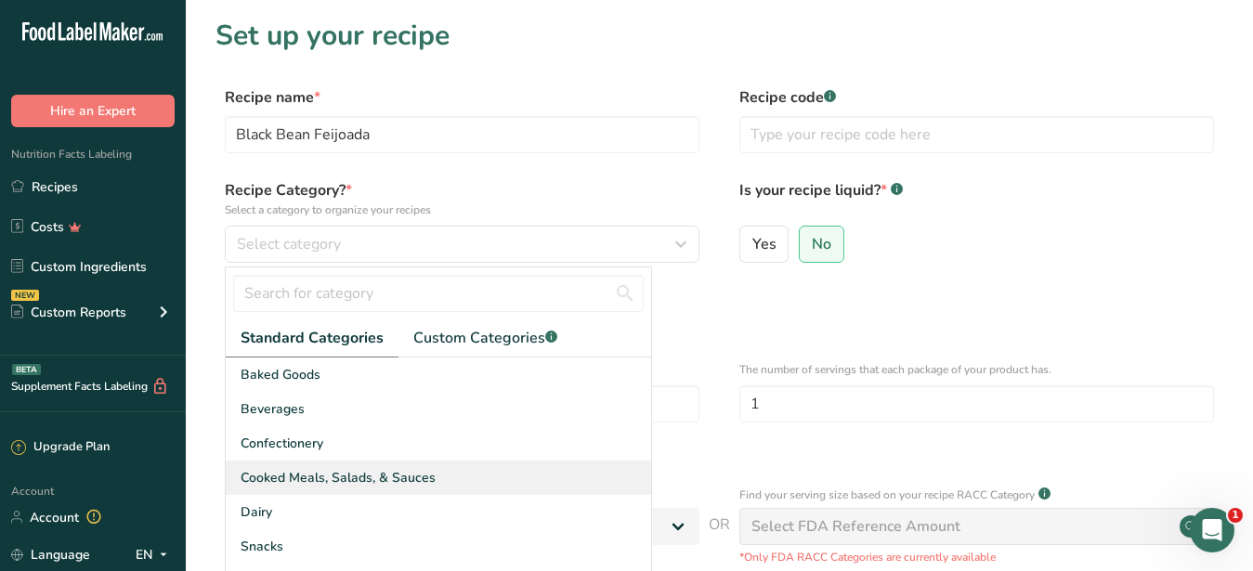
click at [376, 471] on span "Cooked Meals, Salads, & Sauces" at bounding box center [338, 478] width 195 height 20
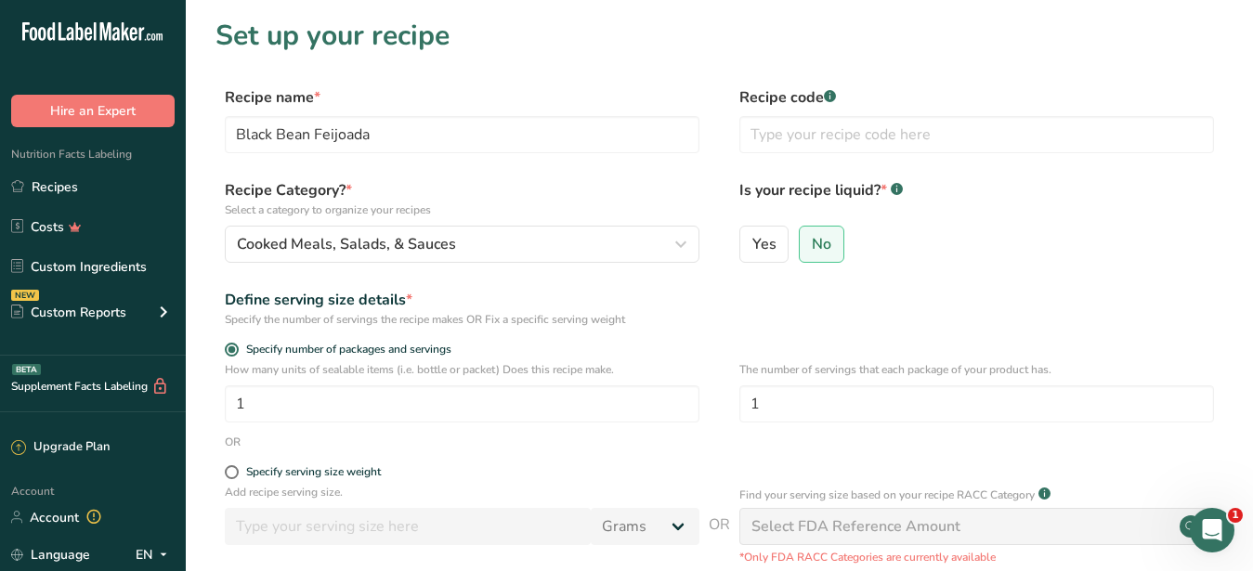
scroll to position [263, 0]
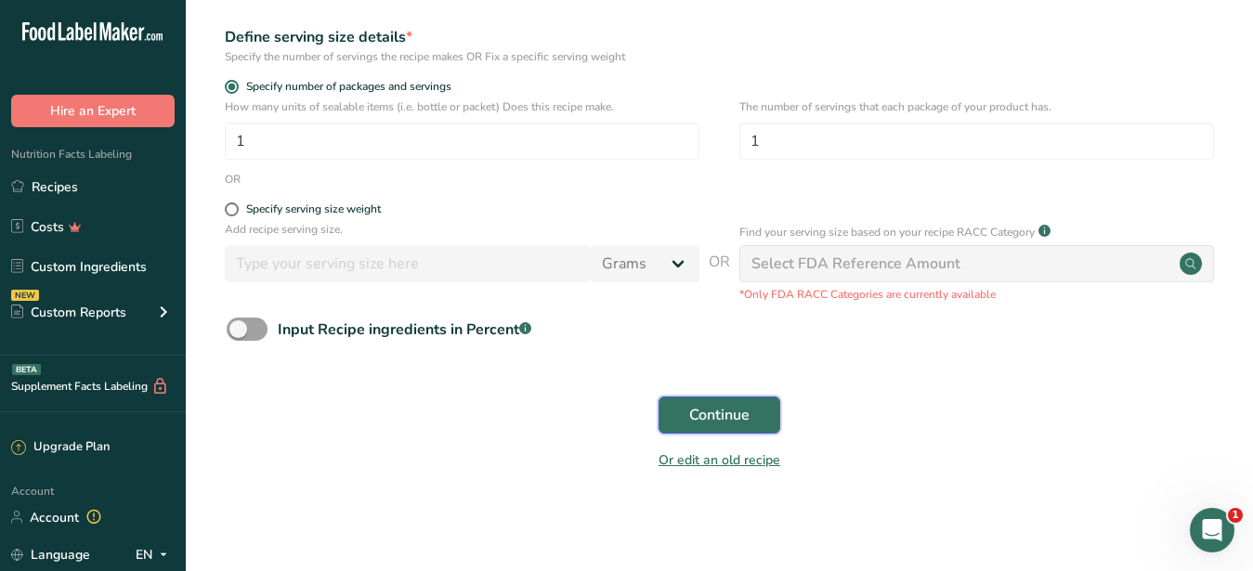
click at [723, 417] on span "Continue" at bounding box center [719, 415] width 60 height 22
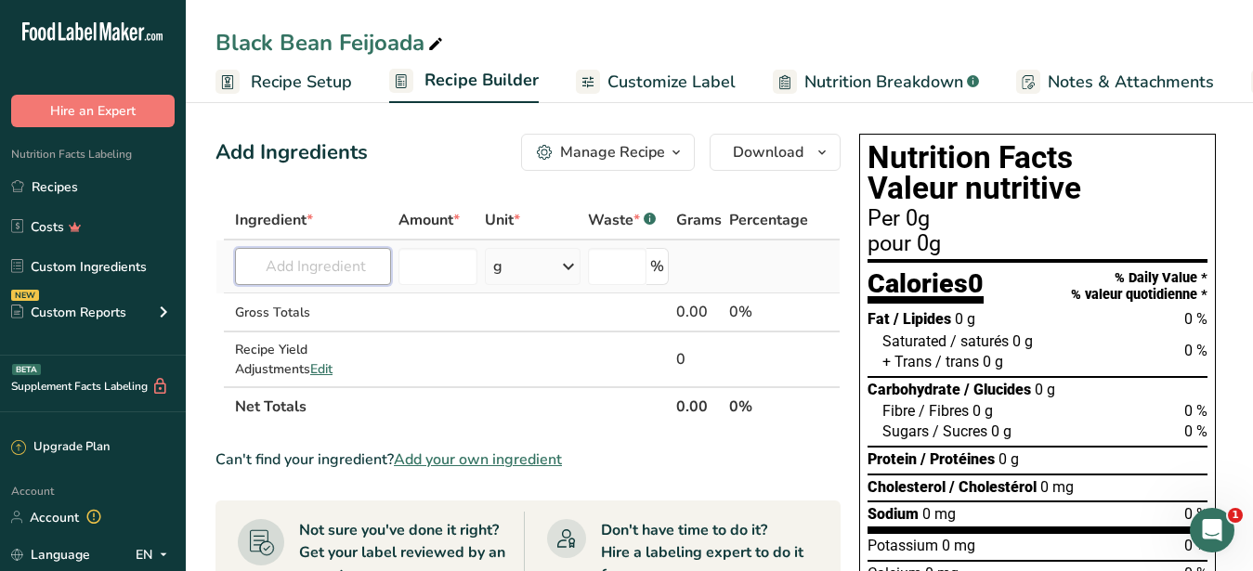
click at [304, 269] on input "text" at bounding box center [313, 266] width 156 height 37
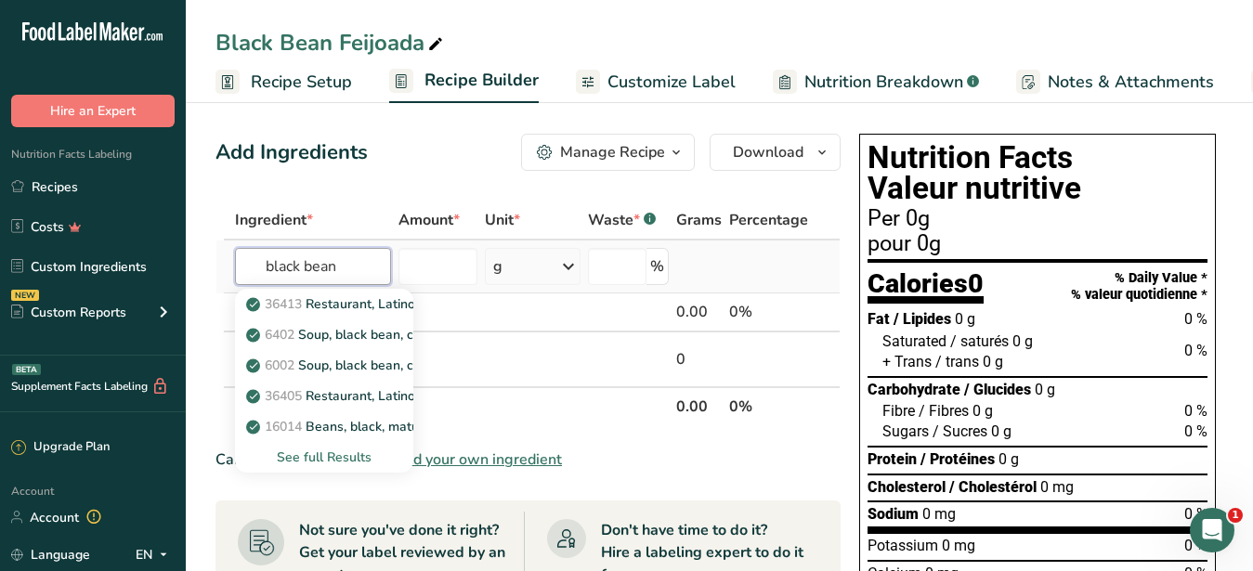
type input "black bean"
click at [353, 462] on div "See full Results" at bounding box center [324, 458] width 149 height 20
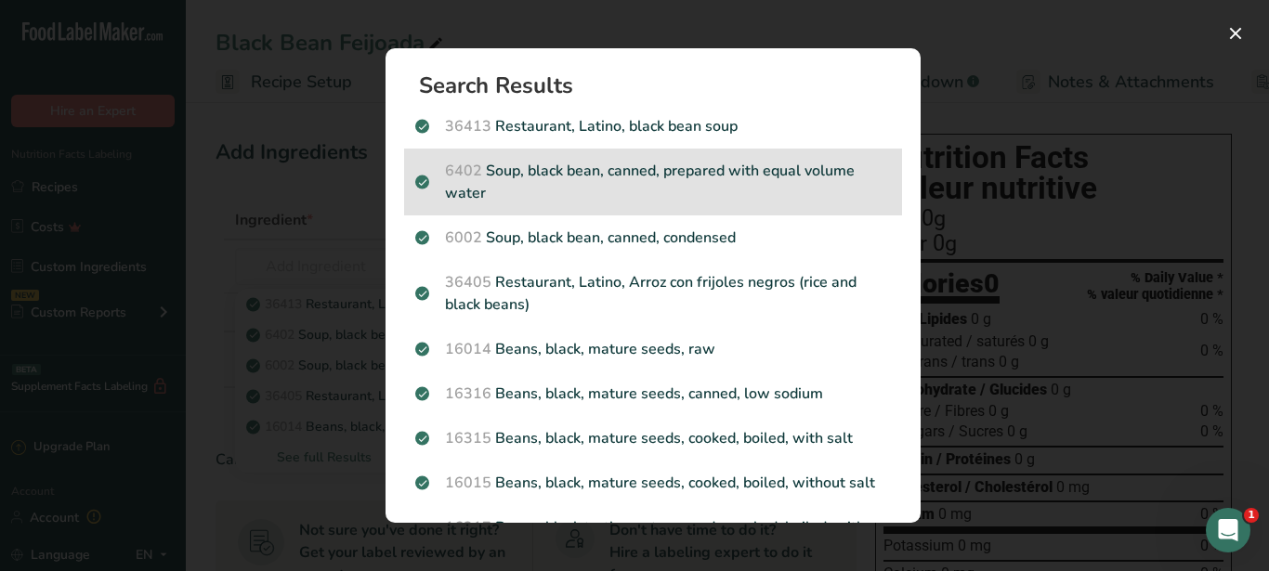
click at [601, 172] on p "6402 Soup, black bean, canned, prepared with equal volume water" at bounding box center [653, 182] width 476 height 45
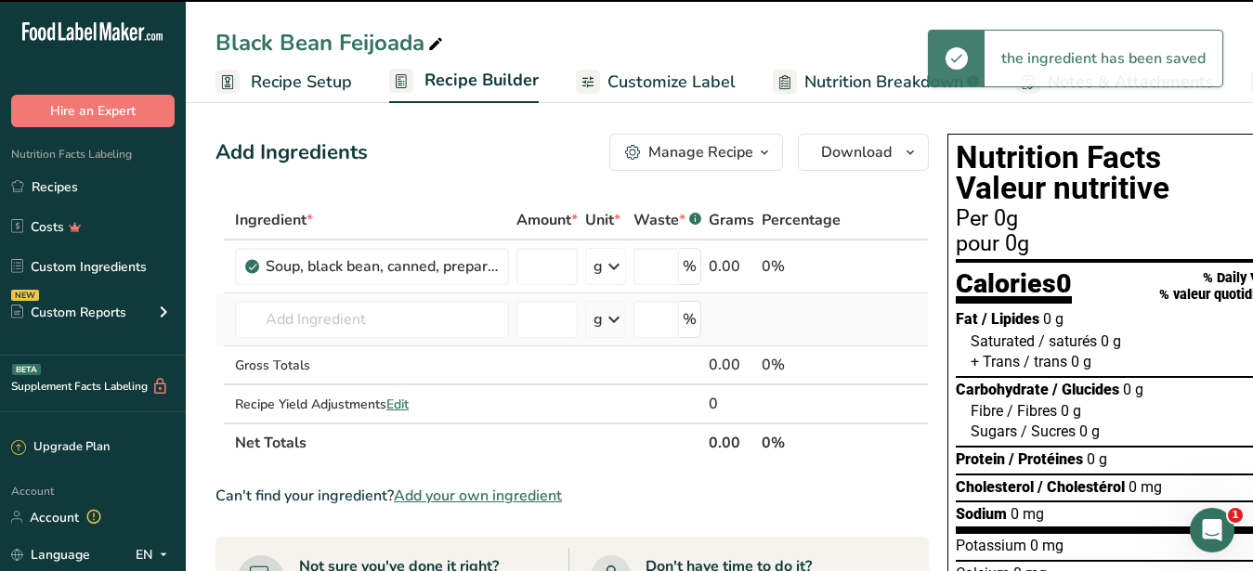
type input "0"
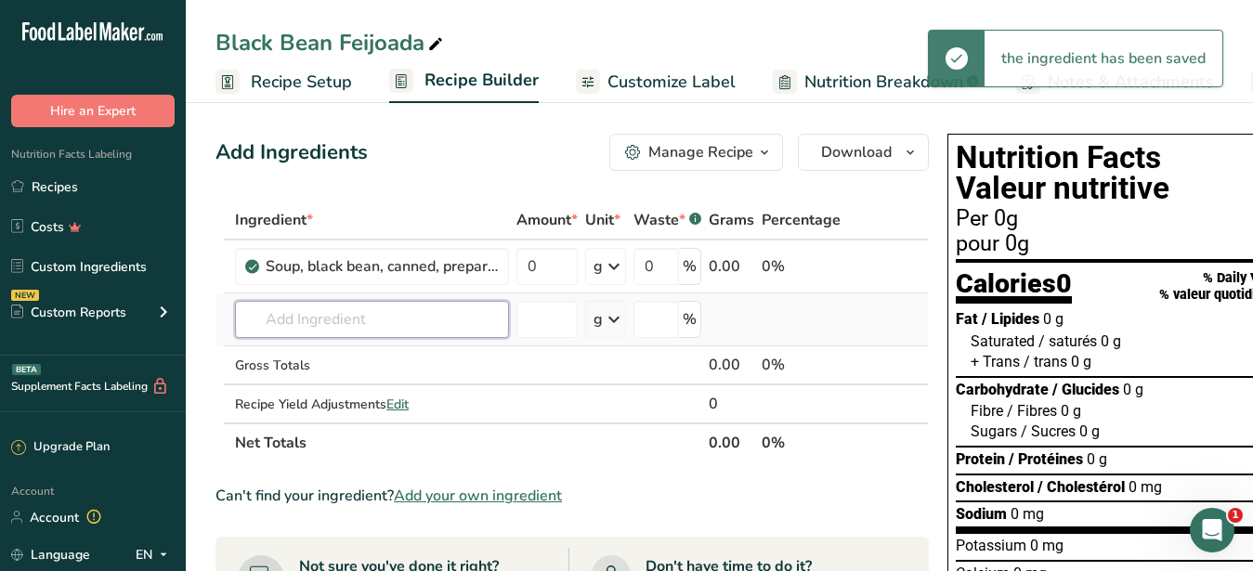
click at [290, 318] on input "text" at bounding box center [372, 319] width 274 height 37
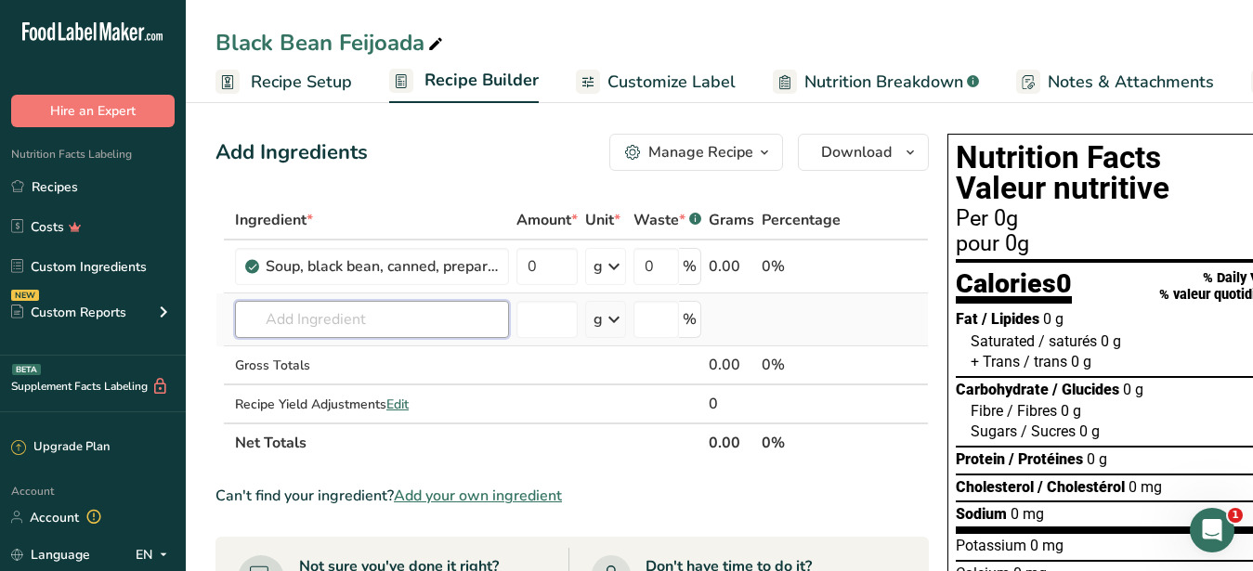
click at [338, 324] on input "text" at bounding box center [372, 319] width 274 height 37
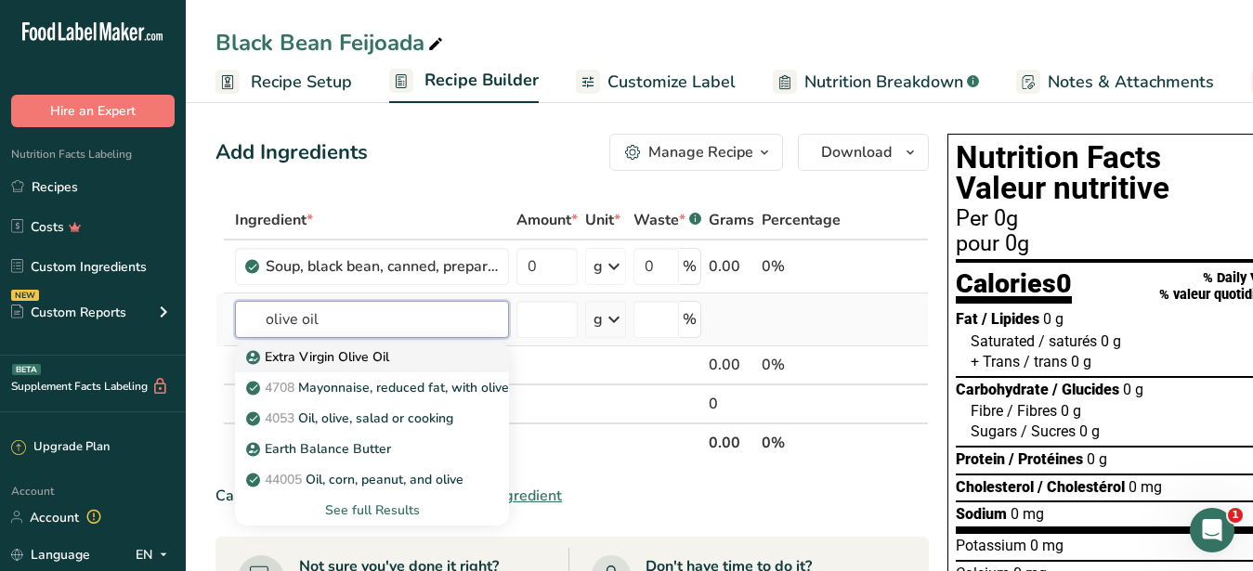
type input "olive oil"
click at [323, 360] on p "Extra Virgin Olive Oil" at bounding box center [319, 357] width 139 height 20
type input "Extra Virgin Olive Oil"
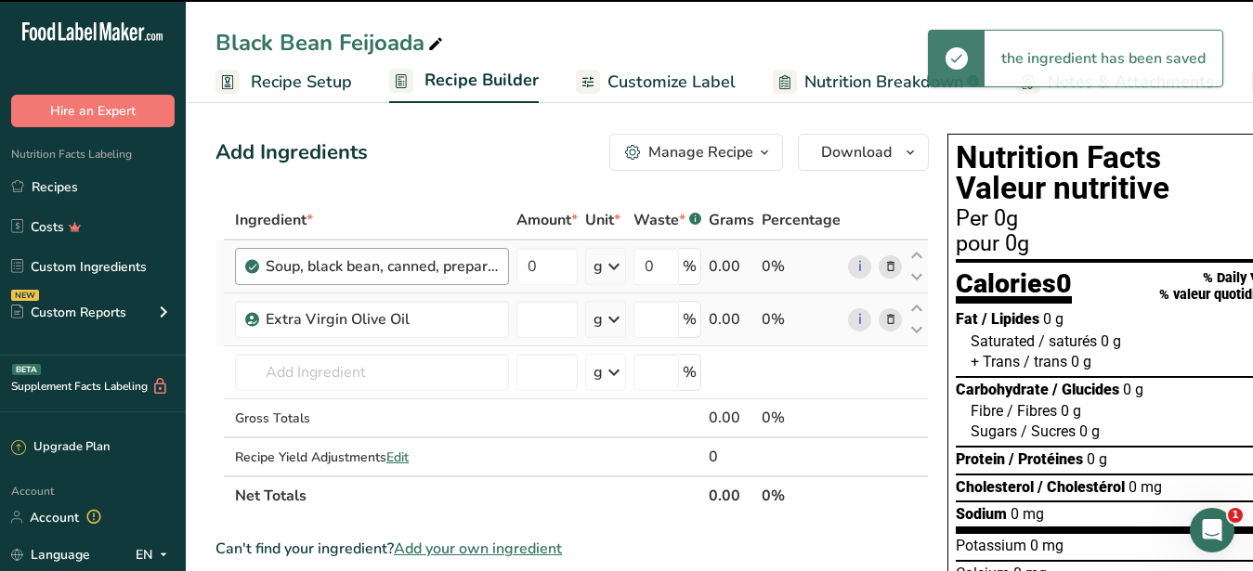
type input "0"
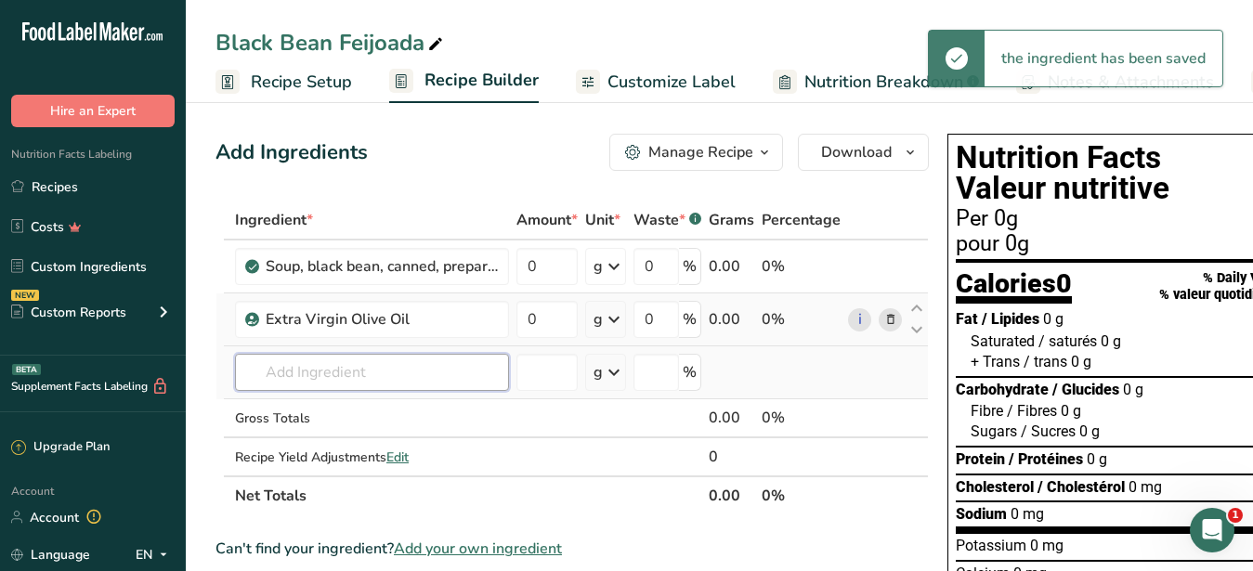
click at [316, 371] on input "text" at bounding box center [372, 372] width 274 height 37
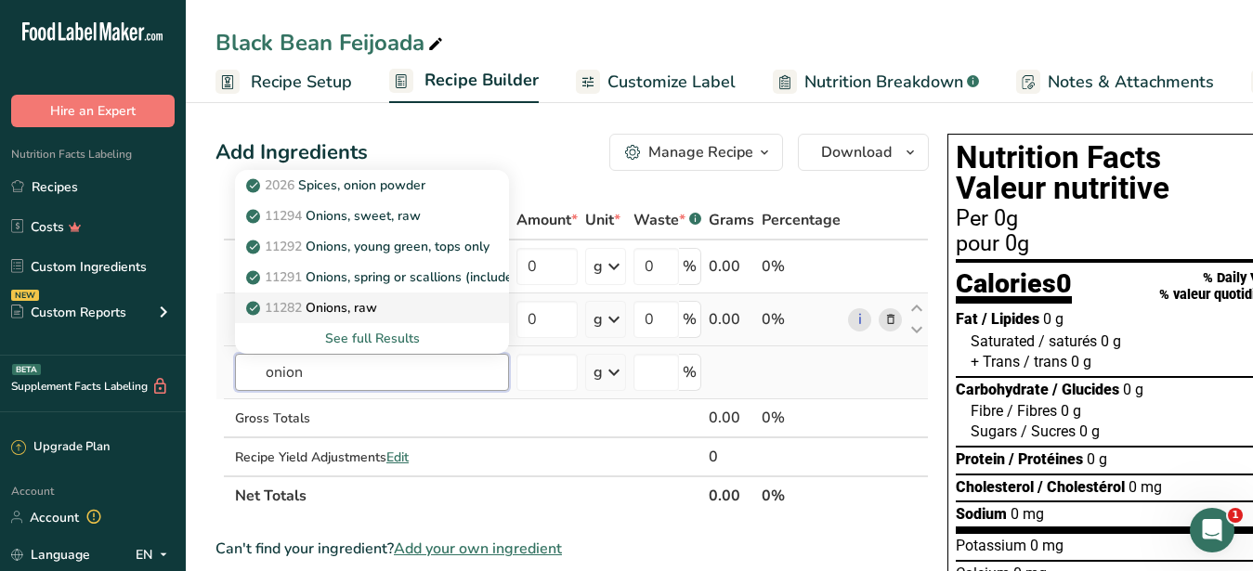
type input "onion"
click at [351, 307] on p "11282 Onions, raw" at bounding box center [313, 308] width 127 height 20
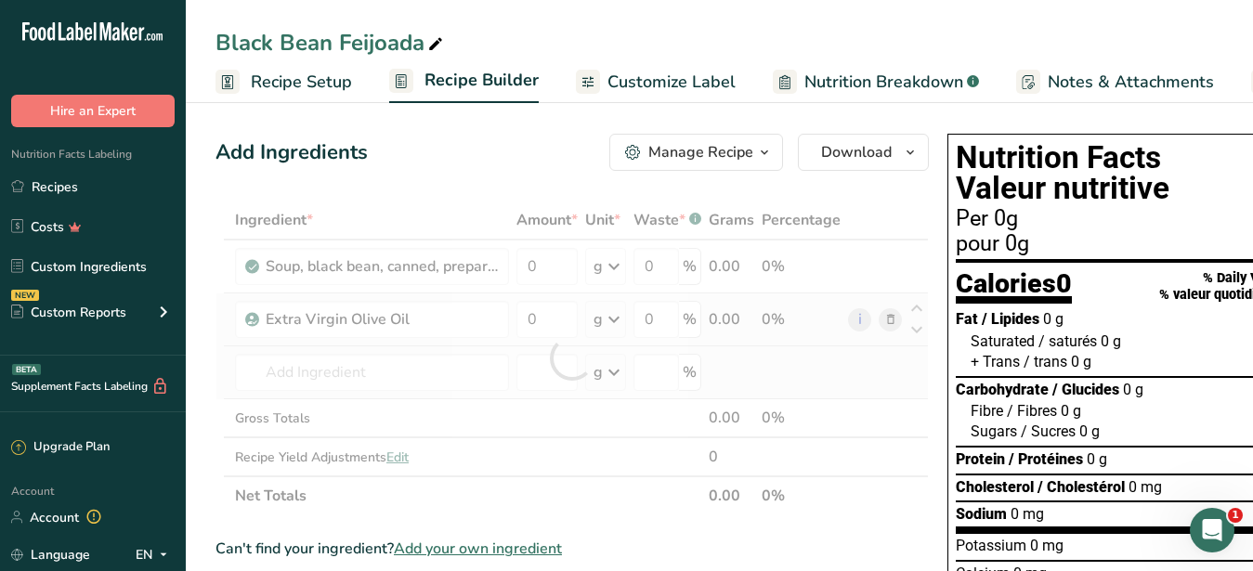
type input "Onions, raw"
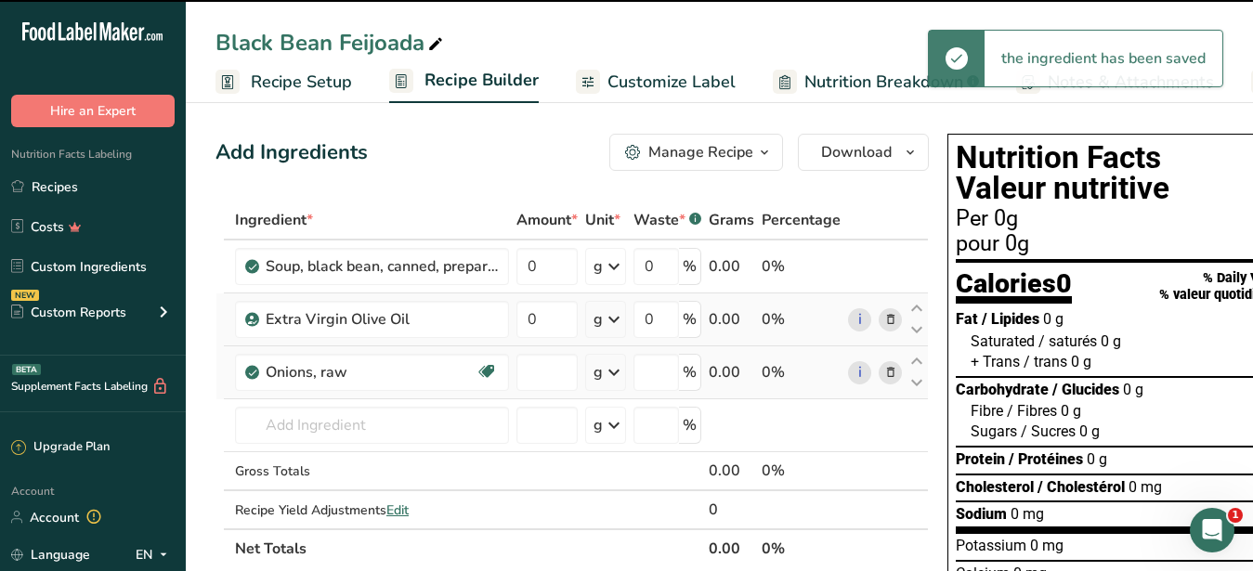
type input "0"
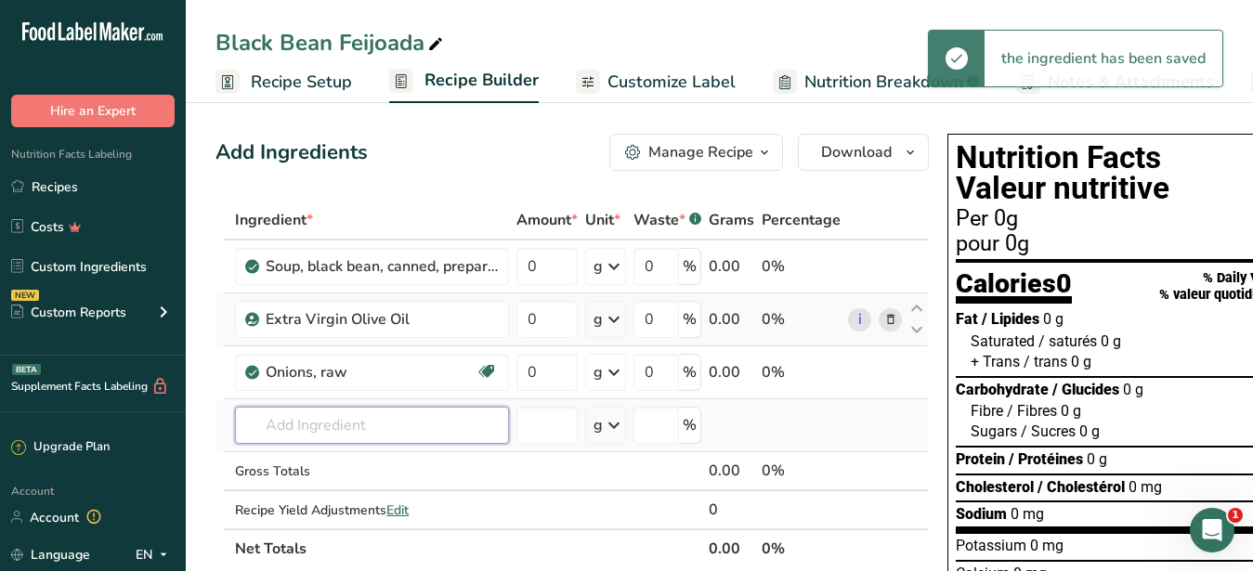
click at [329, 416] on input "text" at bounding box center [372, 425] width 274 height 37
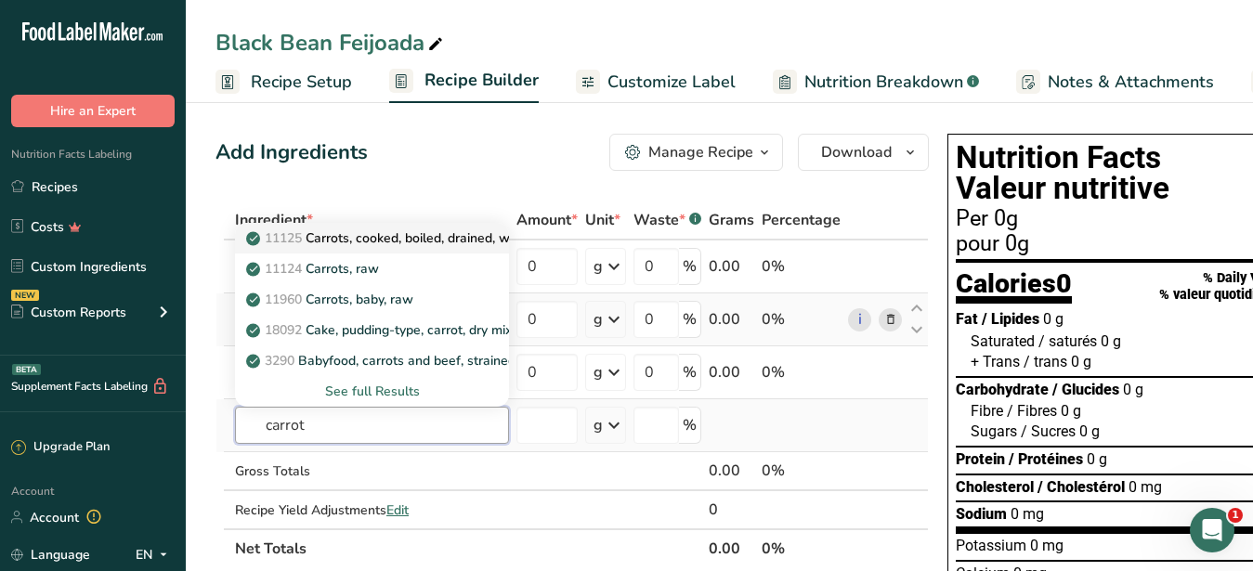
type input "carrot"
click at [406, 239] on p "11125 Carrots, cooked, boiled, drained, without salt" at bounding box center [410, 239] width 320 height 20
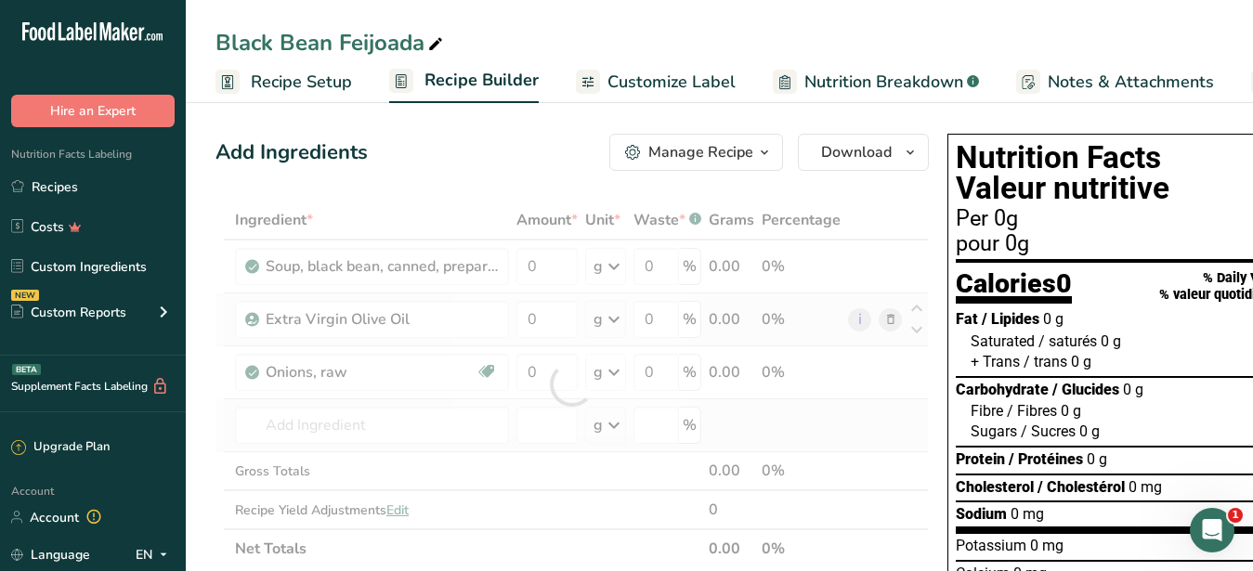
type input "Carrots, cooked, boiled, drained, without salt"
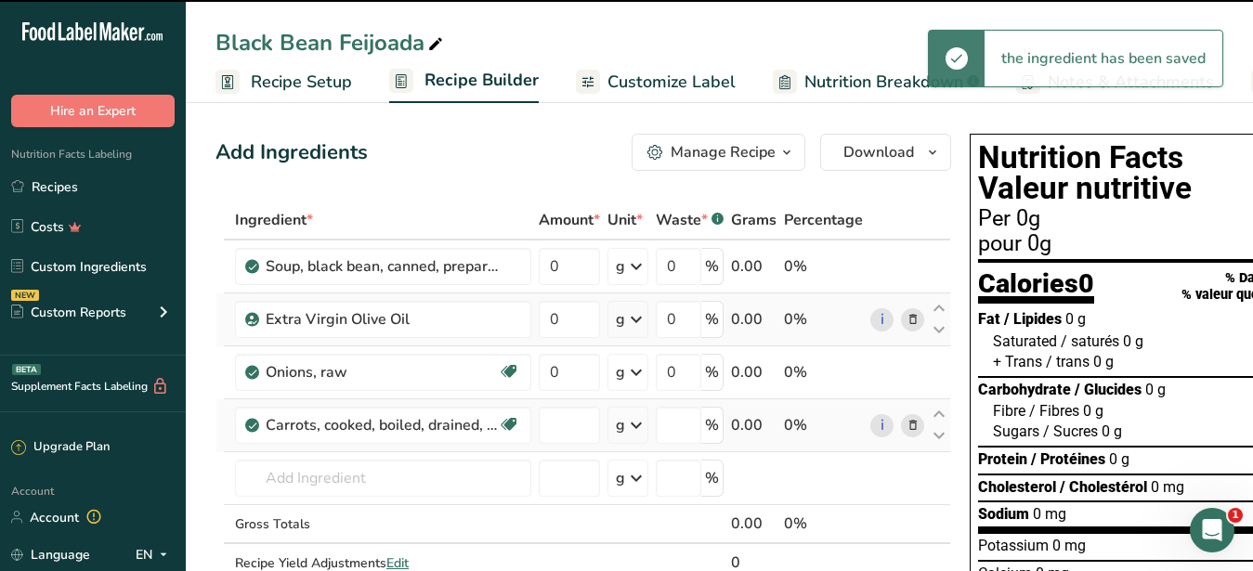
type input "0"
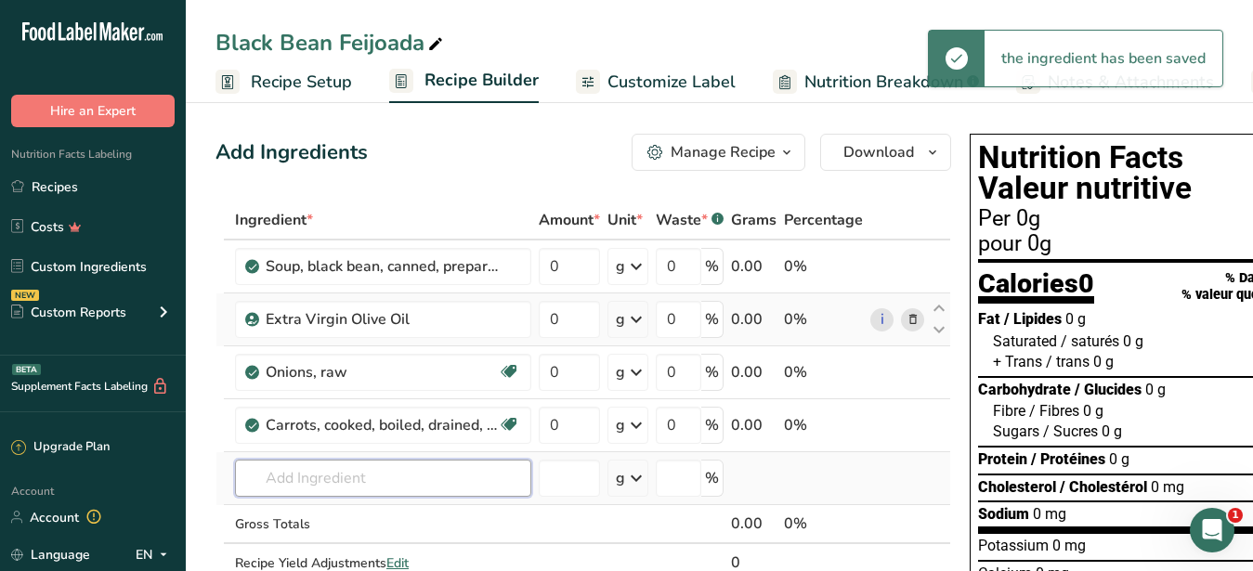
click at [335, 473] on input "text" at bounding box center [383, 478] width 296 height 37
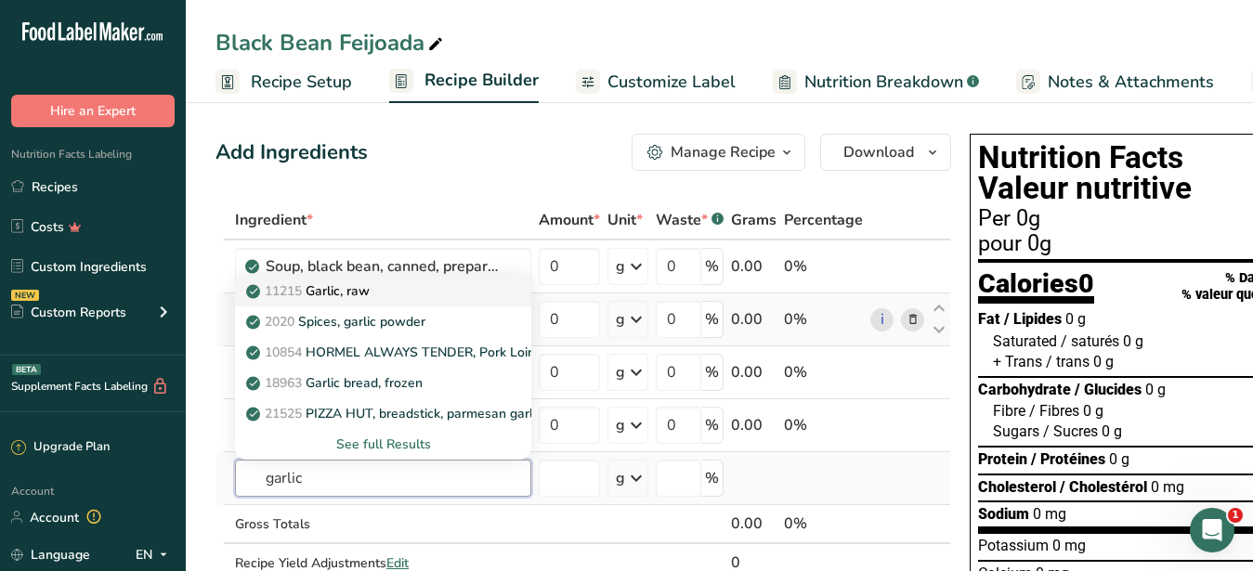
type input "garlic"
click at [364, 292] on p "11215 Garlic, raw" at bounding box center [310, 291] width 120 height 20
type input "Garlic, raw"
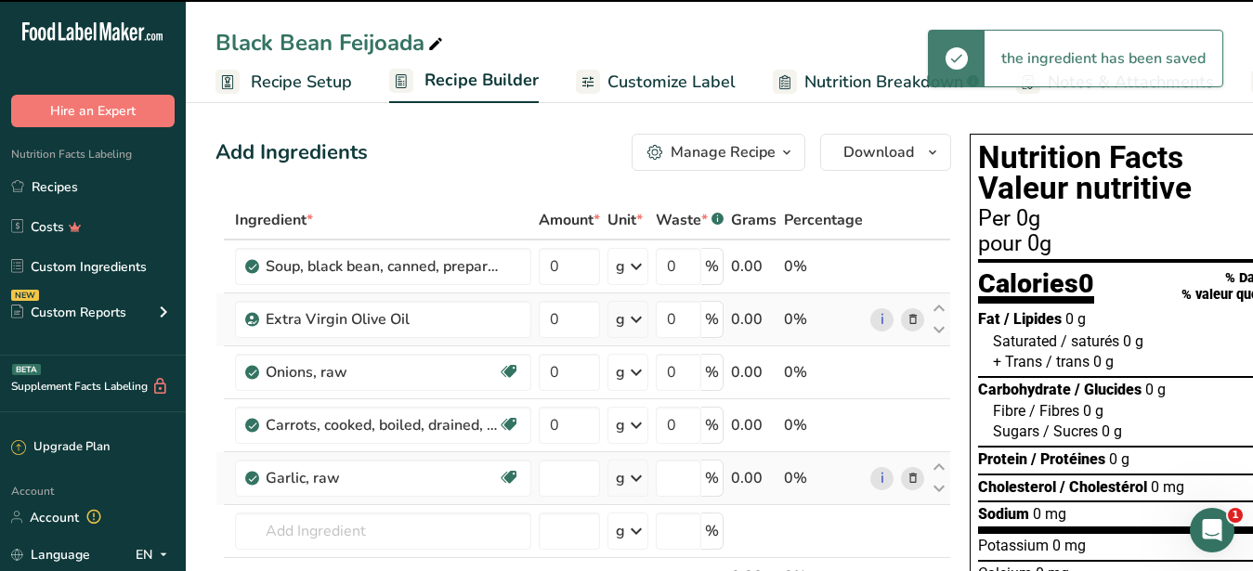
type input "0"
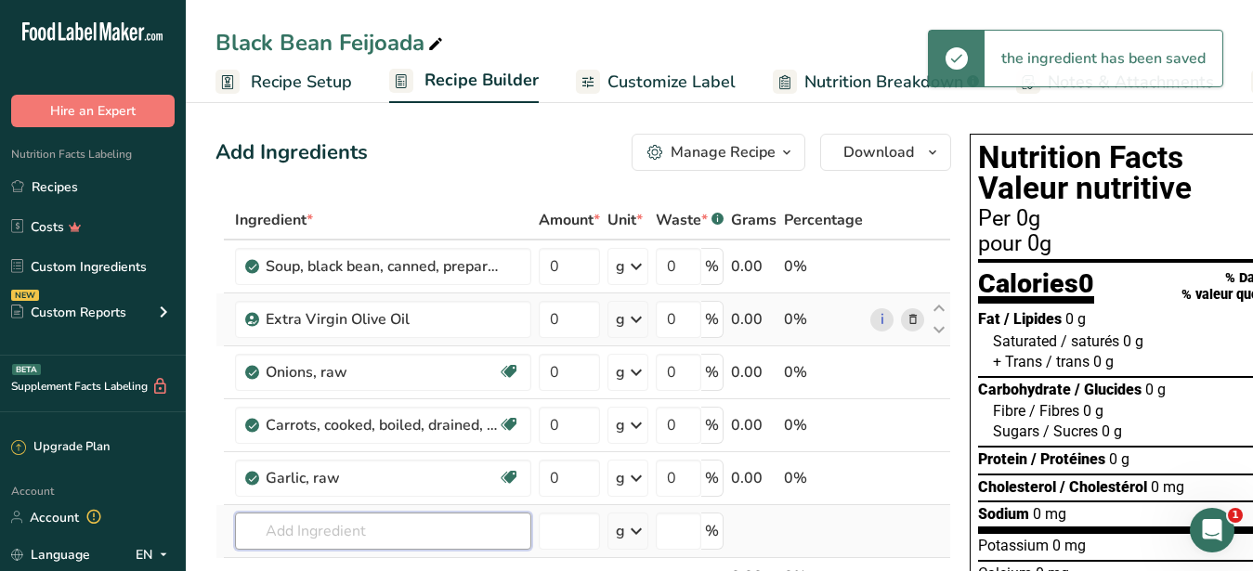
click at [321, 536] on input "text" at bounding box center [383, 531] width 296 height 37
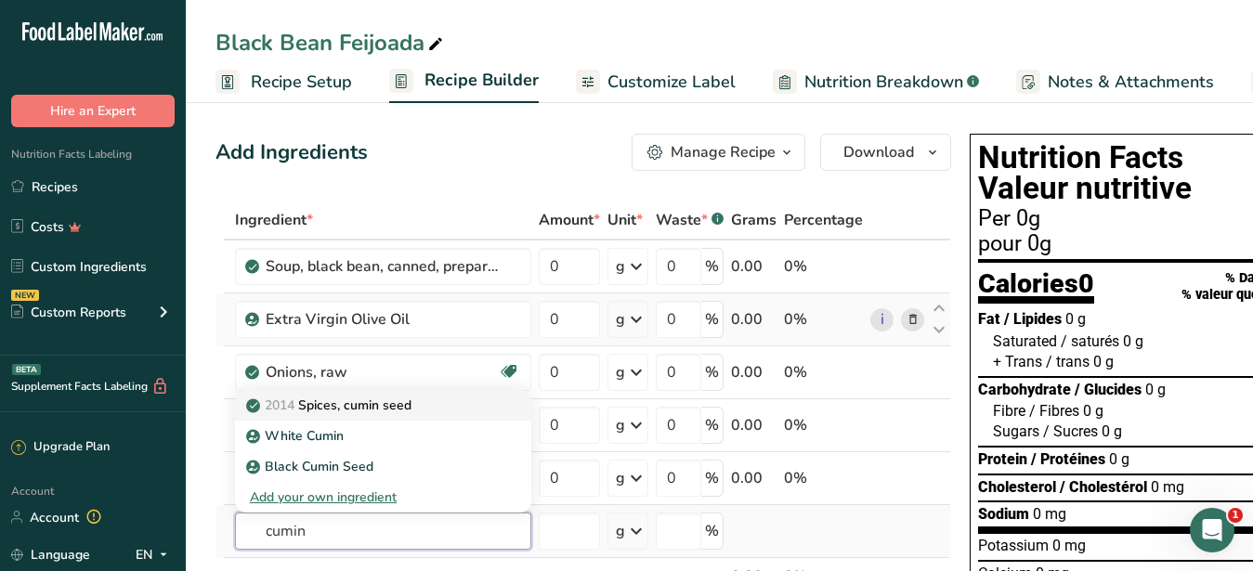
type input "cumin"
click at [347, 403] on p "2014 Spices, cumin seed" at bounding box center [331, 406] width 162 height 20
type input "Spices, cumin seed"
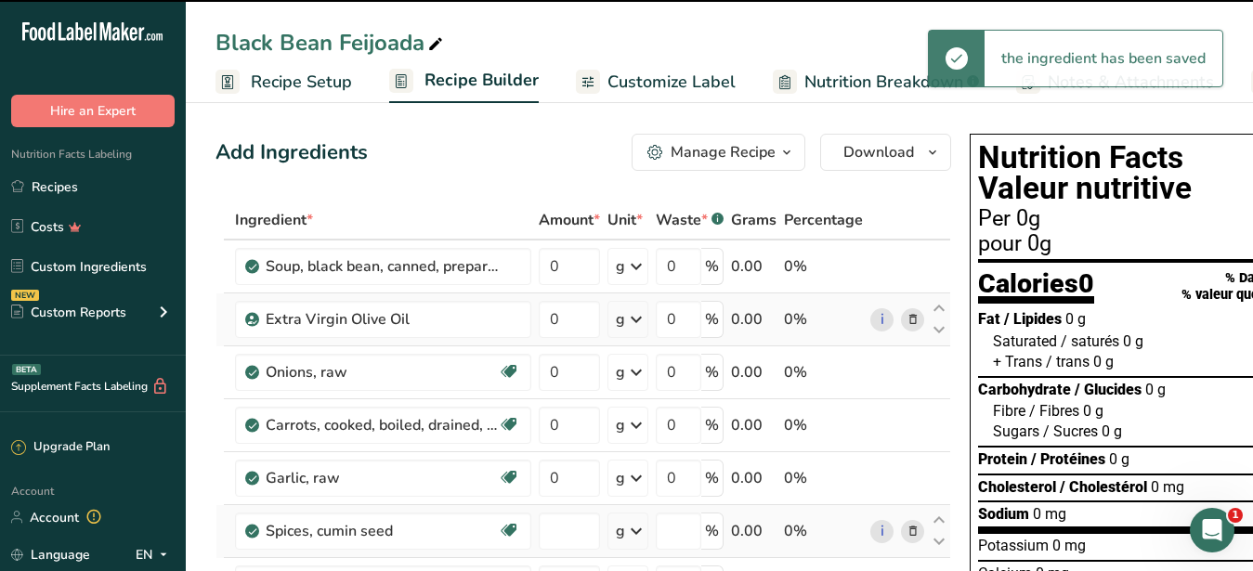
type input "0"
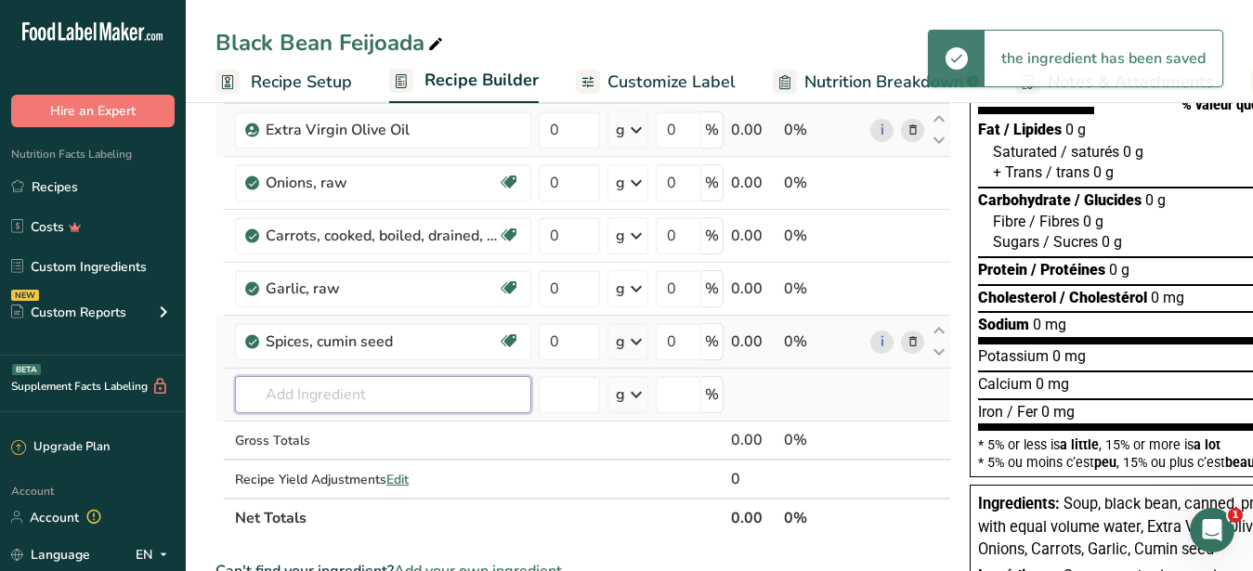
click at [300, 389] on input "text" at bounding box center [383, 394] width 296 height 37
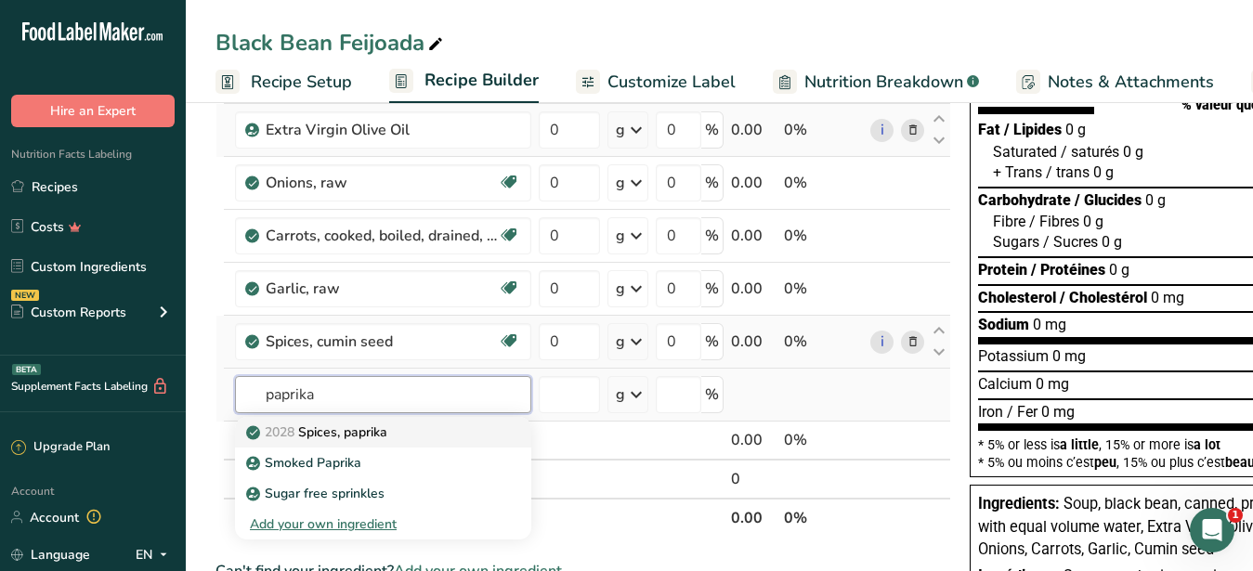
type input "paprika"
click at [339, 432] on p "2028 Spices, paprika" at bounding box center [318, 433] width 137 height 20
type input "Spices, paprika"
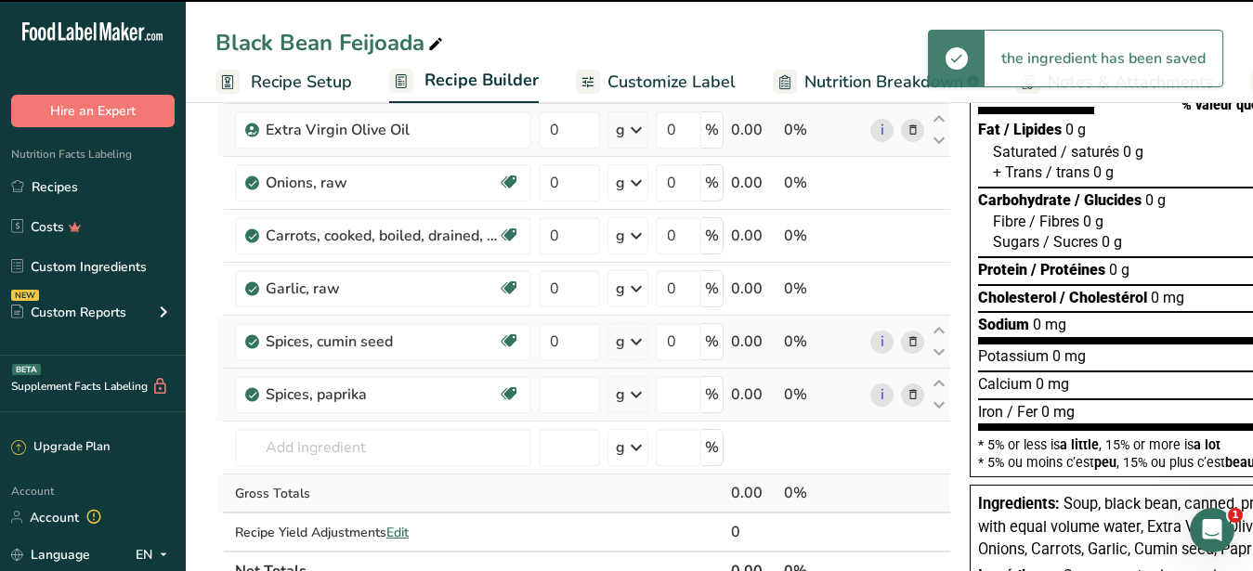
type input "0"
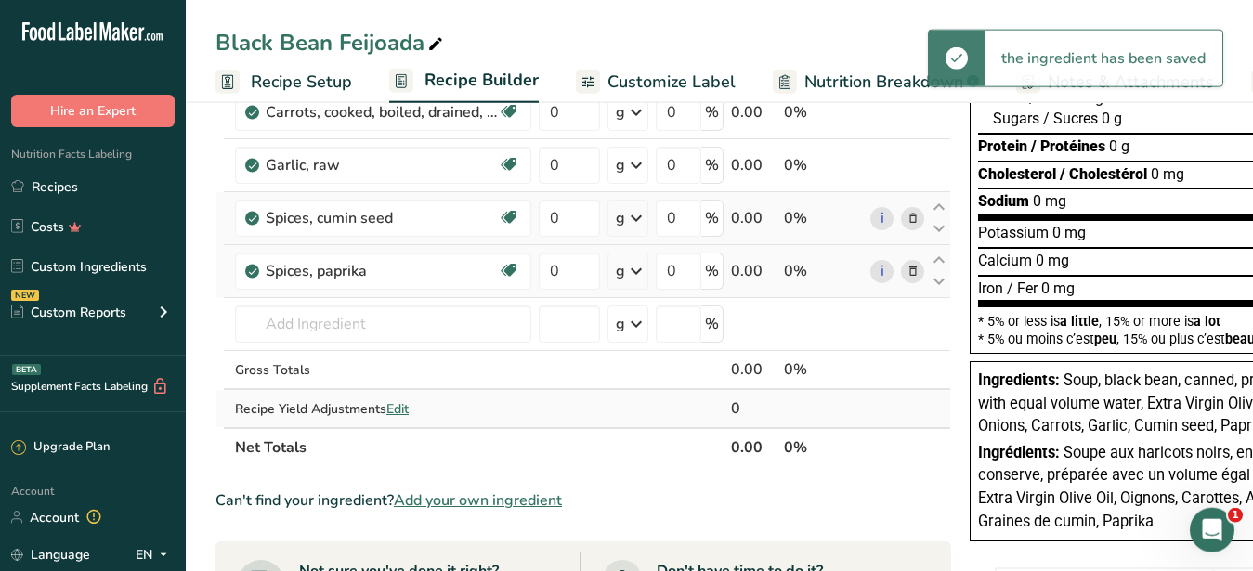
scroll to position [284, 0]
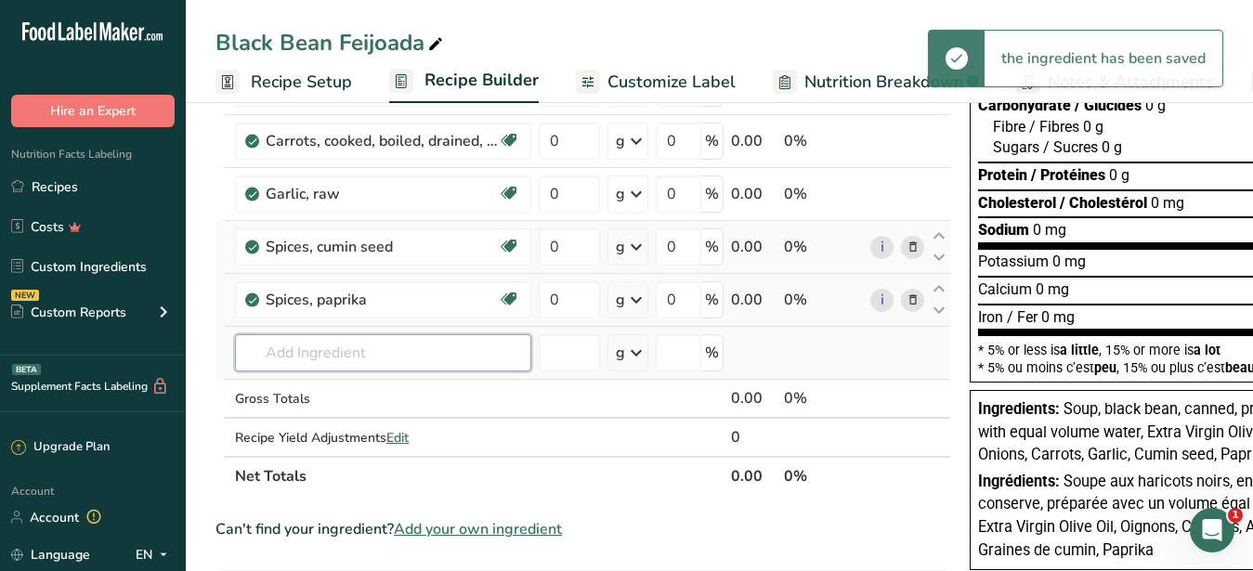
click at [333, 349] on input "text" at bounding box center [383, 352] width 296 height 37
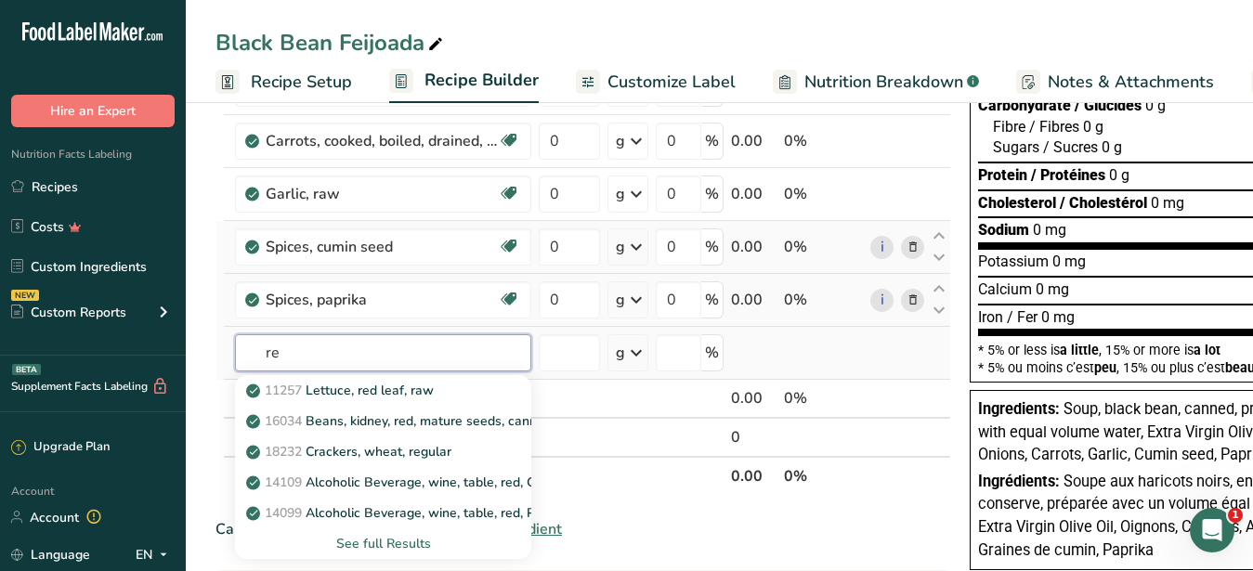
type input "r"
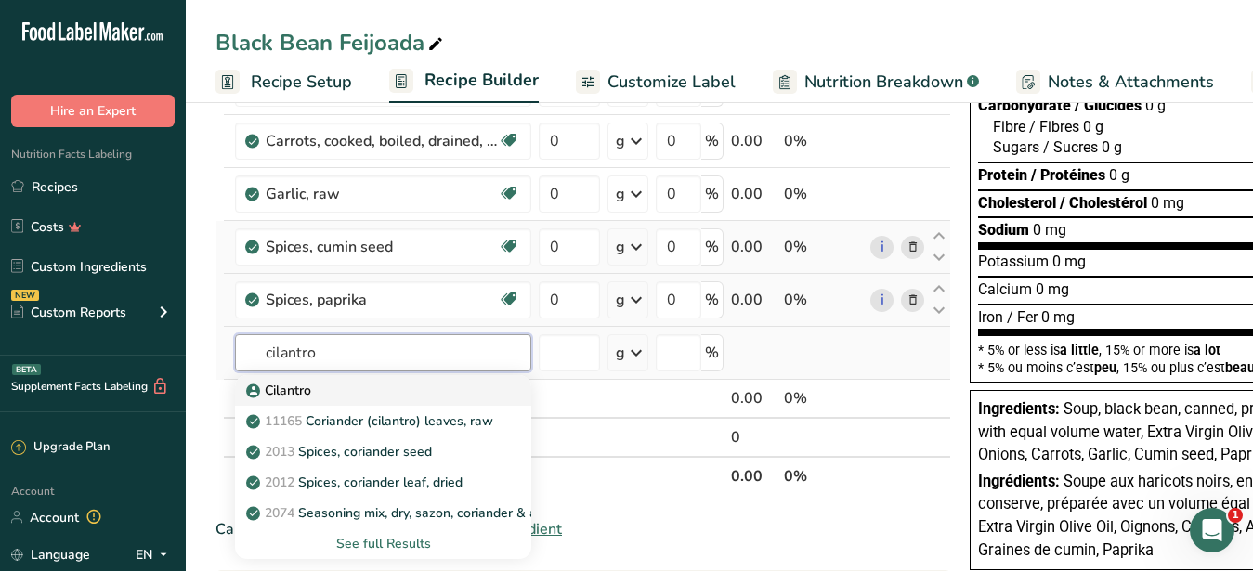
type input "cilantro"
click at [331, 389] on div "Cilantro" at bounding box center [368, 391] width 237 height 20
type input "Cilantro"
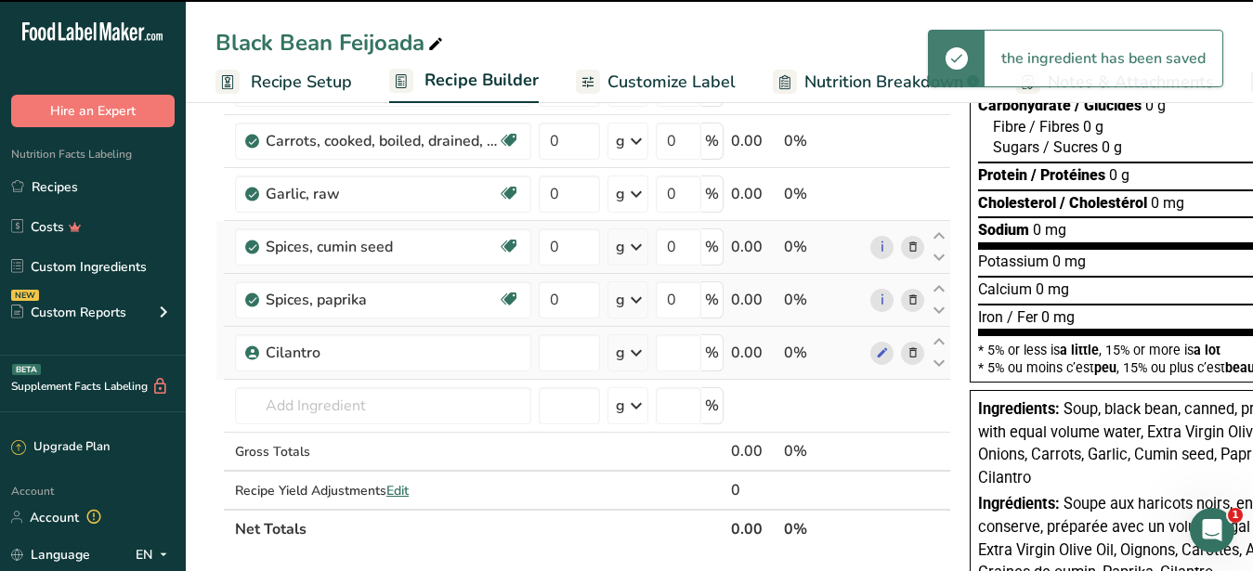
type input "0"
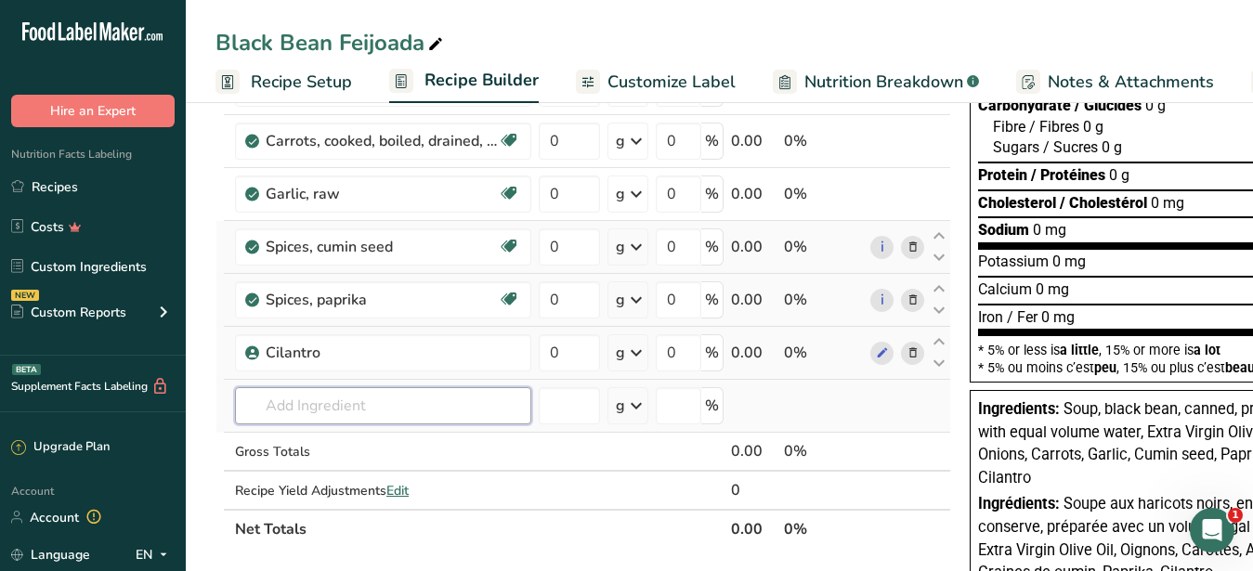
click at [320, 405] on input "text" at bounding box center [383, 405] width 296 height 37
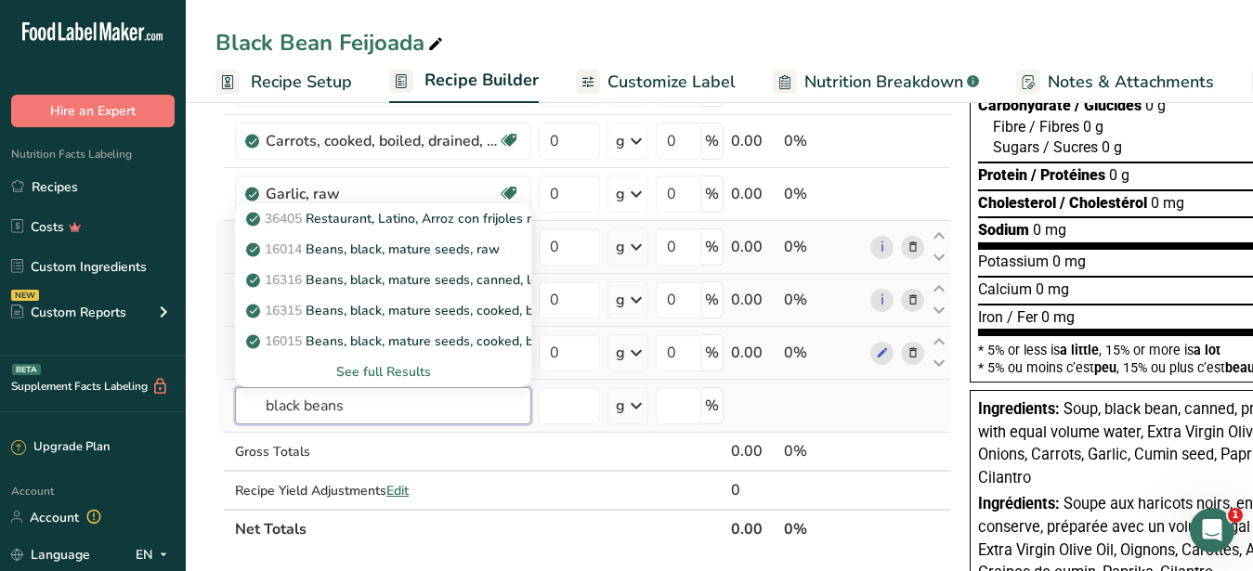
type input "black beans"
click at [386, 364] on div "See full Results" at bounding box center [383, 372] width 267 height 20
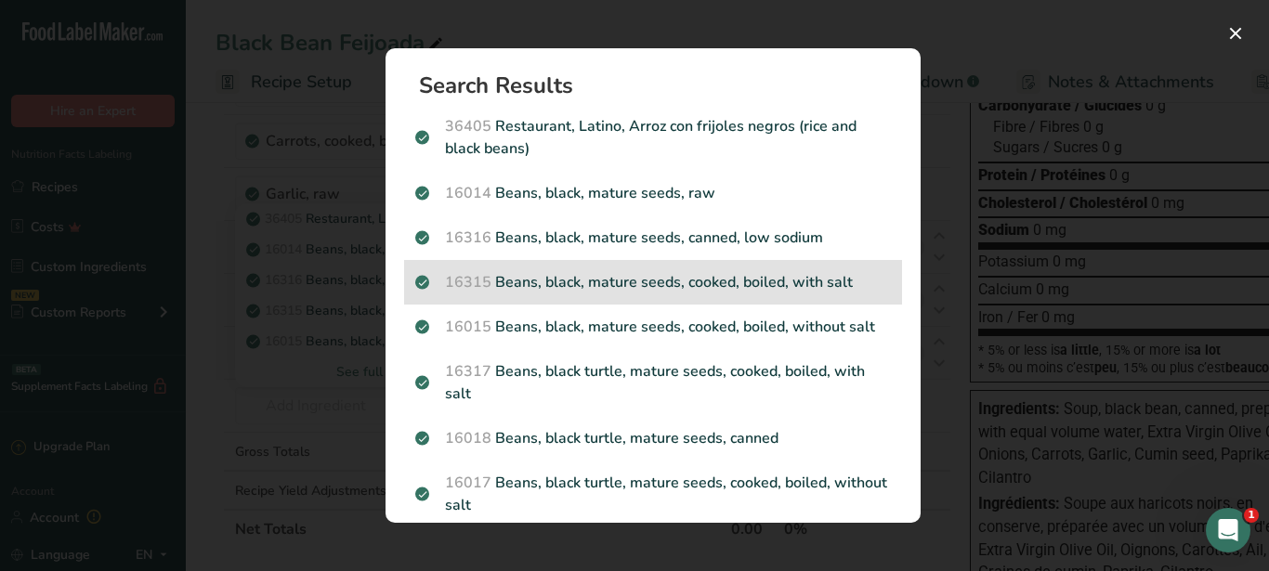
click at [567, 286] on p "16315 Beans, black, mature seeds, cooked, boiled, with salt" at bounding box center [653, 282] width 476 height 22
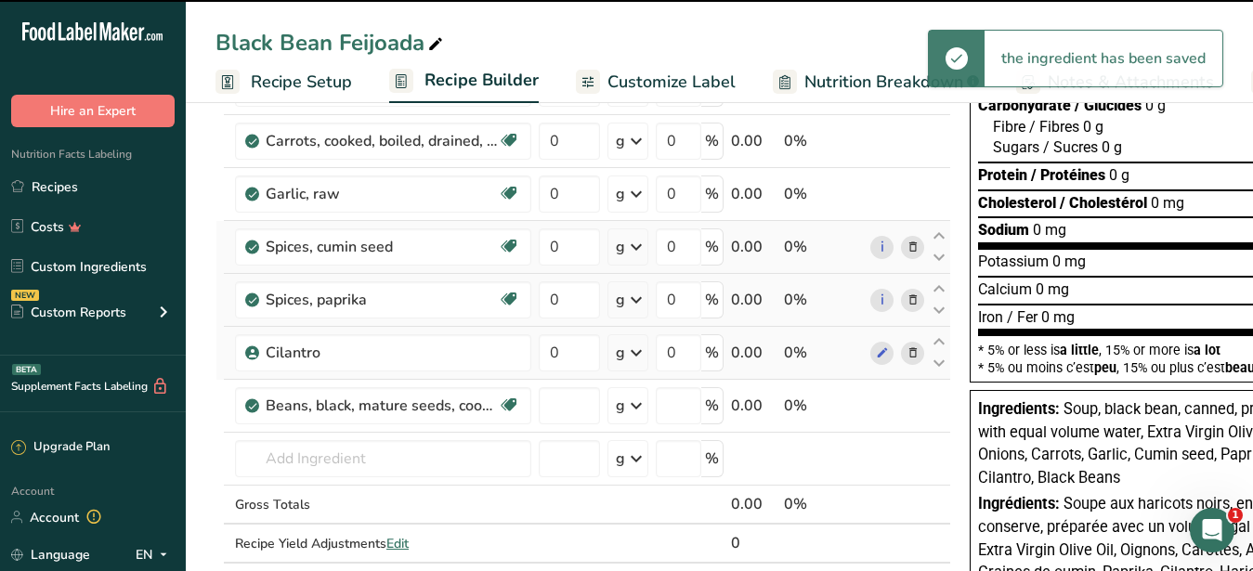
type input "0"
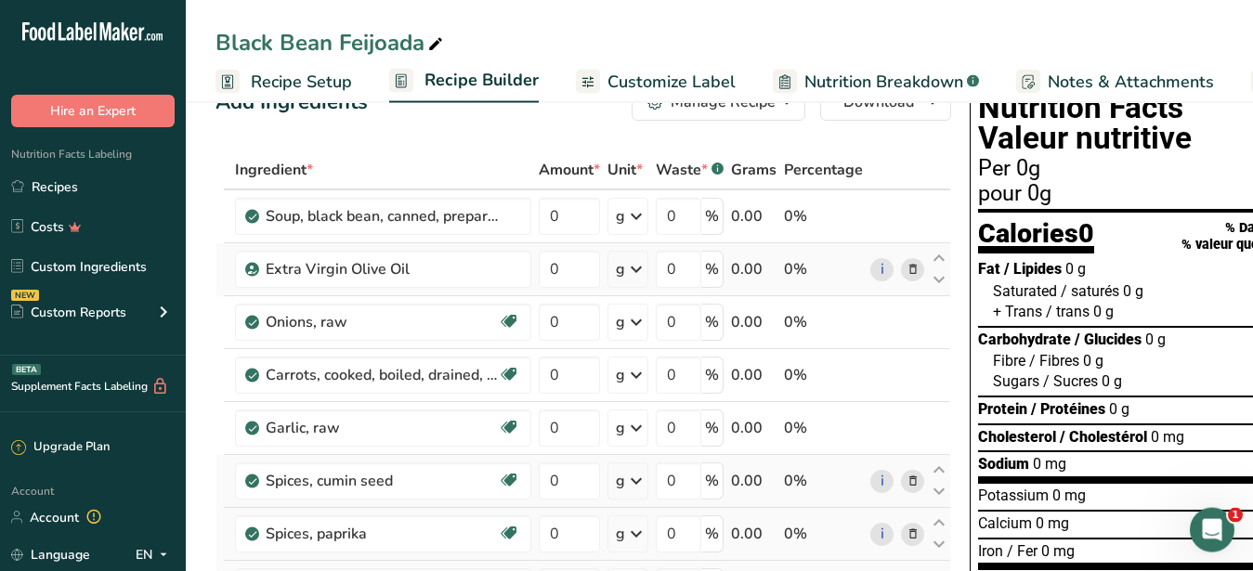
scroll to position [0, 0]
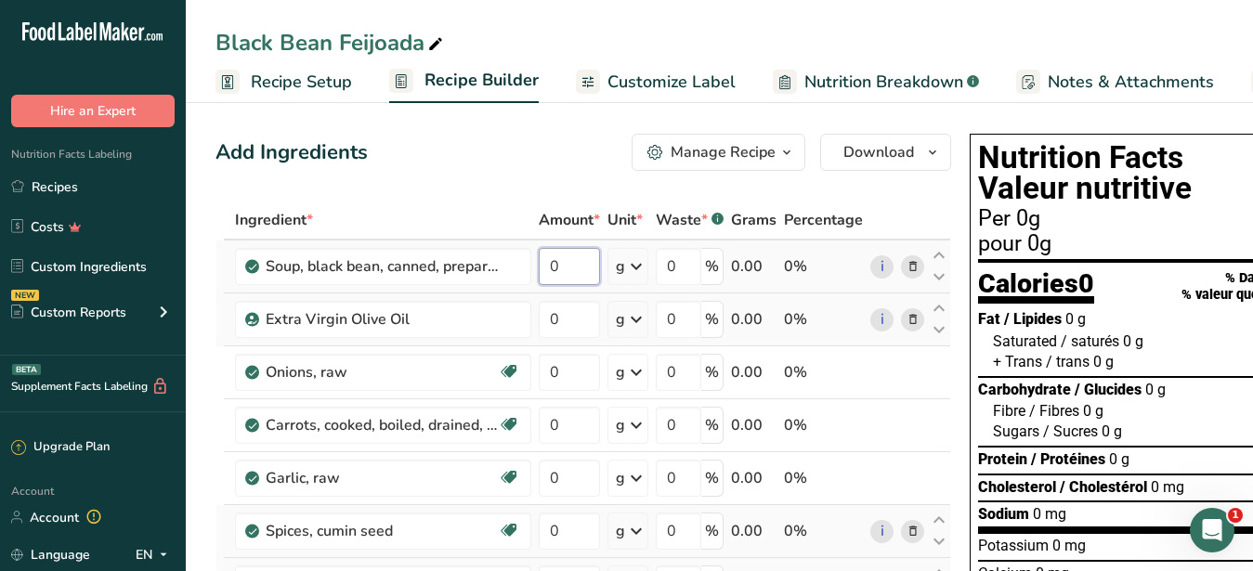
drag, startPoint x: 584, startPoint y: 266, endPoint x: 519, endPoint y: 255, distance: 66.0
click at [539, 255] on input "0" at bounding box center [569, 266] width 61 height 37
drag, startPoint x: 582, startPoint y: 270, endPoint x: 522, endPoint y: 257, distance: 60.9
click at [539, 257] on input "80" at bounding box center [569, 266] width 61 height 37
type input "60"
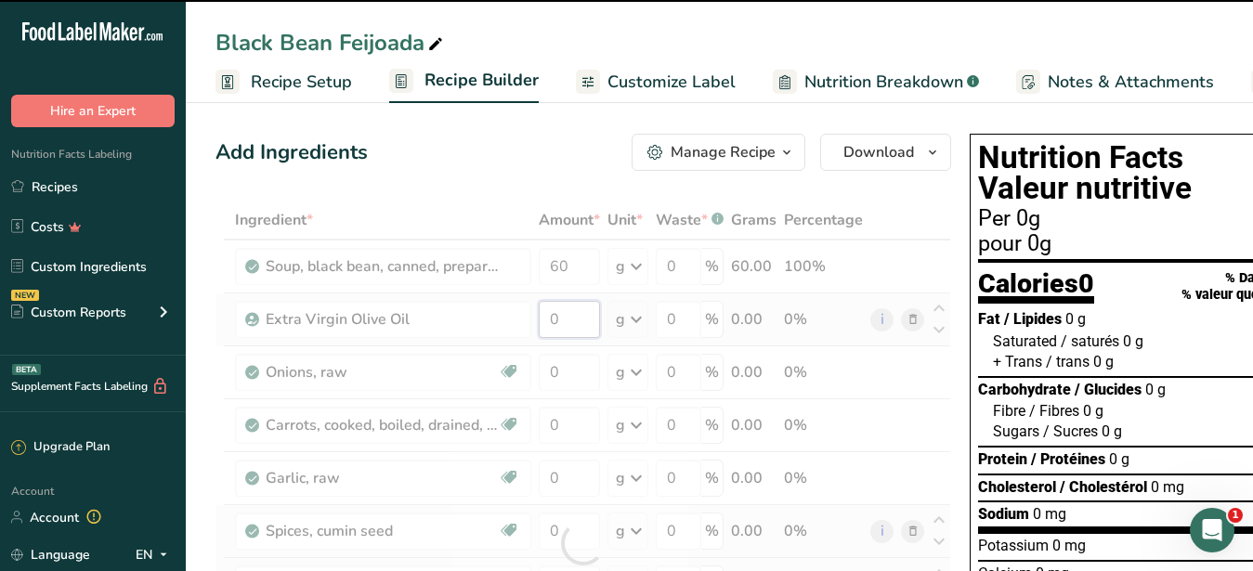
drag, startPoint x: 576, startPoint y: 318, endPoint x: 543, endPoint y: 313, distance: 33.8
click at [543, 313] on input "0" at bounding box center [569, 319] width 61 height 37
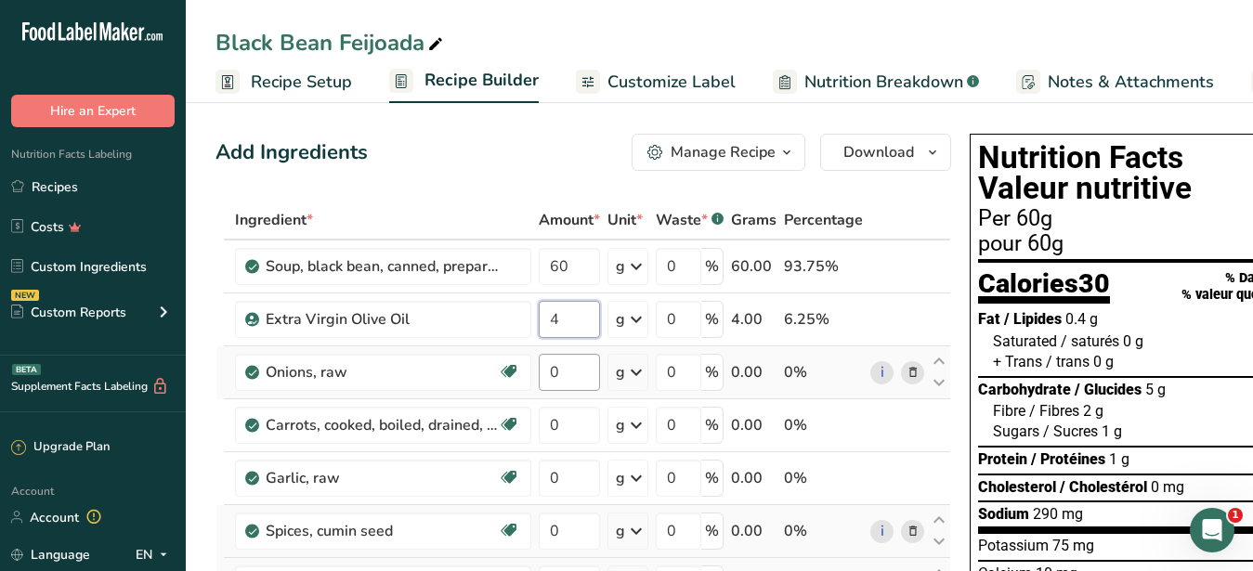
type input "4"
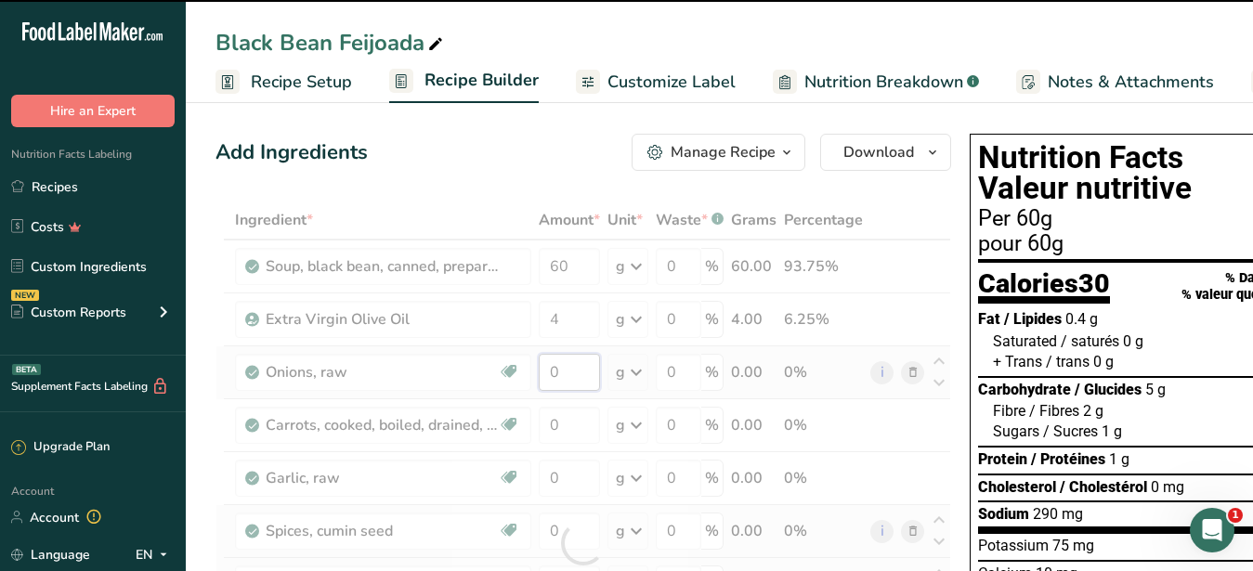
drag, startPoint x: 586, startPoint y: 371, endPoint x: 525, endPoint y: 373, distance: 61.4
click at [539, 373] on input "0" at bounding box center [569, 372] width 61 height 37
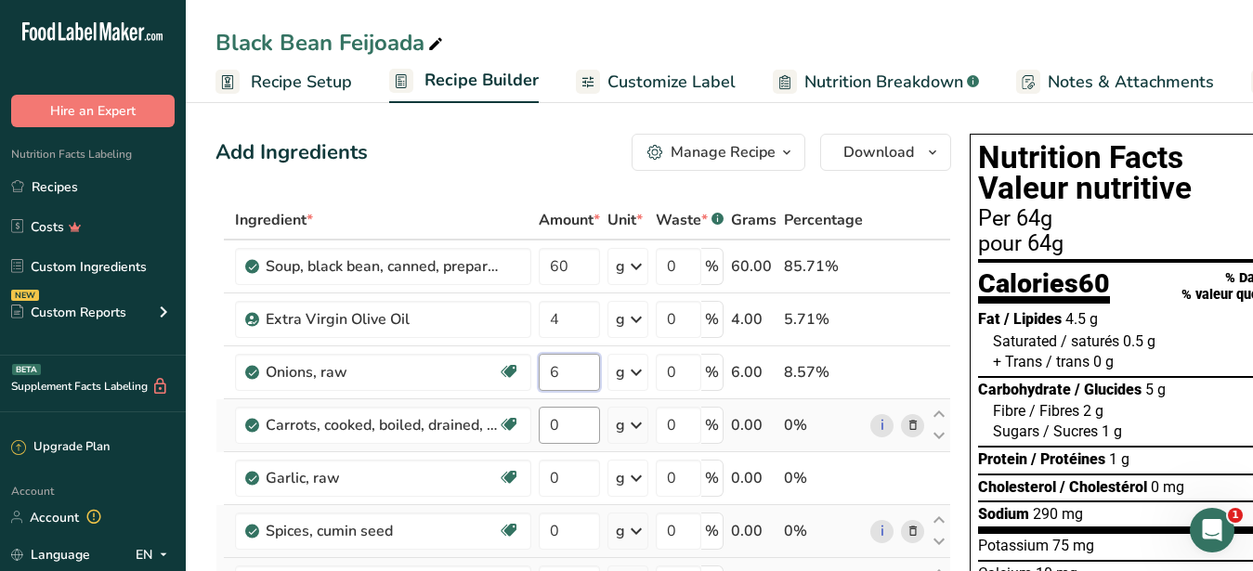
type input "6"
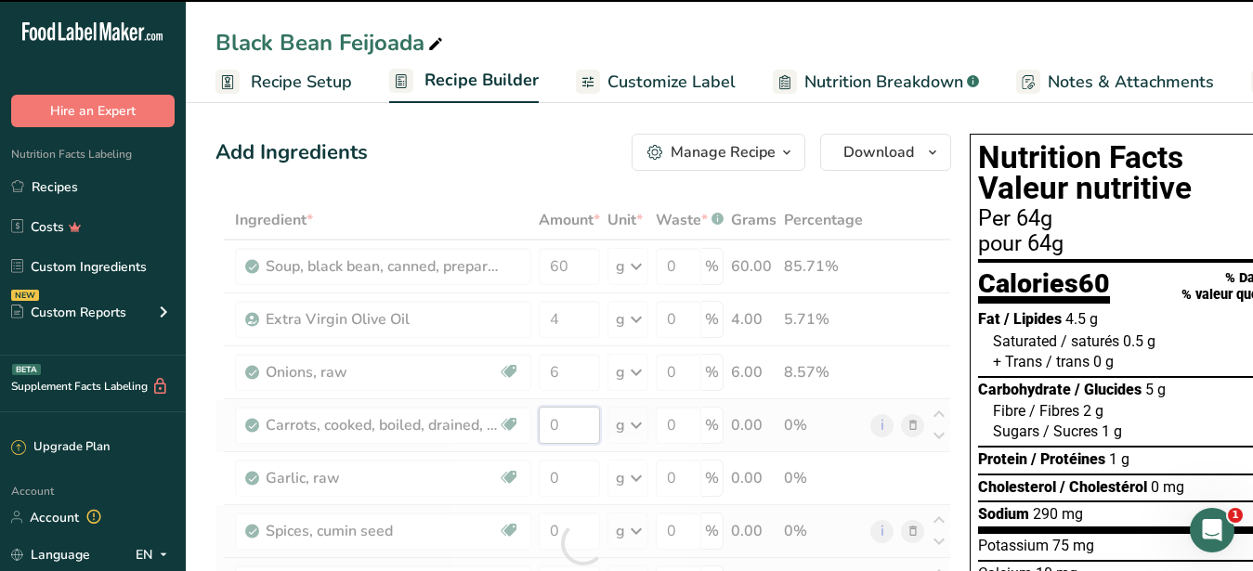
drag, startPoint x: 576, startPoint y: 432, endPoint x: 533, endPoint y: 430, distance: 42.8
click at [539, 430] on input "0" at bounding box center [569, 425] width 61 height 37
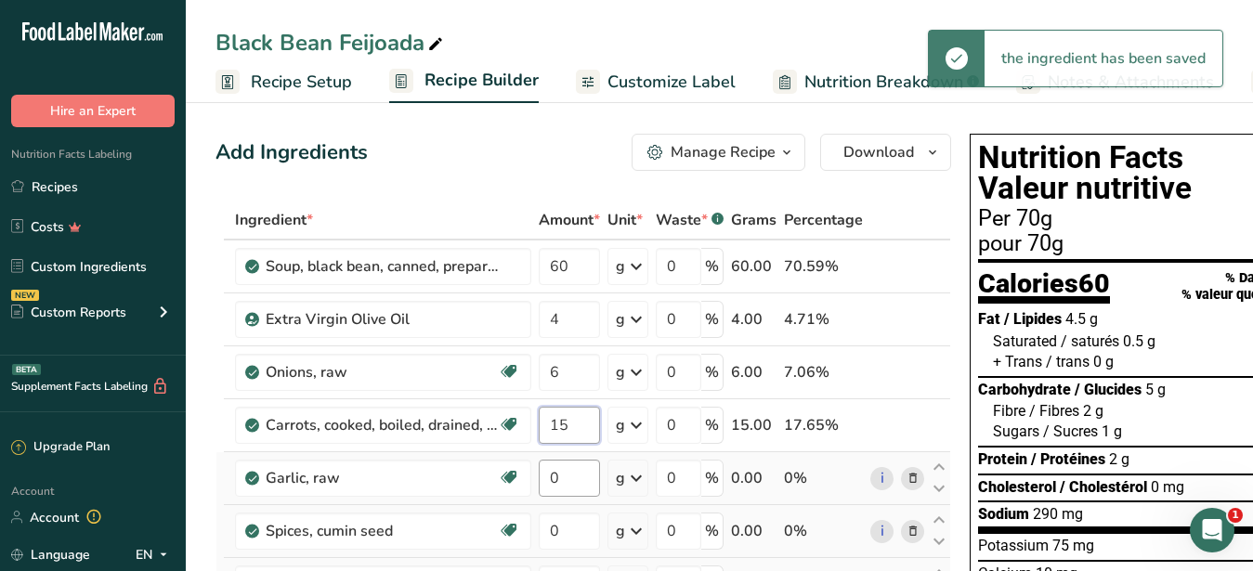
type input "15"
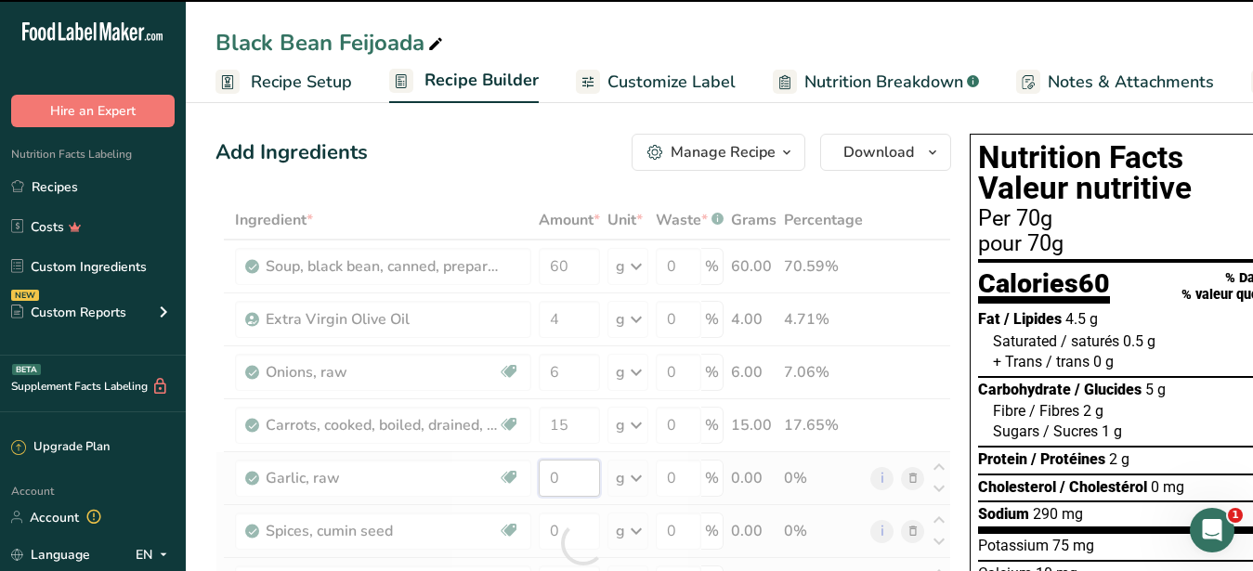
drag, startPoint x: 581, startPoint y: 475, endPoint x: 538, endPoint y: 477, distance: 42.8
click at [539, 477] on input "0" at bounding box center [569, 478] width 61 height 37
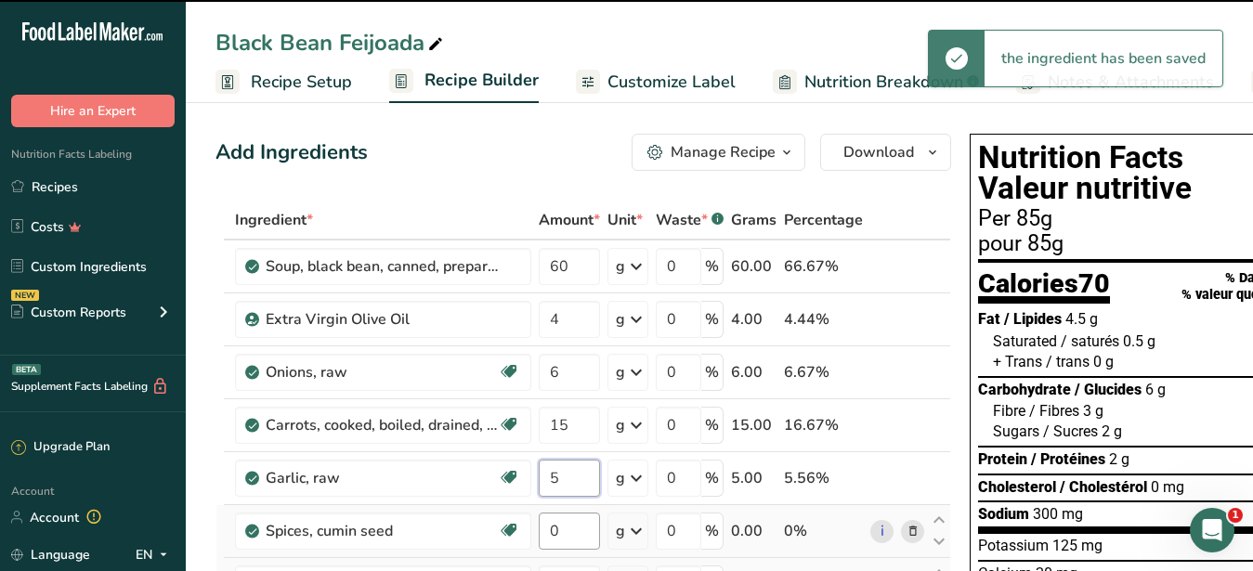
scroll to position [190, 0]
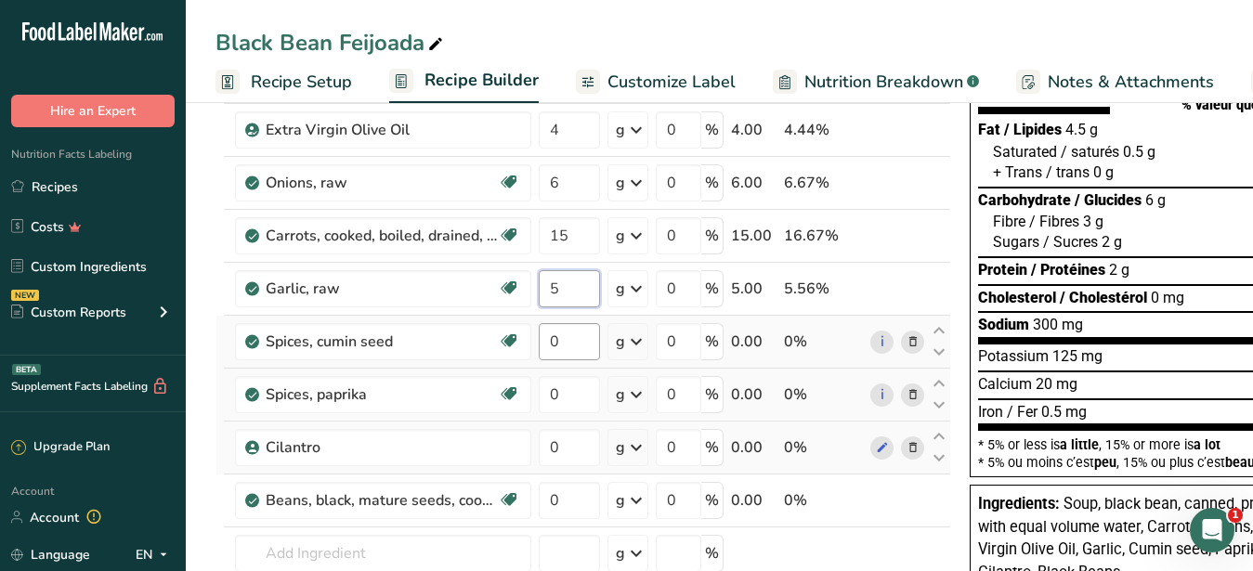
type input "5"
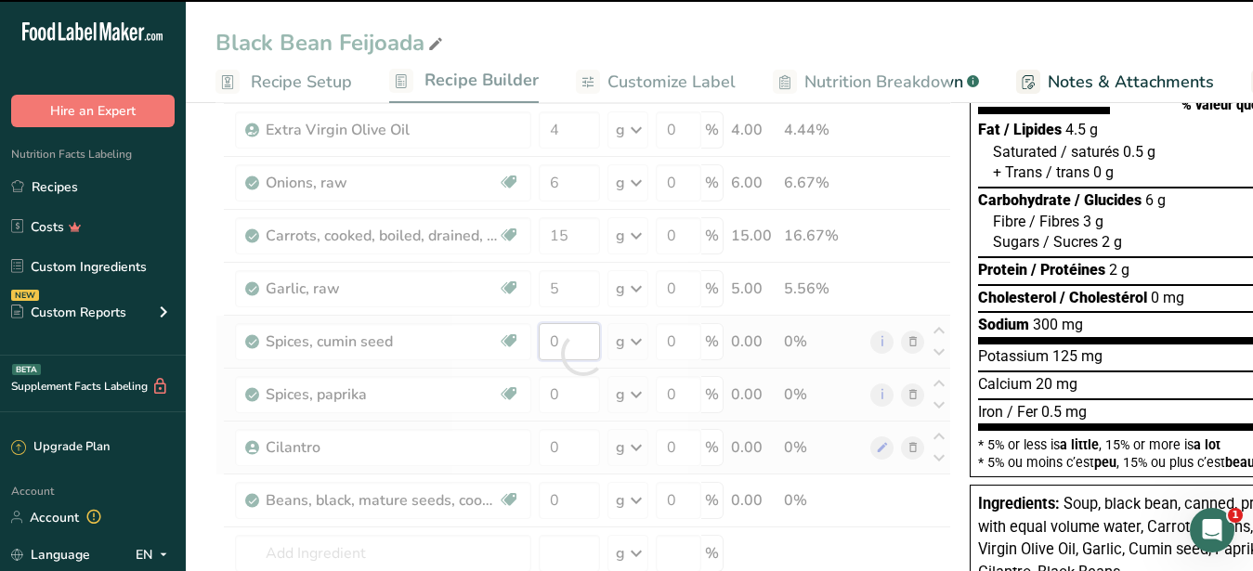
drag, startPoint x: 567, startPoint y: 336, endPoint x: 530, endPoint y: 337, distance: 37.2
click at [539, 337] on input "0" at bounding box center [569, 341] width 61 height 37
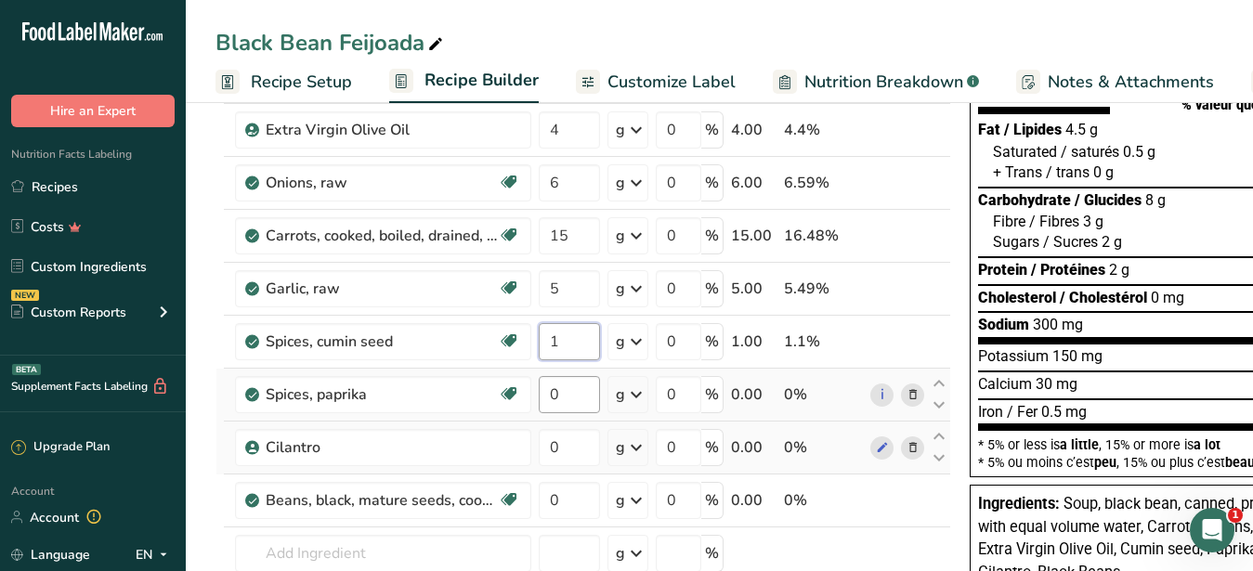
type input "1"
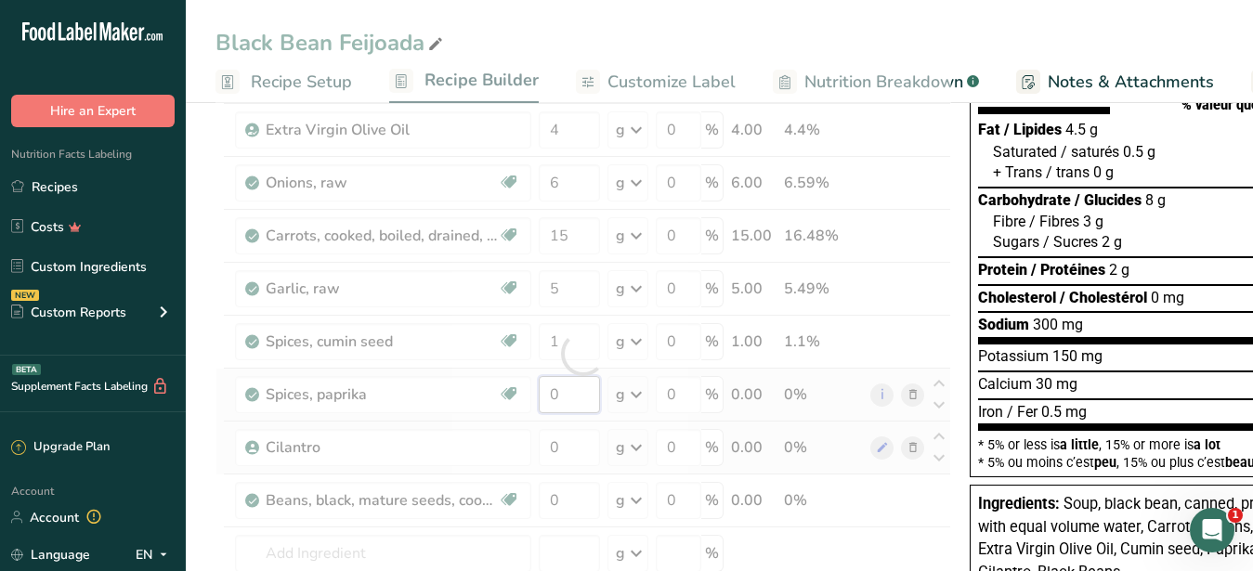
drag, startPoint x: 569, startPoint y: 399, endPoint x: 543, endPoint y: 396, distance: 26.3
click at [543, 396] on input "0" at bounding box center [569, 394] width 61 height 37
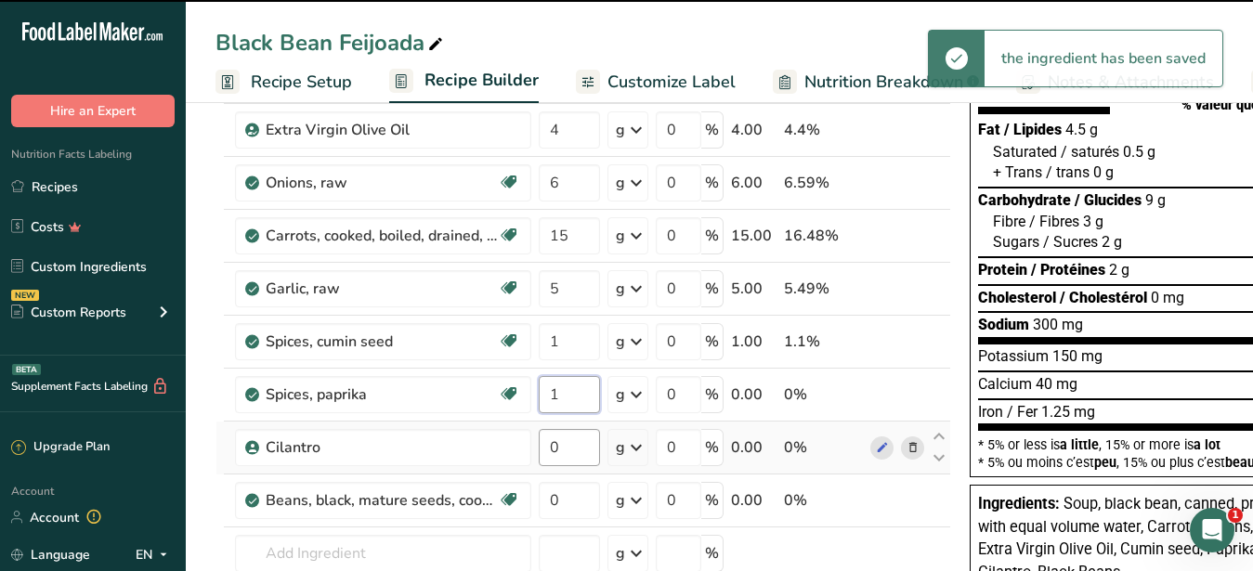
type input "0"
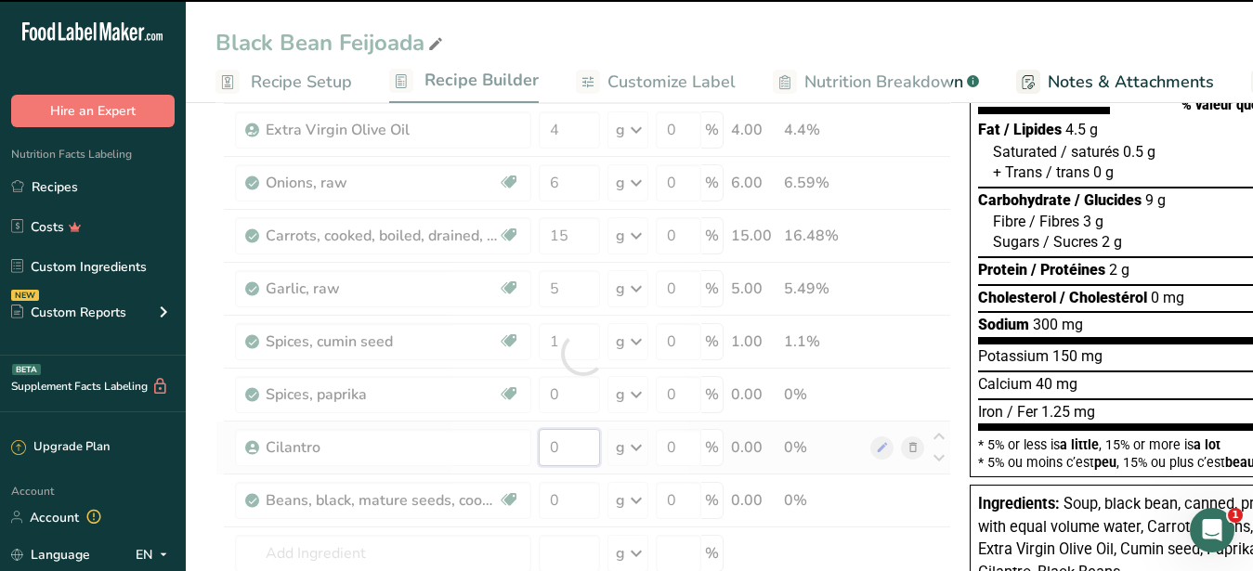
drag, startPoint x: 562, startPoint y: 447, endPoint x: 541, endPoint y: 444, distance: 21.5
click at [541, 444] on input "0" at bounding box center [569, 447] width 61 height 37
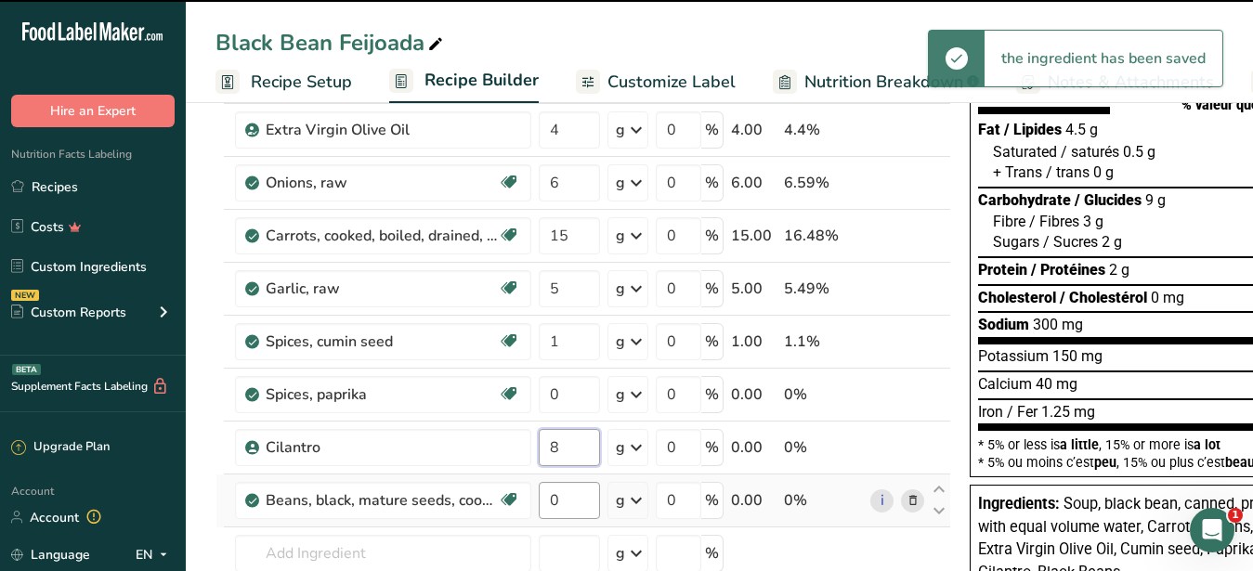
type input "8"
click at [539, 497] on input "0" at bounding box center [569, 500] width 61 height 37
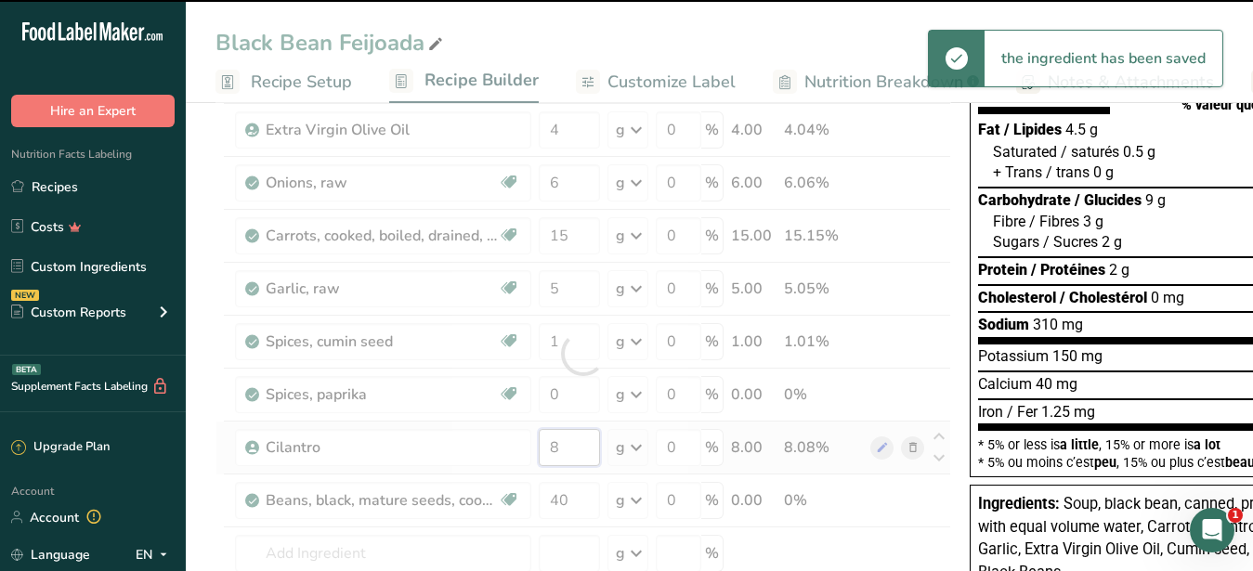
click at [571, 451] on input "8" at bounding box center [569, 447] width 61 height 37
type input "0"
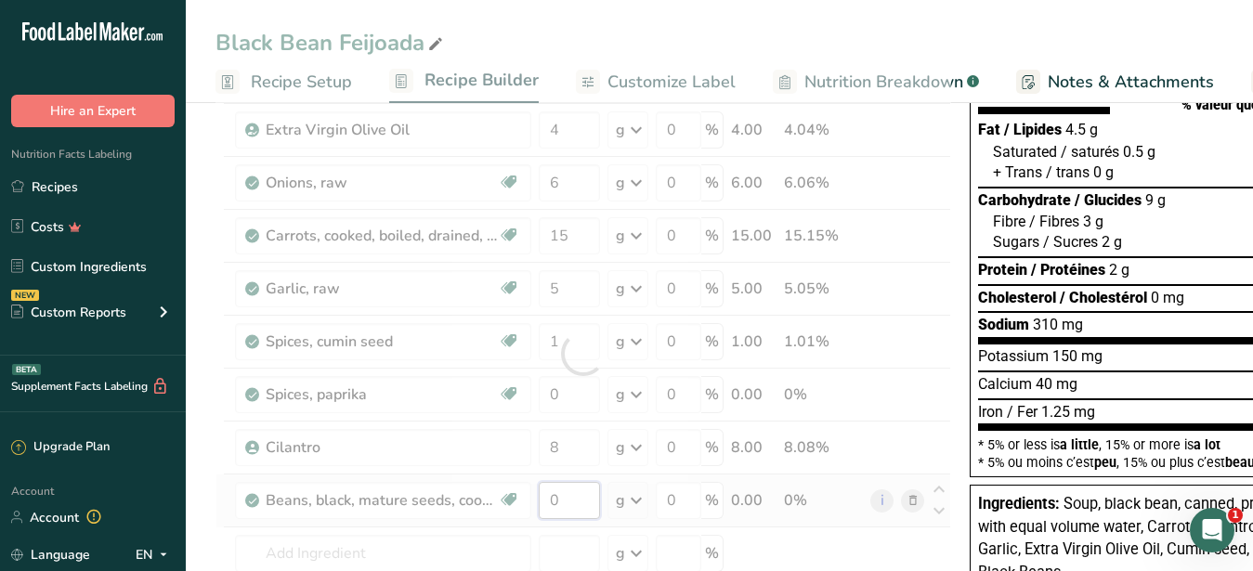
click at [572, 508] on input "0" at bounding box center [569, 500] width 61 height 37
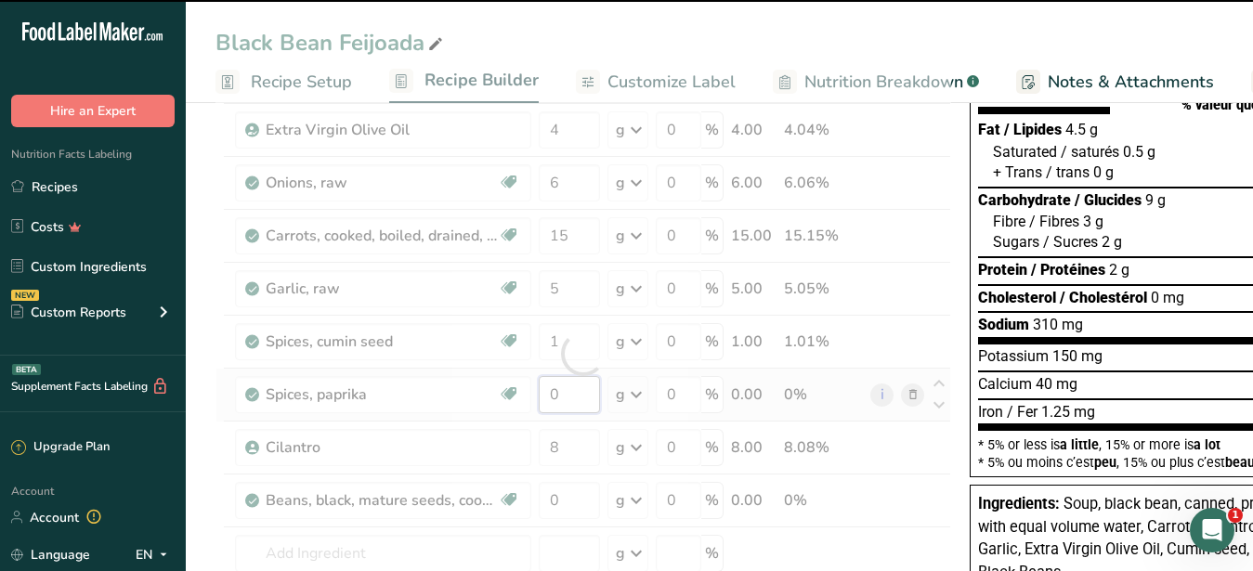
drag, startPoint x: 570, startPoint y: 399, endPoint x: 541, endPoint y: 399, distance: 29.7
click at [541, 399] on input "0" at bounding box center [569, 394] width 61 height 37
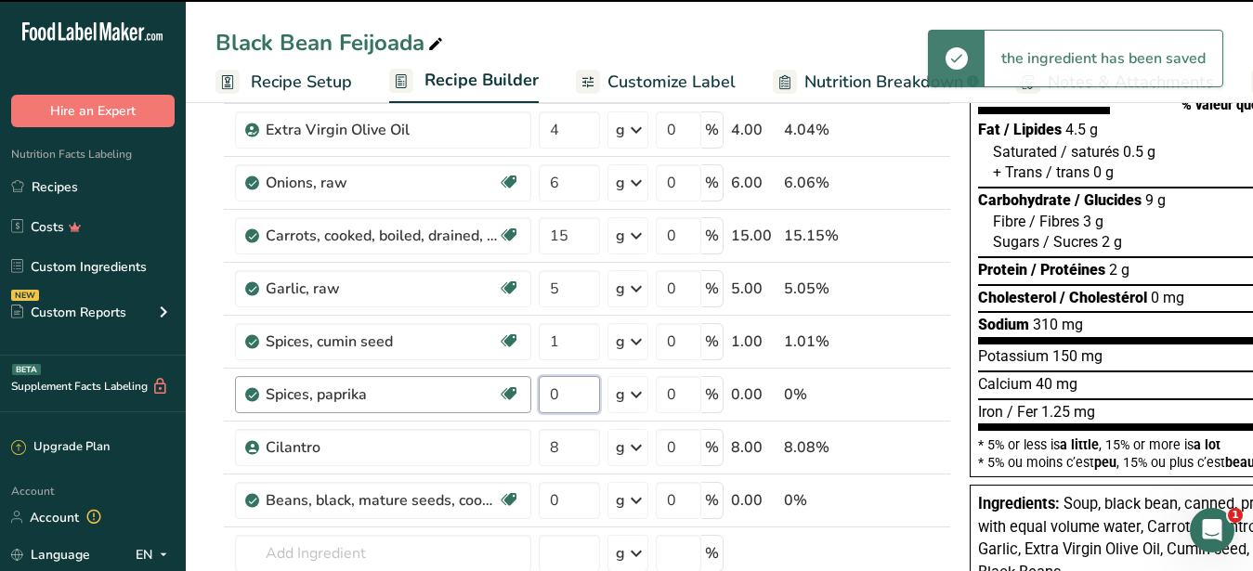
drag, startPoint x: 542, startPoint y: 395, endPoint x: 523, endPoint y: 388, distance: 19.7
click at [539, 389] on input "0" at bounding box center [569, 394] width 61 height 37
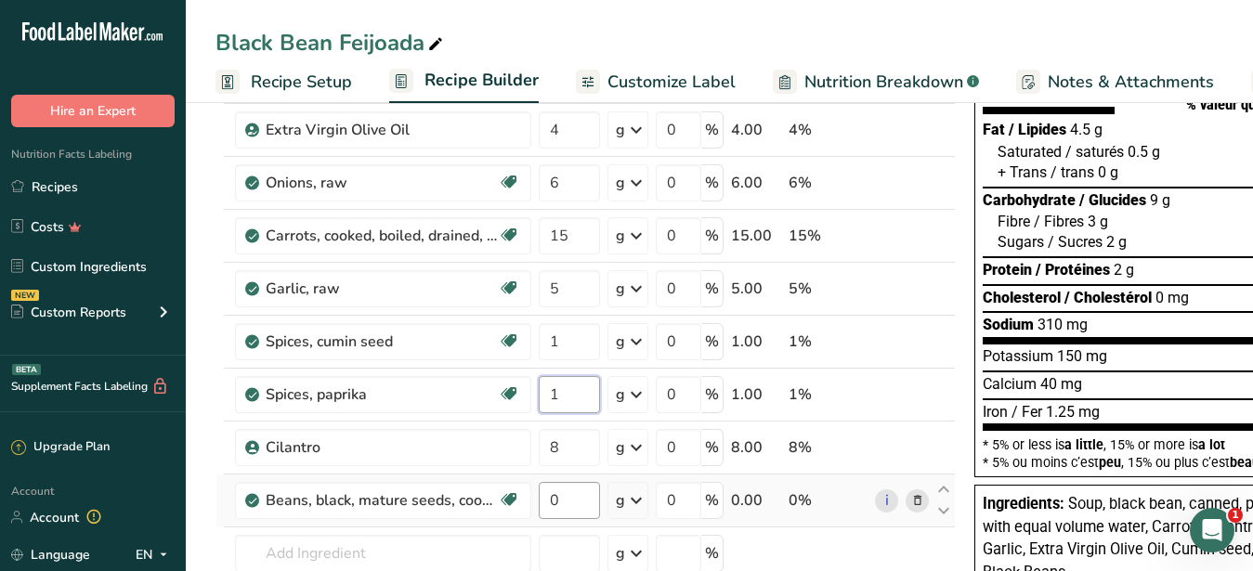
type input "1"
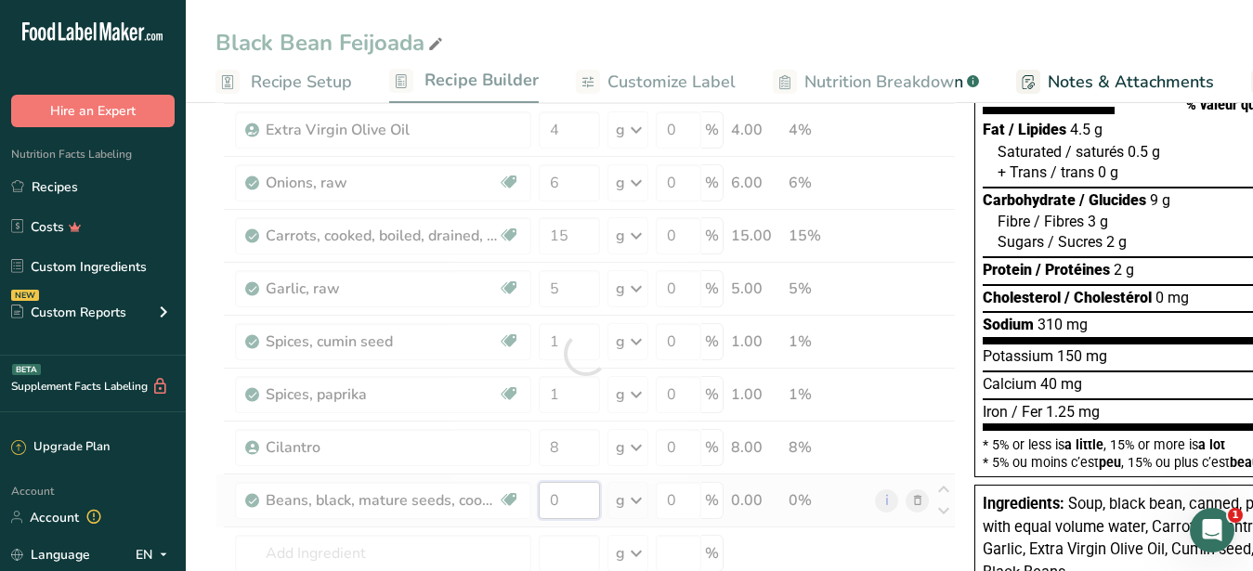
click at [570, 504] on input "0" at bounding box center [569, 500] width 61 height 37
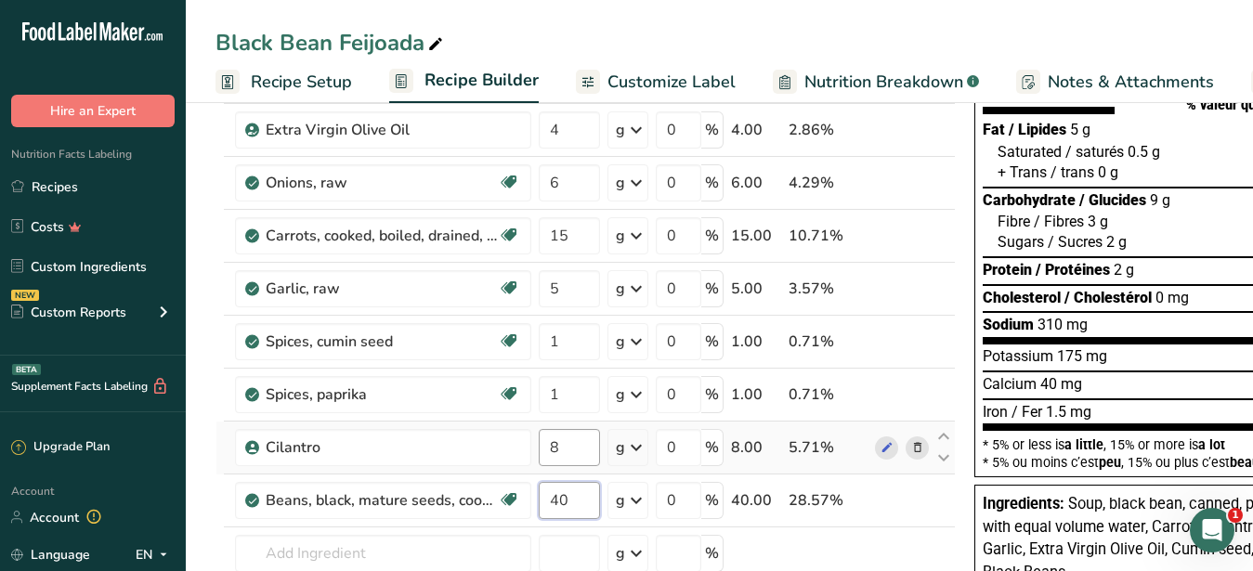
type input "40"
click at [573, 453] on input "8" at bounding box center [569, 447] width 61 height 37
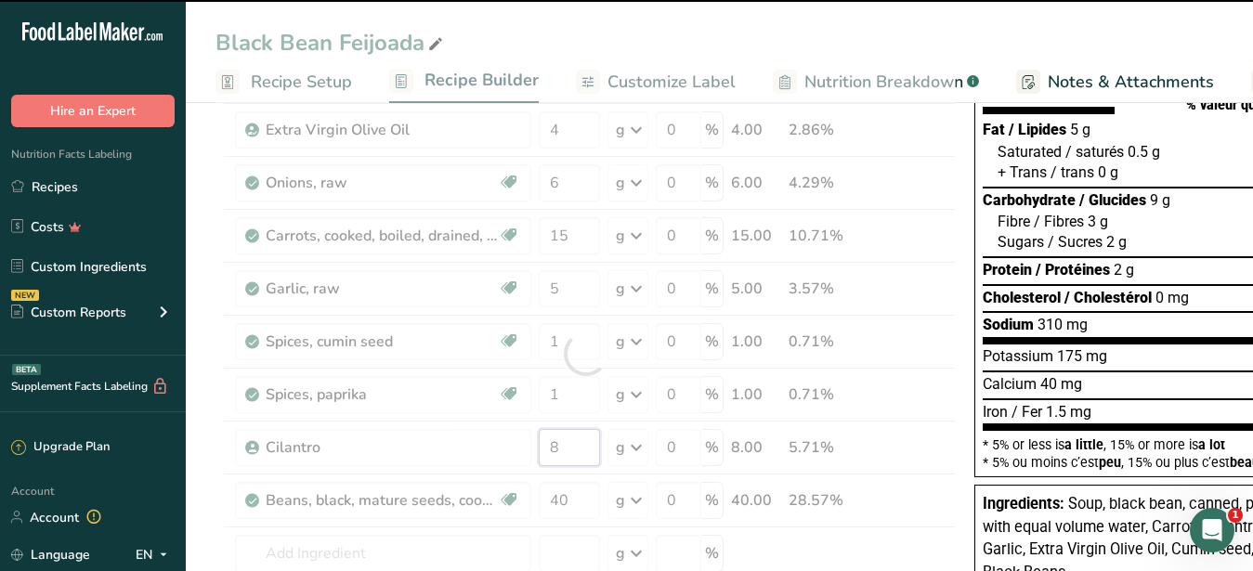
scroll to position [0, 0]
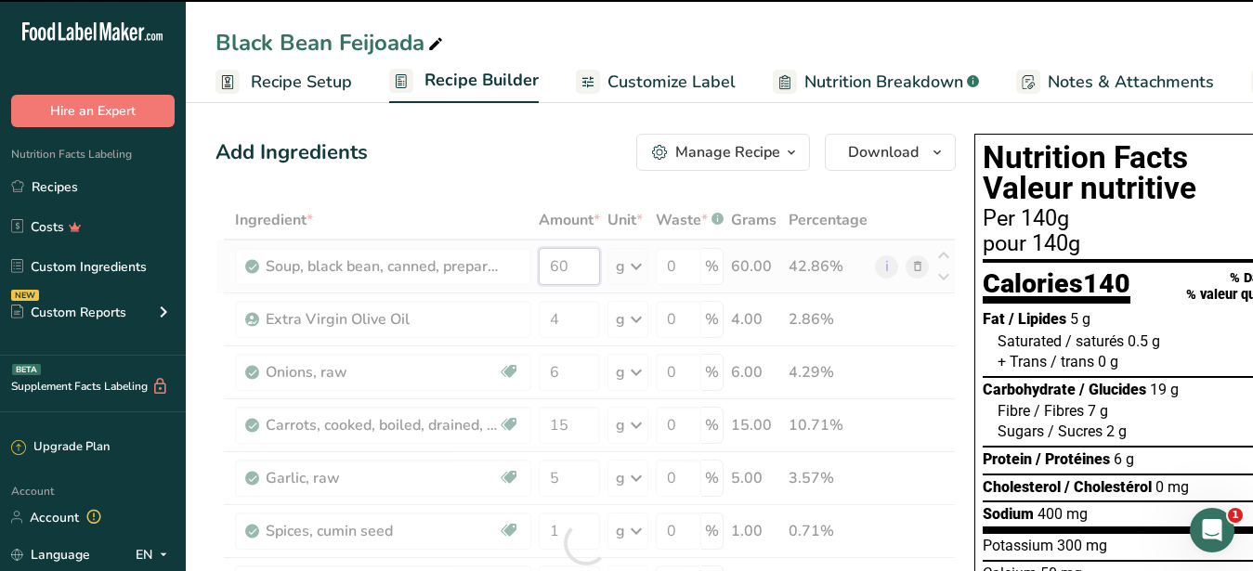
drag, startPoint x: 570, startPoint y: 264, endPoint x: 542, endPoint y: 262, distance: 28.9
click at [542, 262] on input "60" at bounding box center [569, 266] width 61 height 37
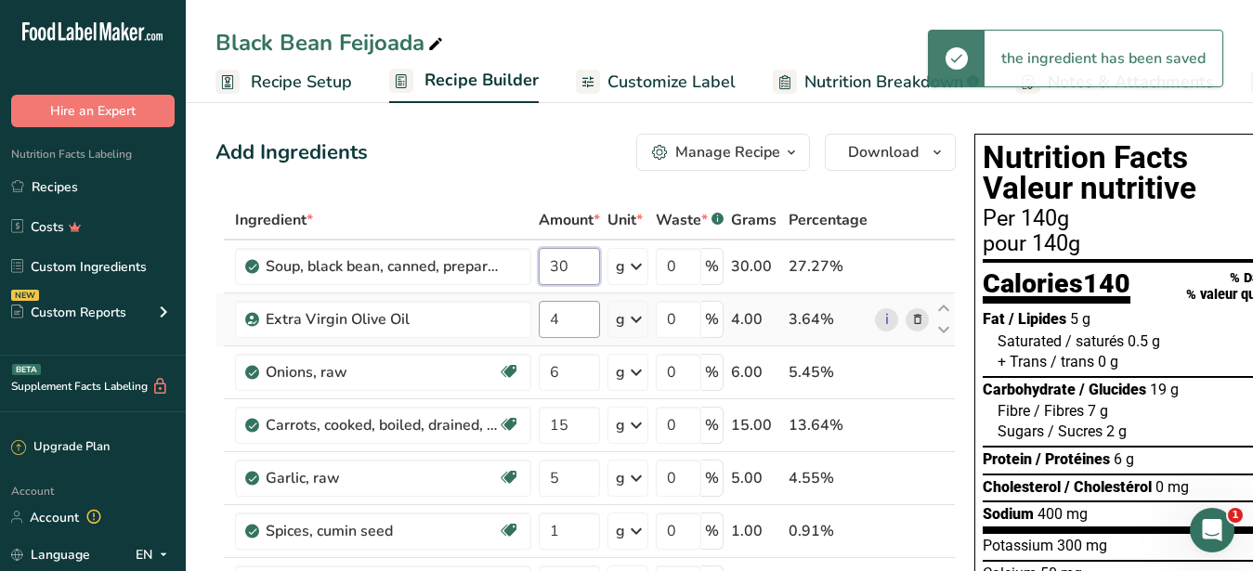
type input "30"
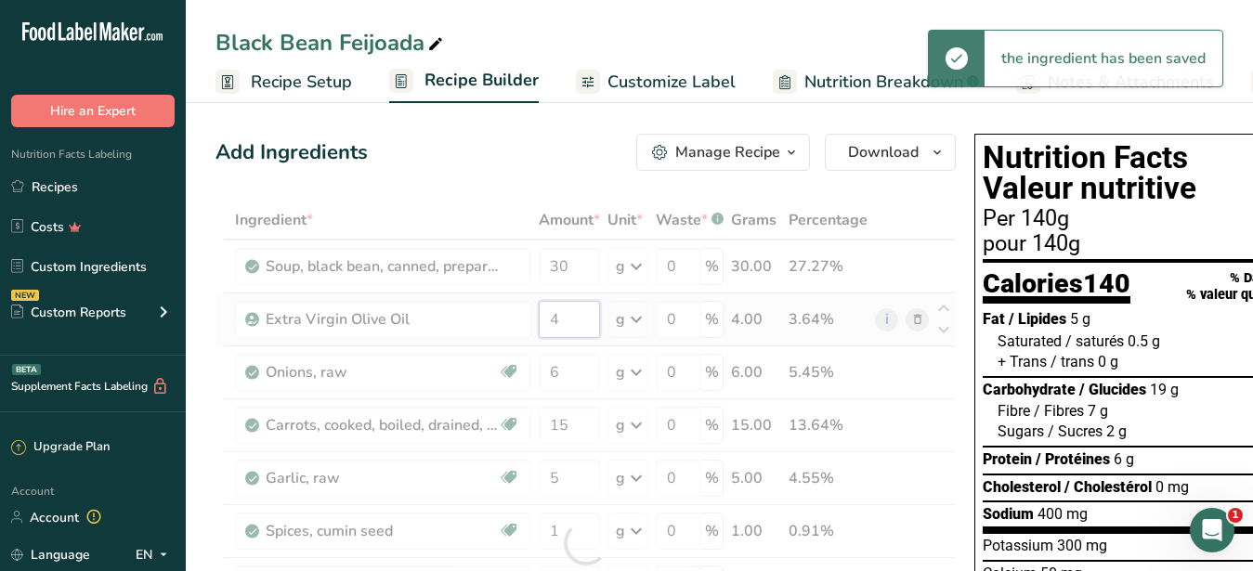
click at [569, 323] on input "4" at bounding box center [569, 319] width 61 height 37
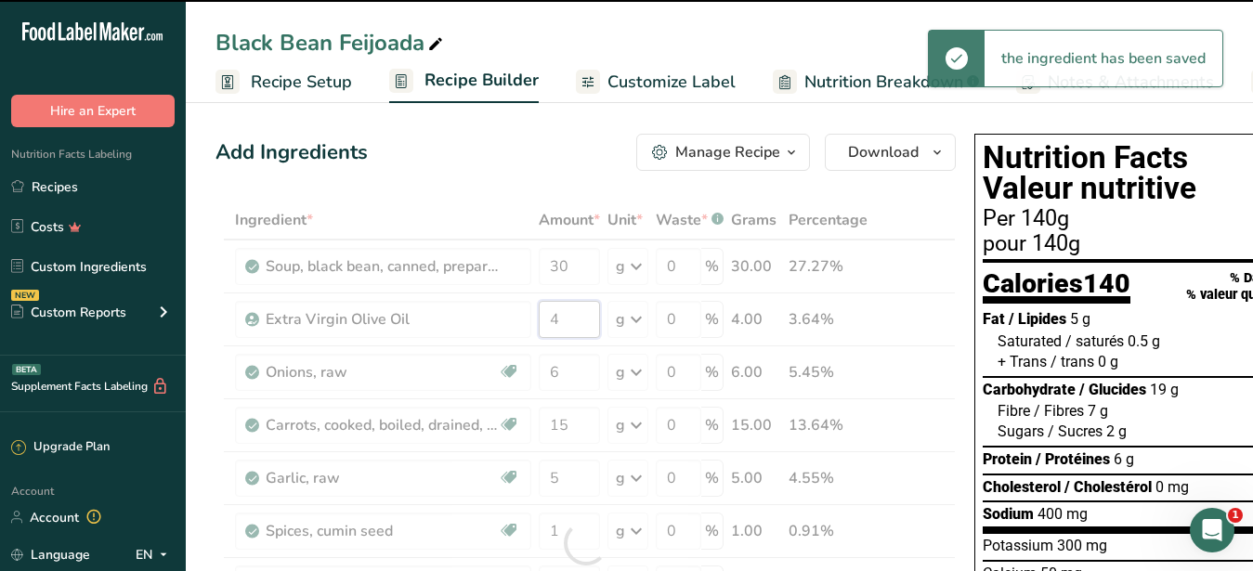
scroll to position [284, 0]
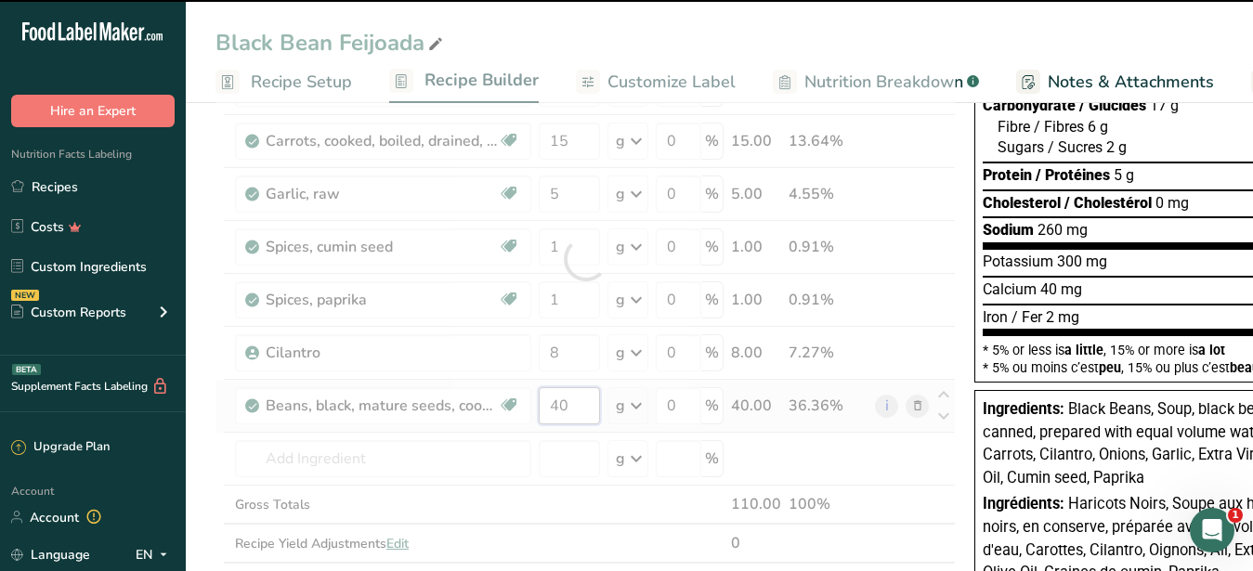
drag, startPoint x: 569, startPoint y: 403, endPoint x: 541, endPoint y: 403, distance: 27.9
click at [541, 403] on input "40" at bounding box center [569, 405] width 61 height 37
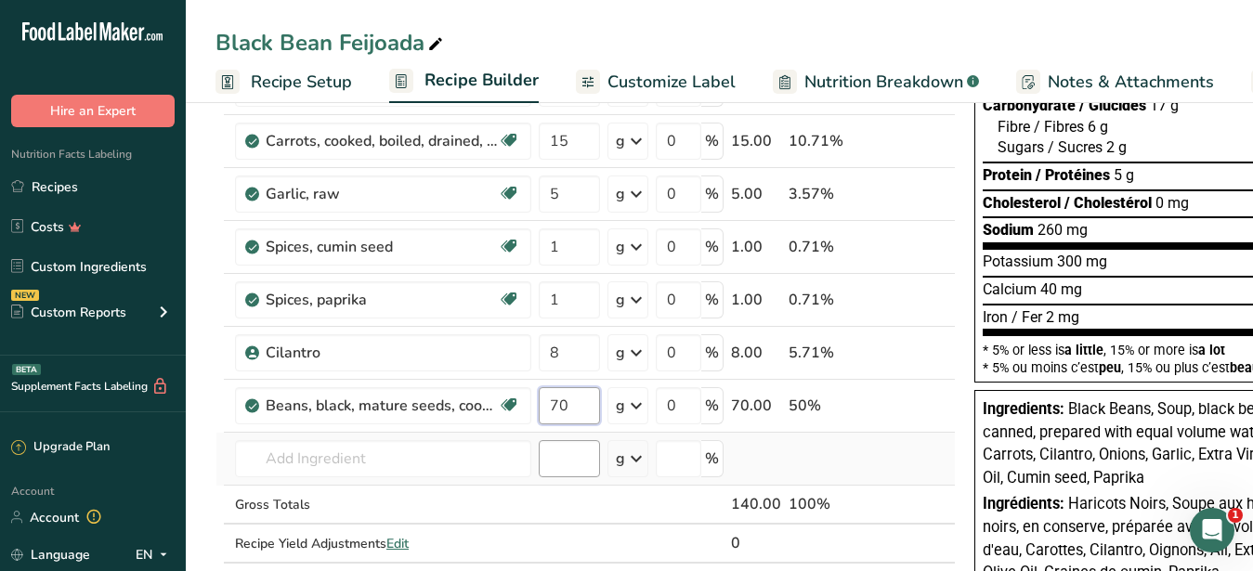
type input "70"
click at [553, 452] on input "number" at bounding box center [569, 458] width 61 height 37
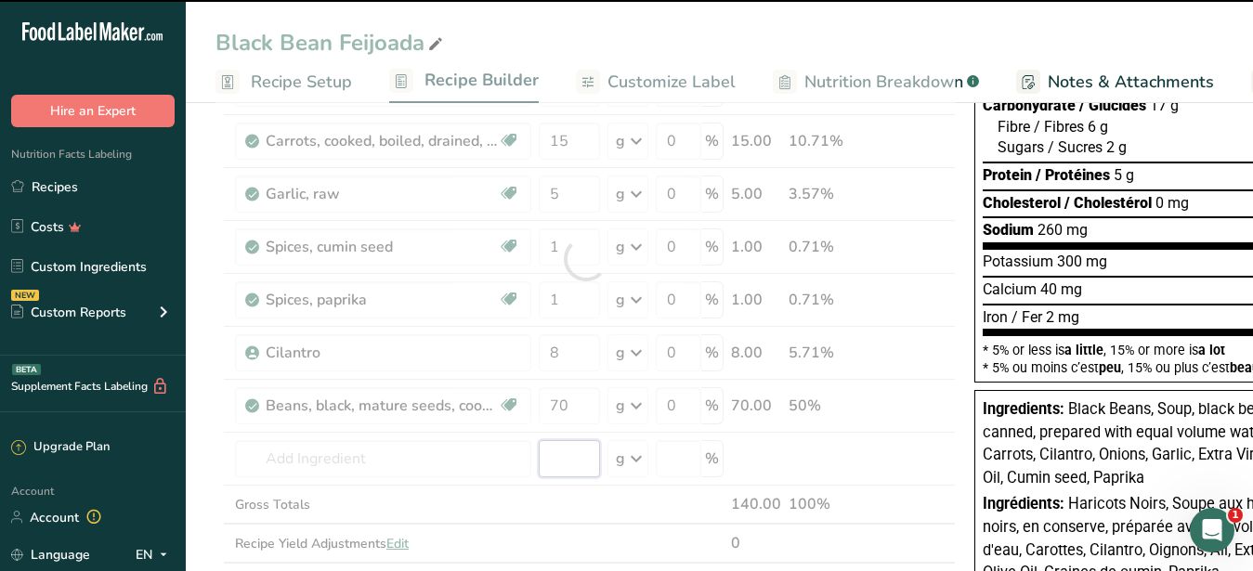
scroll to position [0, 0]
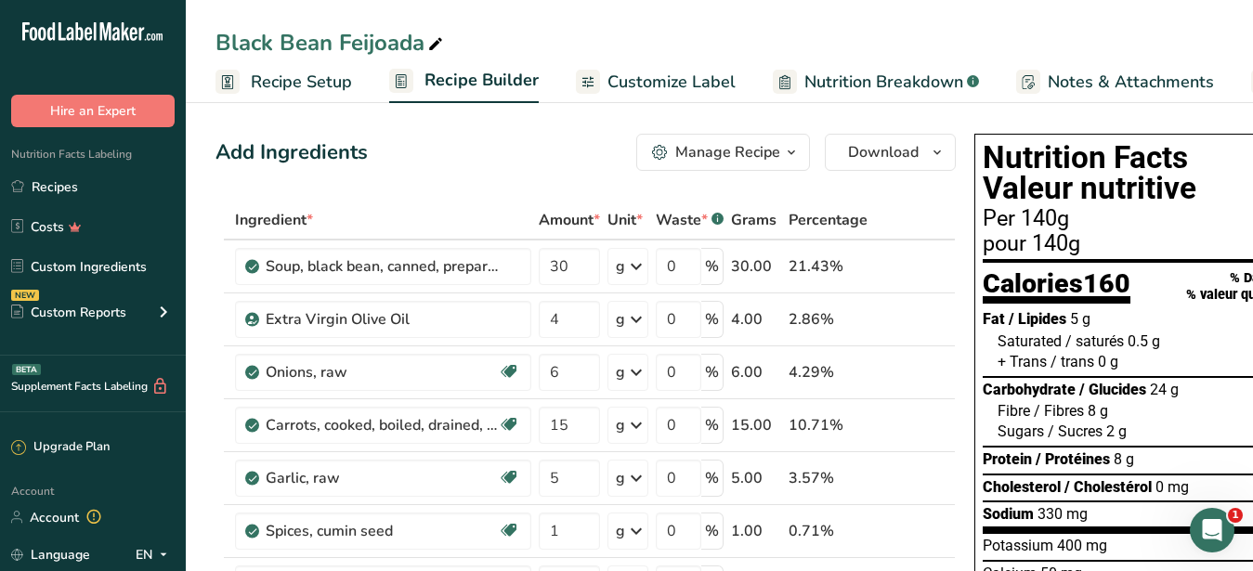
click at [643, 77] on span "Customize Label" at bounding box center [672, 82] width 128 height 25
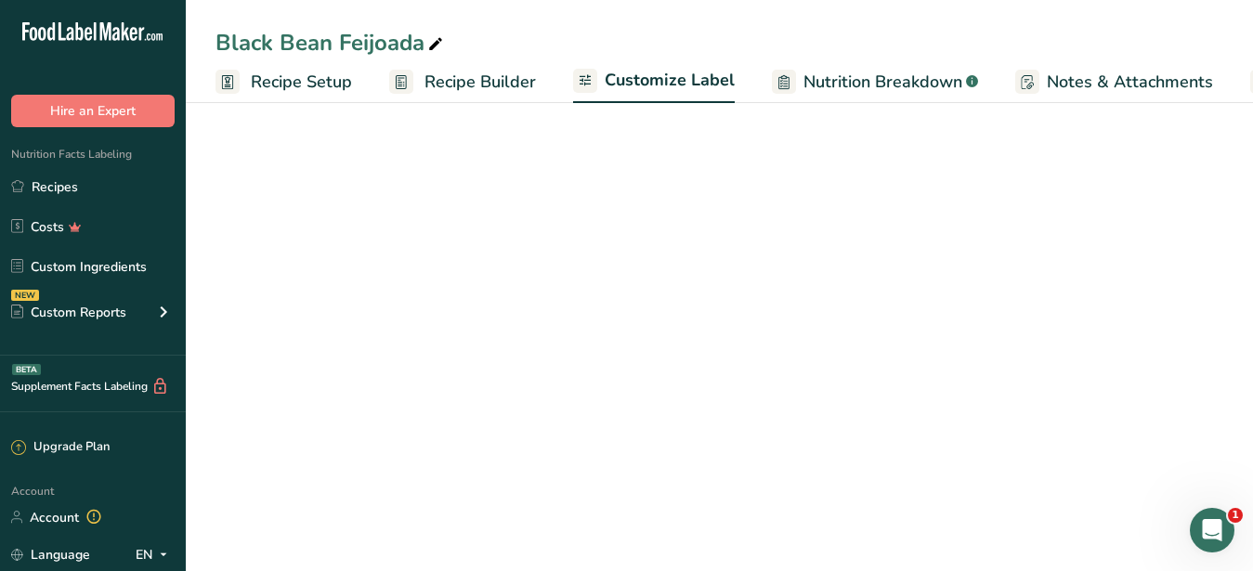
scroll to position [0, 193]
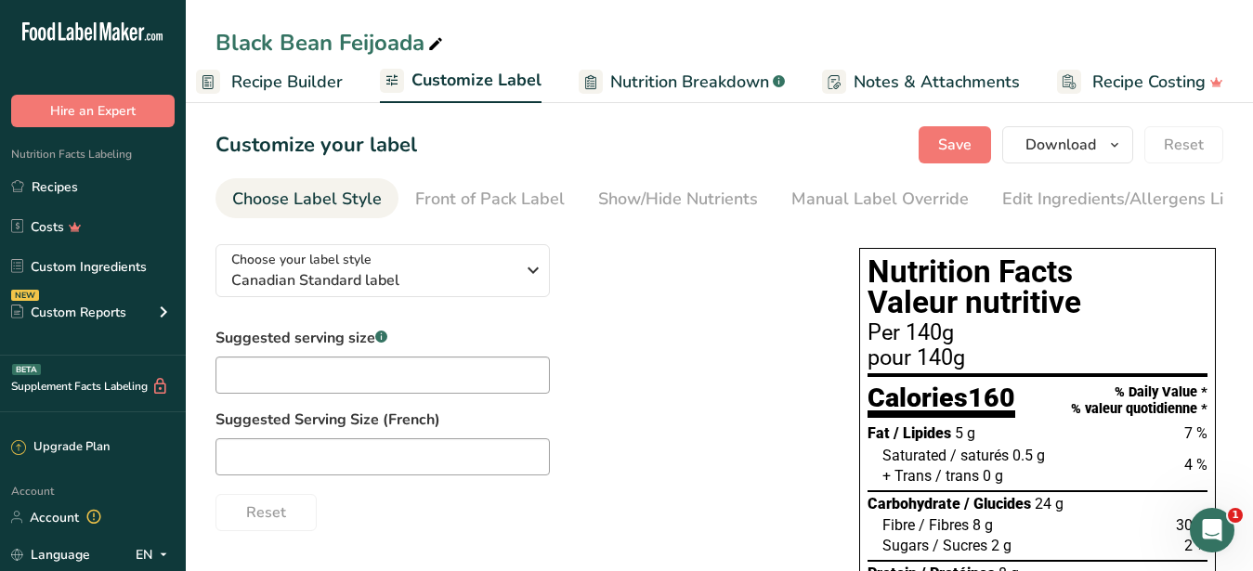
click at [674, 352] on div "Suggested serving size .a-a{fill:#347362;}.b-a{fill:#fff;} Suggested Serving Si…" at bounding box center [519, 429] width 607 height 204
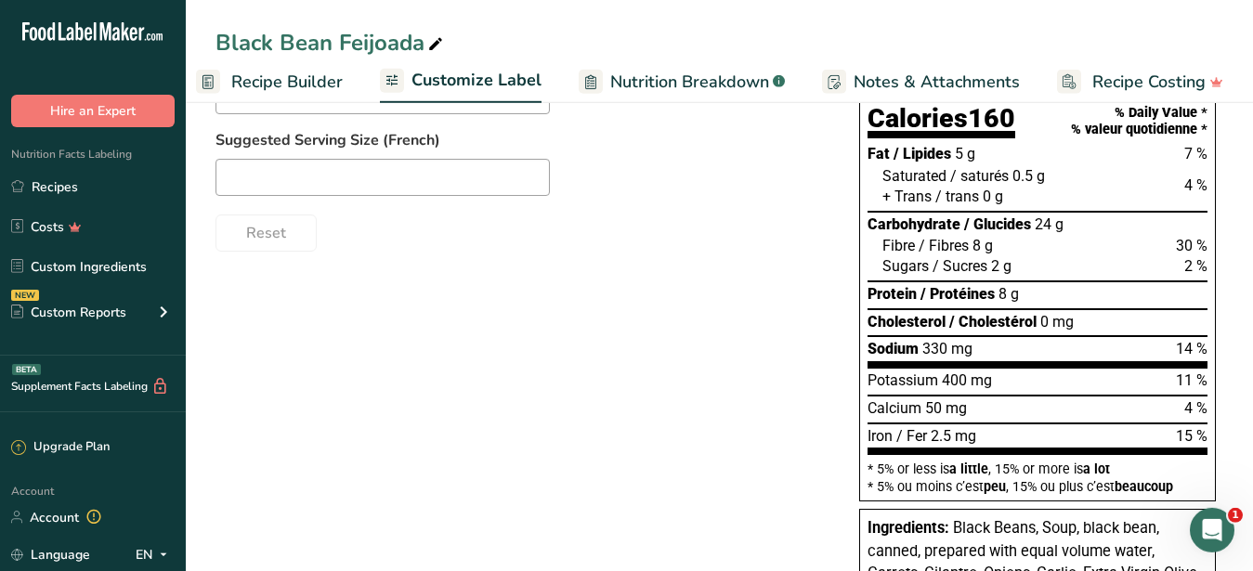
scroll to position [0, 0]
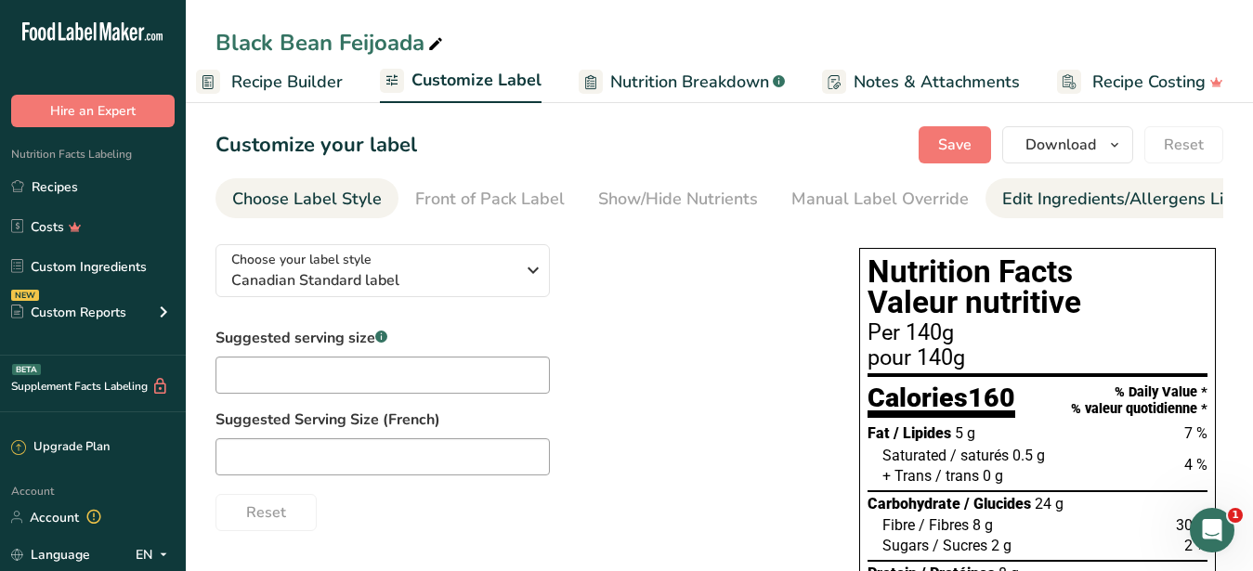
click at [1122, 196] on div "Edit Ingredients/Allergens List" at bounding box center [1120, 199] width 236 height 25
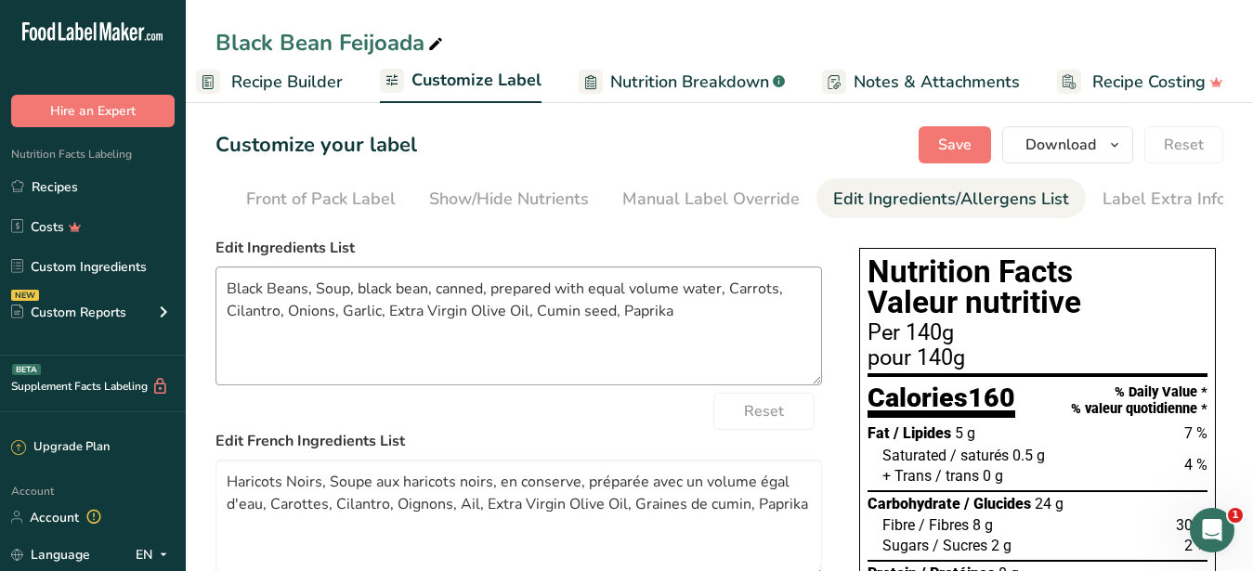
scroll to position [0, 170]
drag, startPoint x: 688, startPoint y: 317, endPoint x: 66, endPoint y: 265, distance: 624.6
click at [216, 267] on textarea "Black Beans, Soup, black bean, canned, prepared with equal volume water, Carrot…" at bounding box center [519, 326] width 607 height 119
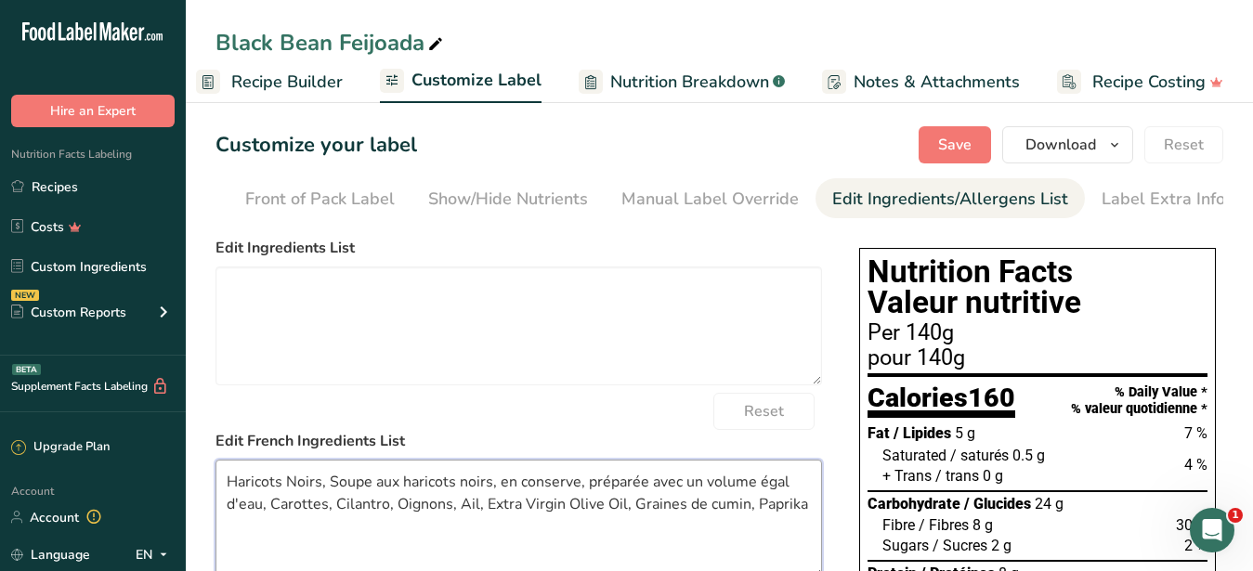
drag, startPoint x: 809, startPoint y: 533, endPoint x: 89, endPoint y: 444, distance: 725.5
click at [216, 460] on textarea "Haricots Noirs, Soupe aux haricots noirs, en conserve, préparée avec un volume …" at bounding box center [519, 519] width 607 height 119
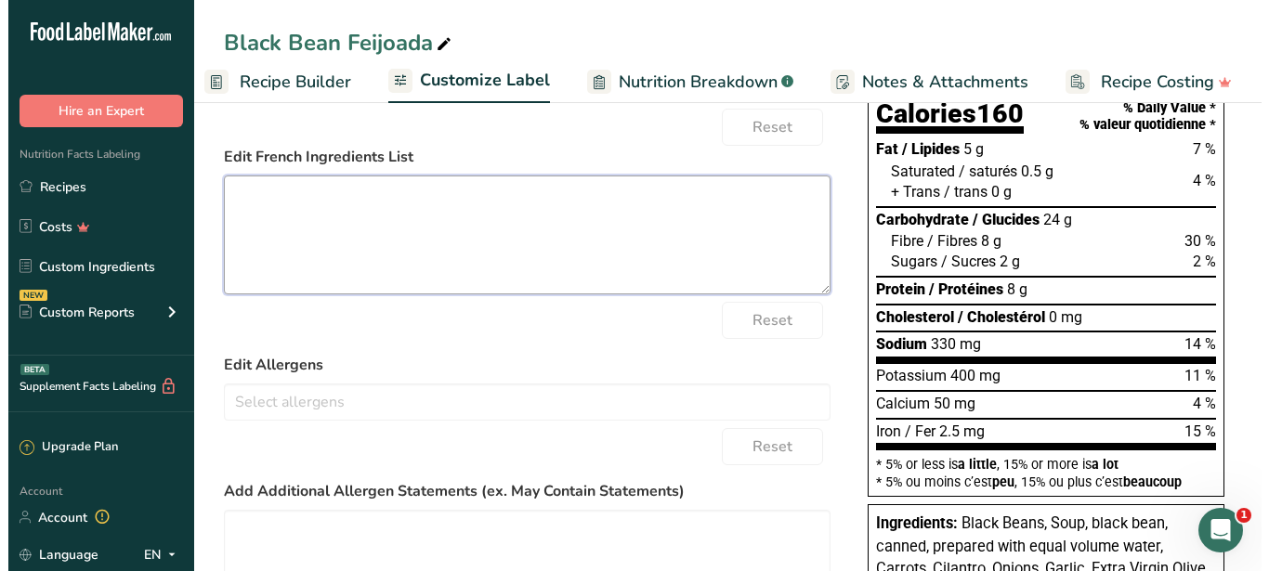
scroll to position [0, 0]
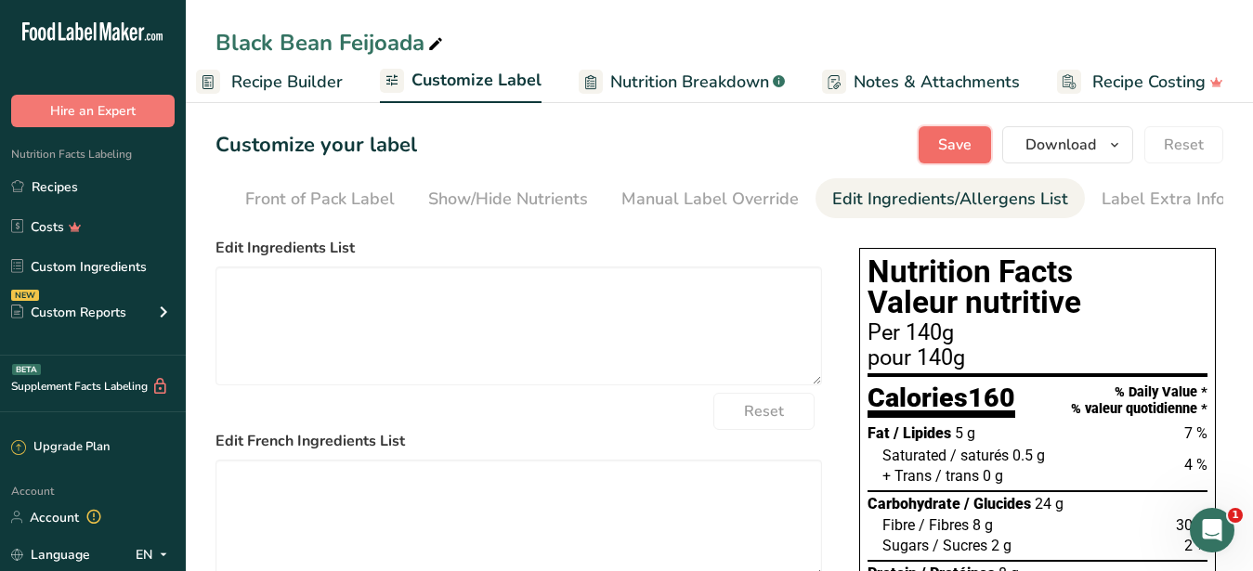
click at [962, 129] on button "Save" at bounding box center [955, 144] width 72 height 37
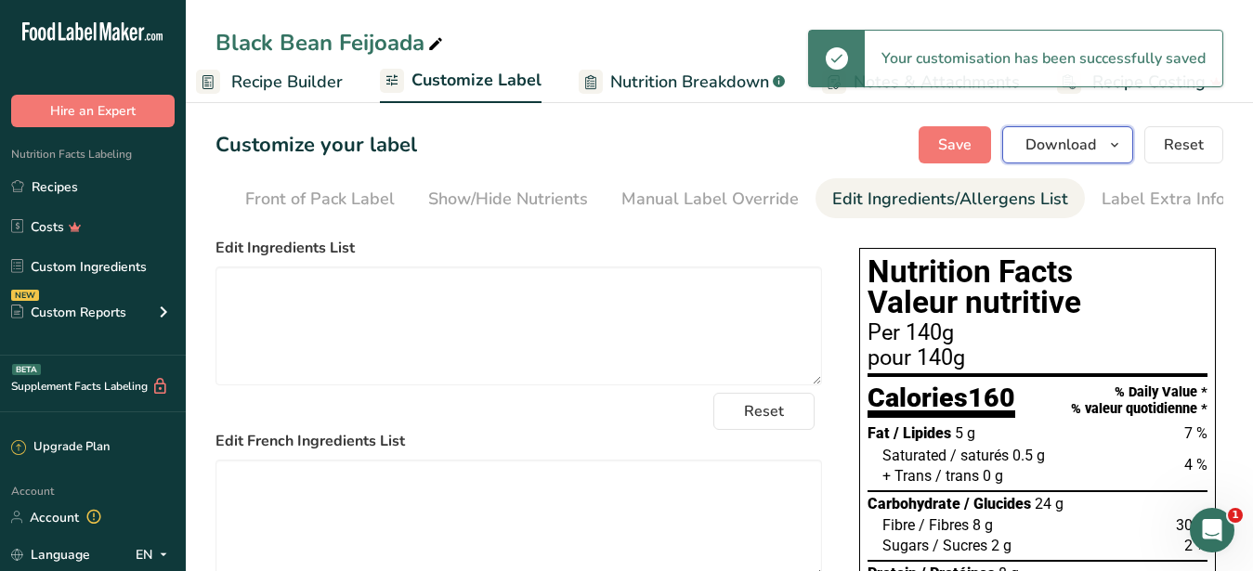
click at [1057, 140] on span "Download" at bounding box center [1061, 145] width 71 height 22
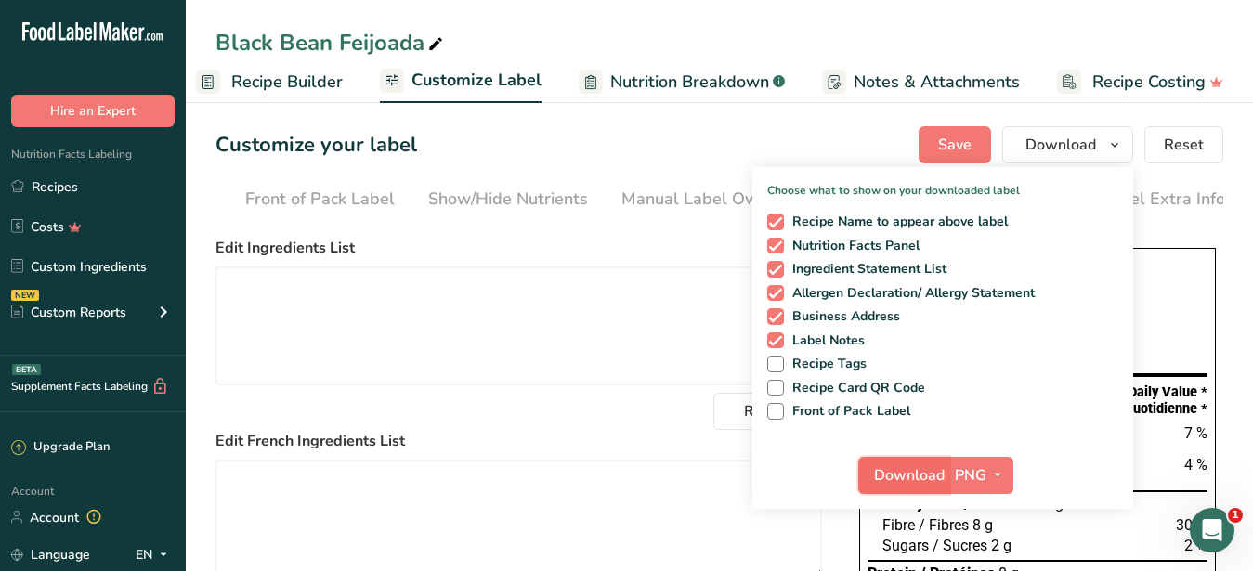
click at [925, 477] on span "Download" at bounding box center [909, 475] width 71 height 22
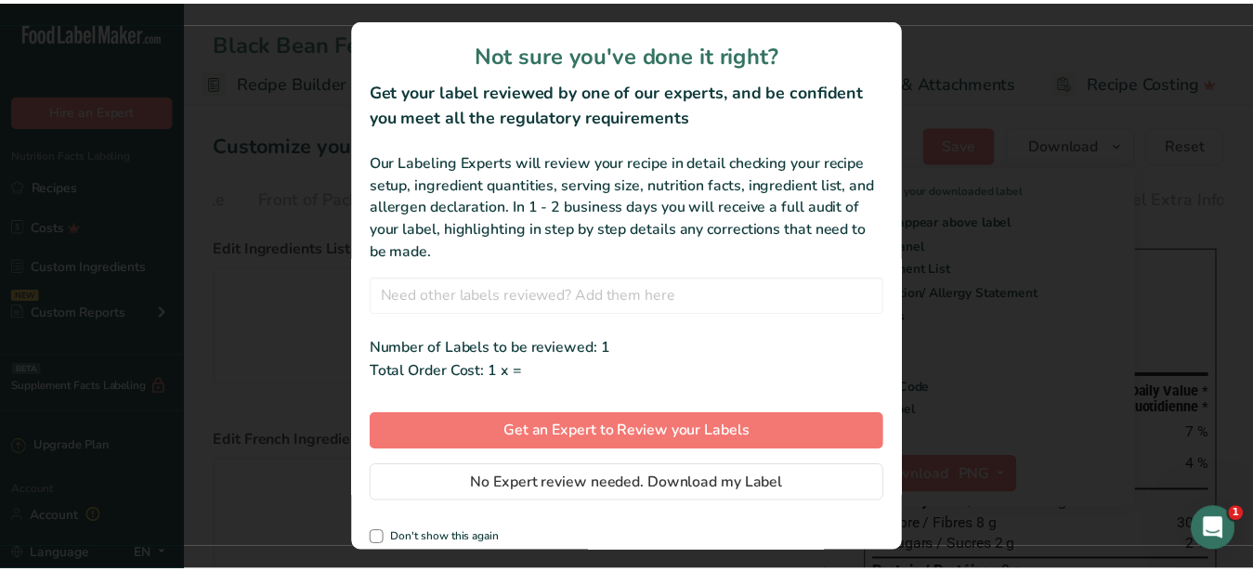
scroll to position [0, 177]
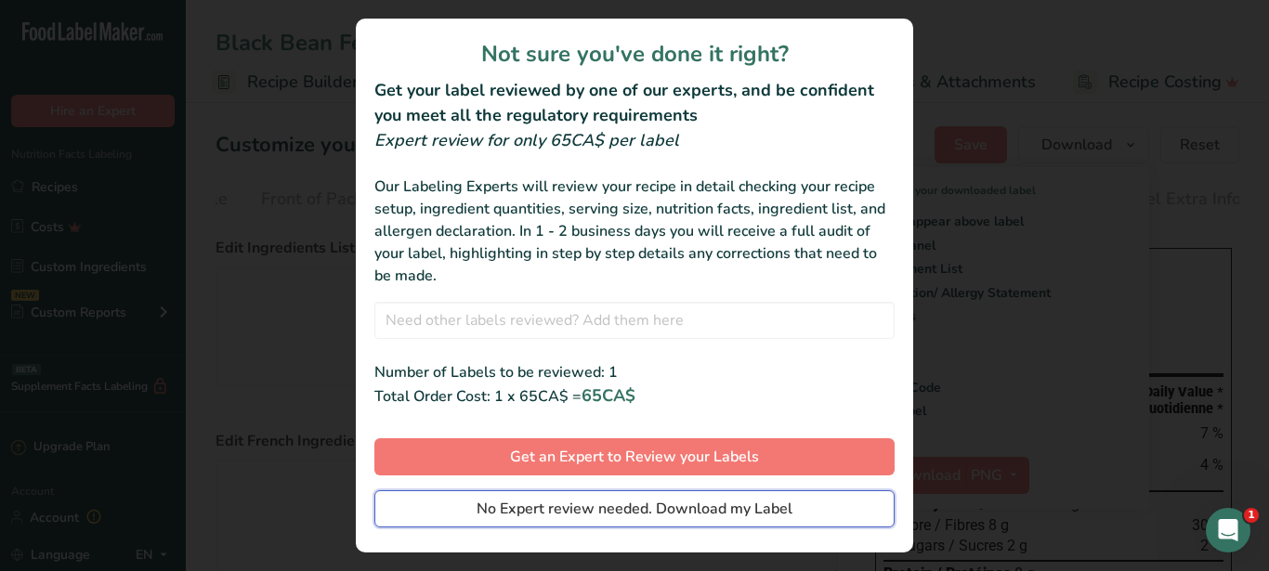
click at [637, 499] on span "No Expert review needed. Download my Label" at bounding box center [635, 509] width 316 height 22
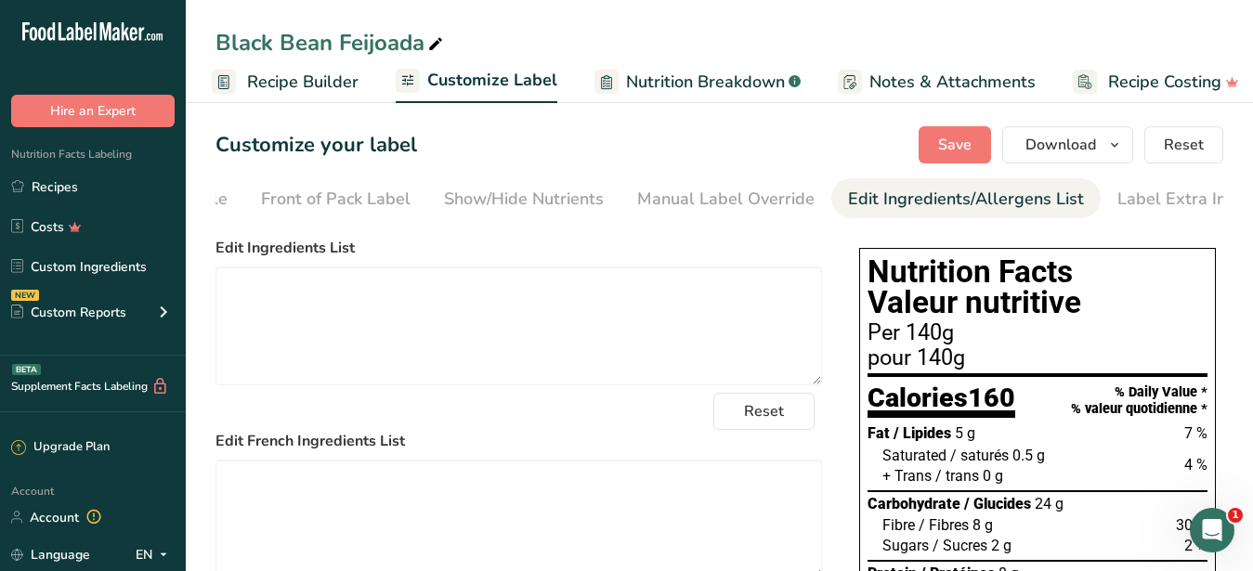
click at [439, 40] on icon at bounding box center [435, 45] width 17 height 26
click at [55, 182] on link "Recipes" at bounding box center [93, 186] width 186 height 35
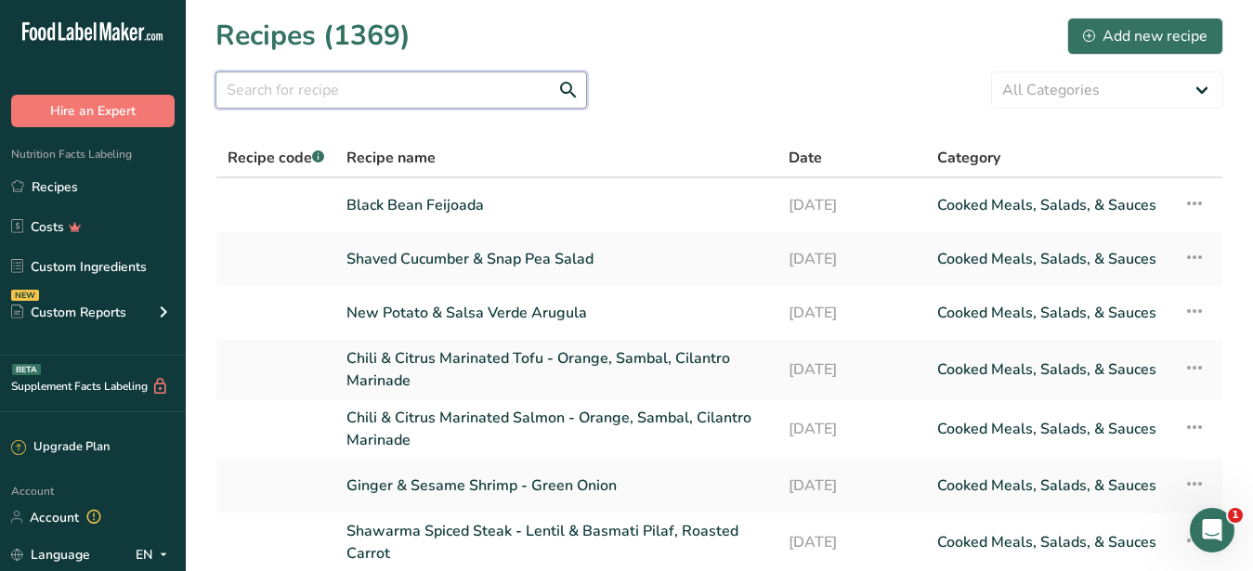
click at [352, 76] on input "text" at bounding box center [402, 90] width 372 height 37
paste input "Moqueca"
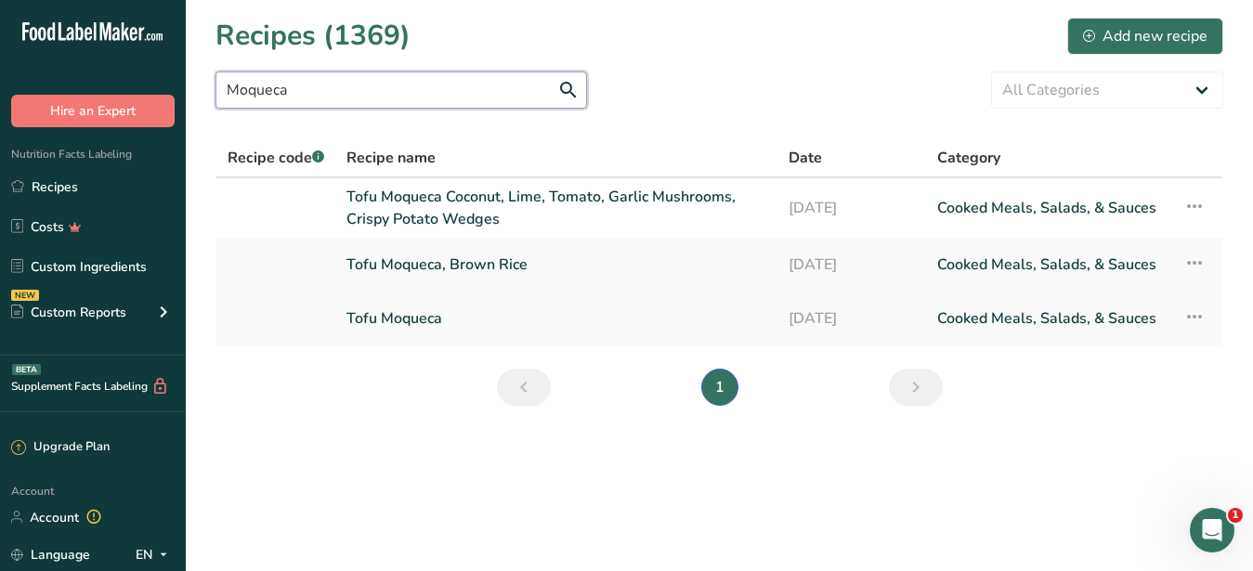
type input "Moqueca"
click at [417, 312] on link "Tofu Moqueca" at bounding box center [557, 318] width 420 height 39
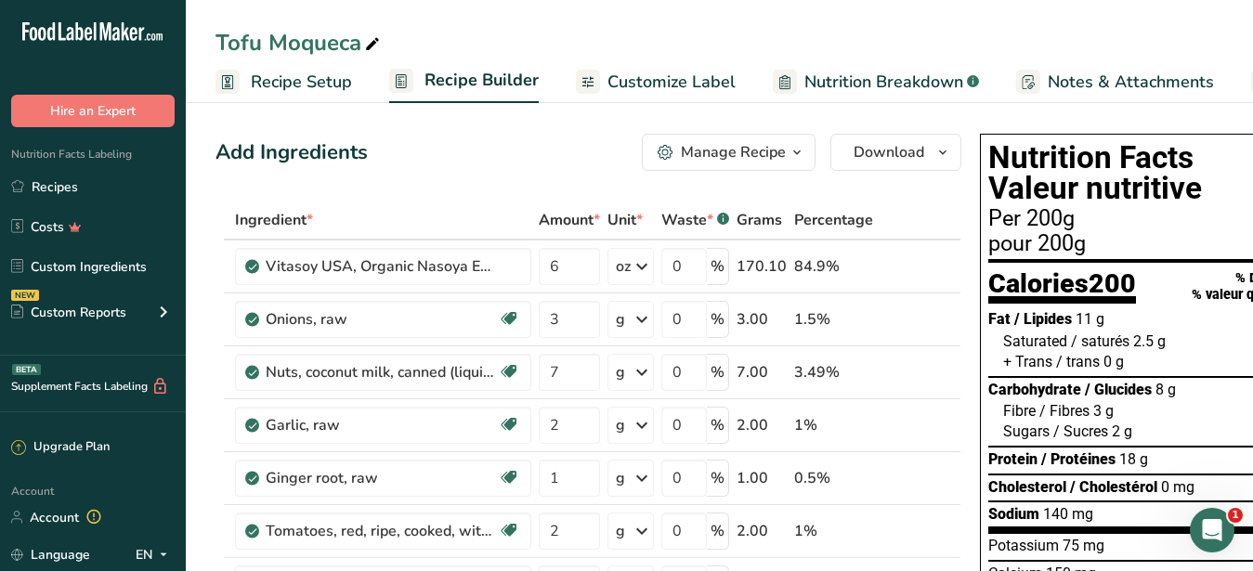
click at [733, 156] on div "Manage Recipe" at bounding box center [733, 152] width 105 height 22
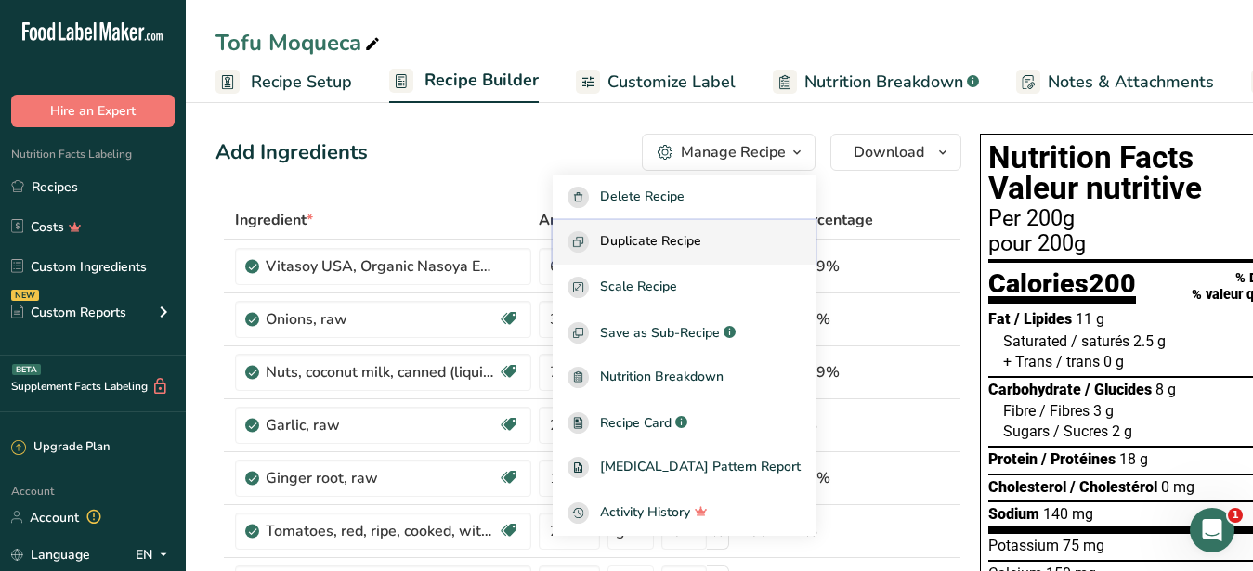
click at [701, 233] on span "Duplicate Recipe" at bounding box center [650, 241] width 101 height 21
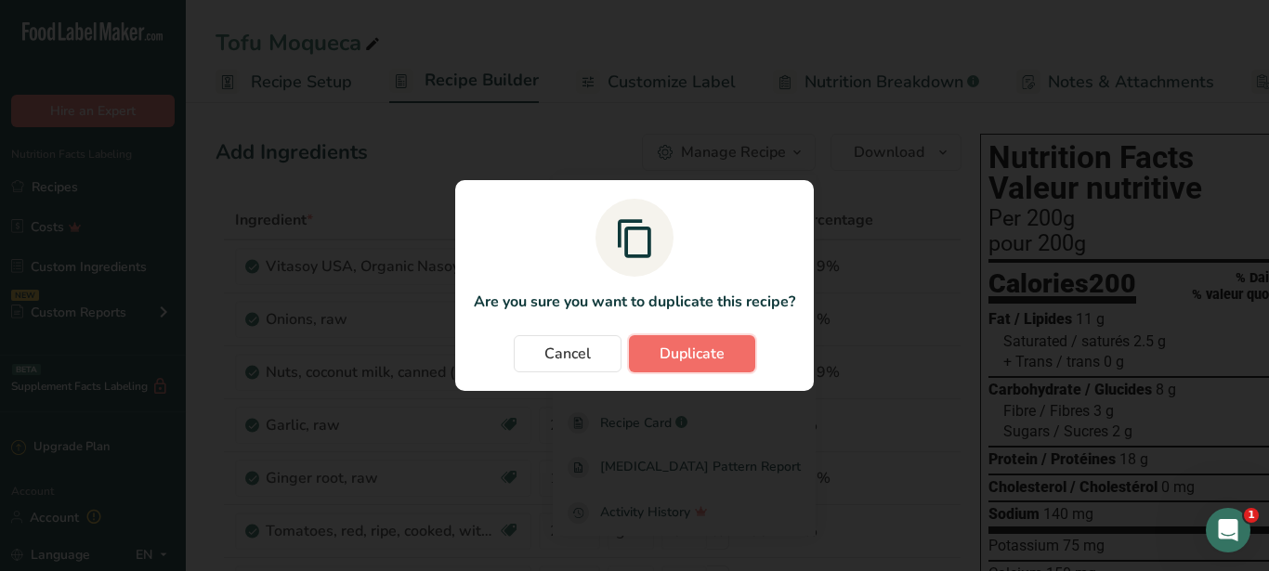
click at [705, 349] on span "Duplicate" at bounding box center [692, 354] width 65 height 22
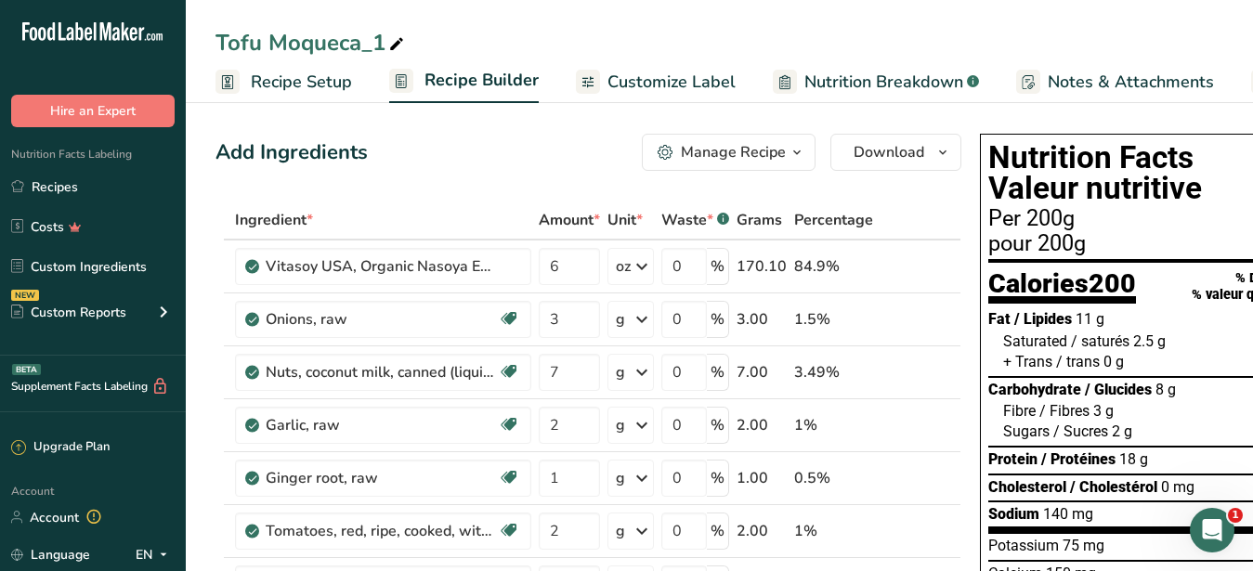
click at [400, 43] on icon at bounding box center [396, 45] width 17 height 26
click at [397, 46] on input "Tofu Moqueca_" at bounding box center [720, 42] width 1008 height 33
click at [268, 45] on input "Tofu Moqueca" at bounding box center [720, 42] width 1008 height 33
type input "Moqueca"
click at [925, 262] on icon at bounding box center [923, 267] width 13 height 20
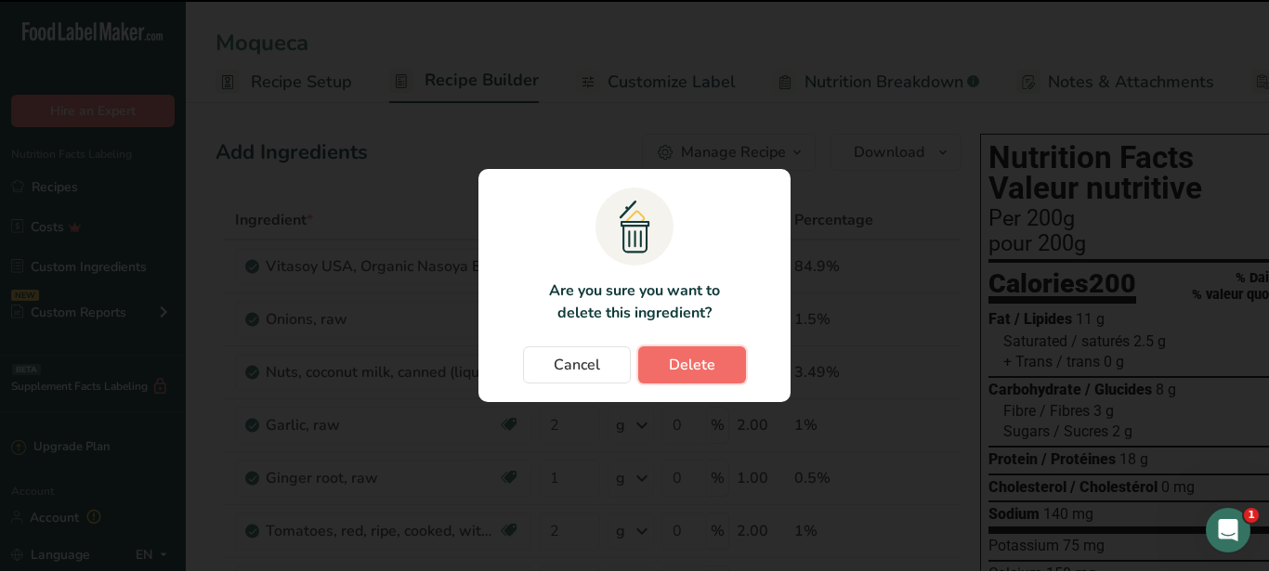
click at [702, 375] on span "Delete" at bounding box center [692, 365] width 46 height 22
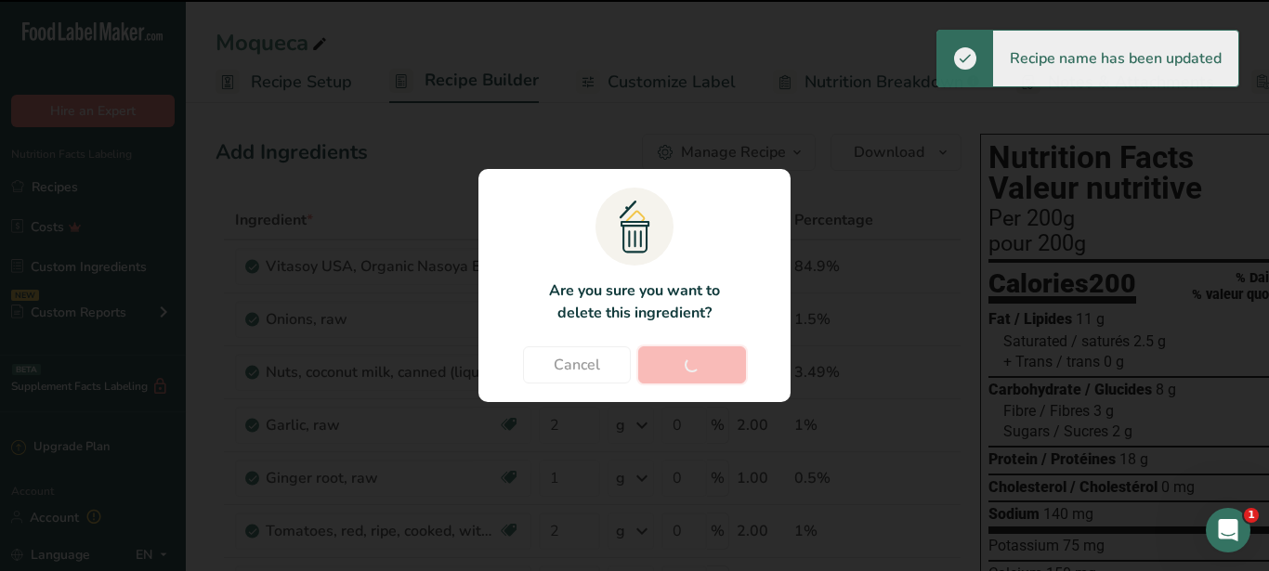
click at [744, 45] on div "Change password modal" at bounding box center [634, 285] width 1269 height 571
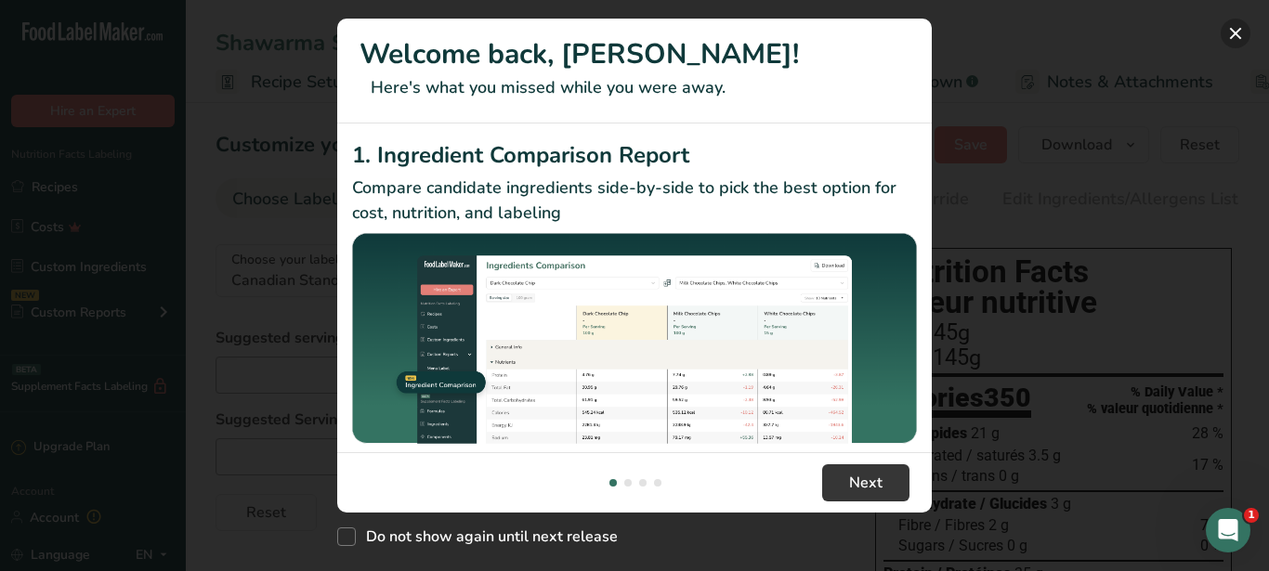
click at [1228, 23] on button "New Features" at bounding box center [1236, 34] width 30 height 30
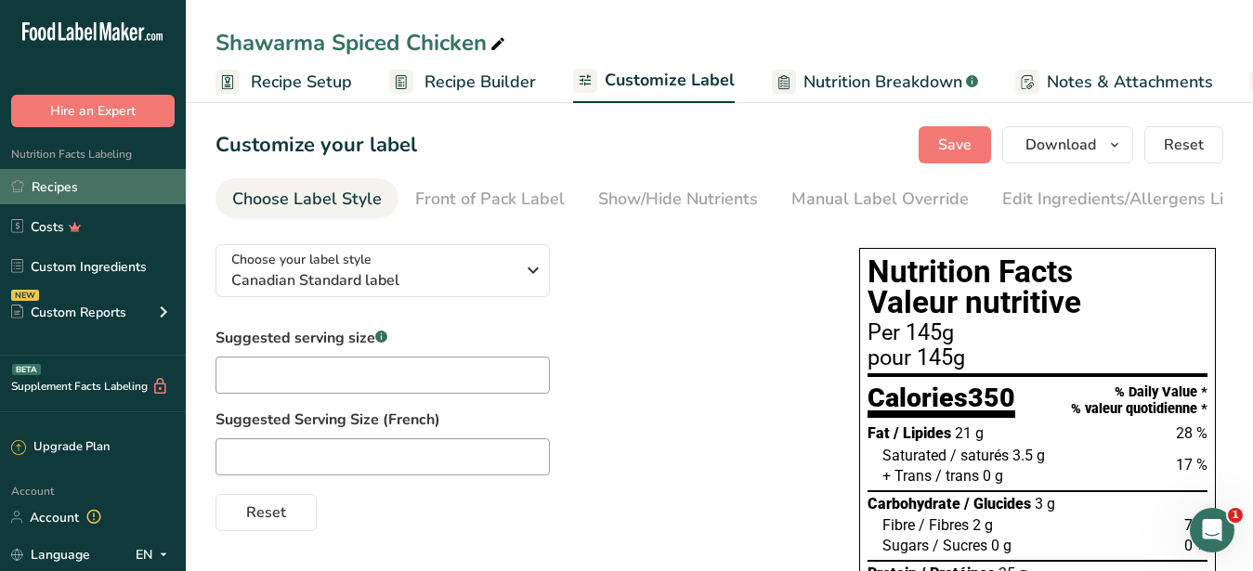
click at [66, 188] on link "Recipes" at bounding box center [93, 186] width 186 height 35
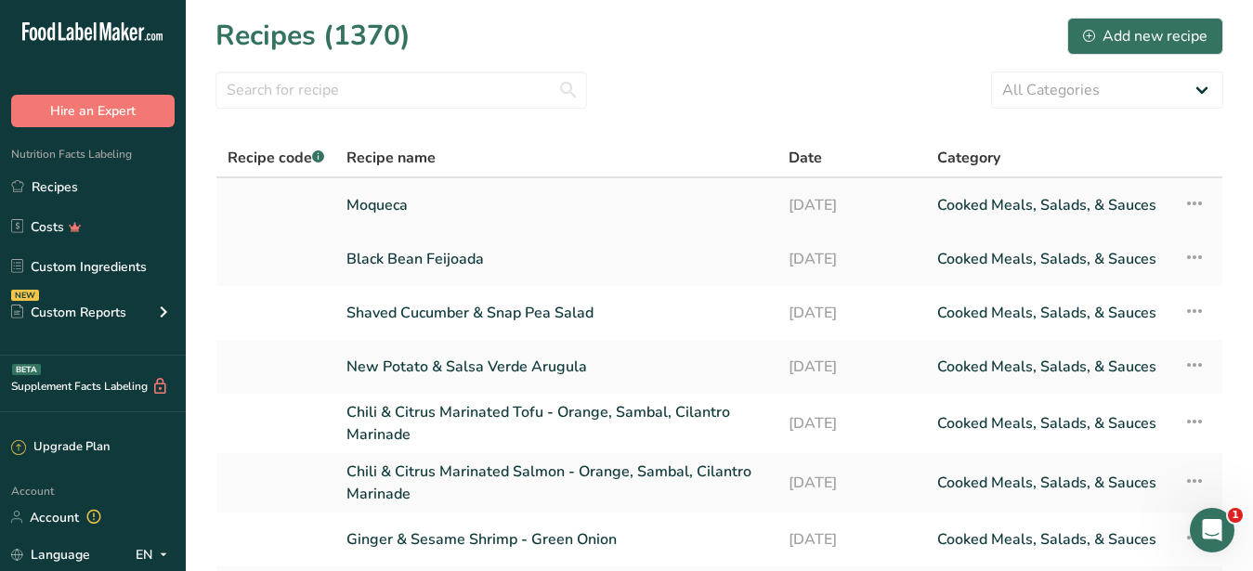
click at [413, 198] on link "Moqueca" at bounding box center [557, 205] width 420 height 39
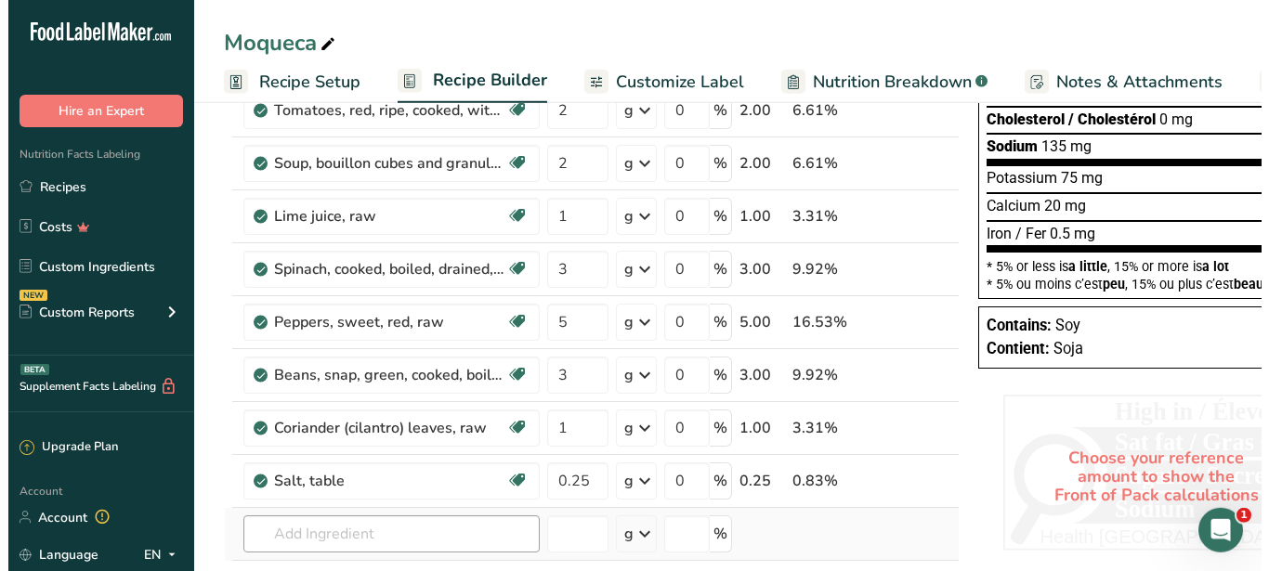
scroll to position [379, 0]
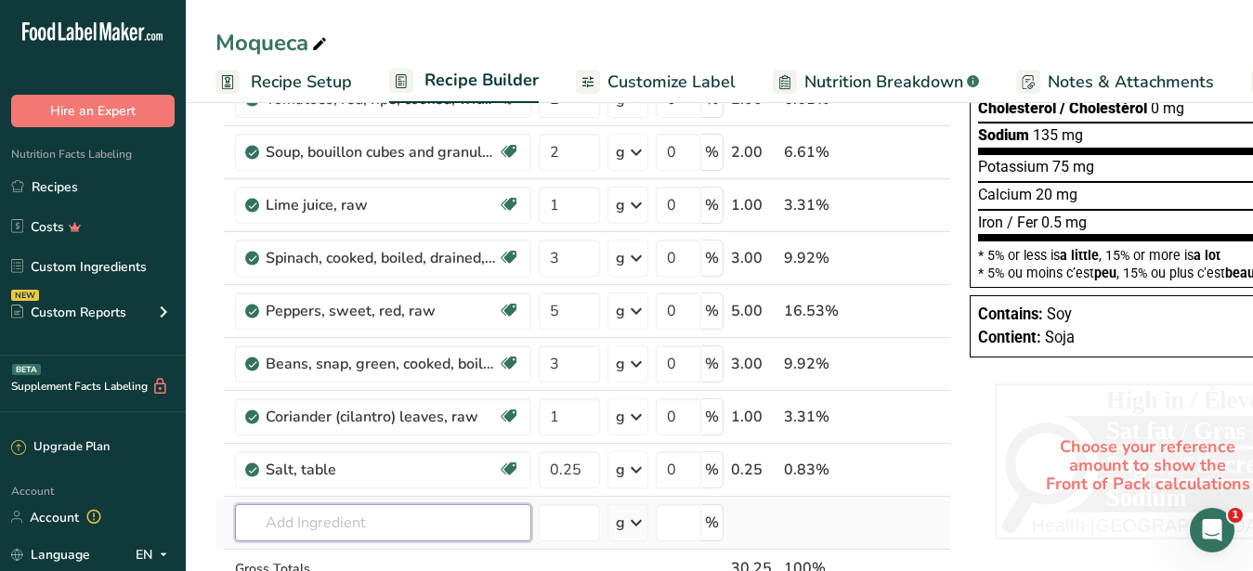
click at [307, 527] on input "text" at bounding box center [383, 522] width 296 height 37
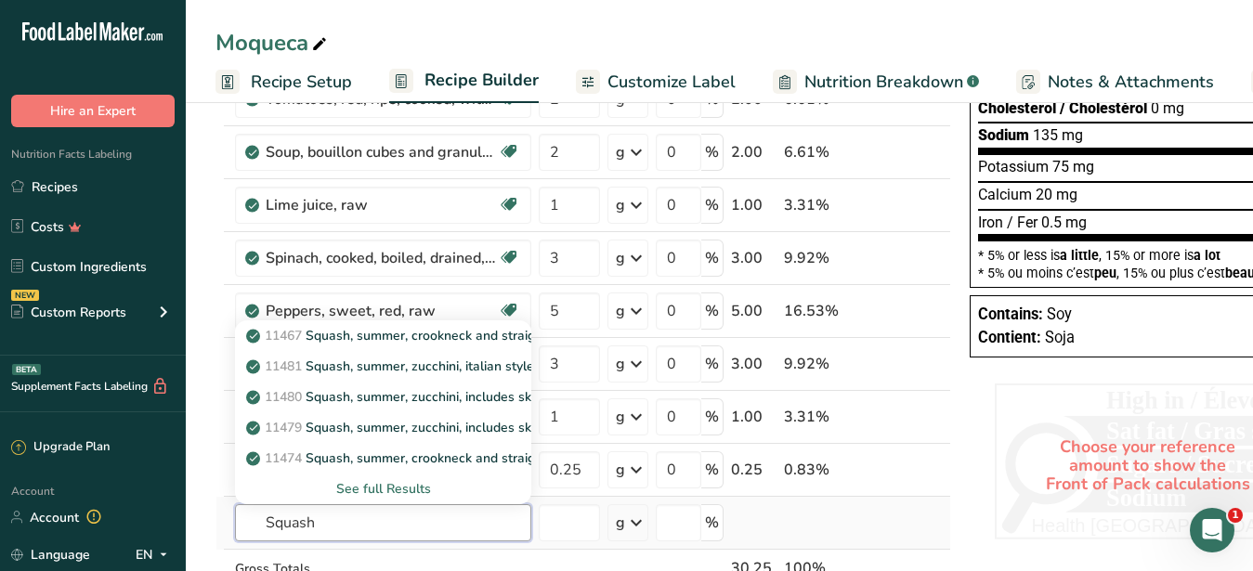
type input "Squash"
click at [377, 492] on div "See full Results" at bounding box center [383, 489] width 267 height 20
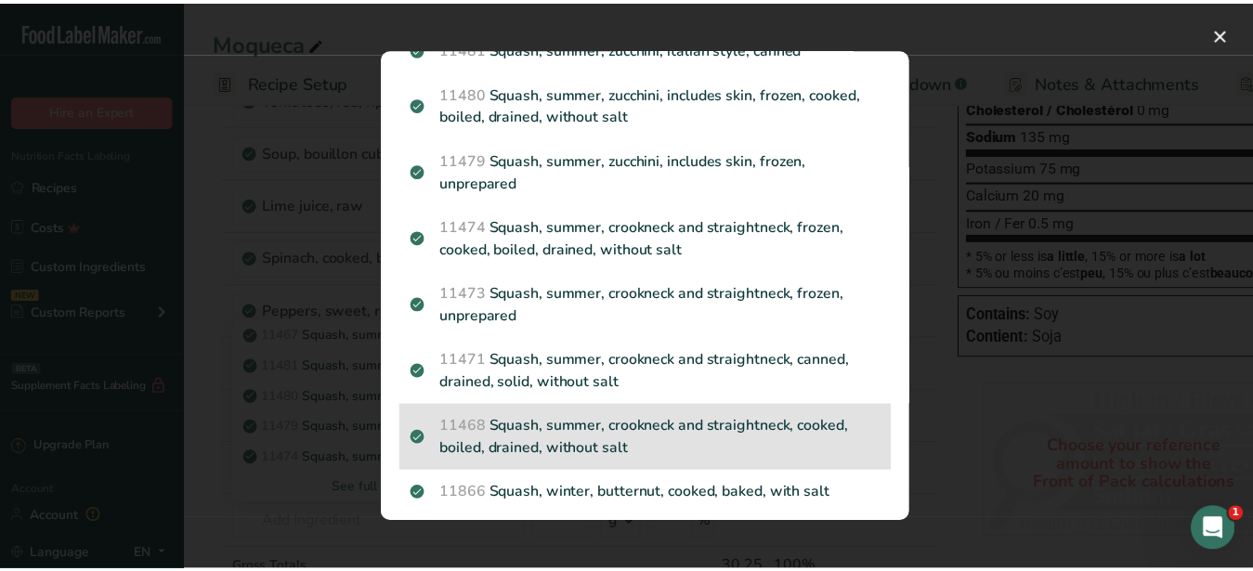
scroll to position [245, 0]
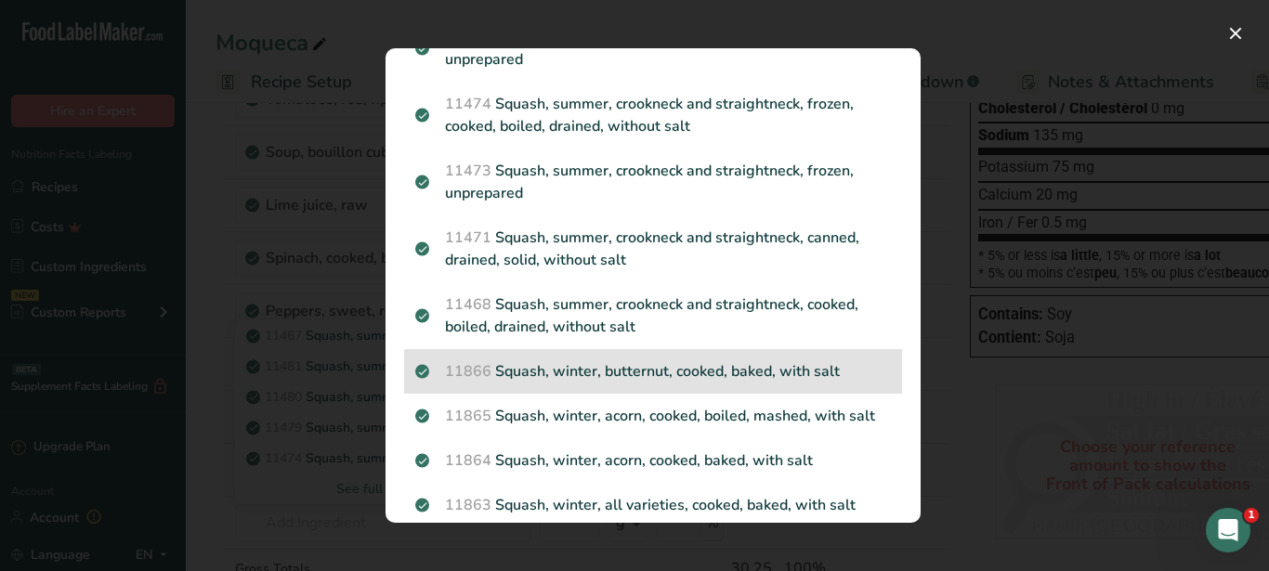
click at [613, 372] on p "11866 Squash, winter, butternut, cooked, baked, with salt" at bounding box center [653, 371] width 476 height 22
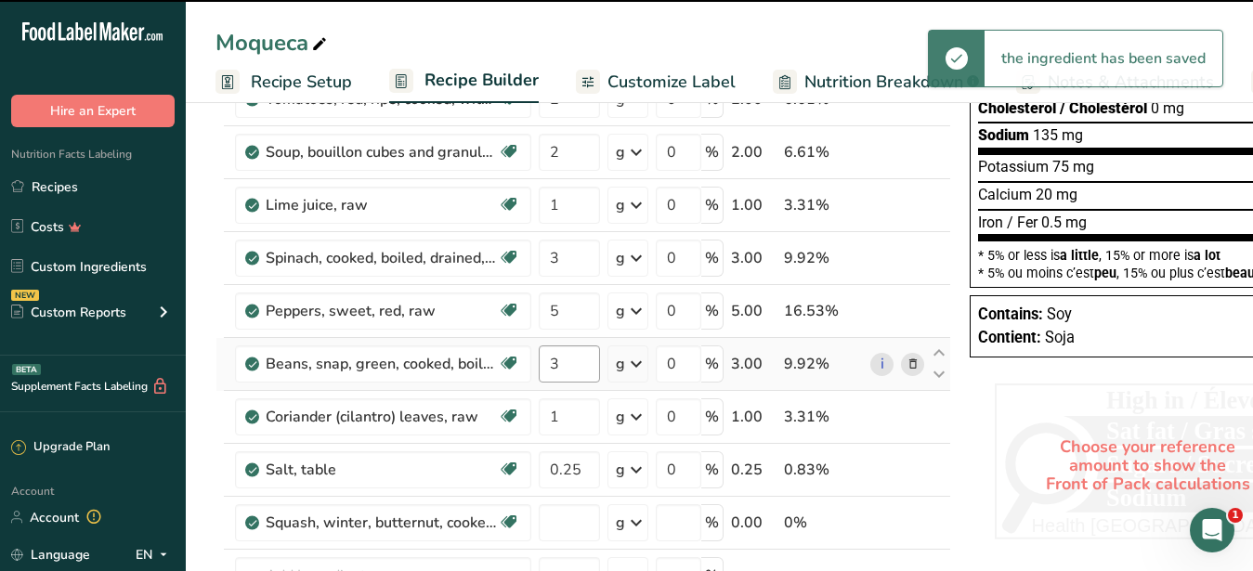
type input "0"
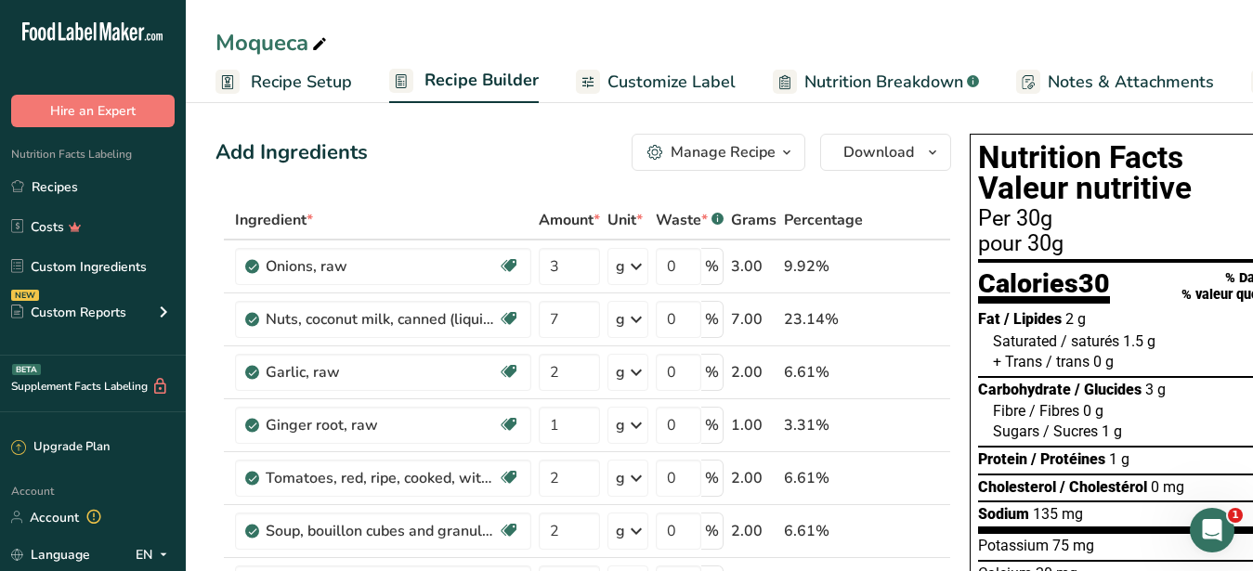
scroll to position [569, 0]
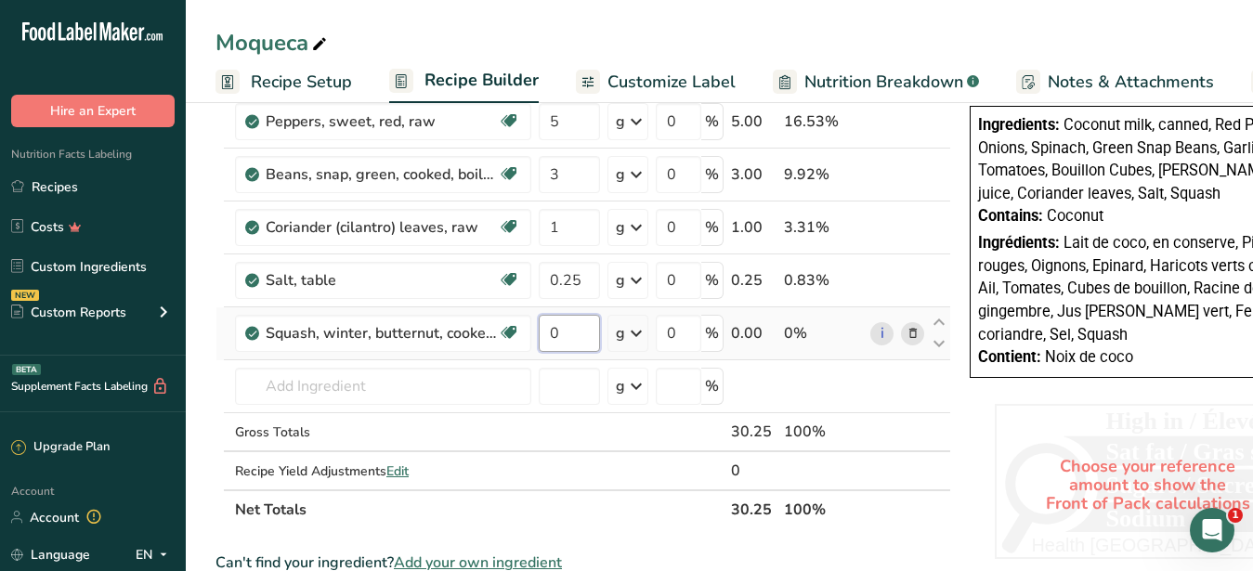
drag, startPoint x: 560, startPoint y: 333, endPoint x: 550, endPoint y: 333, distance: 10.3
click at [550, 333] on input "0" at bounding box center [569, 333] width 61 height 37
type input "1"
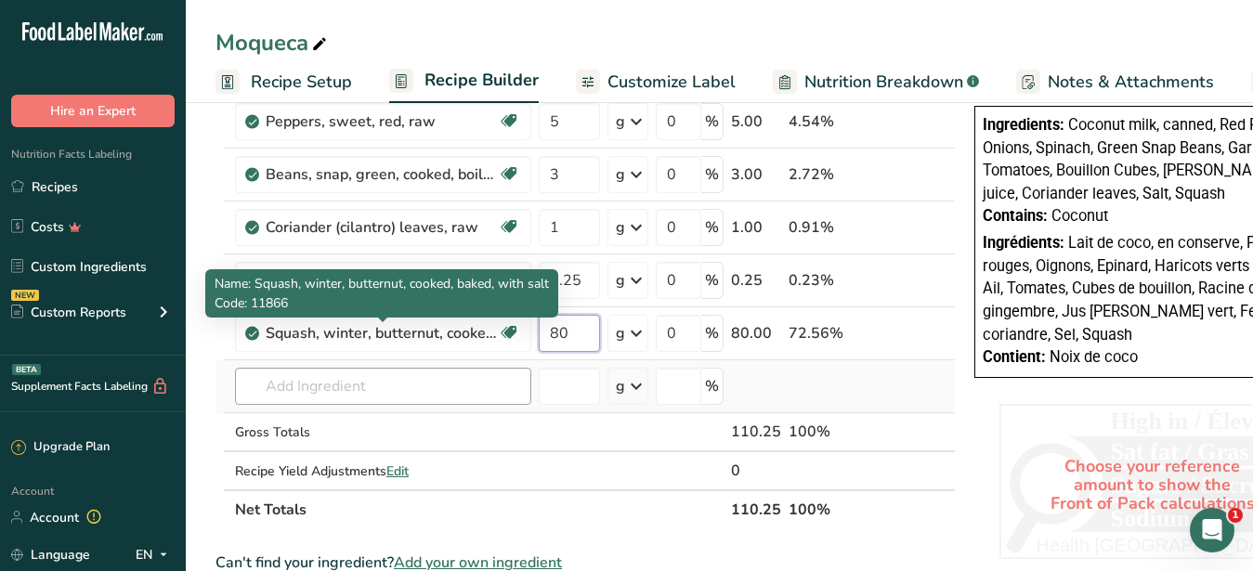
type input "80"
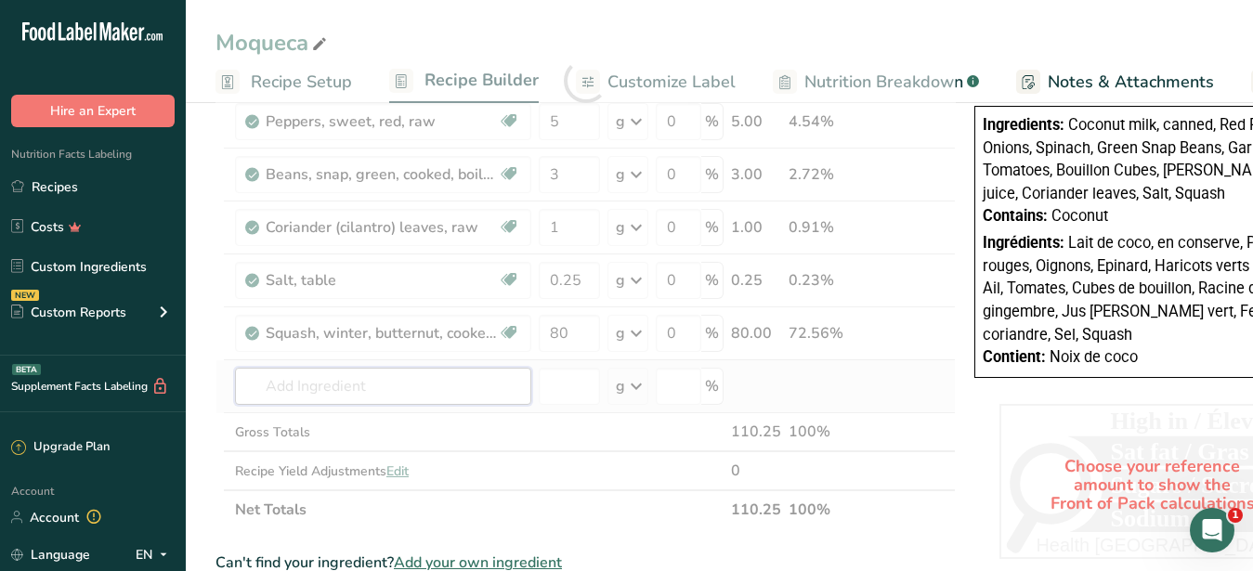
click at [442, 388] on input "text" at bounding box center [383, 386] width 296 height 37
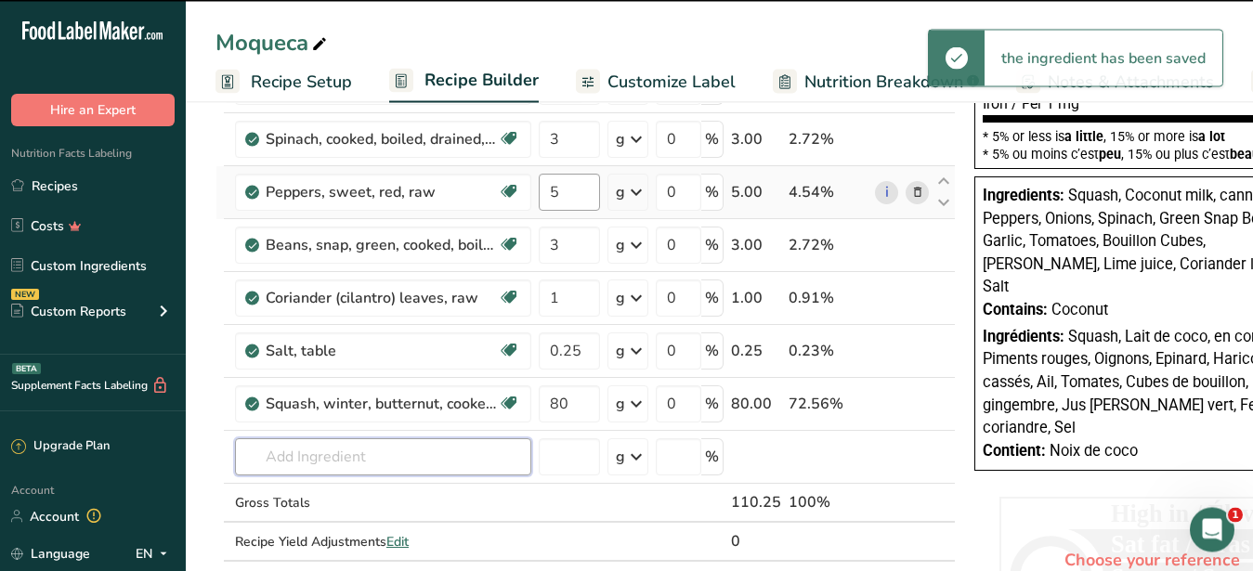
scroll to position [379, 0]
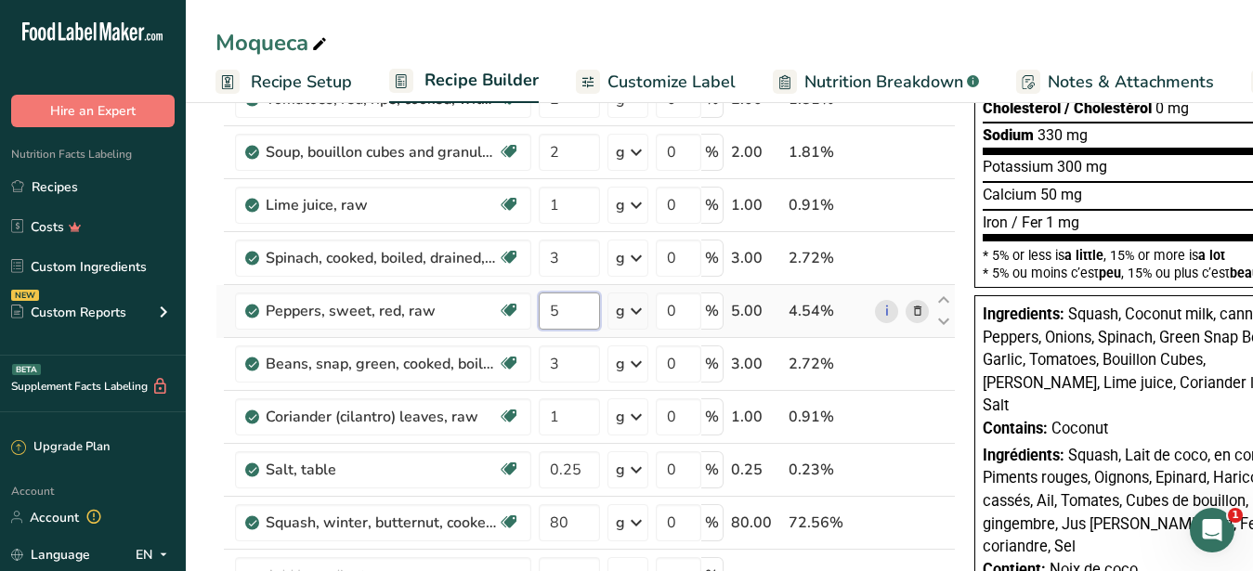
drag, startPoint x: 574, startPoint y: 311, endPoint x: 545, endPoint y: 311, distance: 28.8
click at [545, 311] on input "5" at bounding box center [569, 311] width 61 height 37
type input "30"
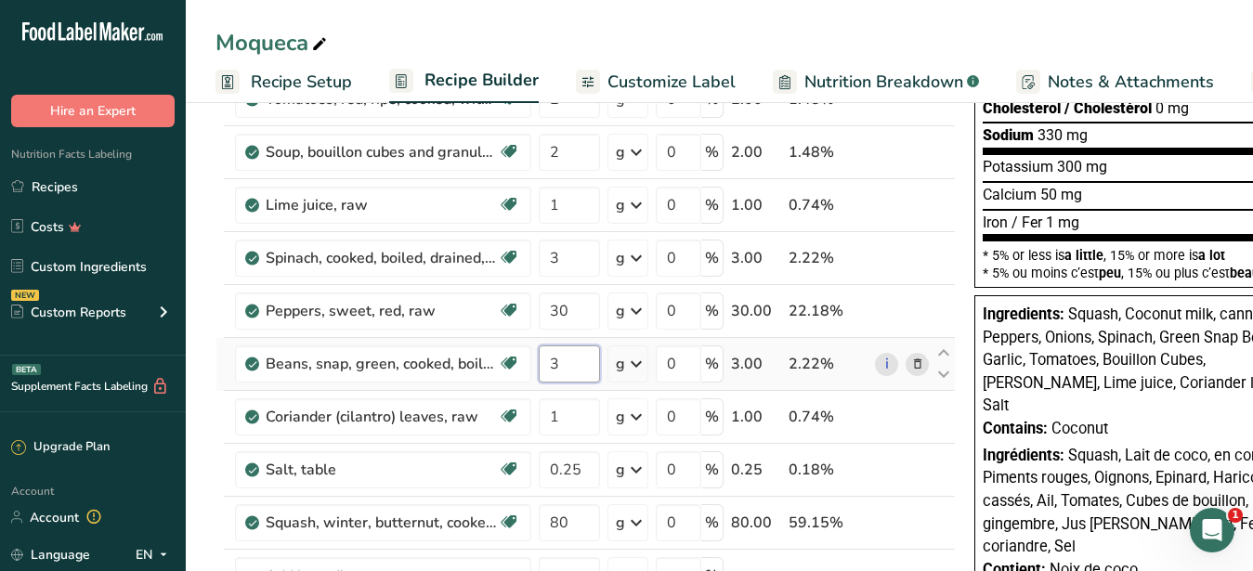
click at [567, 355] on input "3" at bounding box center [569, 364] width 61 height 37
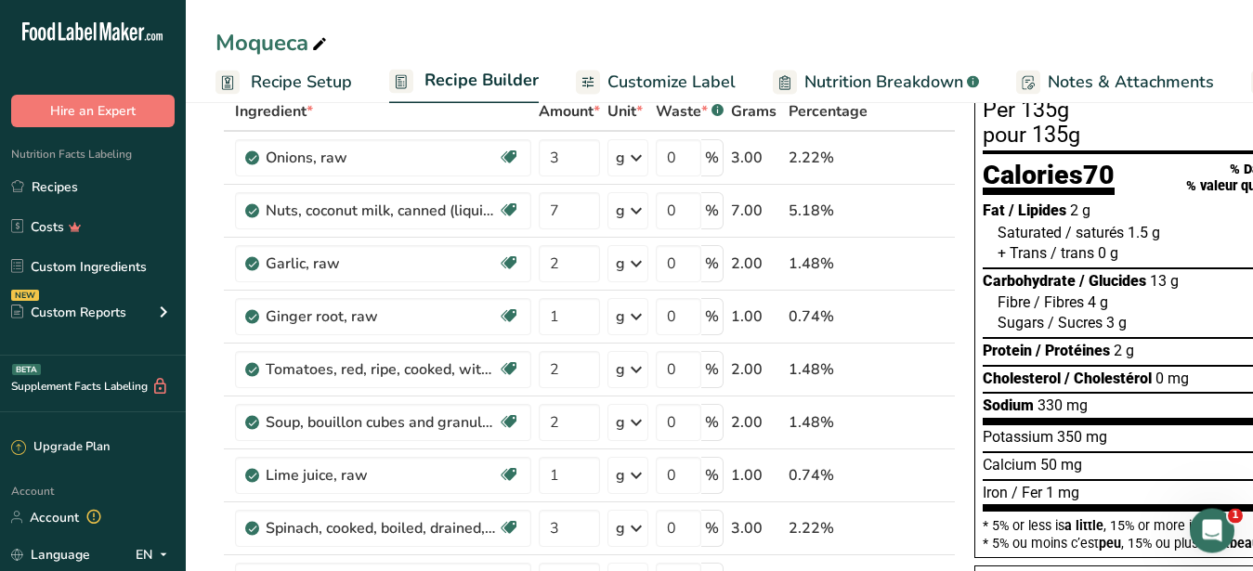
scroll to position [0, 0]
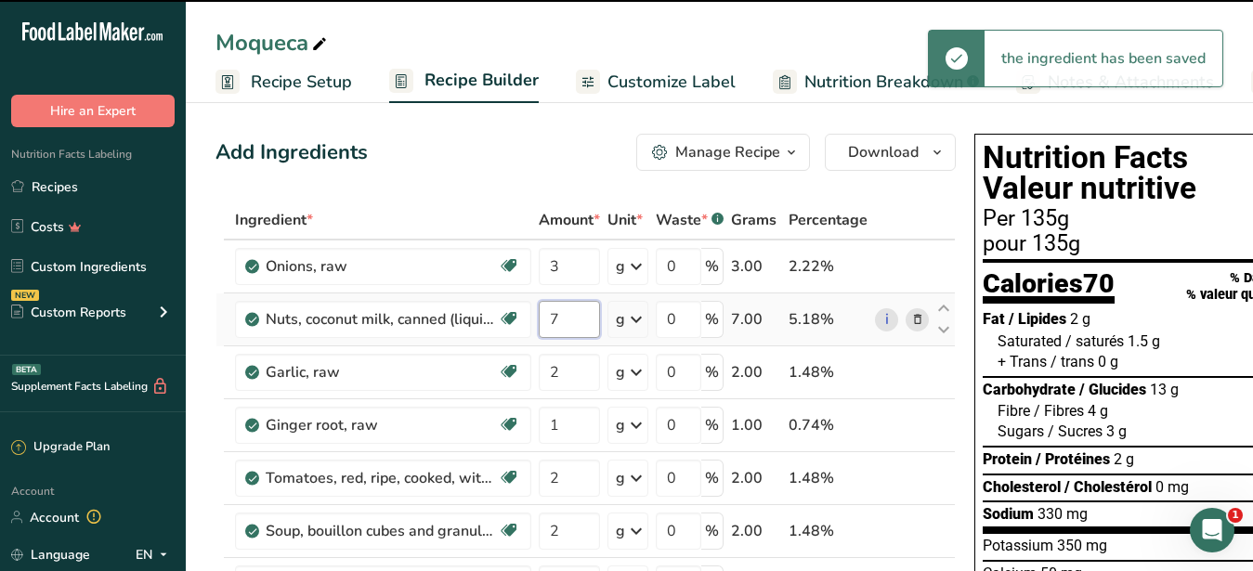
drag, startPoint x: 581, startPoint y: 323, endPoint x: 543, endPoint y: 323, distance: 38.1
click at [543, 323] on input "7" at bounding box center [569, 319] width 61 height 37
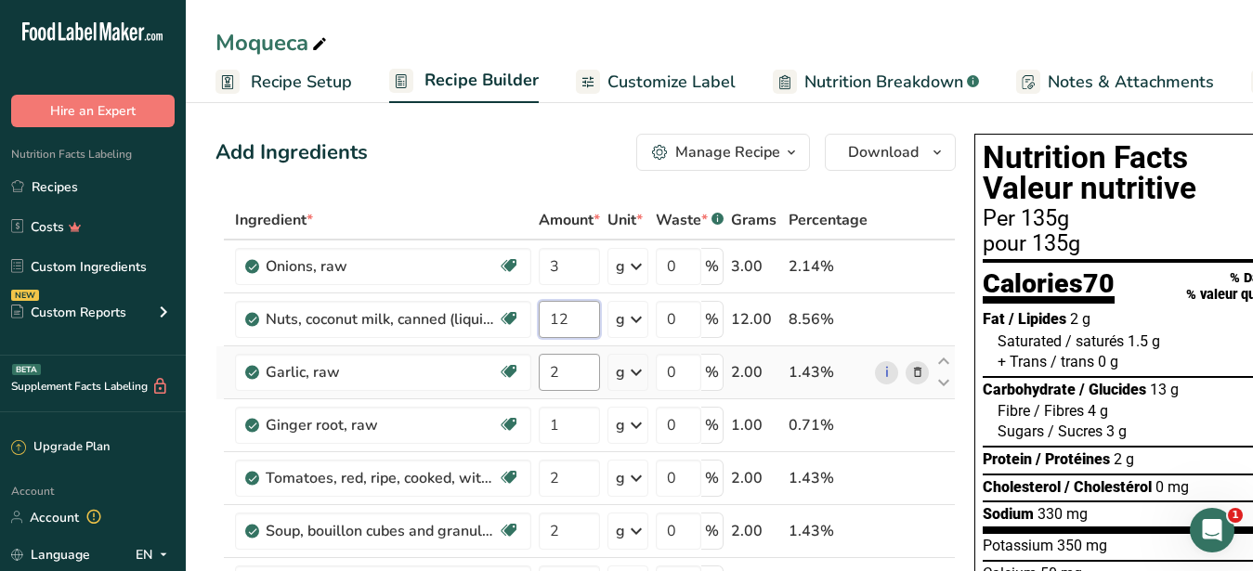
type input "12"
click at [565, 369] on input "2" at bounding box center [569, 372] width 61 height 37
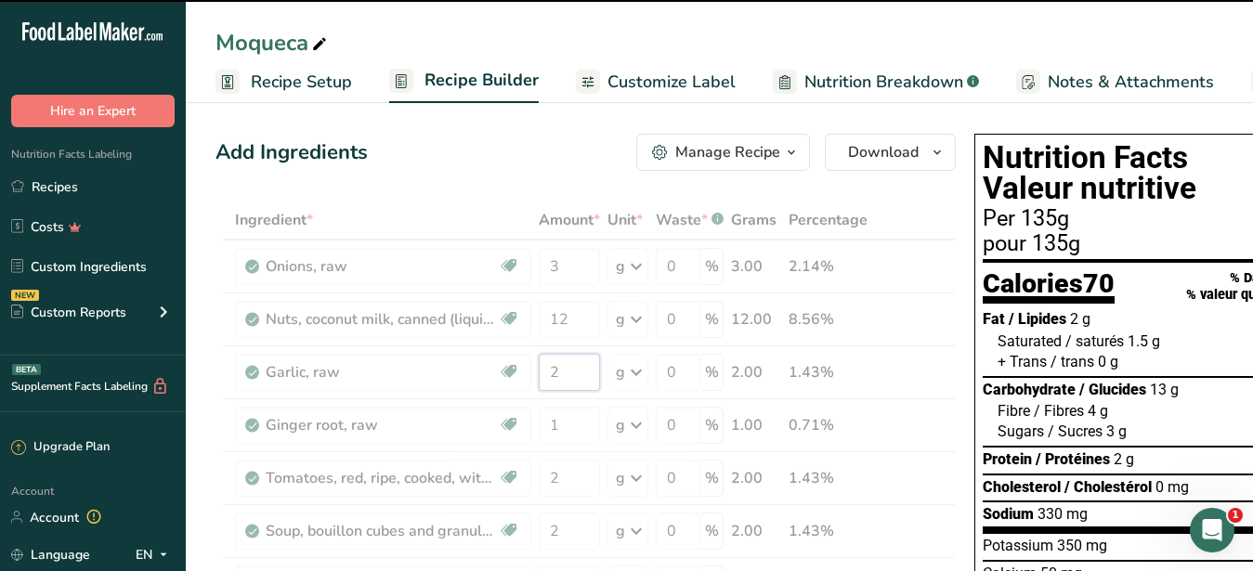
scroll to position [379, 0]
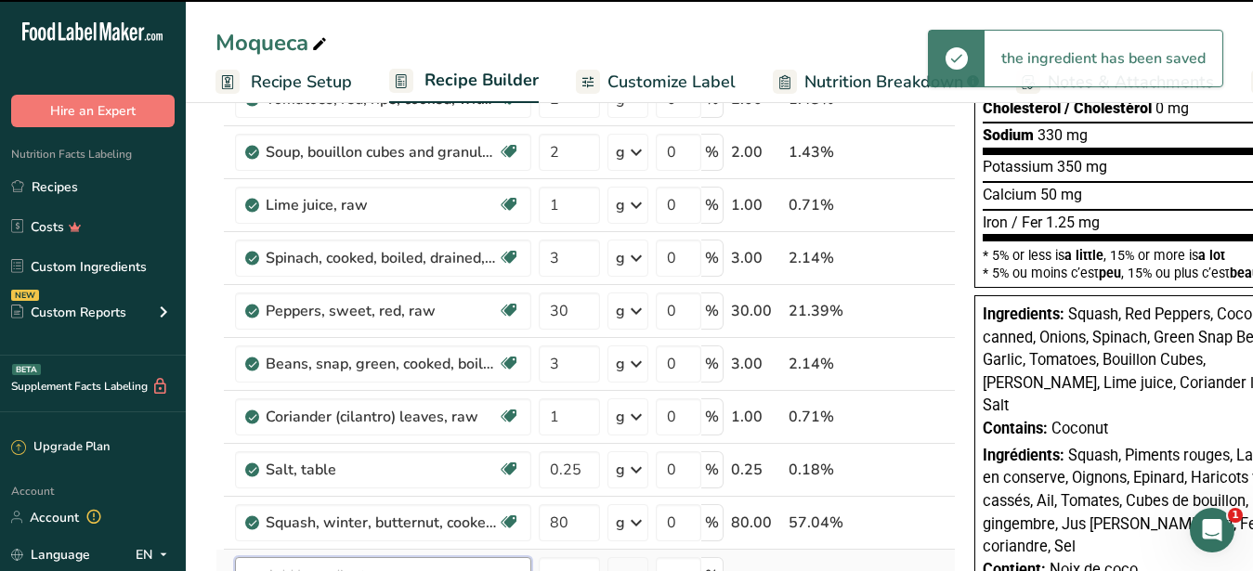
click at [356, 557] on input "text" at bounding box center [383, 575] width 296 height 37
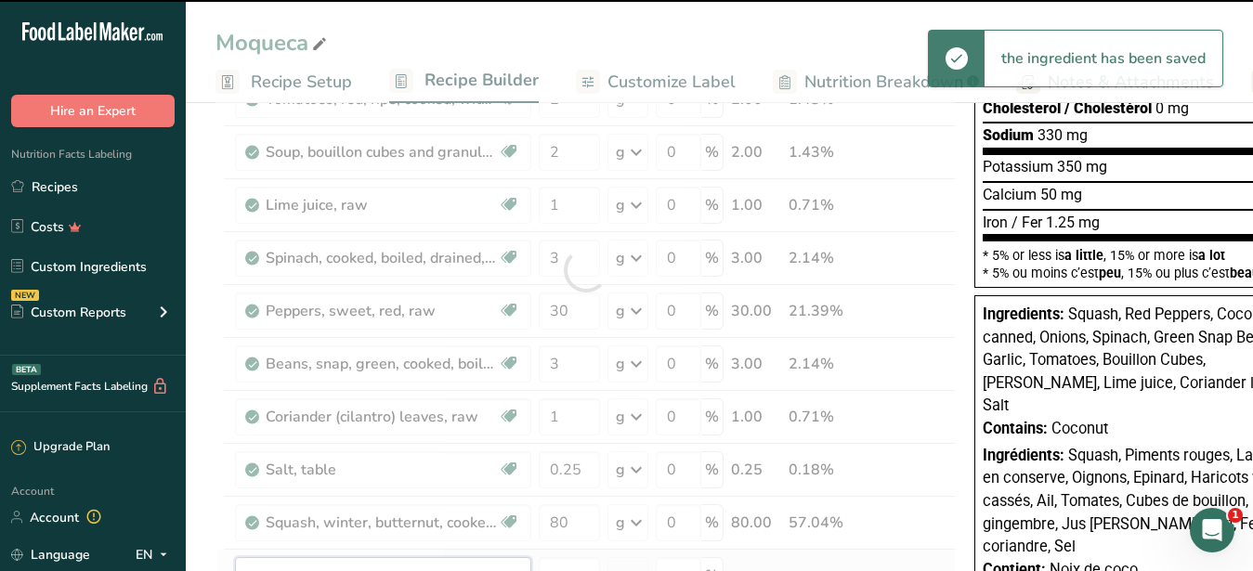
scroll to position [569, 0]
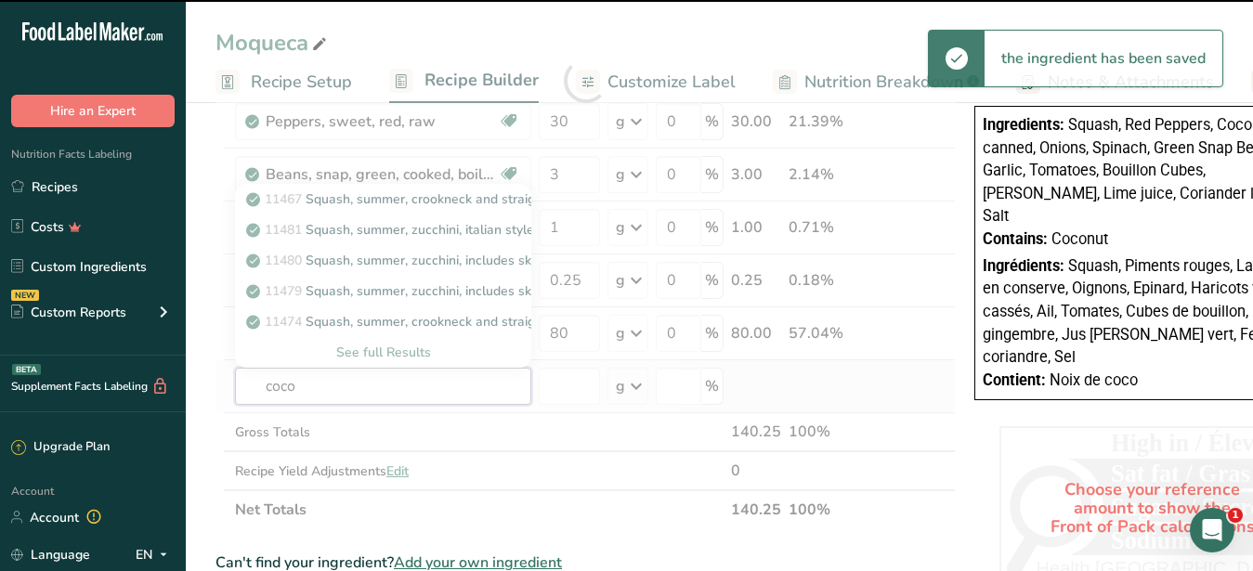
type input "cocon"
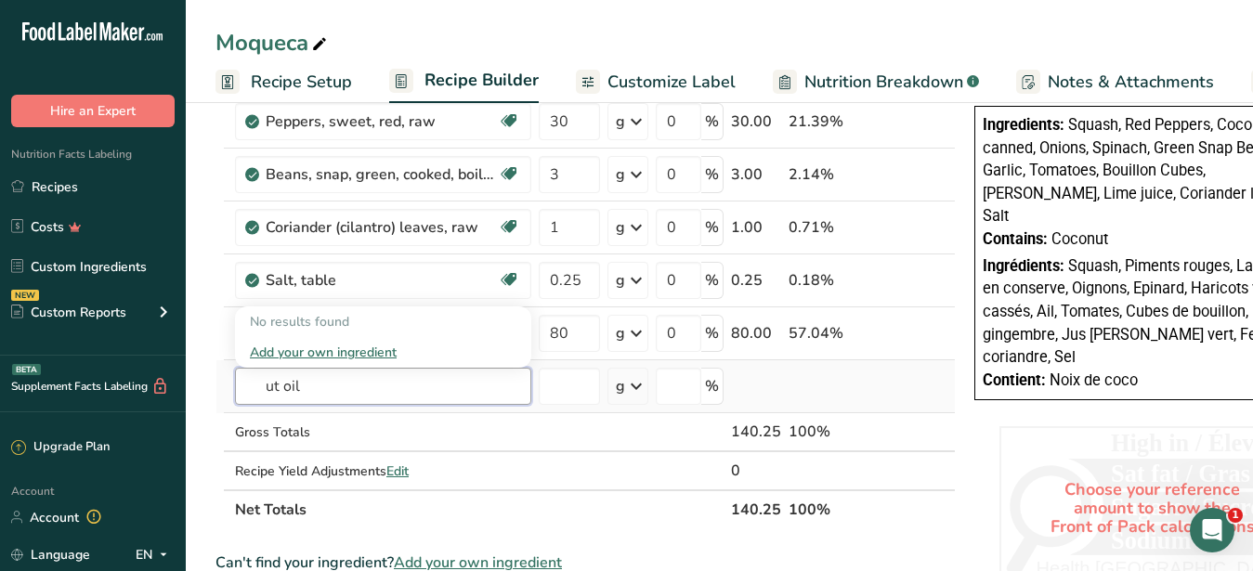
drag, startPoint x: 273, startPoint y: 392, endPoint x: 240, endPoint y: 389, distance: 33.6
click at [240, 389] on input "ut oil" at bounding box center [383, 386] width 296 height 37
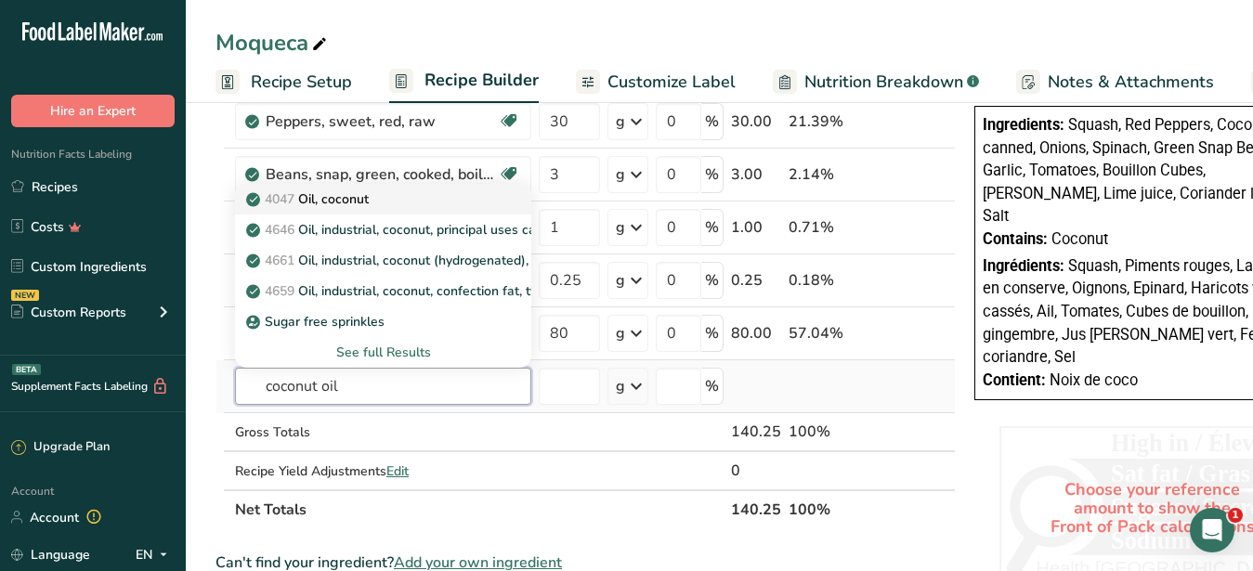
type input "coconut oil"
click at [331, 200] on p "4047 Oil, coconut" at bounding box center [309, 200] width 119 height 20
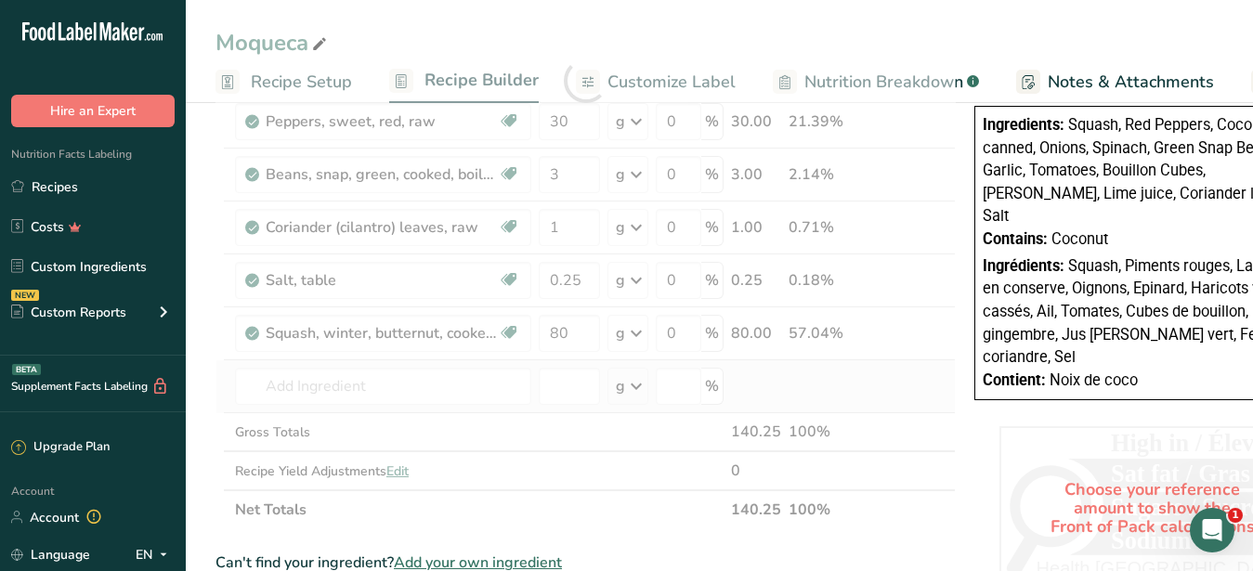
type input "Oil, coconut"
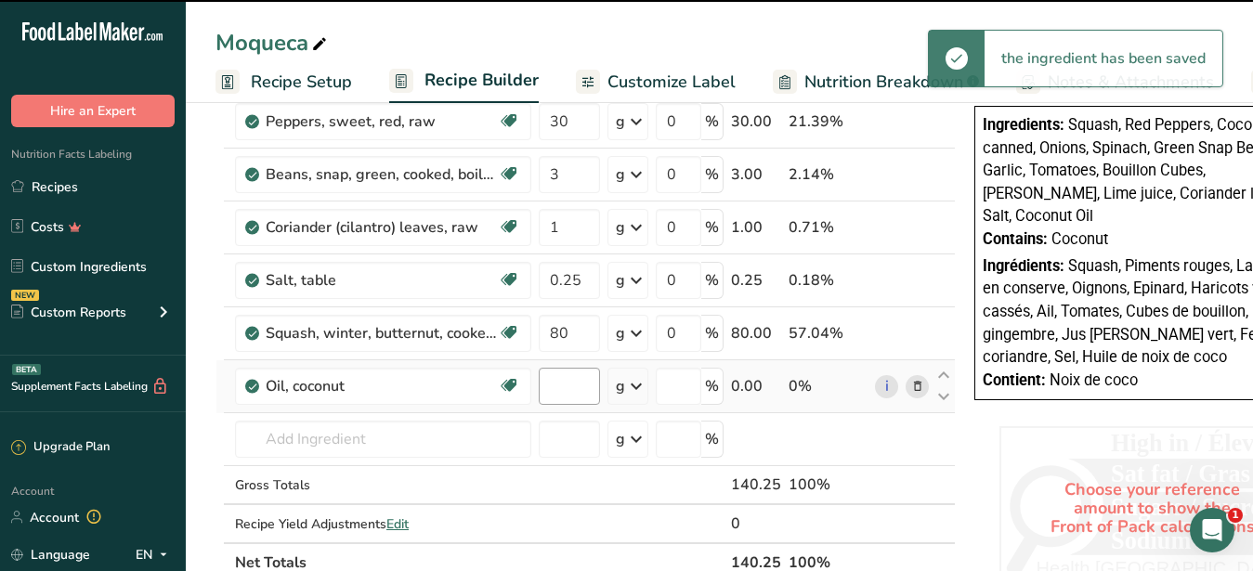
type input "0"
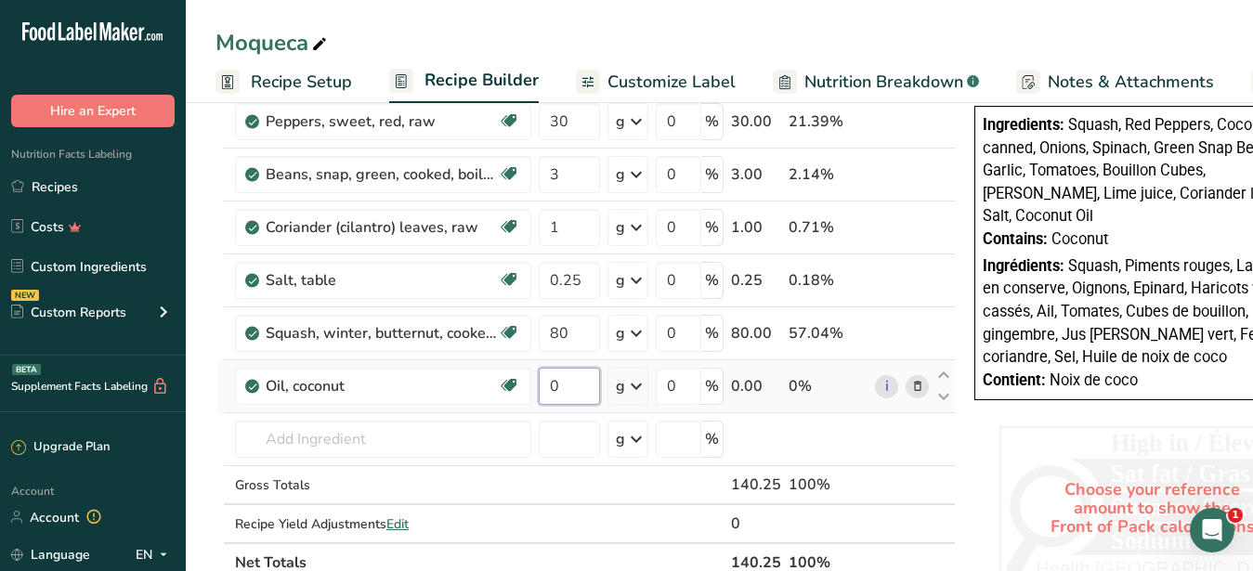
drag, startPoint x: 564, startPoint y: 383, endPoint x: 537, endPoint y: 387, distance: 27.3
click at [539, 387] on input "0" at bounding box center [569, 386] width 61 height 37
type input "3"
click at [575, 442] on input "number" at bounding box center [569, 439] width 61 height 37
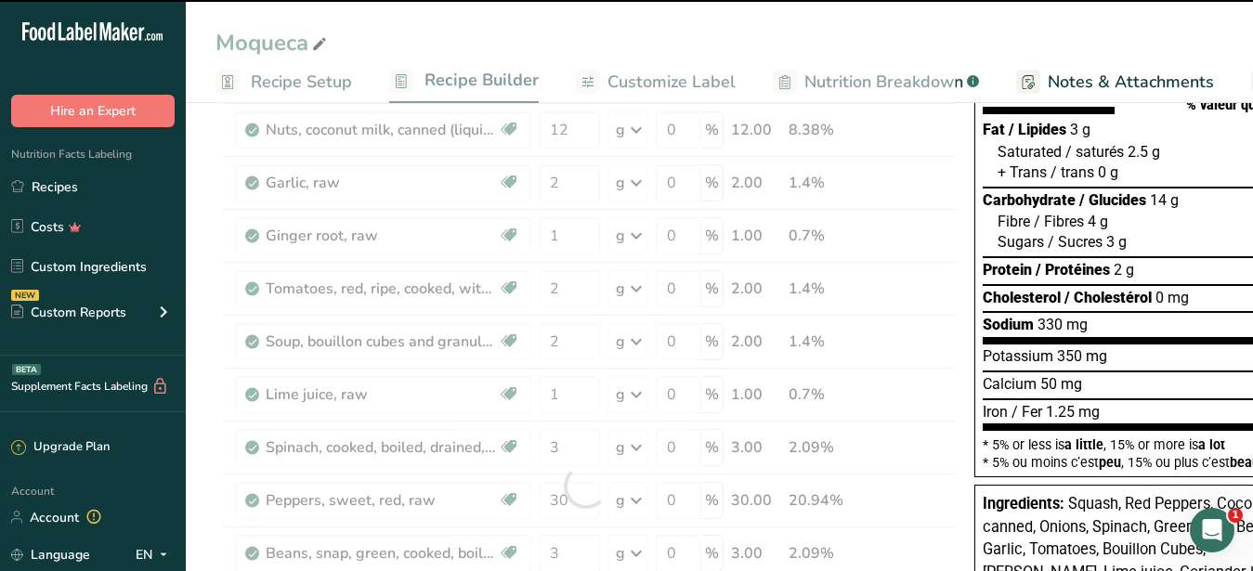
scroll to position [95, 0]
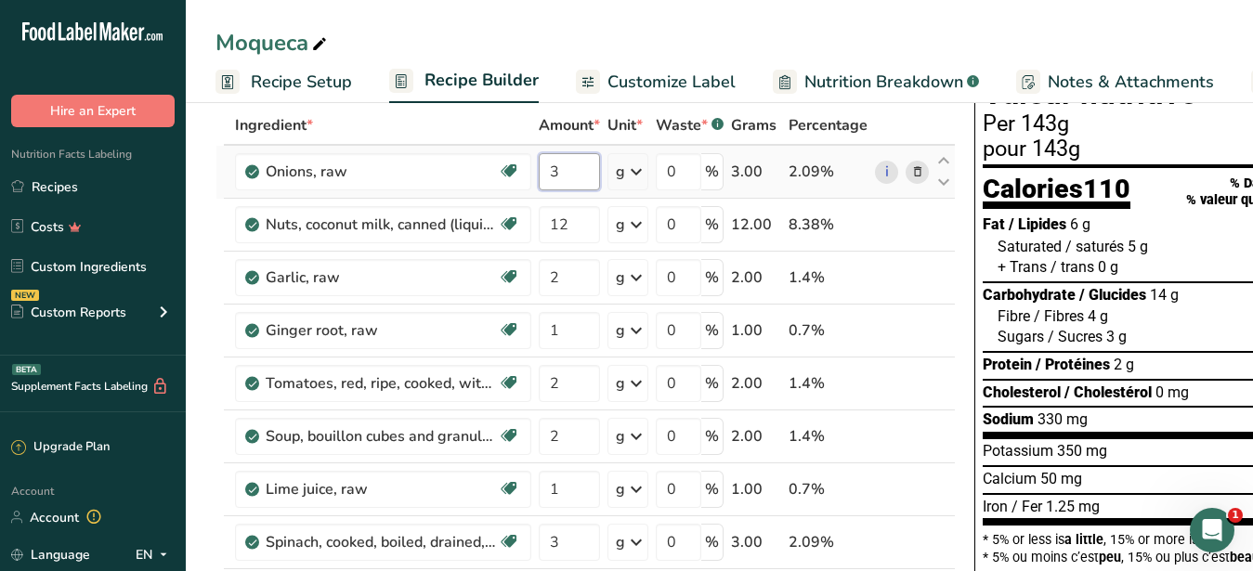
drag, startPoint x: 564, startPoint y: 179, endPoint x: 530, endPoint y: 171, distance: 34.5
click at [539, 171] on input "3" at bounding box center [569, 171] width 61 height 37
type input "5"
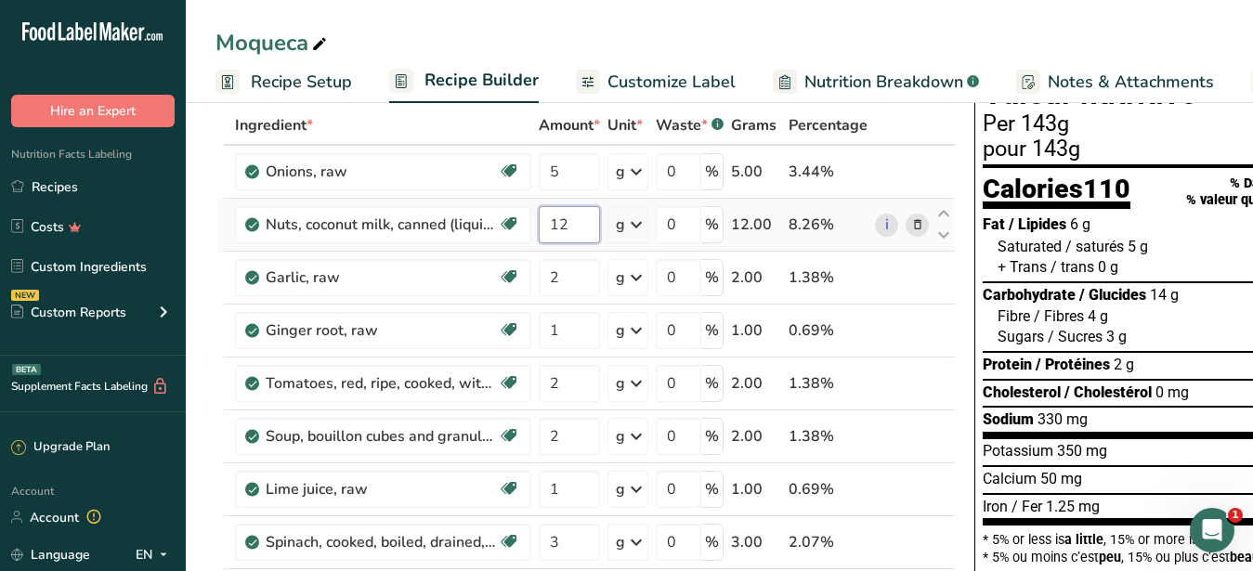
click at [579, 227] on input "12" at bounding box center [569, 224] width 61 height 37
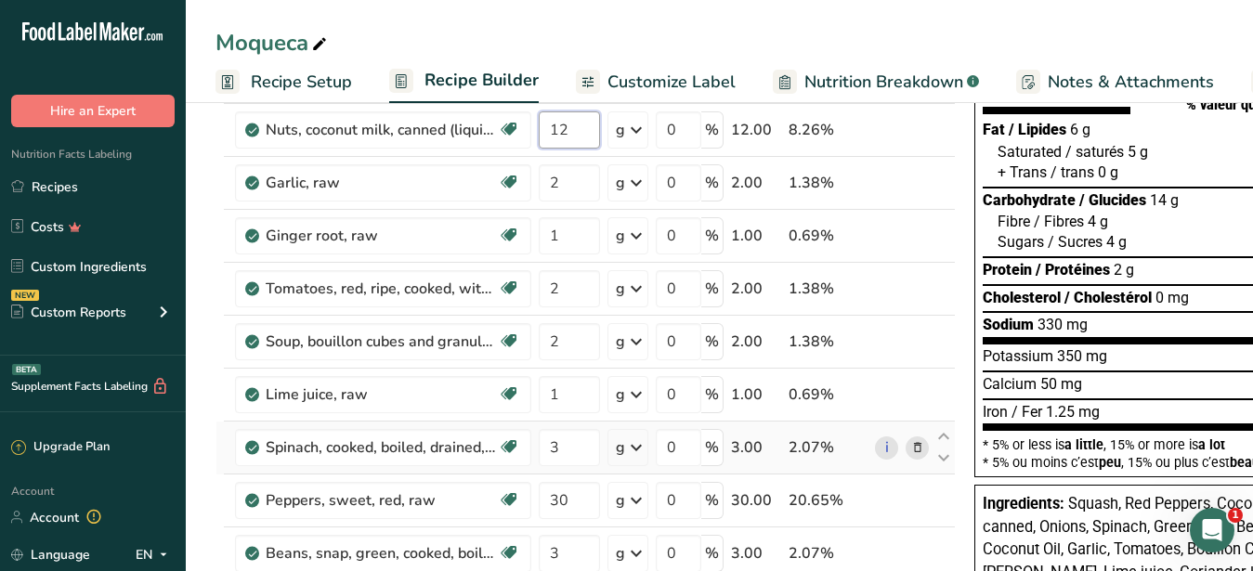
scroll to position [0, 0]
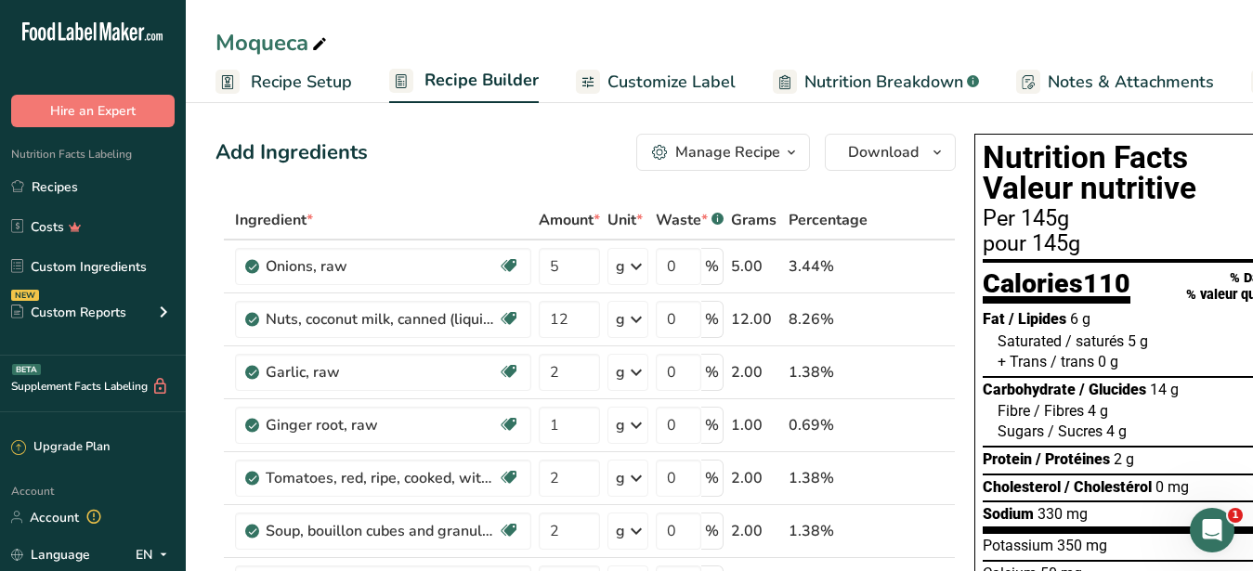
click at [654, 73] on span "Customize Label" at bounding box center [672, 82] width 128 height 25
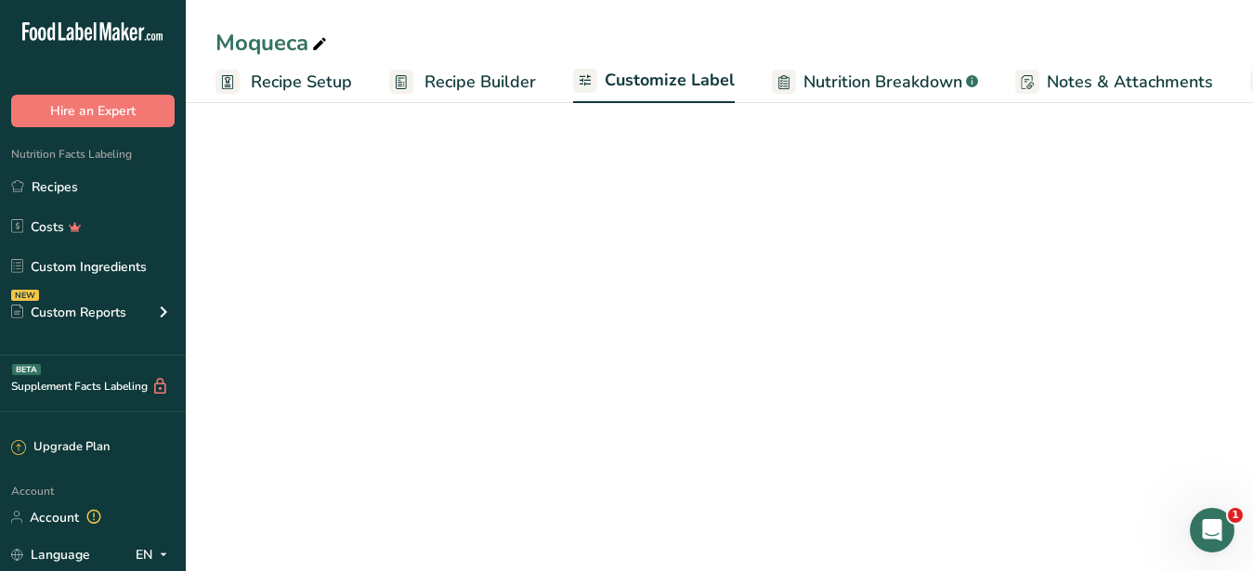
scroll to position [0, 193]
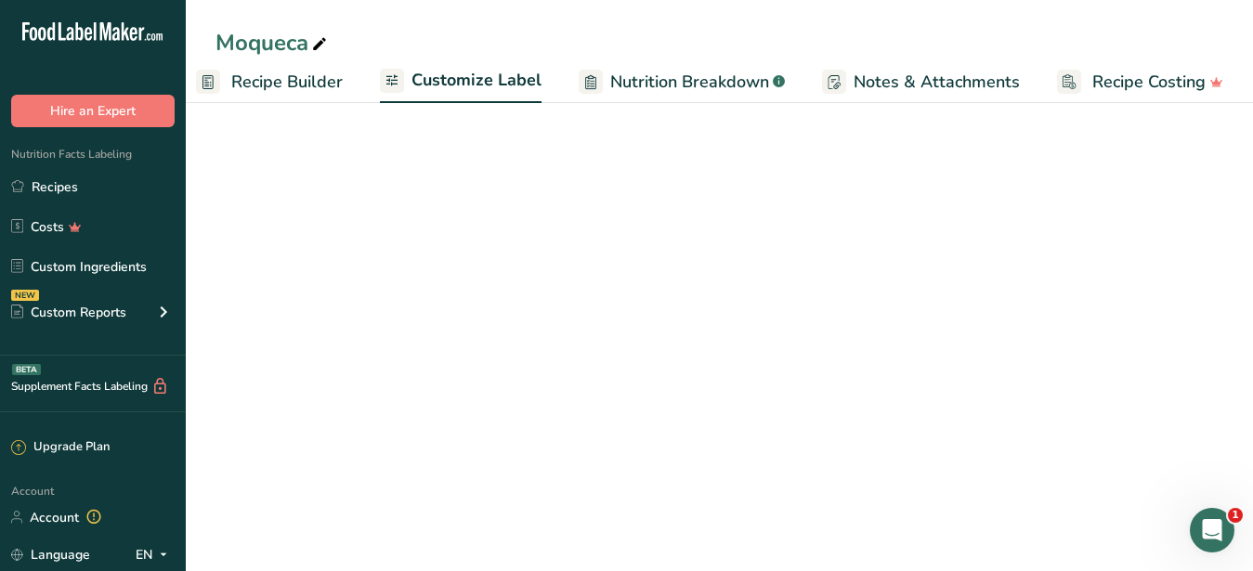
click at [1057, 196] on div "Edit Ingredients/Allergens List" at bounding box center [1120, 199] width 236 height 25
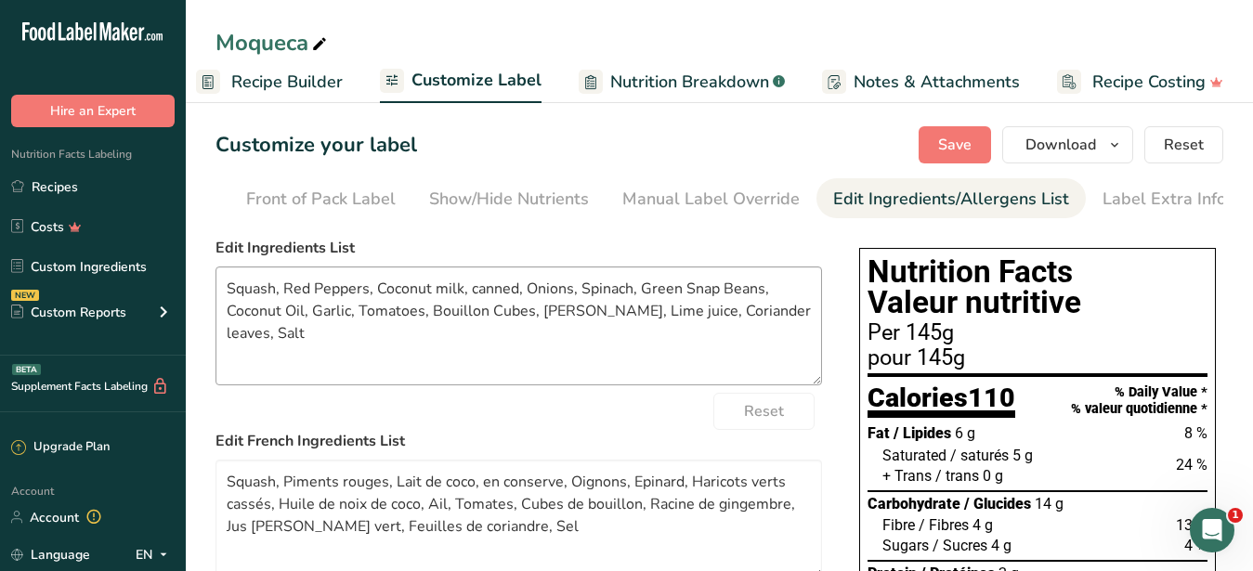
scroll to position [0, 170]
drag, startPoint x: 287, startPoint y: 367, endPoint x: 203, endPoint y: 270, distance: 127.8
click at [216, 270] on textarea "Squash, Red Peppers, Coconut milk, canned, Onions, Spinach, Green Snap Beans, C…" at bounding box center [519, 326] width 607 height 119
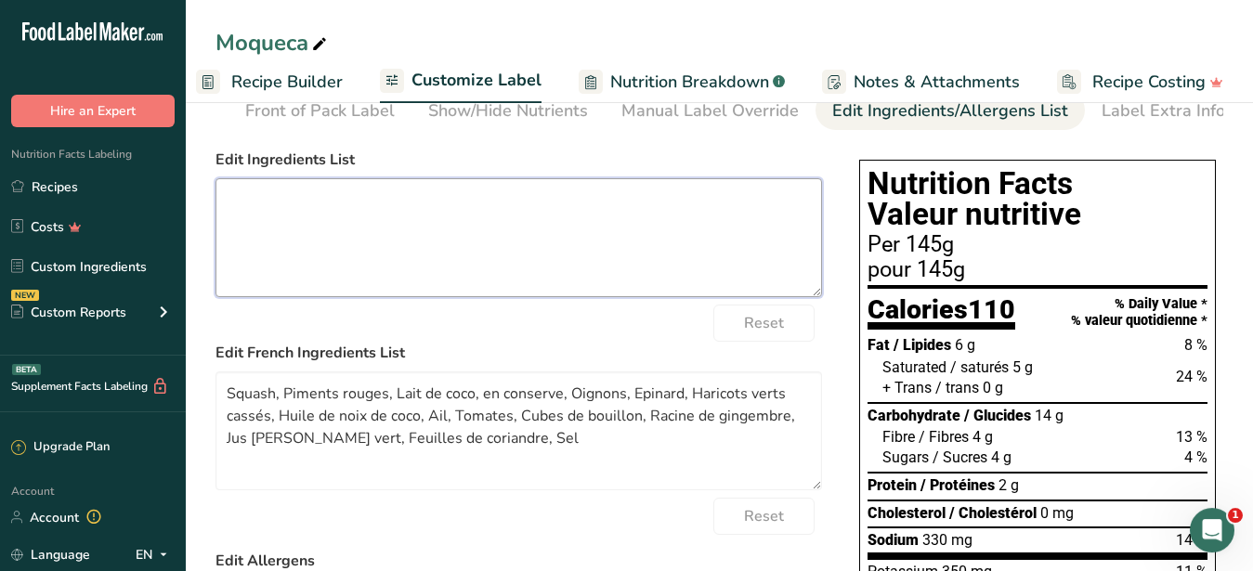
scroll to position [190, 0]
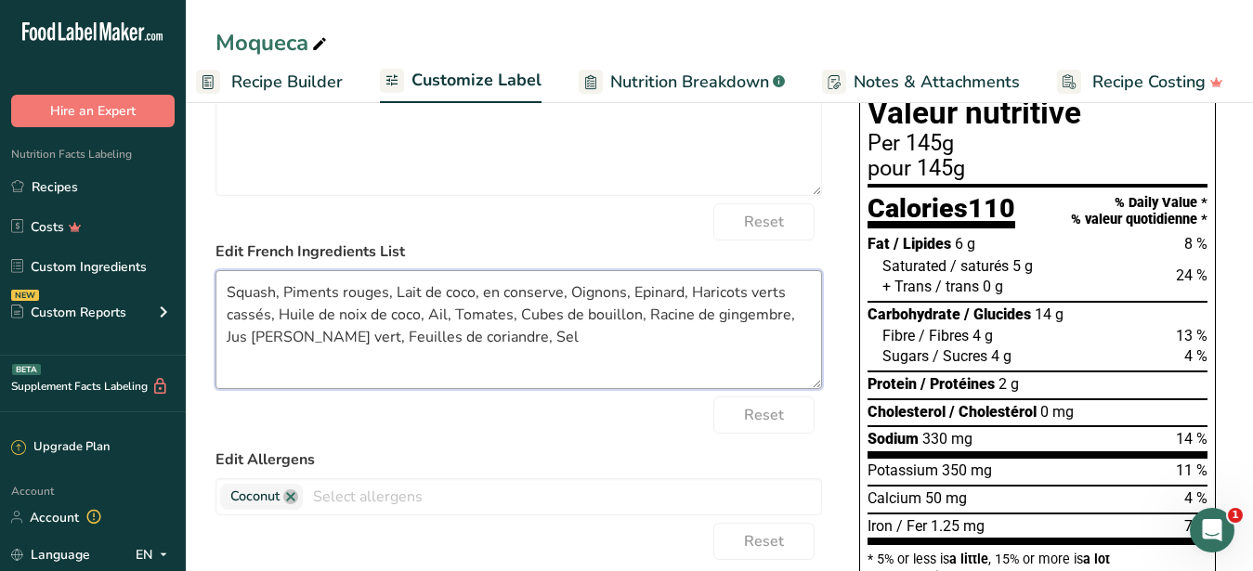
drag, startPoint x: 569, startPoint y: 361, endPoint x: 158, endPoint y: 277, distance: 419.2
click at [216, 277] on textarea "Squash, Piments rouges, Lait de coco, en conserve, Oignons, Epinard, Haricots v…" at bounding box center [519, 329] width 607 height 119
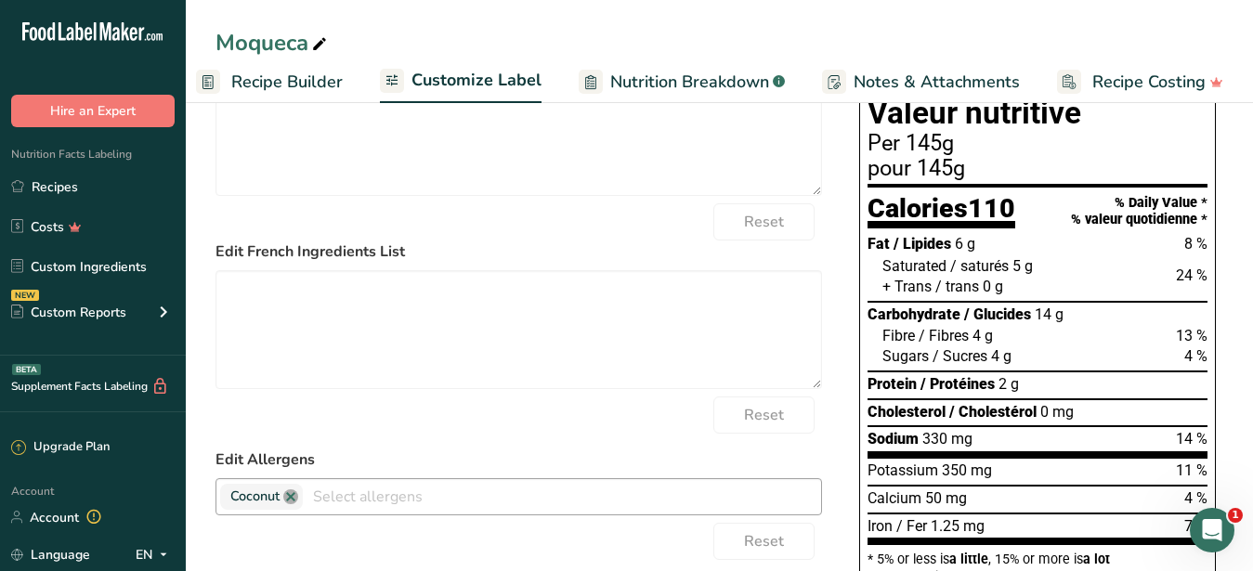
click at [294, 504] on link at bounding box center [290, 497] width 15 height 15
click at [593, 511] on input "text" at bounding box center [518, 496] width 605 height 29
click at [588, 222] on div "Reset" at bounding box center [519, 221] width 607 height 37
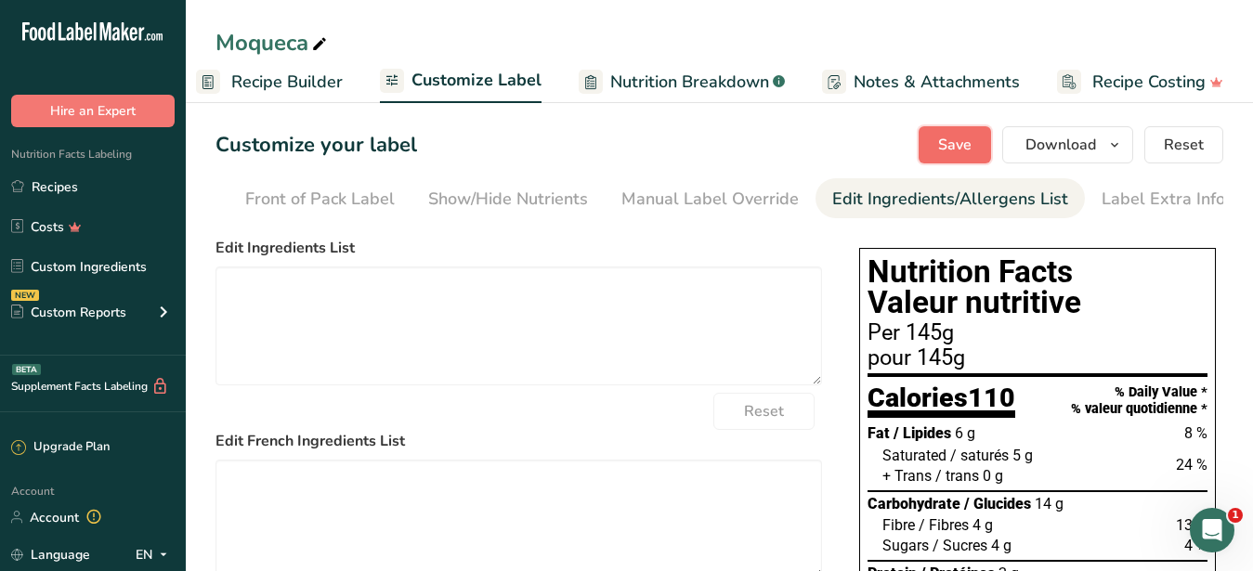
click at [961, 134] on span "Save" at bounding box center [954, 145] width 33 height 22
click at [1041, 152] on span "Download" at bounding box center [1061, 145] width 71 height 22
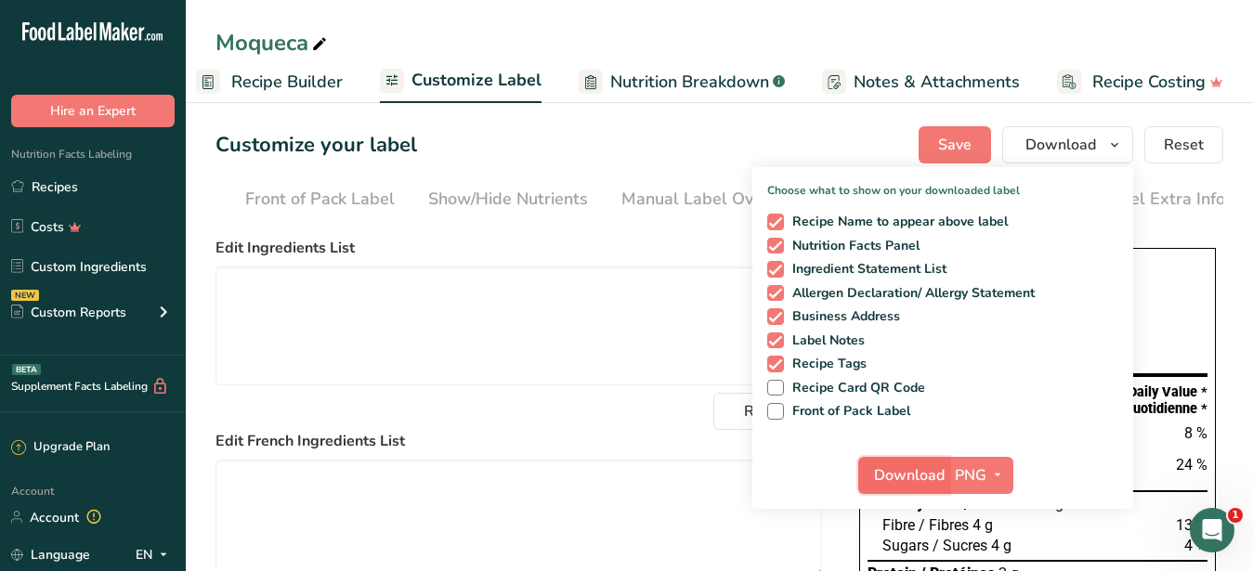
click at [892, 474] on span "Download" at bounding box center [909, 475] width 71 height 22
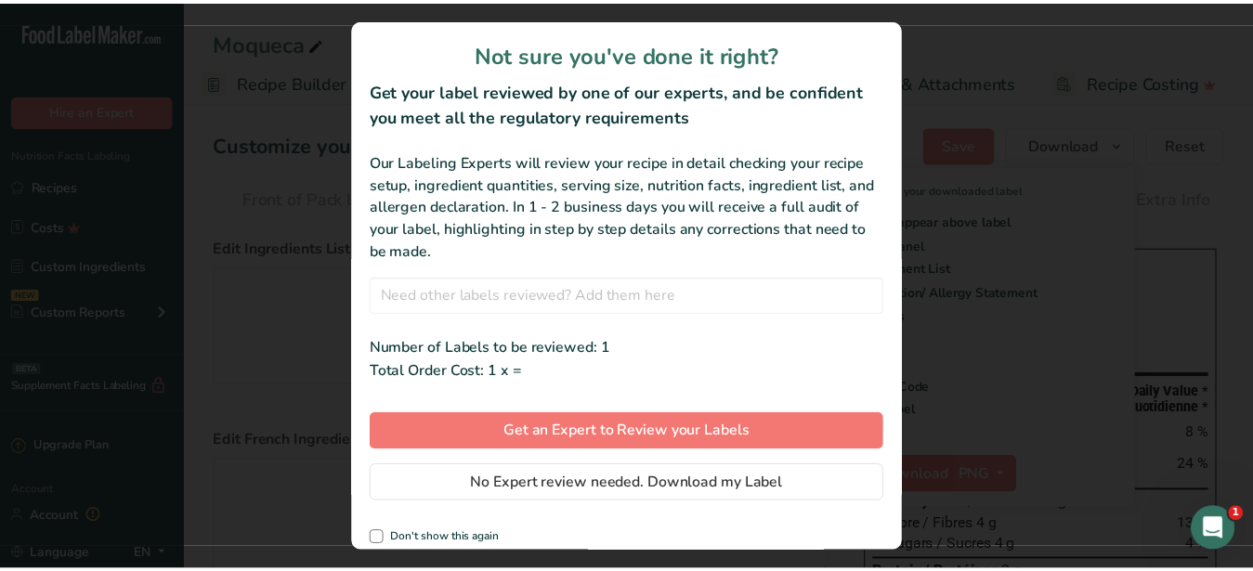
scroll to position [0, 177]
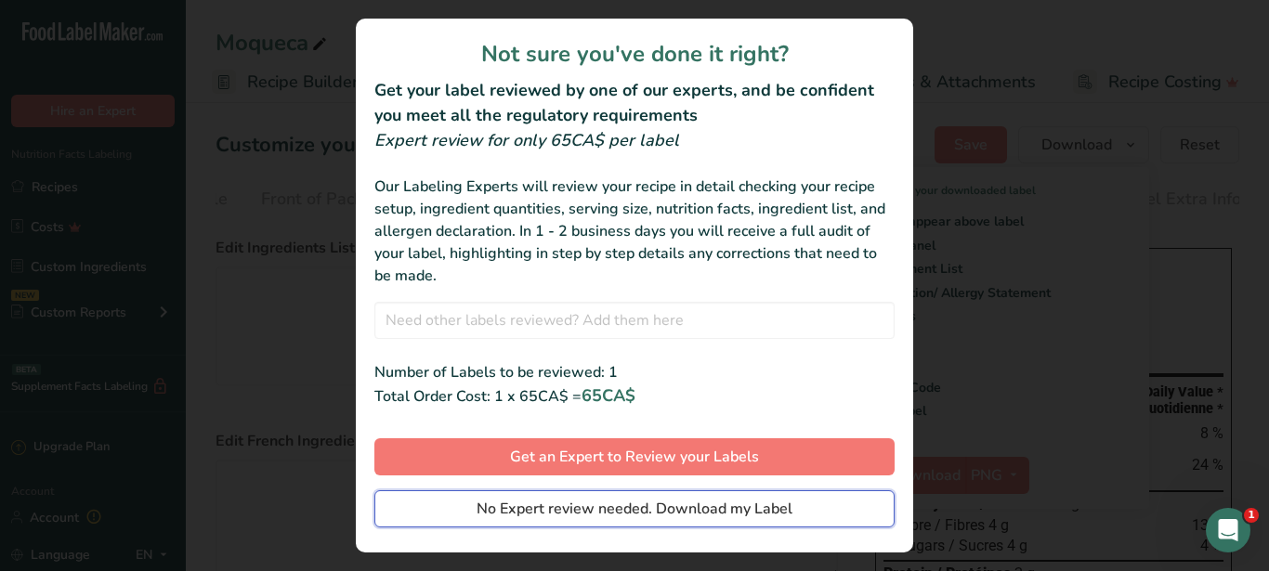
click at [789, 510] on button "No Expert review needed. Download my Label" at bounding box center [634, 508] width 520 height 37
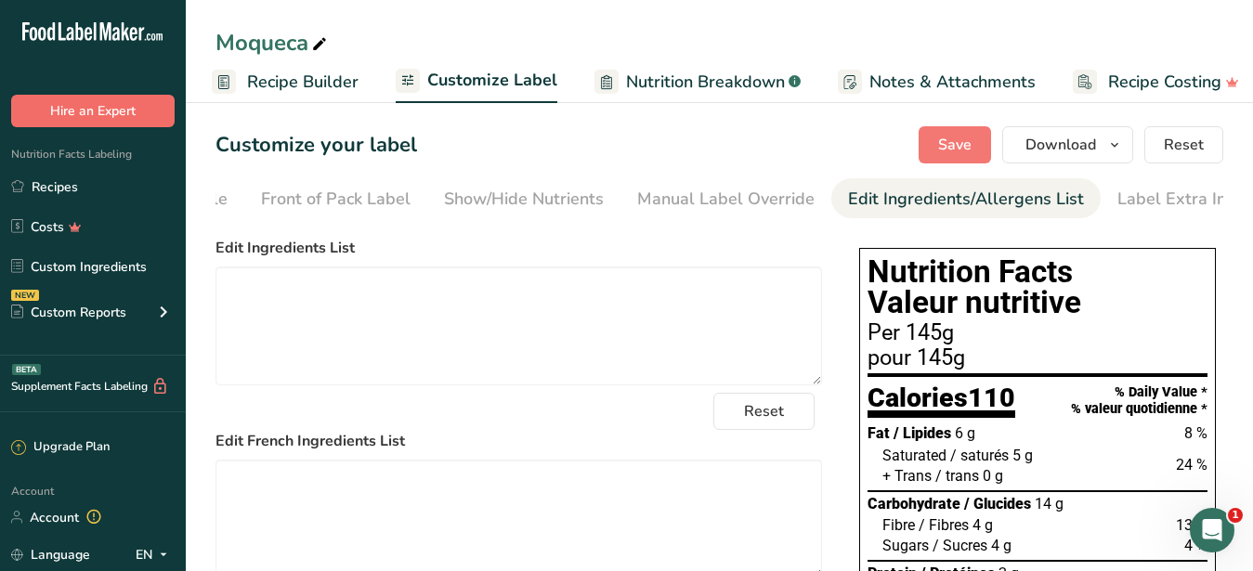
click at [55, 190] on link "Recipes" at bounding box center [93, 186] width 186 height 35
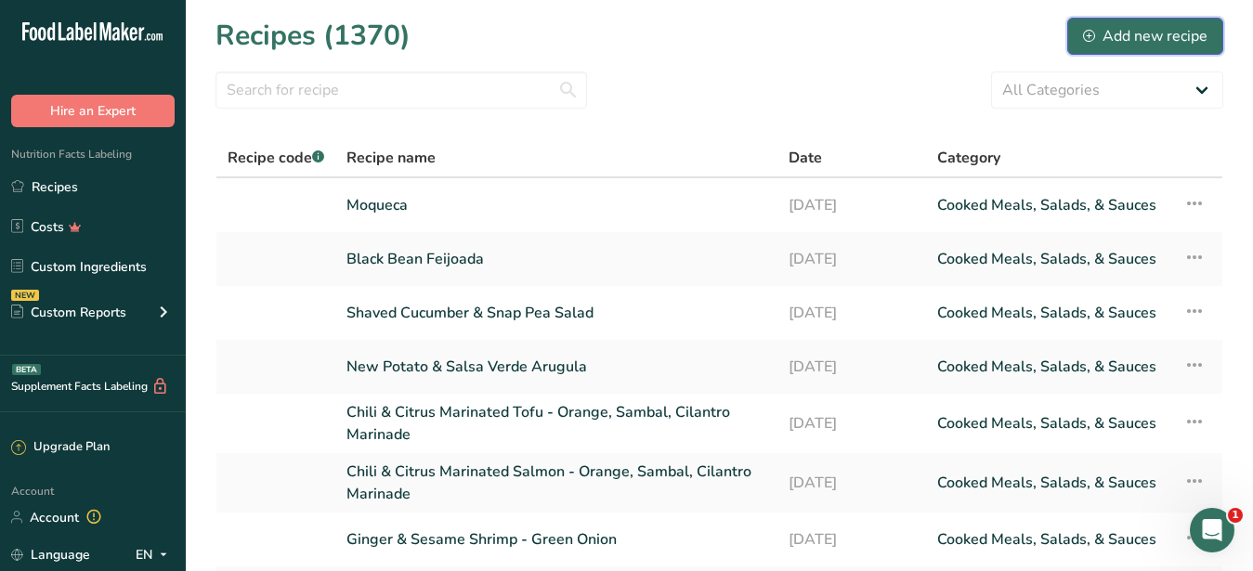
click at [1100, 23] on button "Add new recipe" at bounding box center [1145, 36] width 156 height 37
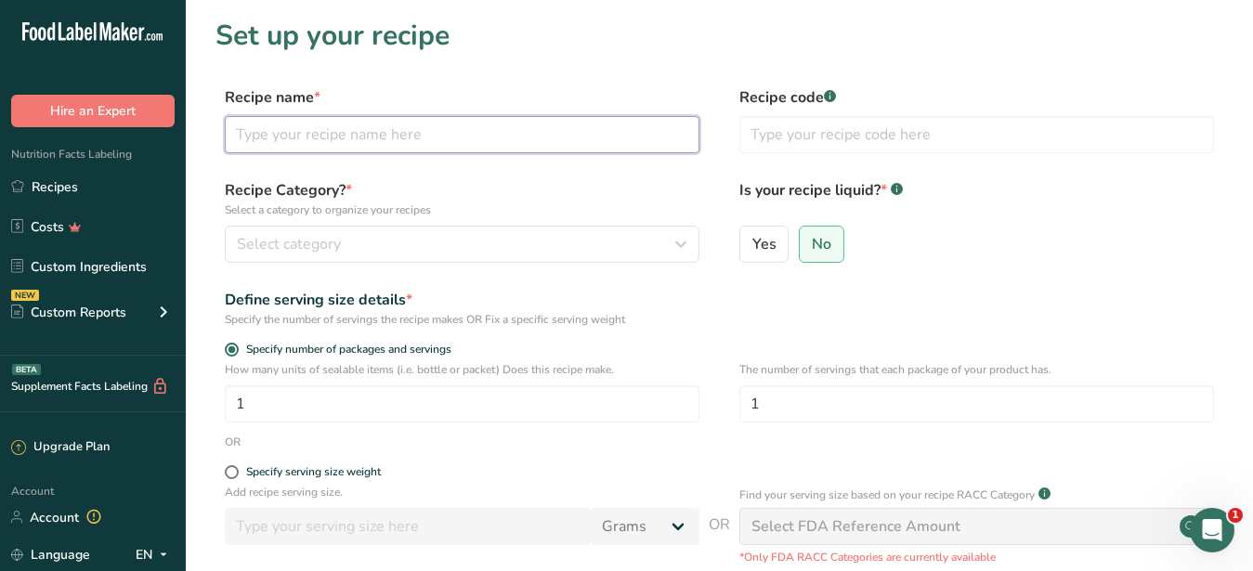
click at [313, 128] on input "text" at bounding box center [462, 134] width 475 height 37
paste input "Flat Iron Churrasco"
click at [439, 133] on input "Flat Iron Churrasco" at bounding box center [462, 134] width 475 height 37
paste input "Orange & Red Wine Vinegar Chimichurri"
type input "Flat Iron Churrasco - Orange & Red Wine Vinegar Chimichurri"
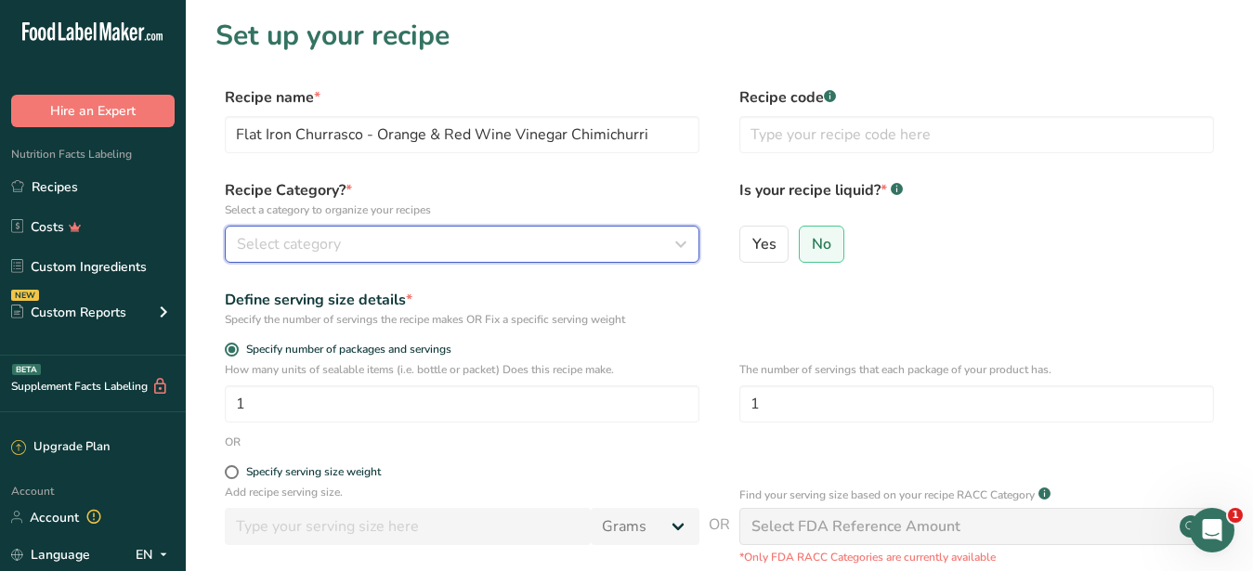
click at [391, 231] on button "Select category" at bounding box center [462, 244] width 475 height 37
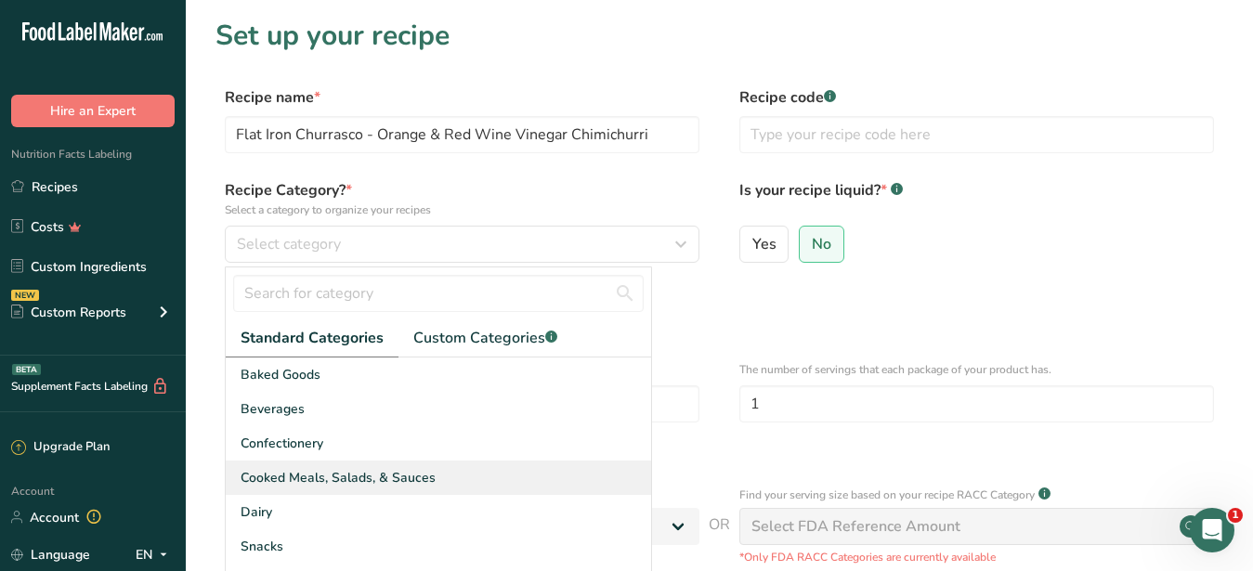
click at [316, 478] on span "Cooked Meals, Salads, & Sauces" at bounding box center [338, 478] width 195 height 20
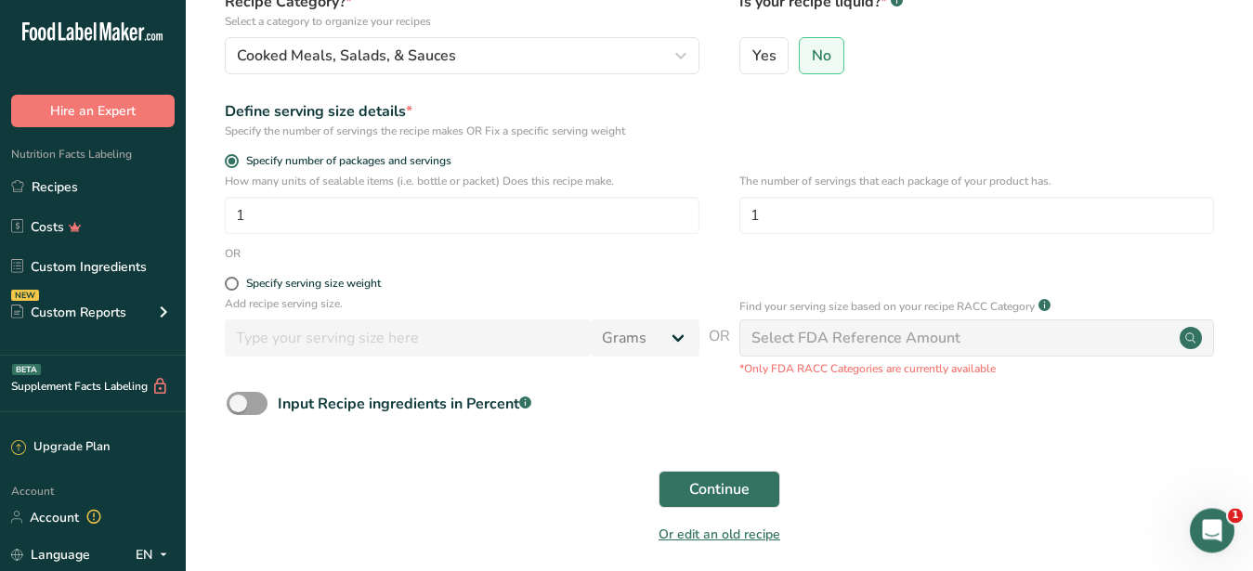
scroll to position [190, 0]
click at [733, 493] on span "Continue" at bounding box center [719, 488] width 60 height 22
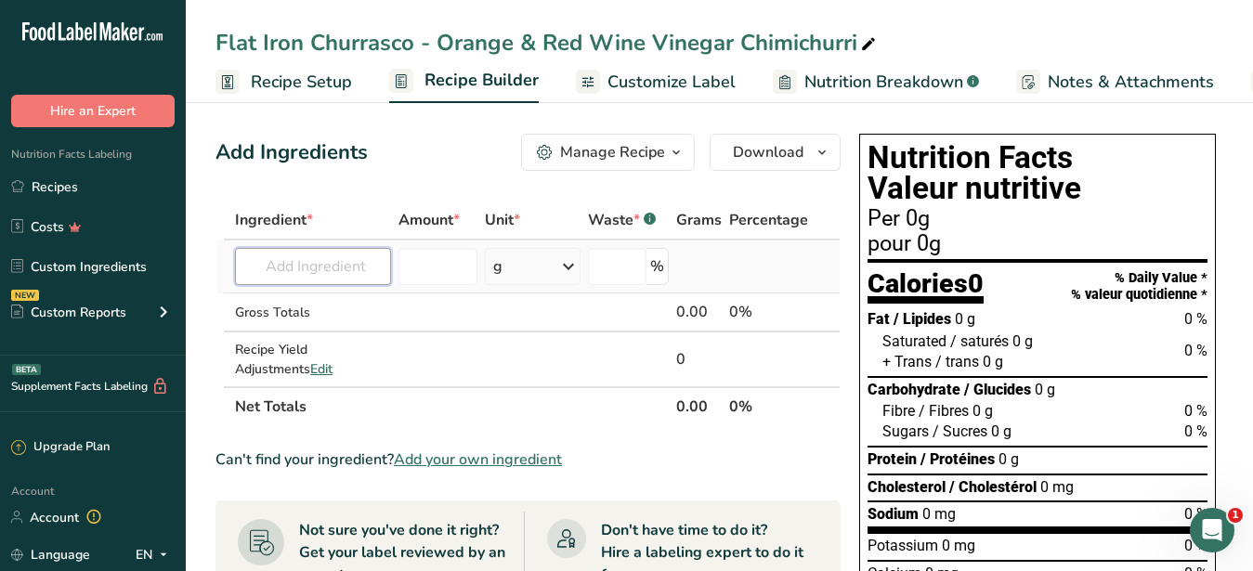
click at [359, 263] on input "text" at bounding box center [313, 266] width 156 height 37
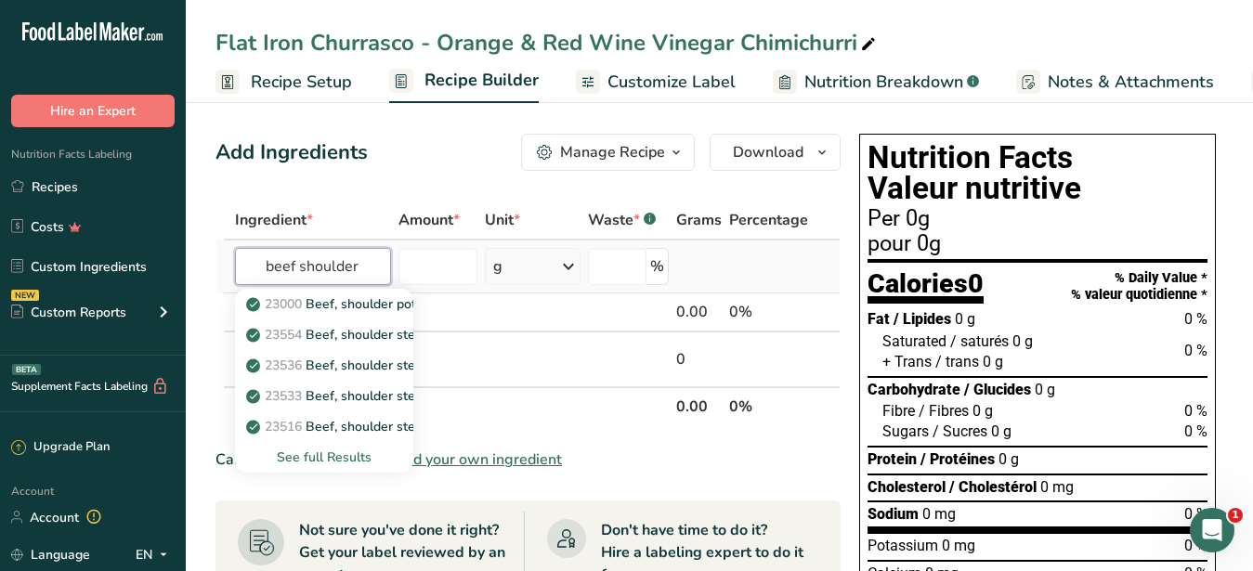
type input "beef shoulder"
click at [347, 453] on div "See full Results" at bounding box center [324, 458] width 149 height 20
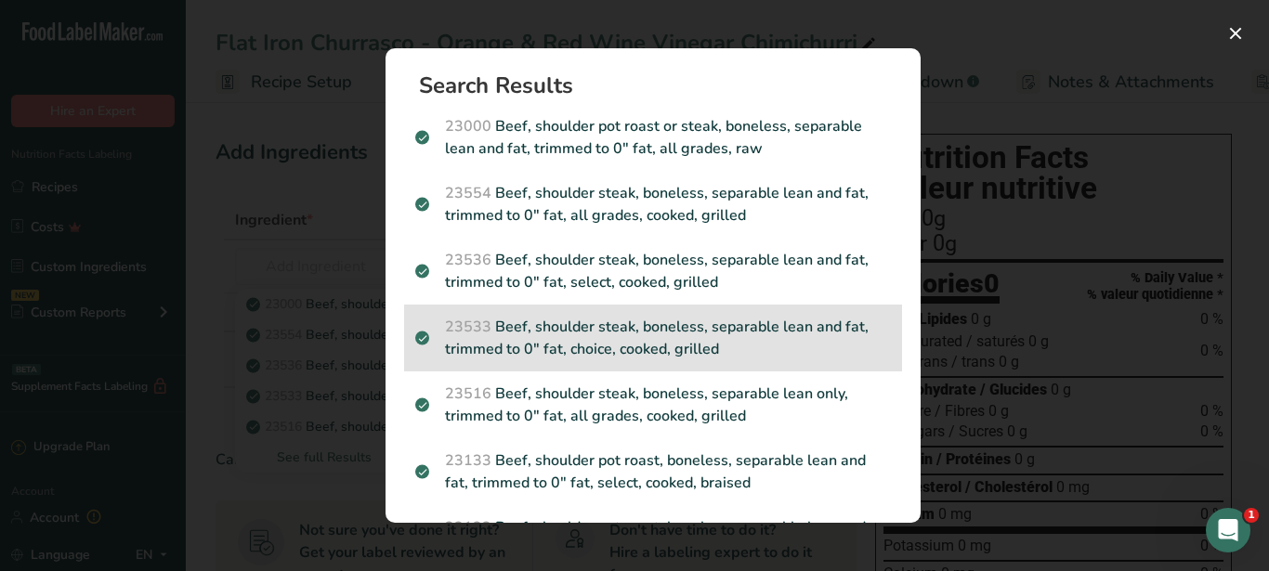
click at [651, 354] on p "23533 Beef, shoulder steak, boneless, separable lean and fat, trimmed to 0" fat…" at bounding box center [653, 338] width 476 height 45
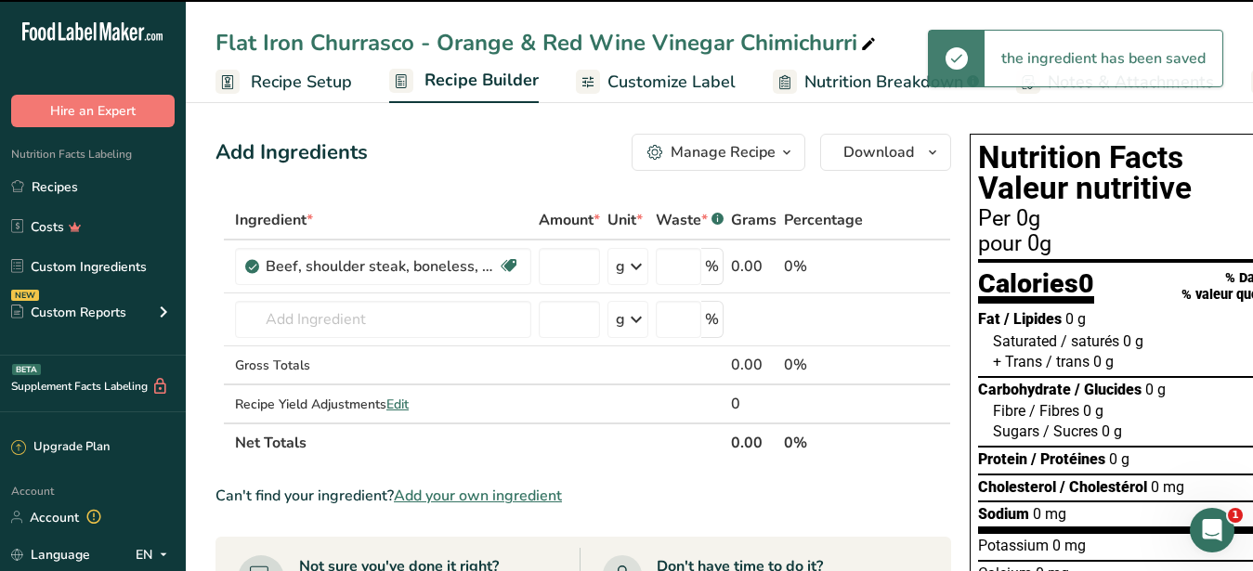
type input "0"
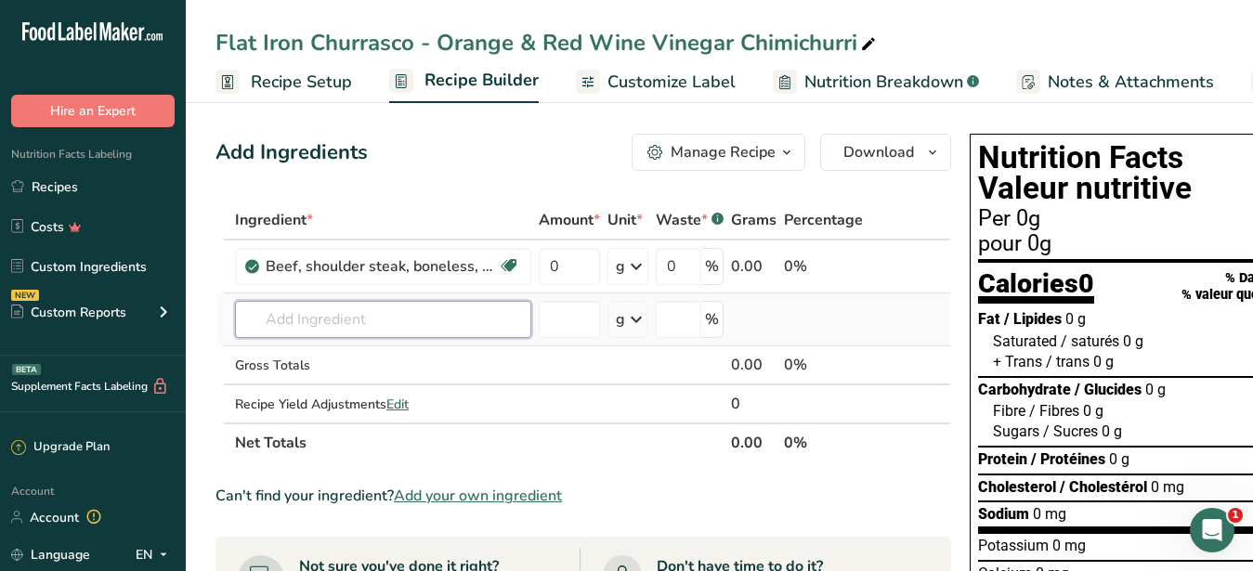
click at [353, 308] on input "text" at bounding box center [383, 319] width 296 height 37
type input "c"
click at [329, 327] on input "text" at bounding box center [383, 319] width 296 height 37
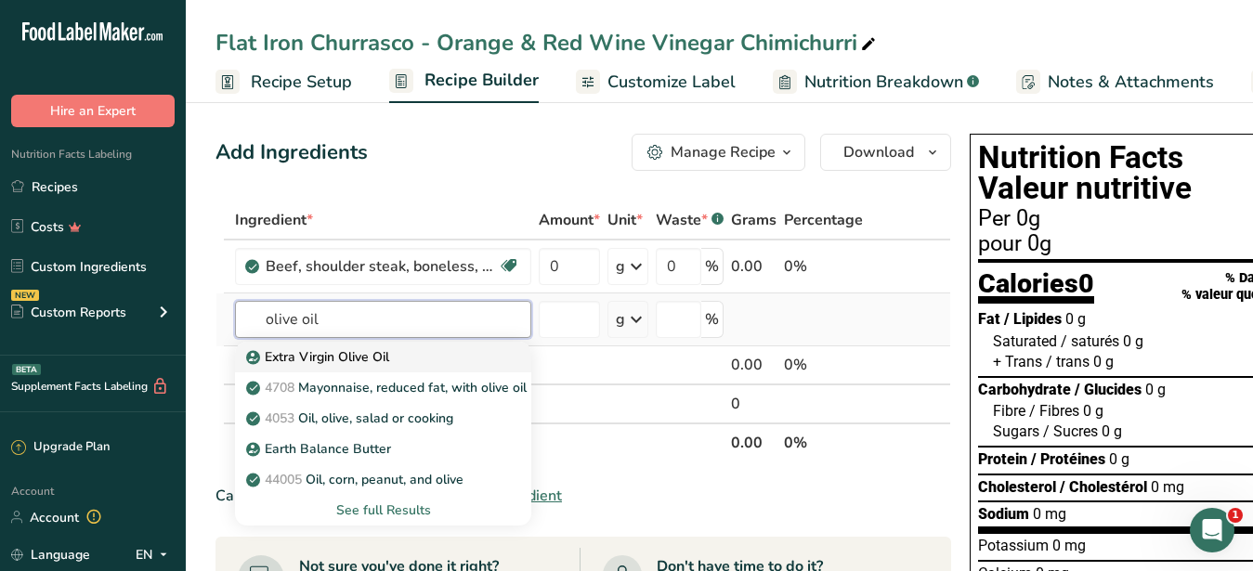
type input "olive oil"
click at [353, 362] on p "Extra Virgin Olive Oil" at bounding box center [319, 357] width 139 height 20
type input "Extra Virgin Olive Oil"
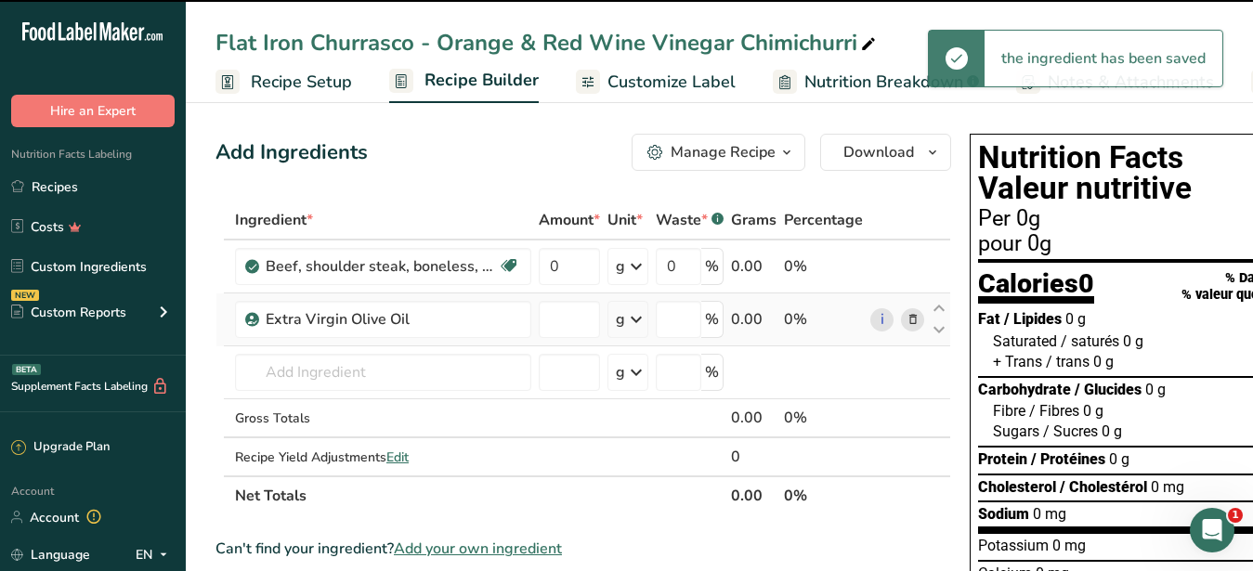
type input "0"
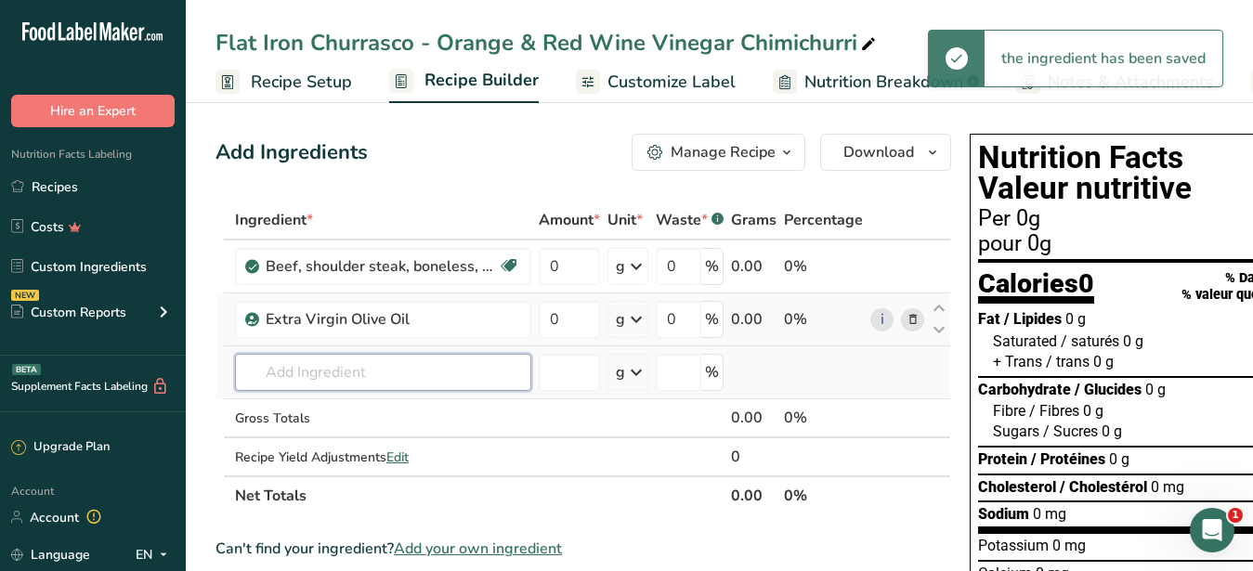
click at [353, 365] on input "text" at bounding box center [383, 372] width 296 height 37
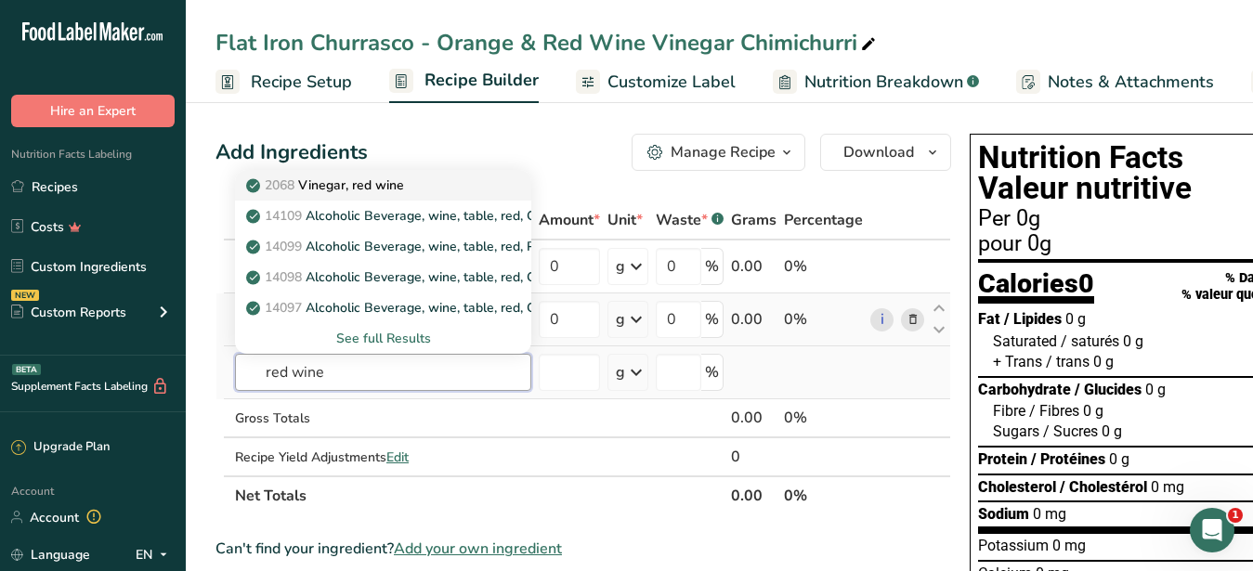
type input "red wine"
click at [381, 189] on p "2068 Vinegar, red wine" at bounding box center [327, 186] width 154 height 20
type input "Vinegar, red wine"
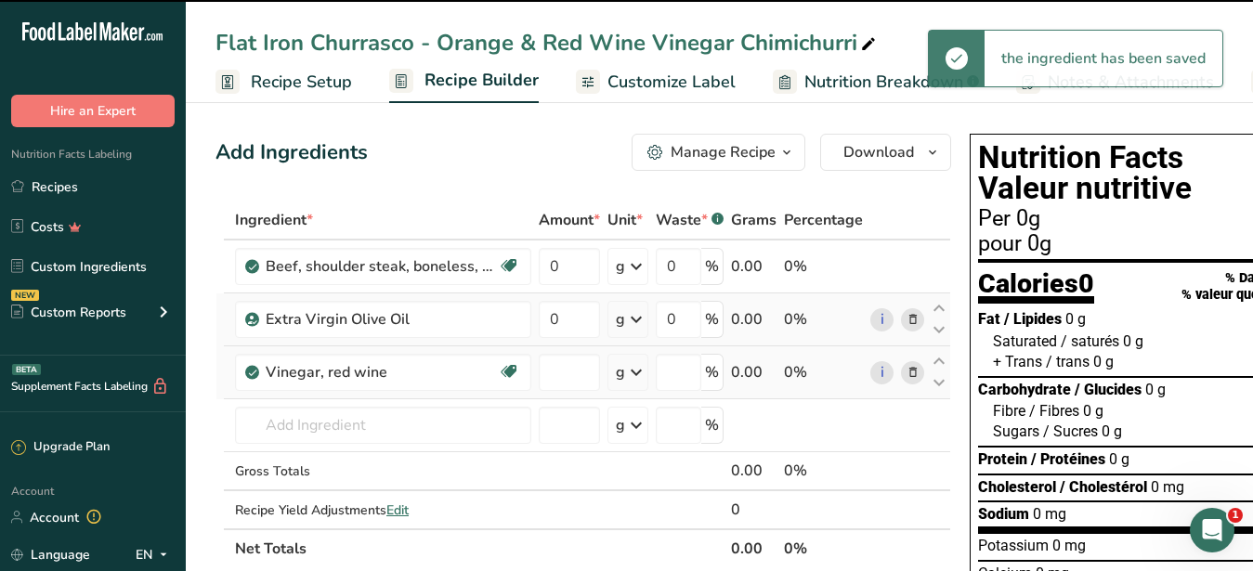
type input "0"
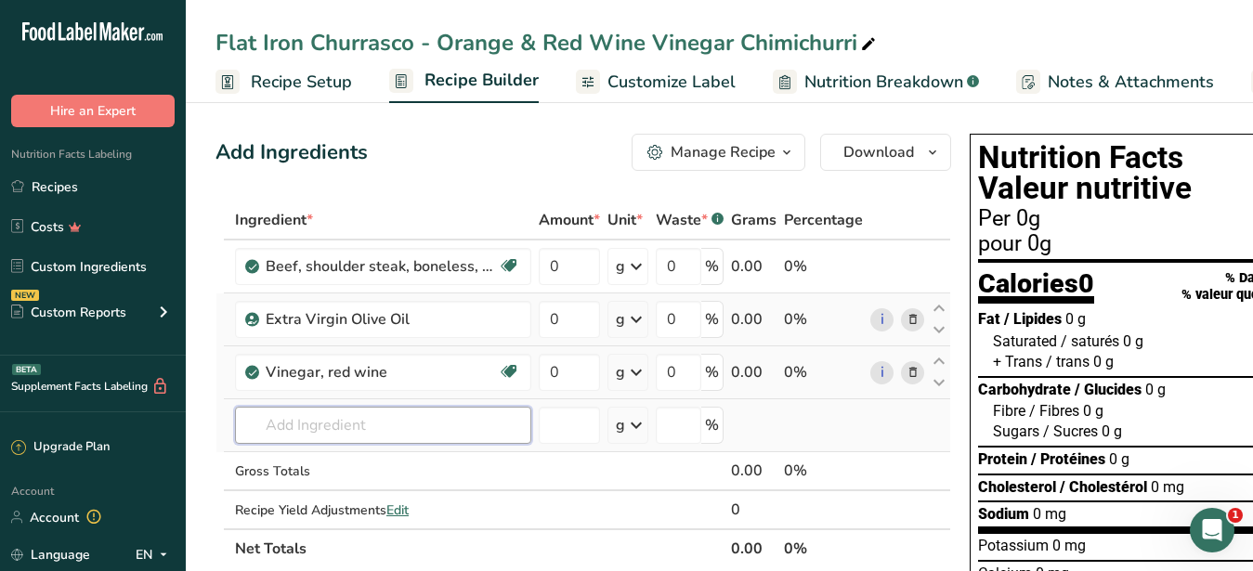
click at [370, 435] on input "text" at bounding box center [383, 425] width 296 height 37
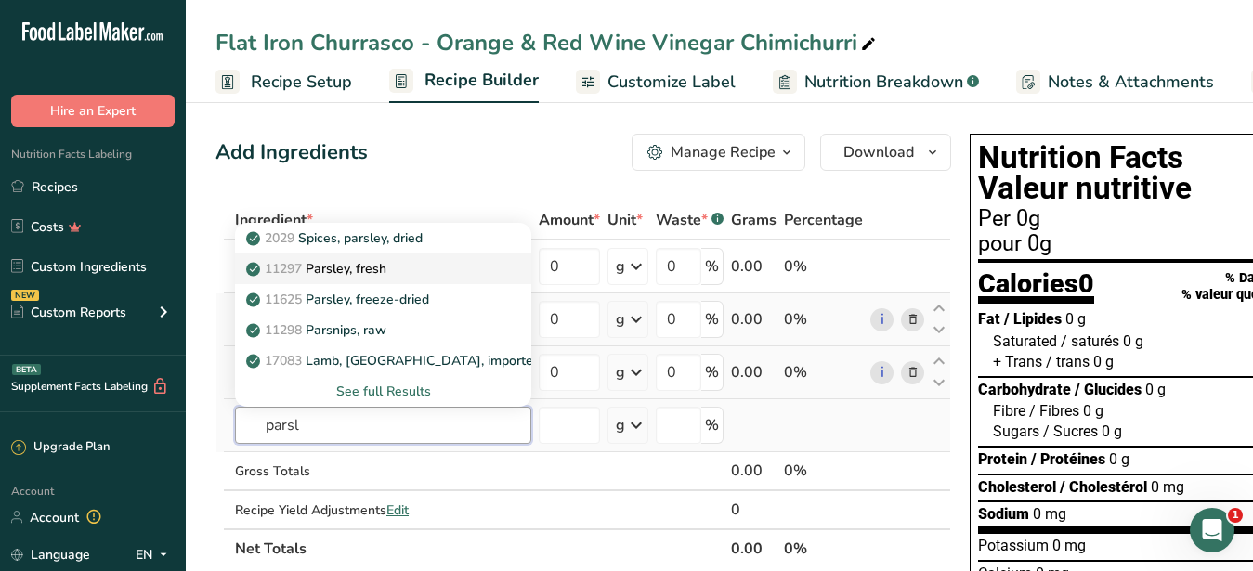
type input "parsl"
click at [362, 267] on p "11297 Parsley, fresh" at bounding box center [318, 269] width 137 height 20
type input "Parsley, fresh"
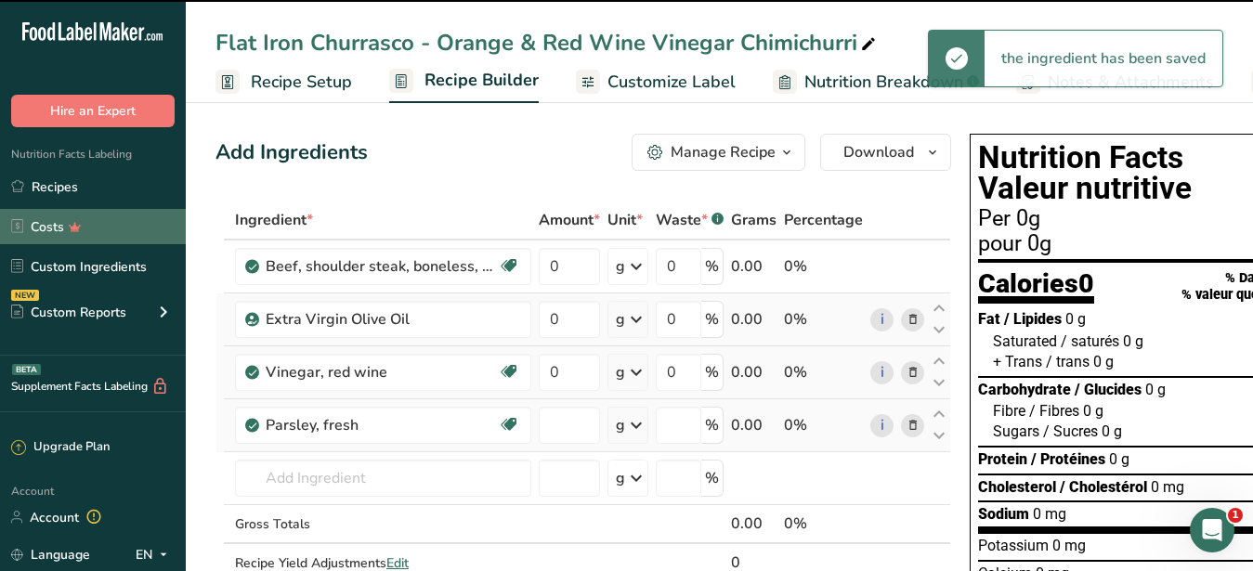
type input "0"
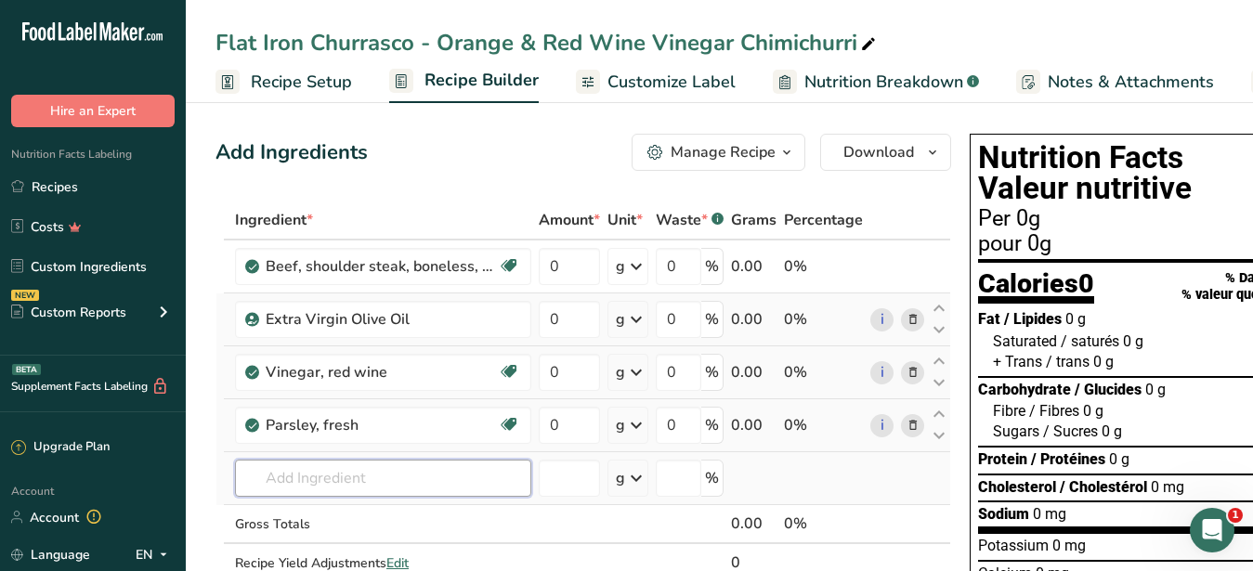
click at [306, 483] on input "text" at bounding box center [383, 478] width 296 height 37
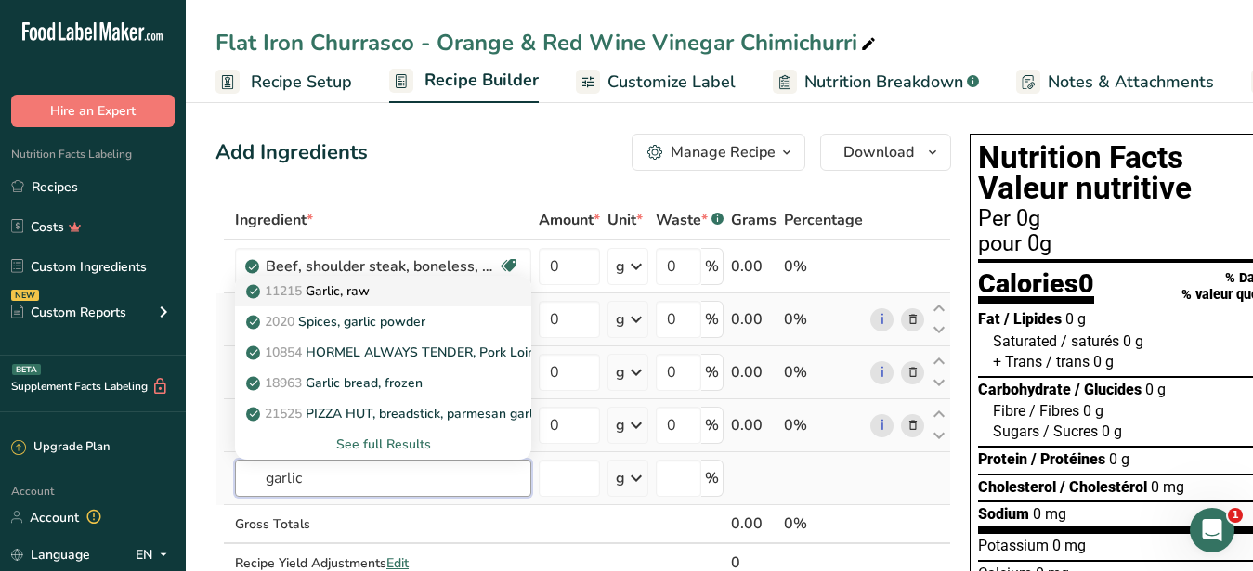
type input "garlic"
click at [370, 284] on p "11215 Garlic, raw" at bounding box center [310, 291] width 120 height 20
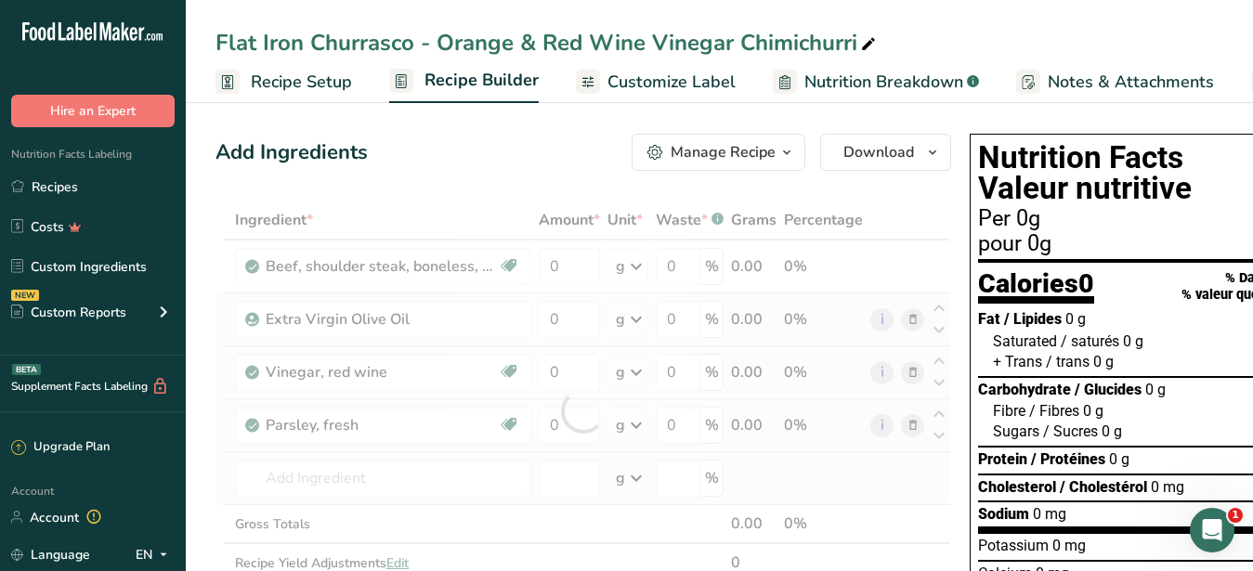
type input "Garlic, raw"
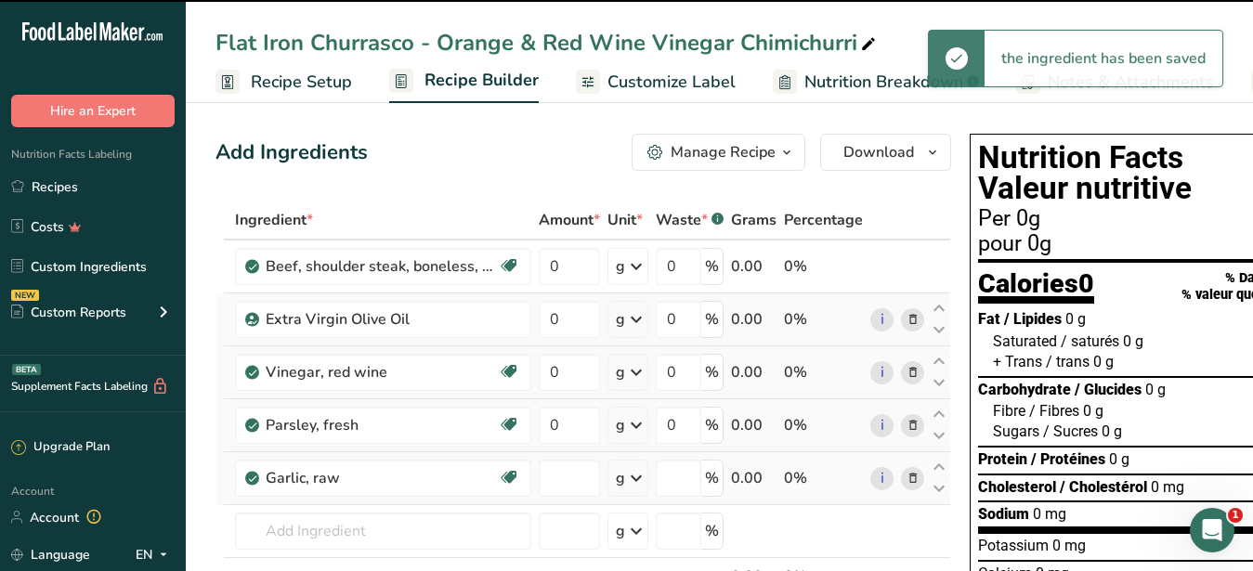
type input "0"
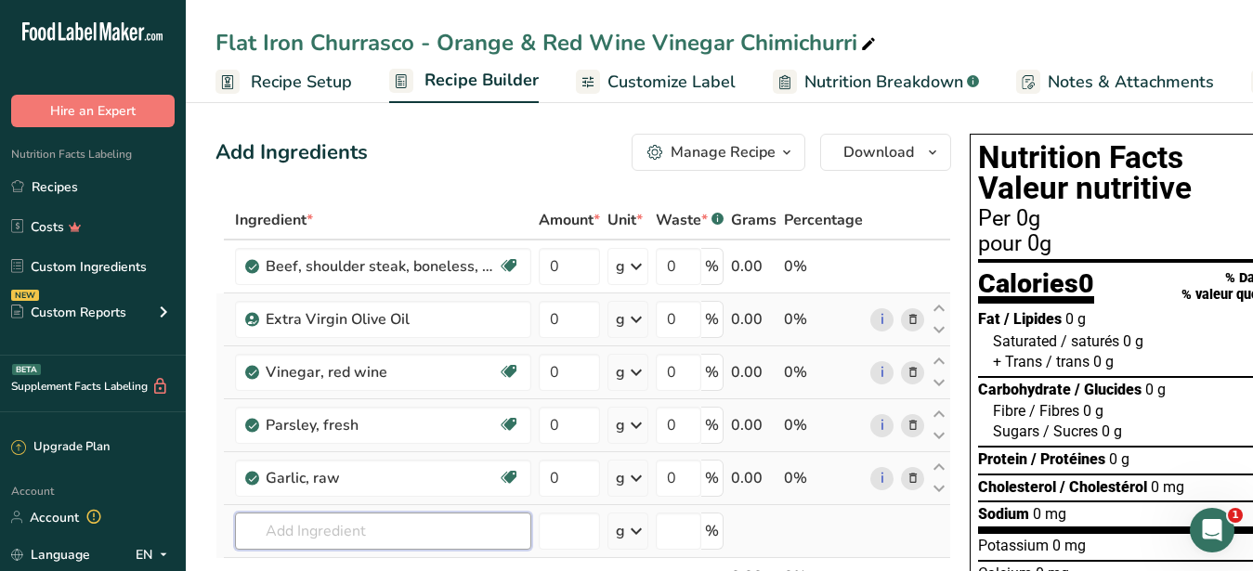
click at [363, 530] on input "text" at bounding box center [383, 531] width 296 height 37
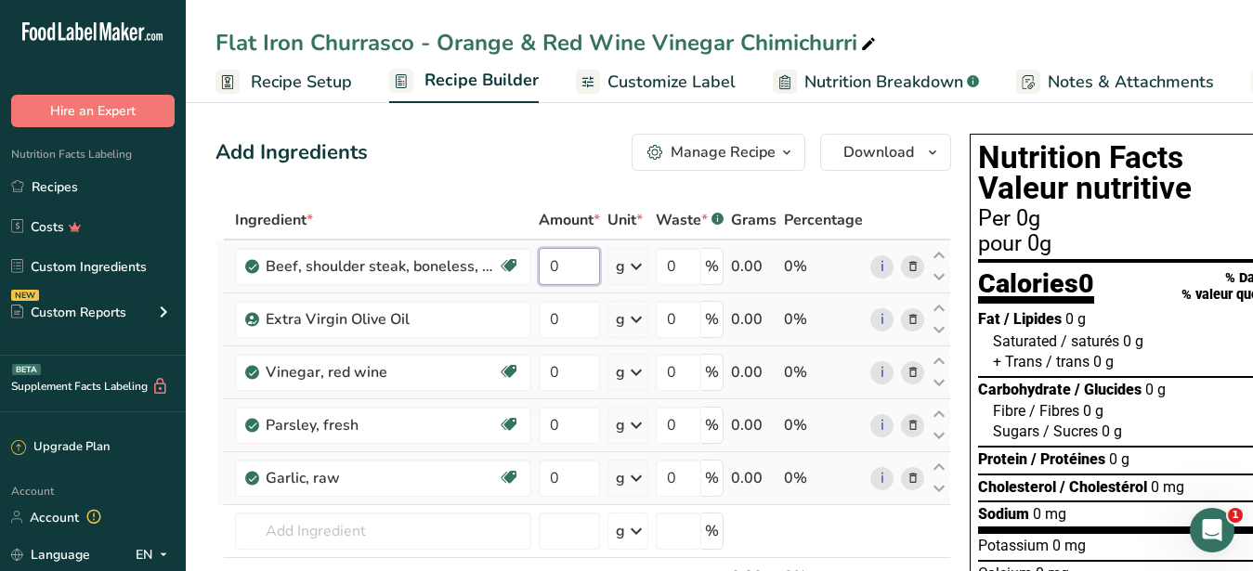
drag, startPoint x: 587, startPoint y: 260, endPoint x: 530, endPoint y: 260, distance: 56.7
click at [539, 260] on input "0" at bounding box center [569, 266] width 61 height 37
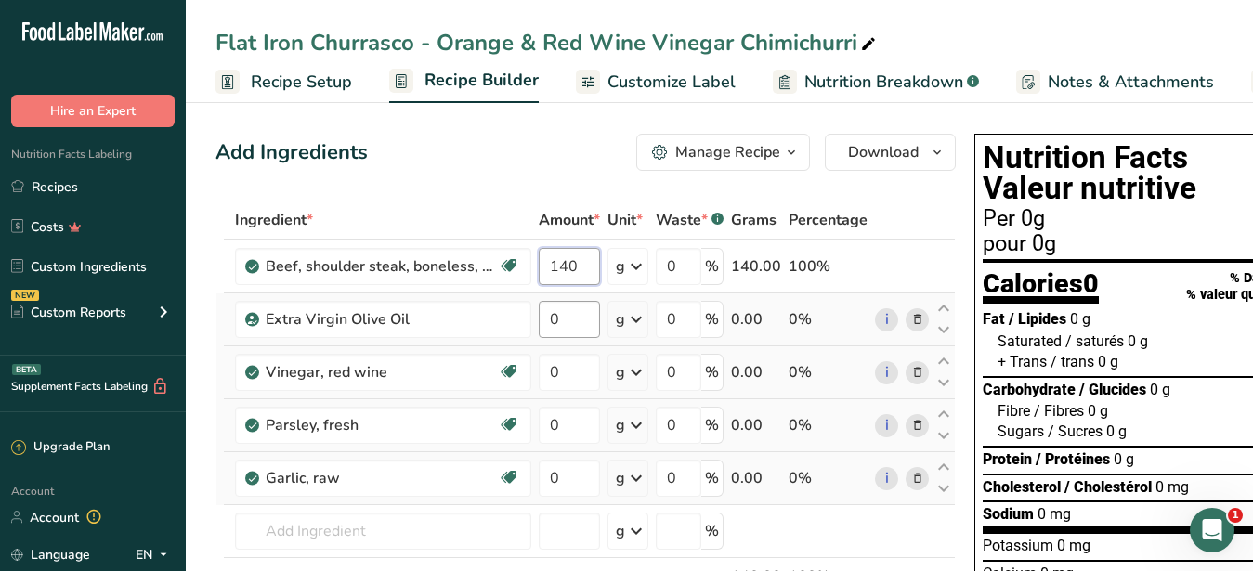
type input "140"
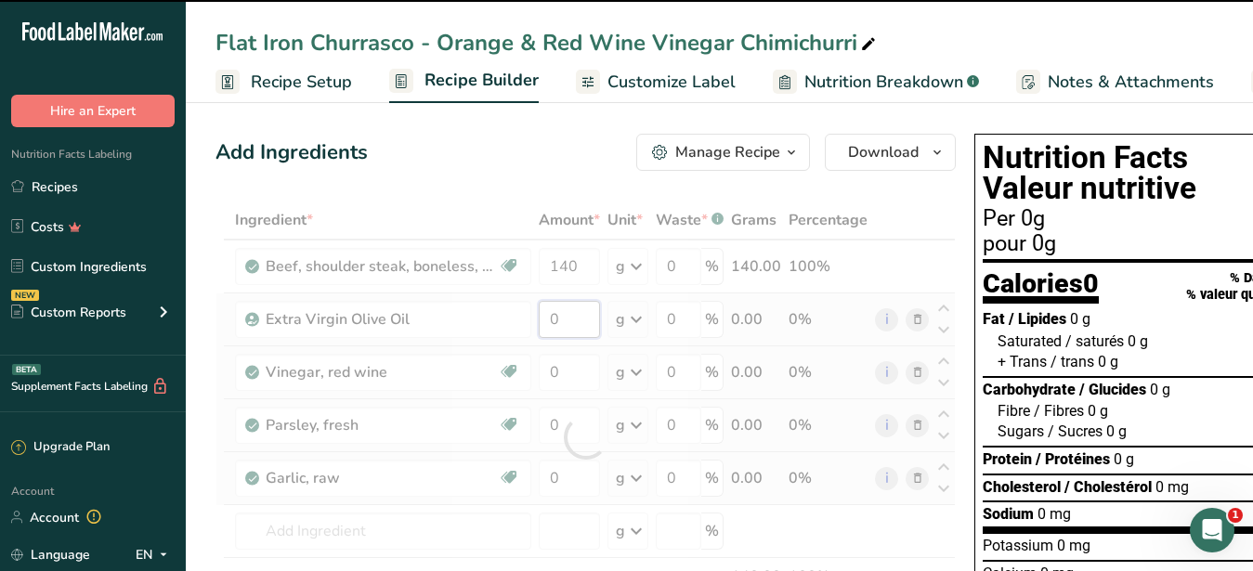
drag, startPoint x: 584, startPoint y: 315, endPoint x: 525, endPoint y: 318, distance: 59.5
click at [539, 318] on input "0" at bounding box center [569, 319] width 61 height 37
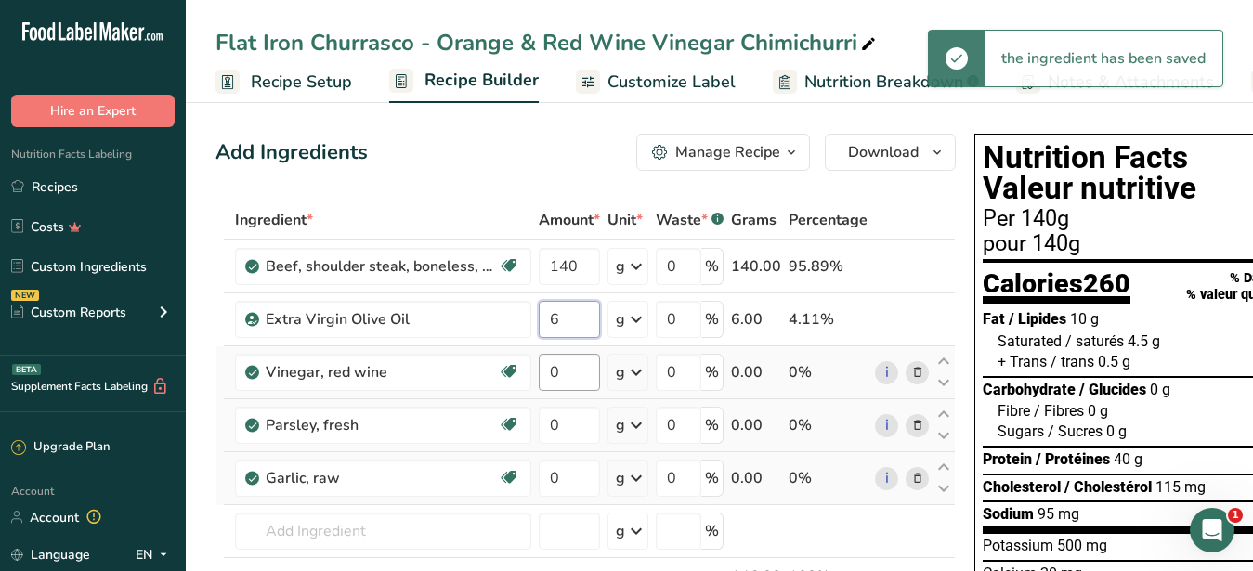
type input "6"
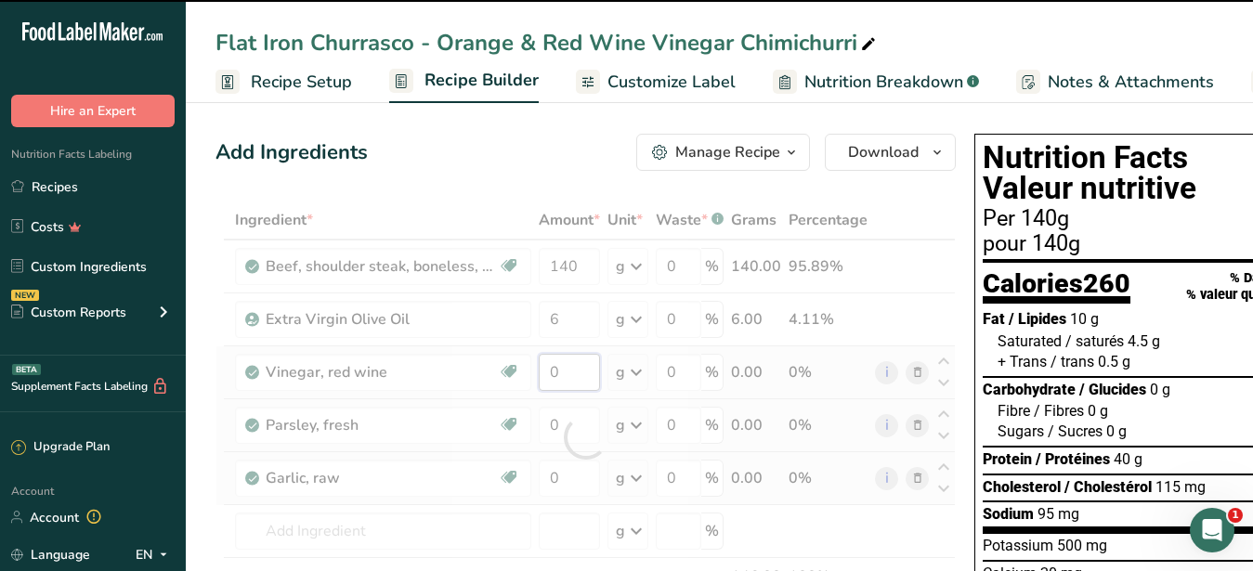
drag, startPoint x: 580, startPoint y: 371, endPoint x: 543, endPoint y: 366, distance: 36.5
click at [543, 366] on input "0" at bounding box center [569, 372] width 61 height 37
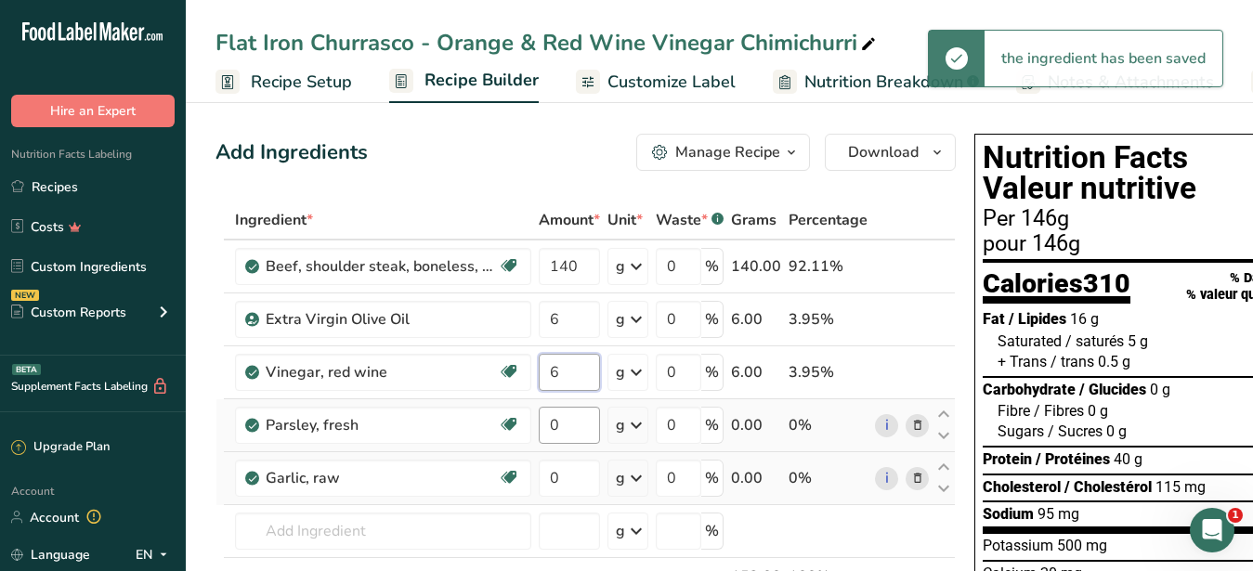
type input "6"
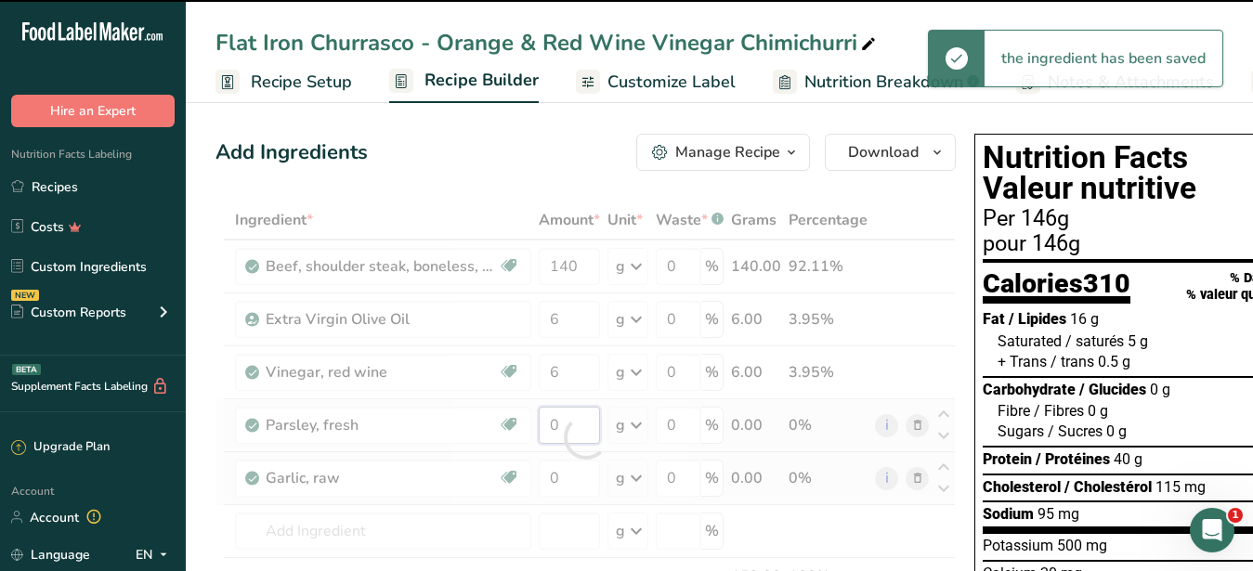
drag, startPoint x: 576, startPoint y: 425, endPoint x: 528, endPoint y: 427, distance: 48.4
click at [539, 427] on input "0" at bounding box center [569, 425] width 61 height 37
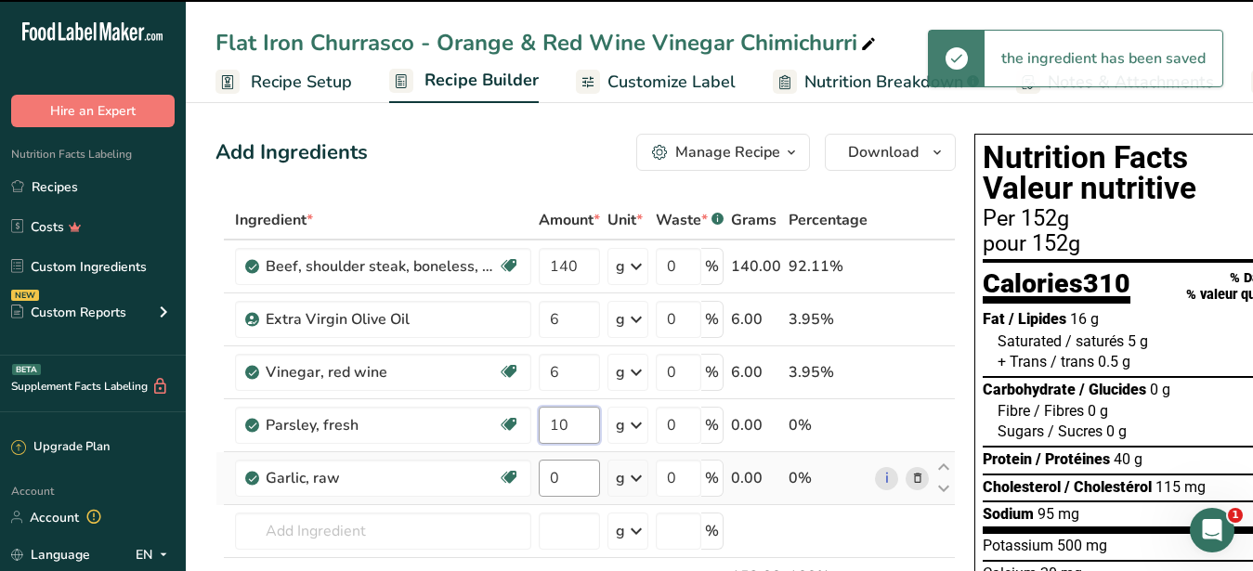
type input "10"
click at [539, 463] on input "0" at bounding box center [569, 478] width 61 height 37
click at [568, 520] on input "number" at bounding box center [569, 531] width 61 height 37
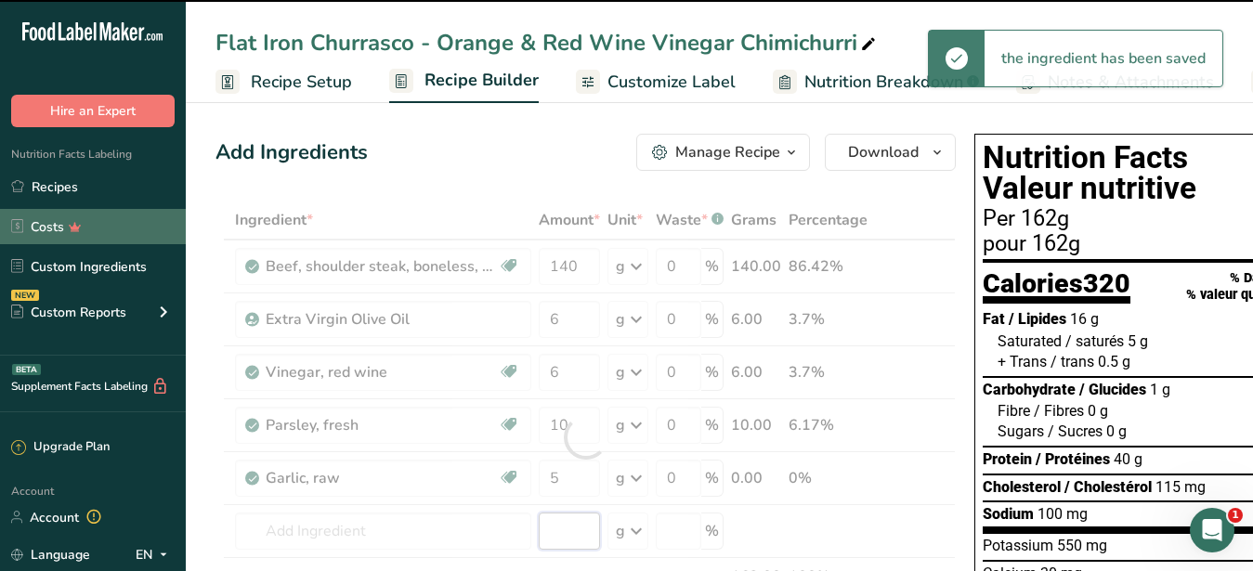
type input "0"
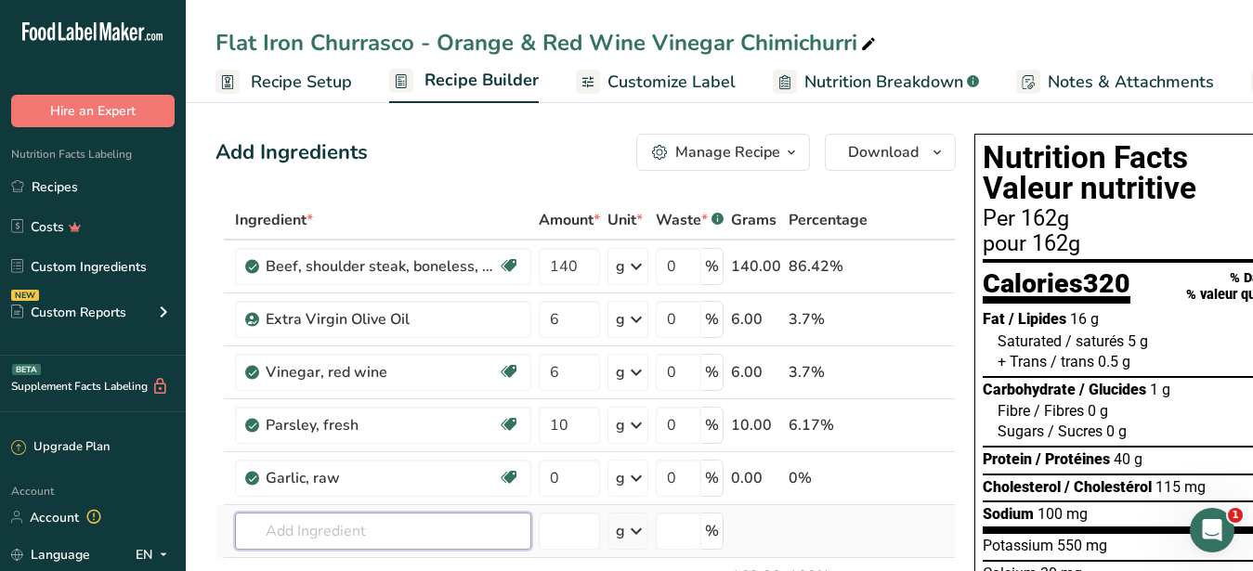
click at [393, 530] on input "text" at bounding box center [383, 531] width 296 height 37
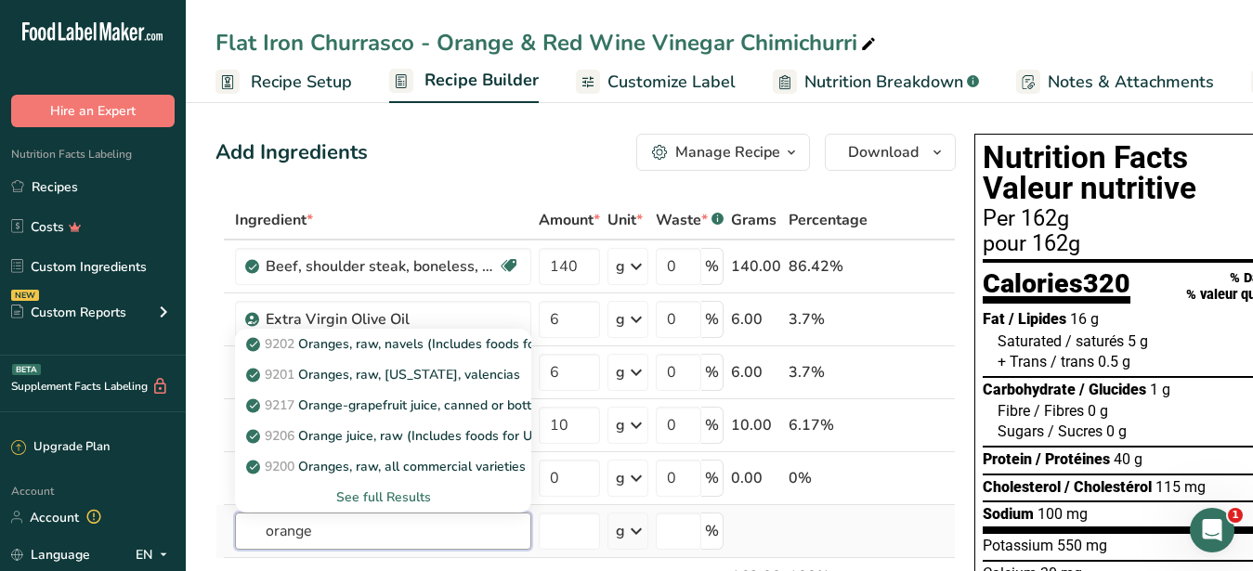
type input "orange"
click at [420, 498] on div "See full Results" at bounding box center [383, 498] width 267 height 20
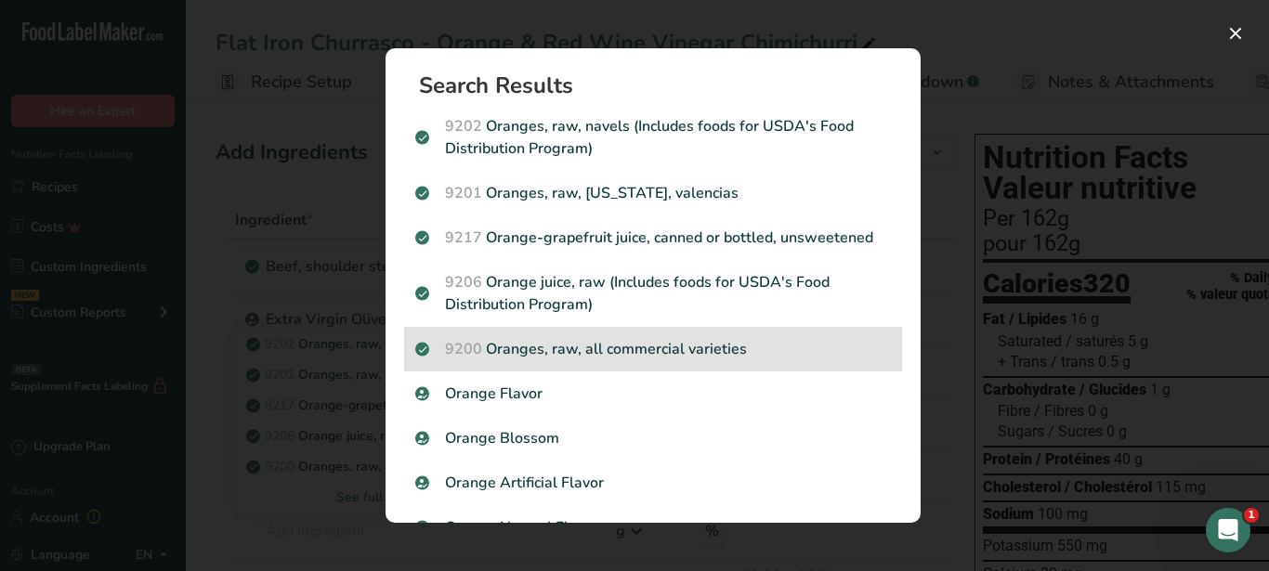
click at [648, 360] on div "9200 Oranges, raw, all commercial varieties" at bounding box center [653, 349] width 498 height 45
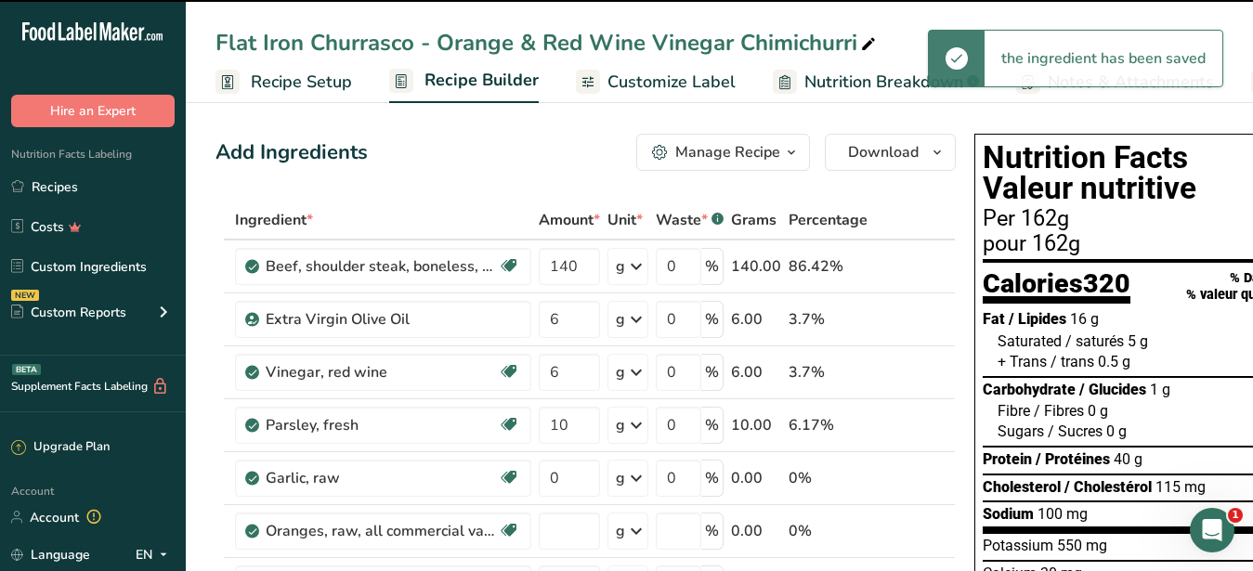
type input "0"
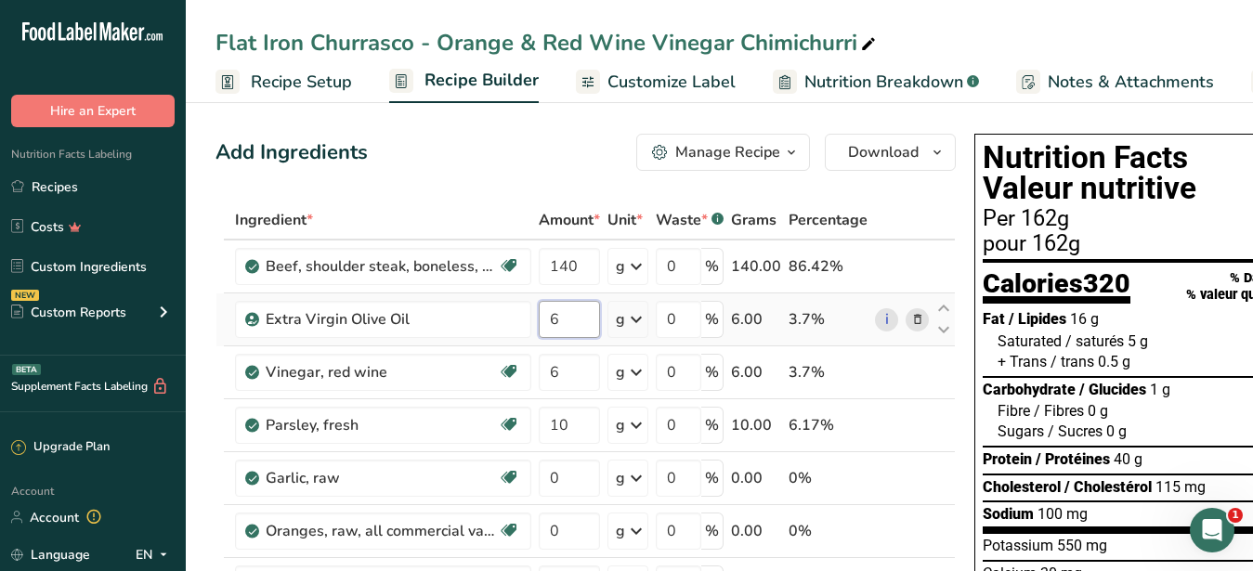
drag, startPoint x: 584, startPoint y: 329, endPoint x: 550, endPoint y: 316, distance: 36.8
click at [550, 316] on input "6" at bounding box center [569, 319] width 61 height 37
type input "4"
click at [577, 360] on input "6" at bounding box center [569, 372] width 61 height 37
click at [474, 164] on div "Add Ingredients Manage Recipe Delete Recipe Duplicate Recipe Scale Recipe Save …" at bounding box center [586, 152] width 740 height 37
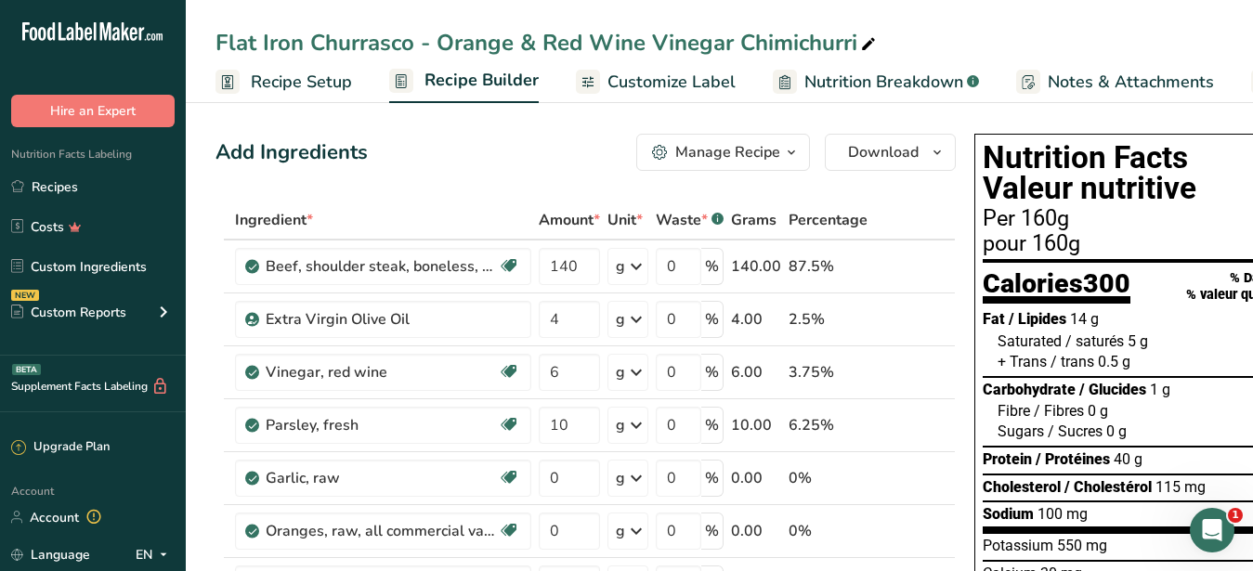
click at [699, 81] on span "Customize Label" at bounding box center [672, 82] width 128 height 25
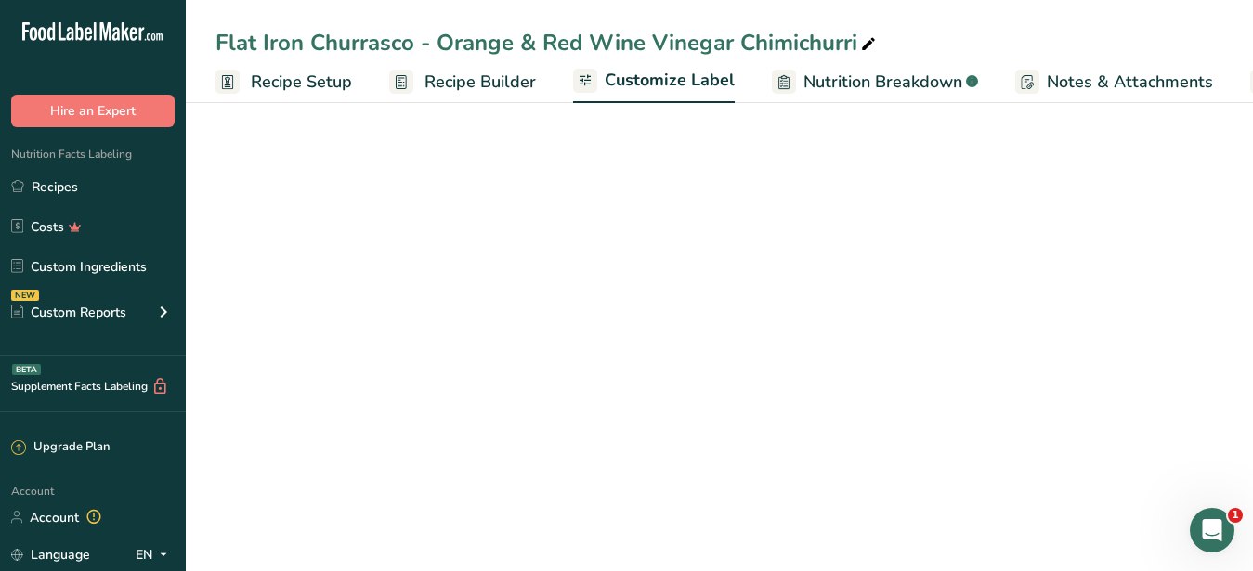
scroll to position [0, 193]
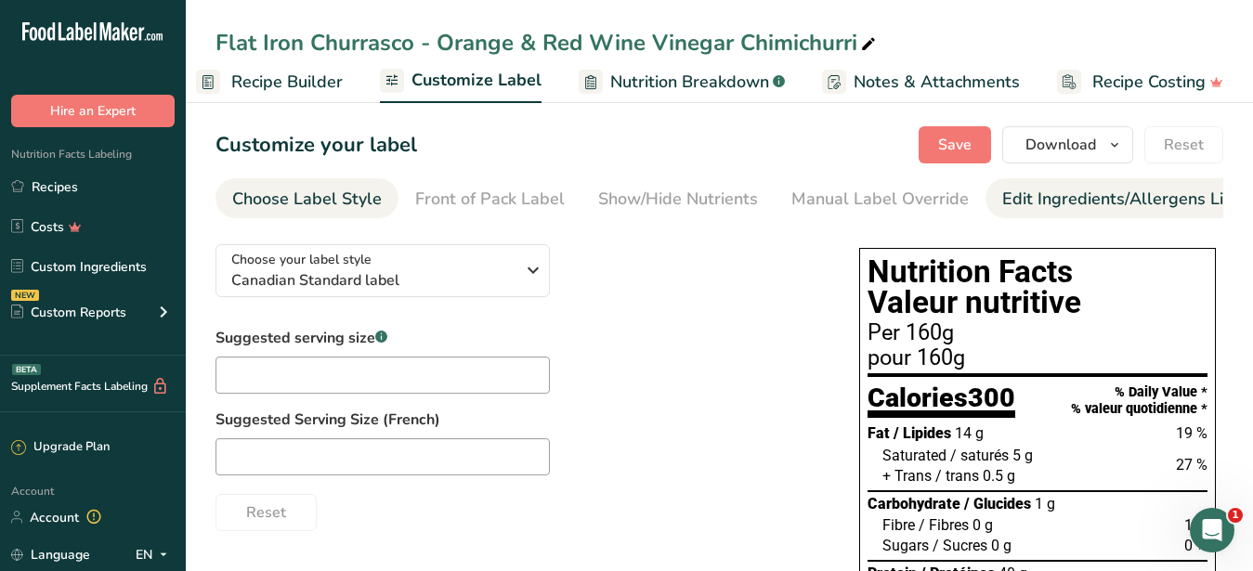
click at [1027, 202] on div "Edit Ingredients/Allergens List" at bounding box center [1120, 199] width 236 height 25
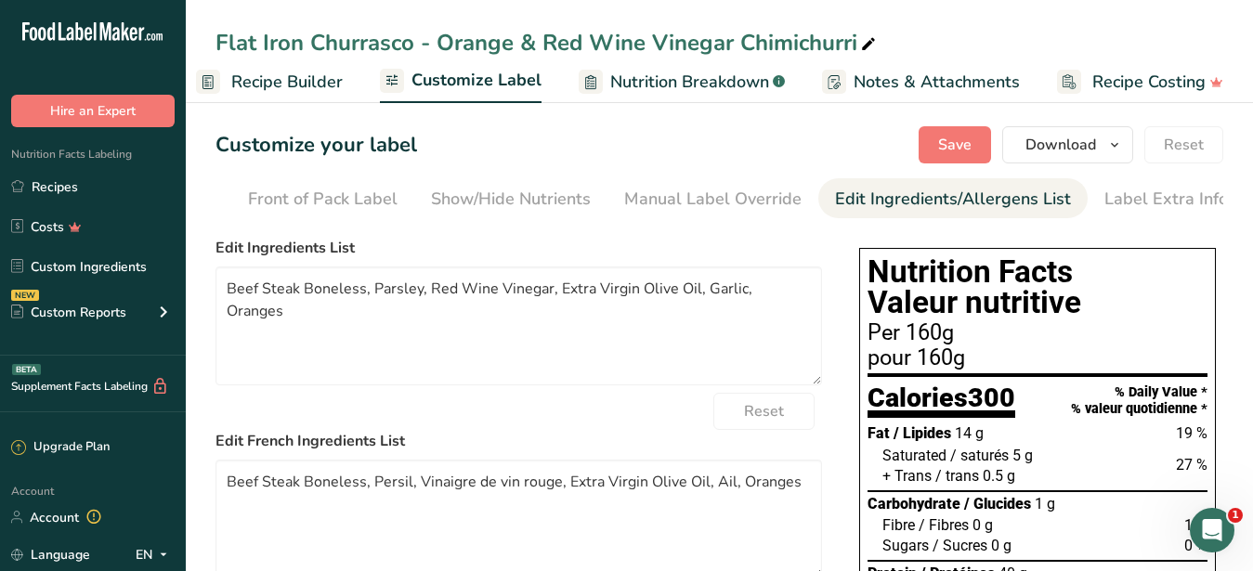
scroll to position [0, 170]
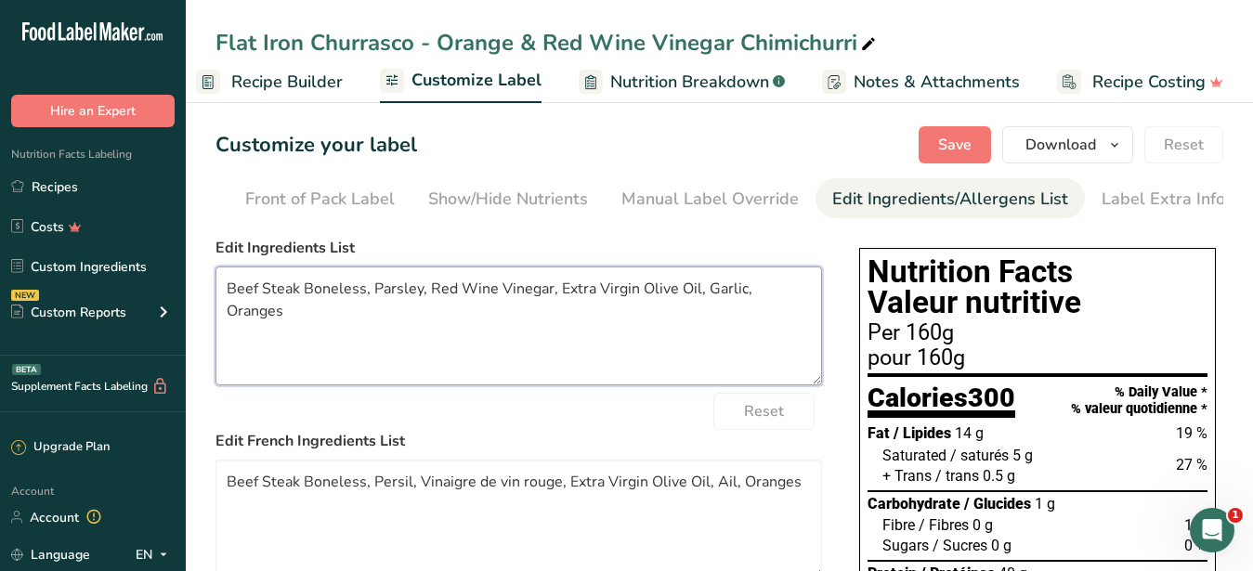
drag, startPoint x: 805, startPoint y: 308, endPoint x: 34, endPoint y: 295, distance: 771.2
click at [216, 295] on textarea "Beef Steak Boneless, Parsley, Red Wine Vinegar, Extra Virgin Olive Oil, Garlic,…" at bounding box center [519, 326] width 607 height 119
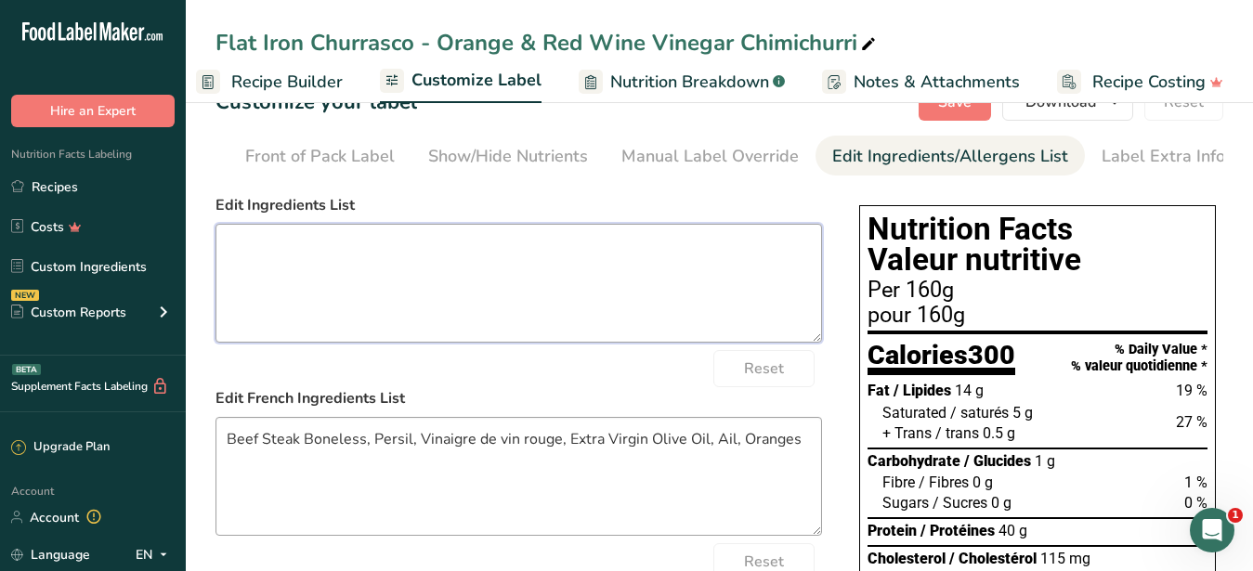
scroll to position [95, 0]
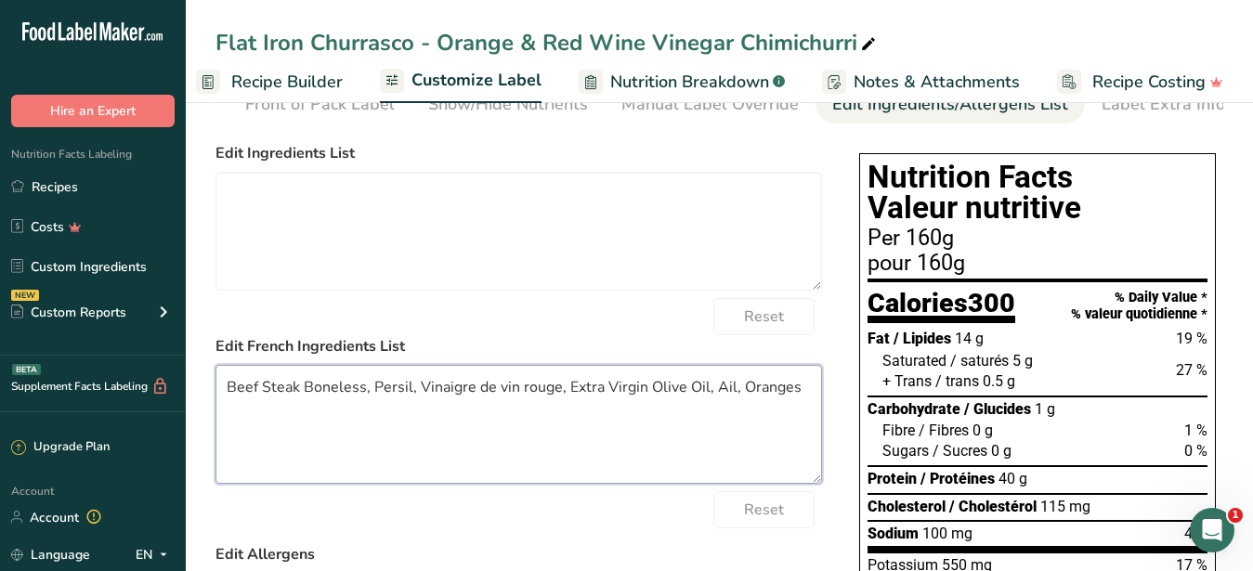
drag, startPoint x: 798, startPoint y: 408, endPoint x: 73, endPoint y: 386, distance: 724.9
click at [216, 386] on textarea "Beef Steak Boneless, Persil, Vinaigre de vin rouge, Extra Virgin Olive Oil, Ail…" at bounding box center [519, 424] width 607 height 119
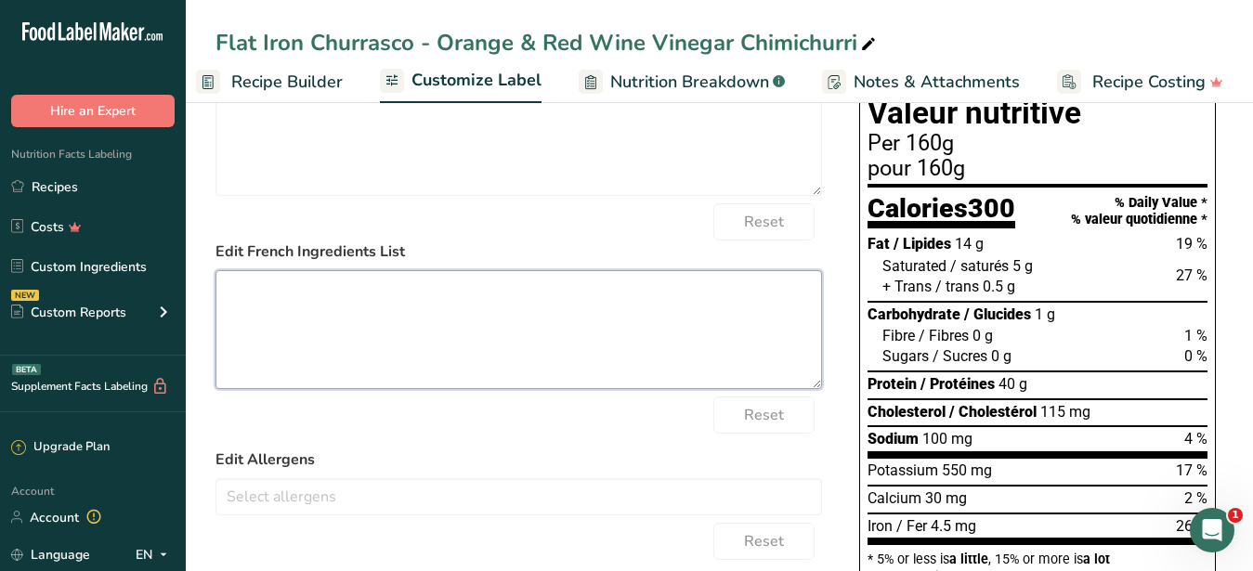
scroll to position [0, 0]
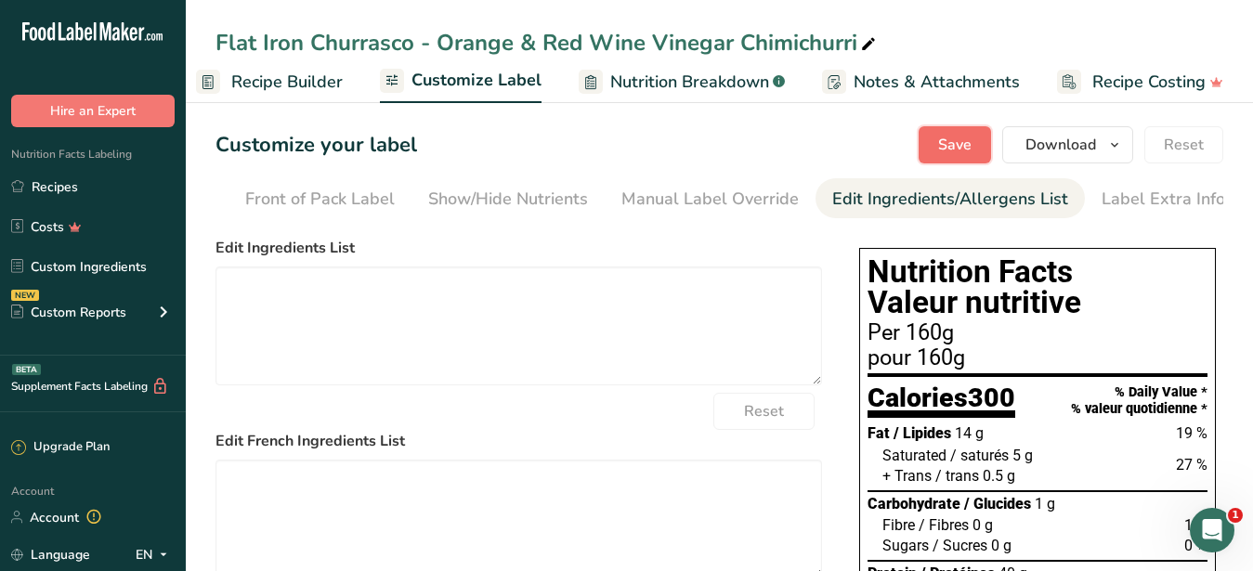
click at [949, 138] on span "Save" at bounding box center [954, 145] width 33 height 22
click at [971, 154] on span "Save" at bounding box center [954, 145] width 33 height 22
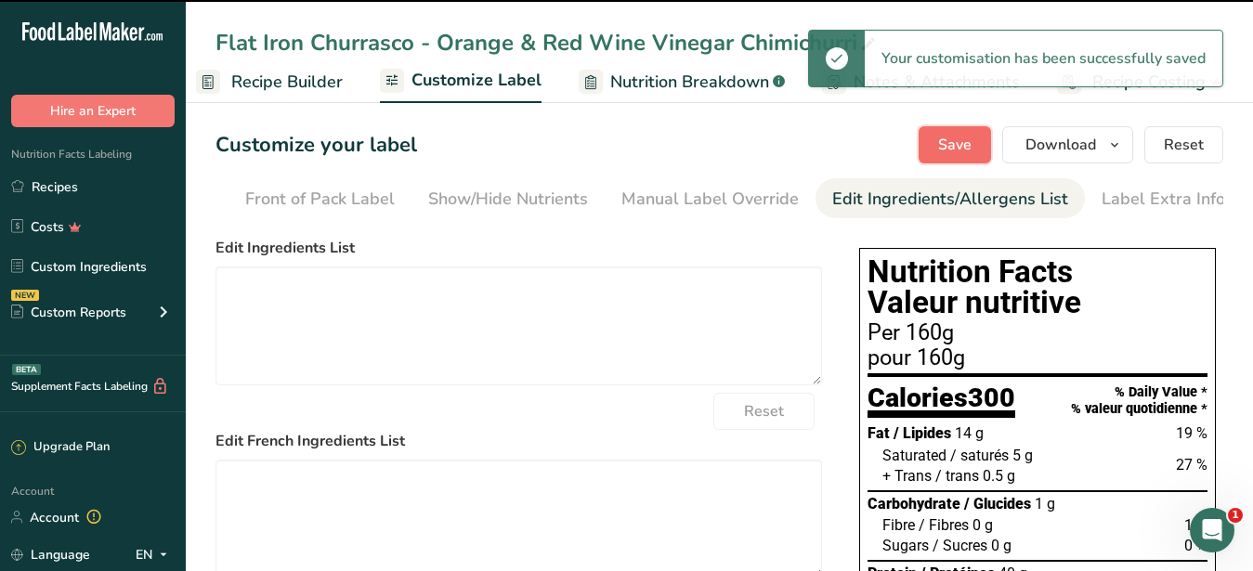
type textarea "Beef Steak Boneless, Parsley, Red Wine Vinegar, Extra Virgin Olive Oil, Garlic,…"
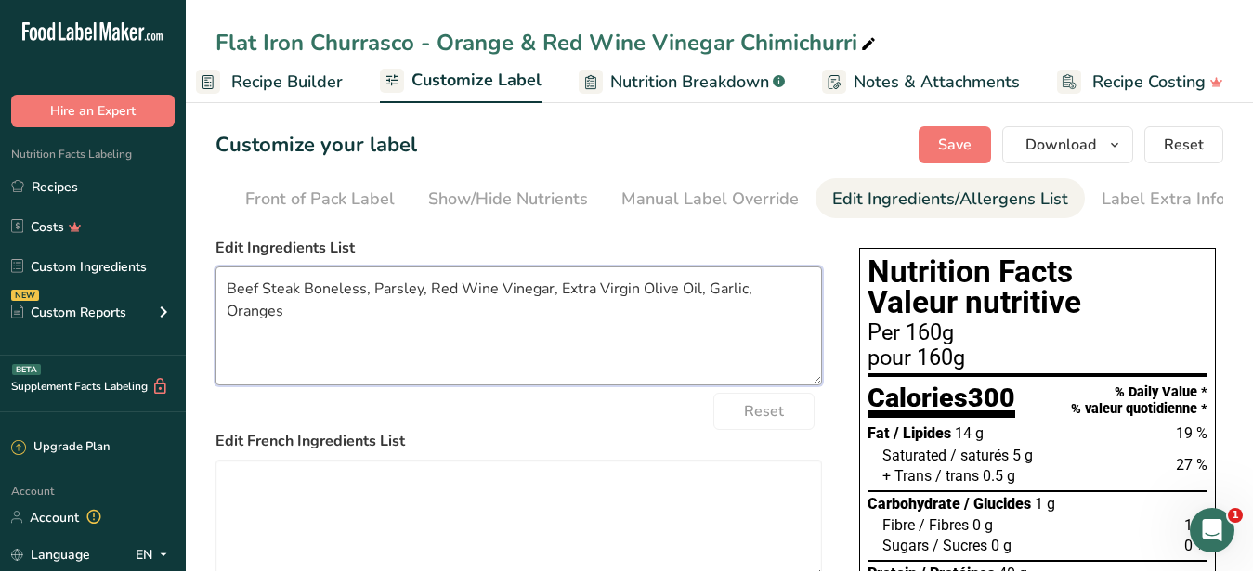
drag, startPoint x: 807, startPoint y: 303, endPoint x: -17, endPoint y: 269, distance: 824.7
click at [216, 269] on textarea "Beef Steak Boneless, Parsley, Red Wine Vinegar, Extra Virgin Olive Oil, Garlic,…" at bounding box center [519, 326] width 607 height 119
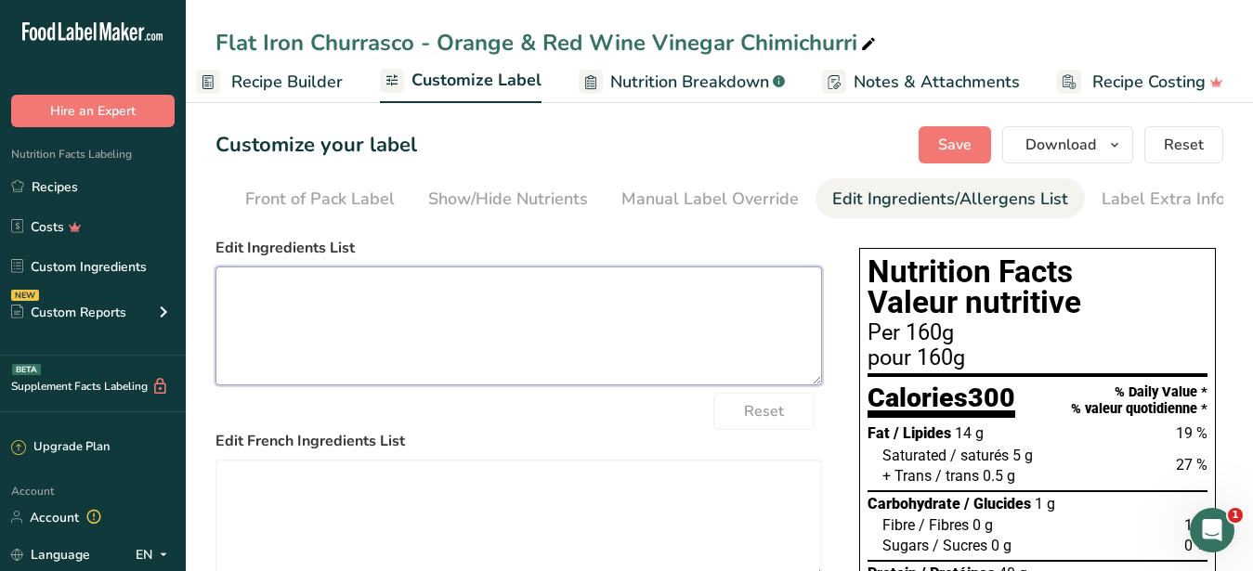
scroll to position [190, 0]
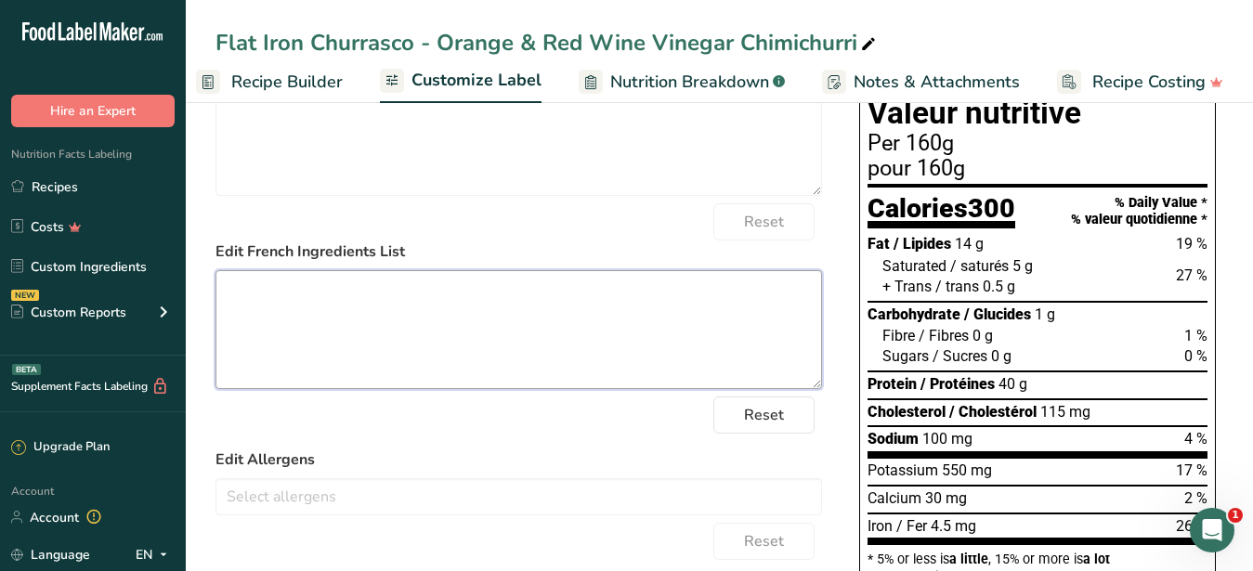
click at [470, 347] on textarea at bounding box center [519, 329] width 607 height 119
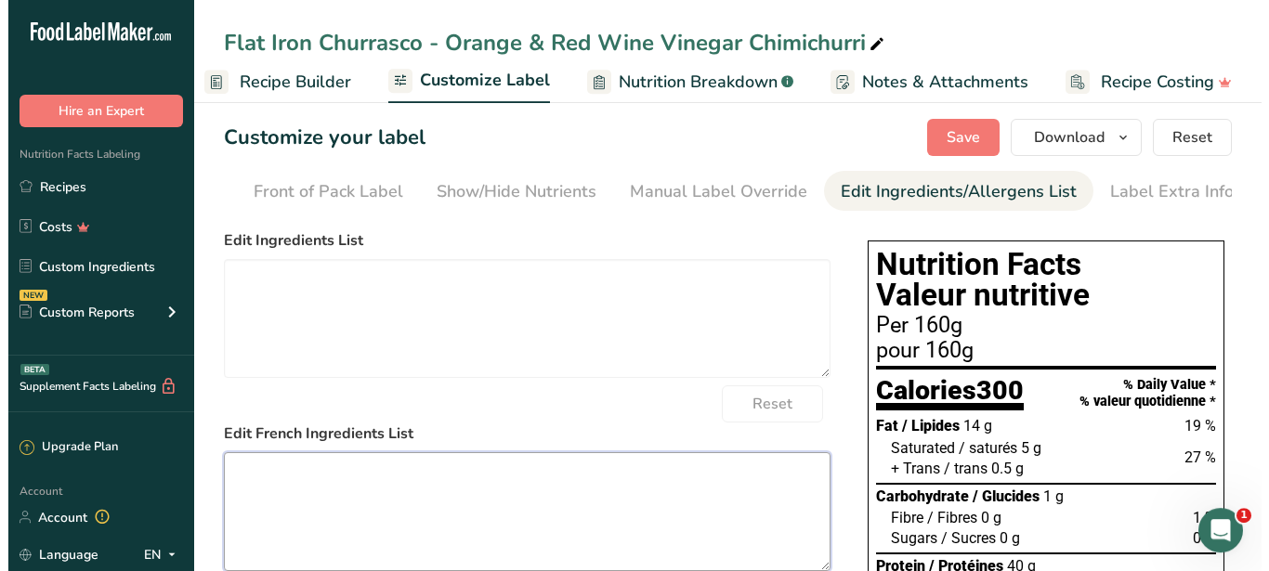
scroll to position [0, 0]
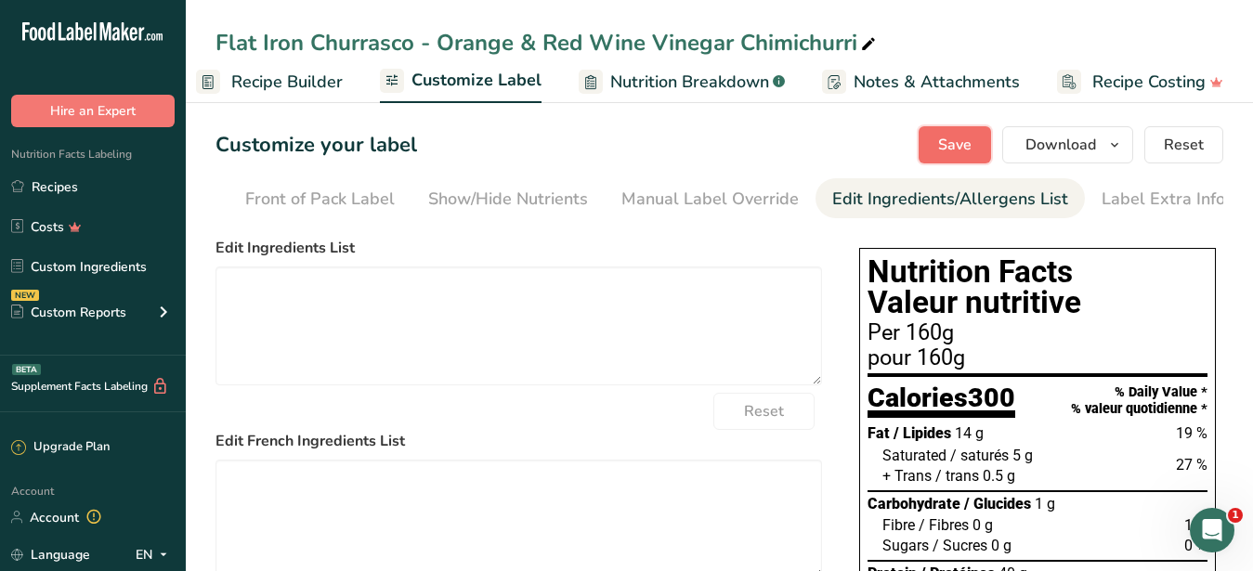
click at [964, 140] on span "Save" at bounding box center [954, 145] width 33 height 22
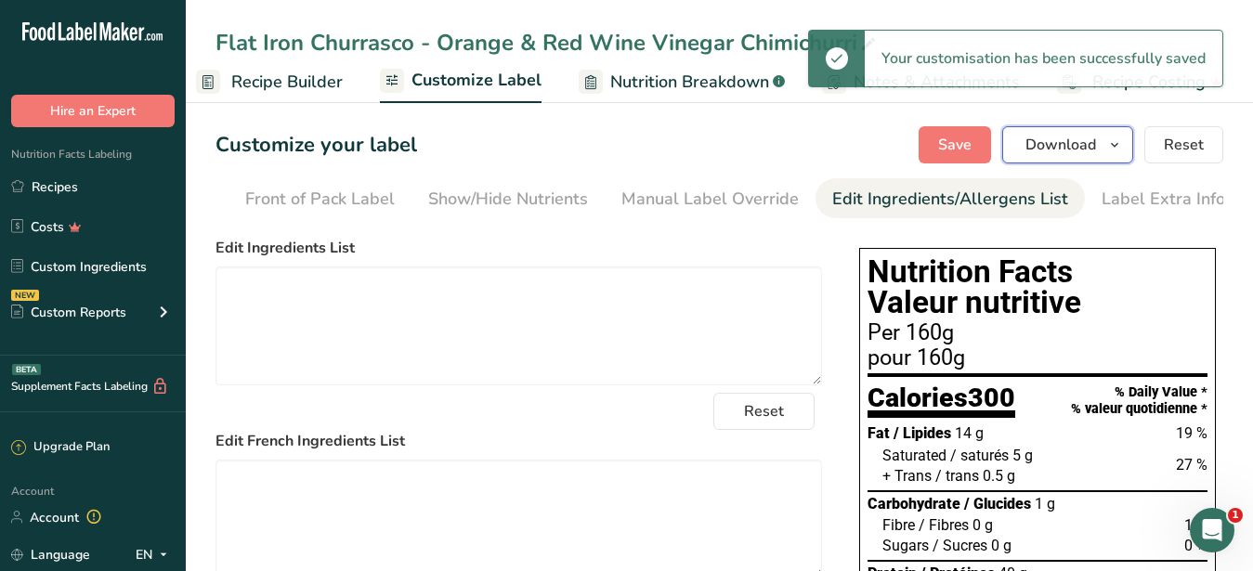
click at [1051, 144] on span "Download" at bounding box center [1061, 145] width 71 height 22
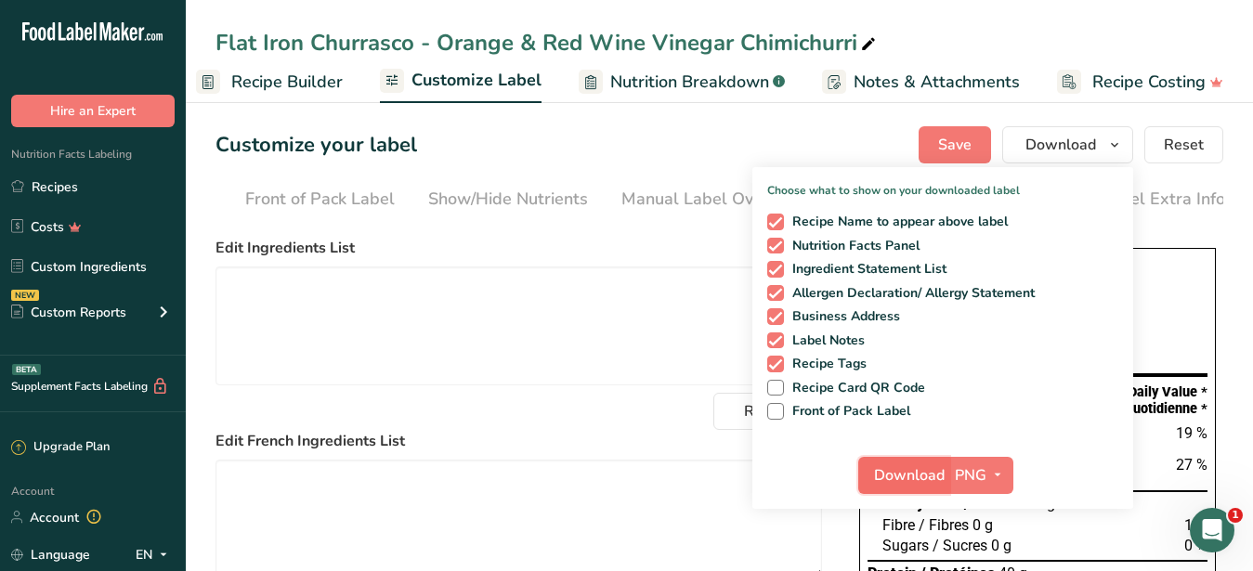
click at [918, 472] on span "Download" at bounding box center [909, 475] width 71 height 22
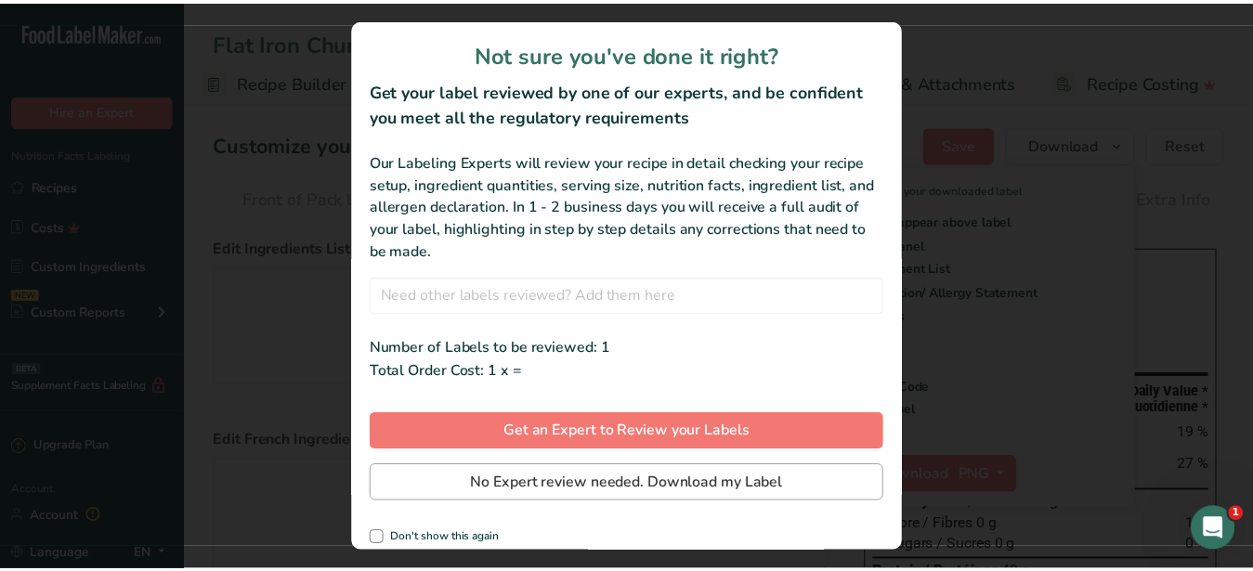
scroll to position [0, 177]
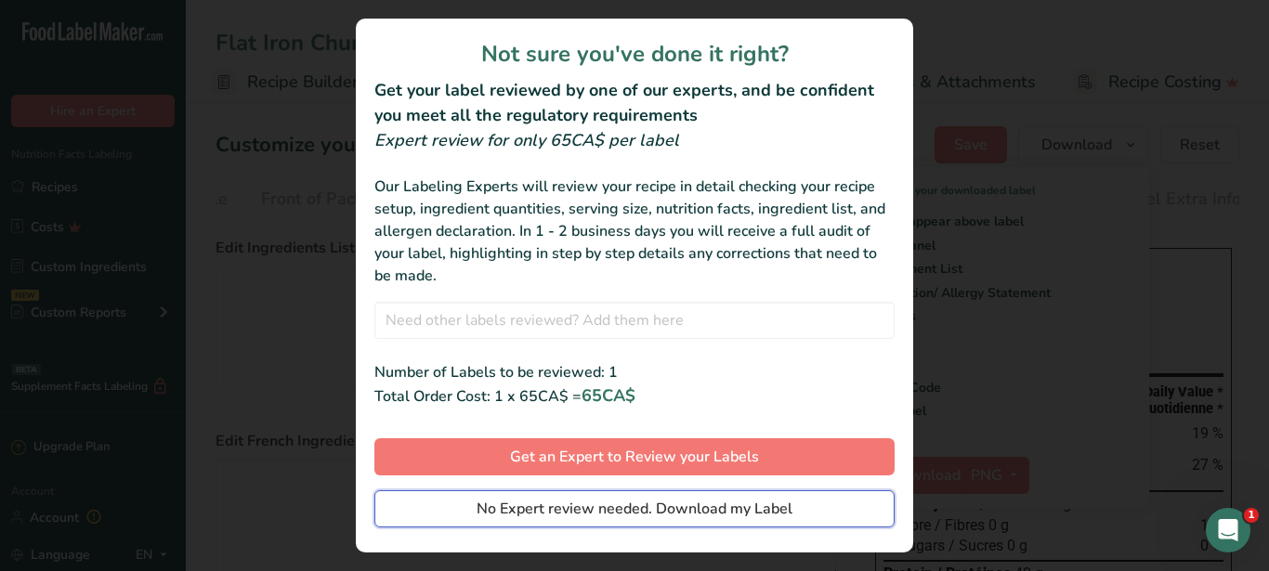
click at [519, 510] on span "No Expert review needed. Download my Label" at bounding box center [635, 509] width 316 height 22
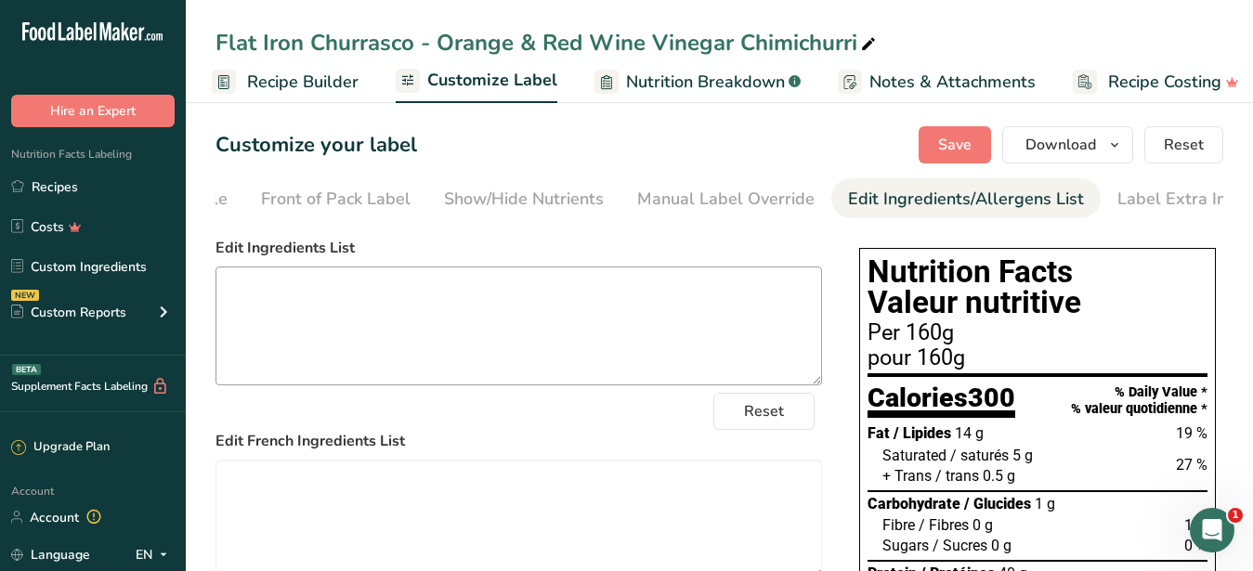
click at [606, 294] on textarea at bounding box center [519, 326] width 607 height 119
click at [316, 85] on span "Recipe Builder" at bounding box center [302, 82] width 111 height 25
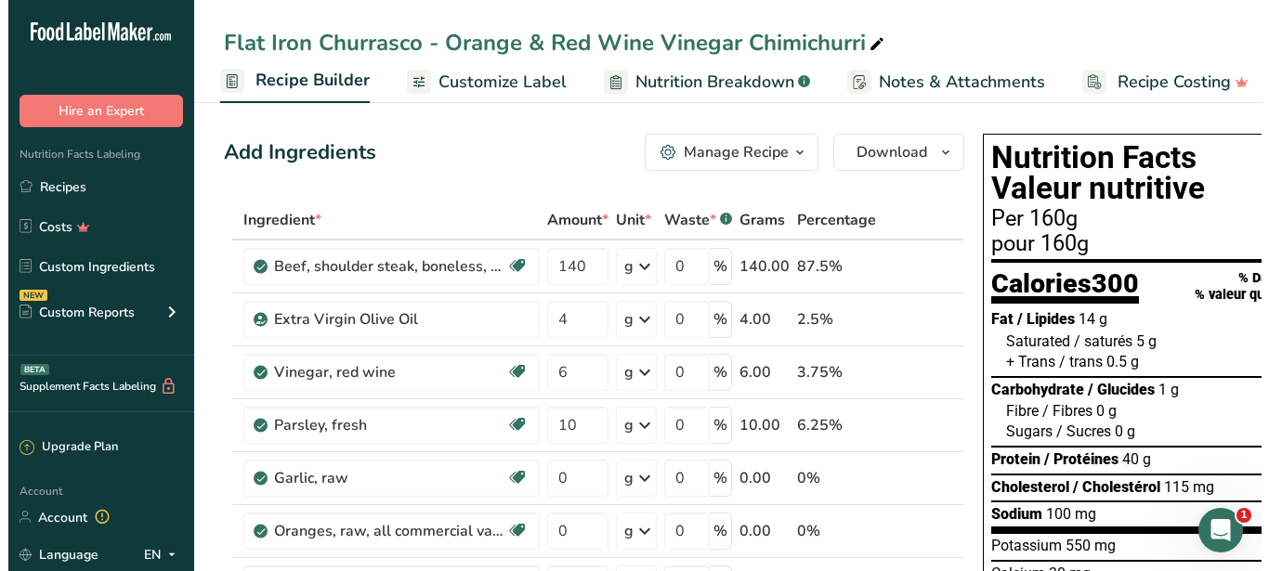
scroll to position [0, 179]
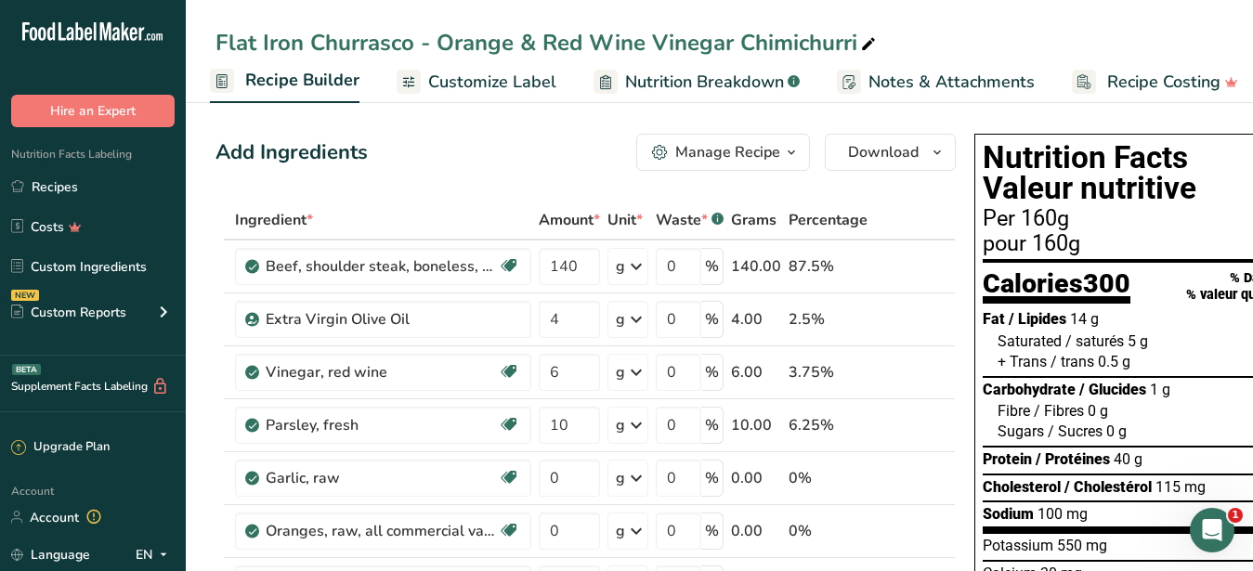
click at [745, 153] on div "Manage Recipe" at bounding box center [727, 152] width 105 height 22
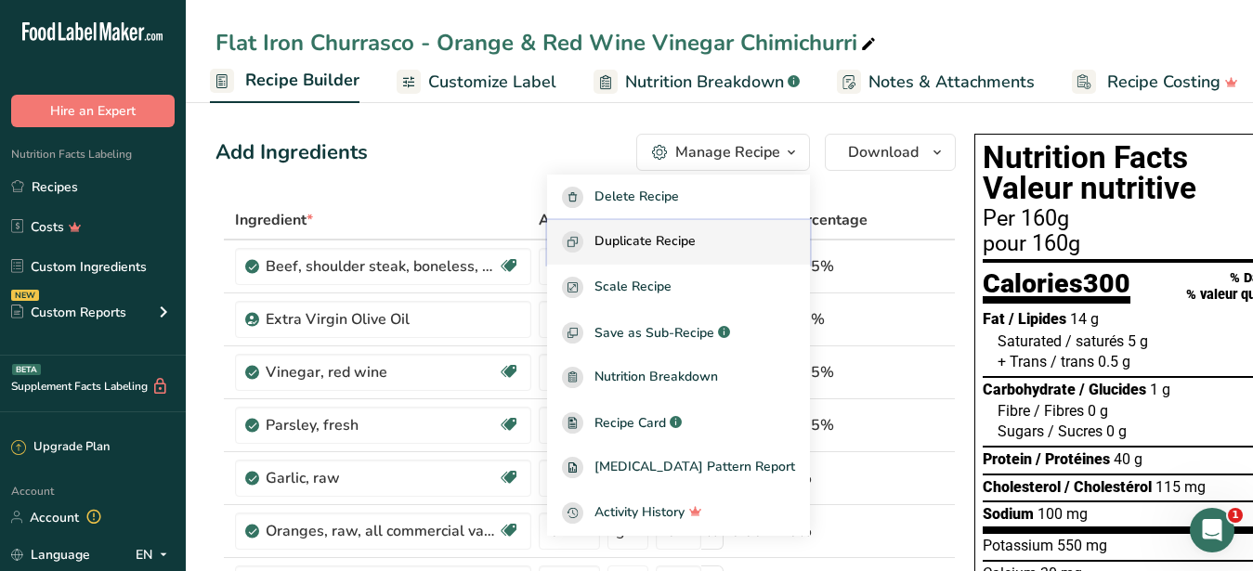
click at [696, 240] on span "Duplicate Recipe" at bounding box center [645, 241] width 101 height 21
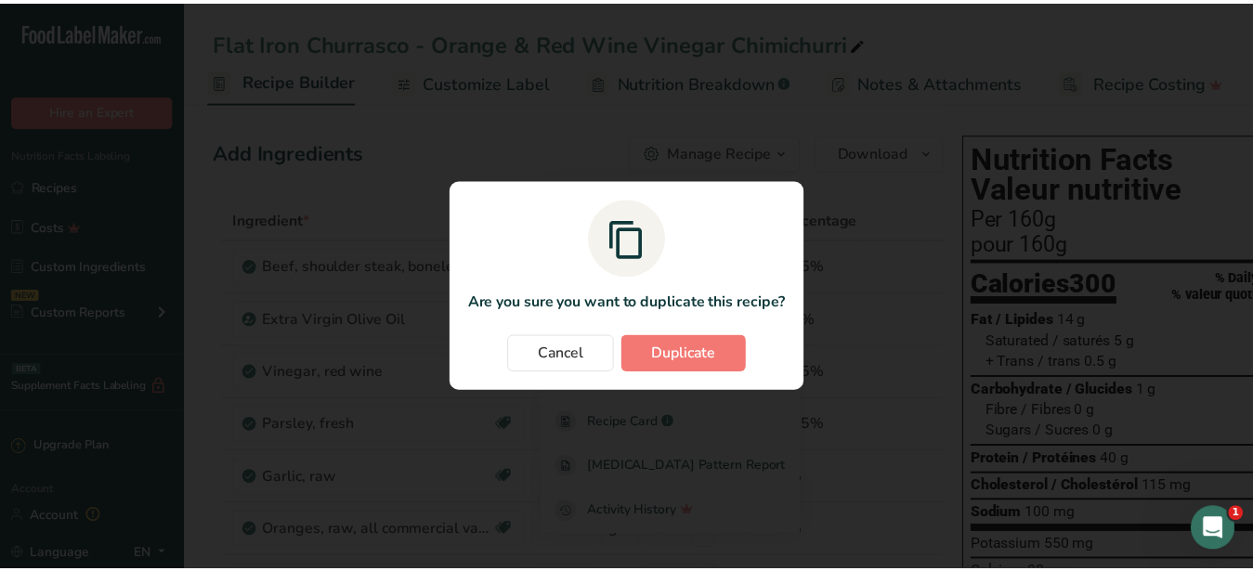
scroll to position [0, 177]
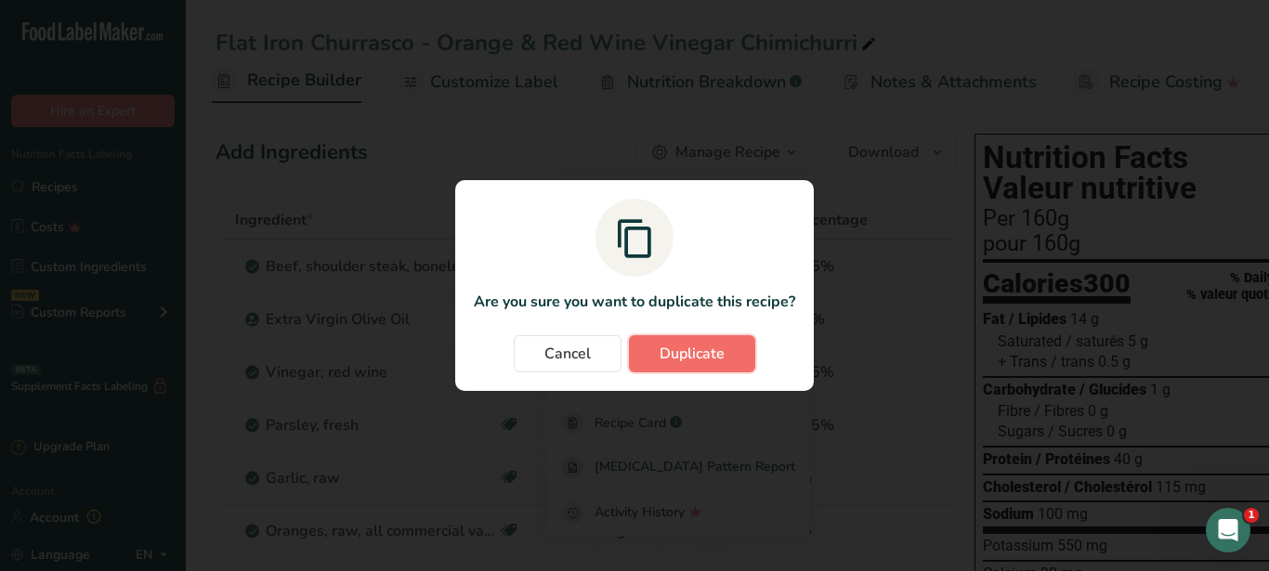
click at [693, 351] on span "Duplicate" at bounding box center [692, 354] width 65 height 22
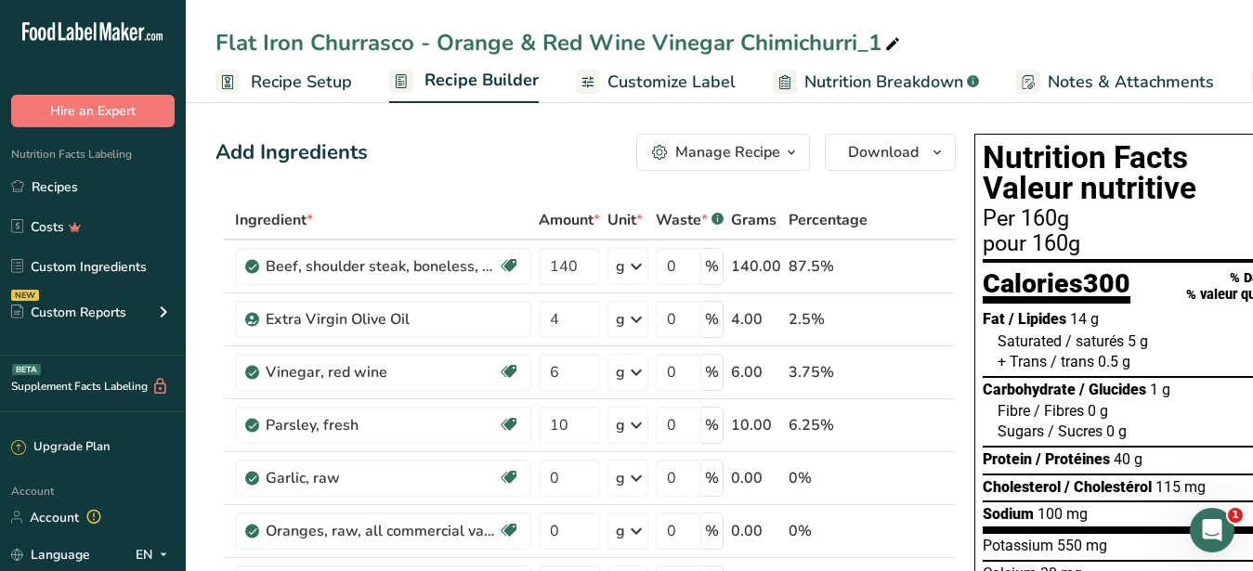
click at [894, 41] on icon at bounding box center [892, 45] width 17 height 26
click at [897, 42] on input "Flat Iron Churrasco - Orange & Red Wine Vinegar Chimichurri_1" at bounding box center [720, 42] width 1008 height 33
click at [892, 44] on input "Flat Iron Churrasco - Orange & Red Wine Vinegar Chimichurri_" at bounding box center [720, 42] width 1008 height 33
drag, startPoint x: 409, startPoint y: 43, endPoint x: 313, endPoint y: 30, distance: 96.6
click at [313, 30] on input "Flat Iron Churrasco - Orange & Red Wine Vinegar Chimichurri" at bounding box center [720, 42] width 1008 height 33
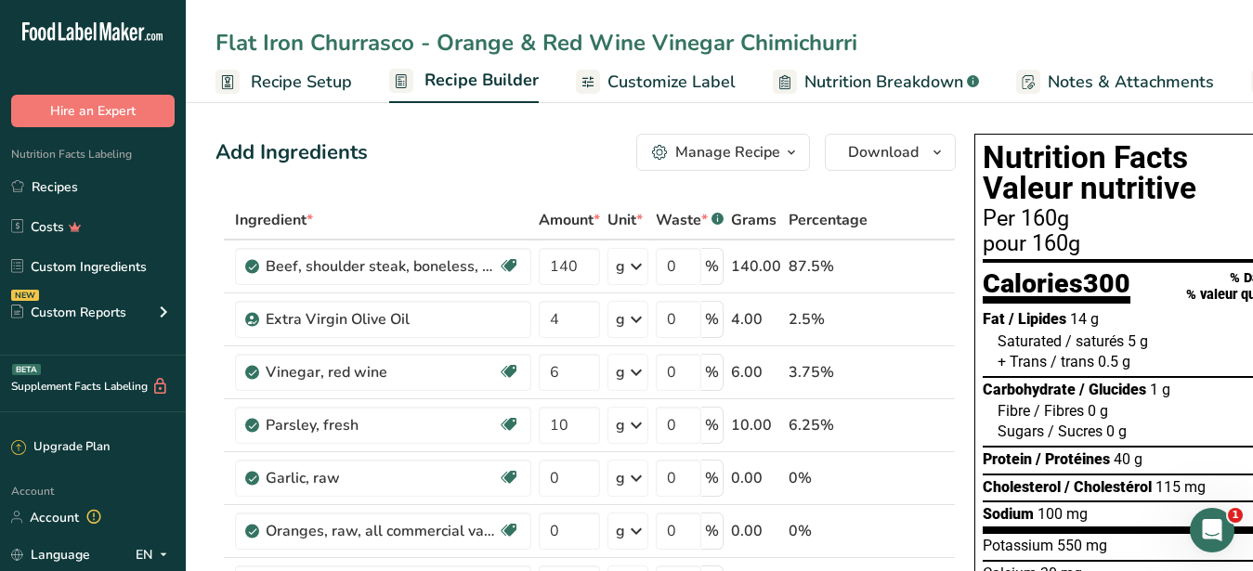
drag, startPoint x: 300, startPoint y: 39, endPoint x: 220, endPoint y: 43, distance: 80.0
click at [220, 43] on input "Flat Iron Churrasco - Orange & Red Wine Vinegar Chimichurri" at bounding box center [720, 42] width 1008 height 33
type input "Tofu Churrasco - Orange & Red Wine Vinegar Chimichurri"
click at [571, 150] on div "Add Ingredients Manage Recipe Delete Recipe Duplicate Recipe Scale Recipe Save …" at bounding box center [586, 152] width 740 height 37
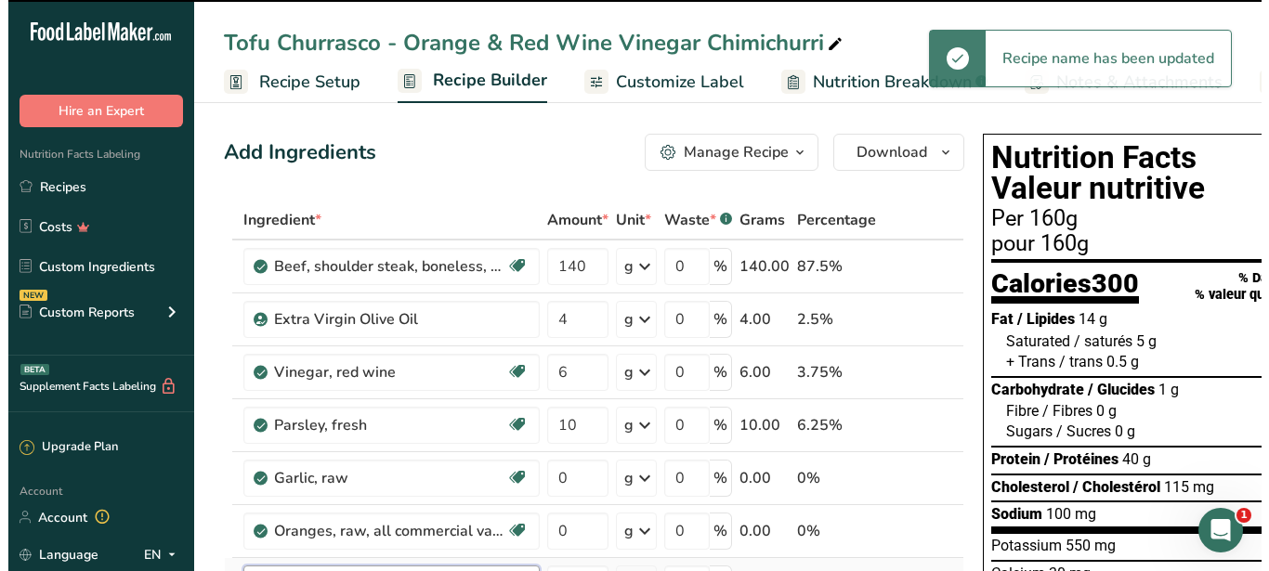
scroll to position [95, 0]
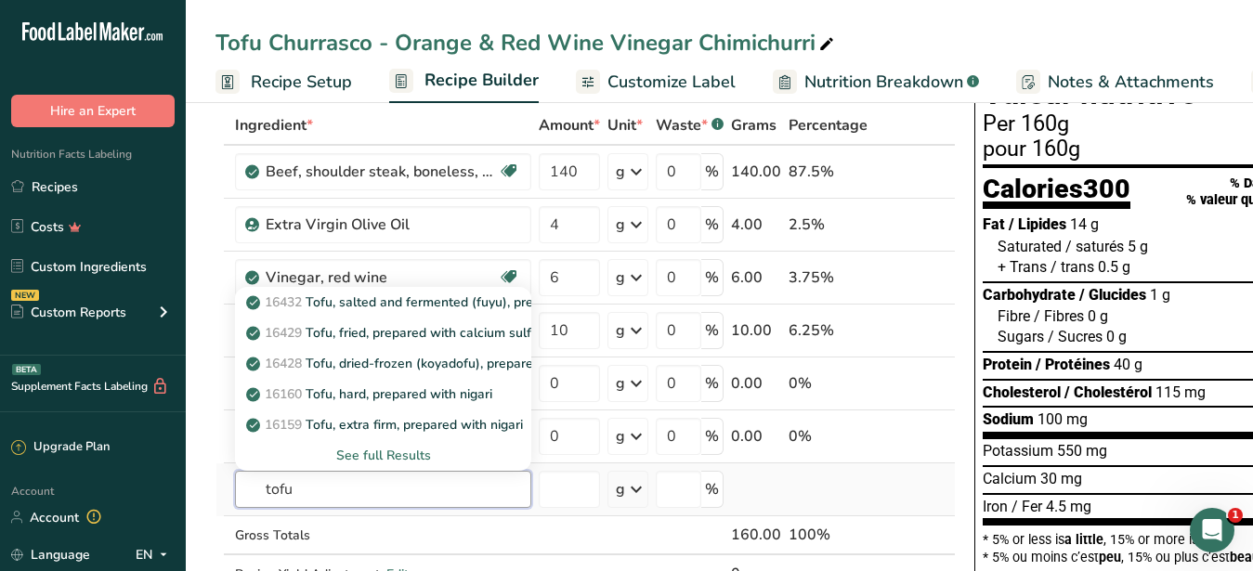
type input "tofu"
click at [393, 451] on div "See full Results" at bounding box center [383, 456] width 267 height 20
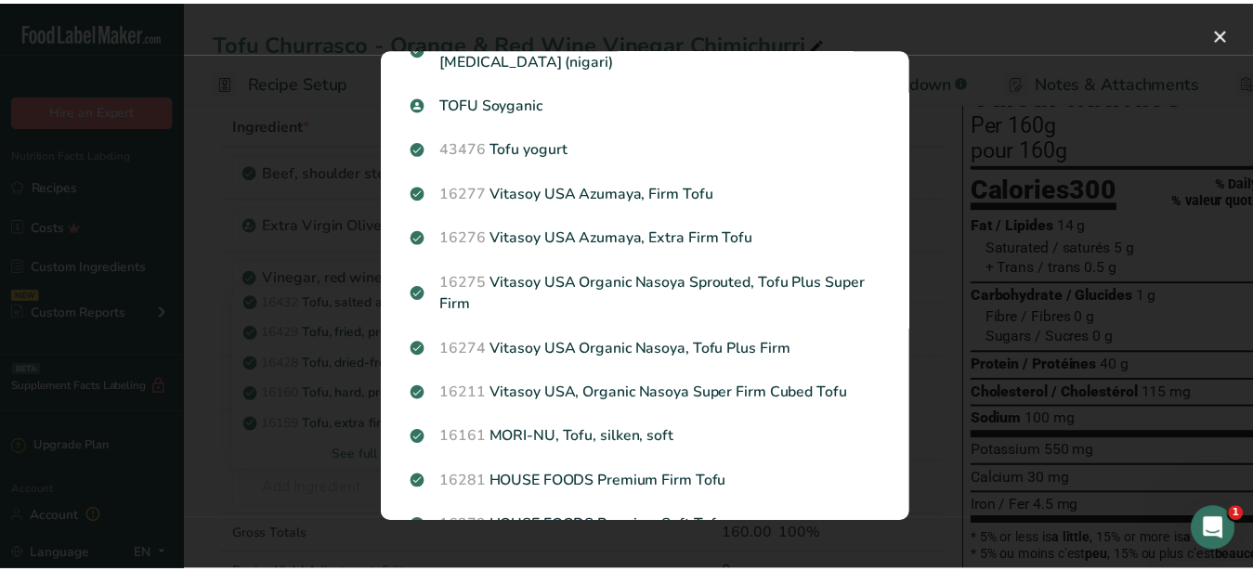
scroll to position [792, 0]
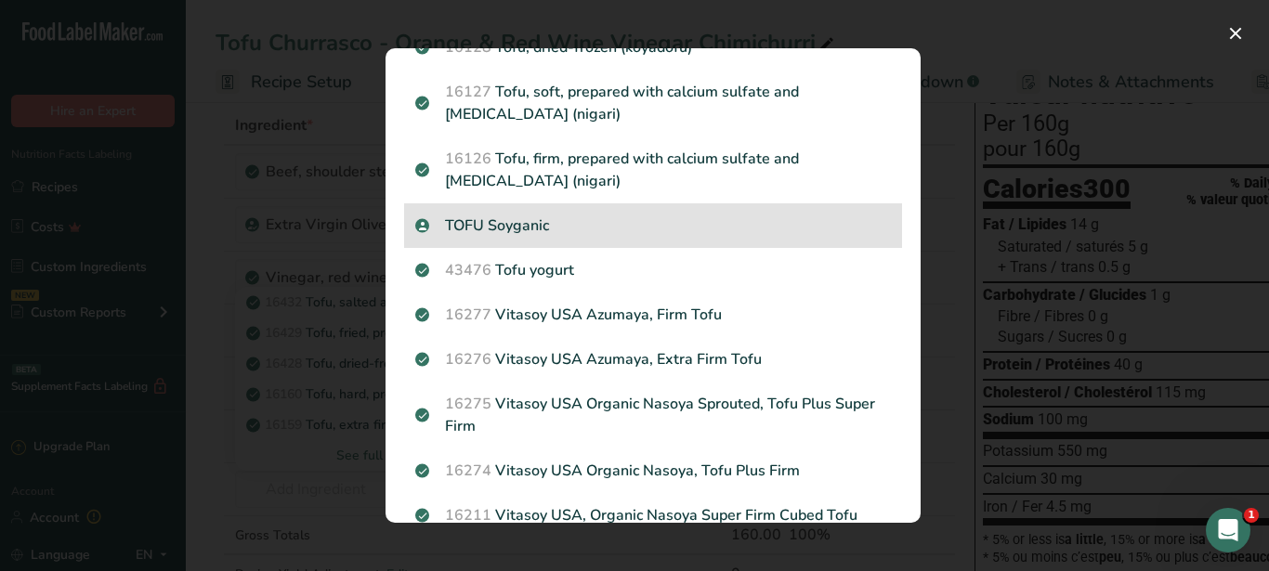
click at [535, 211] on div "TOFU Soyganic" at bounding box center [653, 225] width 498 height 45
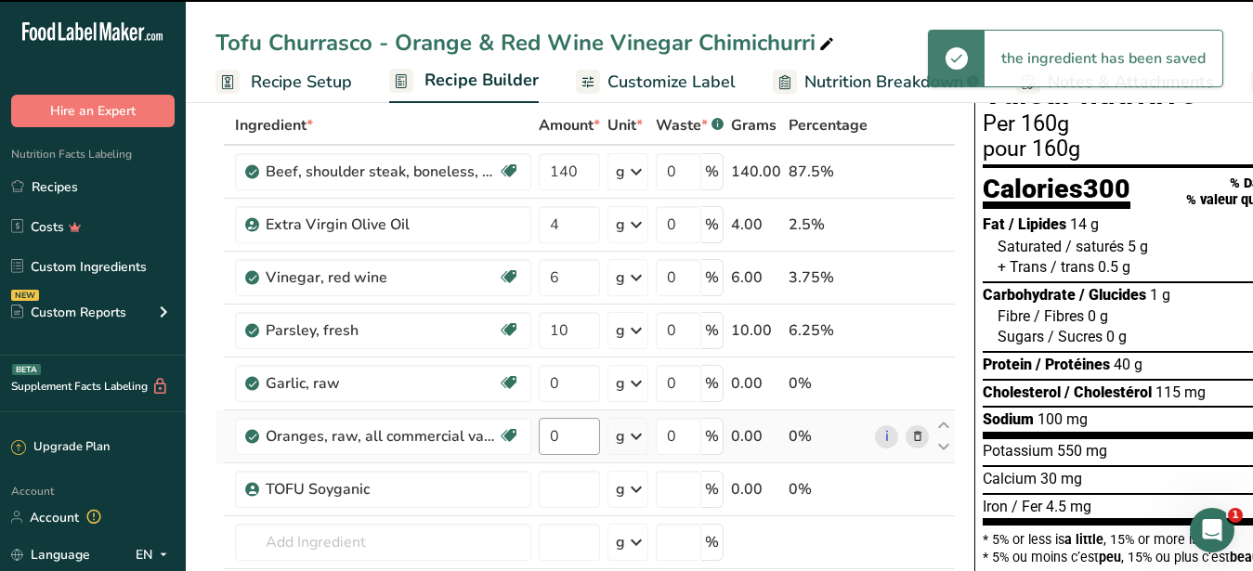
type input "0"
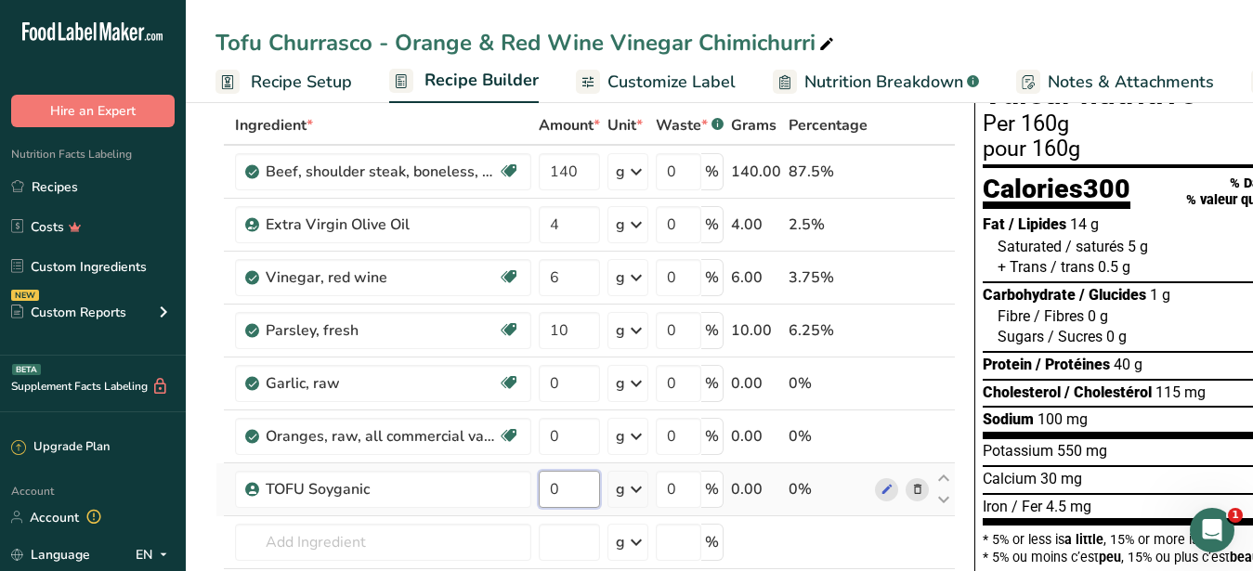
drag, startPoint x: 586, startPoint y: 487, endPoint x: 542, endPoint y: 489, distance: 44.6
click at [542, 489] on input "0" at bounding box center [569, 489] width 61 height 37
type input "145"
click at [575, 530] on input "number" at bounding box center [569, 542] width 61 height 37
click at [912, 174] on icon at bounding box center [917, 173] width 13 height 20
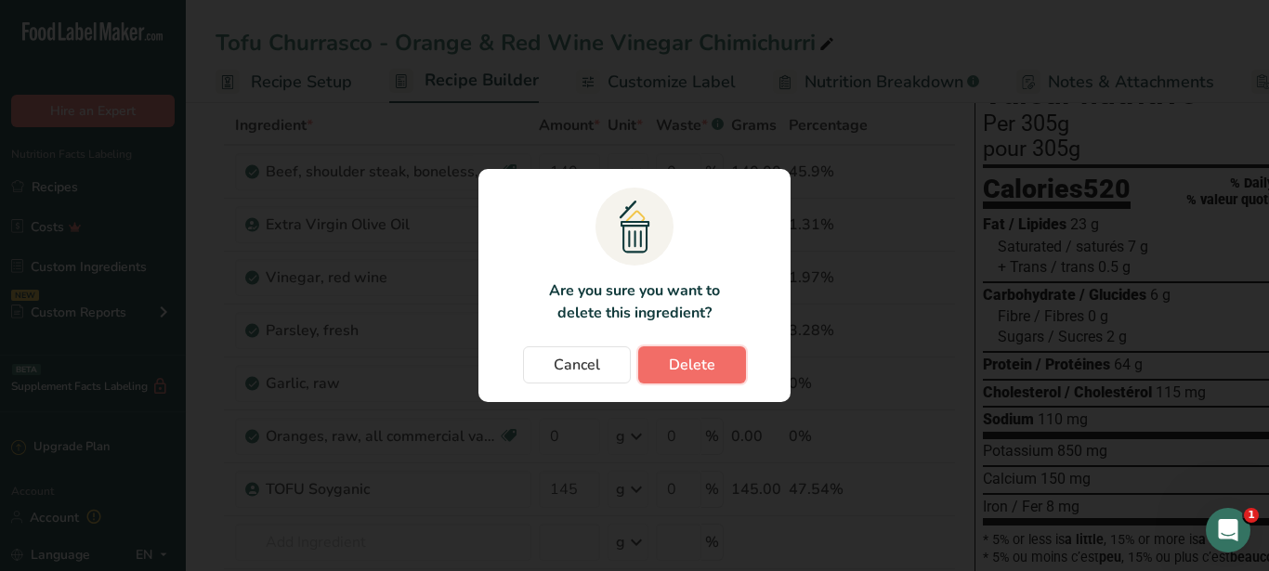
click at [707, 371] on span "Delete" at bounding box center [692, 365] width 46 height 22
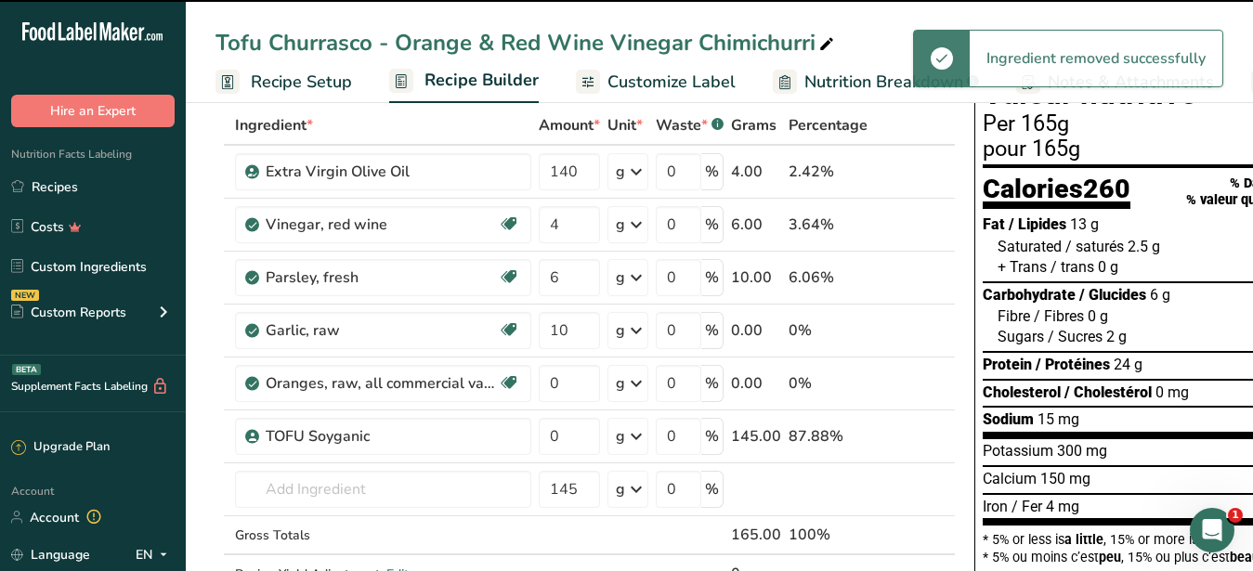
type input "4"
type input "6"
type input "10"
type input "0"
type input "145"
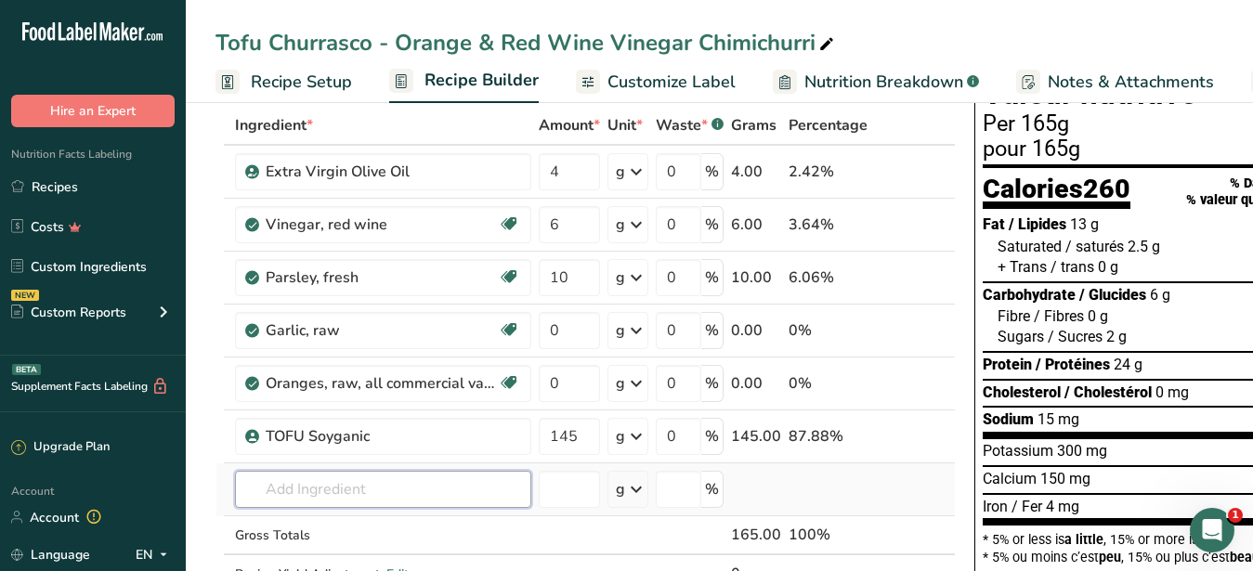
click at [344, 496] on input "text" at bounding box center [383, 489] width 296 height 37
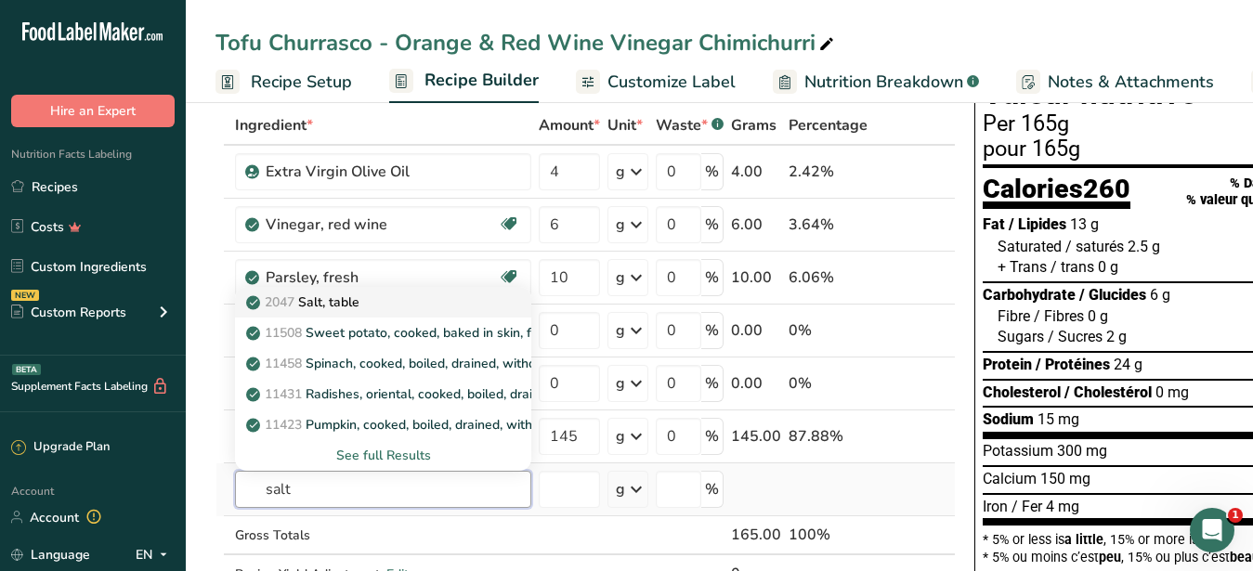
type input "salt"
click at [347, 308] on p "2047 Salt, table" at bounding box center [305, 303] width 110 height 20
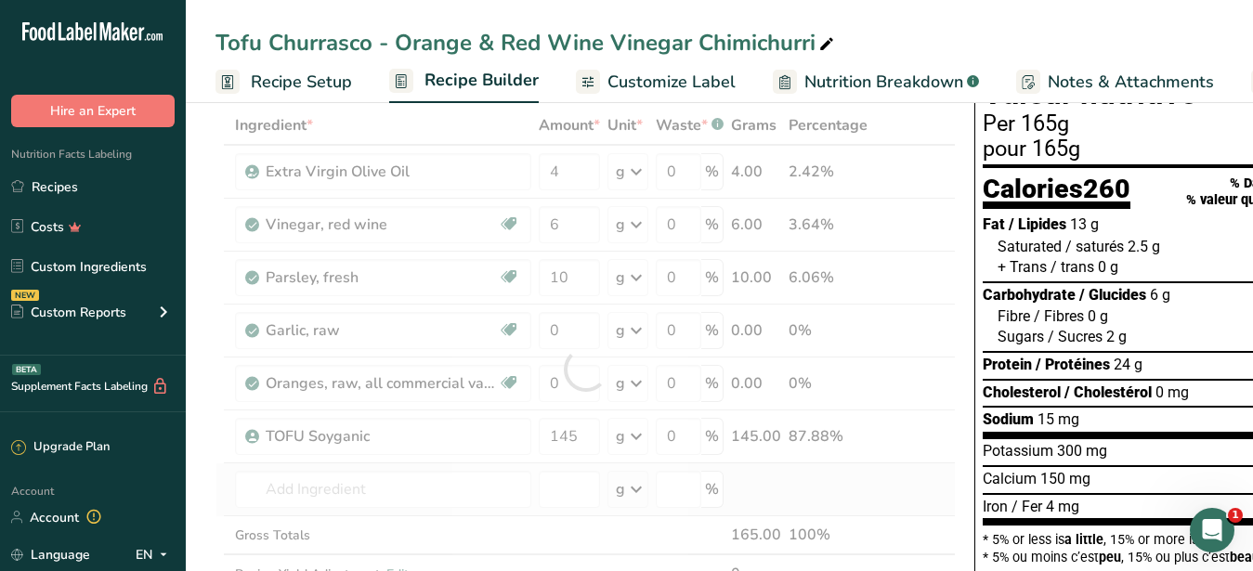
type input "Salt, table"
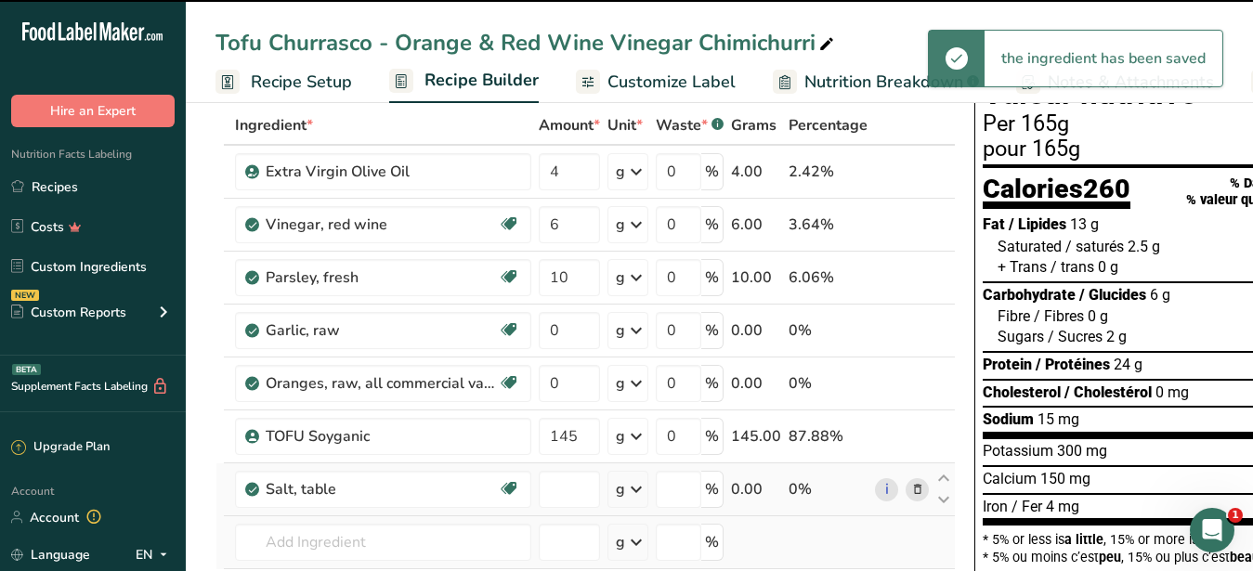
type input "0"
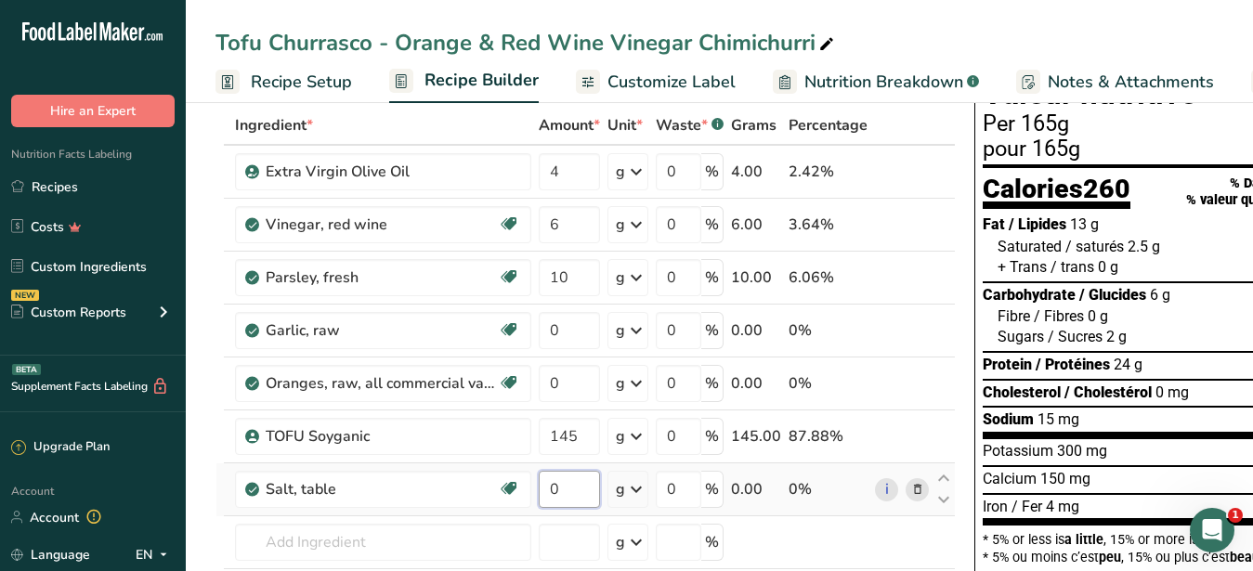
click at [539, 497] on input "0" at bounding box center [569, 489] width 61 height 37
click at [593, 427] on input "145" at bounding box center [569, 436] width 61 height 37
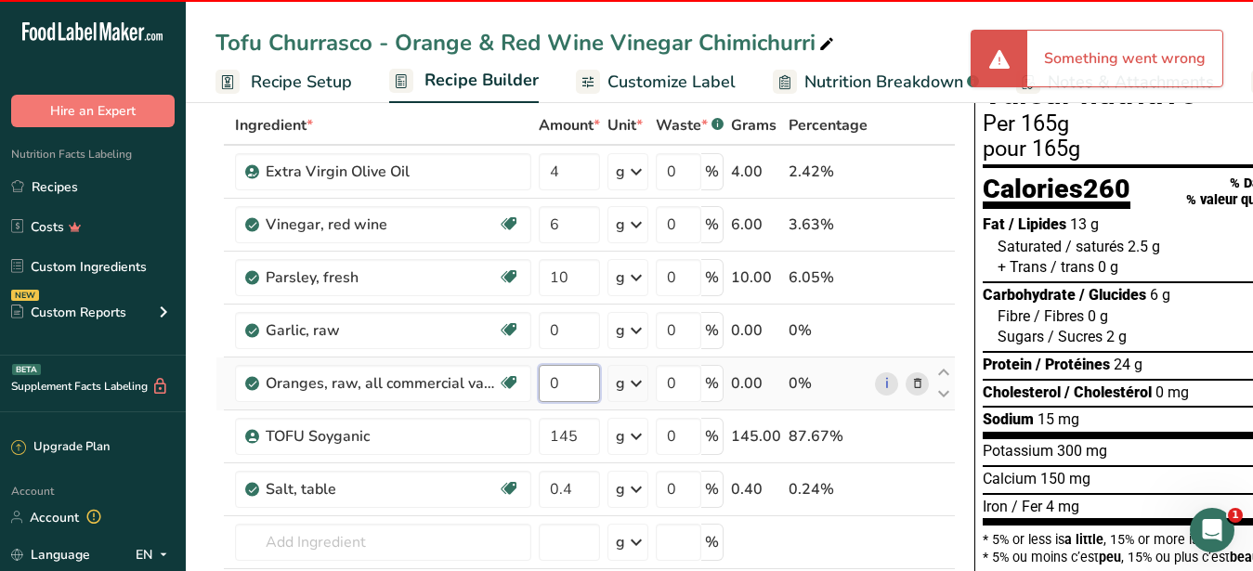
click at [577, 389] on input "0" at bounding box center [569, 383] width 61 height 37
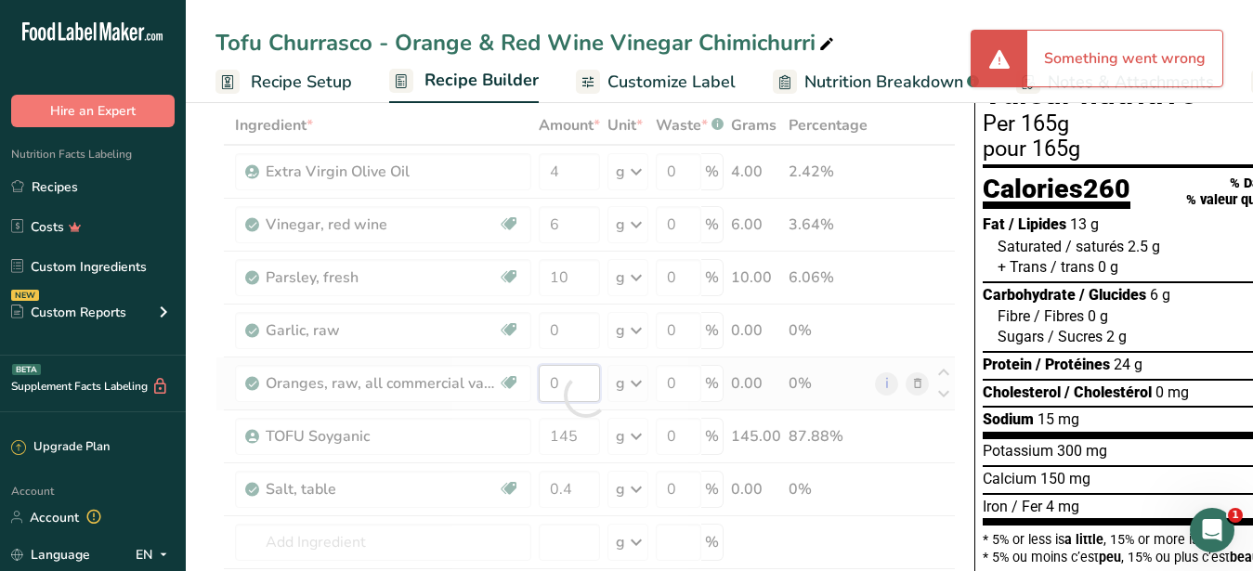
type input "0"
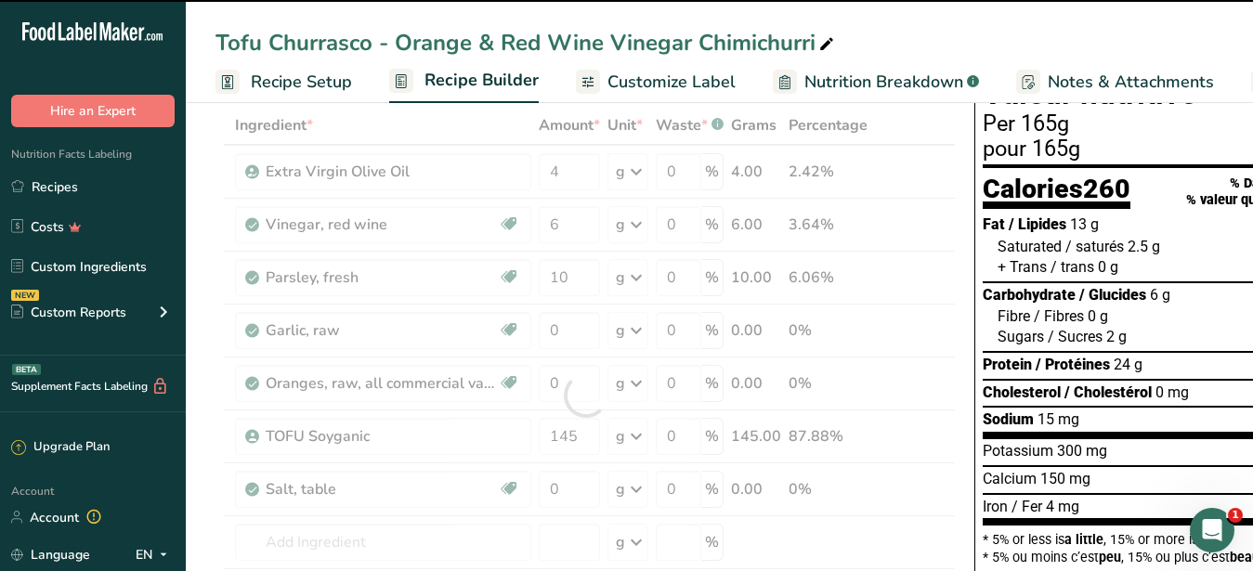
click at [386, 447] on div at bounding box center [586, 396] width 740 height 580
click at [113, 187] on link "Recipes" at bounding box center [93, 186] width 186 height 35
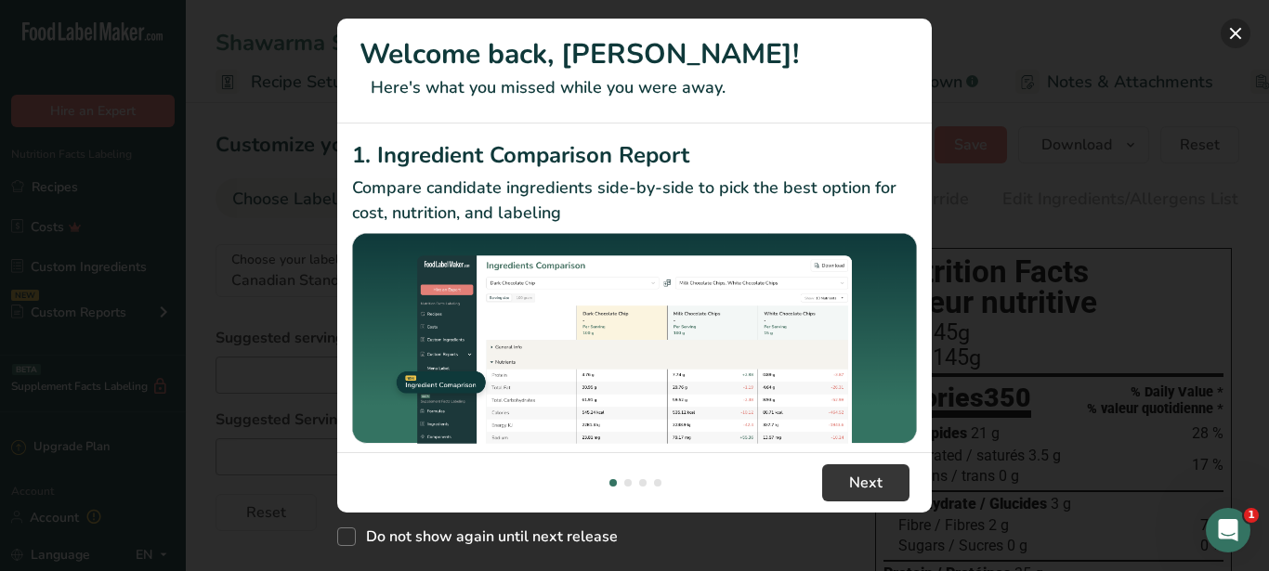
click at [1244, 23] on button "New Features" at bounding box center [1236, 34] width 30 height 30
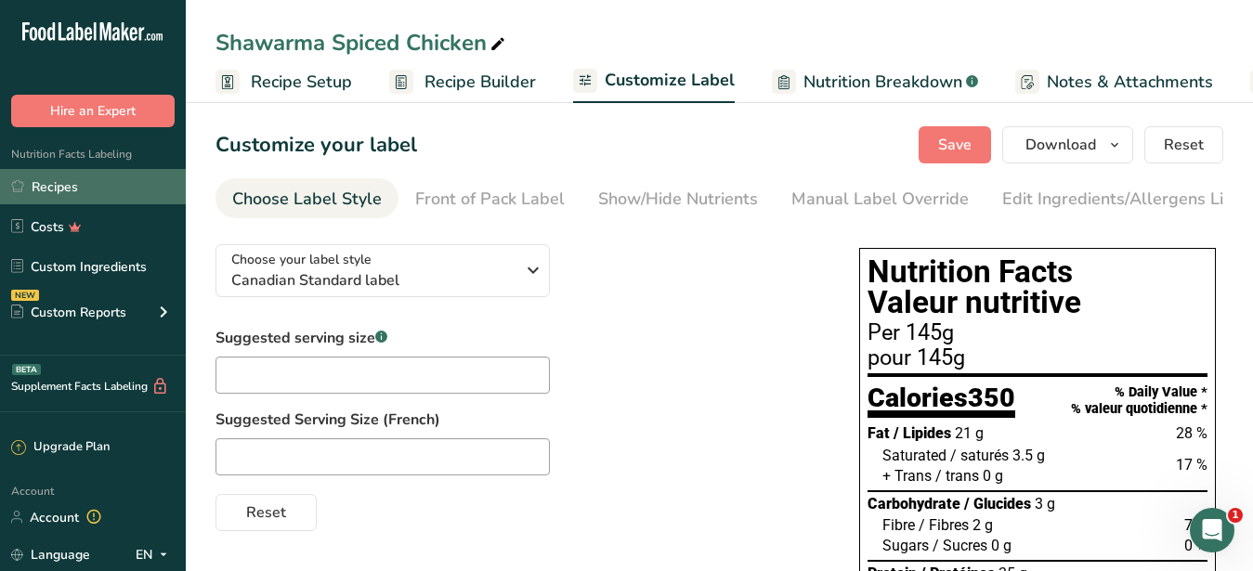
click at [51, 194] on link "Recipes" at bounding box center [93, 186] width 186 height 35
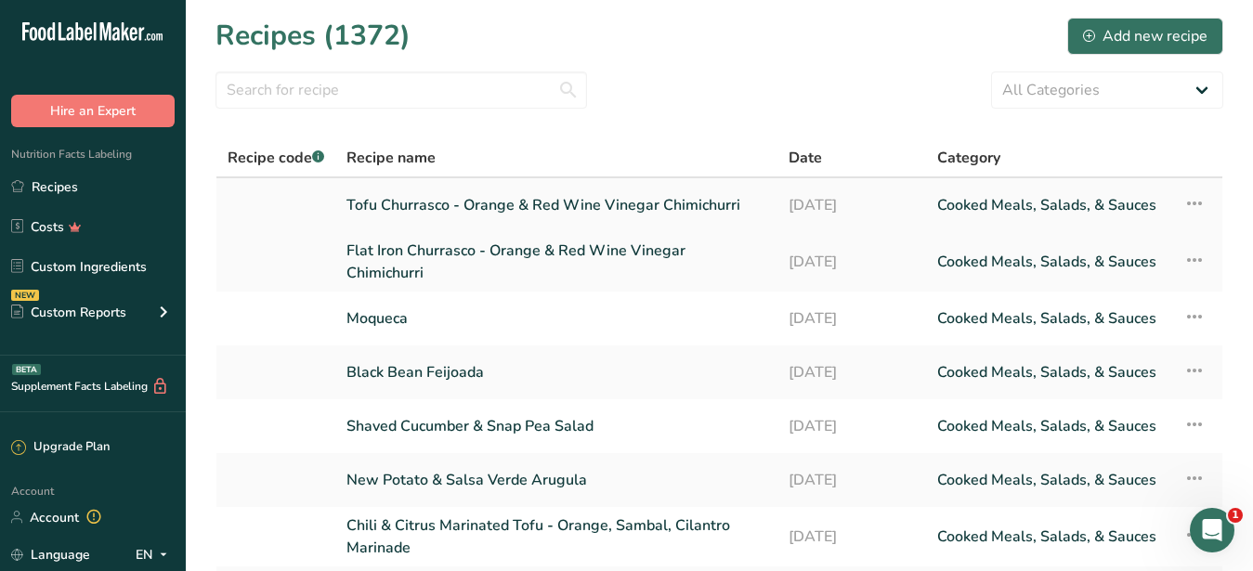
click at [501, 203] on link "Tofu Churrasco - Orange & Red Wine Vinegar Chimichurri" at bounding box center [557, 205] width 420 height 39
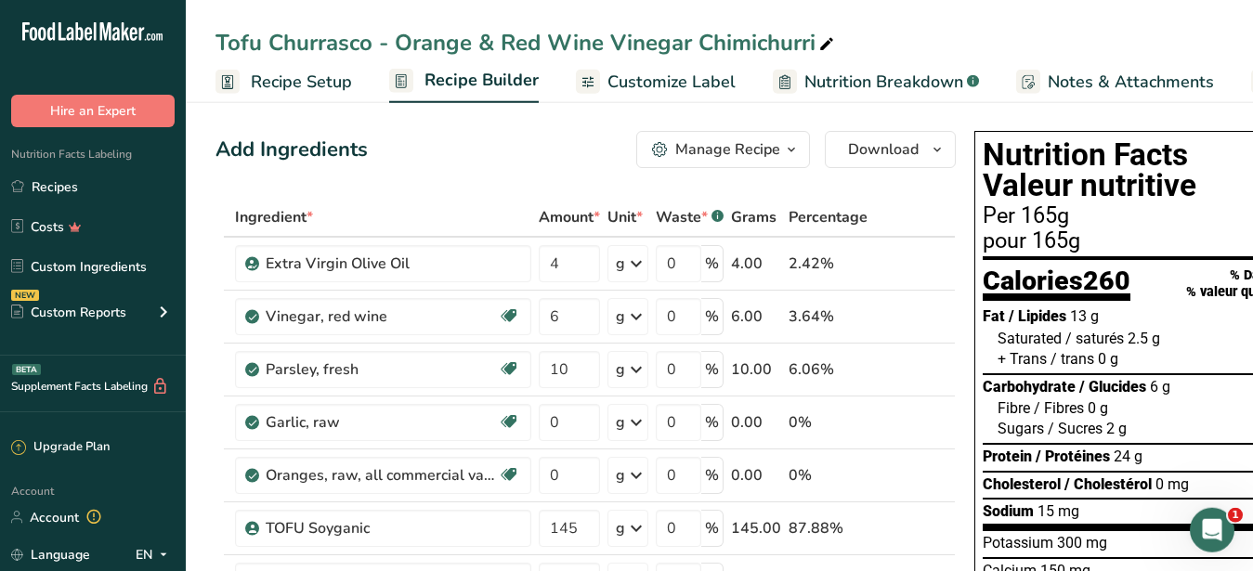
scroll to position [95, 0]
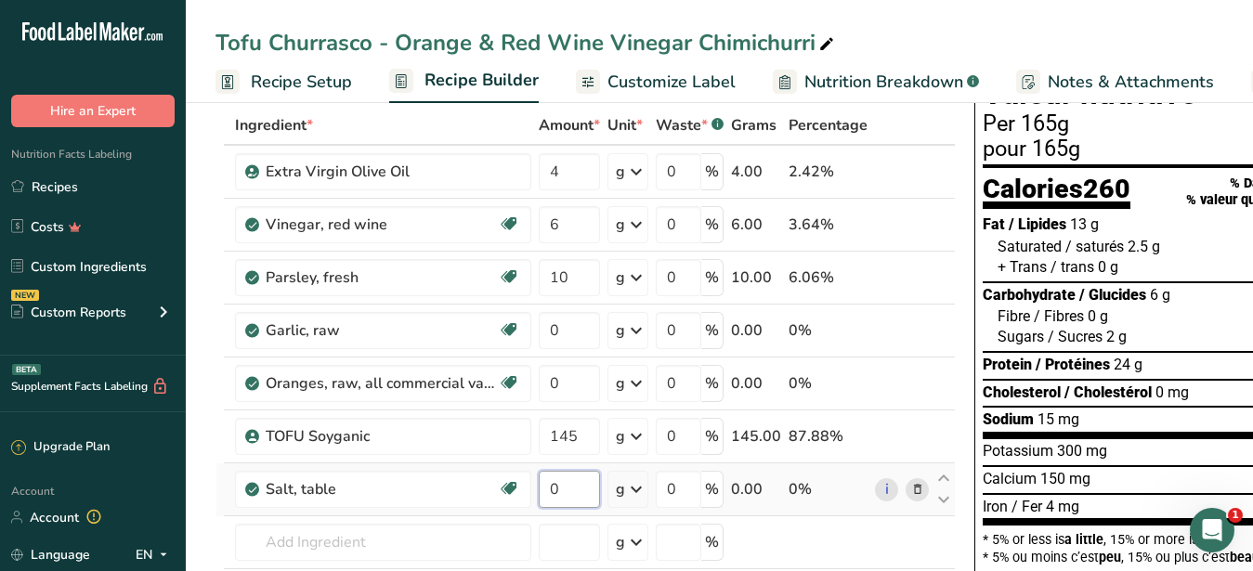
click at [567, 491] on input "0" at bounding box center [569, 489] width 61 height 37
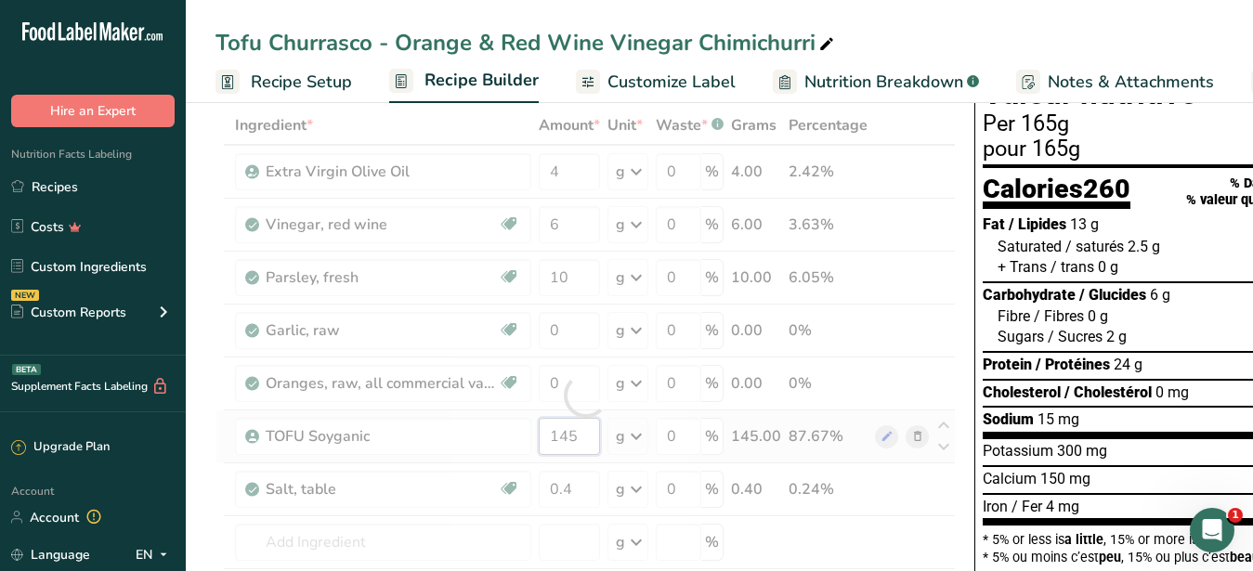
click at [582, 433] on input "145" at bounding box center [569, 436] width 61 height 37
click at [589, 490] on input "0" at bounding box center [569, 489] width 61 height 37
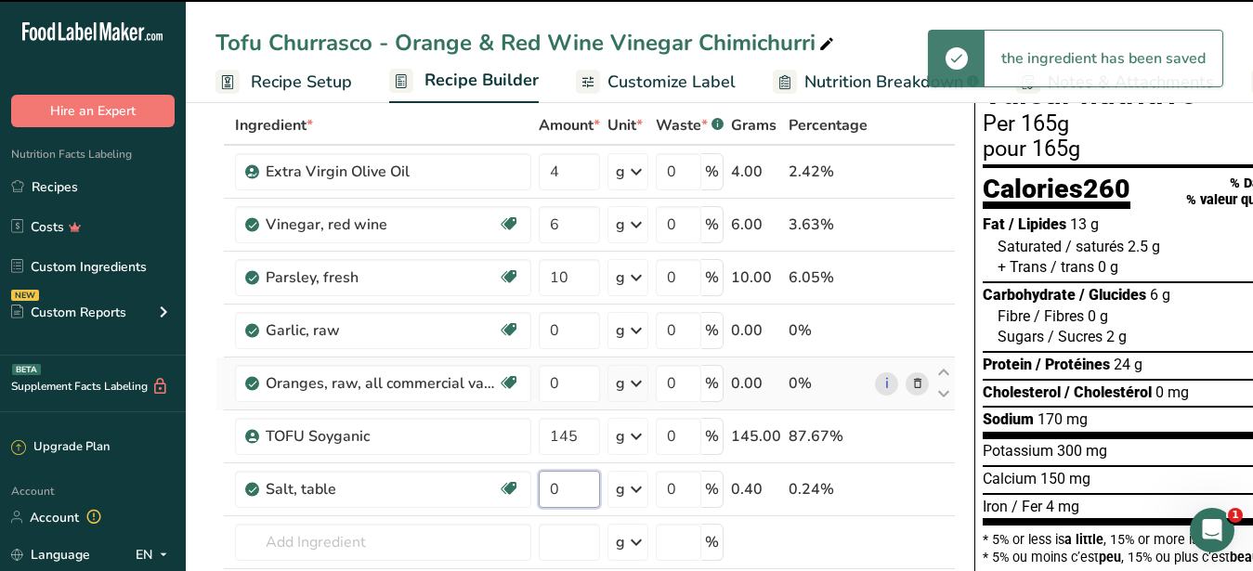
type input "0.4"
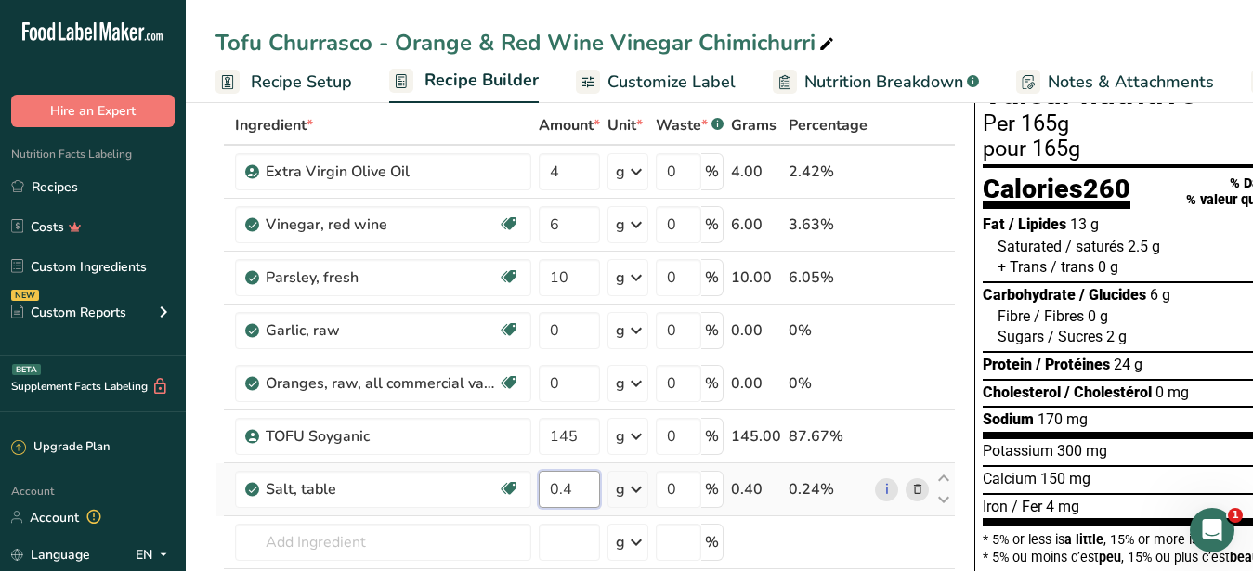
drag, startPoint x: 577, startPoint y: 488, endPoint x: 565, endPoint y: 492, distance: 12.9
click at [565, 492] on input "0.4" at bounding box center [569, 489] width 61 height 37
click at [579, 382] on input "0" at bounding box center [569, 383] width 61 height 37
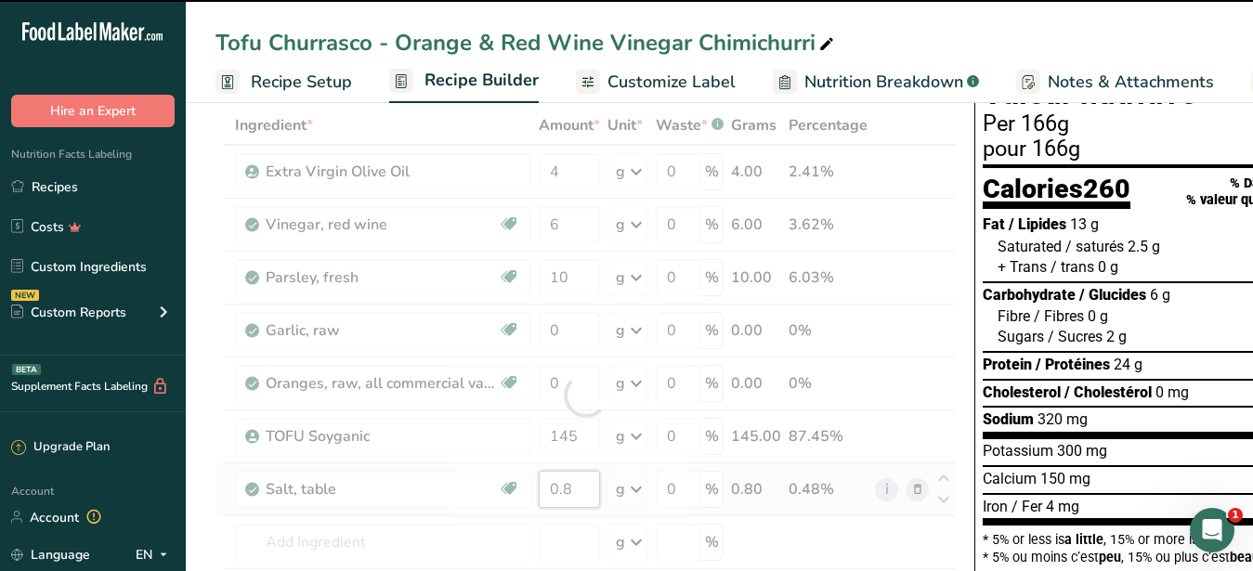
drag, startPoint x: 578, startPoint y: 489, endPoint x: 566, endPoint y: 492, distance: 12.6
click at [566, 492] on input "0.8" at bounding box center [569, 489] width 61 height 37
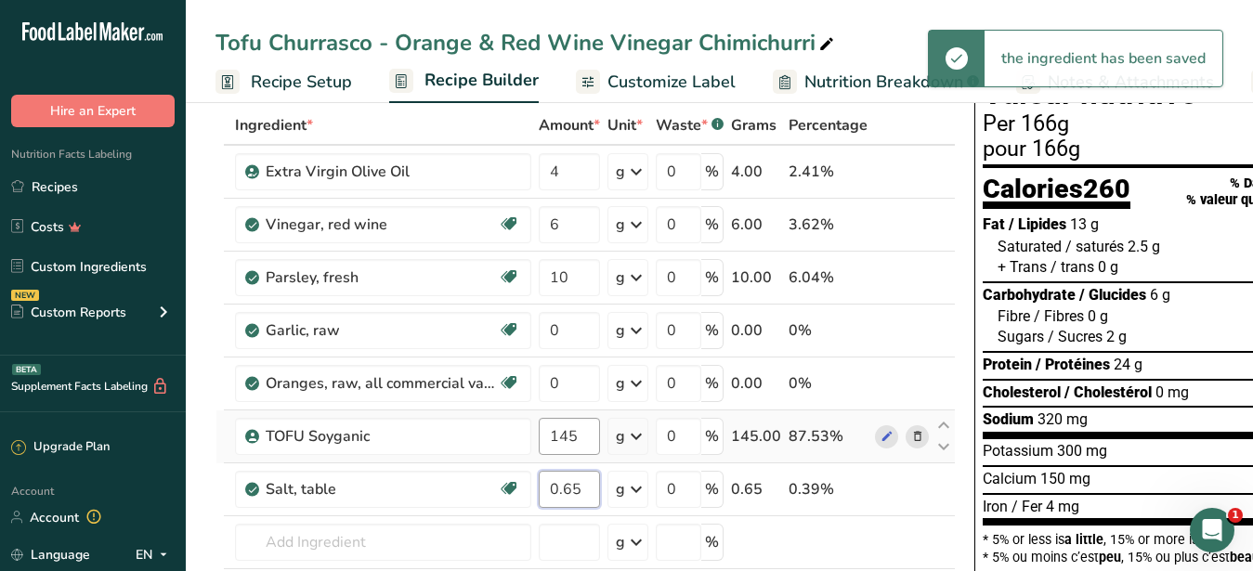
type input "0.65"
click at [573, 437] on input "145" at bounding box center [569, 436] width 61 height 37
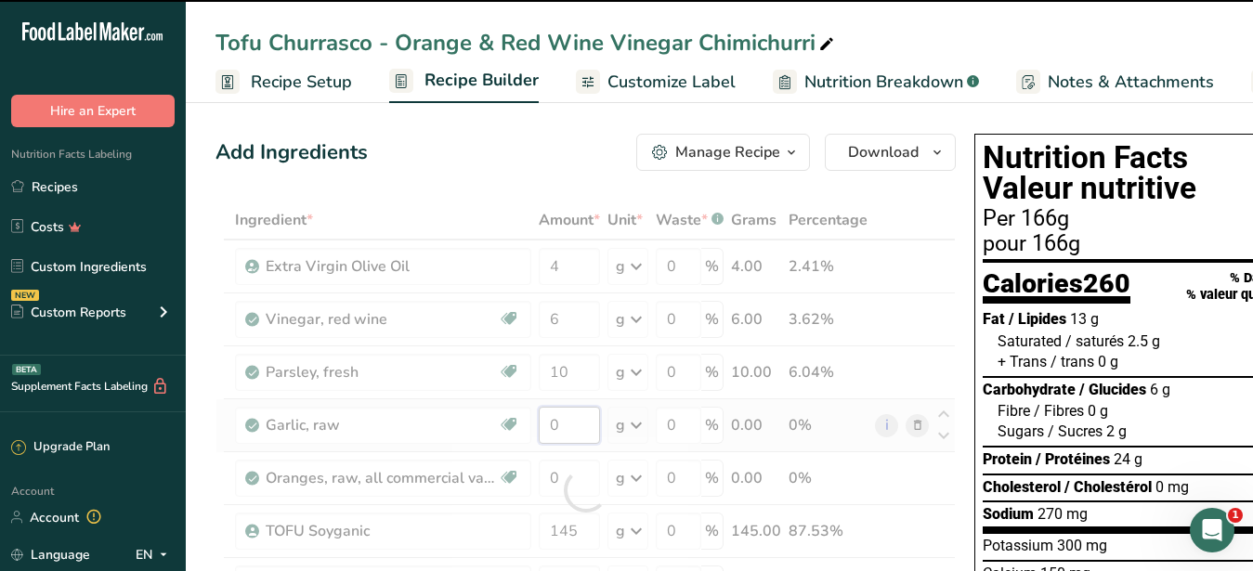
drag, startPoint x: 572, startPoint y: 418, endPoint x: 545, endPoint y: 424, distance: 27.5
click at [545, 424] on input "0" at bounding box center [569, 425] width 61 height 37
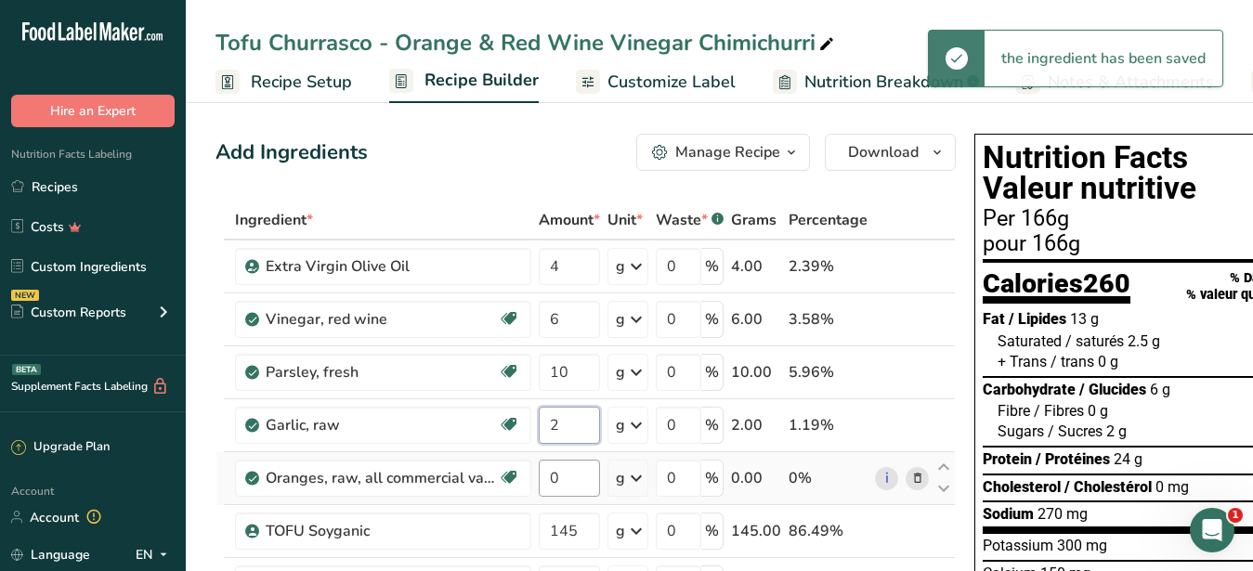
type input "2"
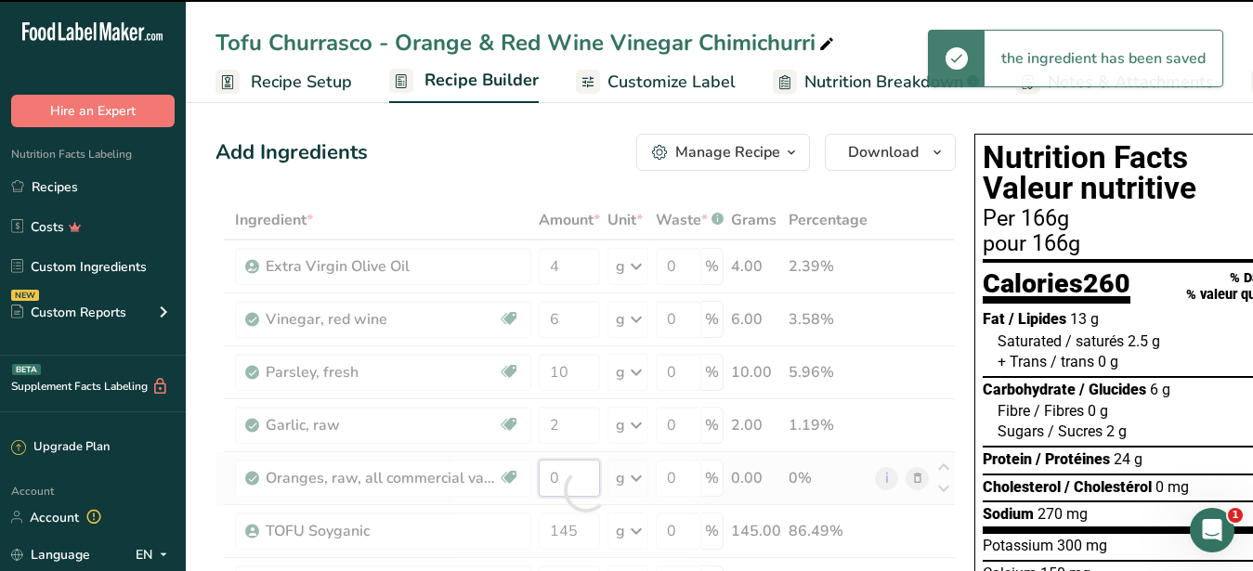
drag, startPoint x: 578, startPoint y: 482, endPoint x: 548, endPoint y: 481, distance: 29.7
click at [548, 481] on input "0" at bounding box center [569, 478] width 61 height 37
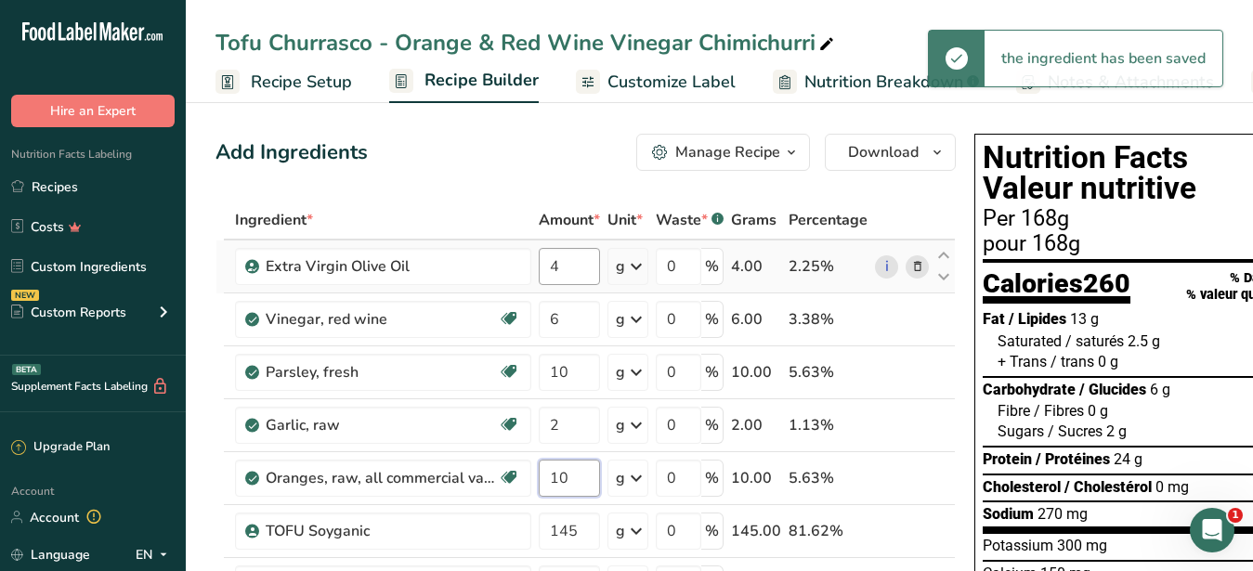
type input "10"
click at [564, 279] on input "4" at bounding box center [569, 266] width 61 height 37
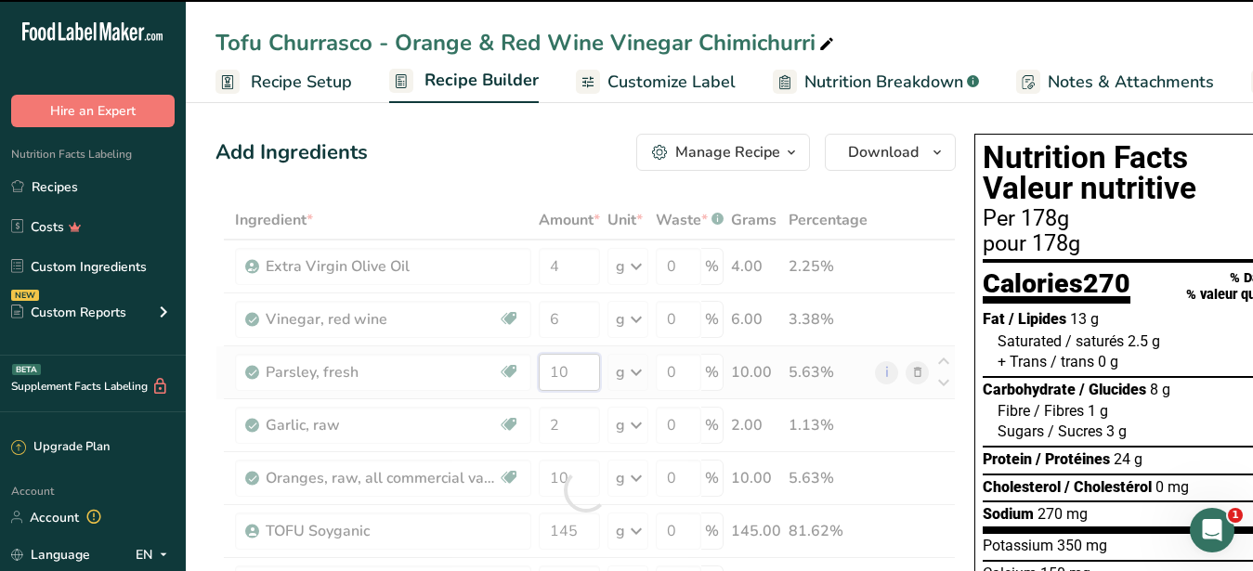
drag, startPoint x: 581, startPoint y: 360, endPoint x: 561, endPoint y: 370, distance: 21.6
click at [561, 370] on input "10" at bounding box center [569, 372] width 61 height 37
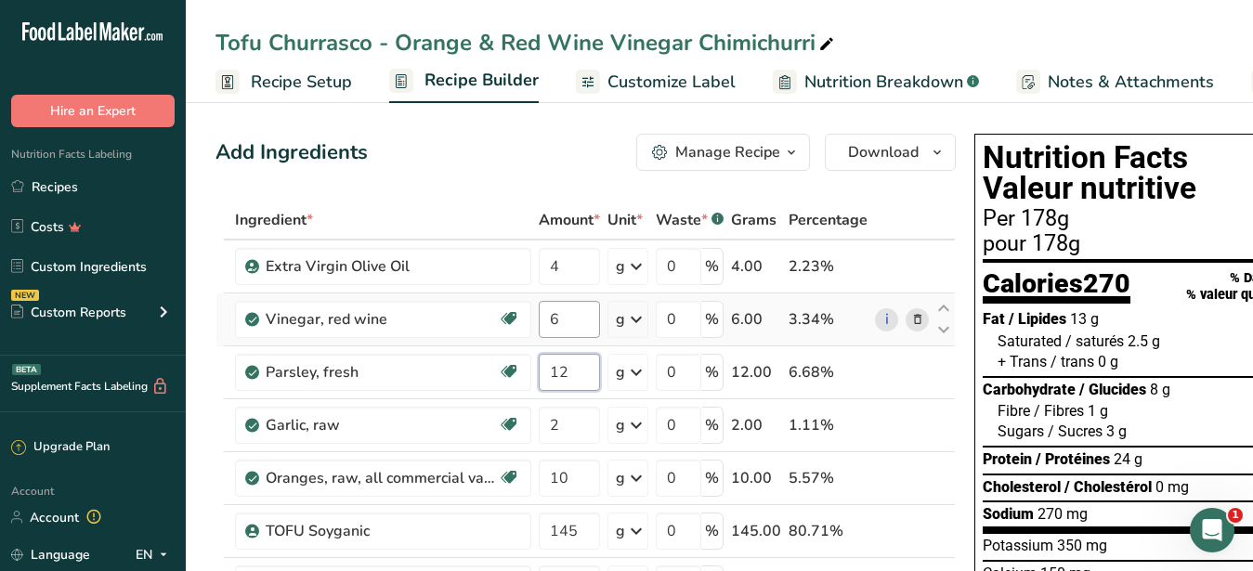
type input "12"
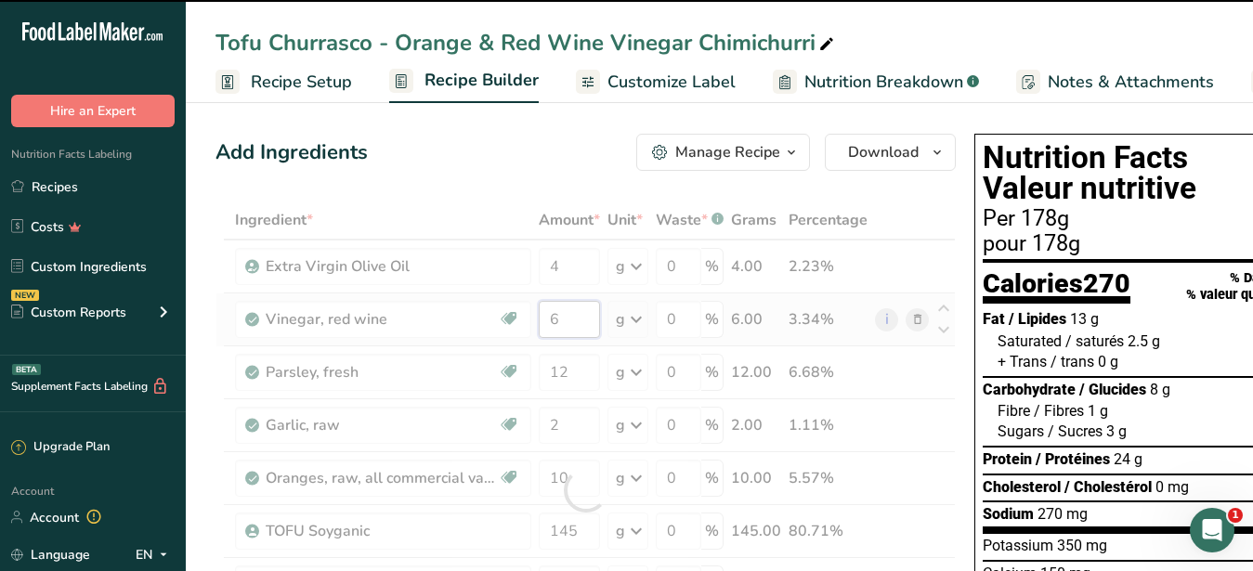
drag, startPoint x: 583, startPoint y: 324, endPoint x: 558, endPoint y: 320, distance: 25.4
click at [558, 320] on input "6" at bounding box center [569, 319] width 61 height 37
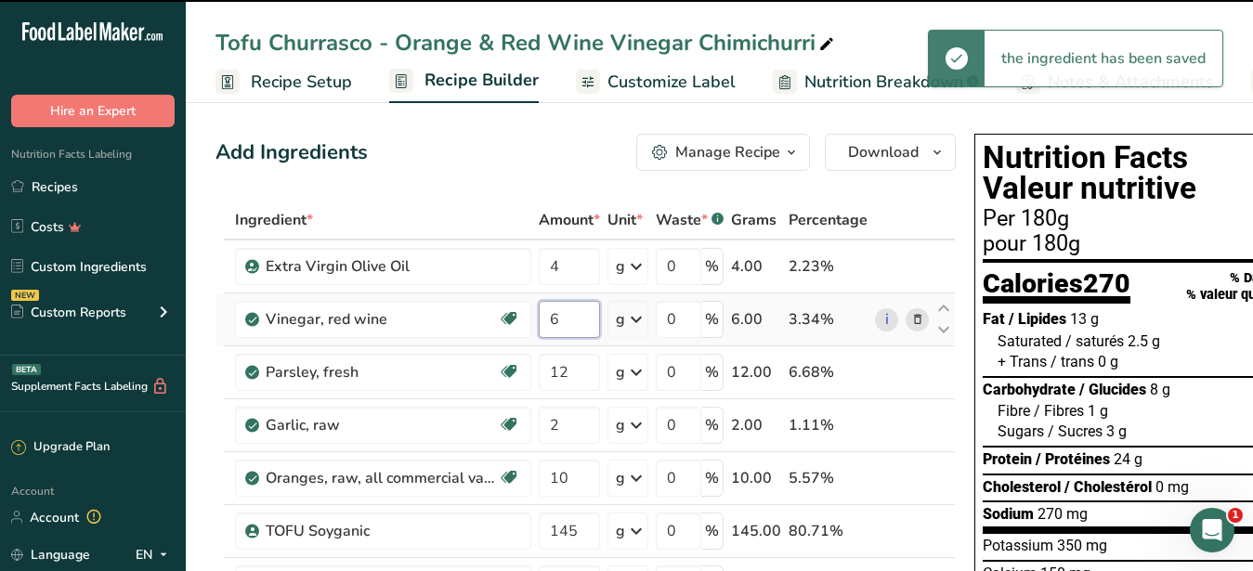
click at [574, 319] on input "6" at bounding box center [569, 319] width 61 height 37
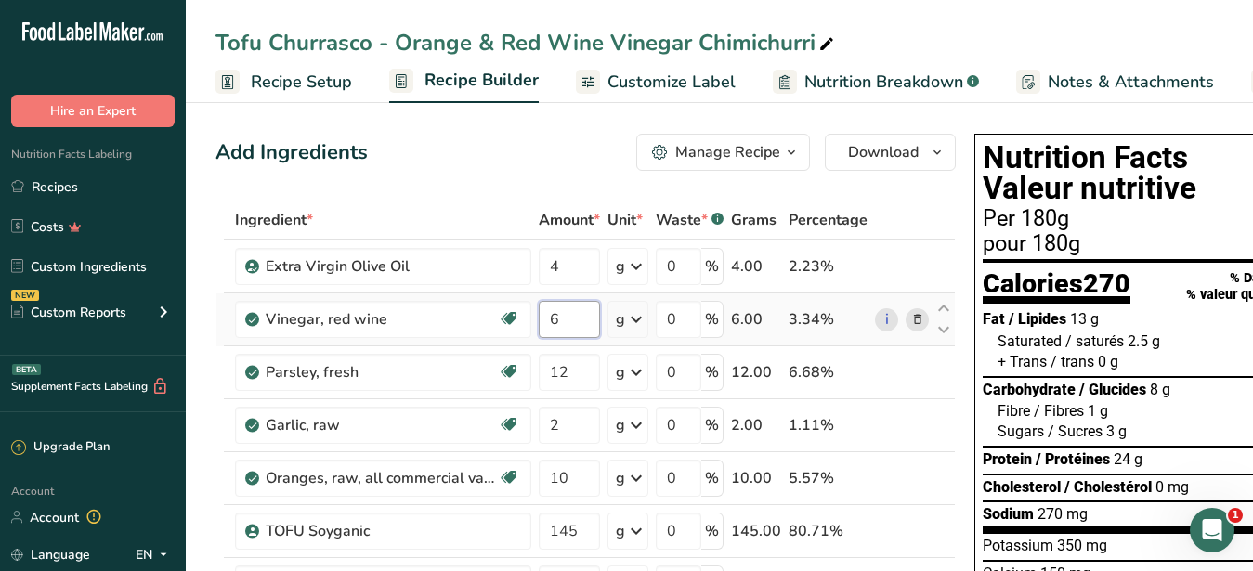
click at [566, 320] on input "6" at bounding box center [569, 319] width 61 height 37
type input "5.999999"
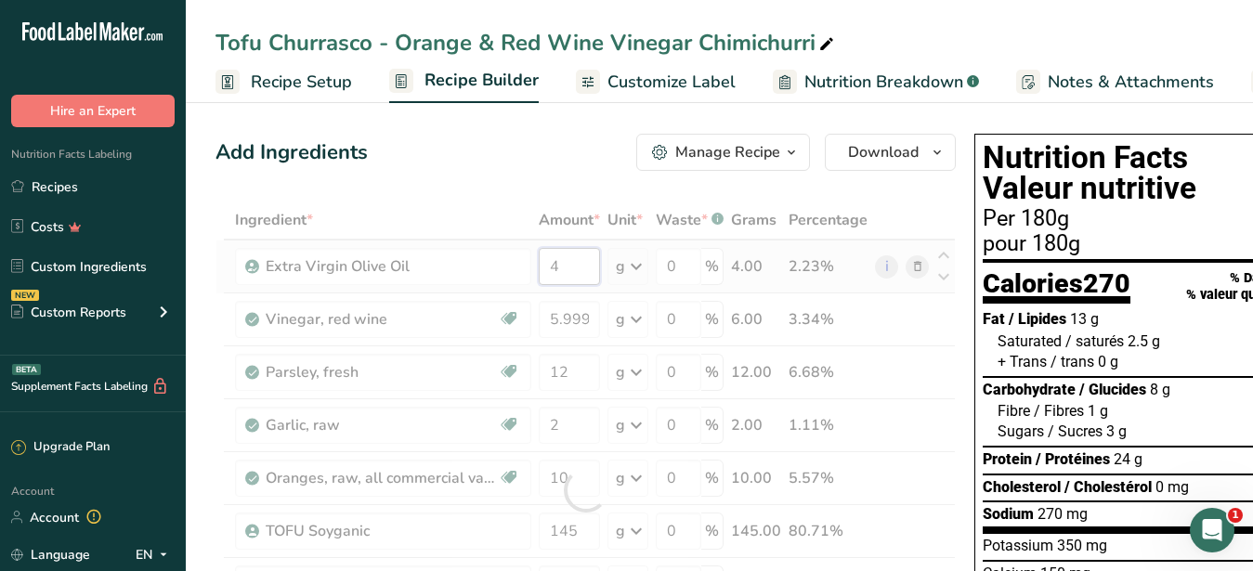
click at [567, 268] on input "4" at bounding box center [569, 266] width 61 height 37
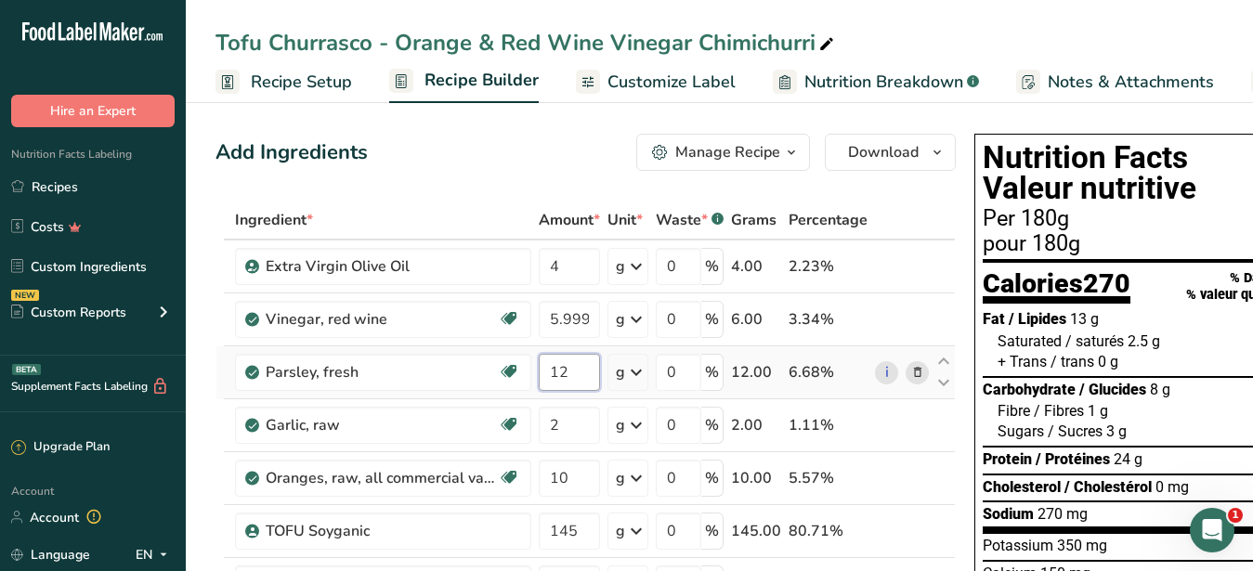
drag, startPoint x: 571, startPoint y: 378, endPoint x: 540, endPoint y: 373, distance: 32.1
click at [540, 373] on input "12" at bounding box center [569, 372] width 61 height 37
type input "7"
click at [578, 423] on input "2" at bounding box center [569, 425] width 61 height 37
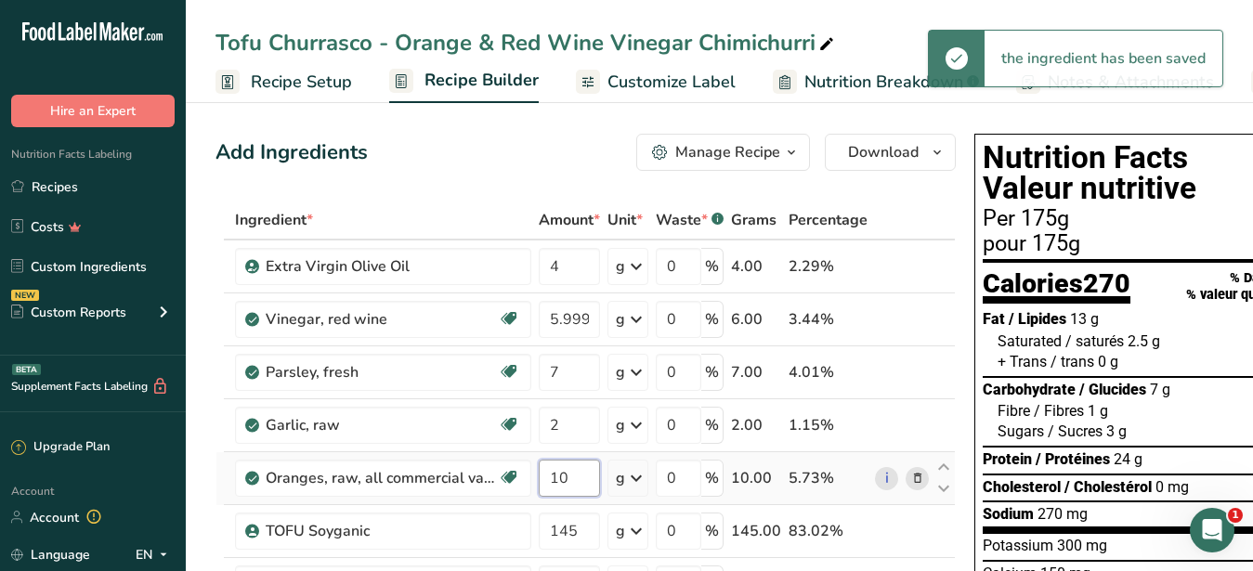
drag, startPoint x: 581, startPoint y: 480, endPoint x: 535, endPoint y: 477, distance: 45.7
click at [539, 477] on input "10" at bounding box center [569, 478] width 61 height 37
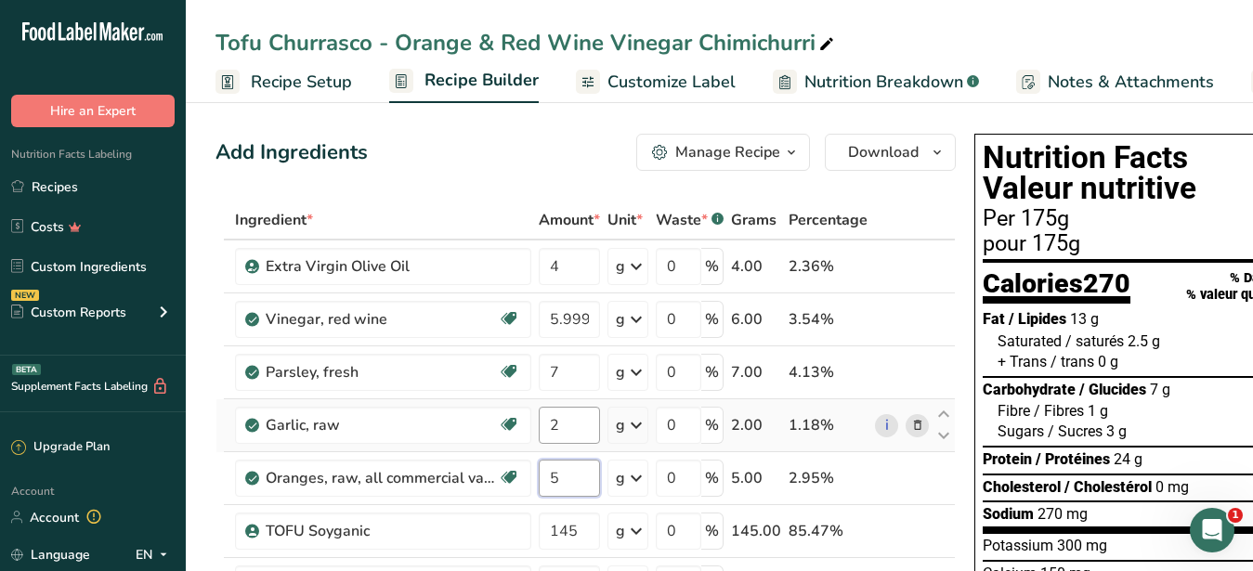
type input "5"
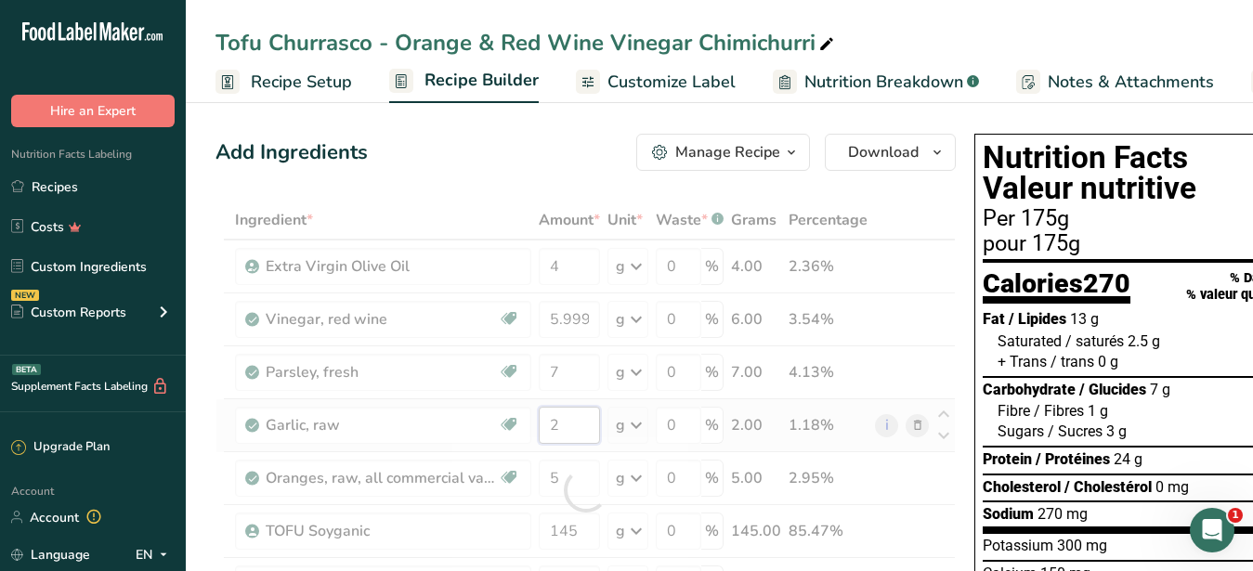
click at [578, 437] on input "2" at bounding box center [569, 425] width 61 height 37
click at [638, 81] on span "Customize Label" at bounding box center [672, 82] width 128 height 25
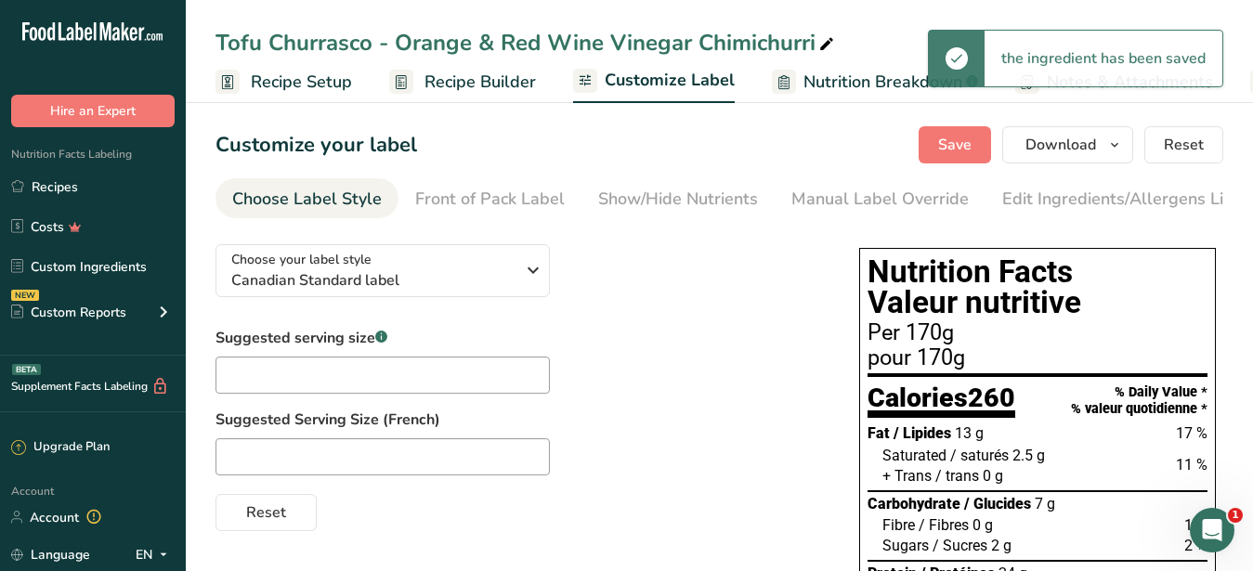
scroll to position [0, 193]
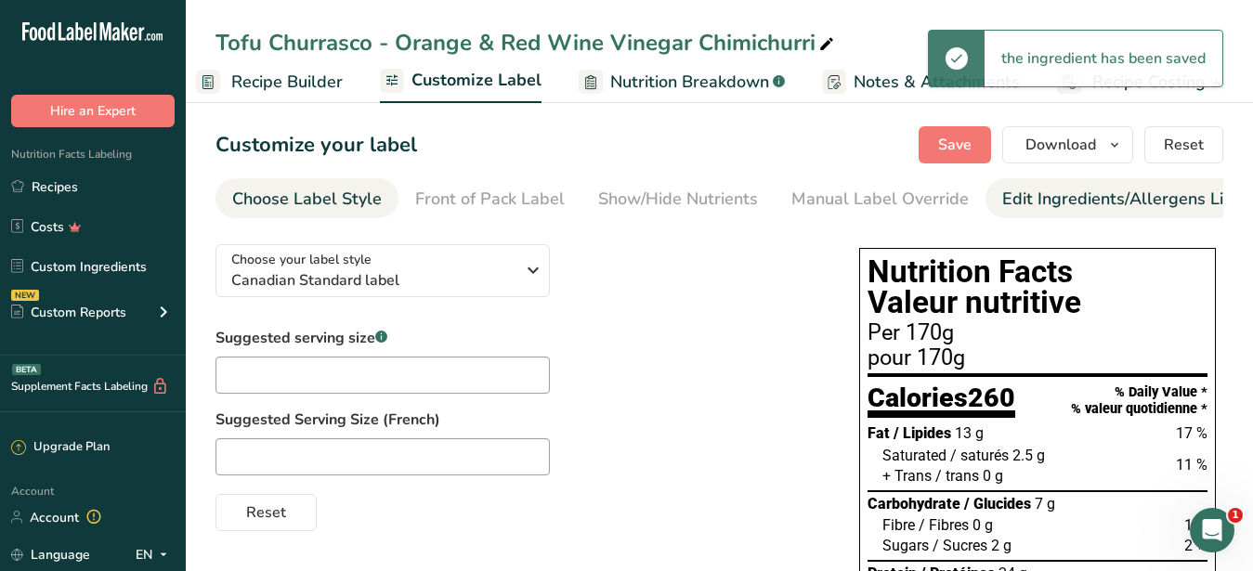
click at [1066, 187] on div "Edit Ingredients/Allergens List" at bounding box center [1120, 199] width 236 height 25
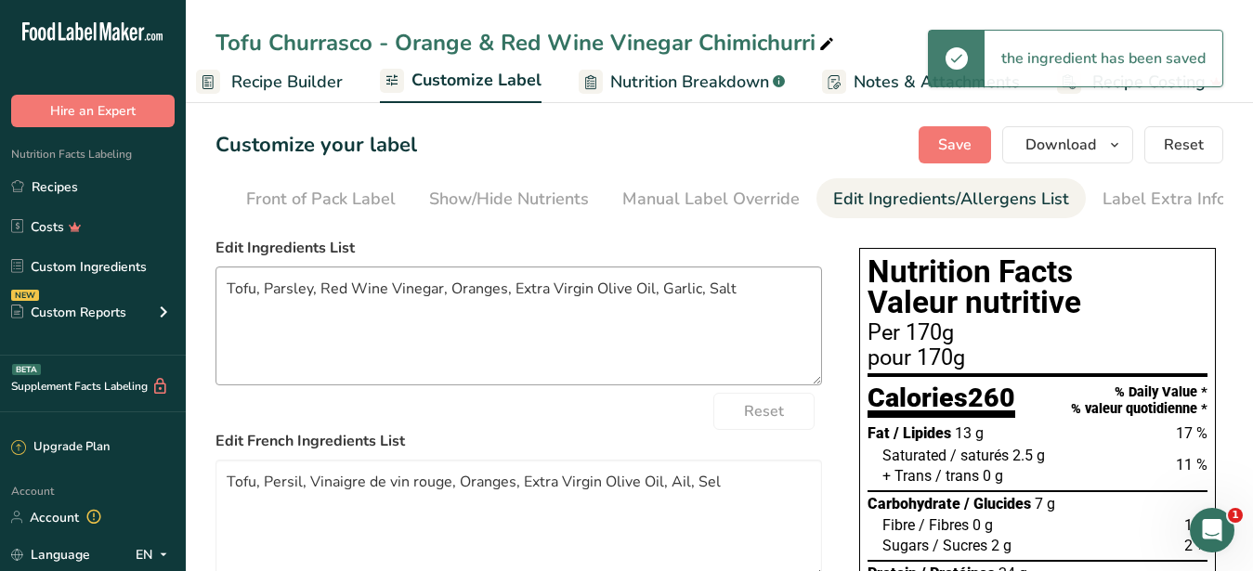
scroll to position [0, 170]
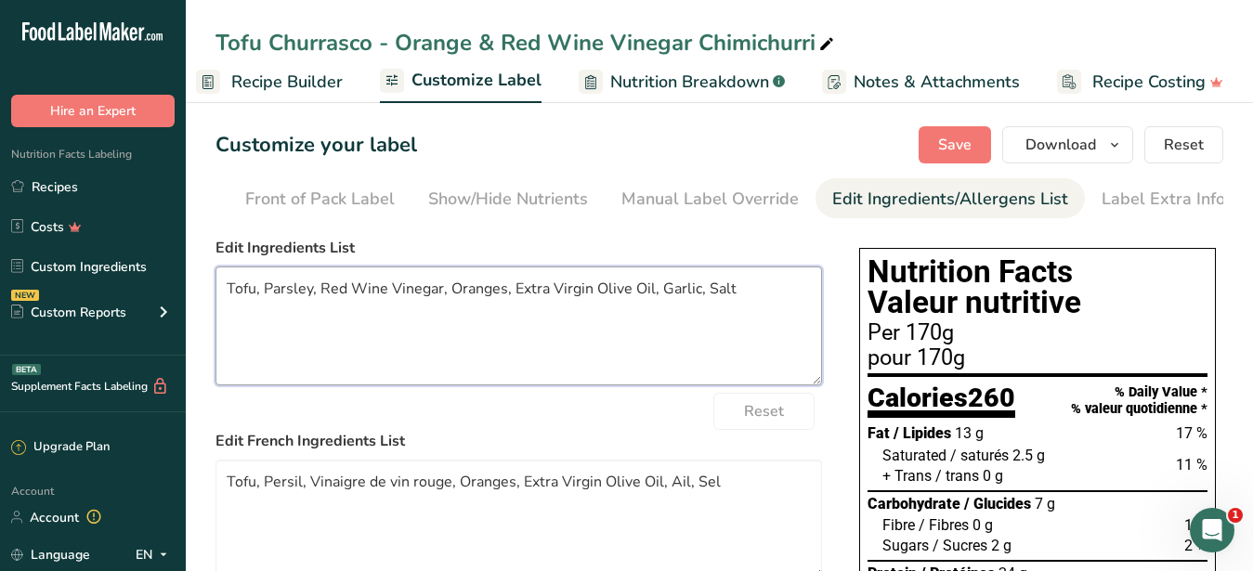
drag, startPoint x: 771, startPoint y: 305, endPoint x: 41, endPoint y: 275, distance: 730.8
click at [216, 275] on textarea "Tofu, Parsley, Red Wine Vinegar, Oranges, Extra Virgin Olive Oil, Garlic, Salt" at bounding box center [519, 326] width 607 height 119
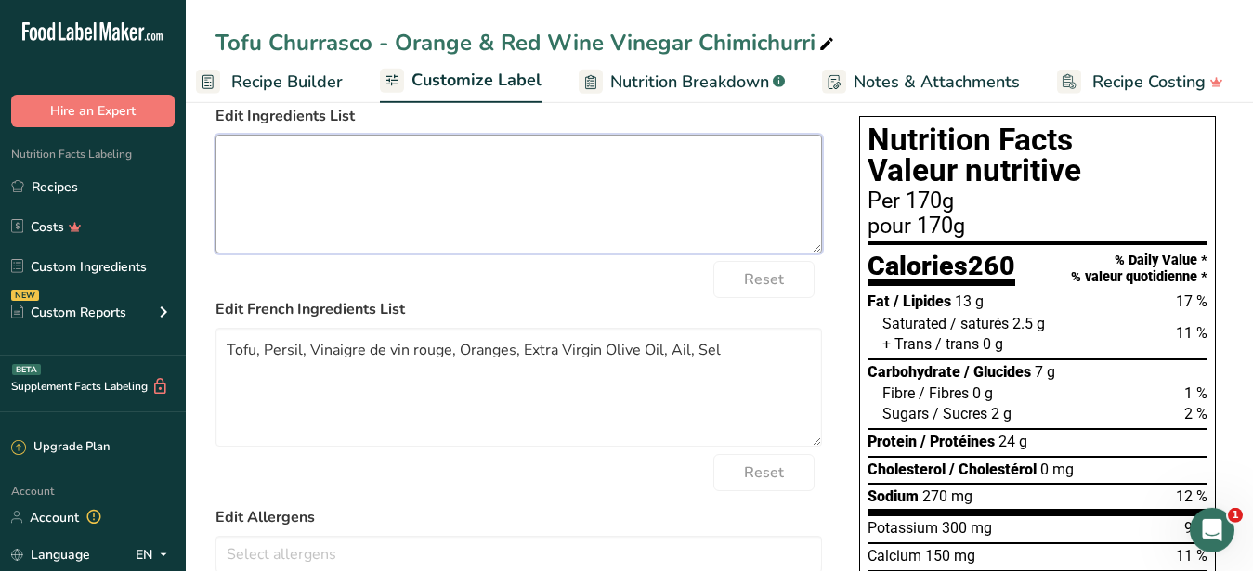
scroll to position [190, 0]
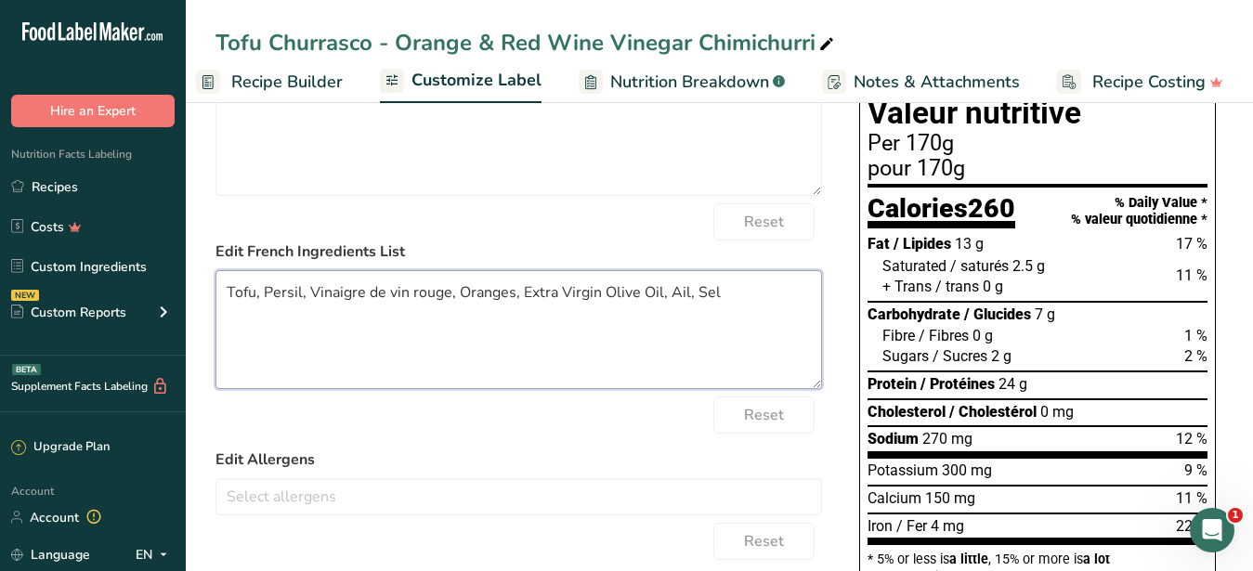
drag, startPoint x: 693, startPoint y: 313, endPoint x: 69, endPoint y: 325, distance: 624.4
click at [216, 325] on textarea "Tofu, Persil, Vinaigre de vin rouge, Oranges, Extra Virgin Olive Oil, Ail, Sel" at bounding box center [519, 329] width 607 height 119
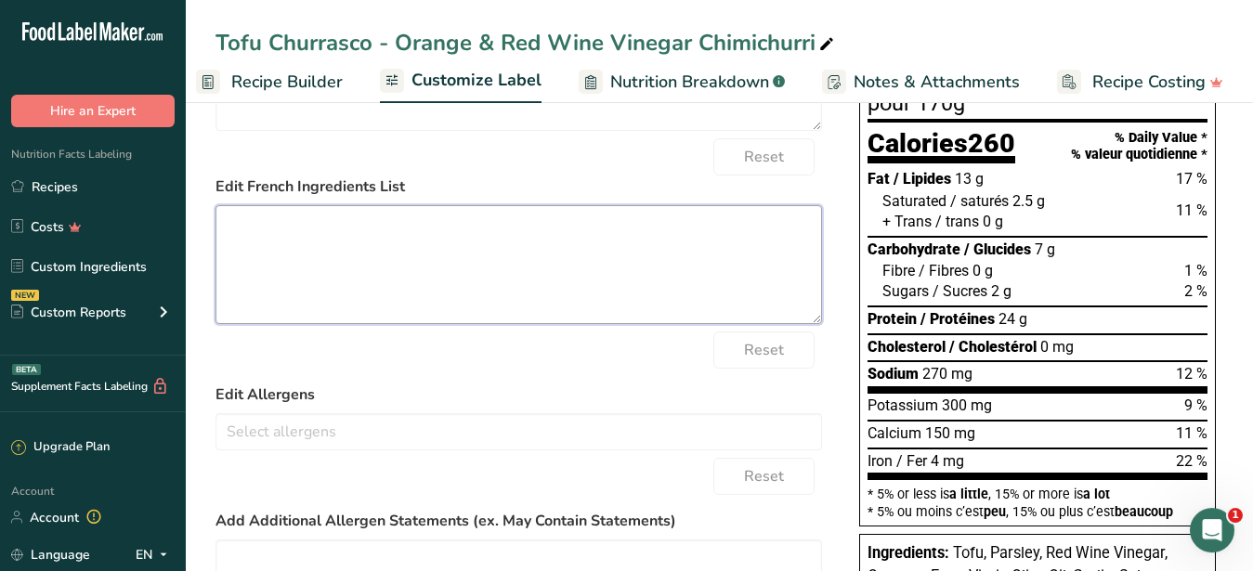
scroll to position [284, 0]
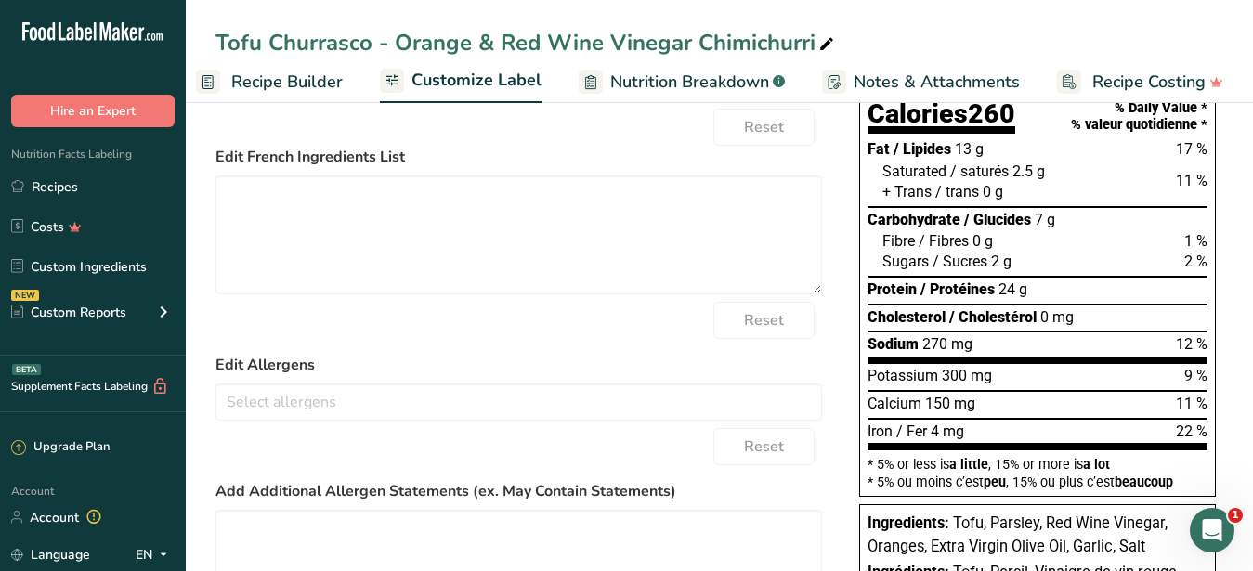
click at [361, 437] on form "Edit Ingredients List Reset Edit French Ingredients List Reset Edit Allergens S…" at bounding box center [519, 355] width 607 height 804
click at [359, 416] on input "text" at bounding box center [518, 401] width 605 height 29
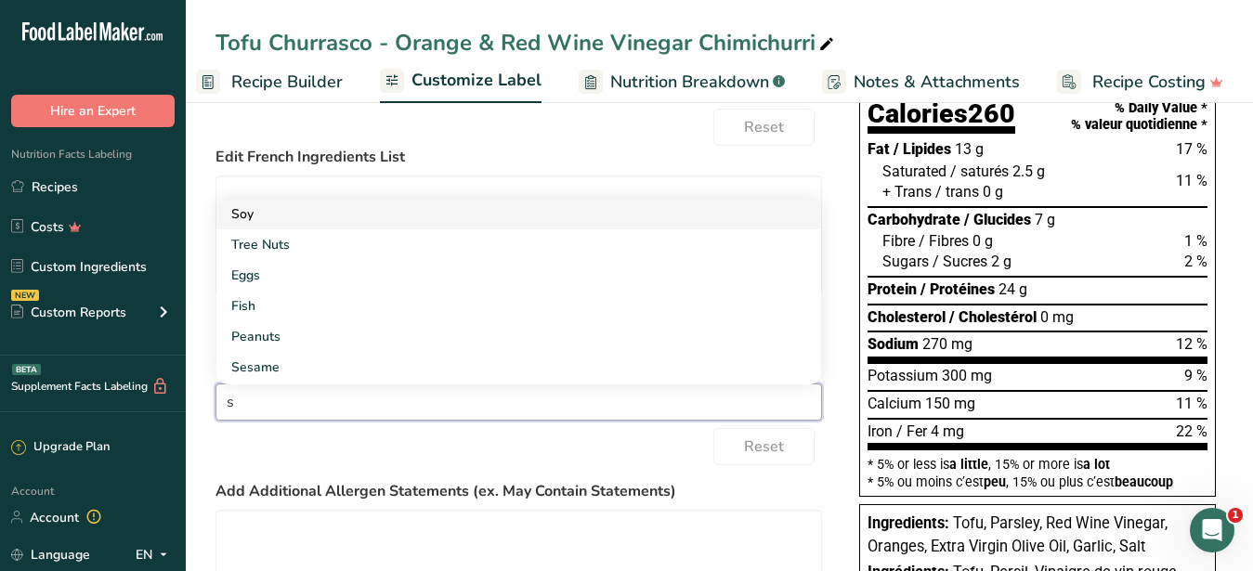
type input "s"
click at [281, 222] on link "Soy" at bounding box center [518, 214] width 605 height 31
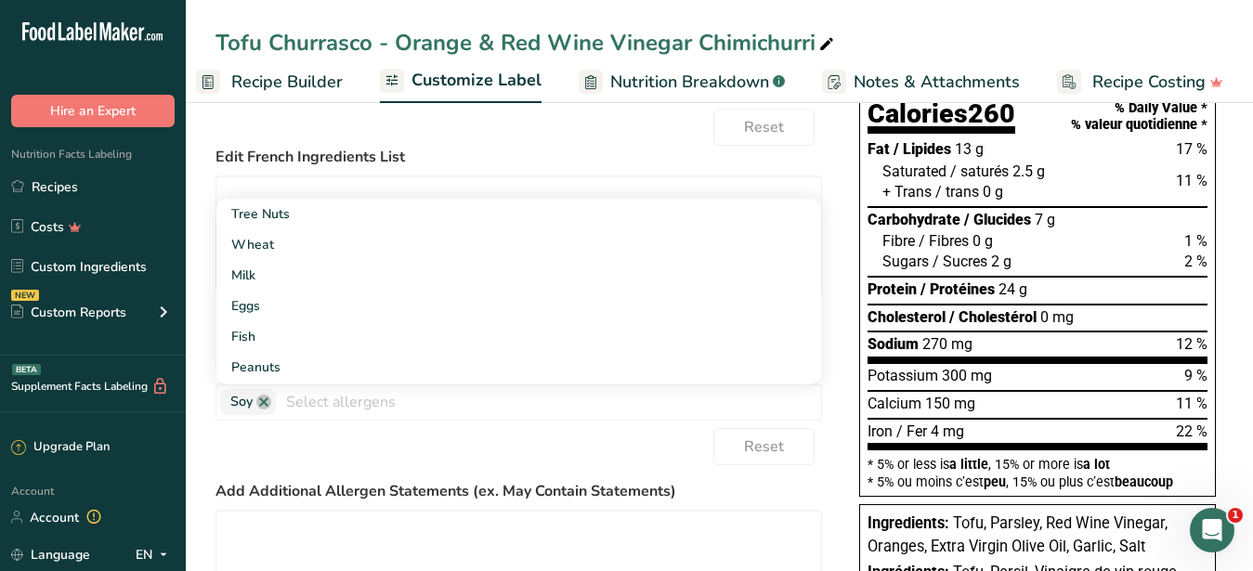
click at [381, 461] on div "Reset" at bounding box center [519, 446] width 607 height 37
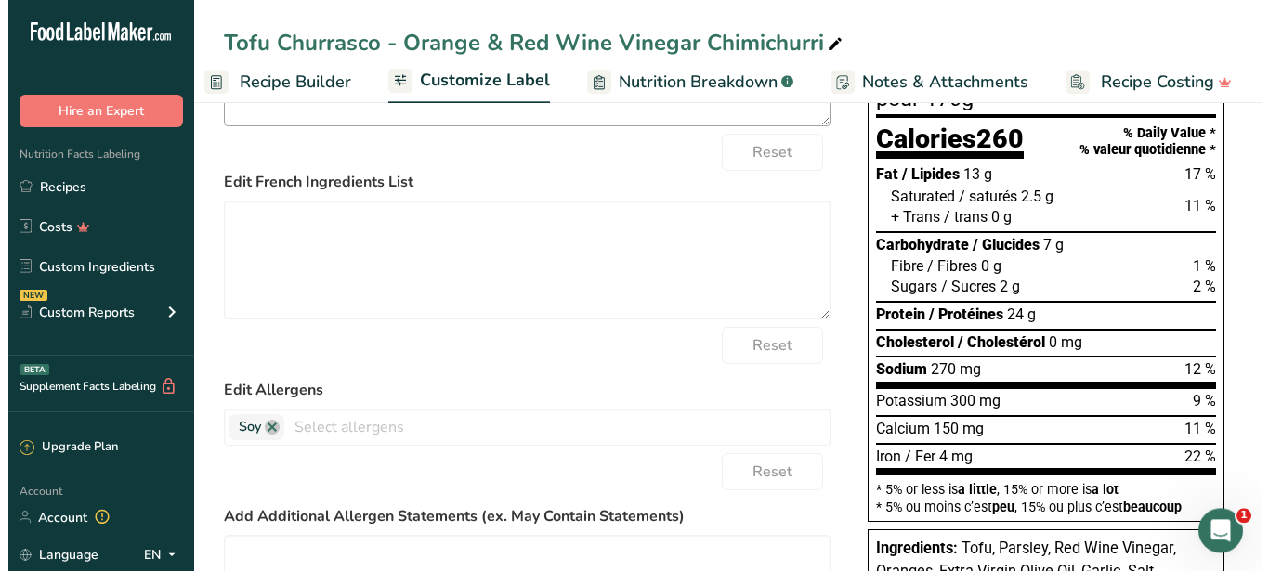
scroll to position [0, 0]
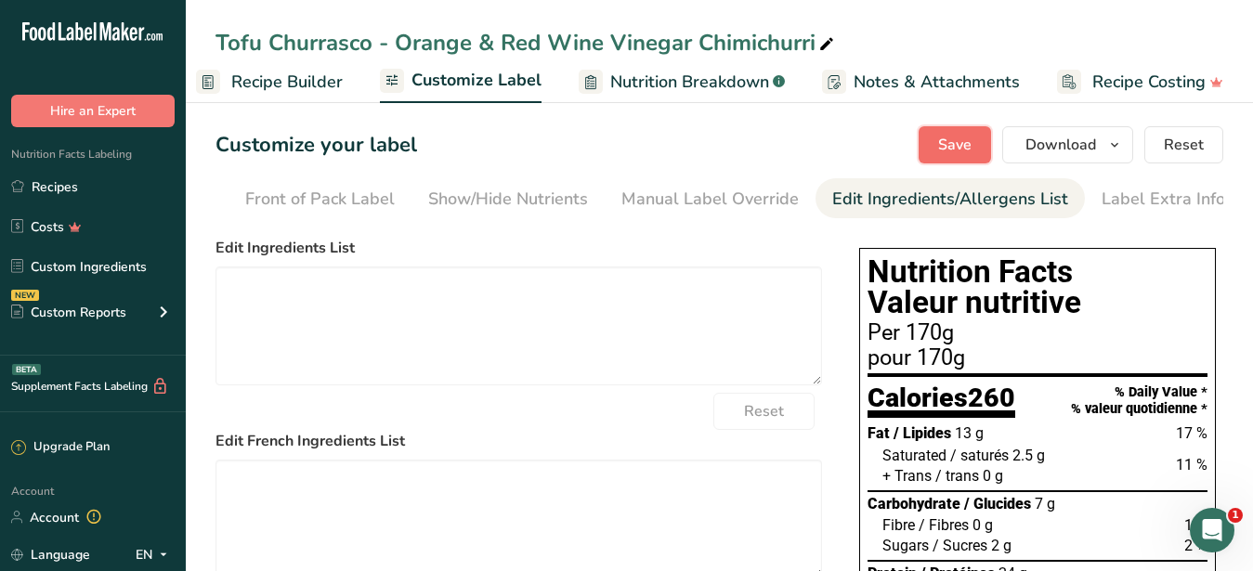
click at [969, 141] on span "Save" at bounding box center [954, 145] width 33 height 22
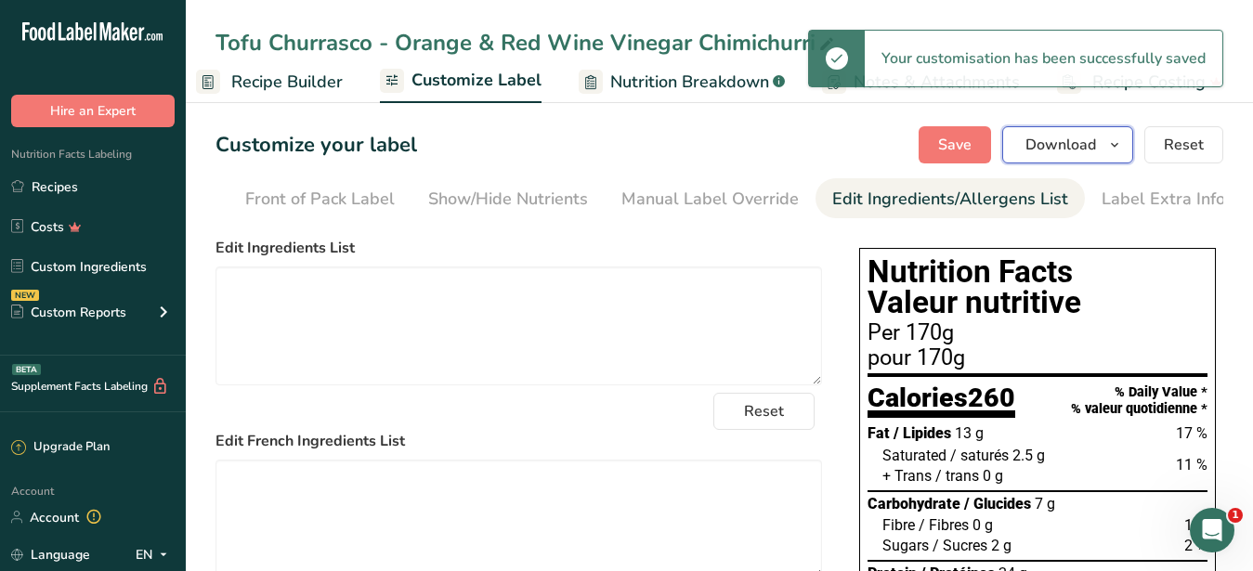
click at [1078, 152] on span "Download" at bounding box center [1061, 145] width 71 height 22
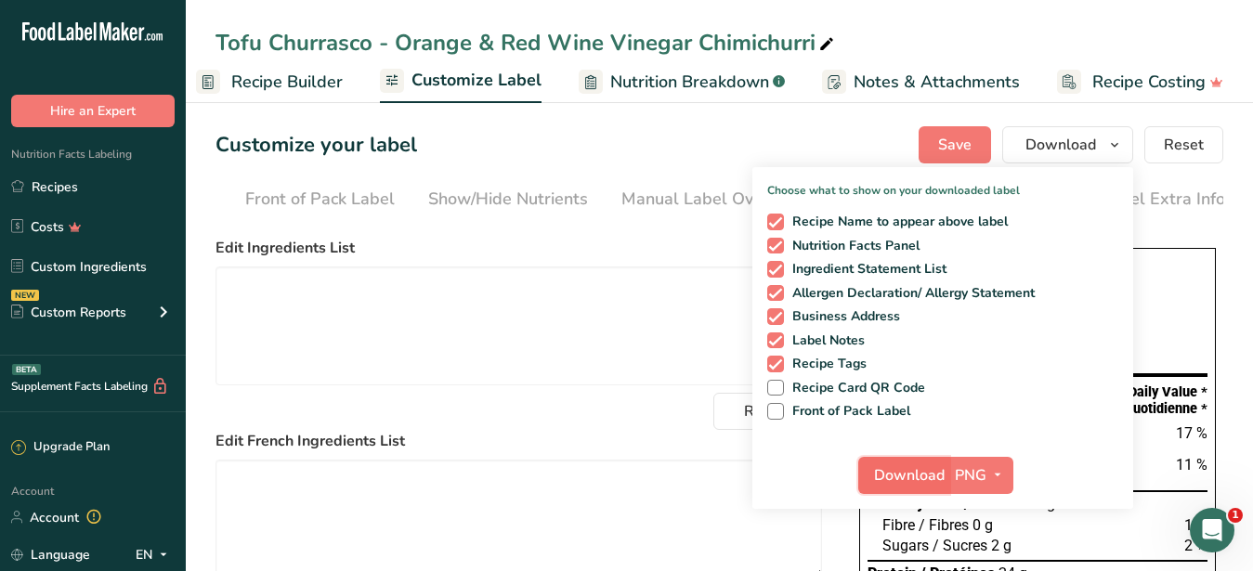
click at [922, 471] on span "Download" at bounding box center [909, 475] width 71 height 22
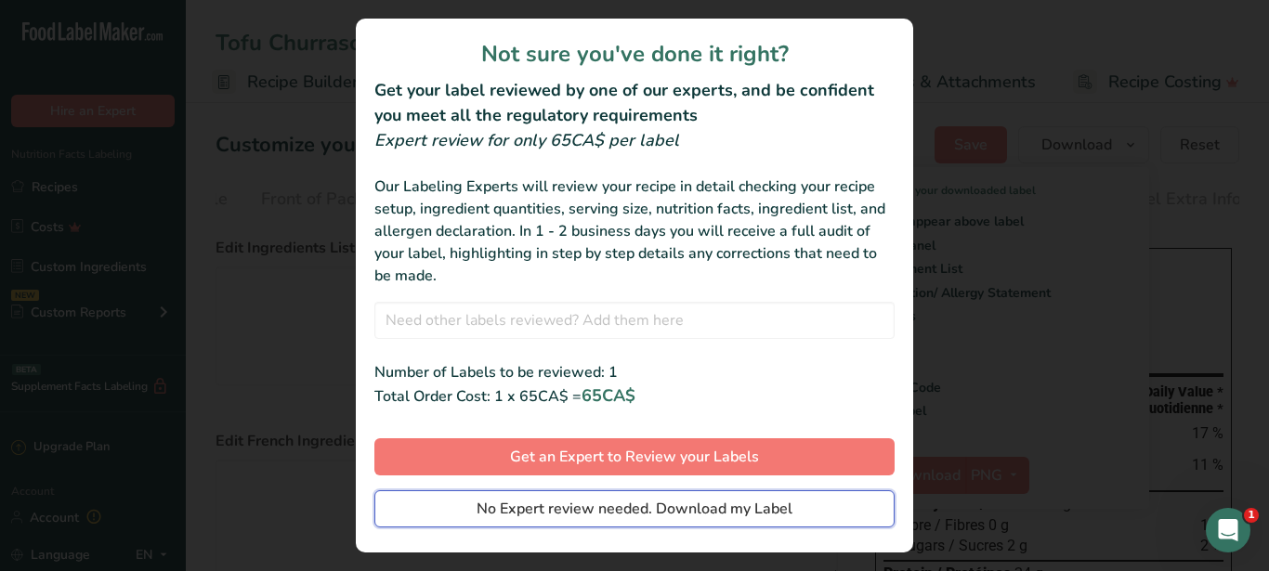
click at [793, 504] on button "No Expert review needed. Download my Label" at bounding box center [634, 508] width 520 height 37
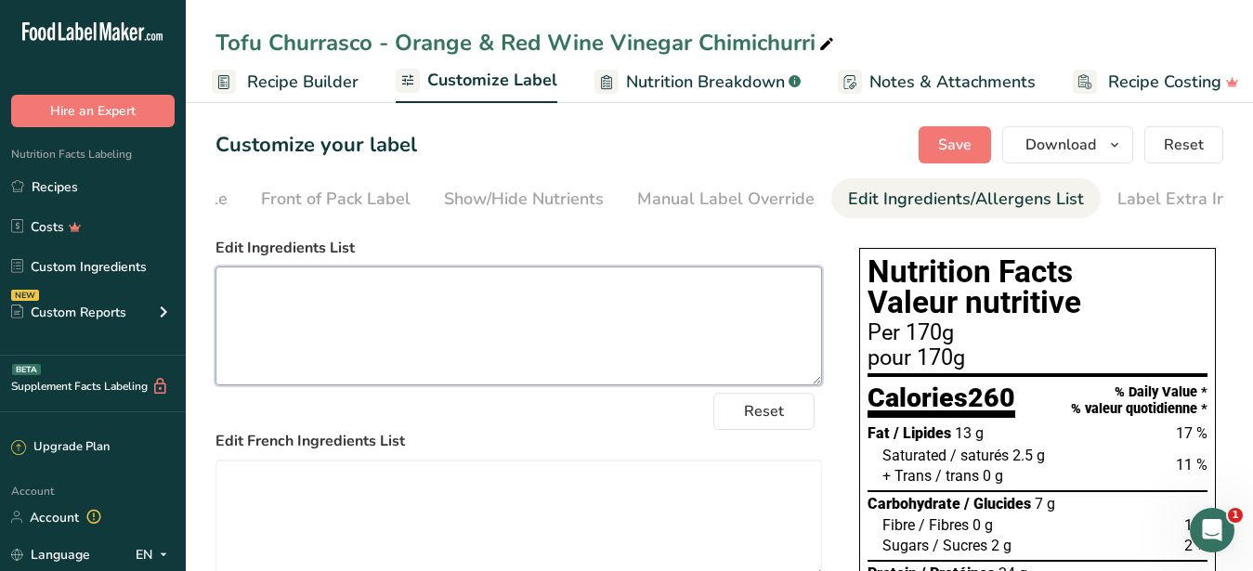
click at [543, 351] on textarea at bounding box center [519, 326] width 607 height 119
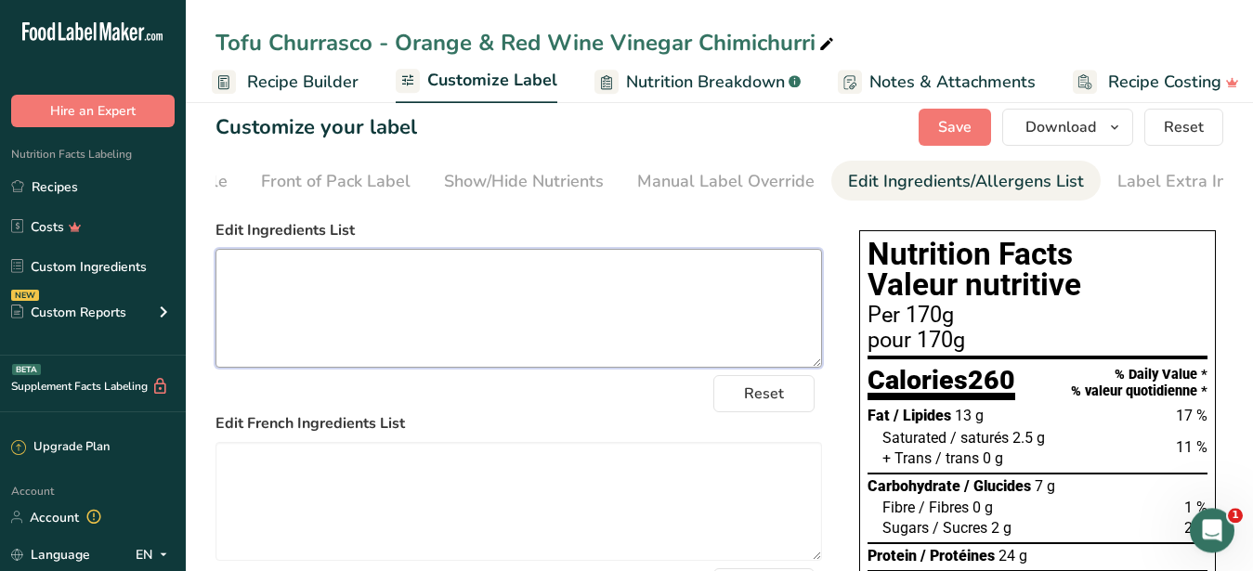
scroll to position [0, 0]
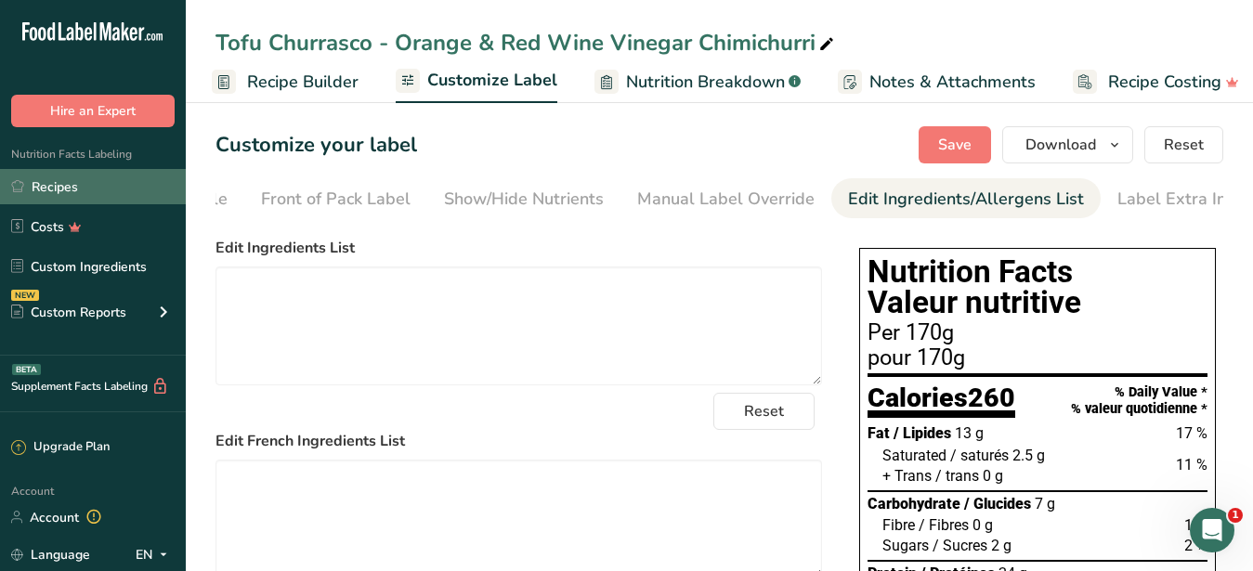
click at [76, 190] on link "Recipes" at bounding box center [93, 186] width 186 height 35
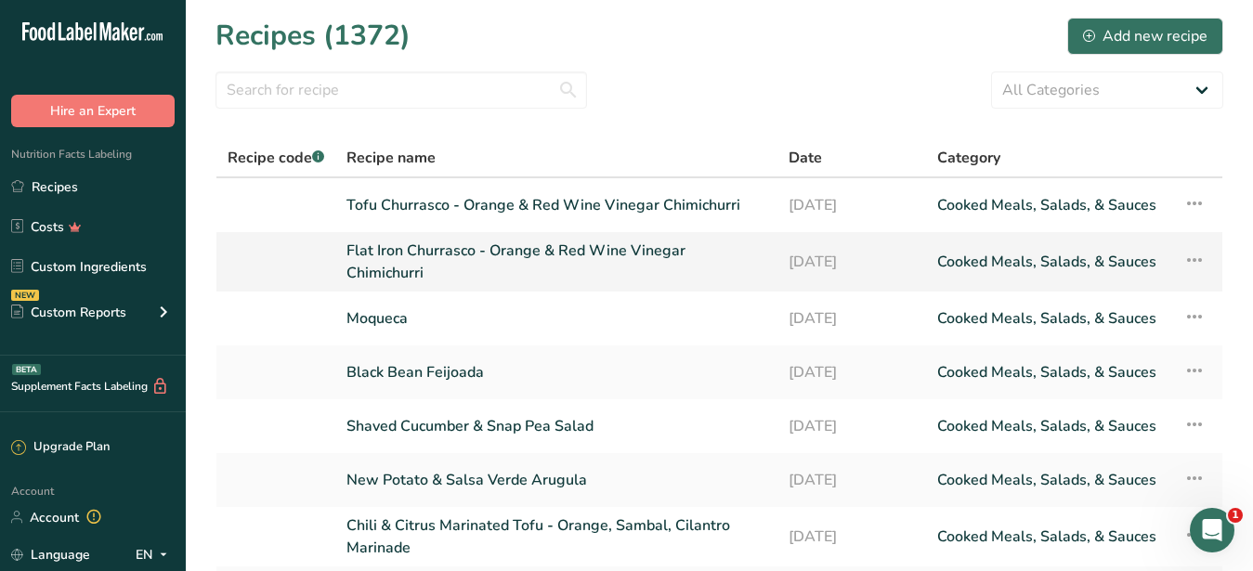
click at [442, 259] on link "Flat Iron Churrasco - Orange & Red Wine Vinegar Chimichurri" at bounding box center [557, 262] width 420 height 45
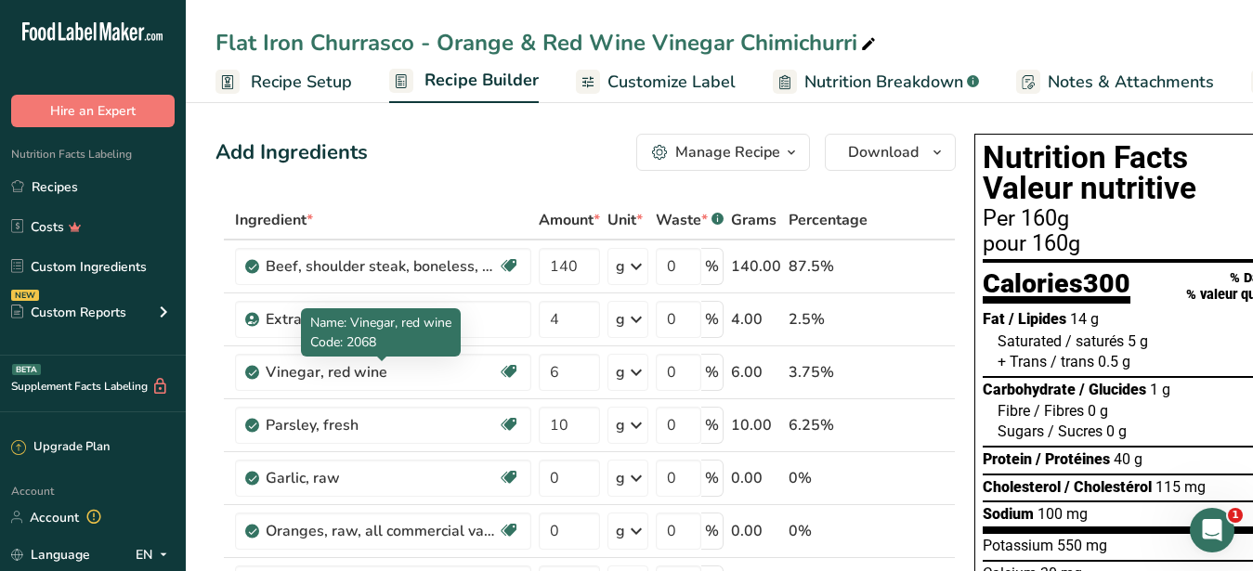
scroll to position [95, 0]
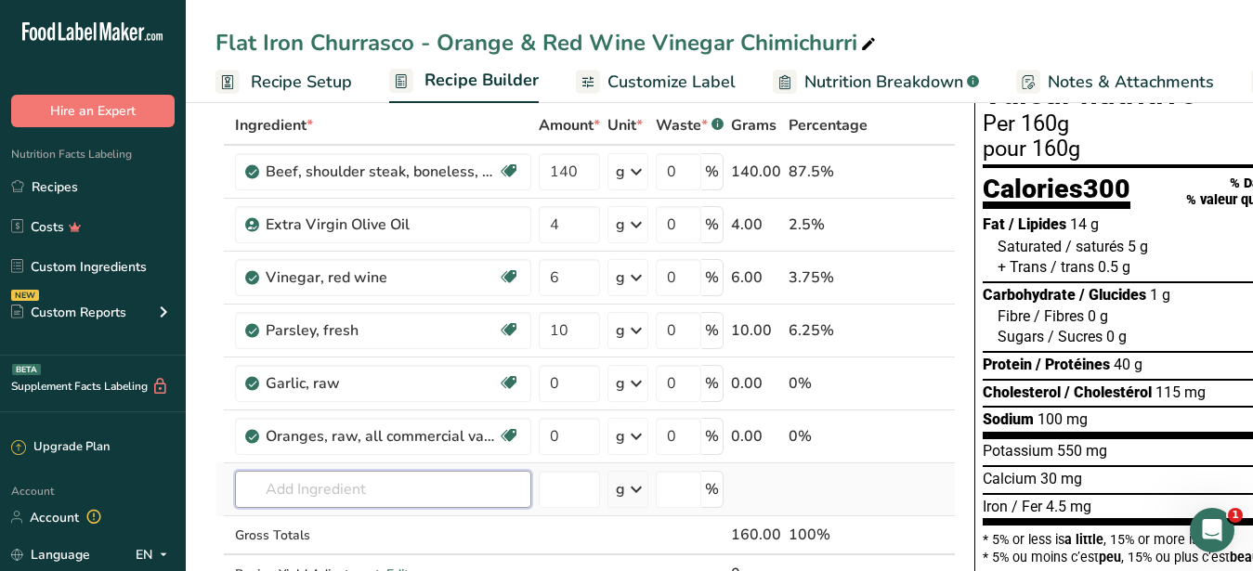
click at [351, 476] on input "text" at bounding box center [383, 489] width 296 height 37
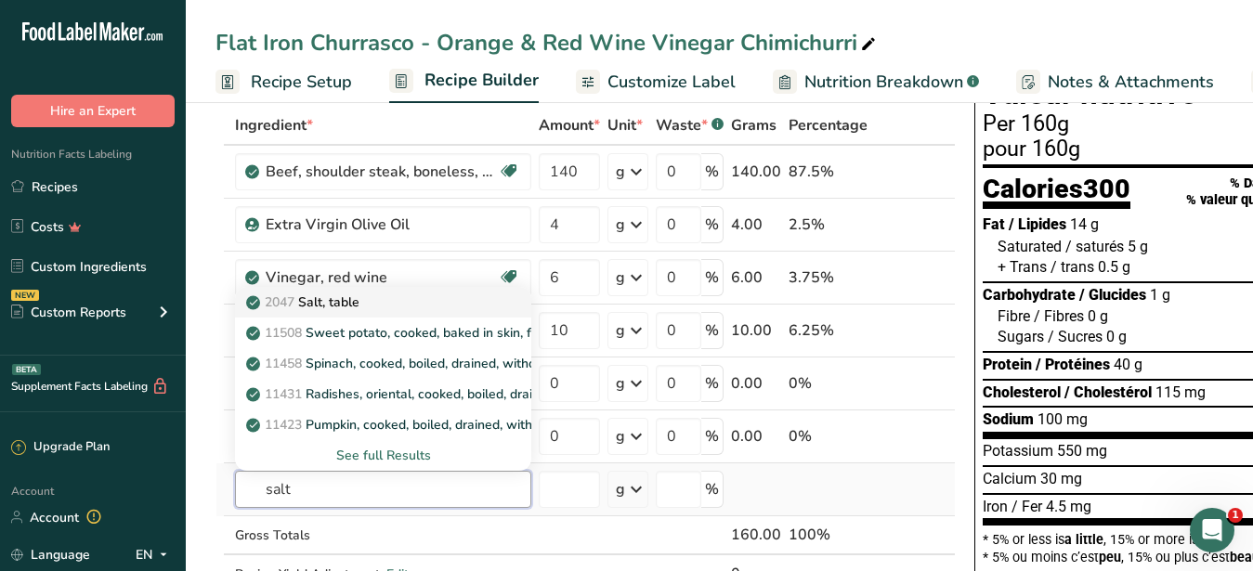
type input "salt"
click at [333, 302] on p "2047 Salt, table" at bounding box center [305, 303] width 110 height 20
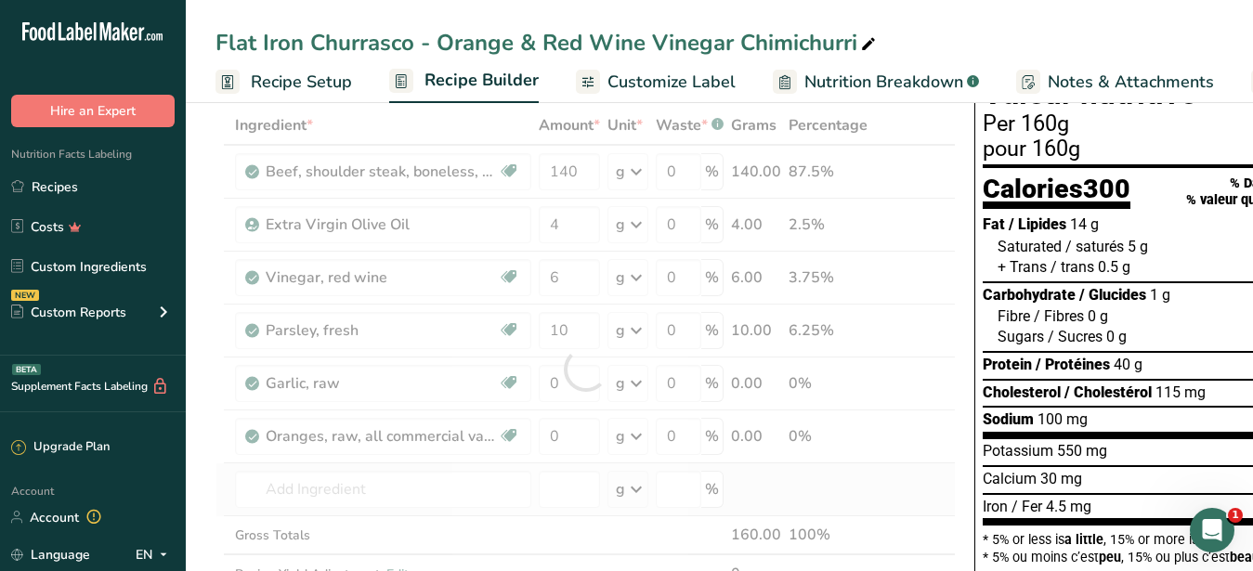
type input "Salt, table"
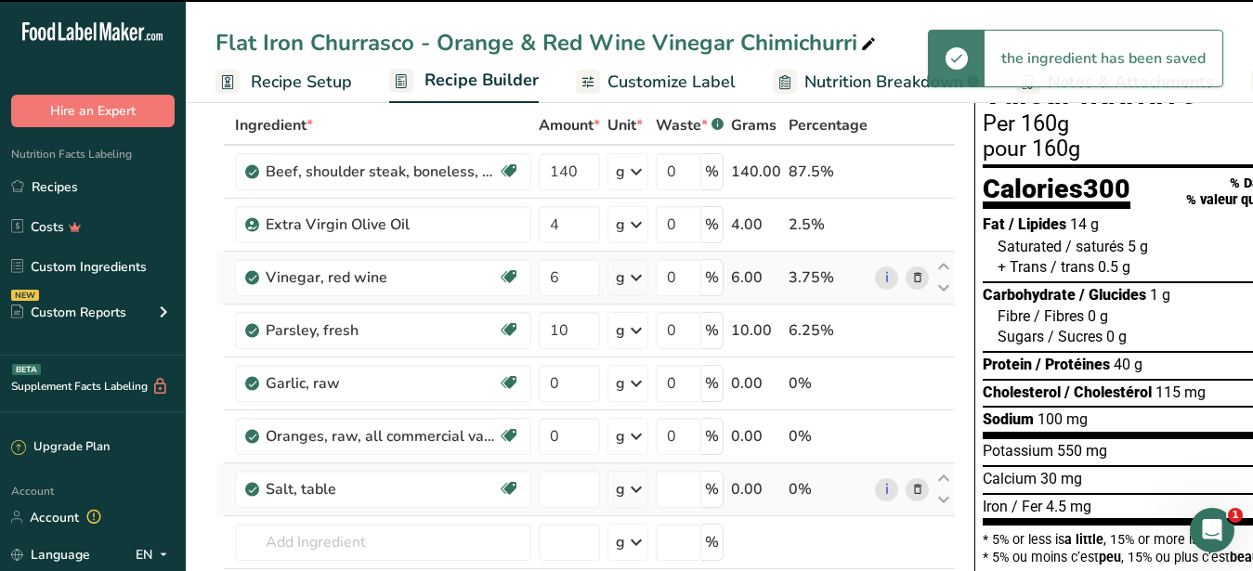
type input "0"
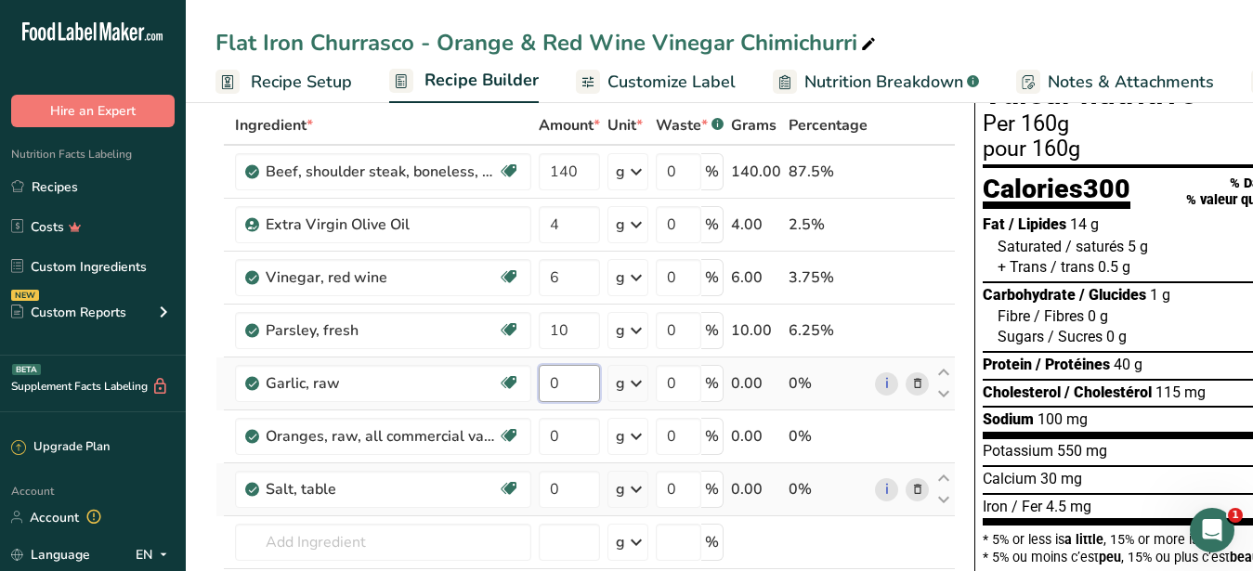
drag, startPoint x: 572, startPoint y: 381, endPoint x: 548, endPoint y: 386, distance: 24.6
click at [548, 386] on input "0" at bounding box center [569, 383] width 61 height 37
type input "2"
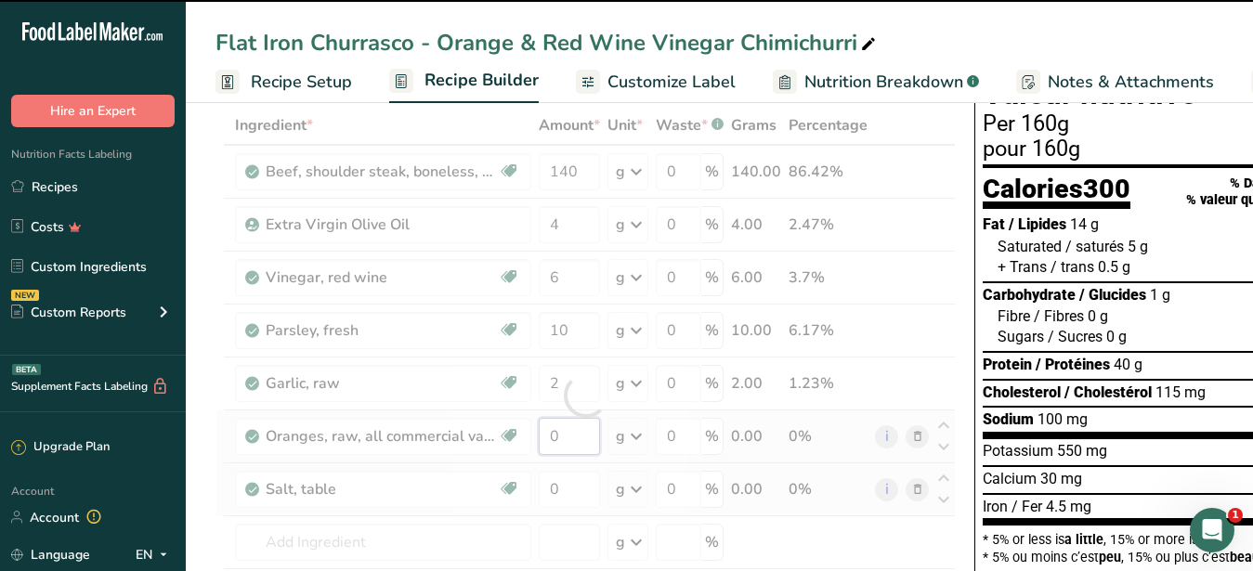
drag, startPoint x: 566, startPoint y: 439, endPoint x: 547, endPoint y: 432, distance: 20.0
click at [547, 432] on input "0" at bounding box center [569, 436] width 61 height 37
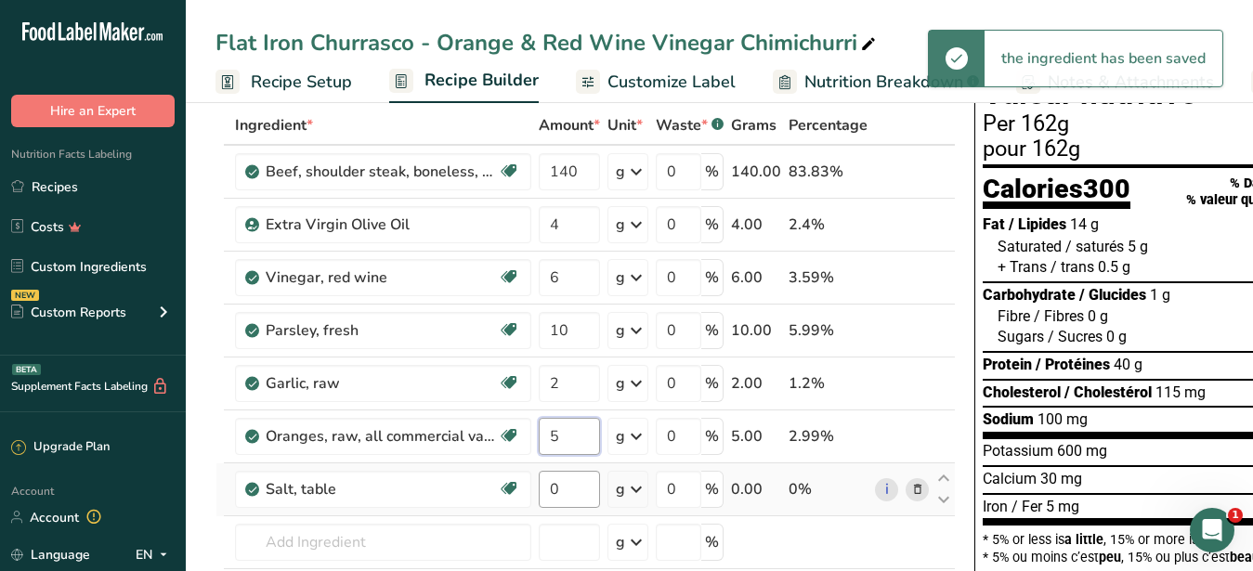
type input "5"
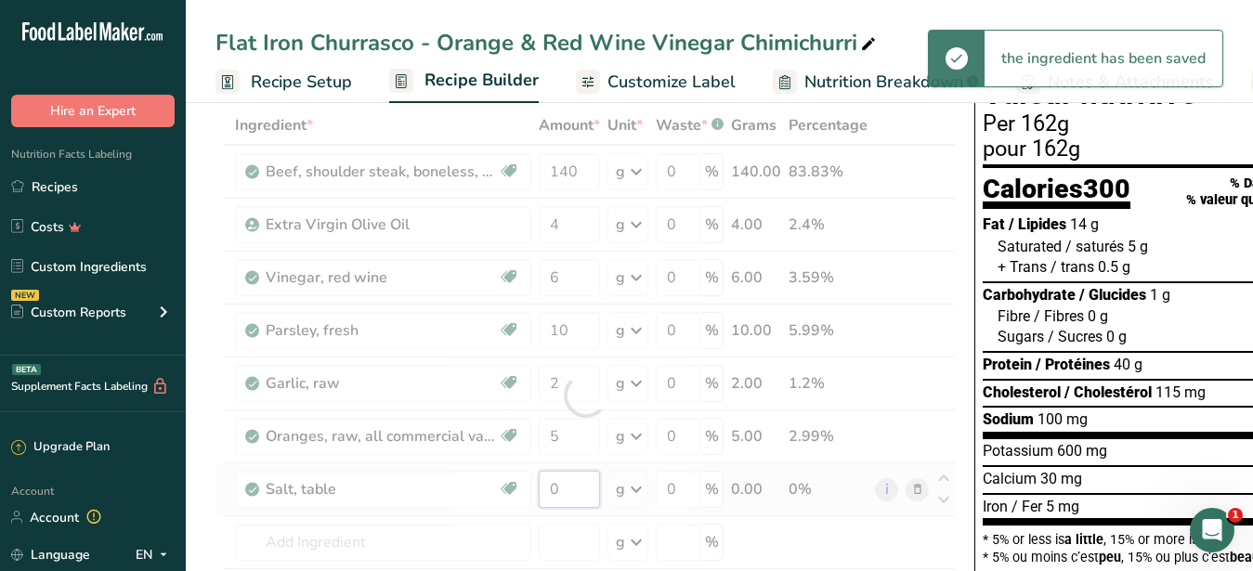
click at [570, 489] on input "0" at bounding box center [569, 489] width 61 height 37
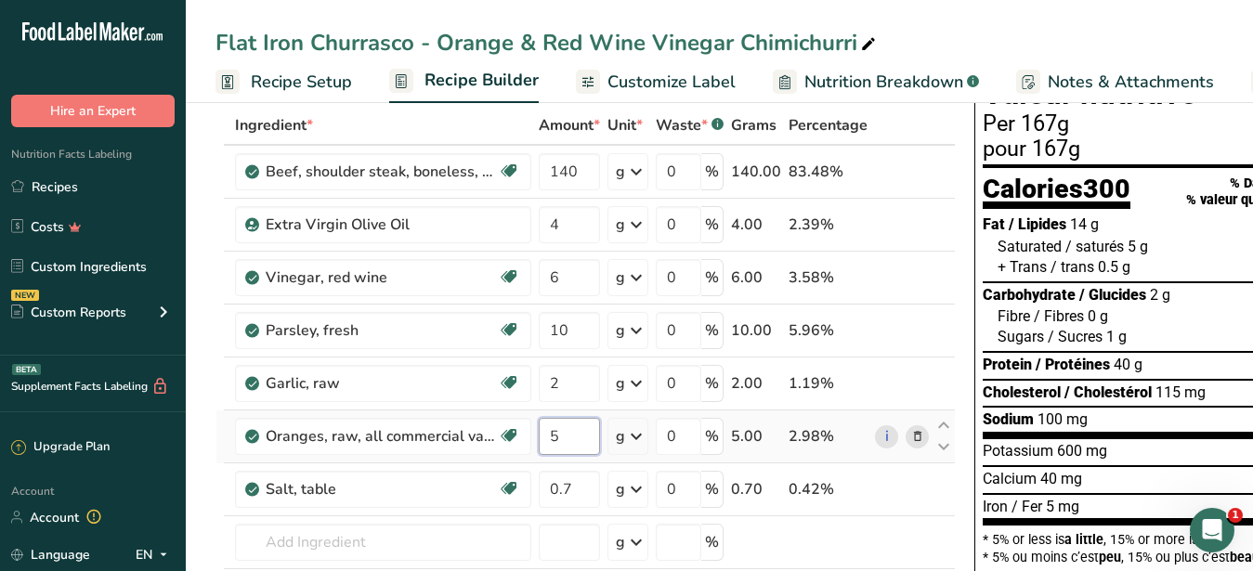
click at [567, 425] on input "5" at bounding box center [569, 436] width 61 height 37
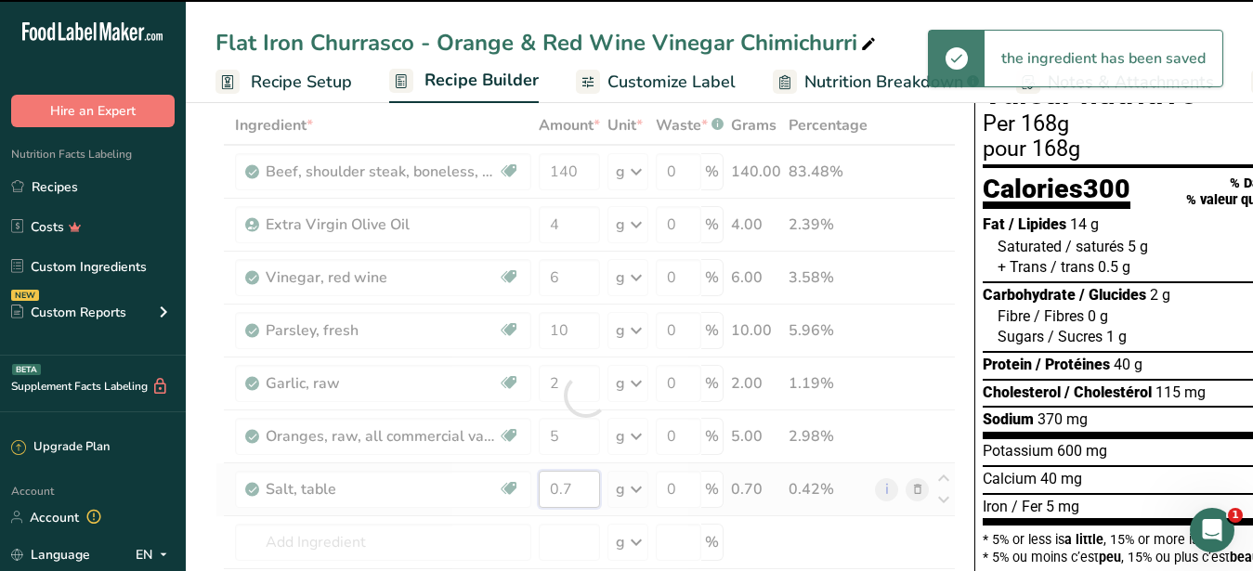
click at [565, 490] on input "0.7" at bounding box center [569, 489] width 61 height 37
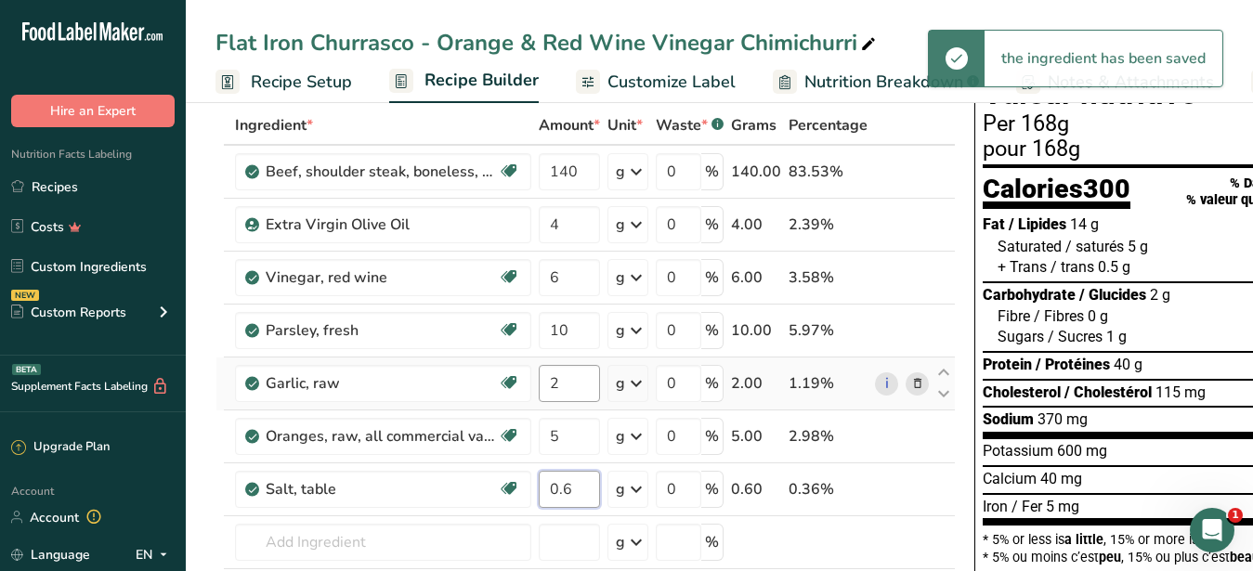
type input "0.6"
click at [584, 383] on input "2" at bounding box center [569, 383] width 61 height 37
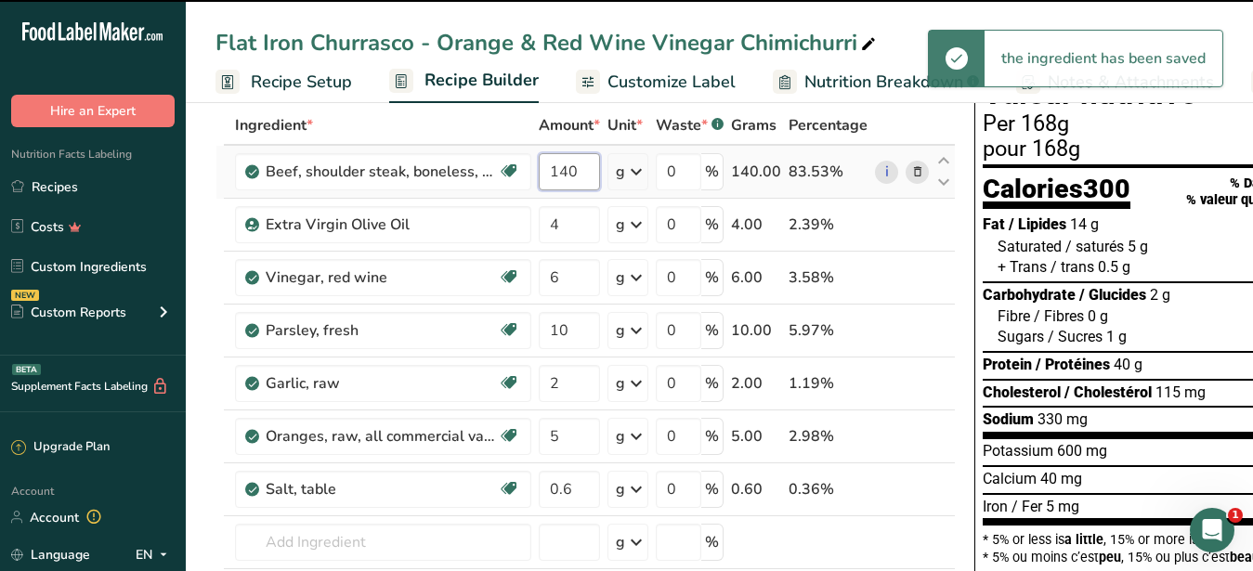
click at [562, 174] on input "140" at bounding box center [569, 171] width 61 height 37
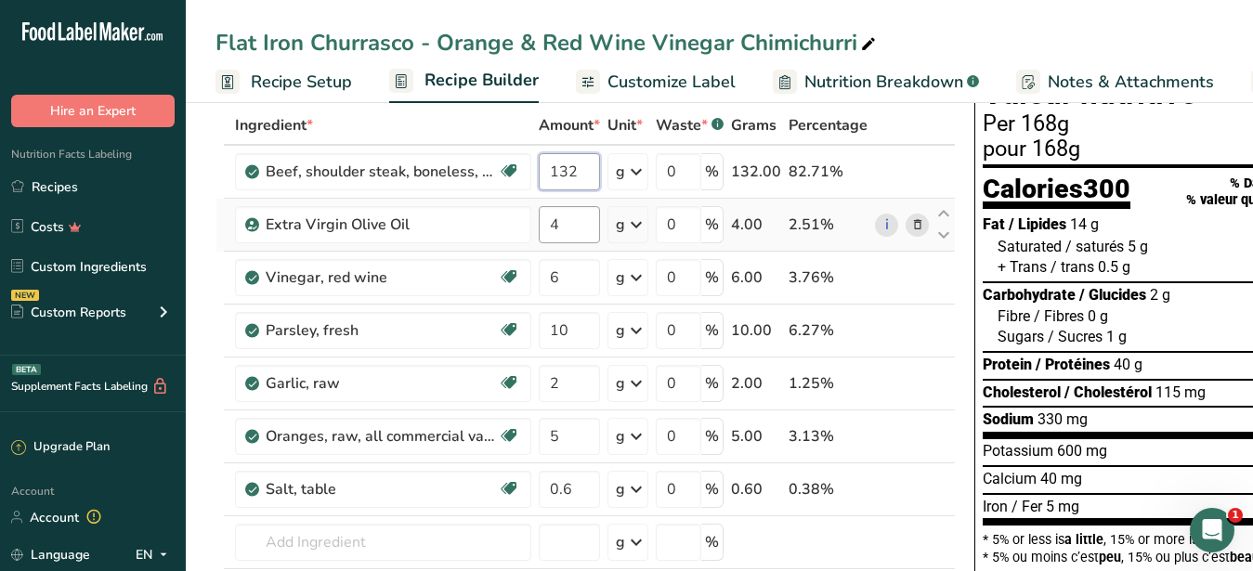
type input "132"
click at [579, 238] on input "4" at bounding box center [569, 224] width 61 height 37
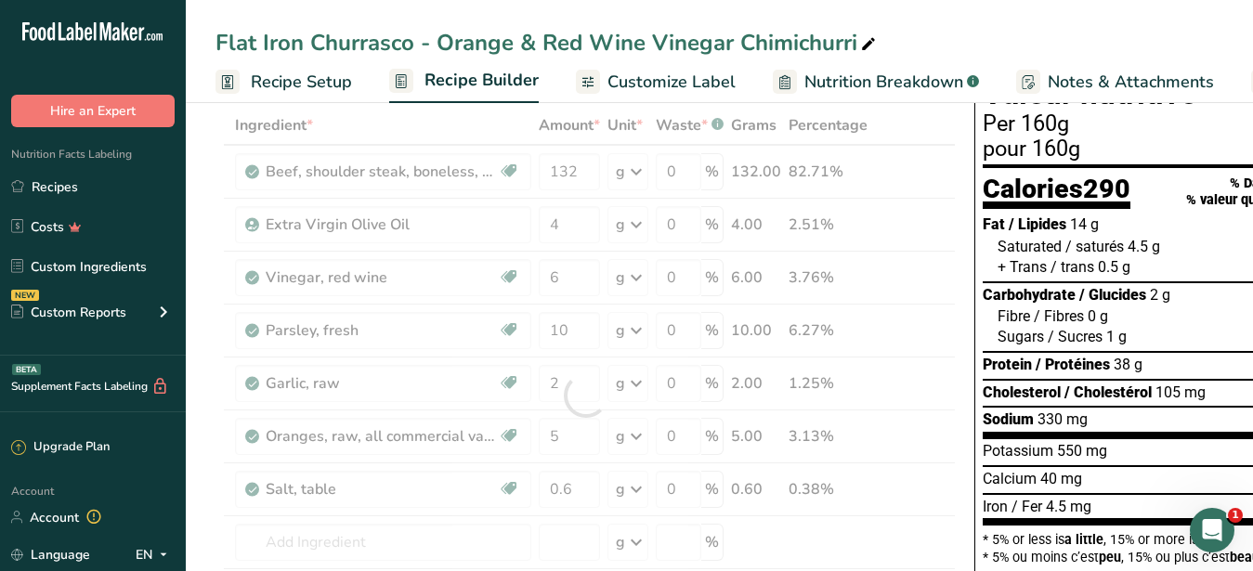
click at [670, 77] on span "Customize Label" at bounding box center [672, 82] width 128 height 25
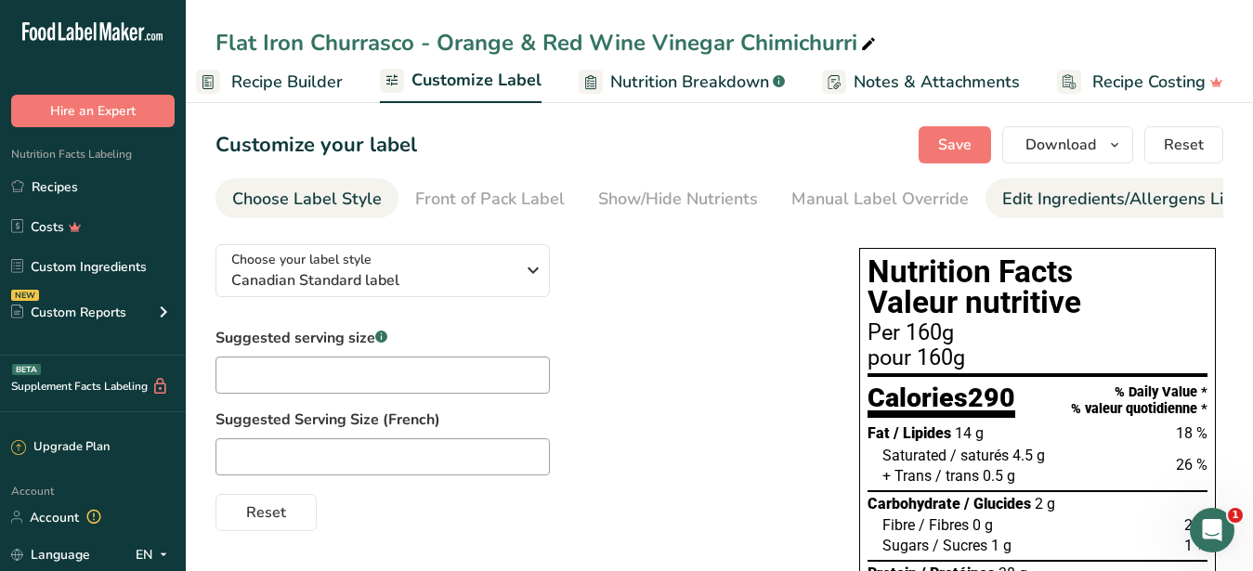
click at [1097, 201] on div "Edit Ingredients/Allergens List" at bounding box center [1120, 199] width 236 height 25
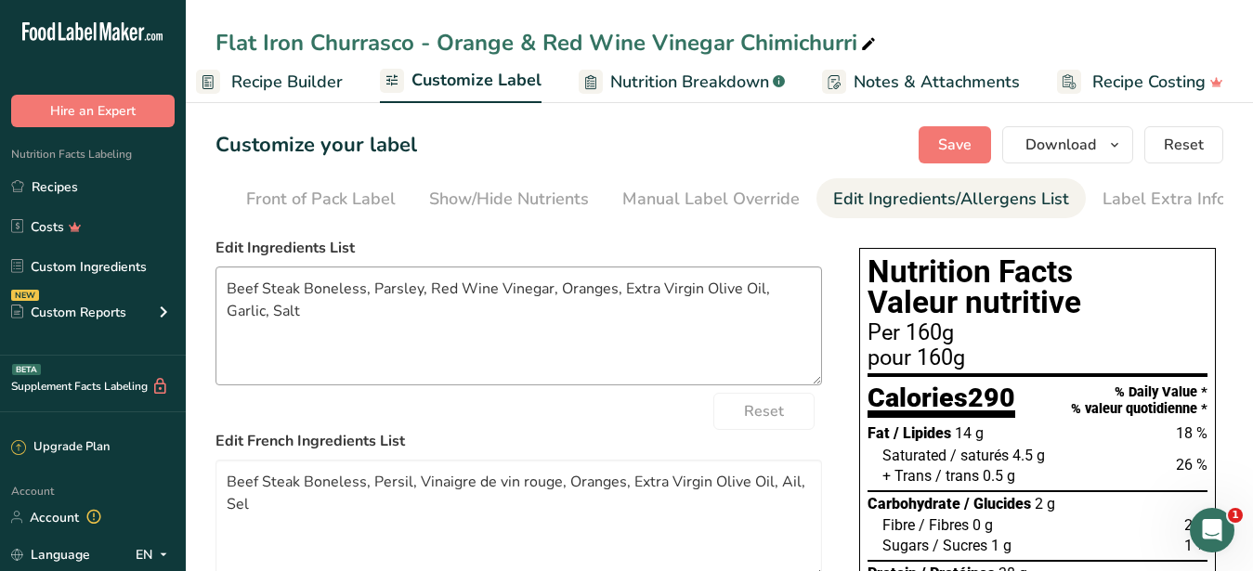
scroll to position [0, 170]
drag, startPoint x: 434, startPoint y: 340, endPoint x: 93, endPoint y: 253, distance: 351.9
click at [216, 267] on textarea "Beef Steak Boneless, Parsley, Red Wine Vinegar, Oranges, Extra Virgin Olive Oil…" at bounding box center [519, 326] width 607 height 119
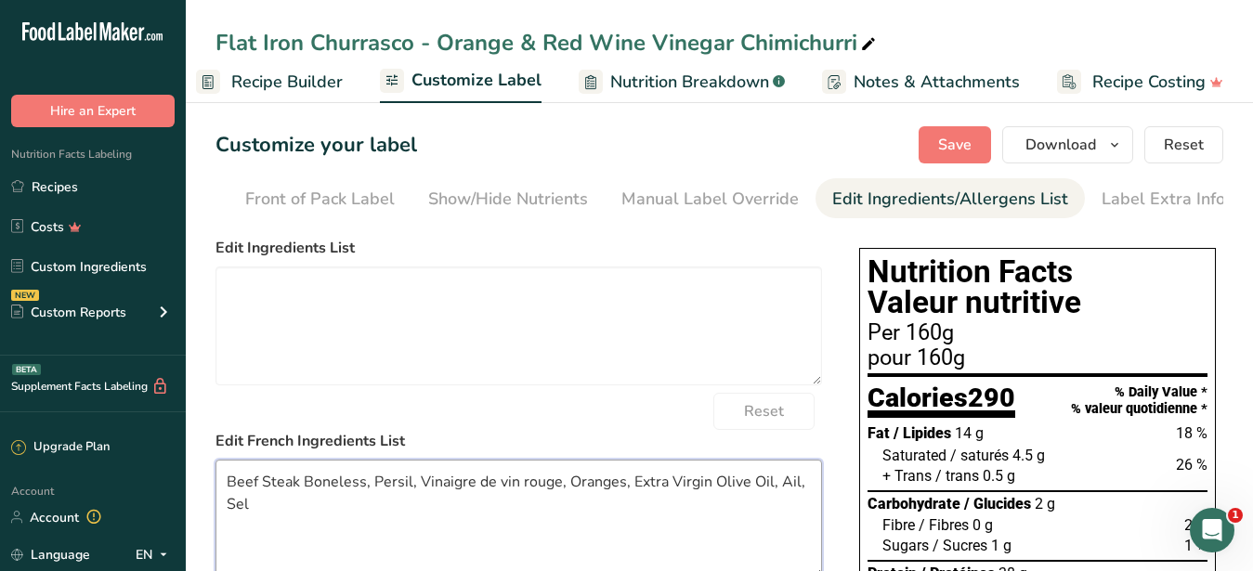
drag, startPoint x: 432, startPoint y: 547, endPoint x: -14, endPoint y: 436, distance: 459.6
click at [216, 460] on textarea "Beef Steak Boneless, Persil, Vinaigre de vin rouge, Oranges, Extra Virgin Olive…" at bounding box center [519, 519] width 607 height 119
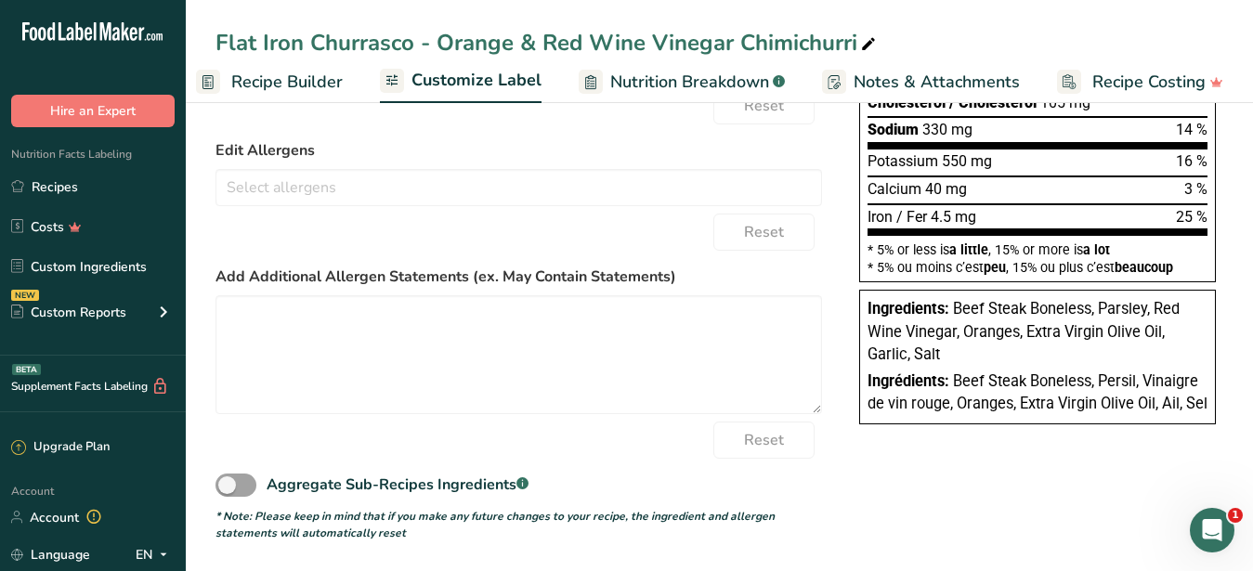
scroll to position [0, 0]
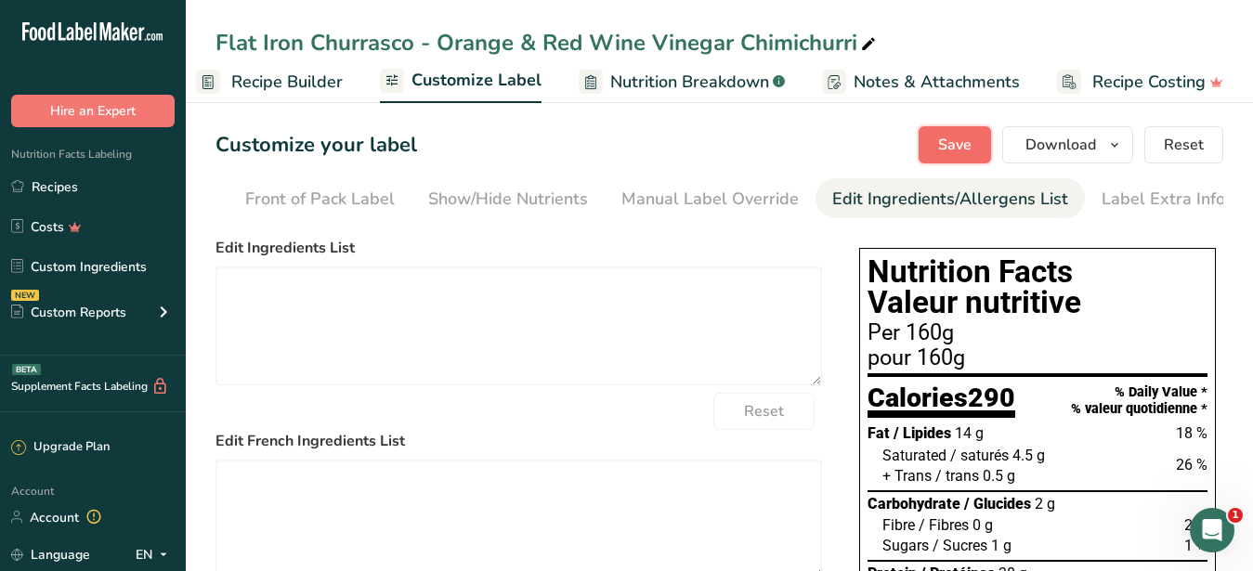
click at [957, 142] on span "Save" at bounding box center [954, 145] width 33 height 22
click at [1044, 144] on span "Download" at bounding box center [1061, 145] width 71 height 22
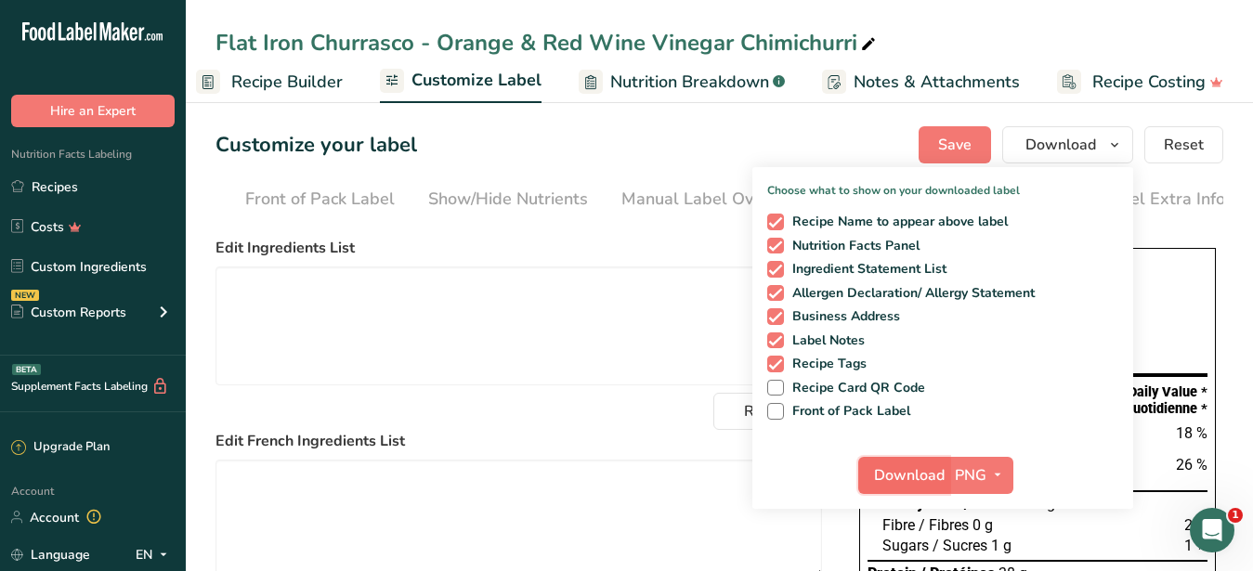
click at [921, 470] on span "Download" at bounding box center [909, 475] width 71 height 22
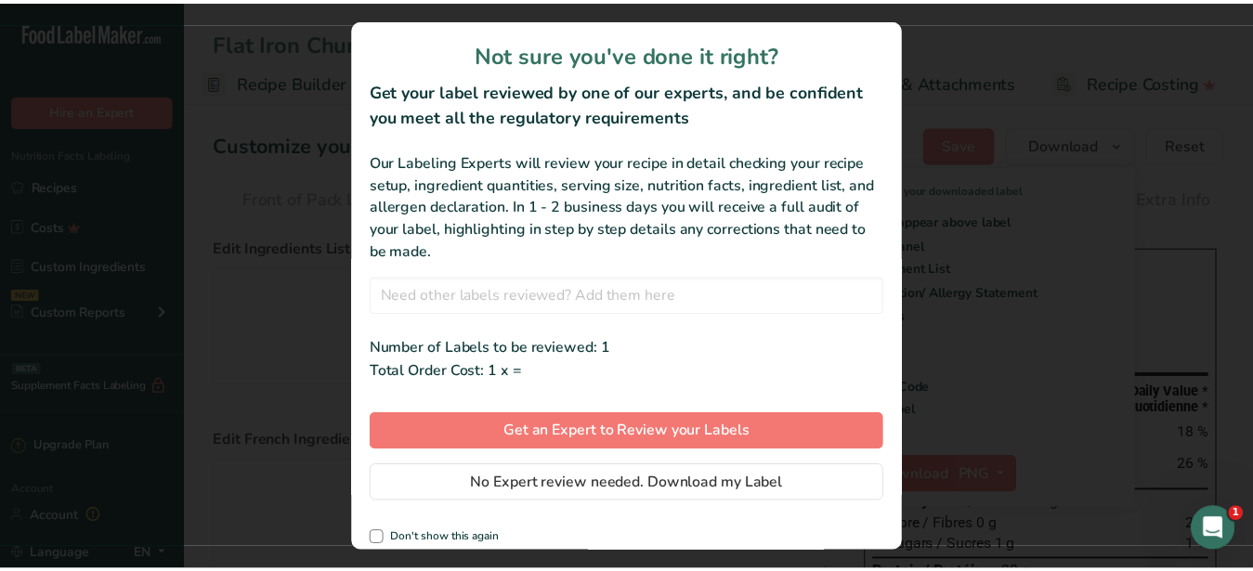
scroll to position [0, 177]
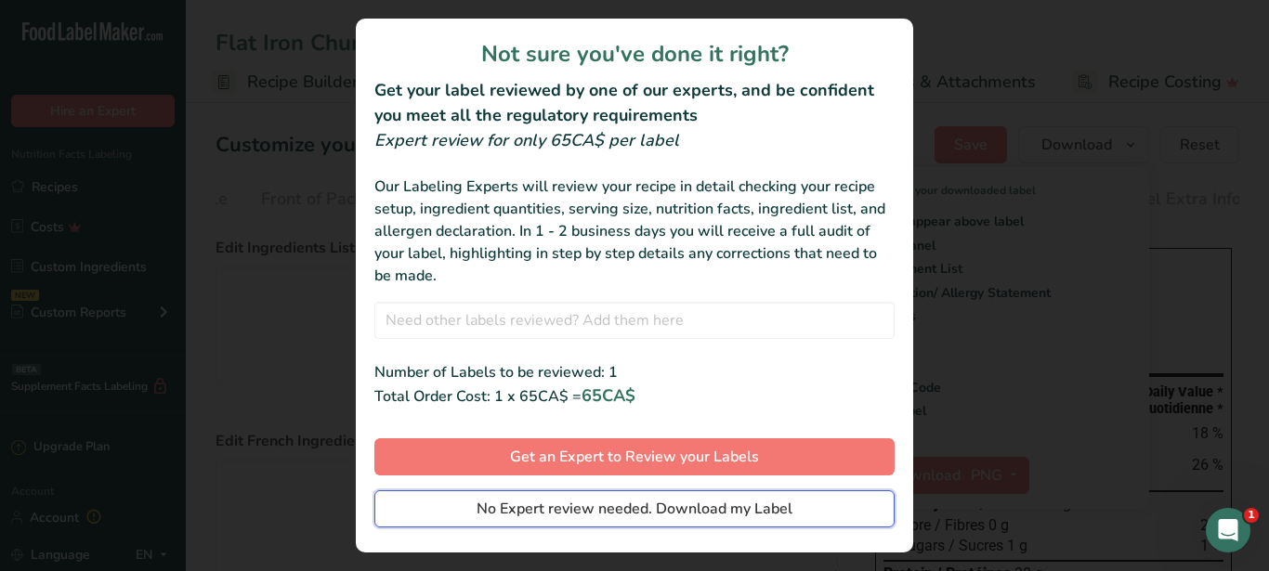
click at [619, 505] on span "No Expert review needed. Download my Label" at bounding box center [635, 509] width 316 height 22
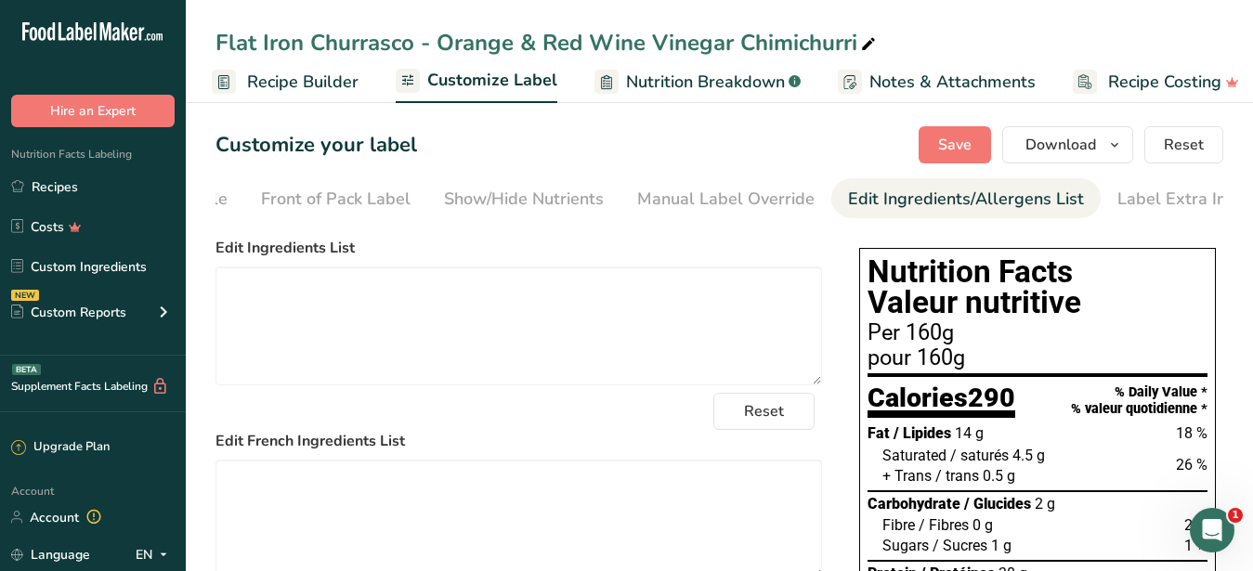
click at [425, 42] on div "Flat Iron Churrasco - Orange & Red Wine Vinegar Chimichurri" at bounding box center [548, 42] width 664 height 33
drag, startPoint x: 861, startPoint y: 40, endPoint x: 132, endPoint y: 31, distance: 729.3
click at [216, 31] on input "Flat Iron Churrasco - Orange & Red Wine Vinegar Chimichurri" at bounding box center [720, 42] width 1008 height 33
